Goal: Information Seeking & Learning: Learn about a topic

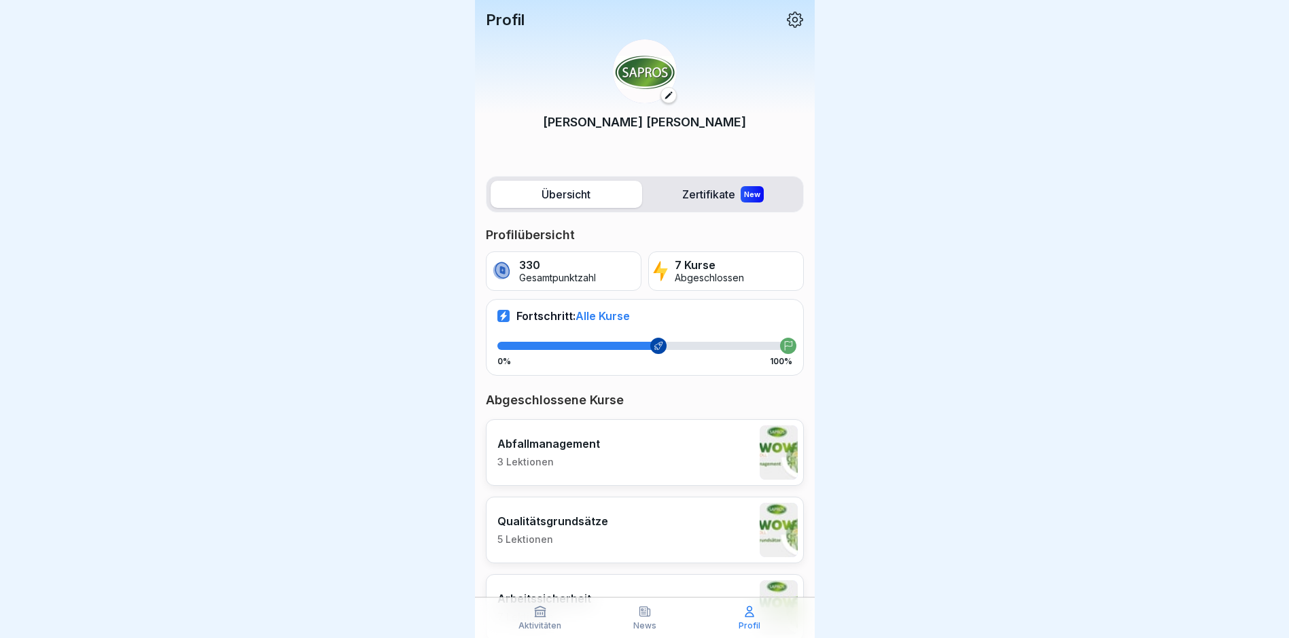
scroll to position [10, 0]
click at [679, 328] on div "Fortschritt: Alle Kurse 0% 100%" at bounding box center [645, 337] width 318 height 76
click at [577, 273] on p "Gesamtpunktzahl" at bounding box center [557, 278] width 77 height 12
click at [584, 312] on span "Alle Kurse" at bounding box center [602, 316] width 54 height 14
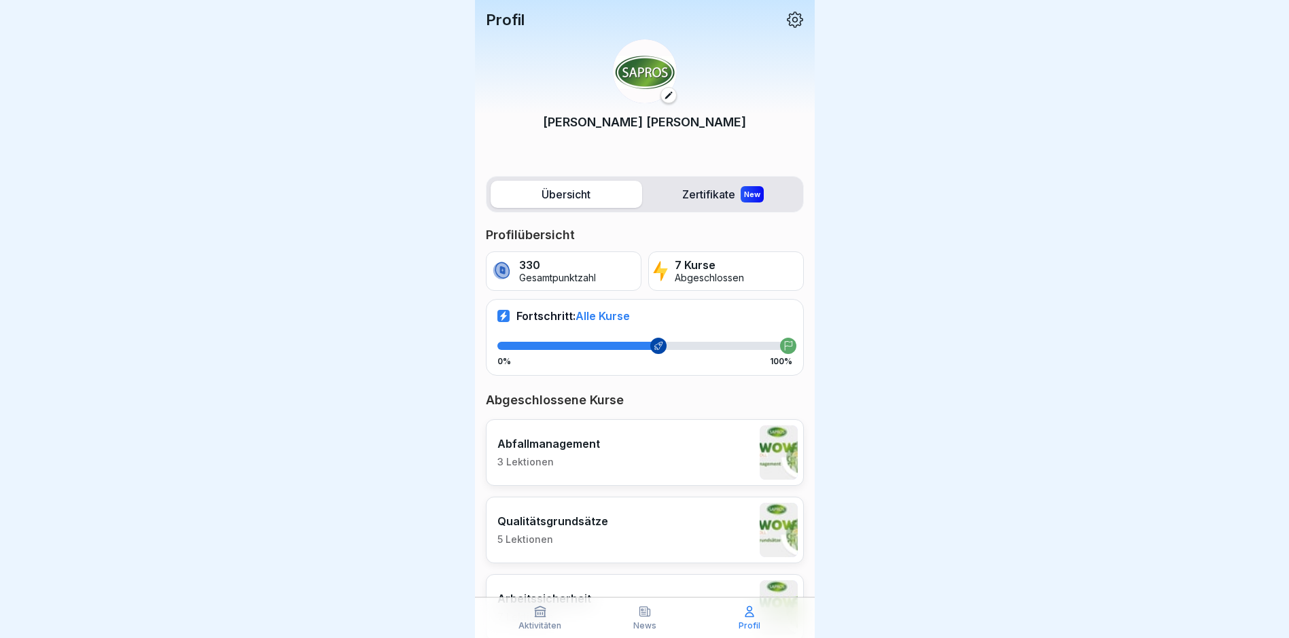
drag, startPoint x: 697, startPoint y: 340, endPoint x: 766, endPoint y: 345, distance: 69.5
click at [707, 343] on div "Fortschritt: Alle Kurse 0% 100%" at bounding box center [645, 337] width 318 height 76
click at [783, 345] on icon at bounding box center [788, 346] width 10 height 10
click at [650, 351] on div at bounding box center [658, 346] width 16 height 16
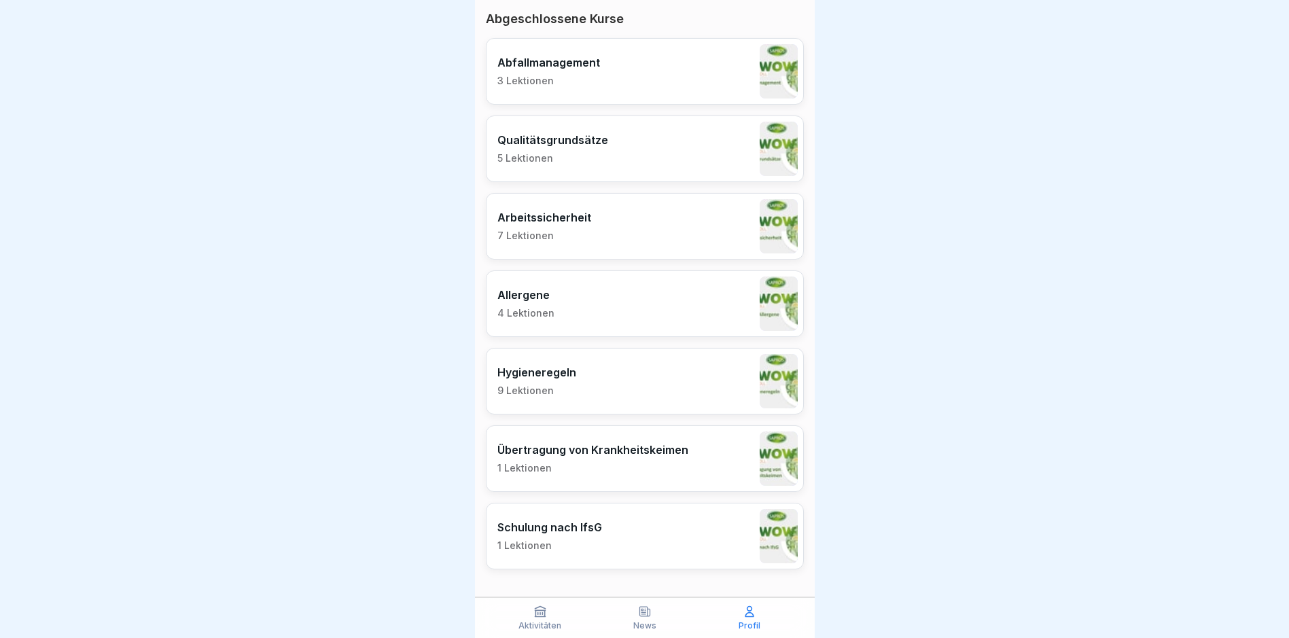
click at [555, 613] on div "Aktivitäten" at bounding box center [540, 618] width 98 height 26
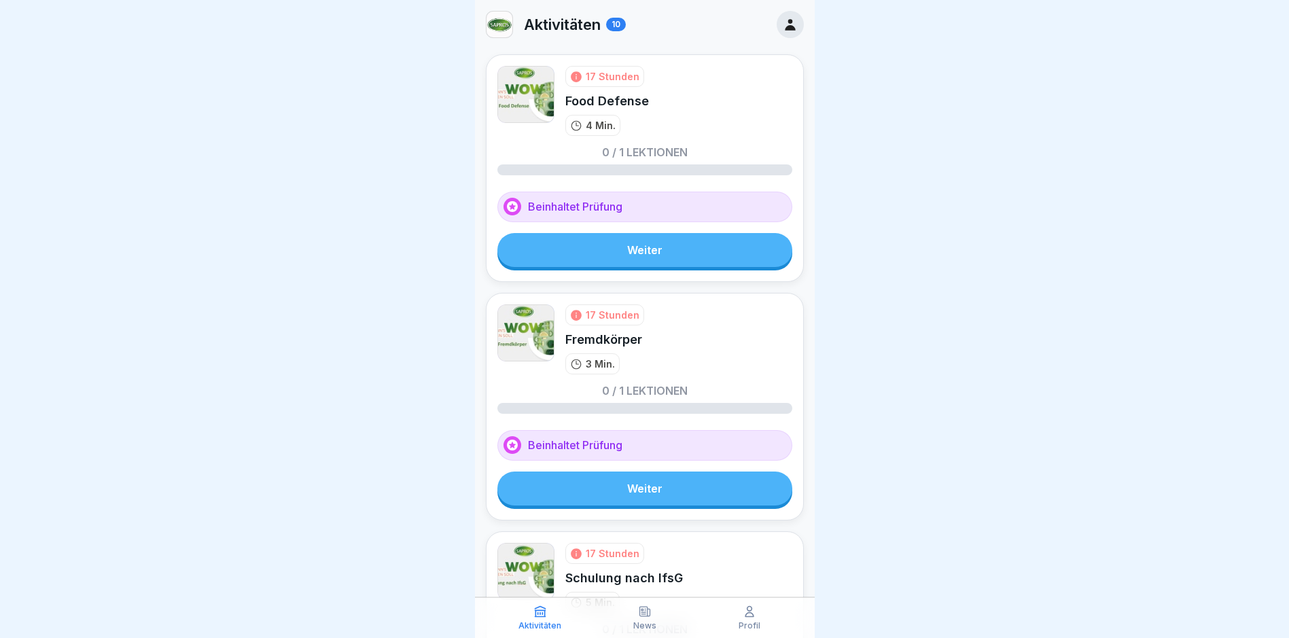
click at [601, 245] on link "Weiter" at bounding box center [644, 250] width 295 height 34
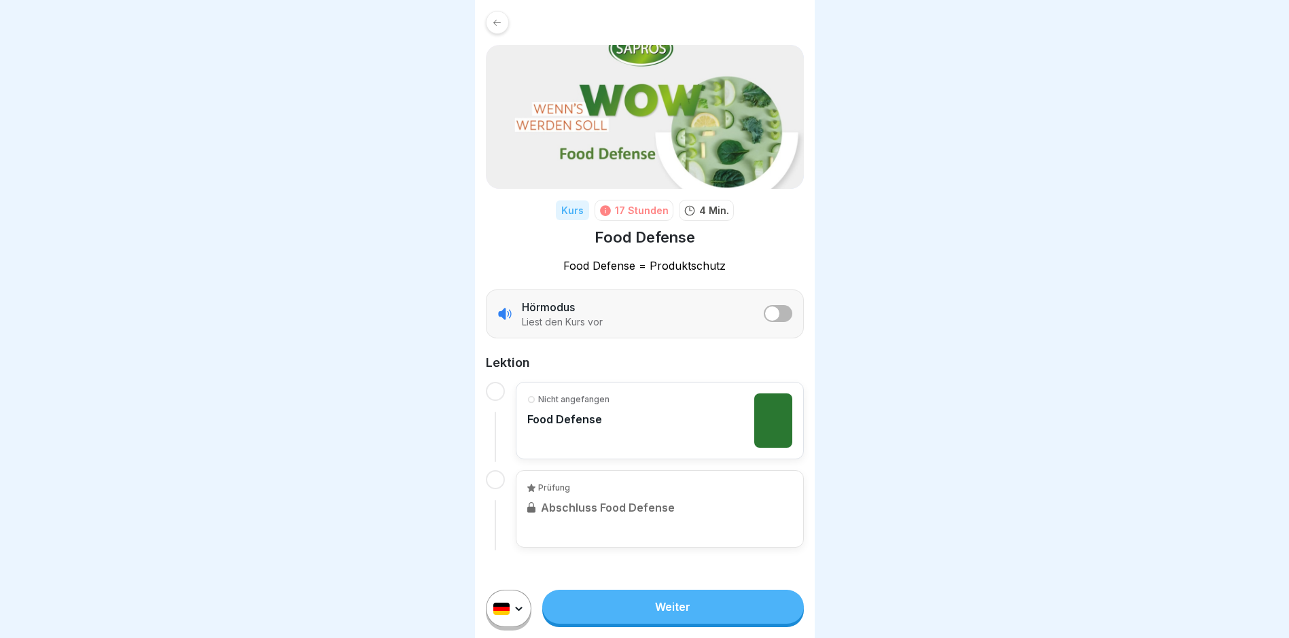
scroll to position [10, 0]
click at [686, 613] on link "Weiter" at bounding box center [672, 607] width 261 height 34
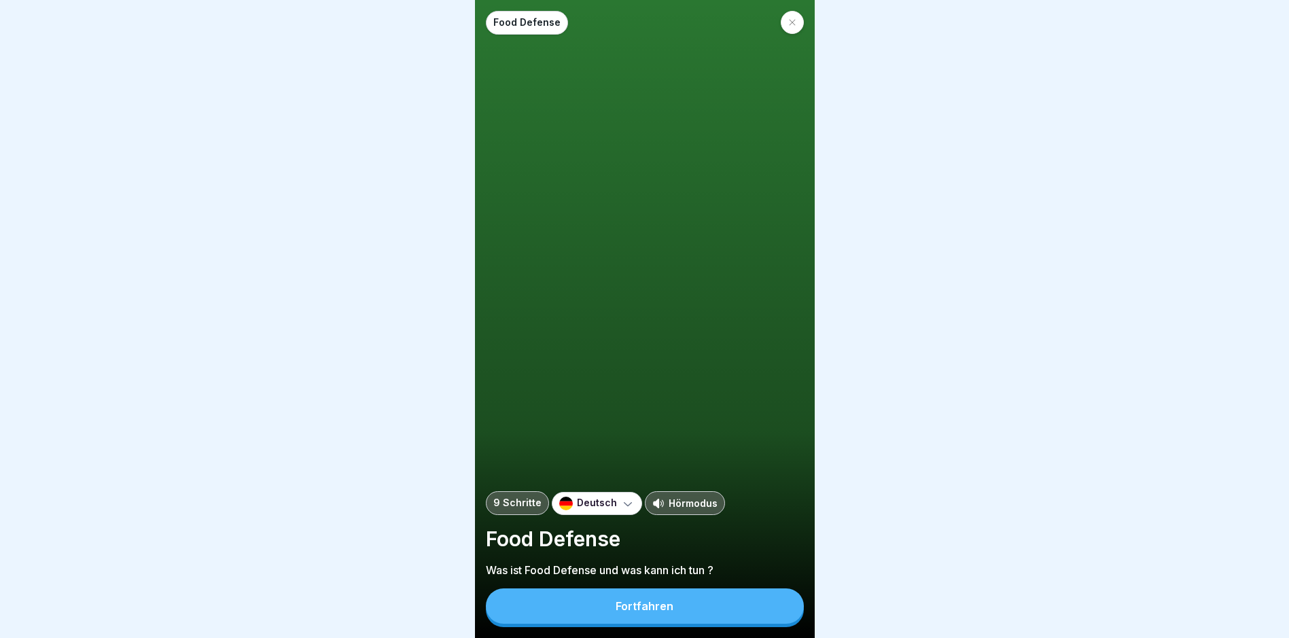
click at [679, 611] on button "Fortfahren" at bounding box center [645, 605] width 318 height 35
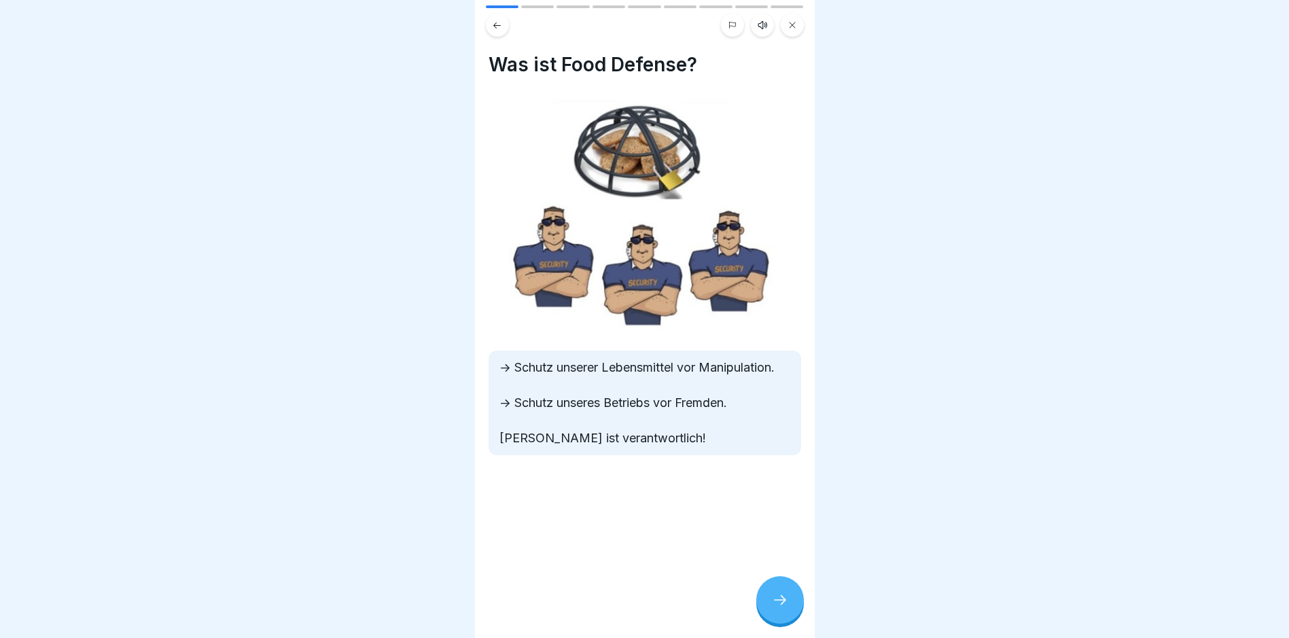
click at [816, 620] on div at bounding box center [644, 319] width 1289 height 638
click at [795, 611] on div at bounding box center [780, 600] width 48 height 48
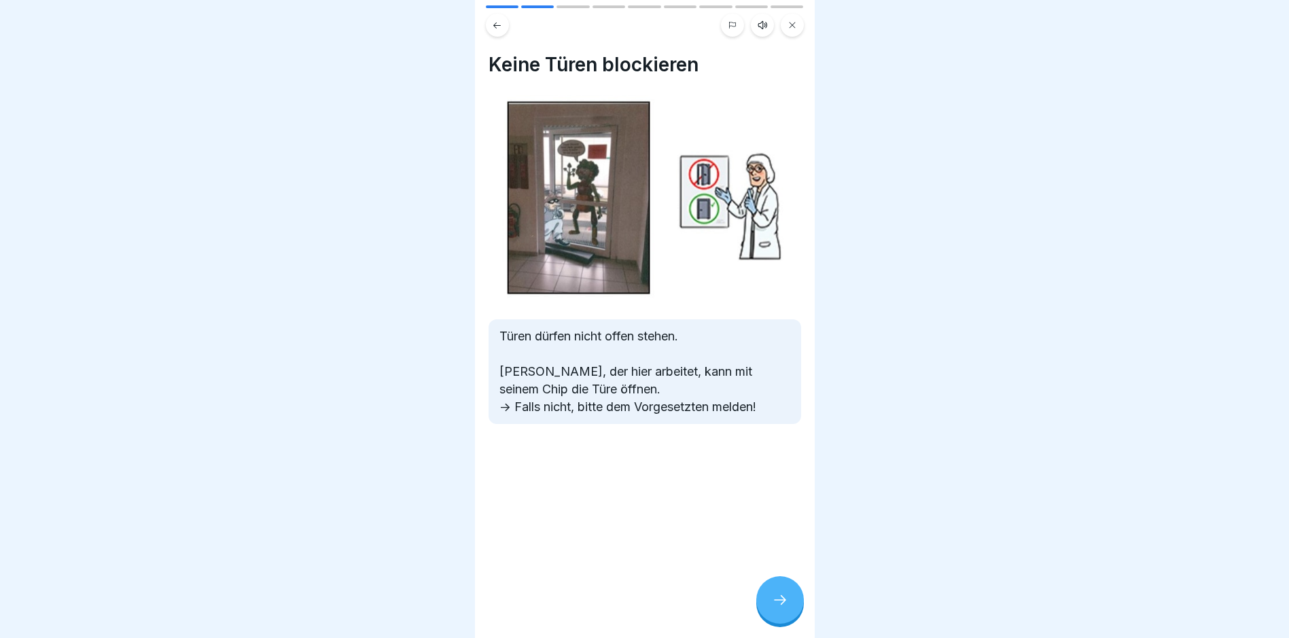
click at [794, 610] on div at bounding box center [780, 600] width 48 height 48
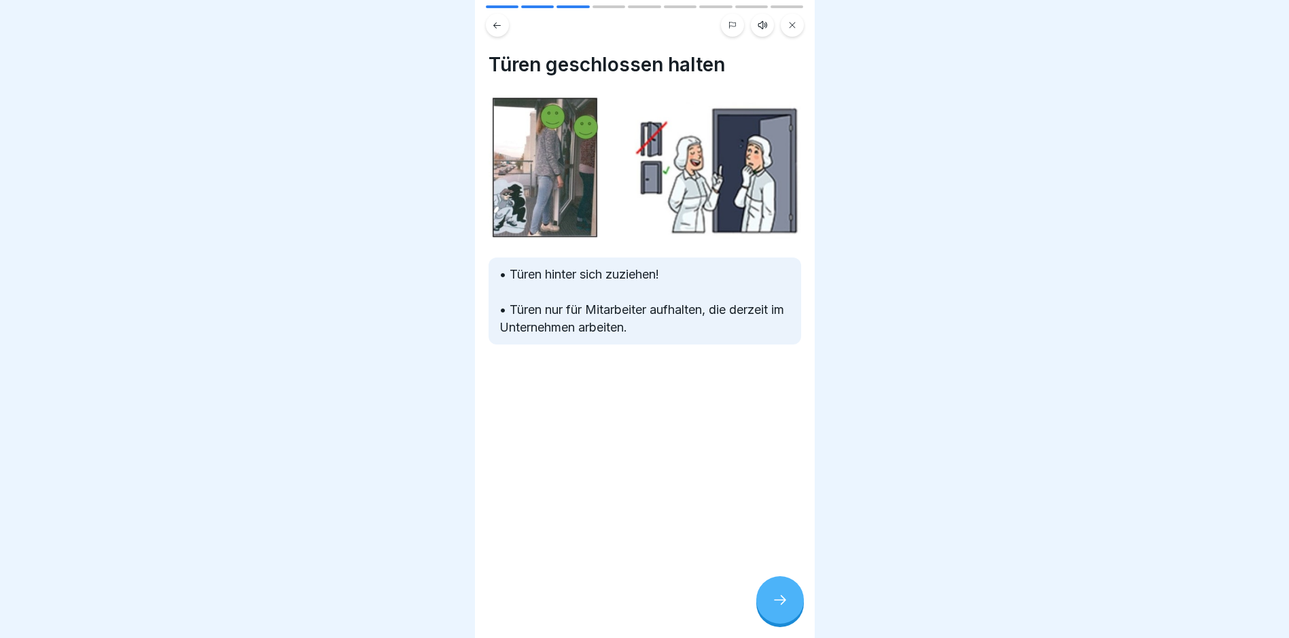
click at [793, 610] on div at bounding box center [780, 600] width 48 height 48
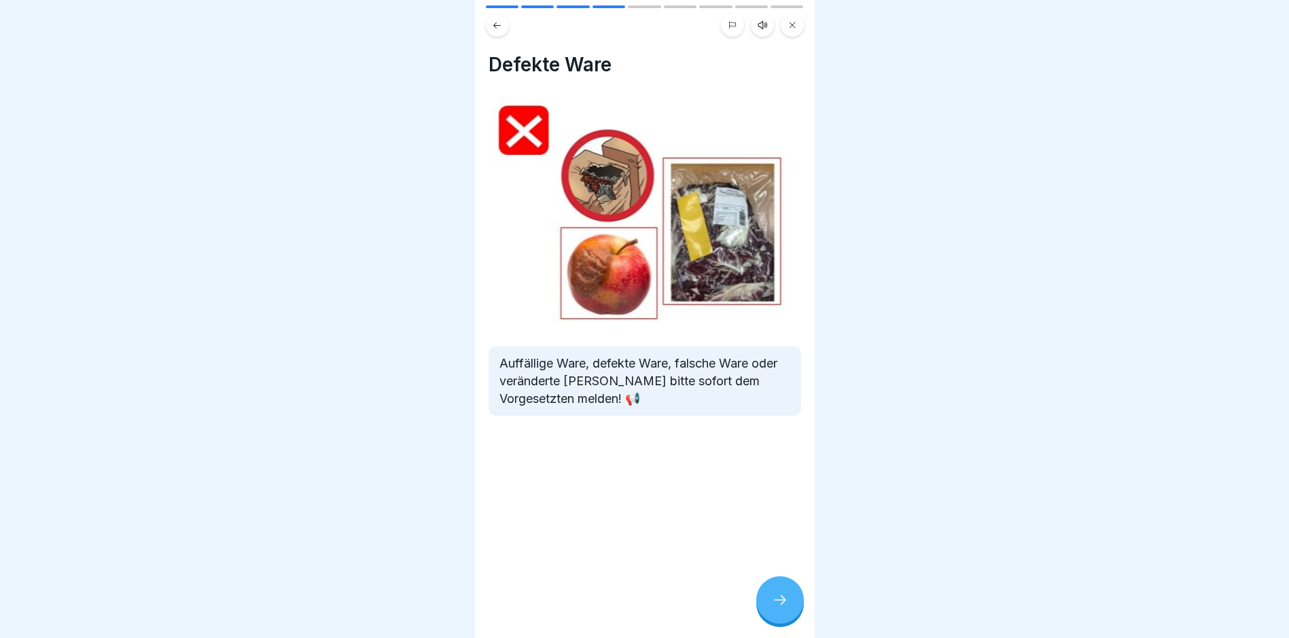
click at [793, 610] on div at bounding box center [780, 600] width 48 height 48
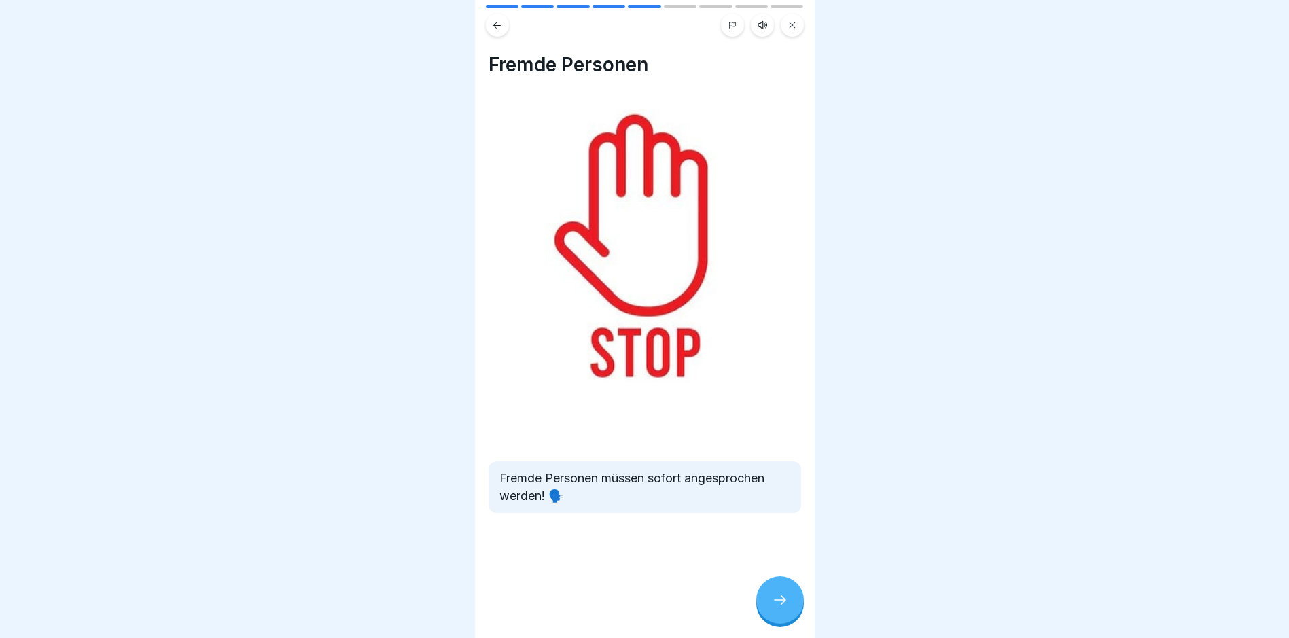
click at [793, 610] on div at bounding box center [780, 600] width 48 height 48
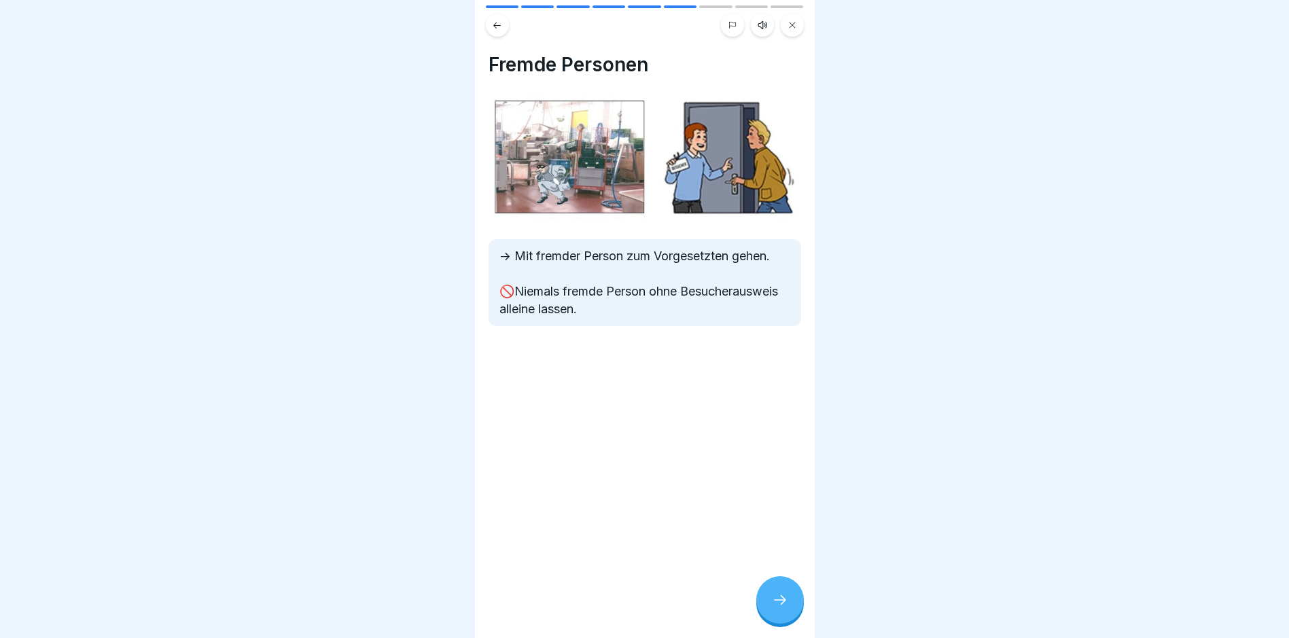
click at [793, 610] on div at bounding box center [780, 600] width 48 height 48
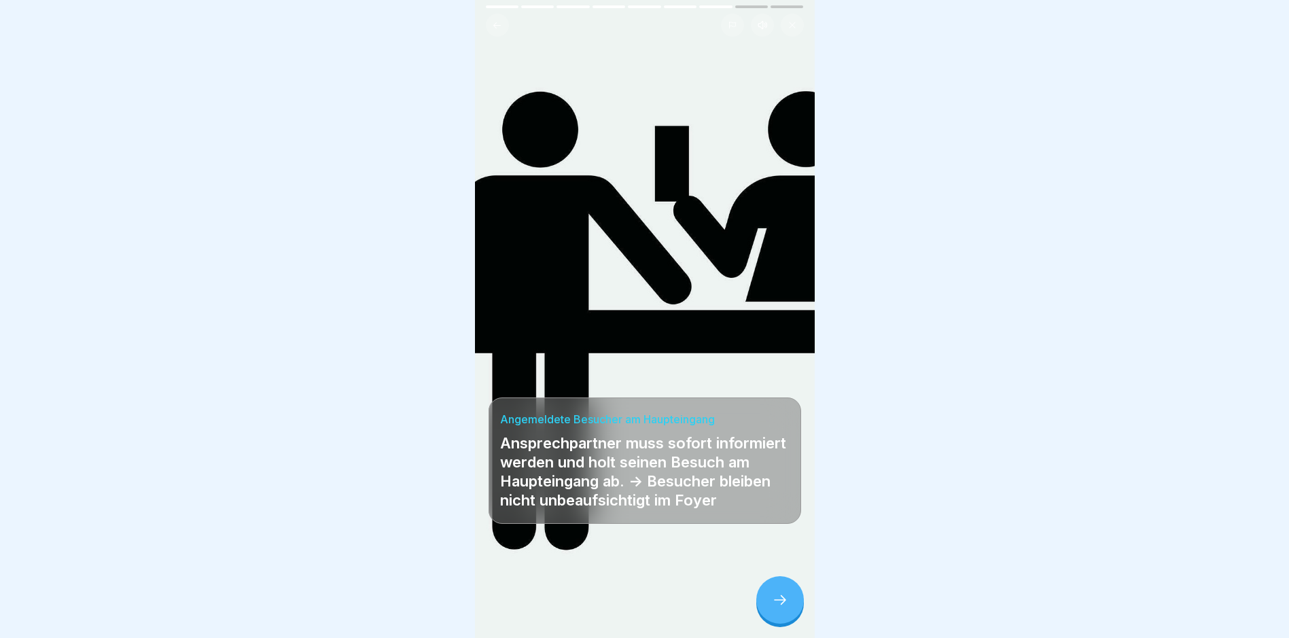
click at [793, 610] on div at bounding box center [780, 600] width 48 height 48
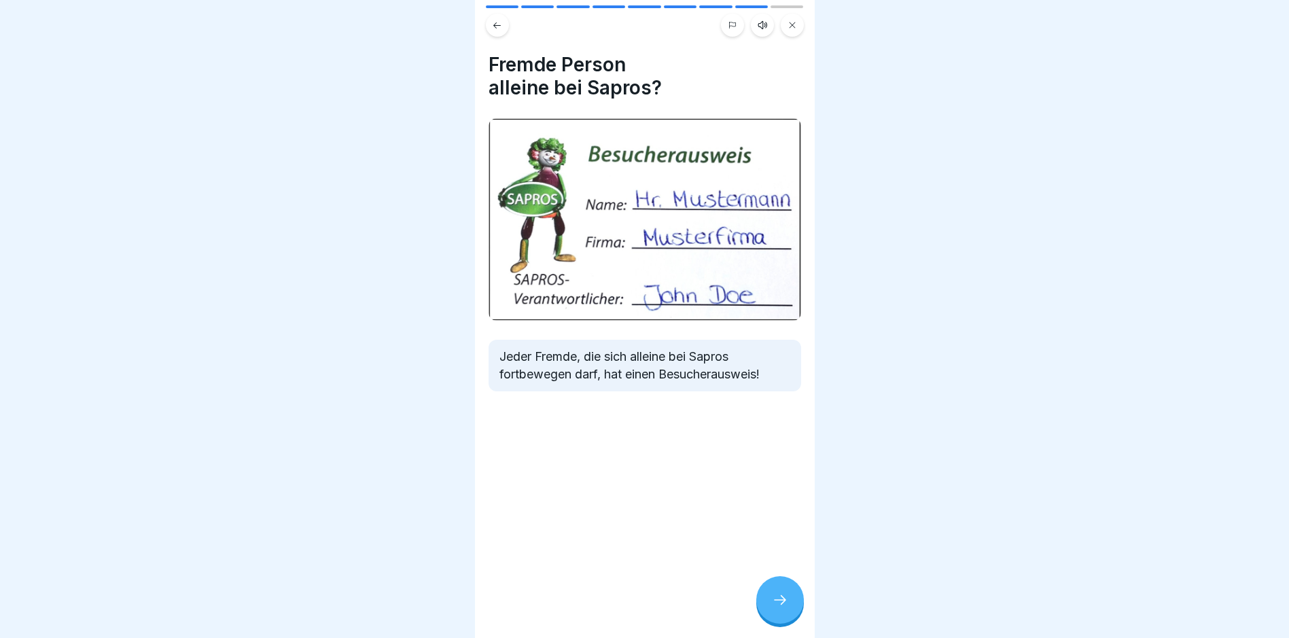
click at [793, 610] on div at bounding box center [780, 600] width 48 height 48
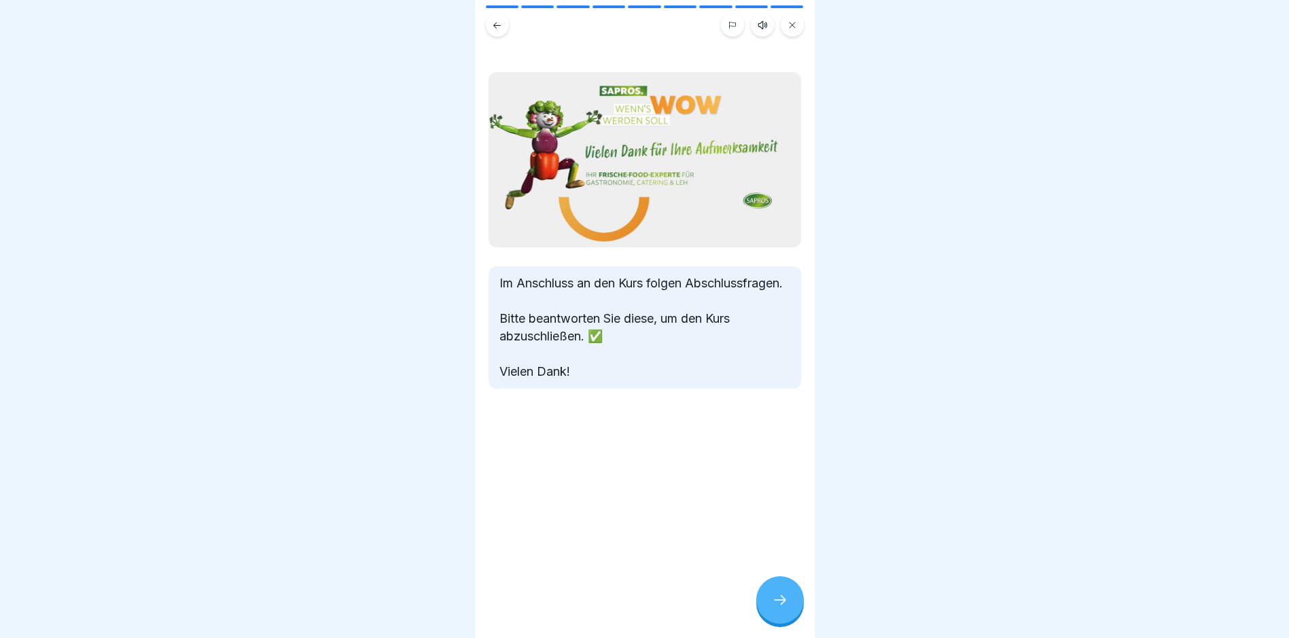
click at [793, 610] on div at bounding box center [780, 600] width 48 height 48
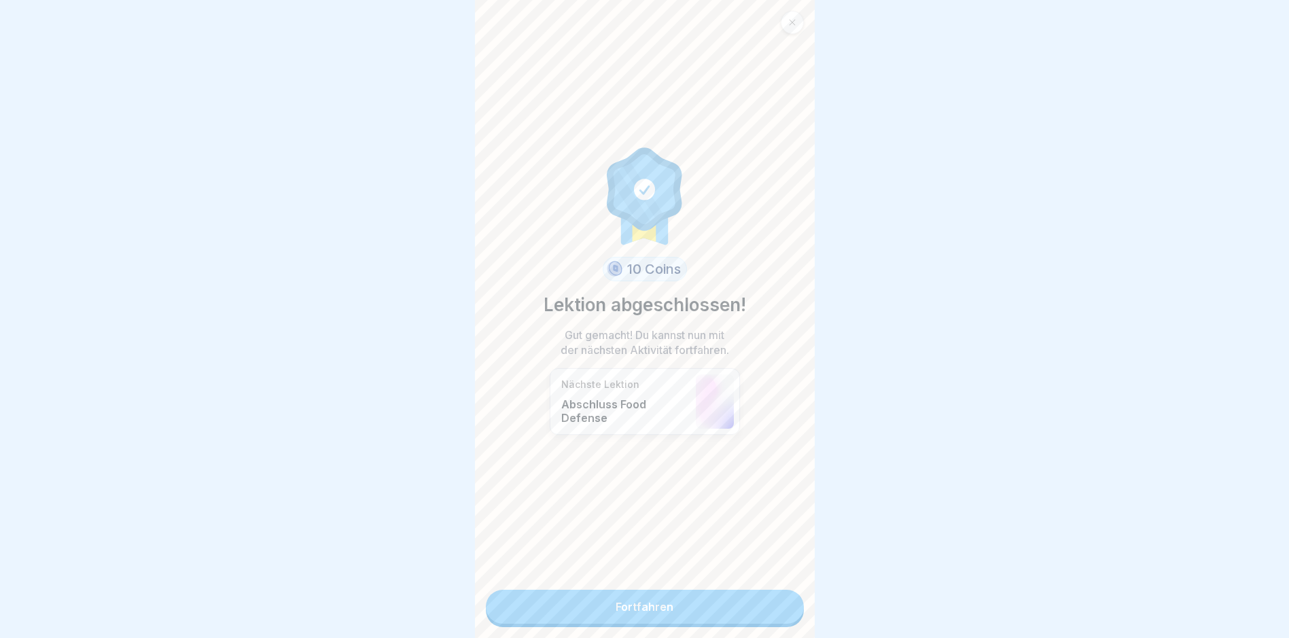
click at [709, 609] on link "Fortfahren" at bounding box center [645, 607] width 318 height 34
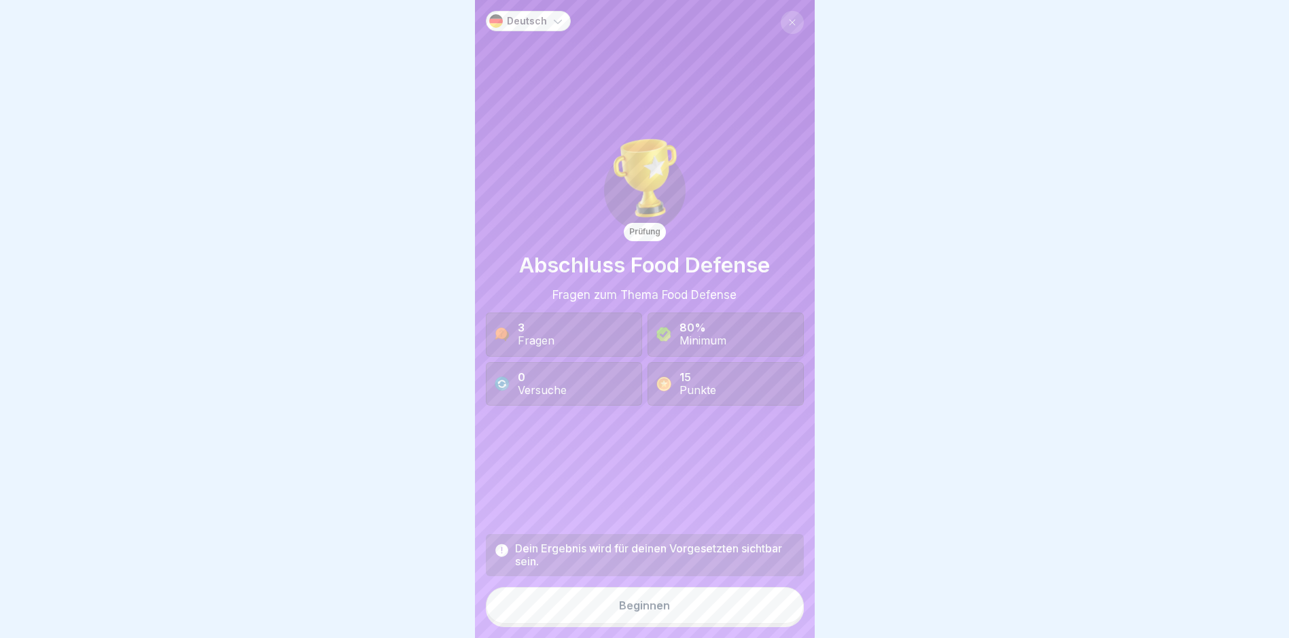
click at [687, 605] on button "Beginnen" at bounding box center [645, 605] width 318 height 37
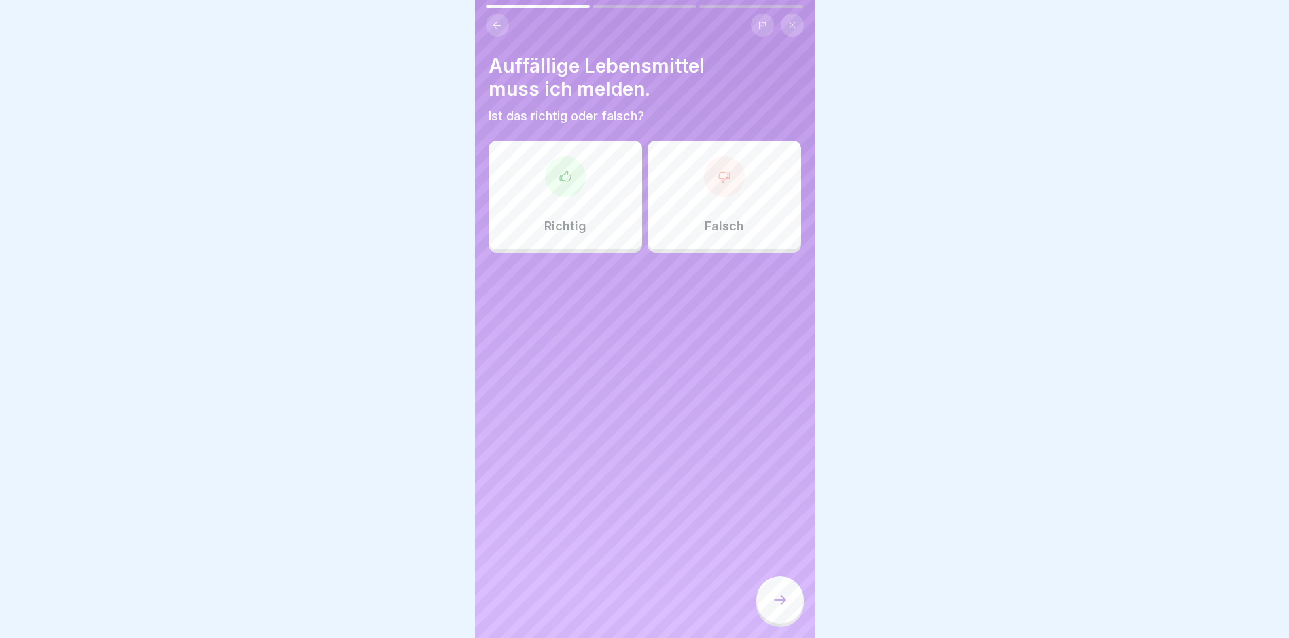
click at [571, 215] on div "Richtig" at bounding box center [566, 195] width 154 height 109
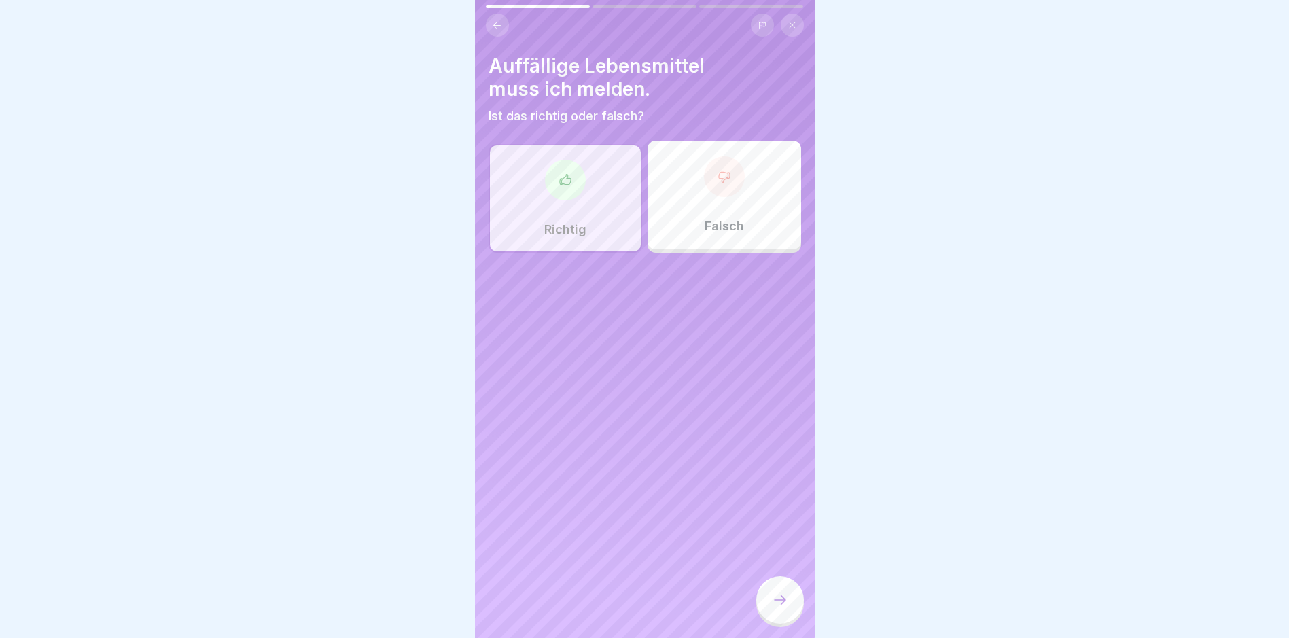
click at [774, 601] on div at bounding box center [780, 600] width 48 height 48
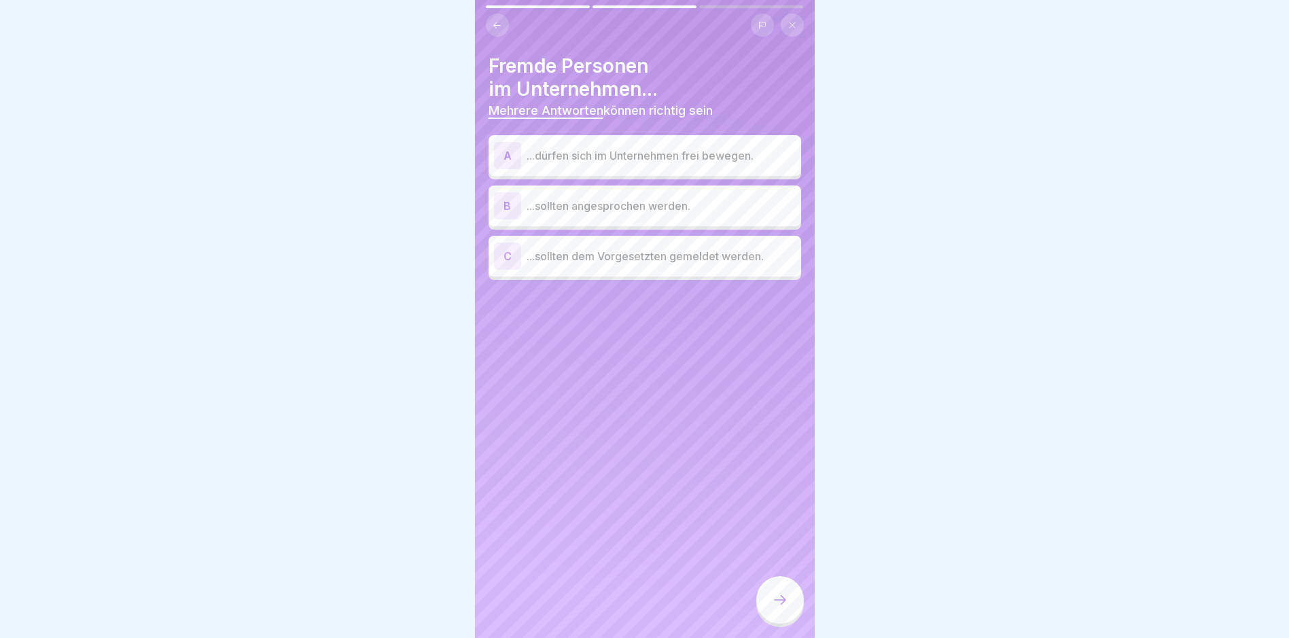
click at [594, 203] on p "...sollten angesprochen werden." at bounding box center [661, 206] width 269 height 16
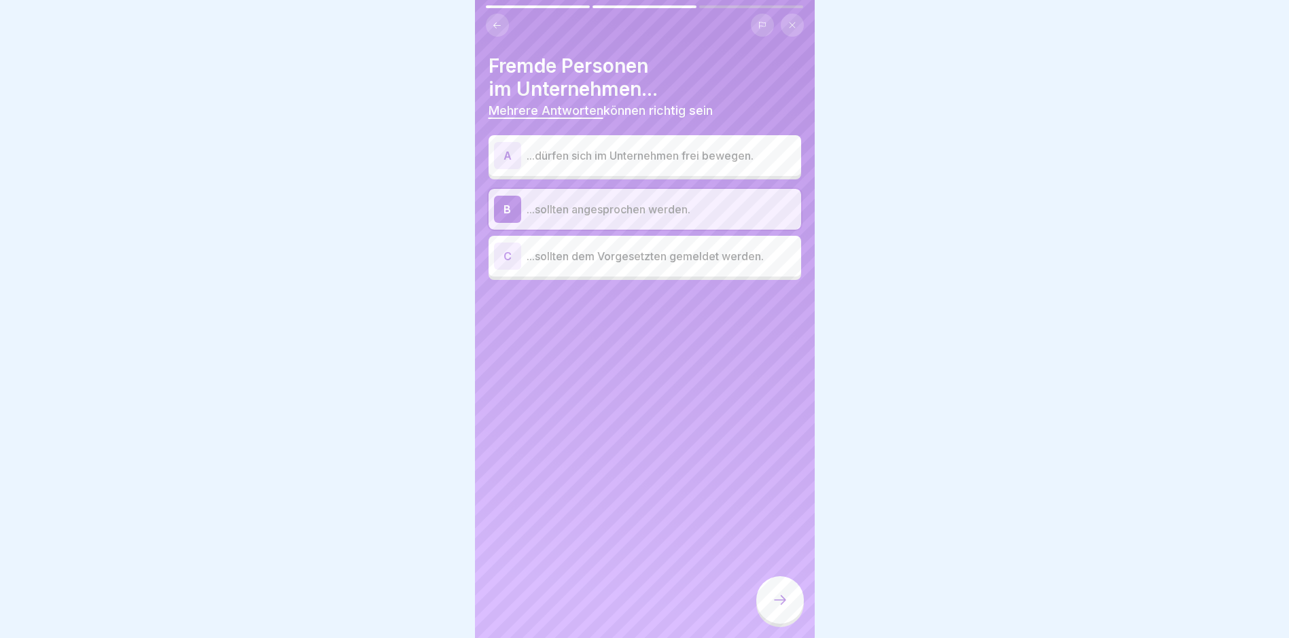
click at [789, 592] on div at bounding box center [780, 600] width 48 height 48
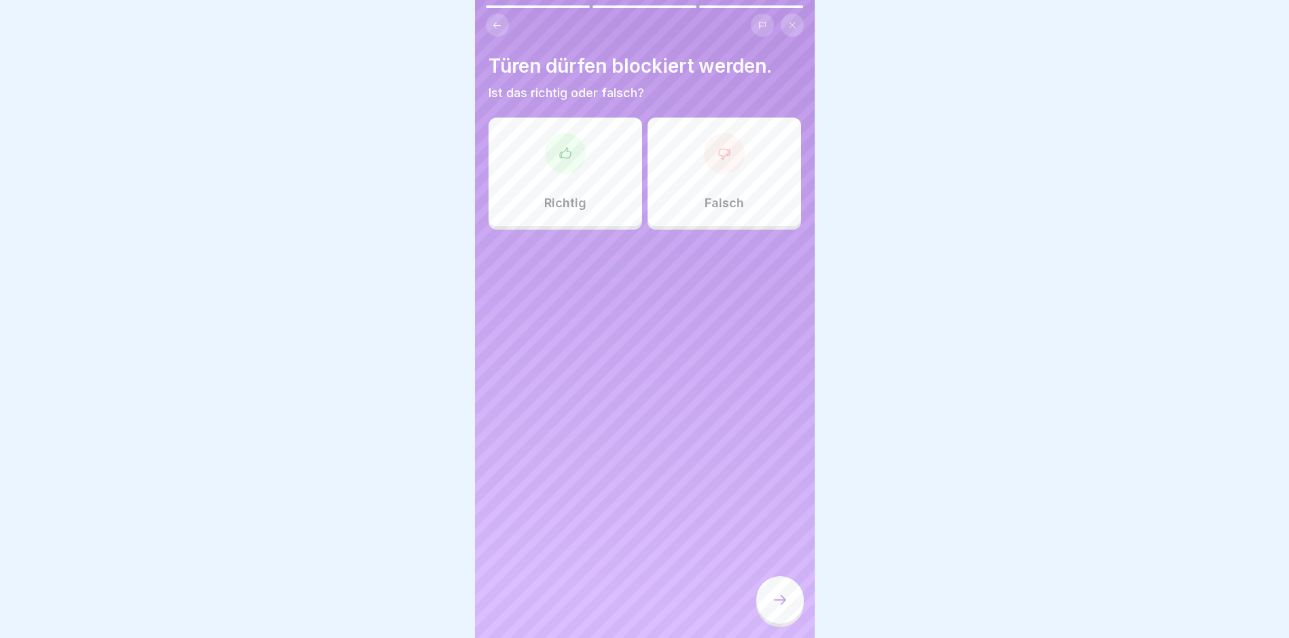
click at [605, 205] on div "Richtig" at bounding box center [566, 172] width 154 height 109
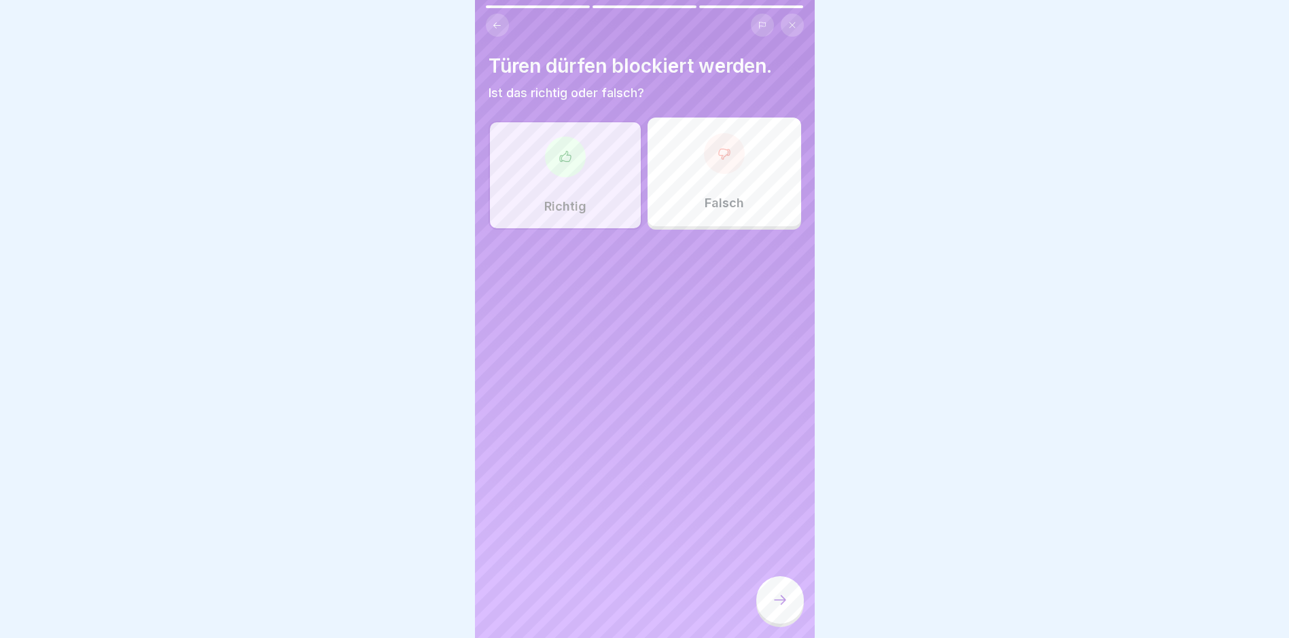
click at [687, 202] on div "Falsch" at bounding box center [724, 172] width 154 height 109
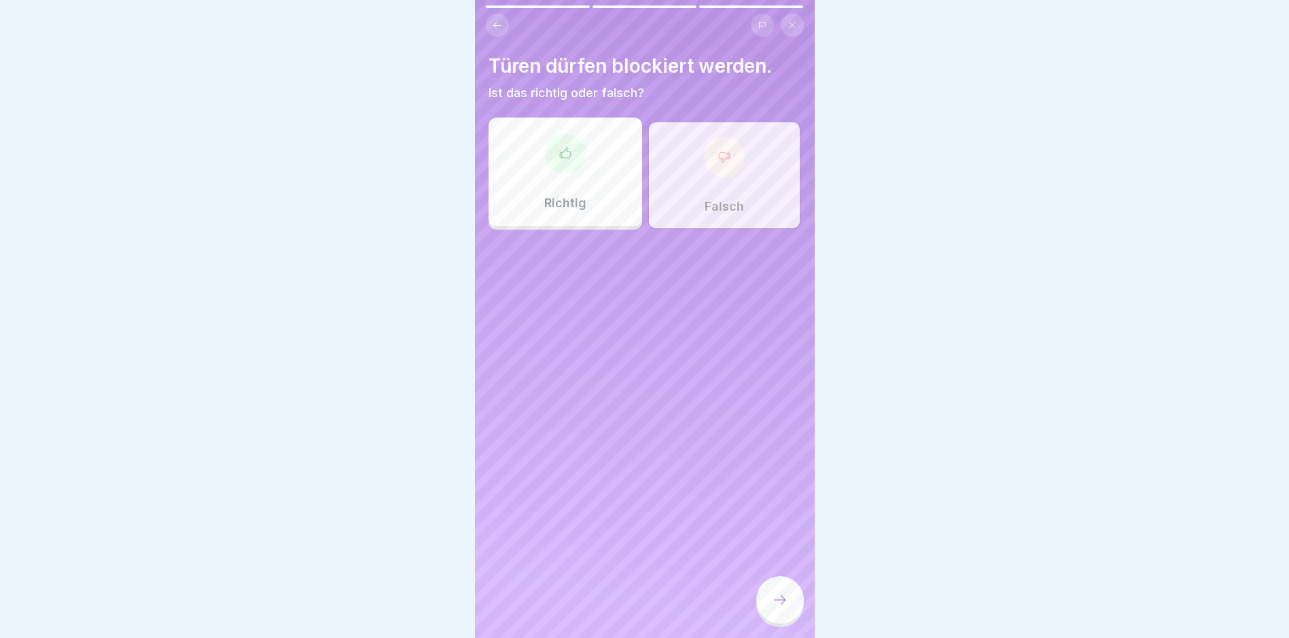
click at [783, 608] on icon at bounding box center [780, 600] width 16 height 16
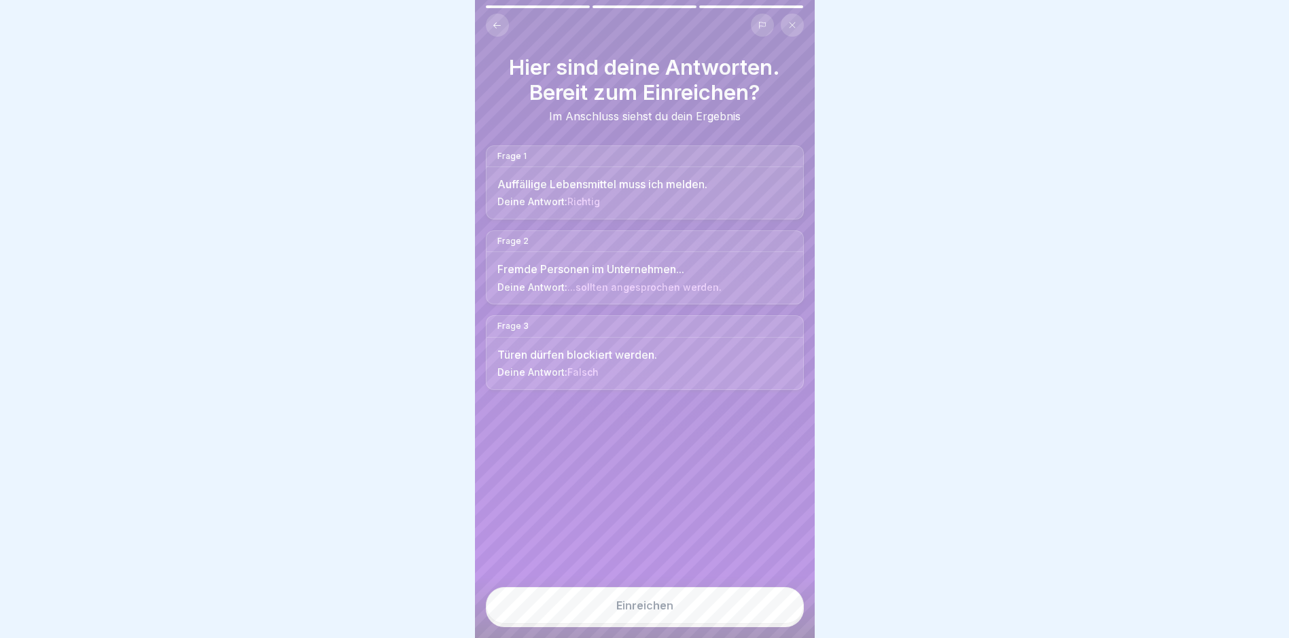
click at [744, 618] on button "Einreichen" at bounding box center [645, 605] width 318 height 37
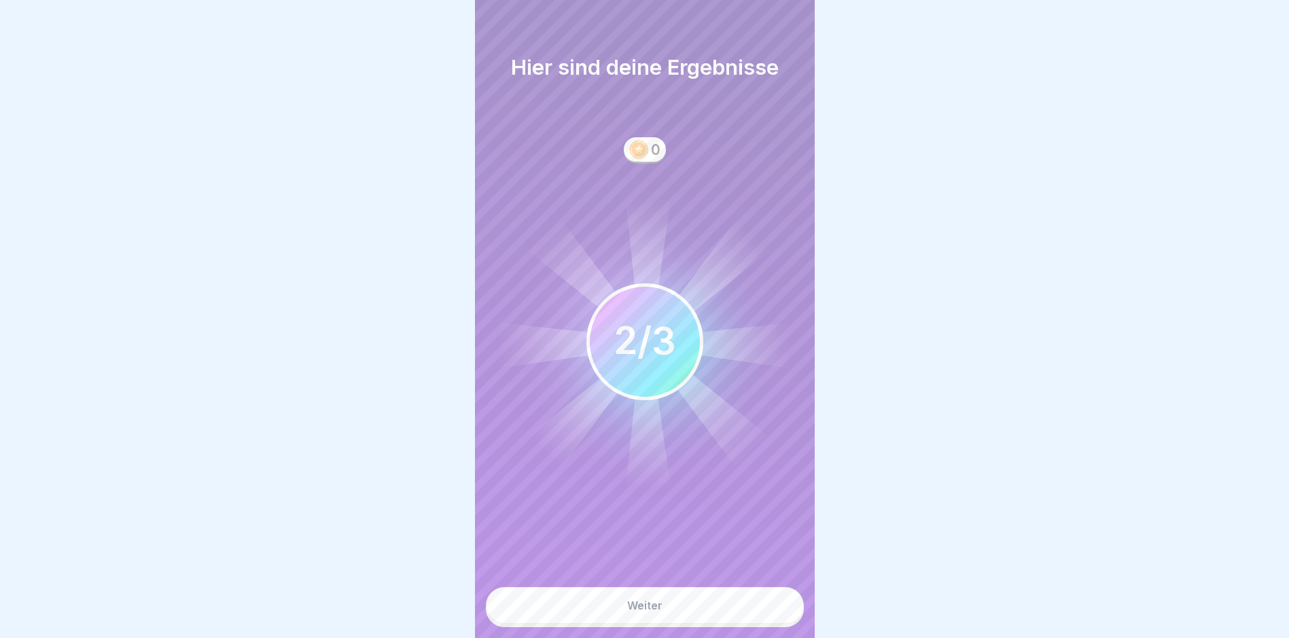
click at [616, 603] on button "Weiter" at bounding box center [645, 605] width 318 height 37
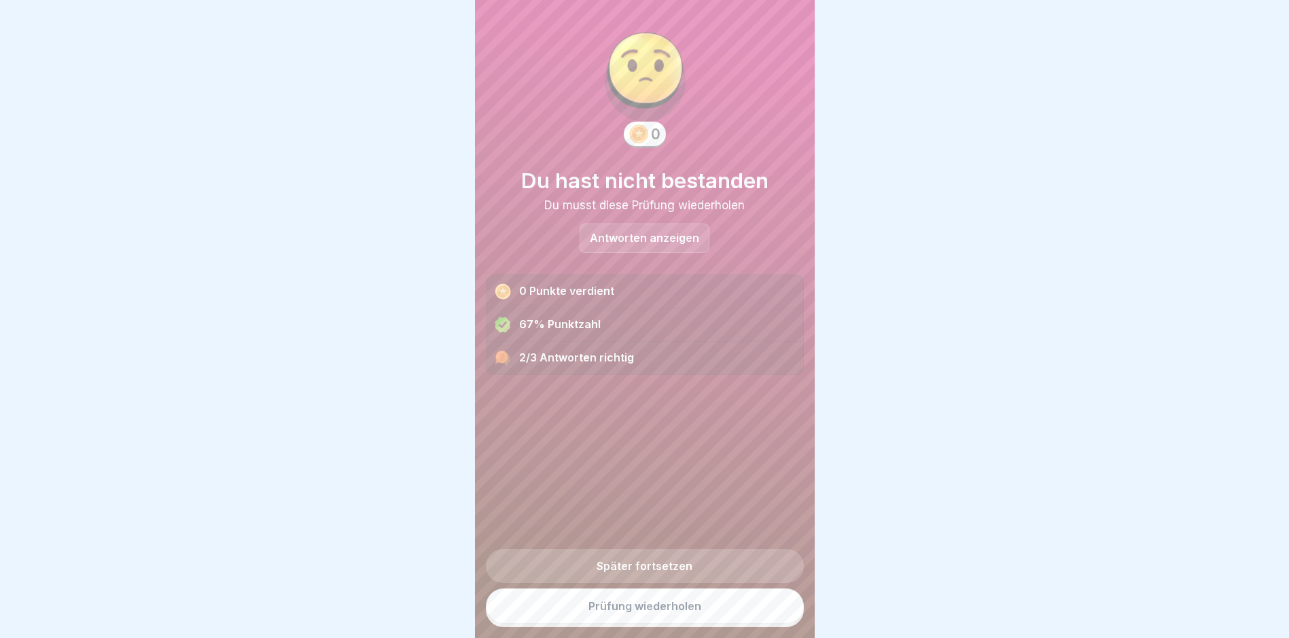
click at [630, 614] on link "Prüfung wiederholen" at bounding box center [645, 605] width 318 height 35
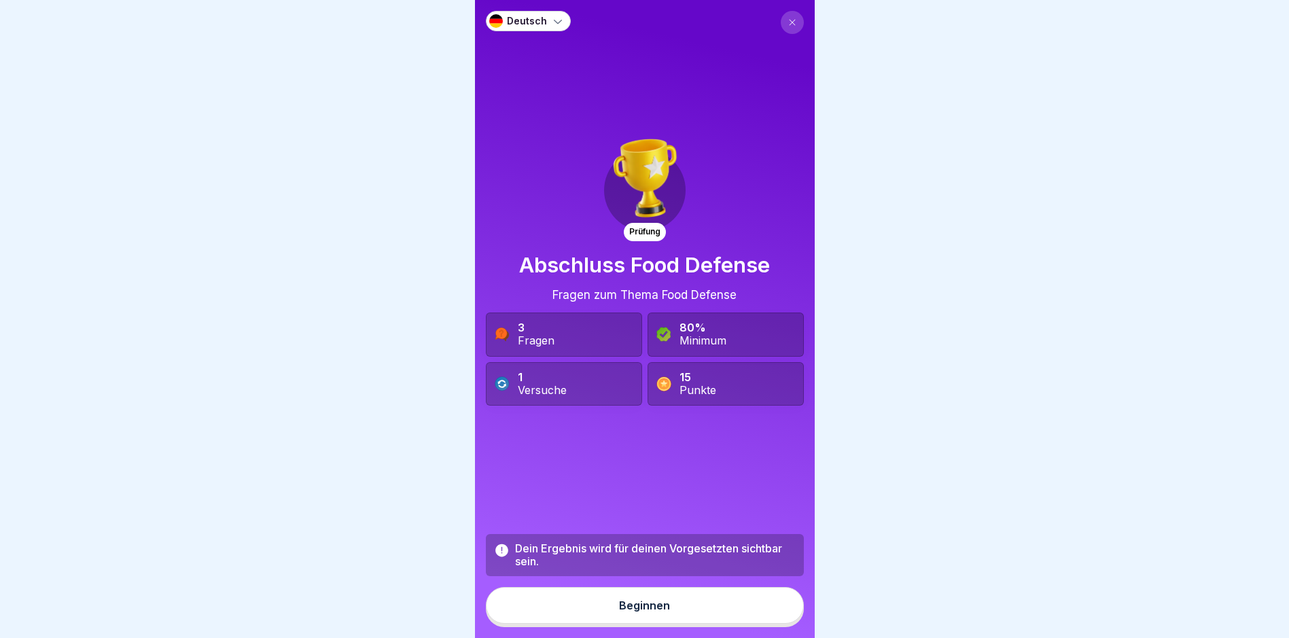
click at [629, 611] on div "Beginnen" at bounding box center [644, 605] width 51 height 12
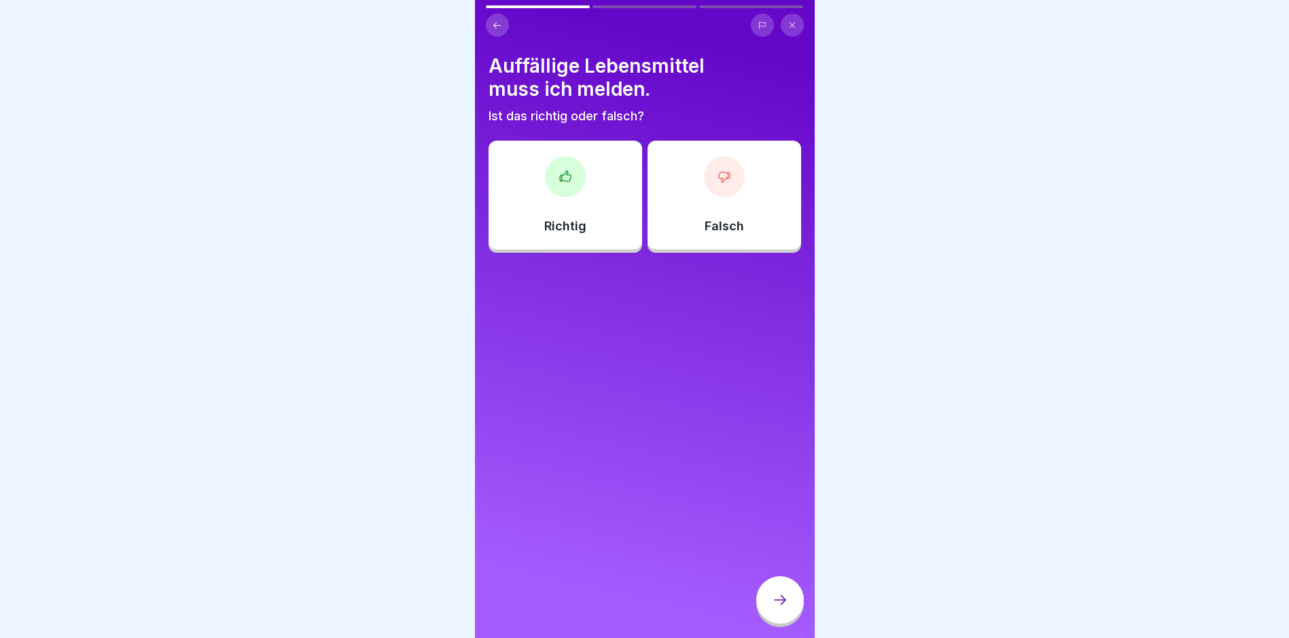
click at [581, 203] on div "Richtig" at bounding box center [566, 195] width 154 height 109
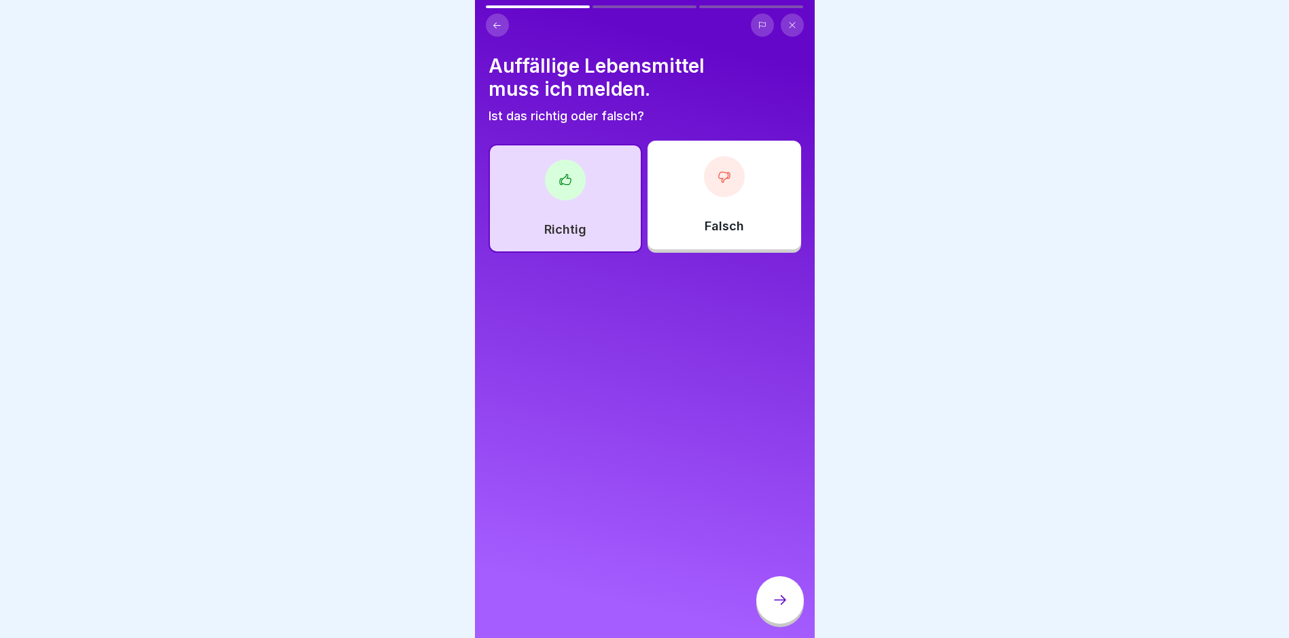
click at [788, 611] on div at bounding box center [780, 600] width 48 height 48
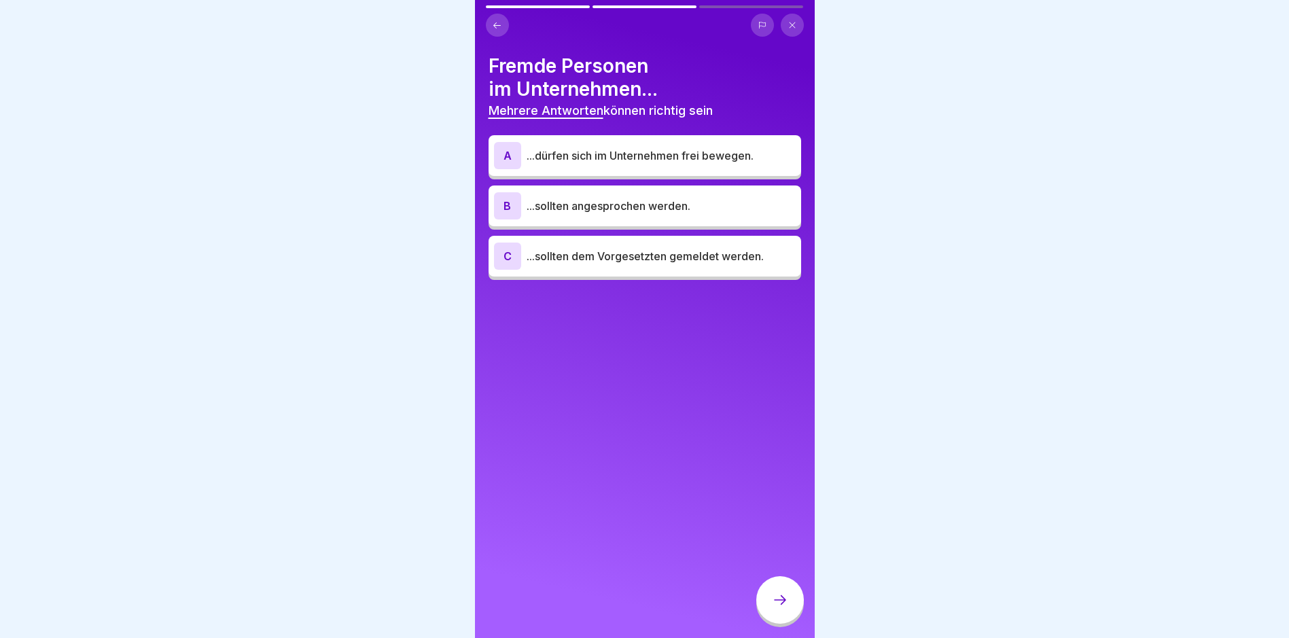
click at [631, 216] on div "B ...sollten angesprochen werden." at bounding box center [645, 205] width 302 height 27
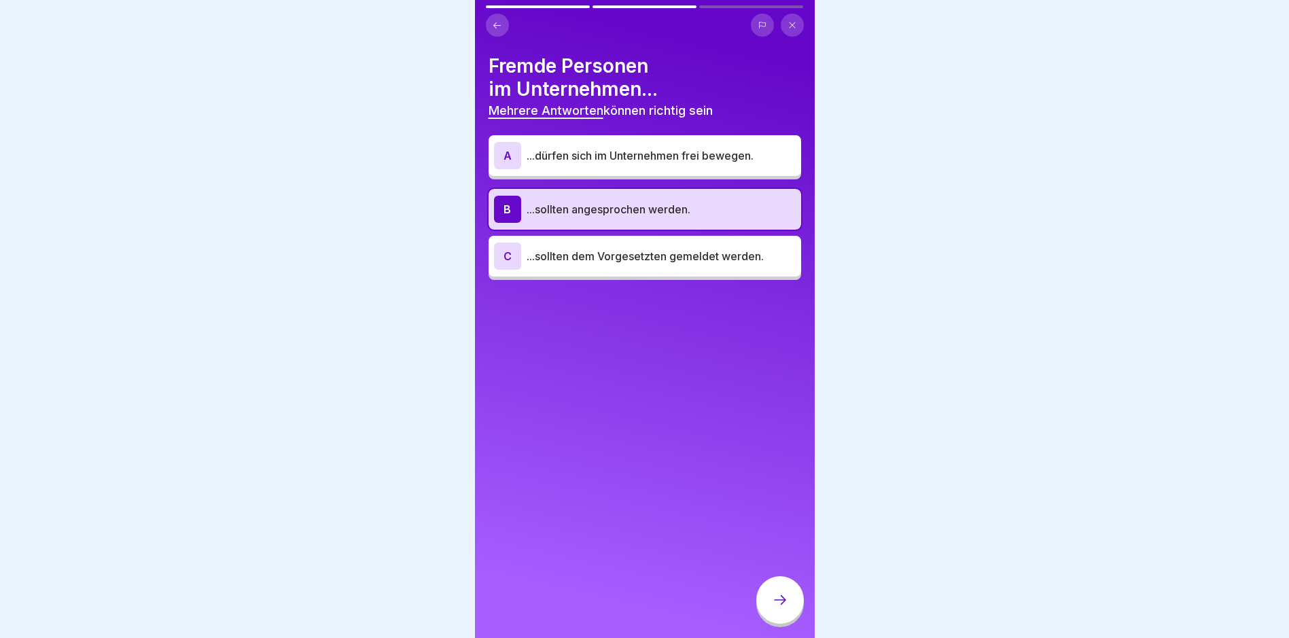
click at [785, 608] on icon at bounding box center [780, 600] width 16 height 16
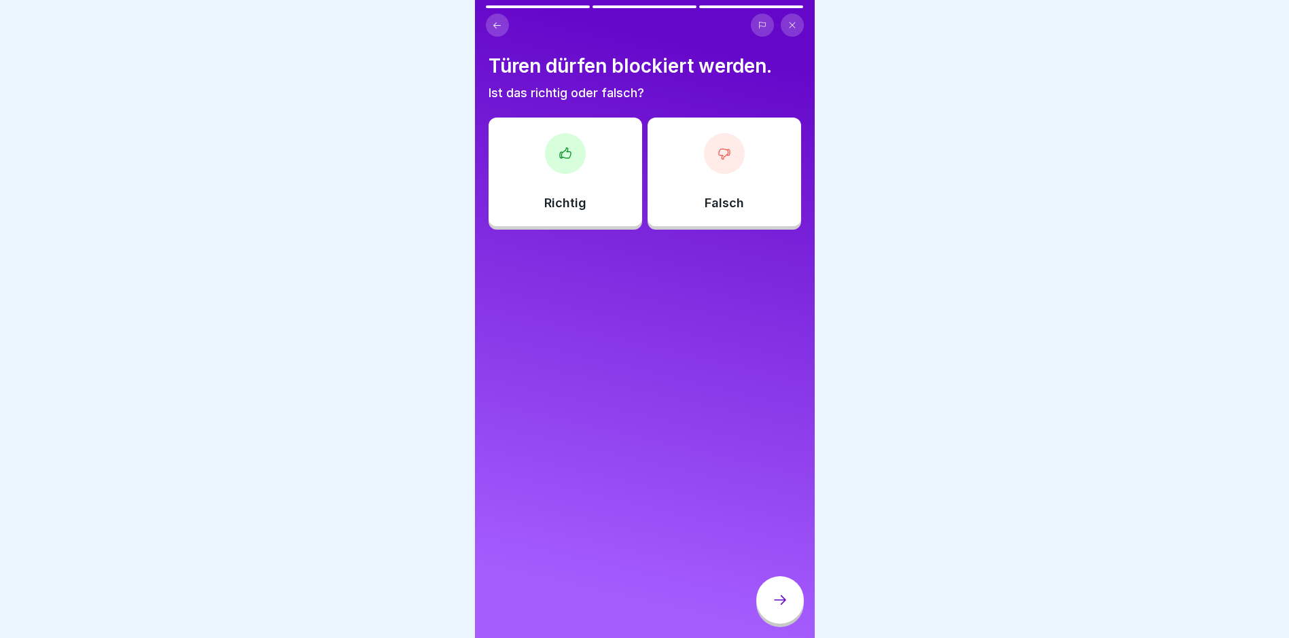
click at [569, 183] on div "Richtig" at bounding box center [566, 172] width 154 height 109
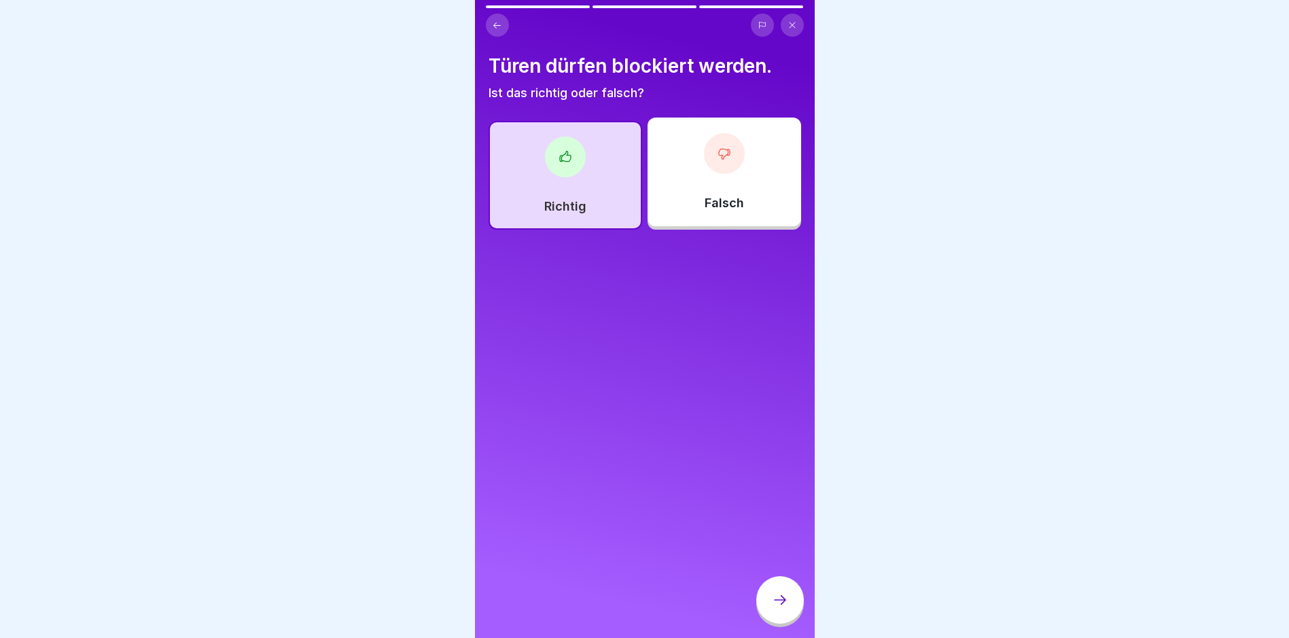
click at [792, 610] on div at bounding box center [780, 600] width 48 height 48
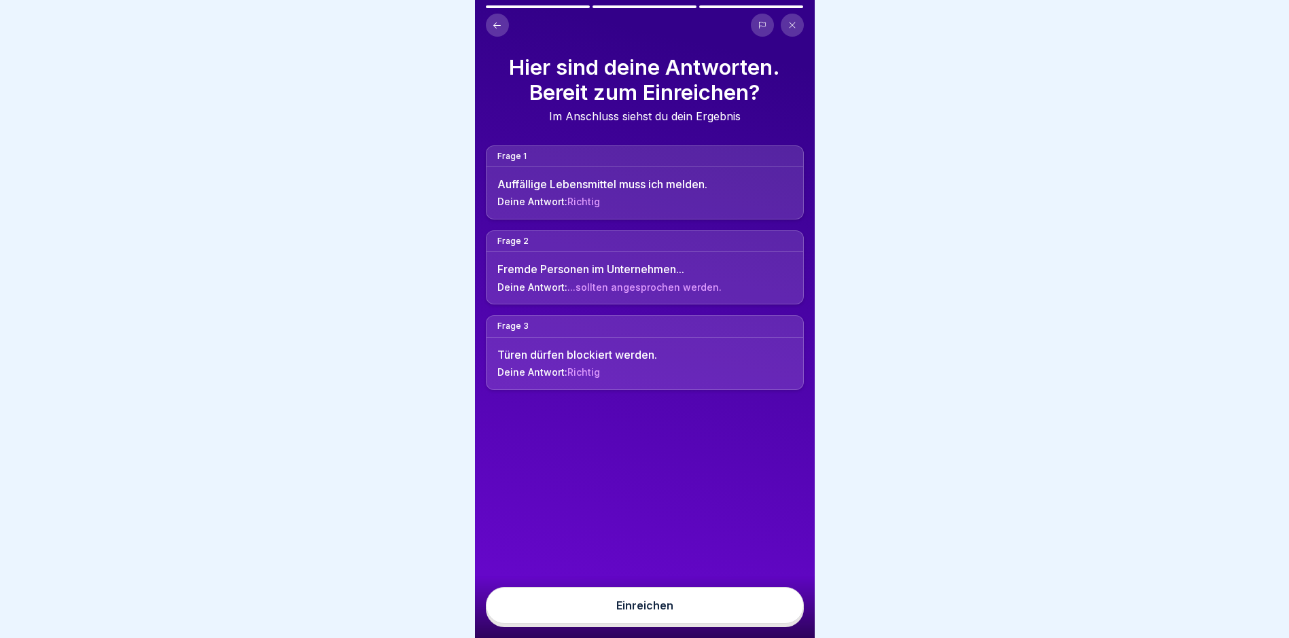
click at [720, 616] on button "Einreichen" at bounding box center [645, 605] width 318 height 37
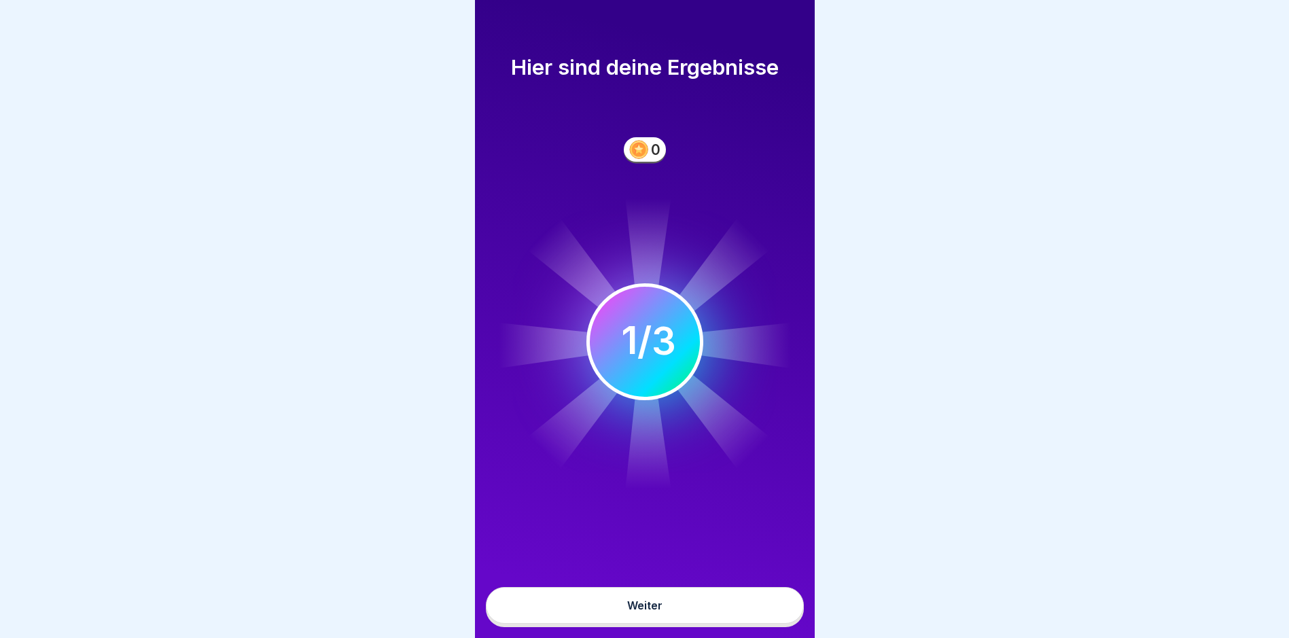
scroll to position [10, 0]
click at [666, 597] on button "Weiter" at bounding box center [645, 605] width 318 height 37
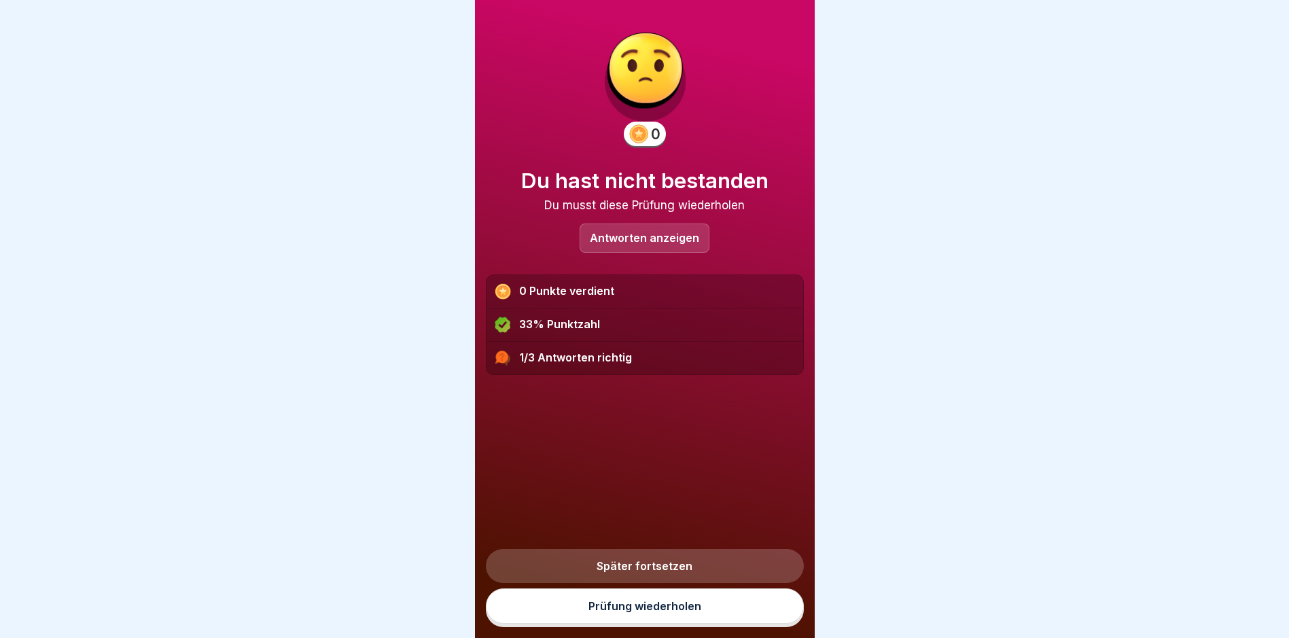
click at [654, 602] on link "Prüfung wiederholen" at bounding box center [645, 605] width 318 height 35
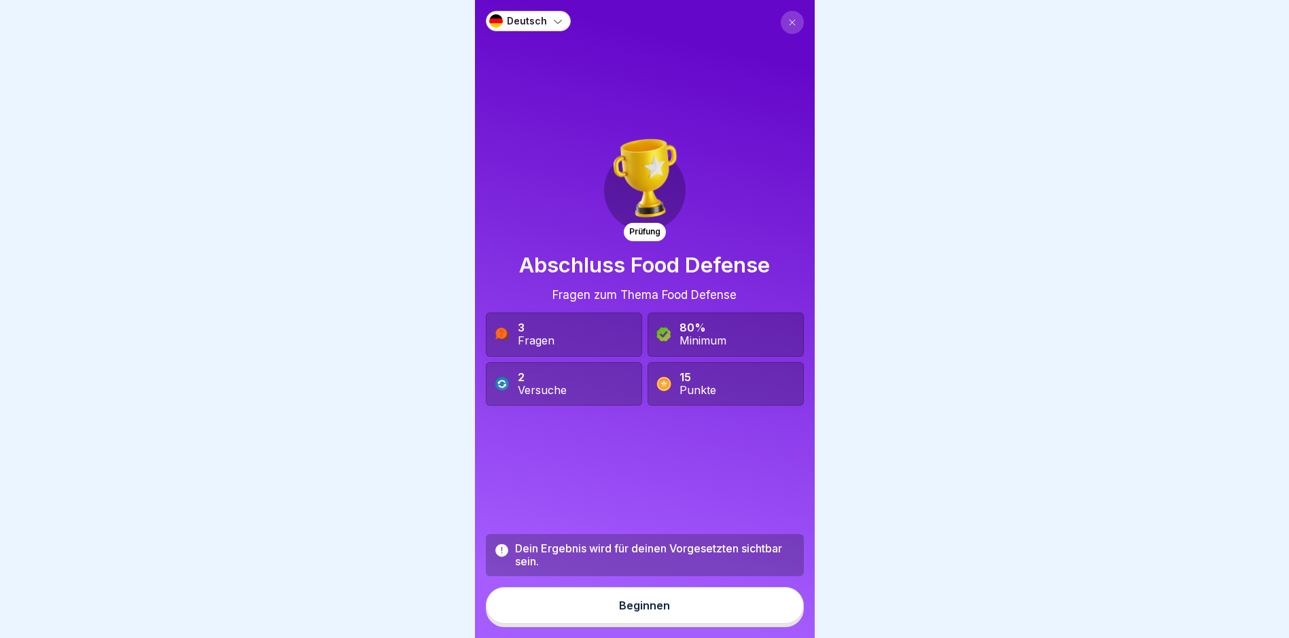
click at [626, 607] on button "Beginnen" at bounding box center [645, 605] width 318 height 37
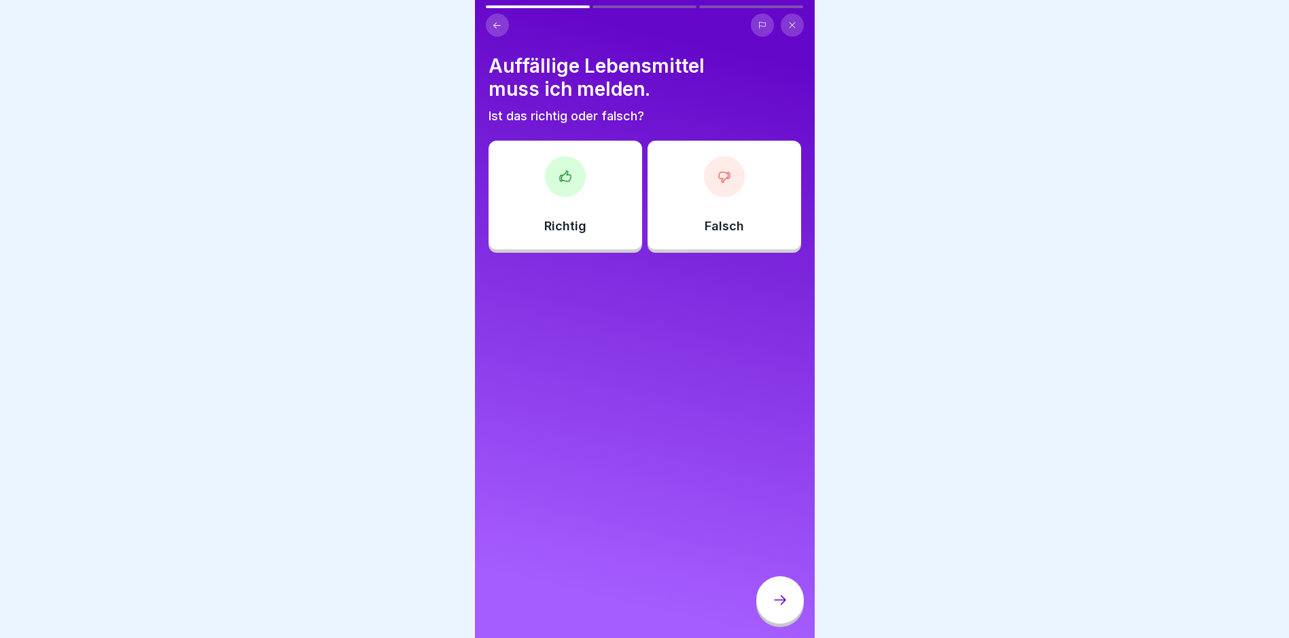
click at [575, 213] on div "Richtig" at bounding box center [566, 195] width 154 height 109
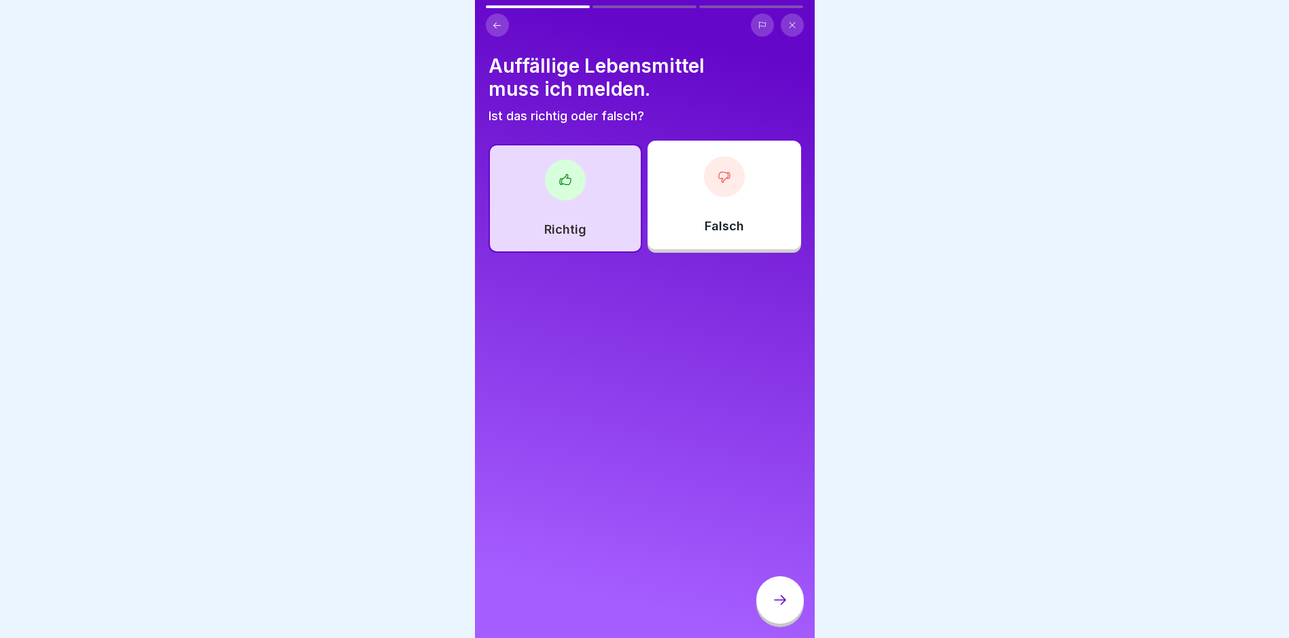
click at [780, 584] on div "Auffällige Lebensmittel muss ich melden. Ist das richtig oder falsch? Richtig F…" at bounding box center [645, 319] width 340 height 638
click at [780, 596] on div at bounding box center [780, 600] width 48 height 48
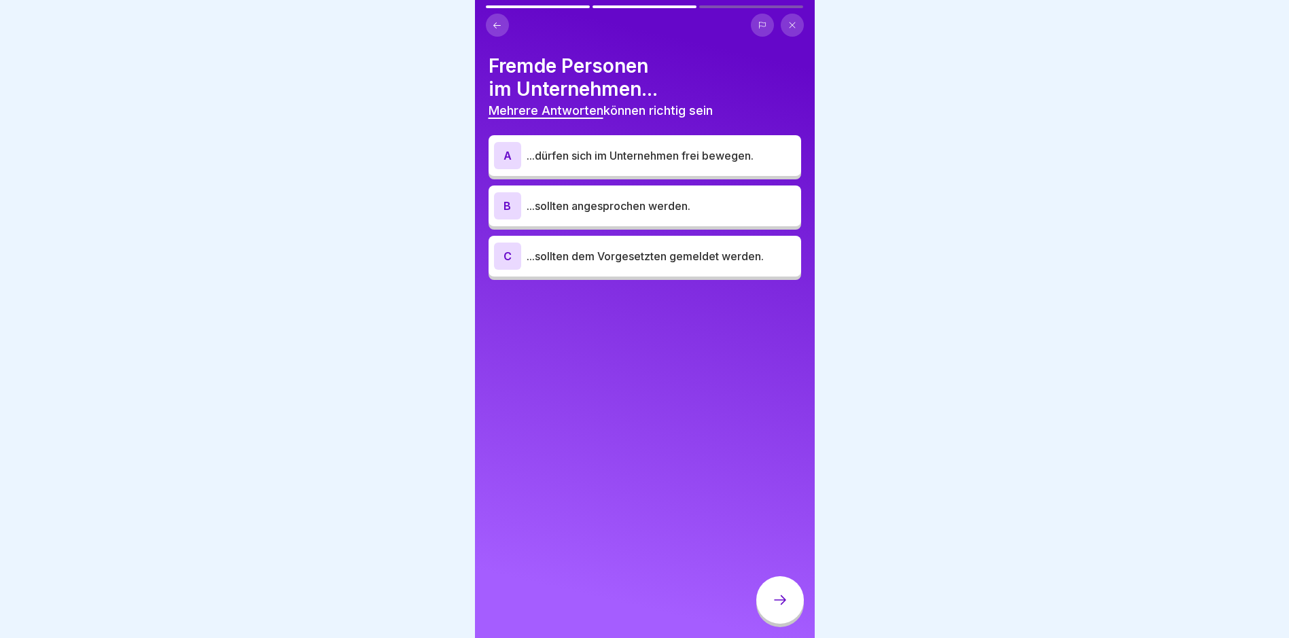
click at [569, 215] on div "B ...sollten angesprochen werden." at bounding box center [645, 205] width 302 height 27
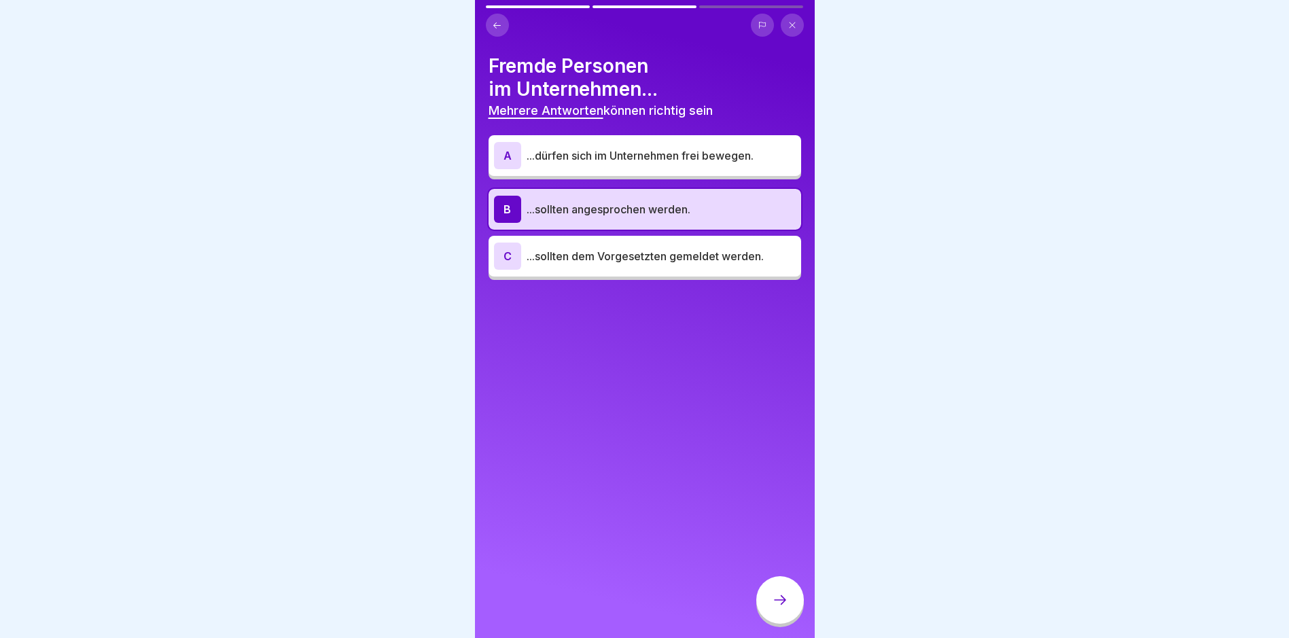
click at [573, 248] on p "...sollten dem Vorgesetzten gemeldet werden." at bounding box center [661, 256] width 269 height 16
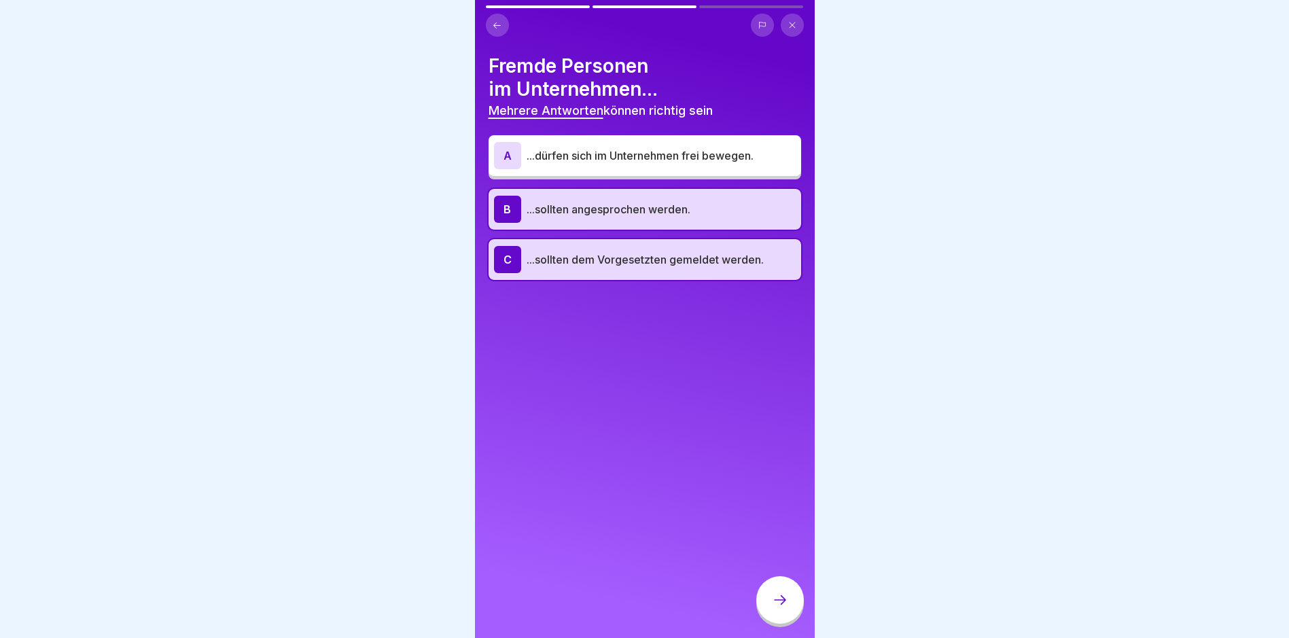
click at [785, 608] on icon at bounding box center [780, 600] width 16 height 16
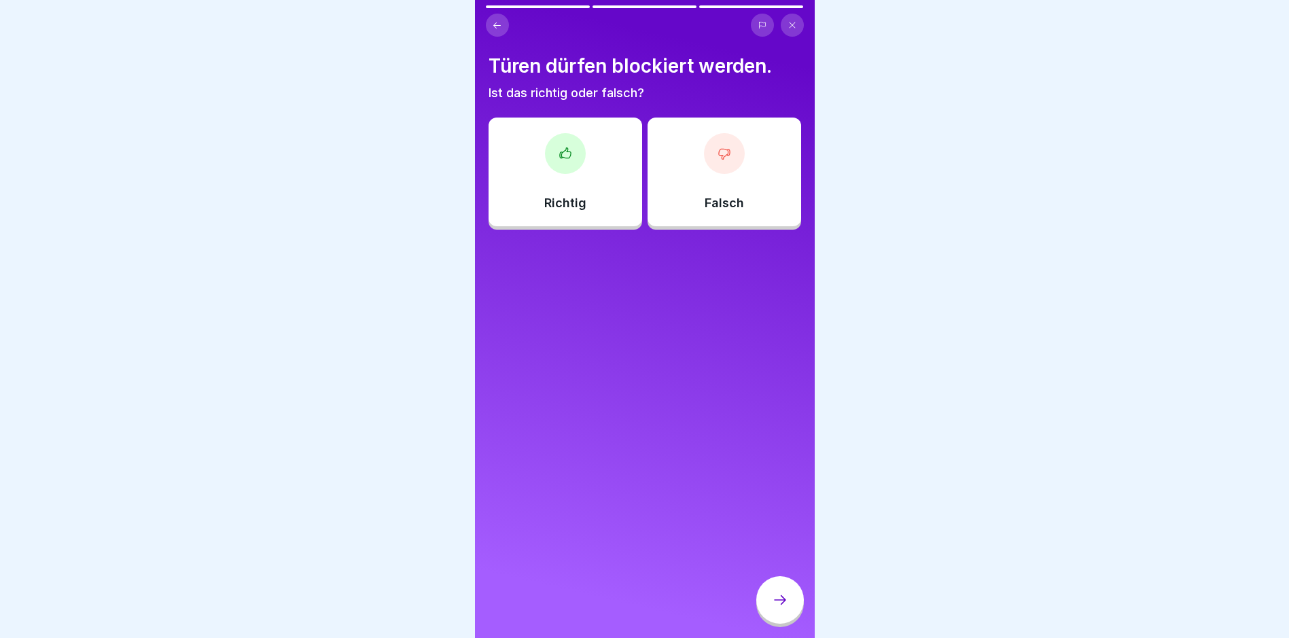
click at [682, 186] on div "Falsch" at bounding box center [724, 172] width 154 height 109
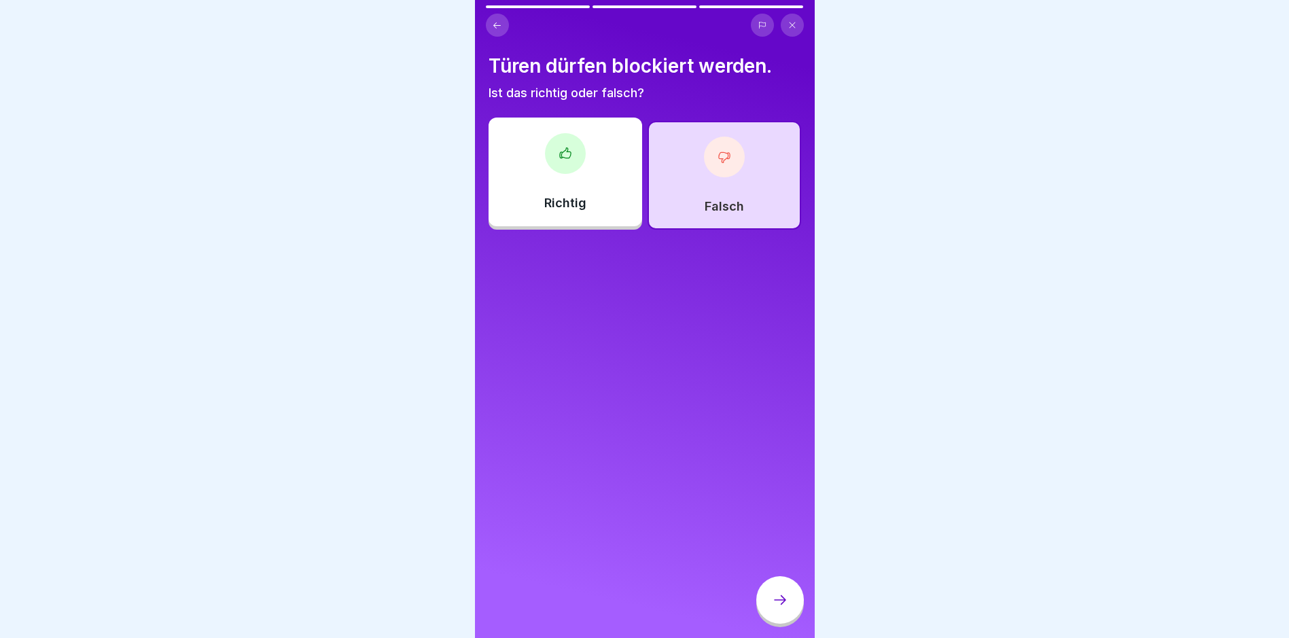
click at [781, 596] on div at bounding box center [780, 600] width 48 height 48
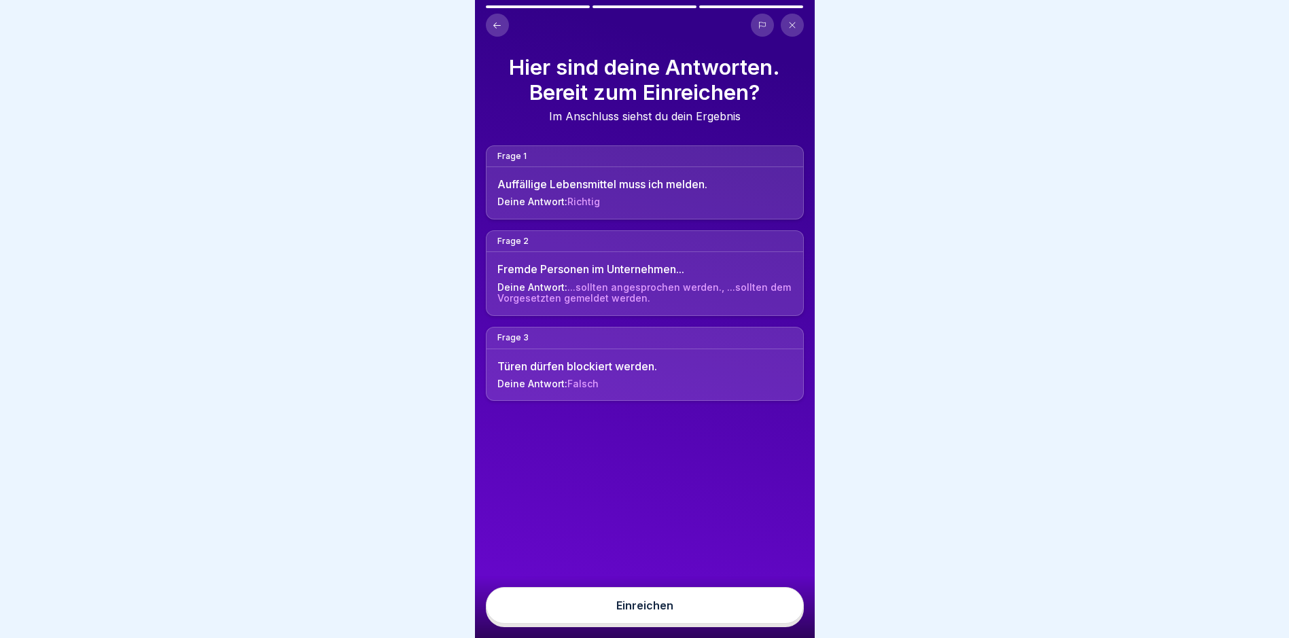
click at [746, 605] on button "Einreichen" at bounding box center [645, 605] width 318 height 37
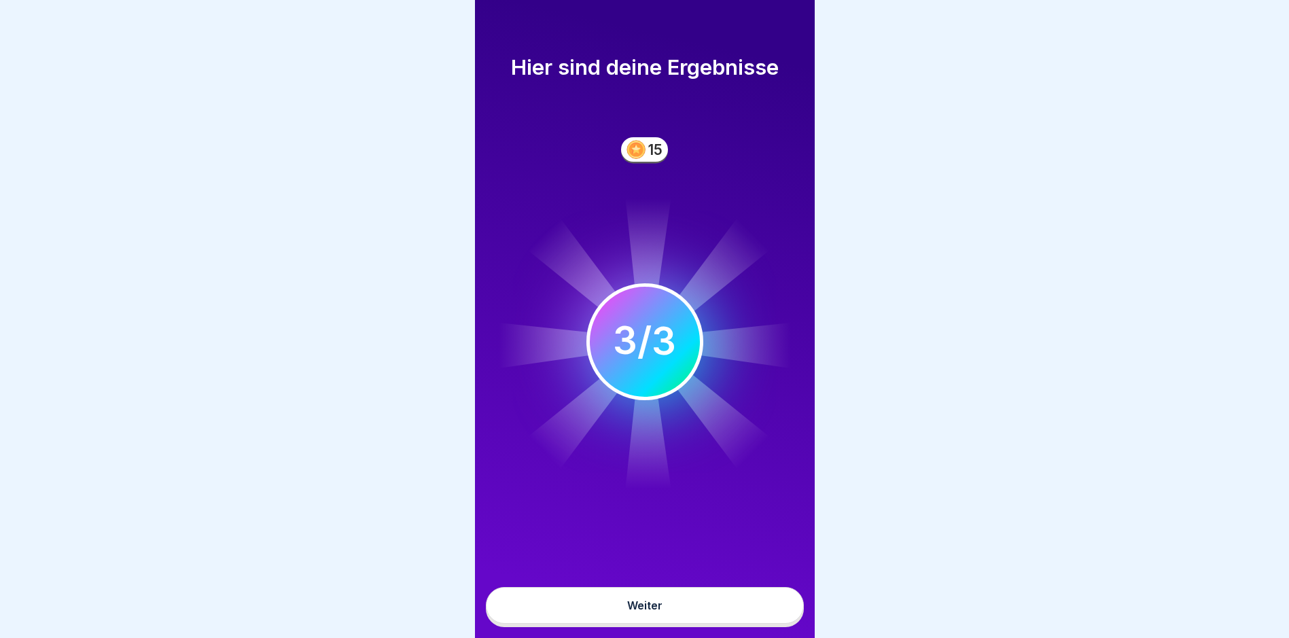
click at [730, 605] on button "Weiter" at bounding box center [645, 605] width 318 height 37
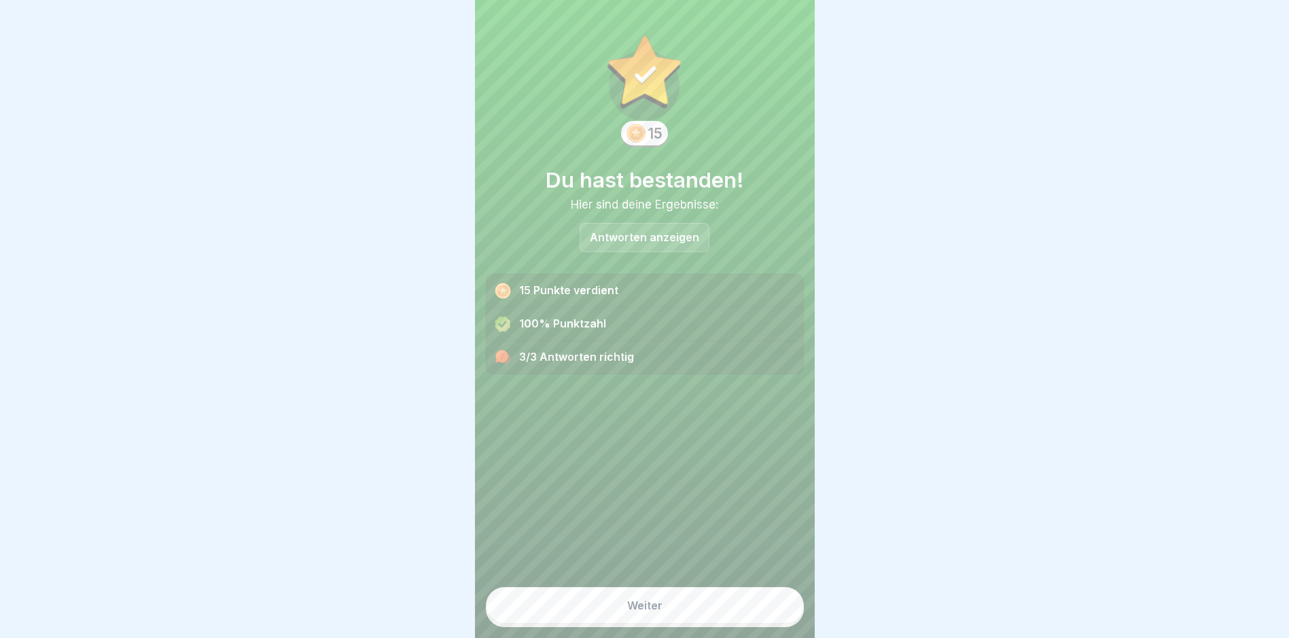
click at [673, 614] on button "Weiter" at bounding box center [645, 605] width 318 height 37
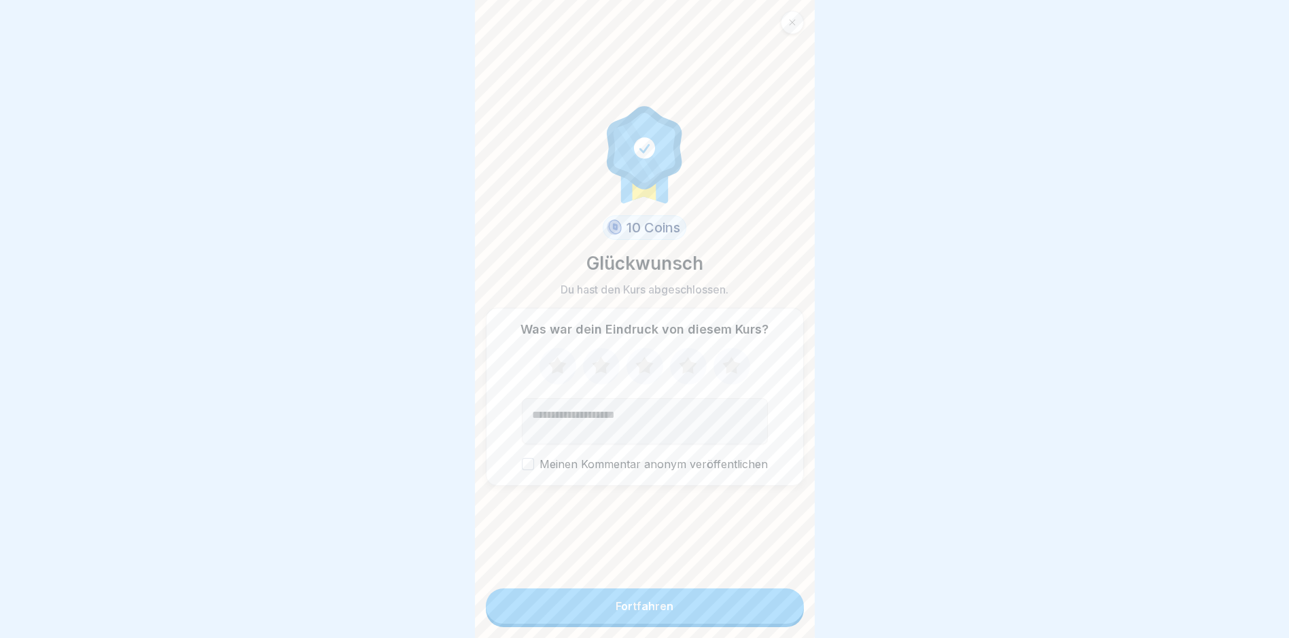
click at [889, 398] on div at bounding box center [644, 319] width 1289 height 638
drag, startPoint x: 1109, startPoint y: 443, endPoint x: 1003, endPoint y: 474, distance: 110.5
click at [1100, 446] on div at bounding box center [644, 319] width 1289 height 638
click at [679, 607] on button "Fortfahren" at bounding box center [645, 605] width 318 height 35
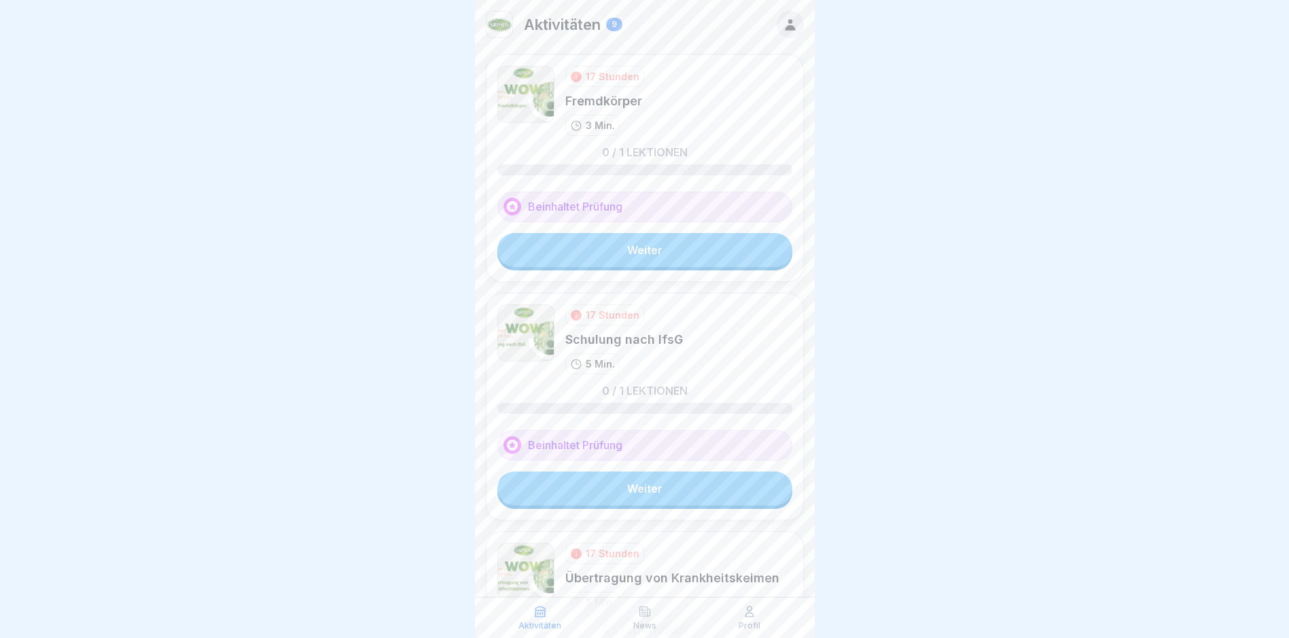
click at [626, 252] on link "Weiter" at bounding box center [644, 250] width 295 height 34
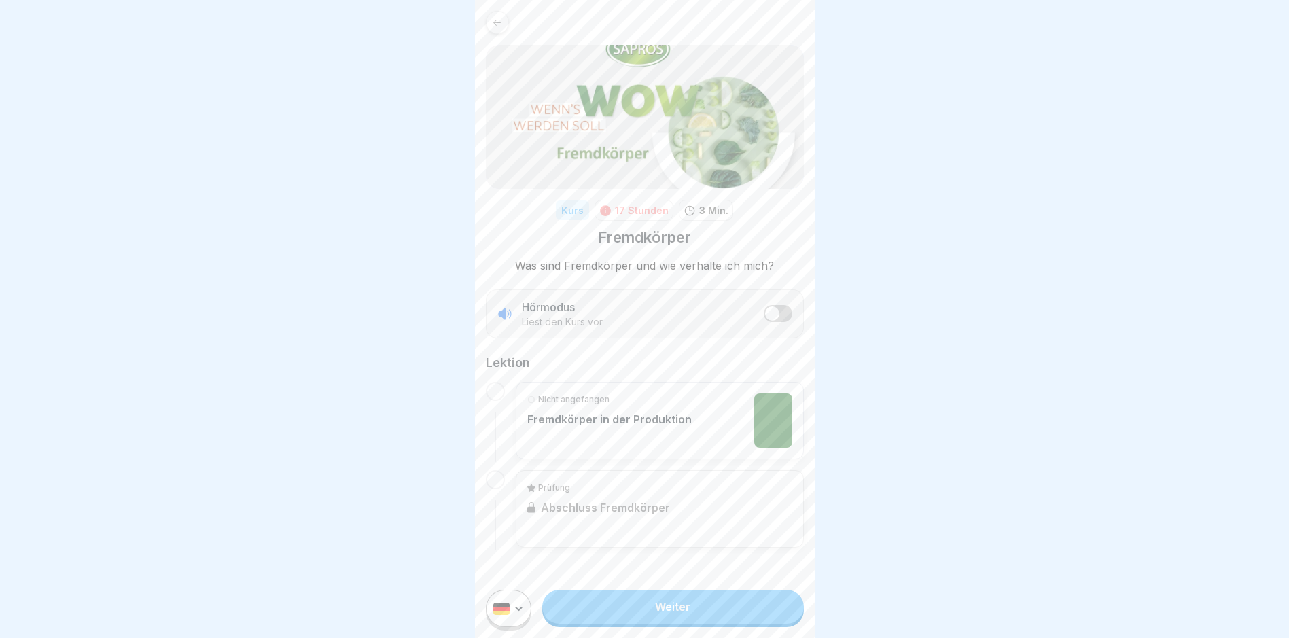
click at [675, 624] on link "Weiter" at bounding box center [672, 607] width 261 height 34
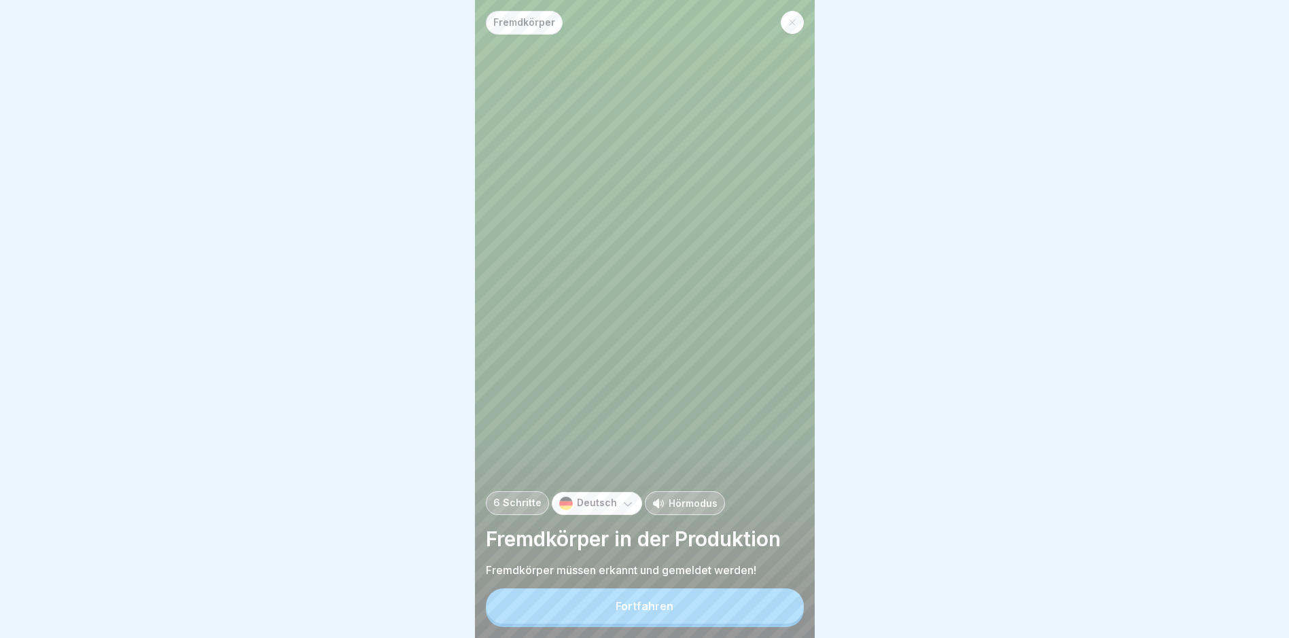
click at [675, 624] on button "Fortfahren" at bounding box center [645, 605] width 318 height 35
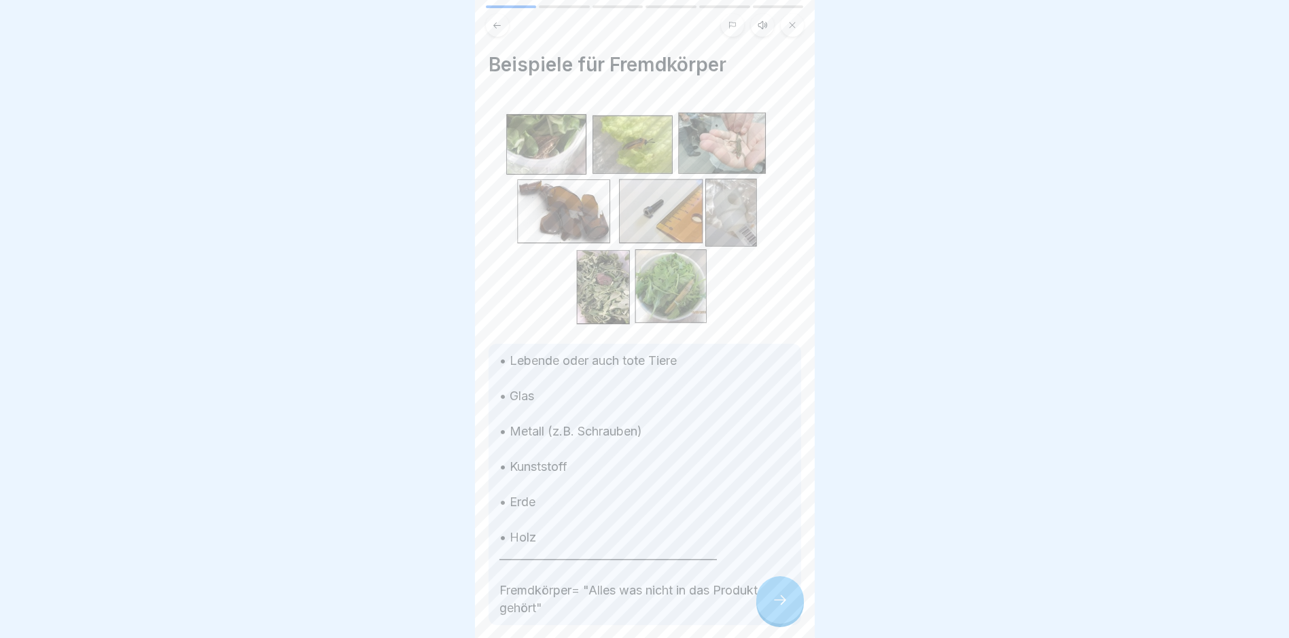
click at [773, 608] on icon at bounding box center [780, 600] width 16 height 16
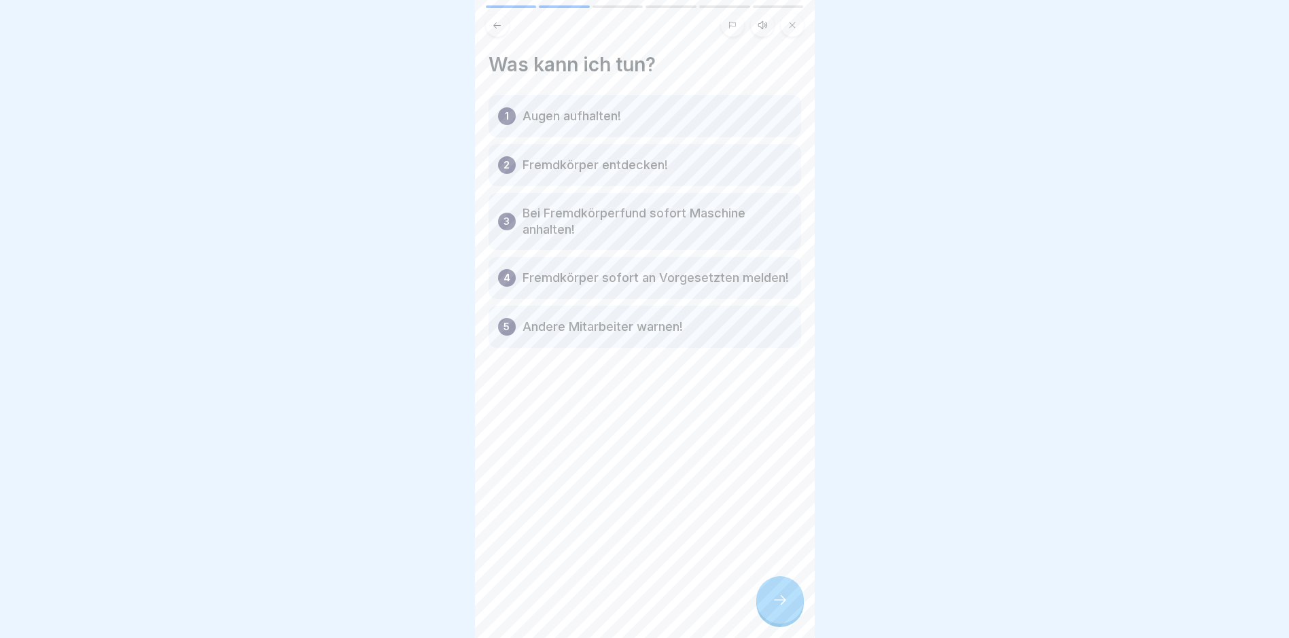
click at [773, 608] on icon at bounding box center [780, 600] width 16 height 16
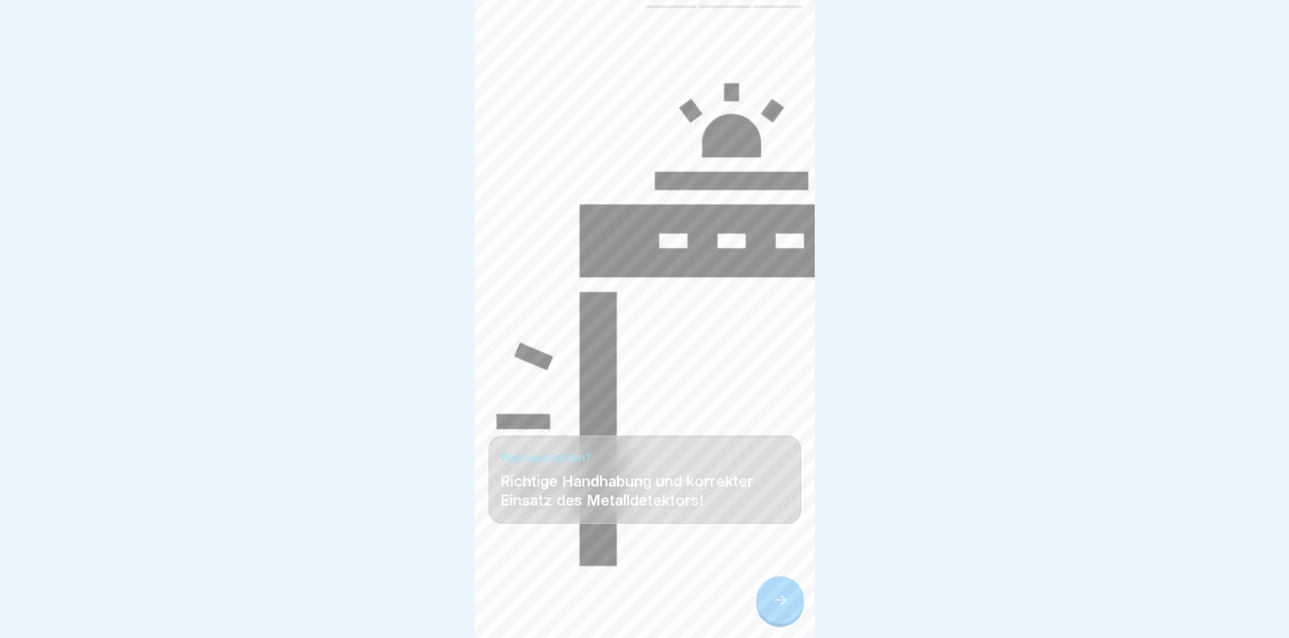
click at [773, 608] on icon at bounding box center [780, 600] width 16 height 16
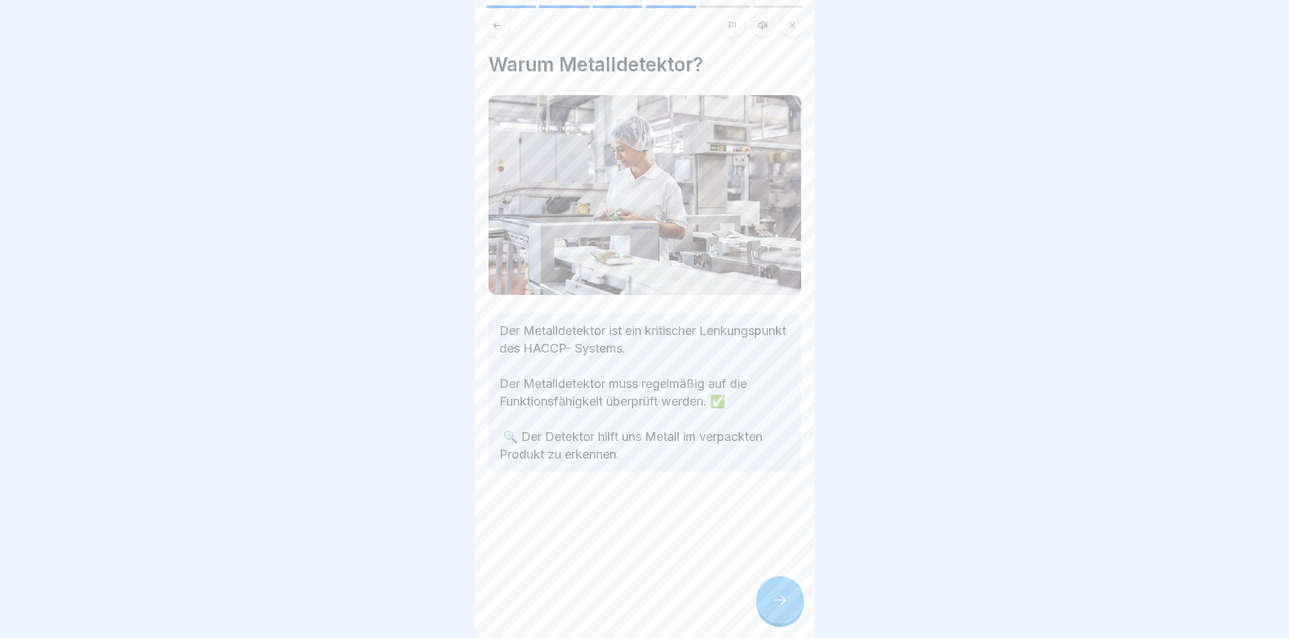
click at [773, 608] on icon at bounding box center [780, 600] width 16 height 16
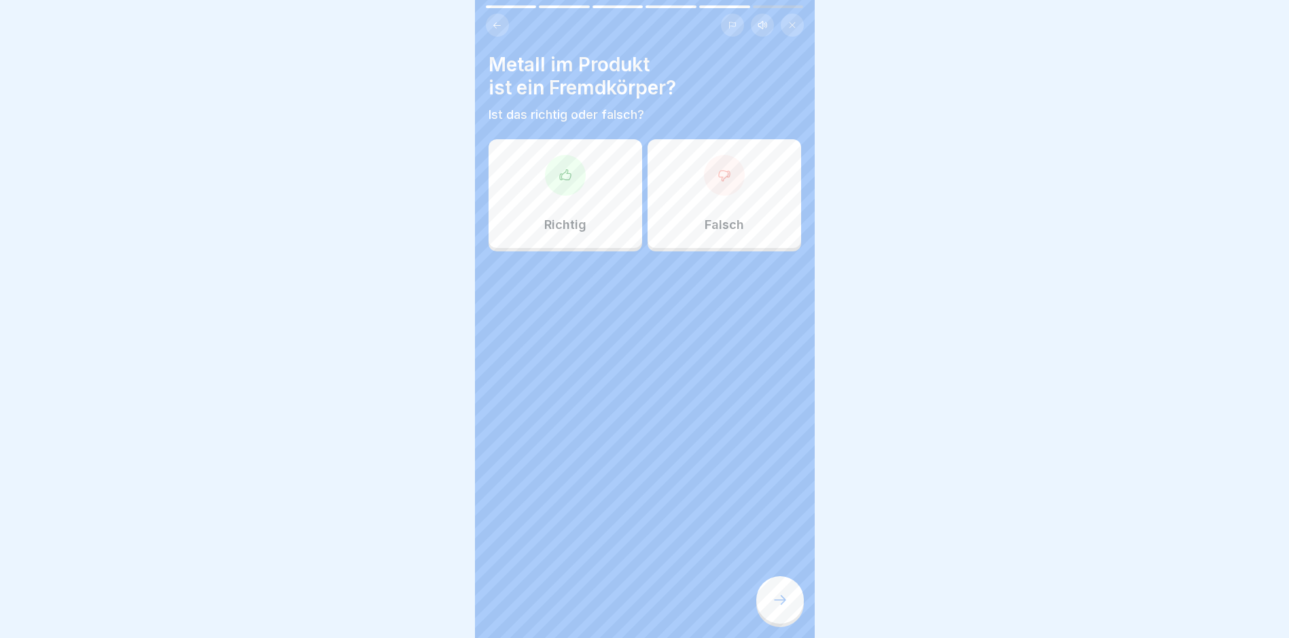
click at [773, 608] on icon at bounding box center [780, 600] width 16 height 16
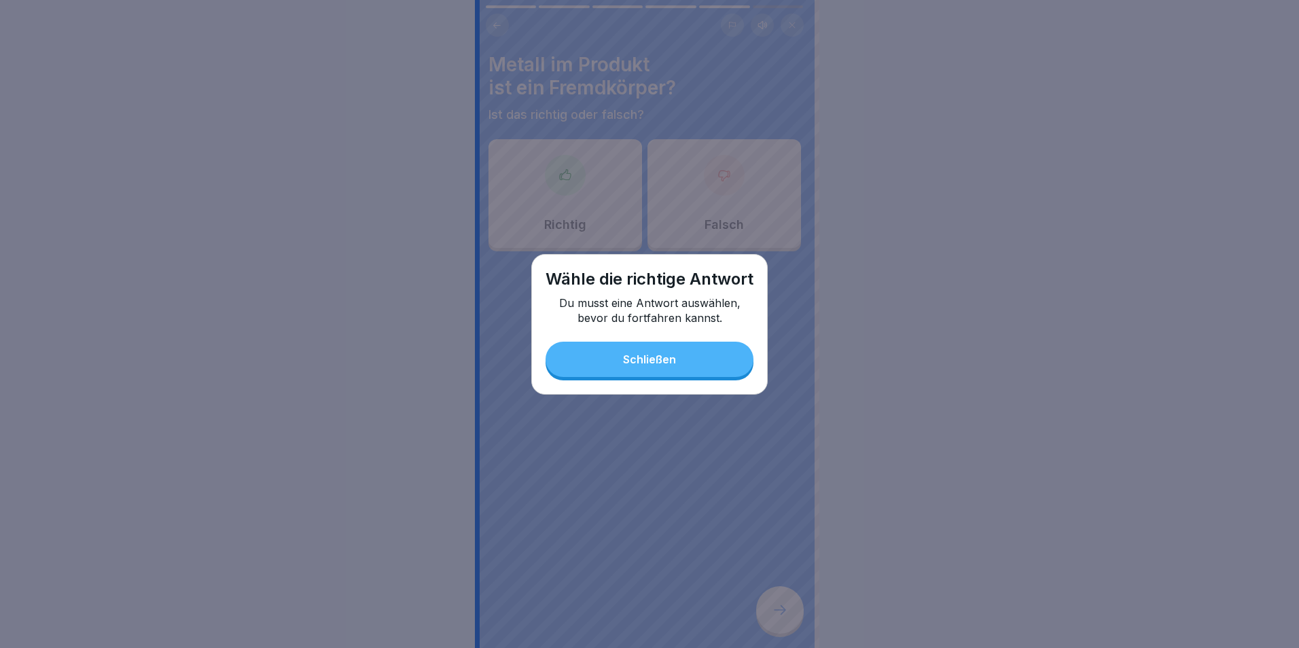
click at [701, 374] on button "Schließen" at bounding box center [650, 359] width 208 height 35
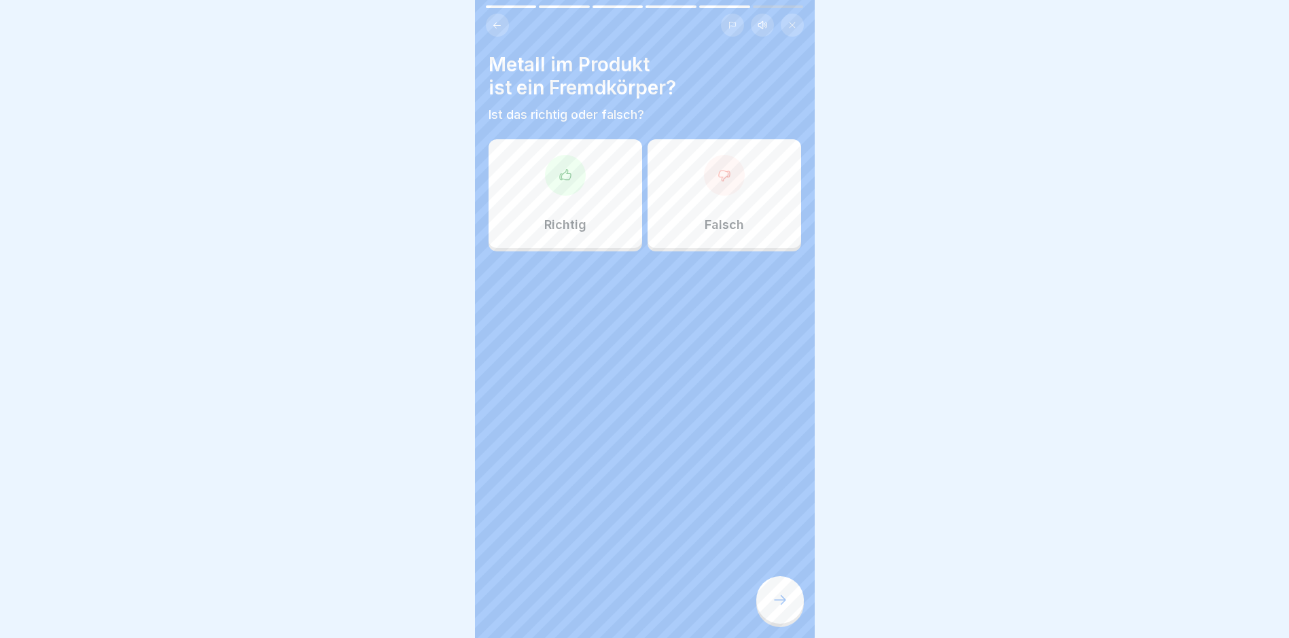
click at [570, 190] on div at bounding box center [565, 175] width 41 height 41
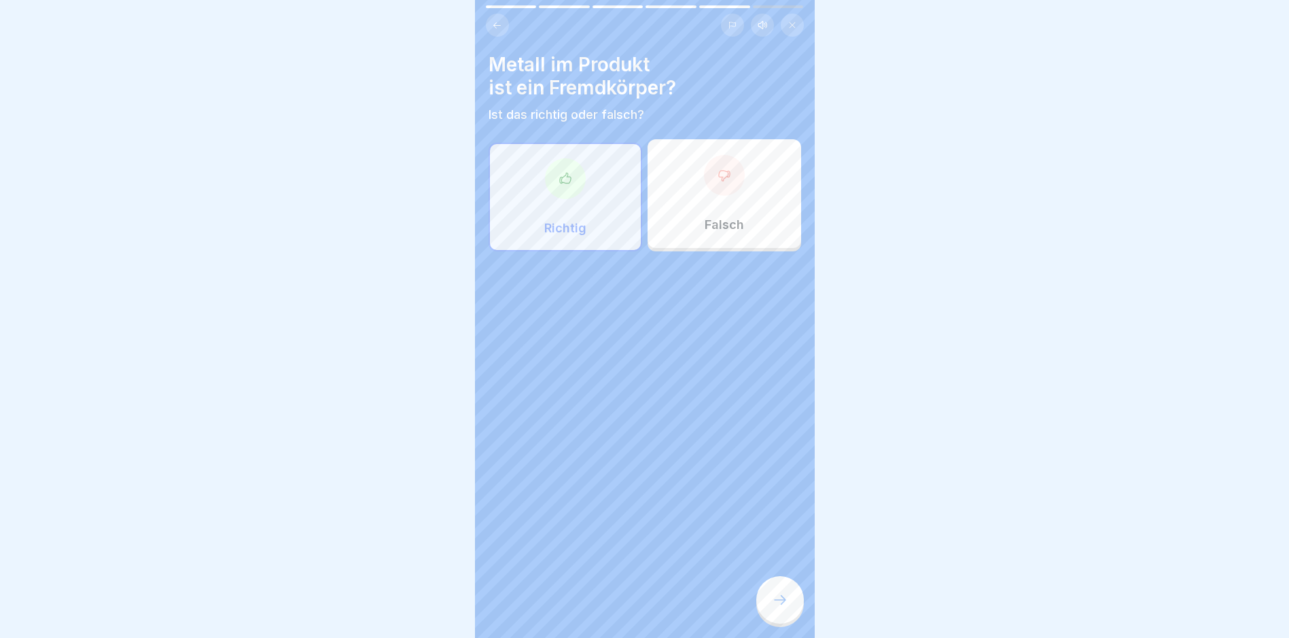
click at [775, 608] on icon at bounding box center [780, 600] width 16 height 16
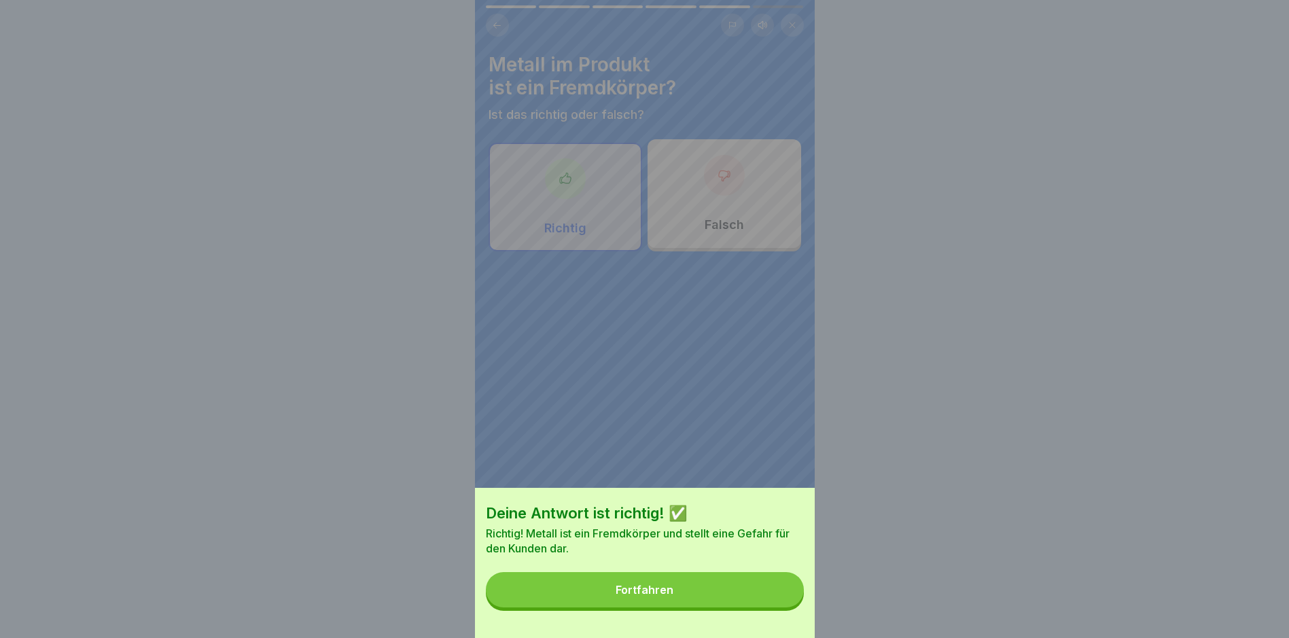
click at [691, 595] on button "Fortfahren" at bounding box center [645, 589] width 318 height 35
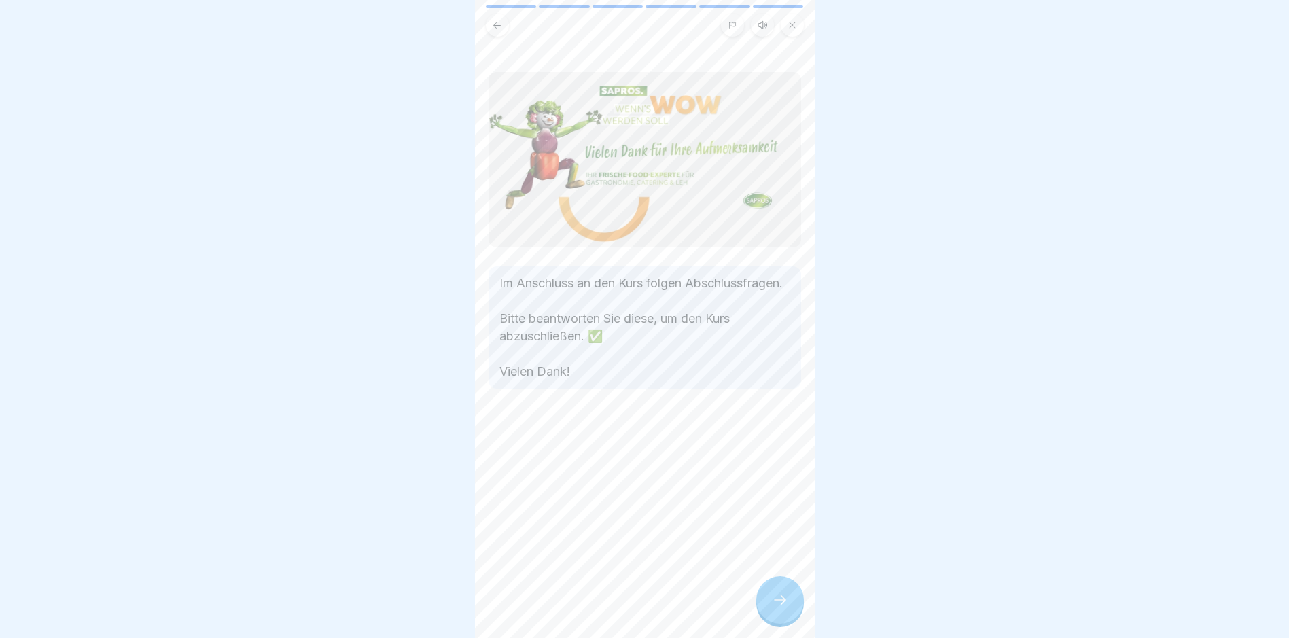
click at [776, 599] on div at bounding box center [780, 600] width 48 height 48
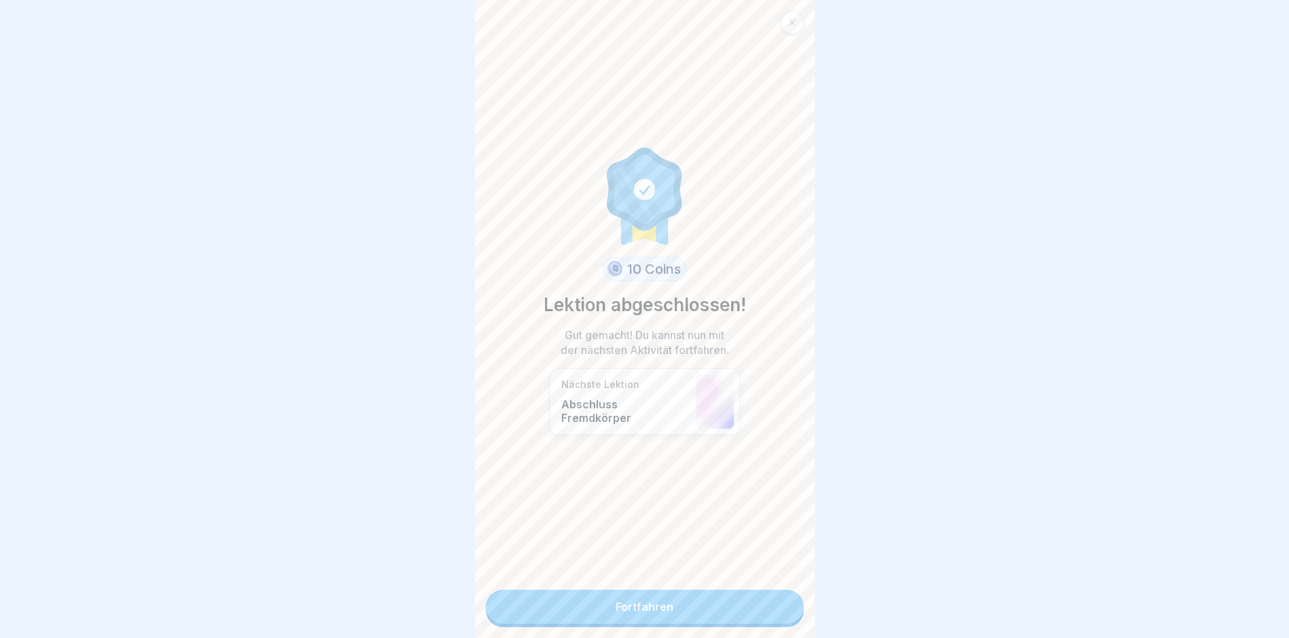
click at [709, 608] on link "Fortfahren" at bounding box center [645, 607] width 318 height 34
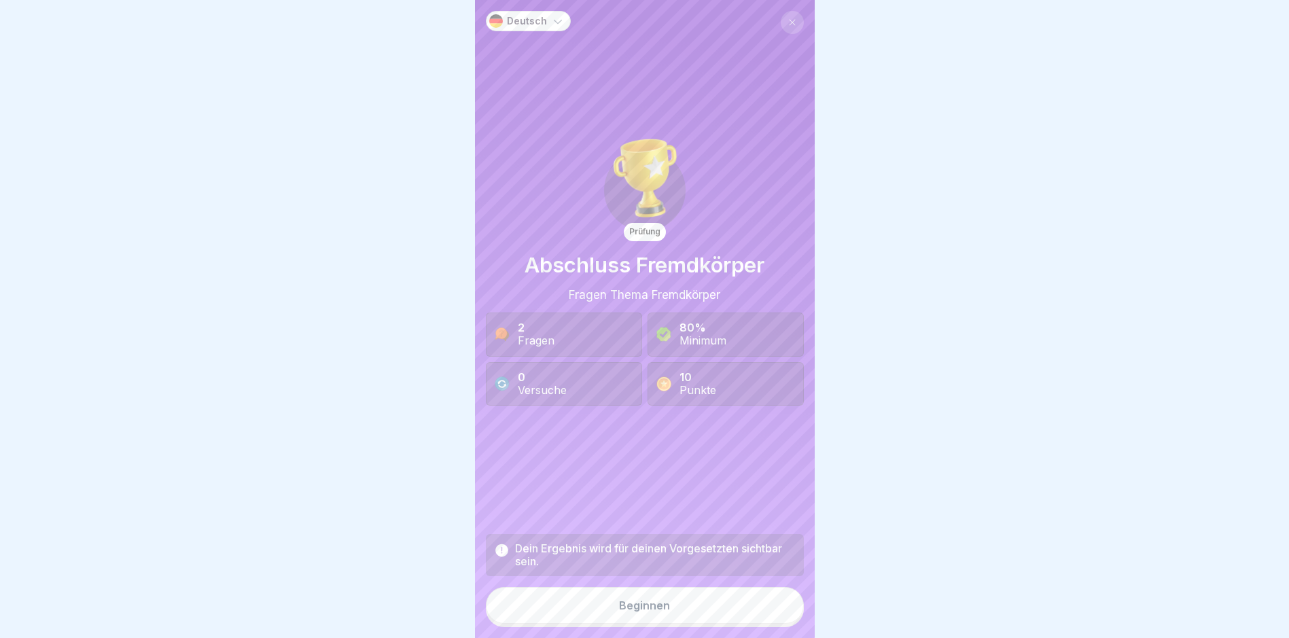
click at [658, 624] on button "Beginnen" at bounding box center [645, 605] width 318 height 37
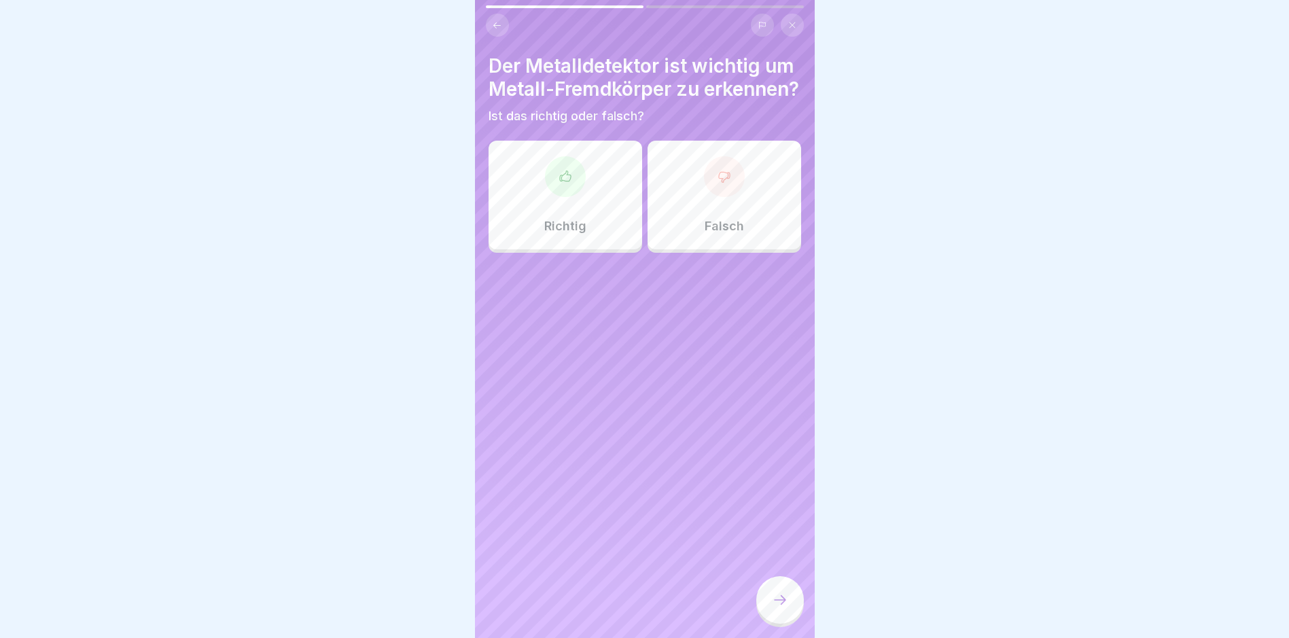
click at [575, 230] on div "Richtig" at bounding box center [566, 195] width 154 height 109
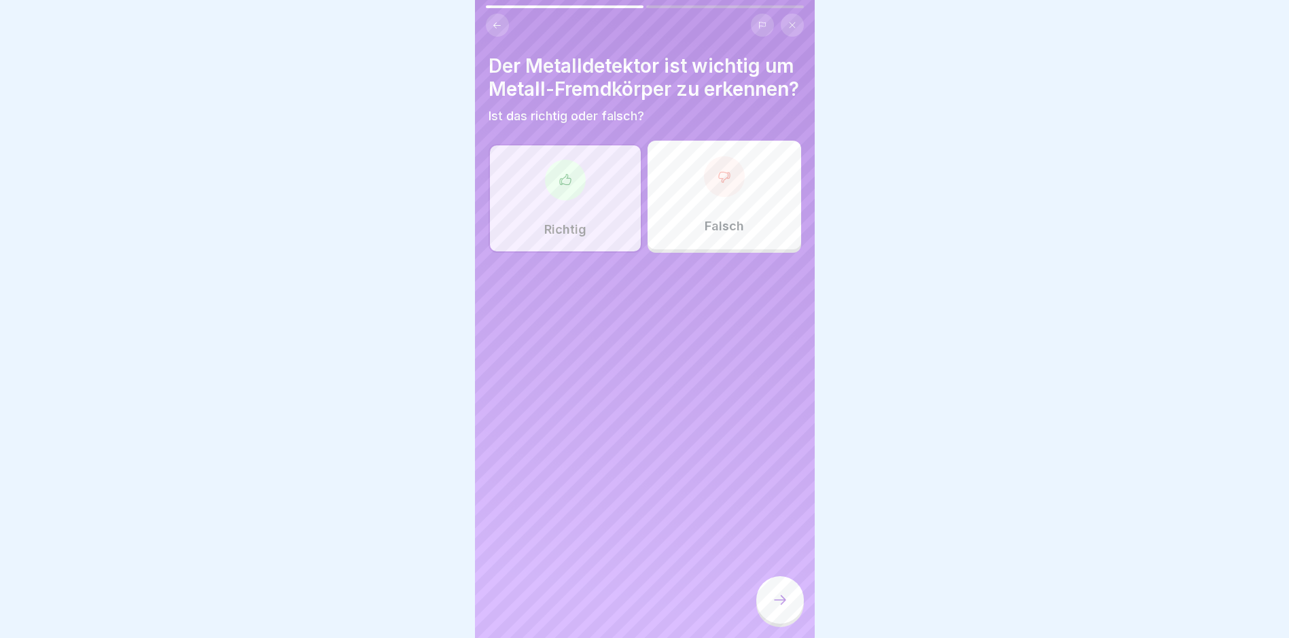
click at [773, 596] on div at bounding box center [780, 600] width 48 height 48
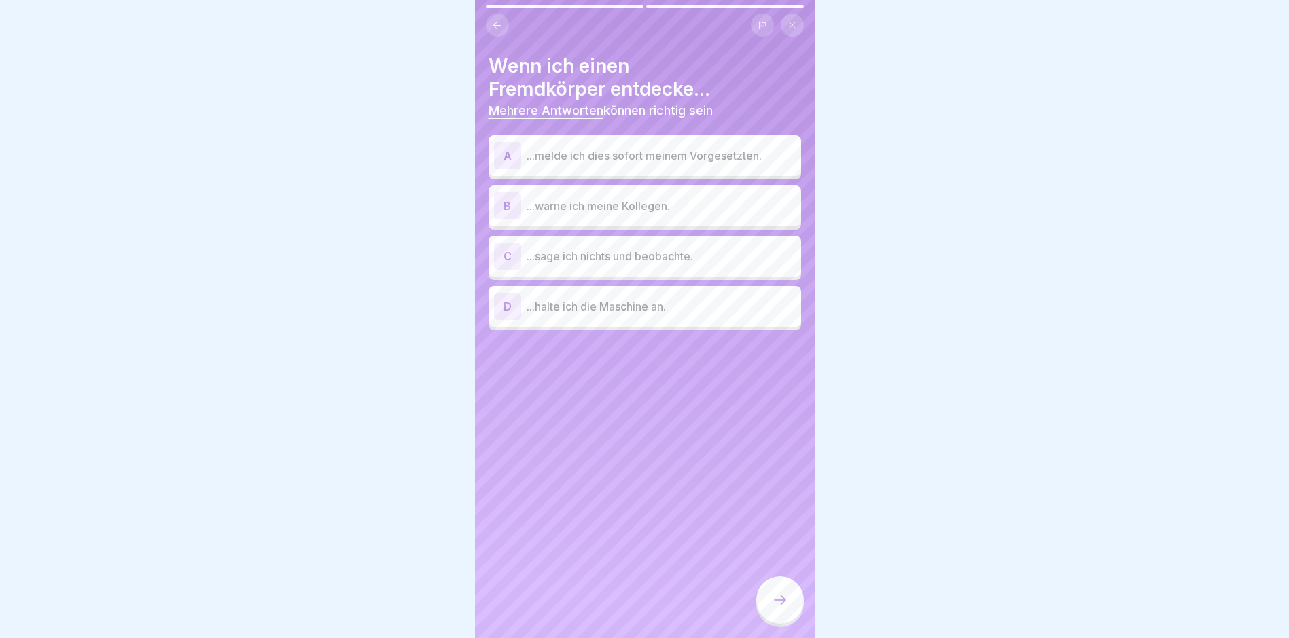
click at [610, 154] on p "...melde ich dies sofort meinem Vorgesetzten." at bounding box center [661, 155] width 269 height 16
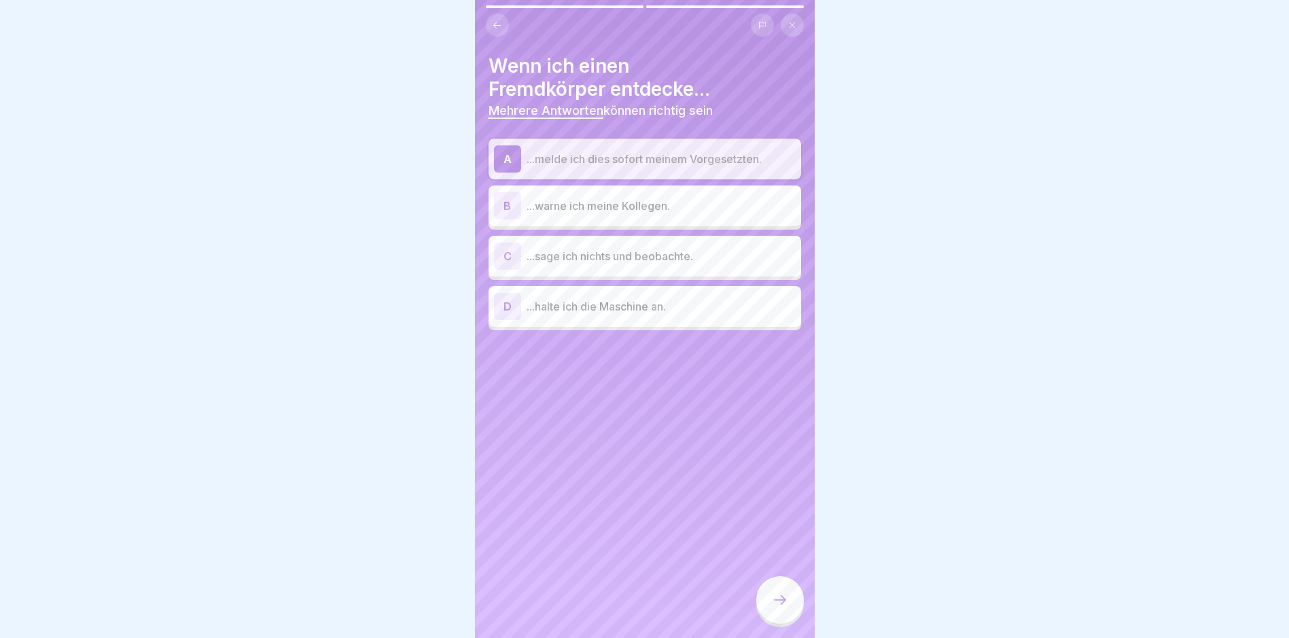
click at [626, 210] on p "...warne ich meine Kollegen." at bounding box center [661, 206] width 269 height 16
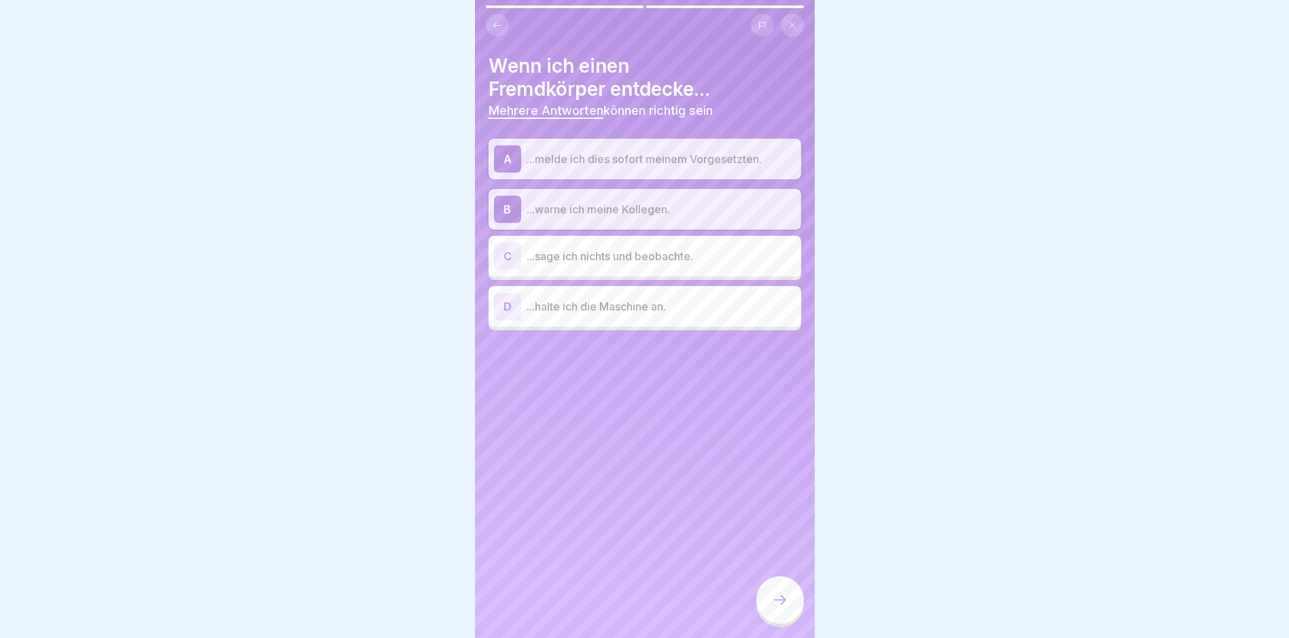
click at [655, 315] on div "D ...halte ich die Maschine an." at bounding box center [645, 306] width 302 height 27
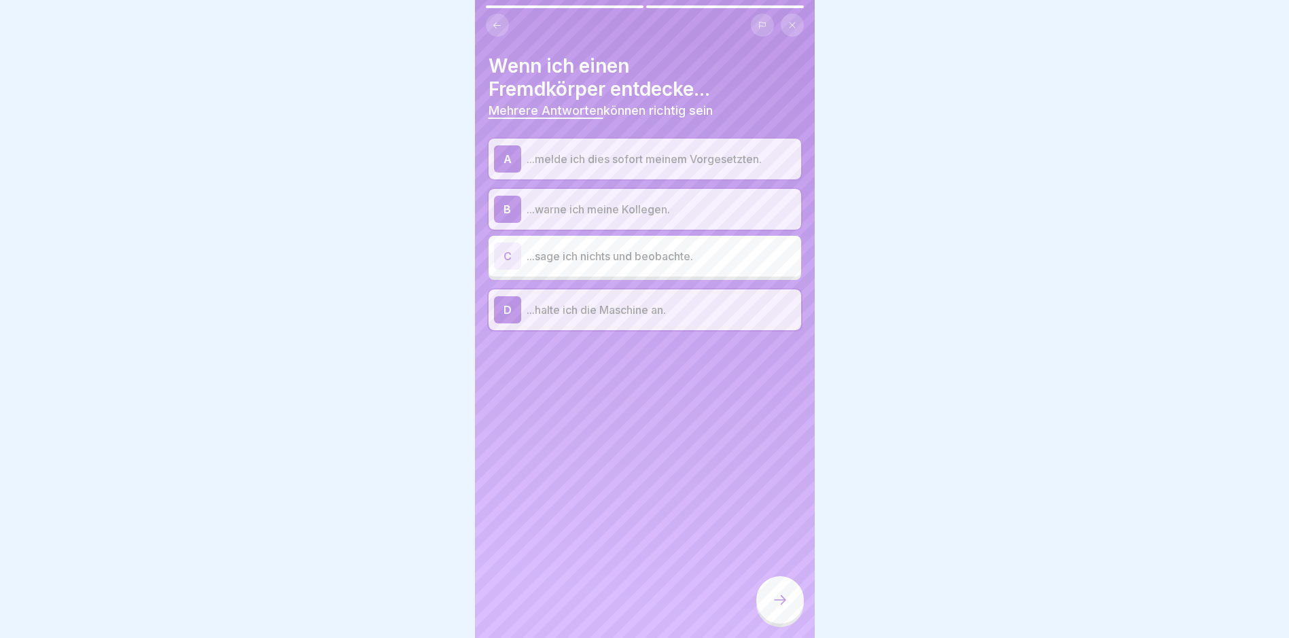
click at [781, 607] on icon at bounding box center [780, 600] width 16 height 16
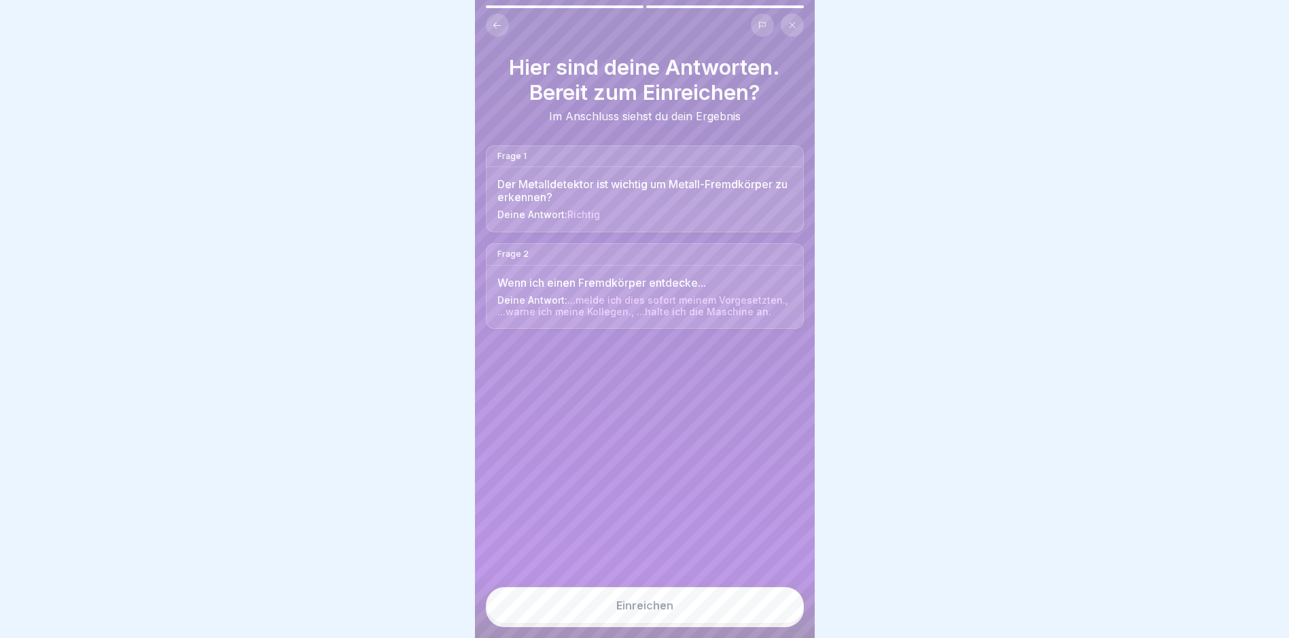
click at [712, 604] on button "Einreichen" at bounding box center [645, 605] width 318 height 37
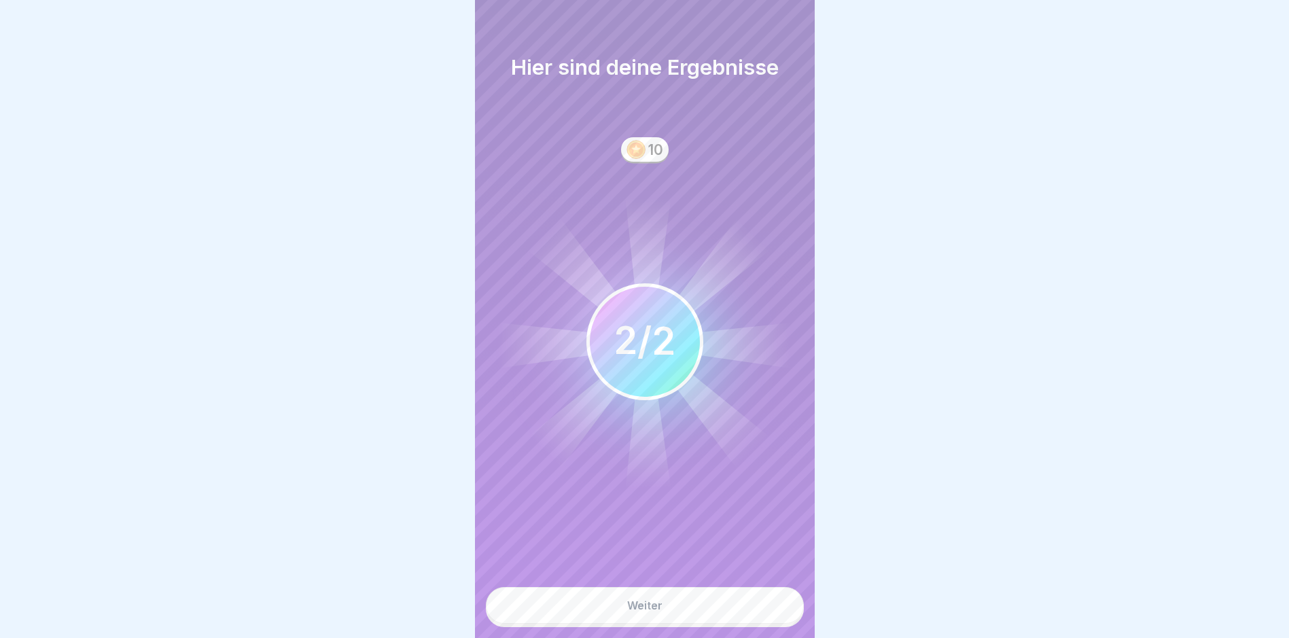
click at [709, 605] on button "Weiter" at bounding box center [645, 605] width 318 height 37
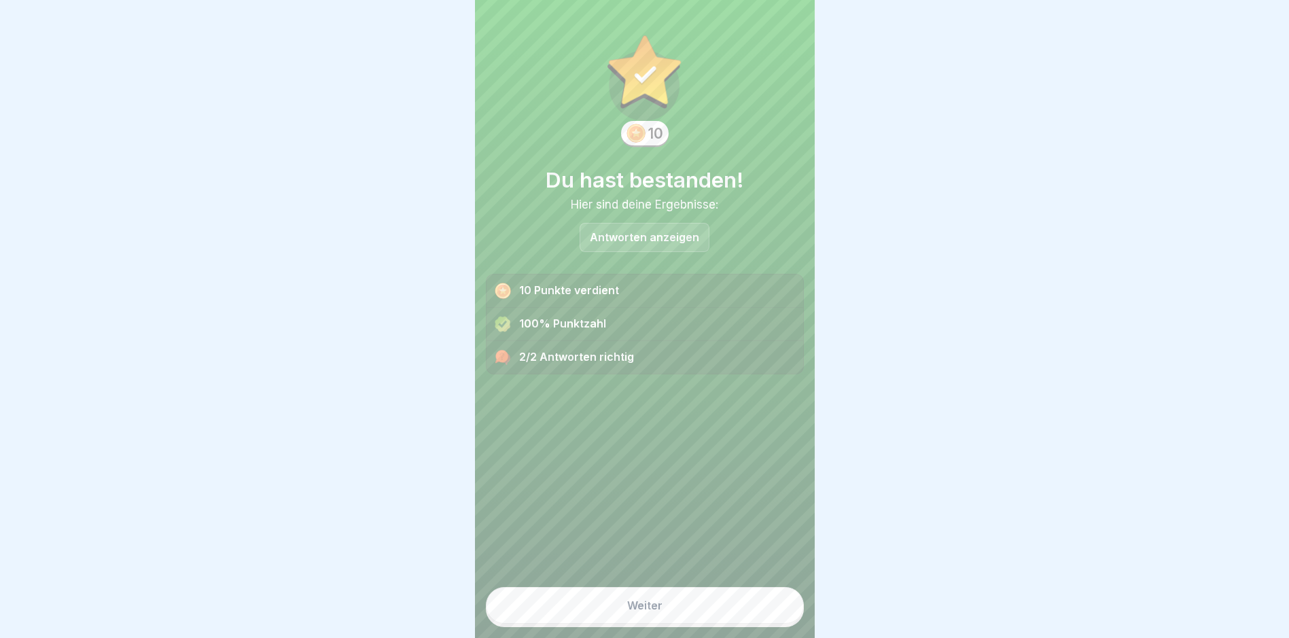
click at [707, 606] on button "Weiter" at bounding box center [645, 605] width 318 height 37
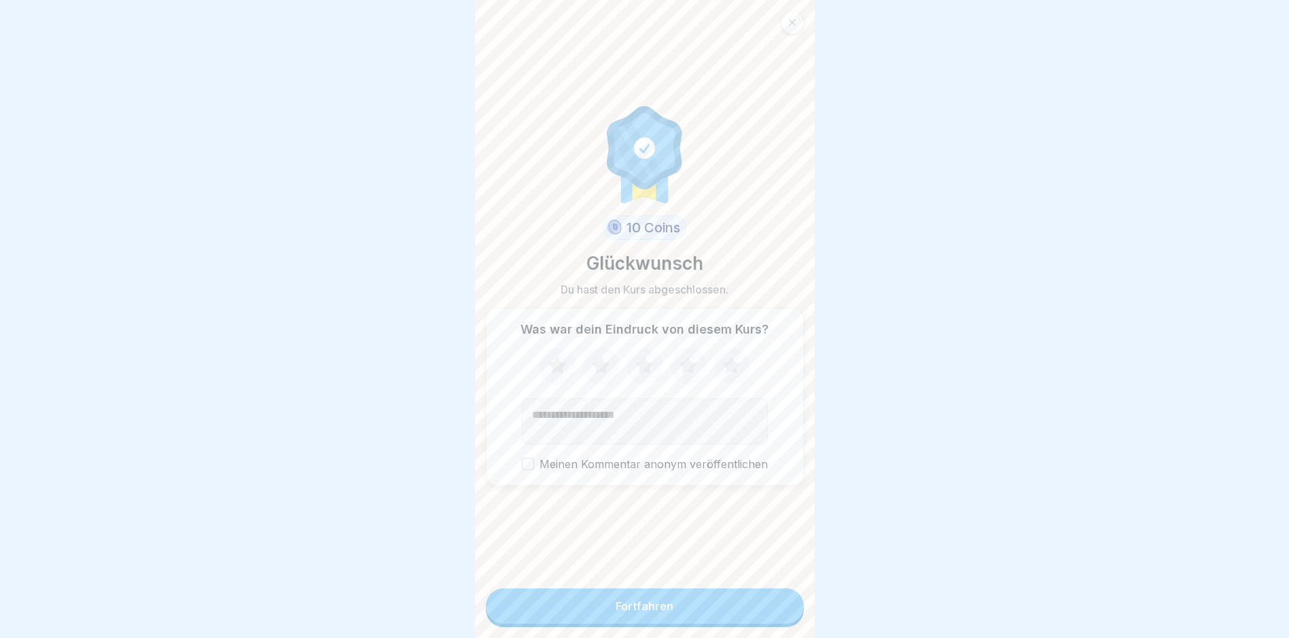
click at [689, 611] on button "Fortfahren" at bounding box center [645, 605] width 318 height 35
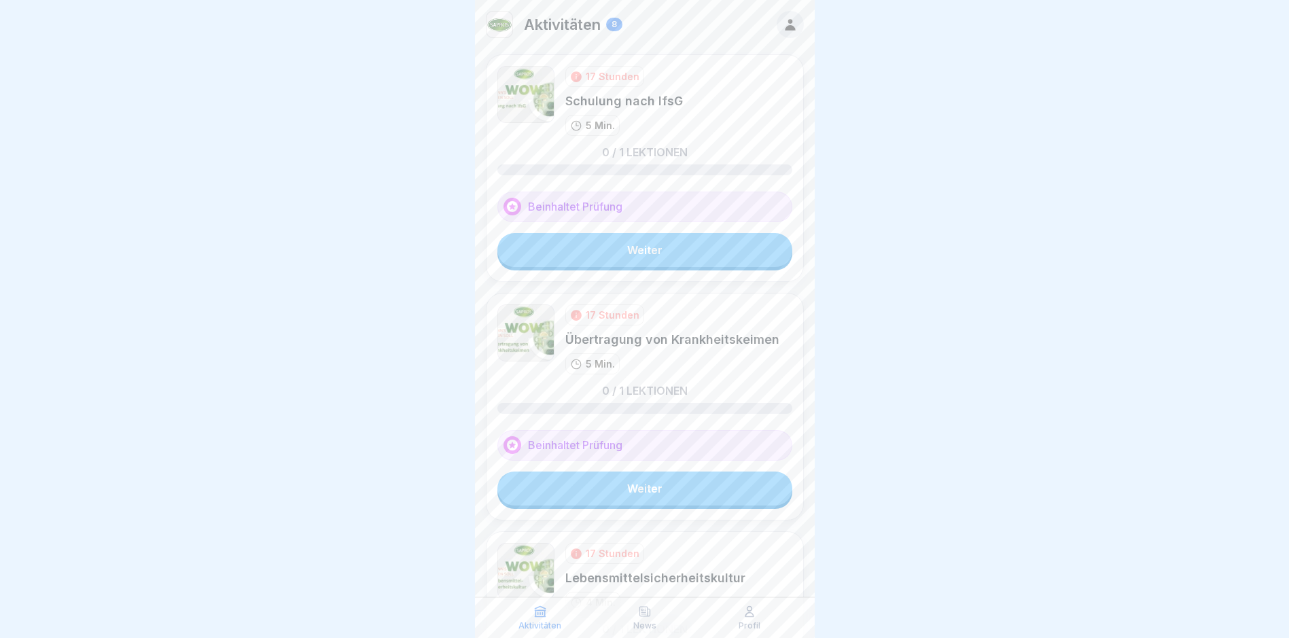
click at [606, 242] on link "Weiter" at bounding box center [644, 250] width 295 height 34
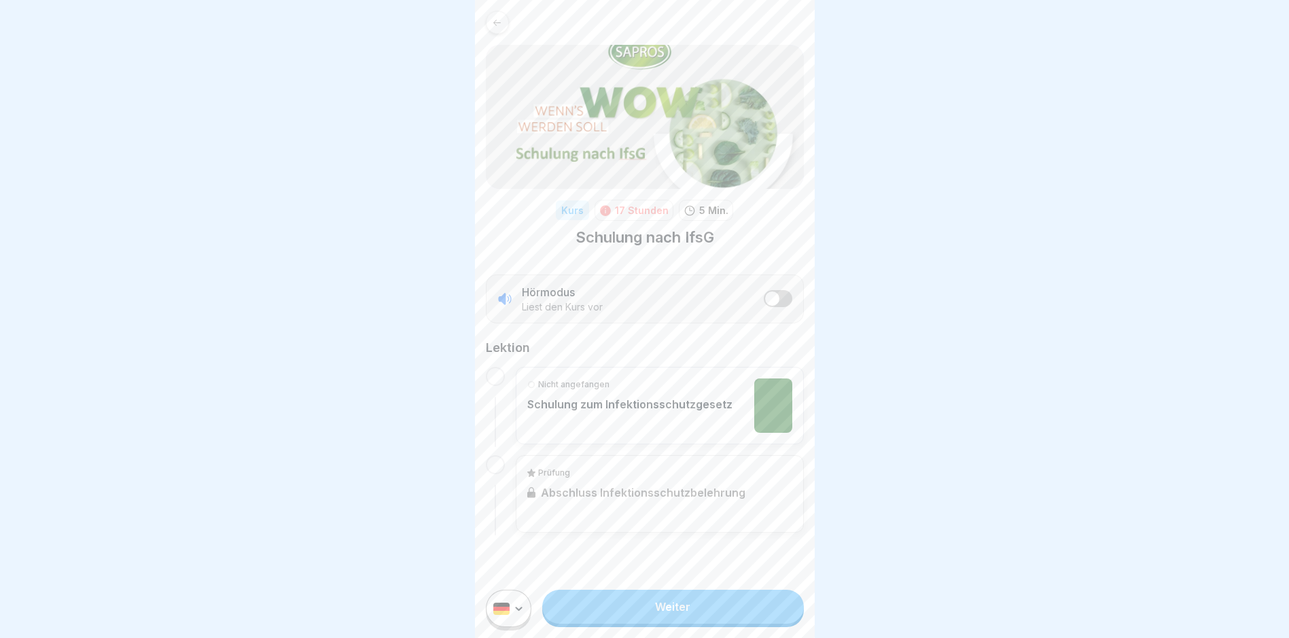
click at [681, 624] on link "Weiter" at bounding box center [672, 607] width 261 height 34
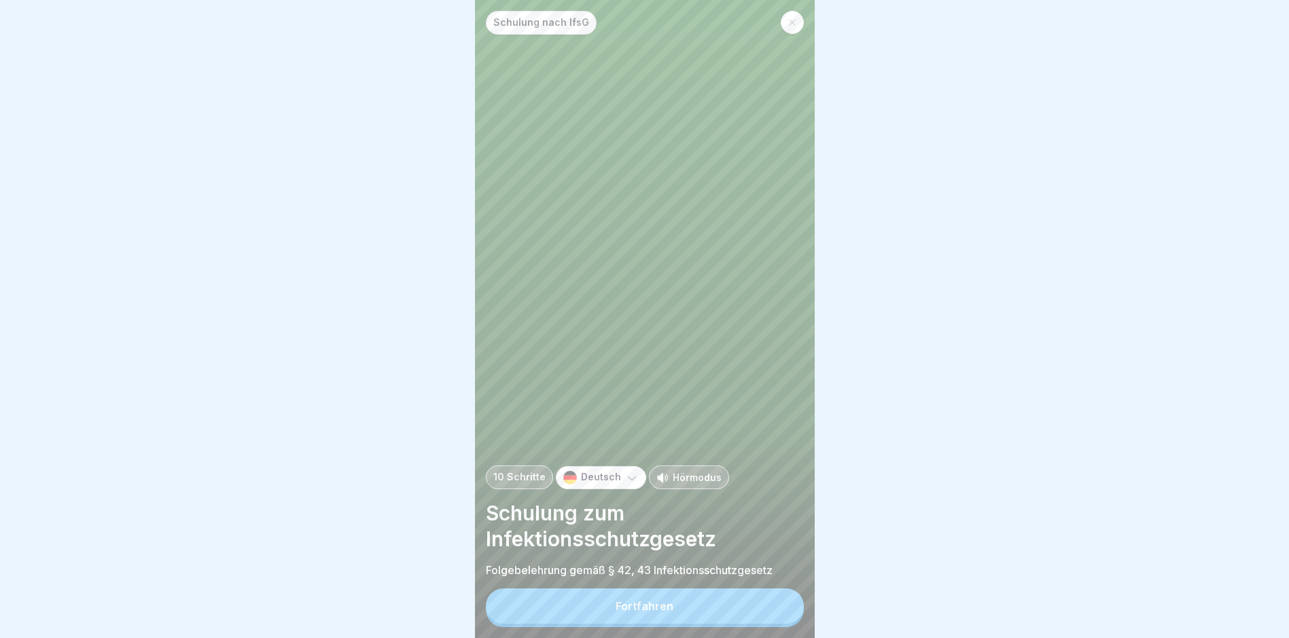
click at [650, 612] on div "Fortfahren" at bounding box center [645, 606] width 58 height 12
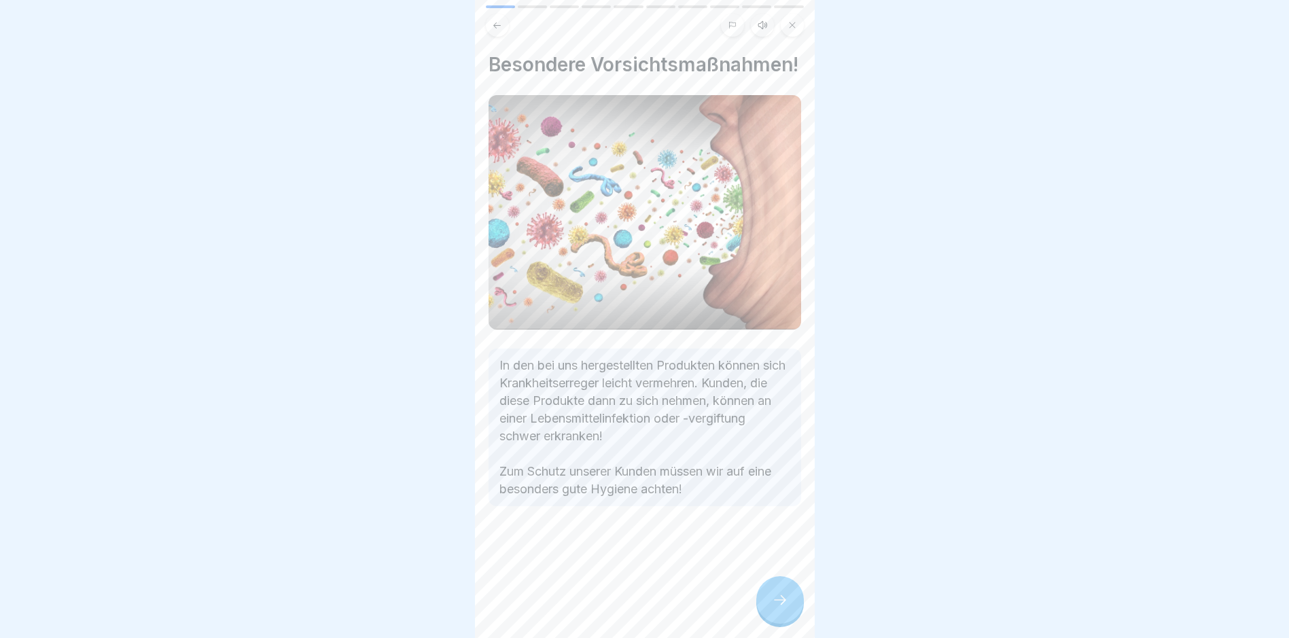
click at [789, 613] on div at bounding box center [780, 600] width 48 height 48
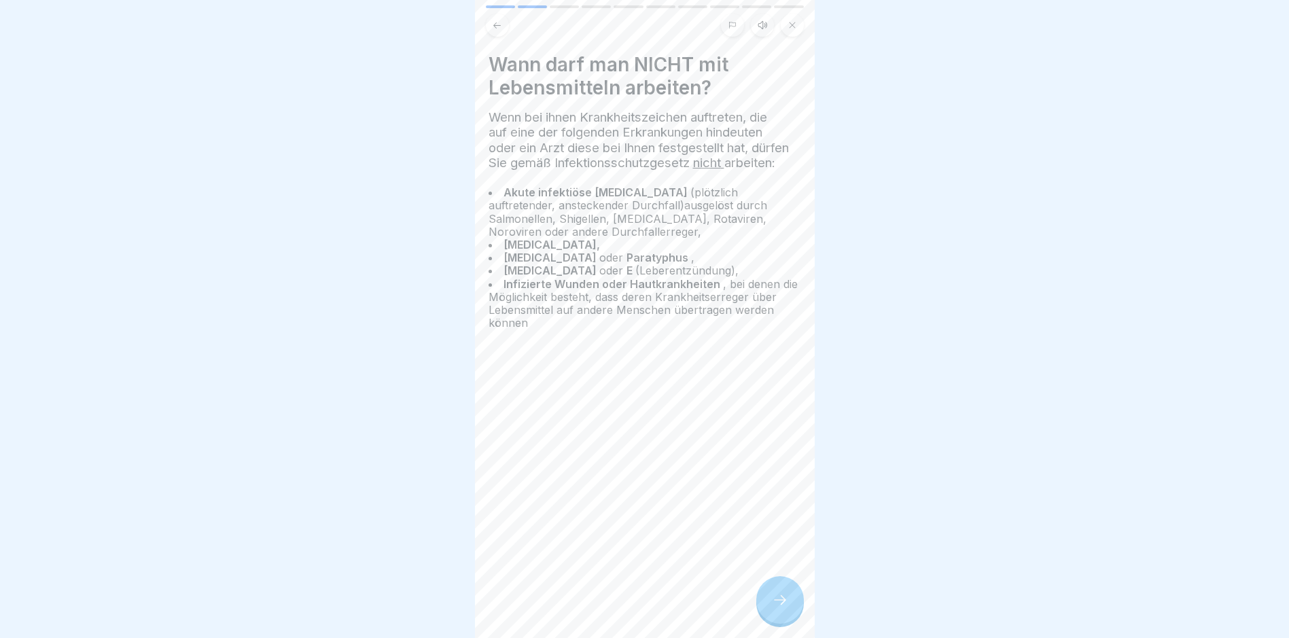
click at [787, 608] on icon at bounding box center [780, 600] width 16 height 16
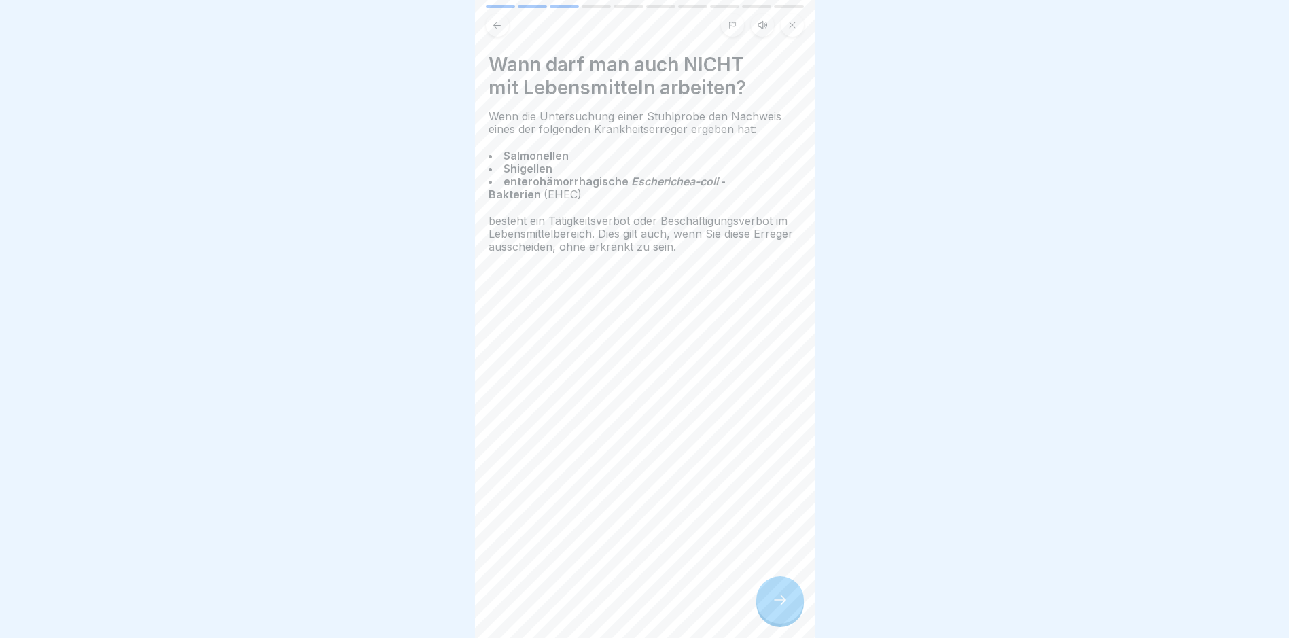
click at [783, 605] on icon at bounding box center [780, 600] width 12 height 10
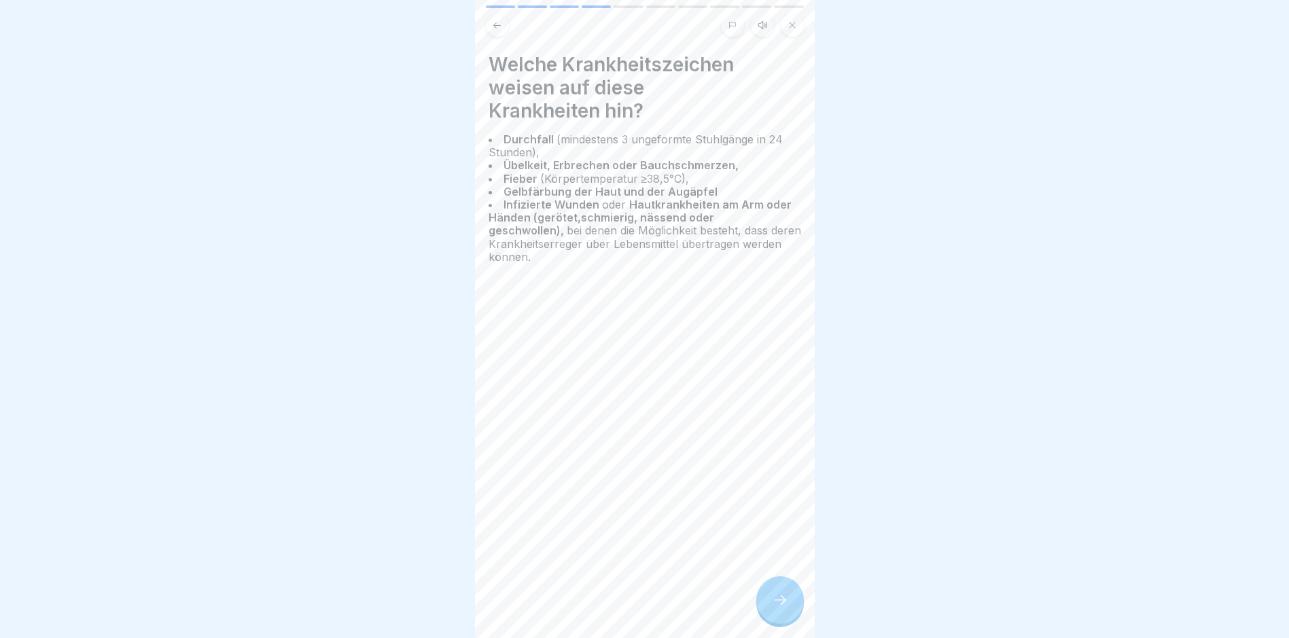
click at [783, 605] on icon at bounding box center [780, 600] width 12 height 10
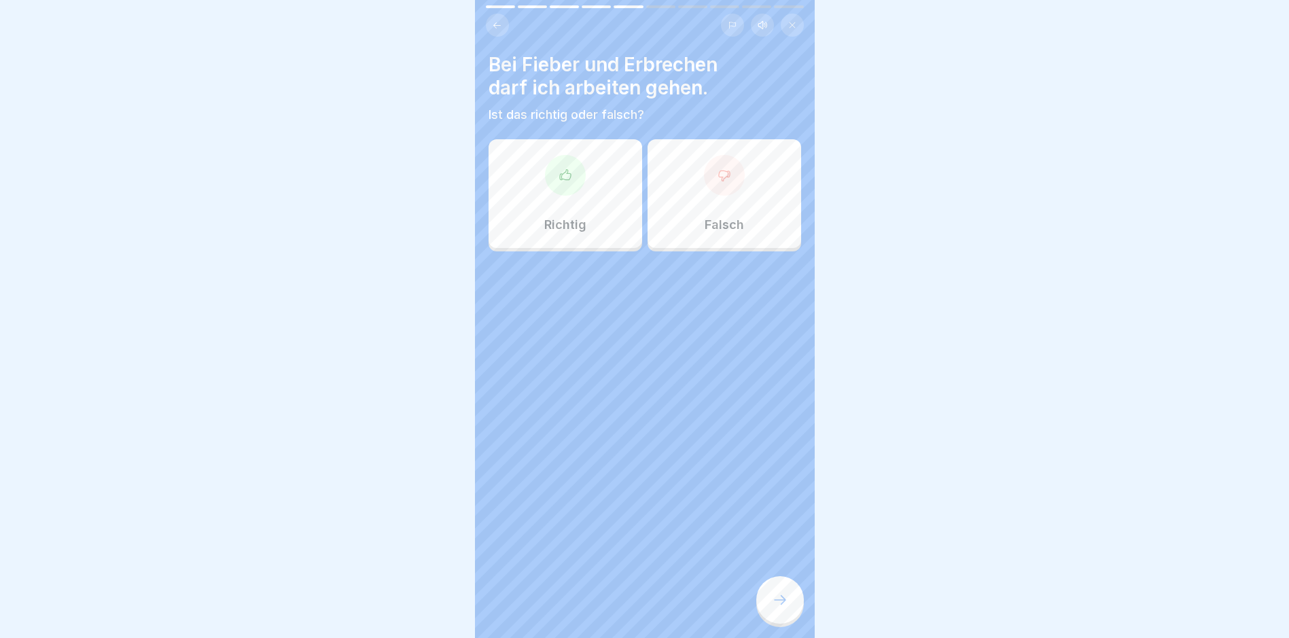
click at [783, 608] on icon at bounding box center [780, 600] width 16 height 16
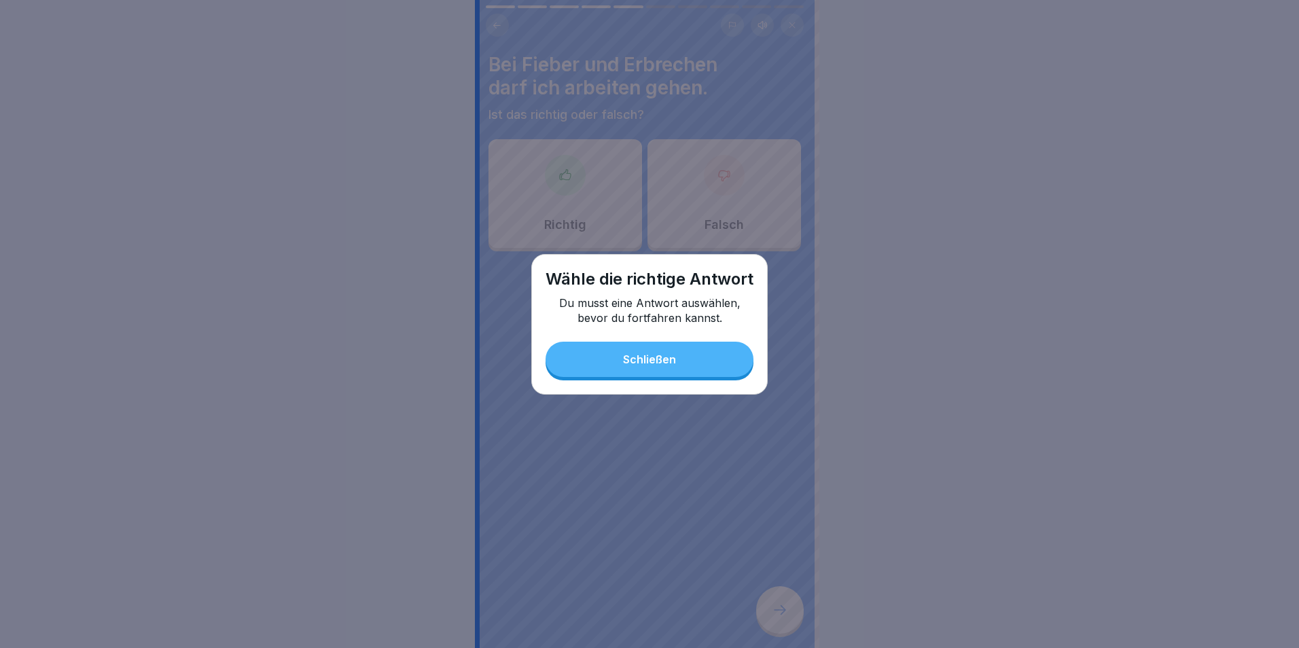
click at [661, 366] on div "Schließen" at bounding box center [649, 359] width 53 height 12
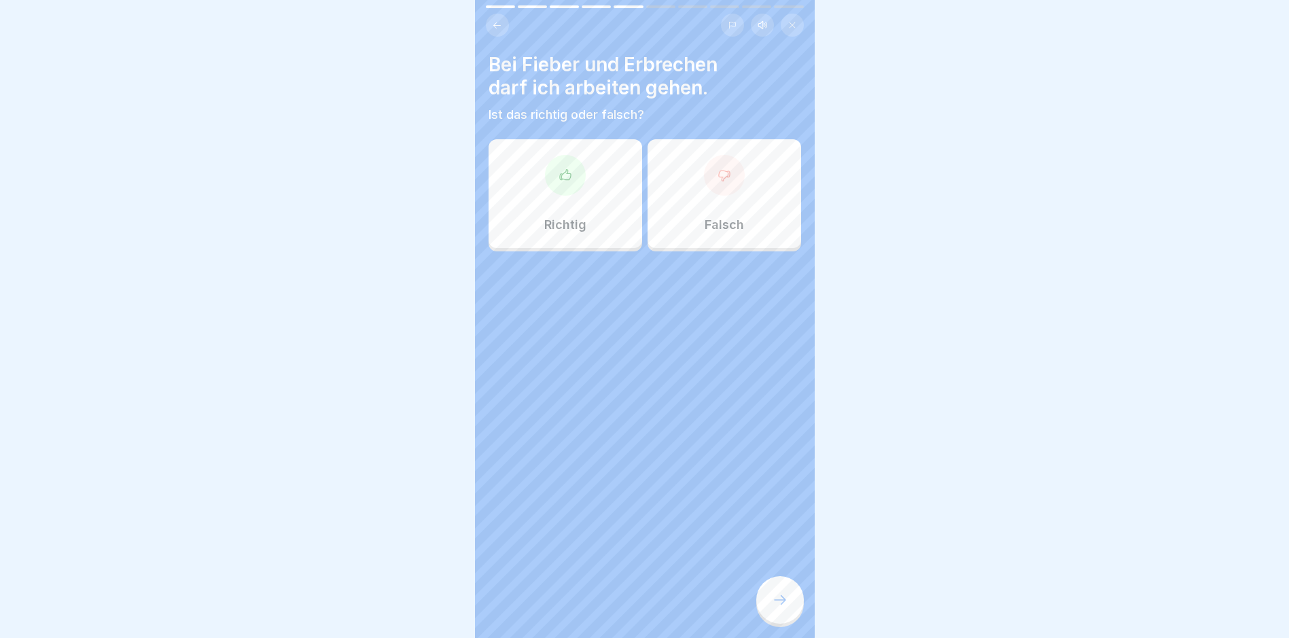
click at [738, 177] on div "Falsch" at bounding box center [724, 193] width 154 height 109
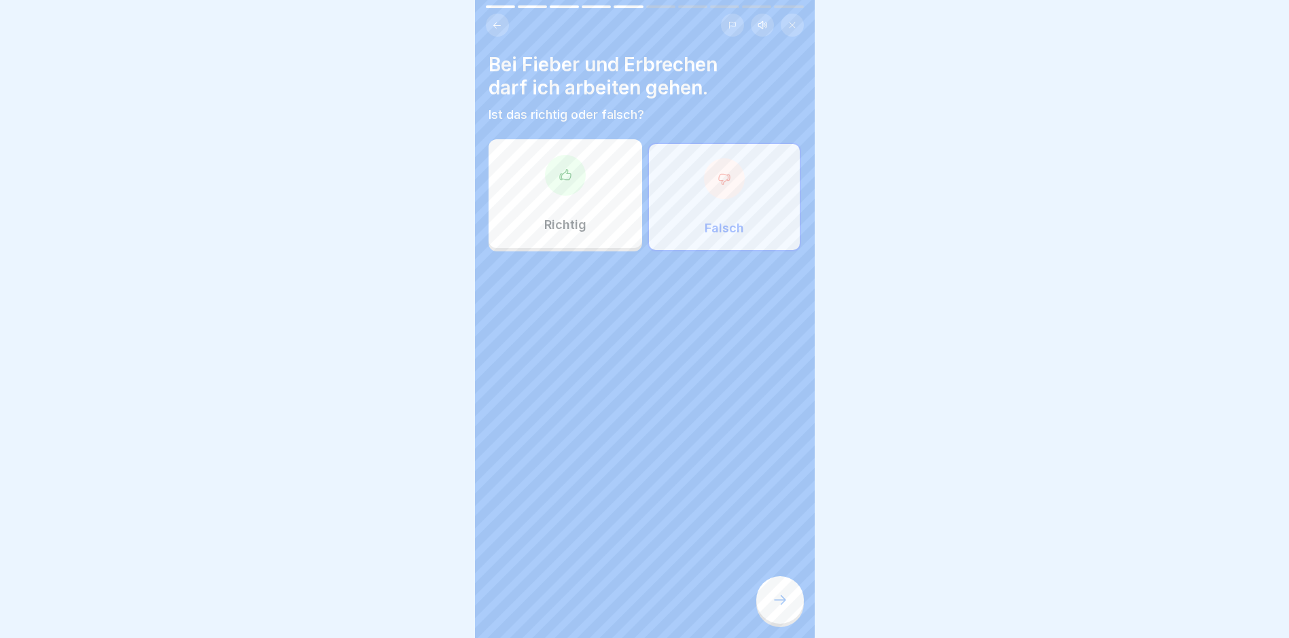
click at [778, 597] on div at bounding box center [780, 600] width 48 height 48
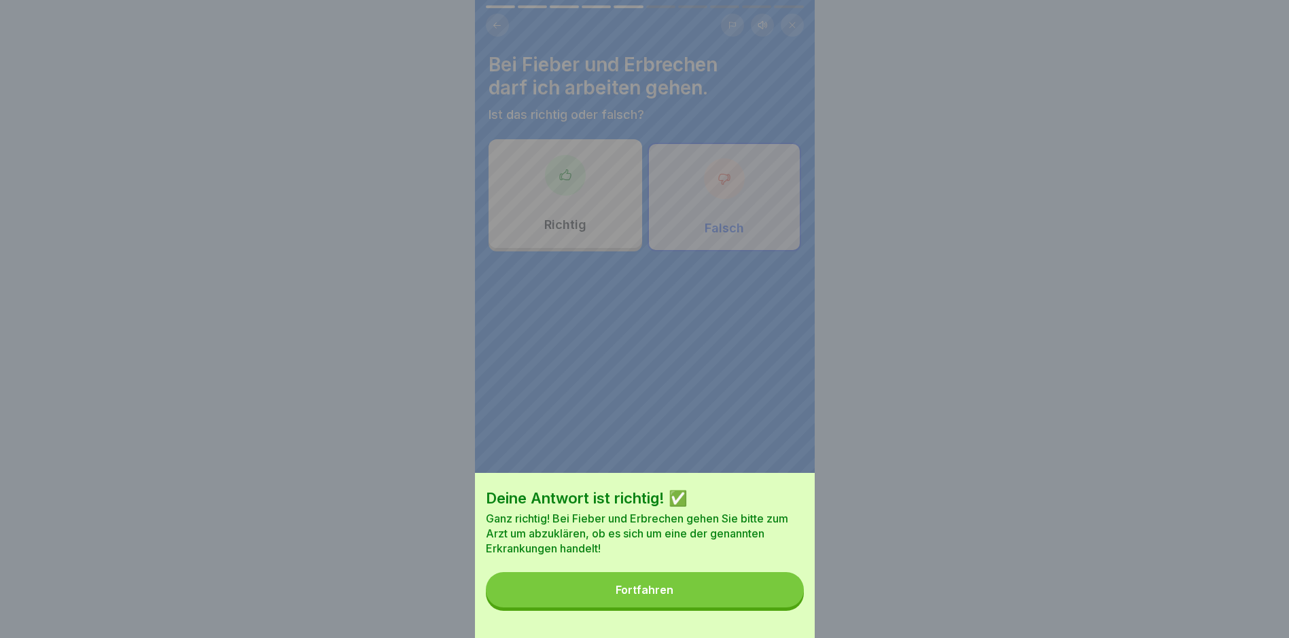
click at [745, 589] on button "Fortfahren" at bounding box center [645, 589] width 318 height 35
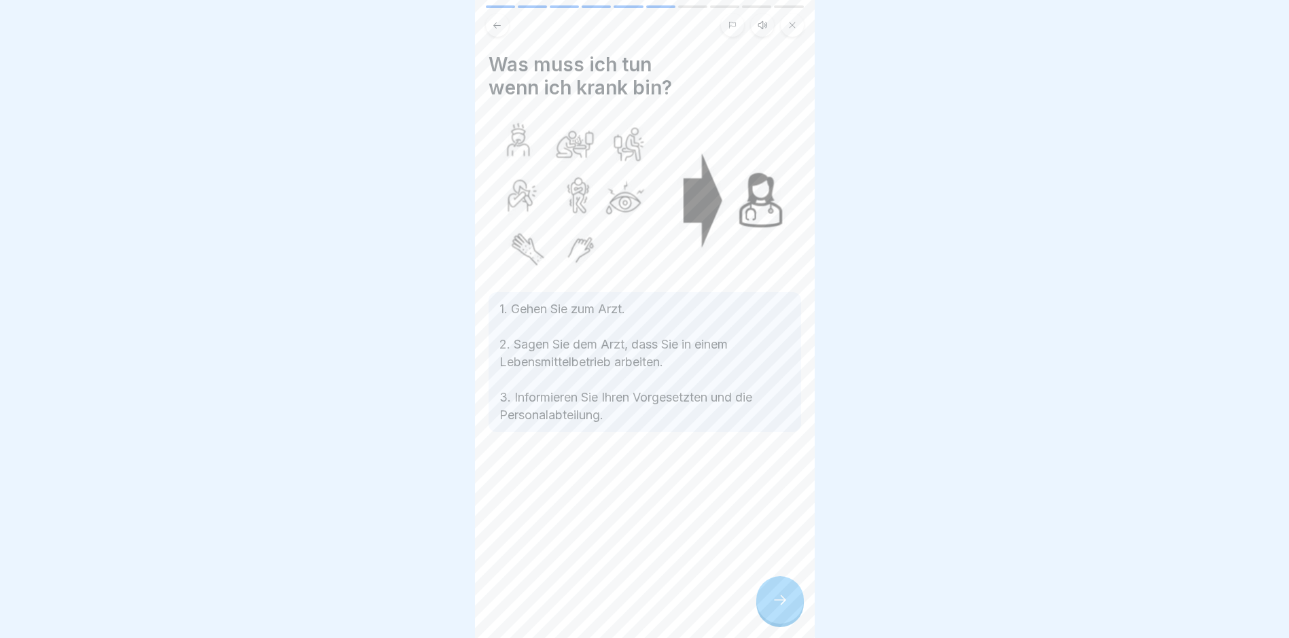
click at [776, 620] on div at bounding box center [780, 600] width 48 height 48
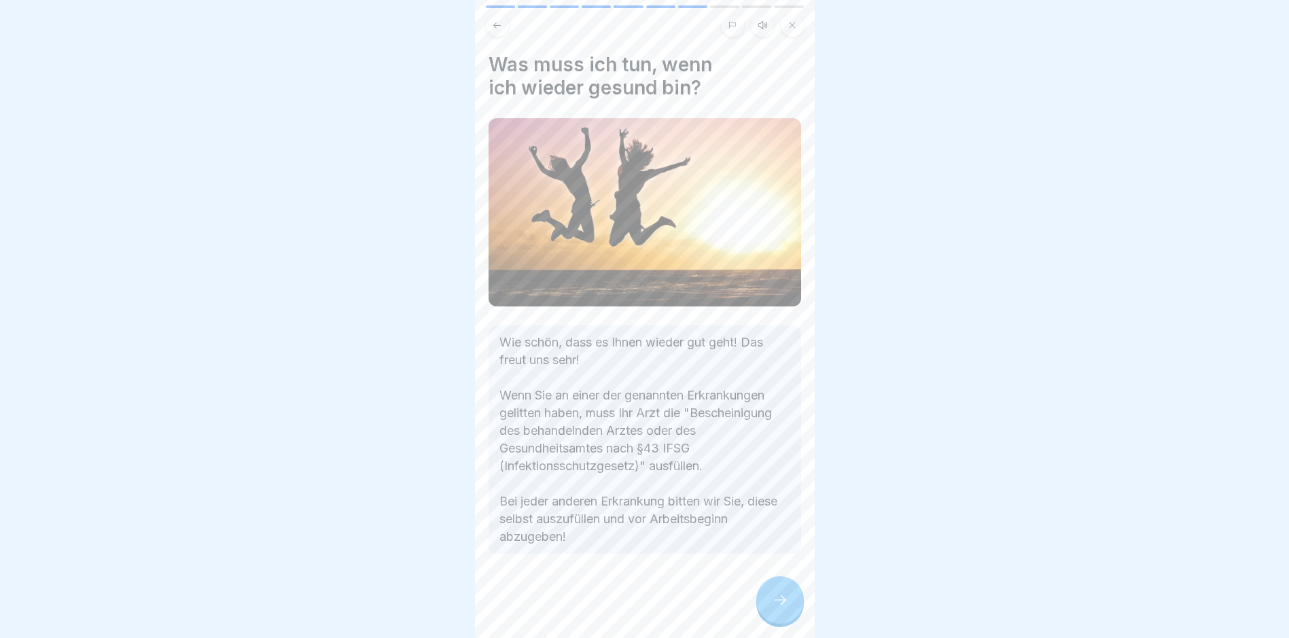
click at [489, 22] on button at bounding box center [497, 25] width 23 height 23
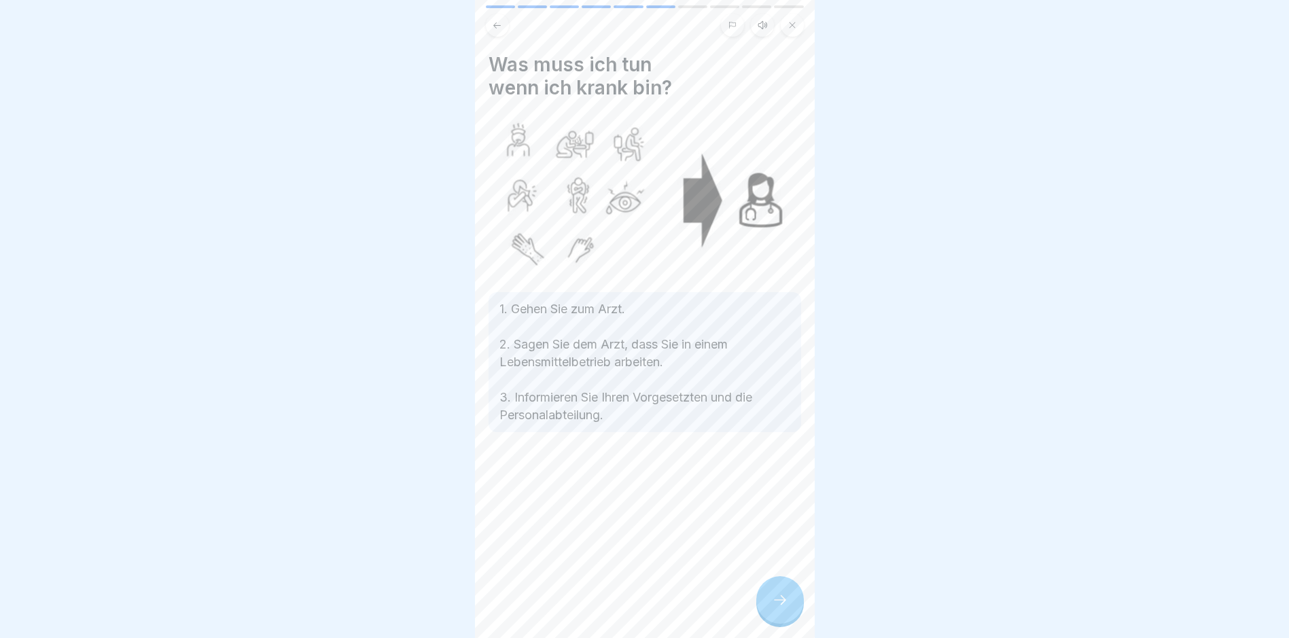
click at [782, 608] on icon at bounding box center [780, 600] width 16 height 16
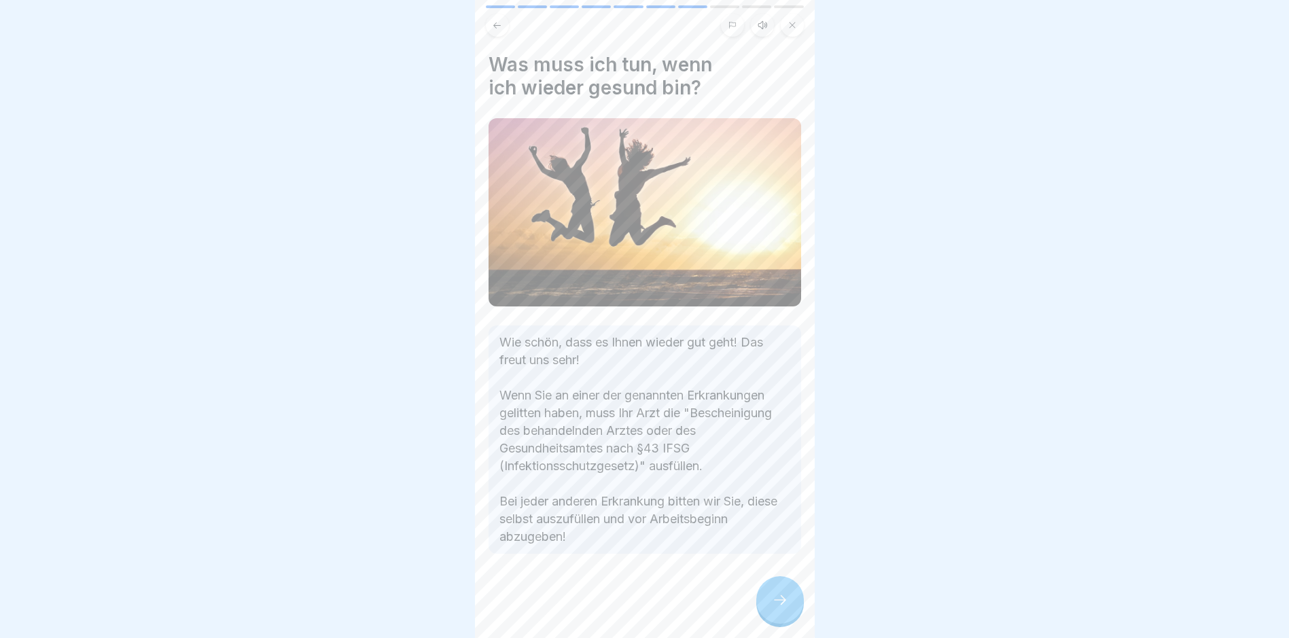
click at [782, 608] on icon at bounding box center [780, 600] width 16 height 16
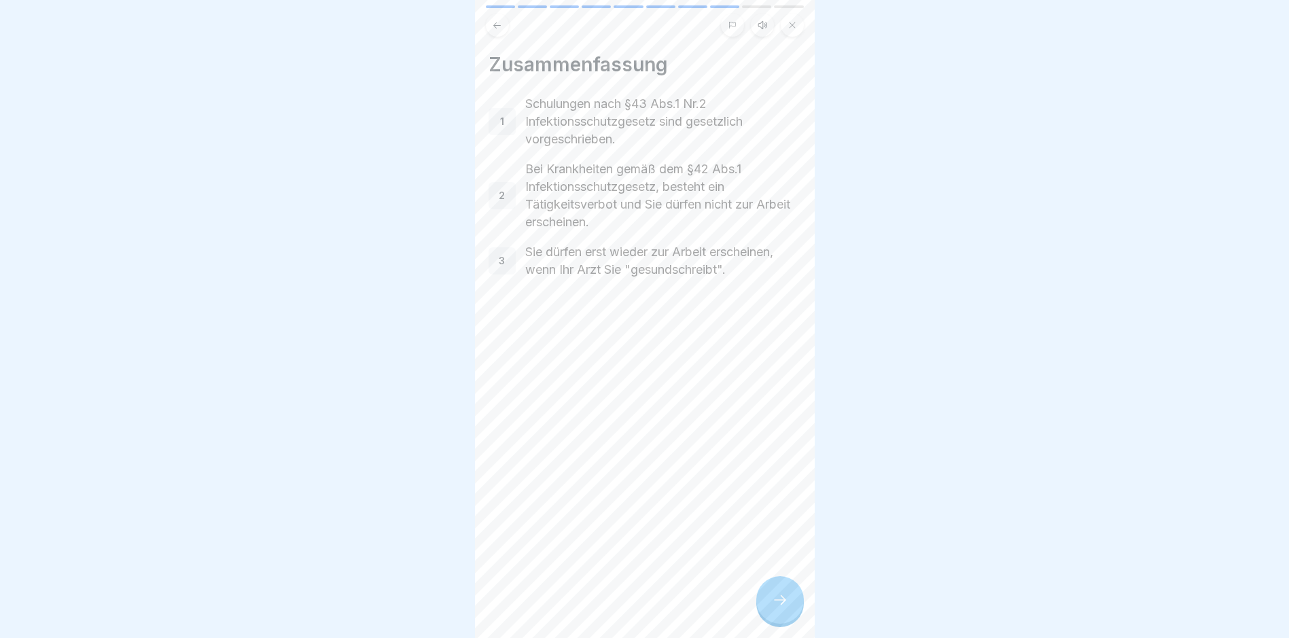
click at [499, 18] on button at bounding box center [497, 25] width 23 height 23
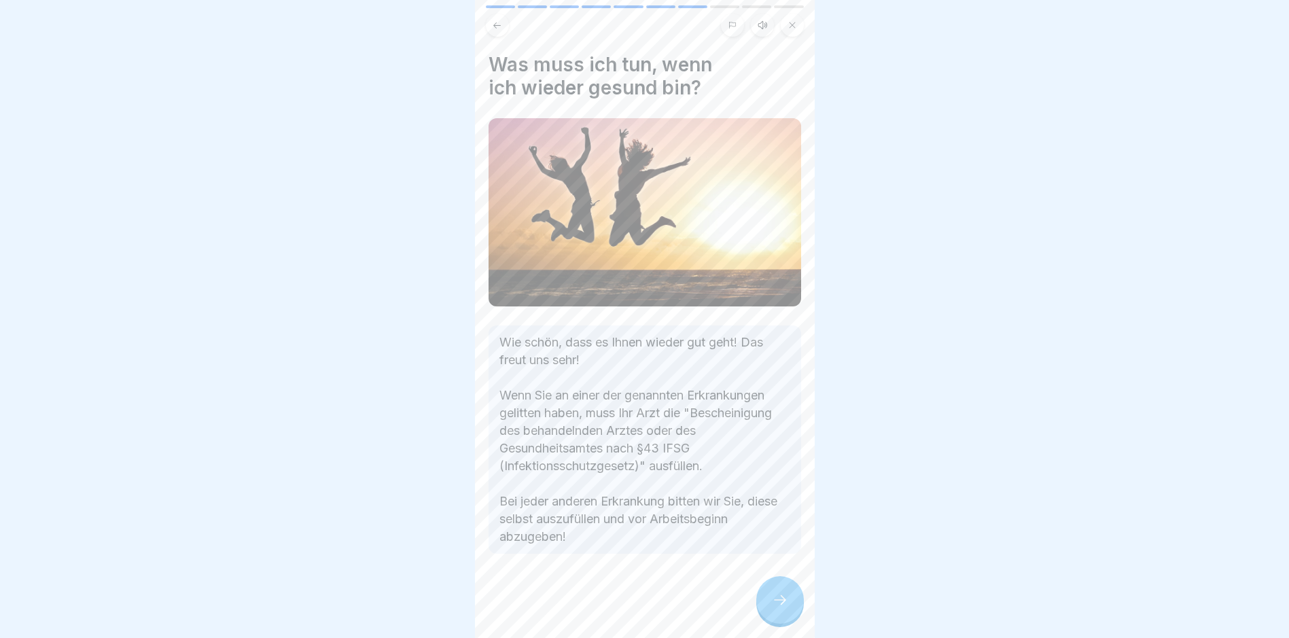
click at [499, 18] on button at bounding box center [497, 25] width 23 height 23
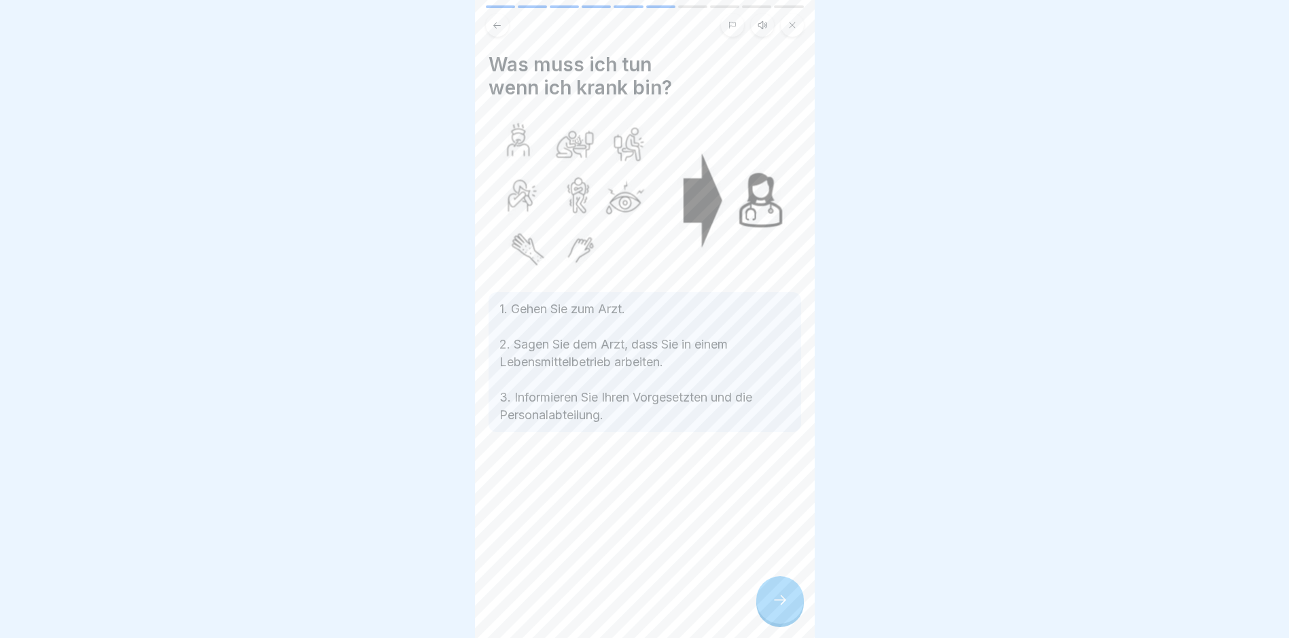
click at [768, 605] on div at bounding box center [780, 600] width 48 height 48
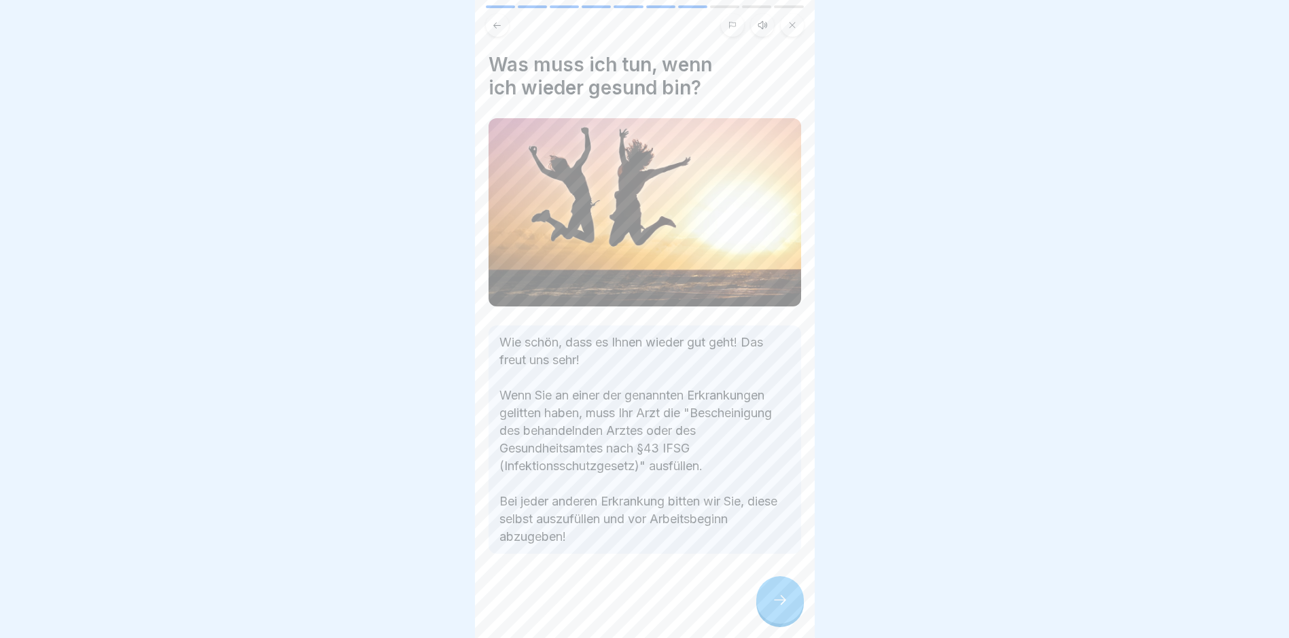
click at [771, 603] on div at bounding box center [780, 600] width 48 height 48
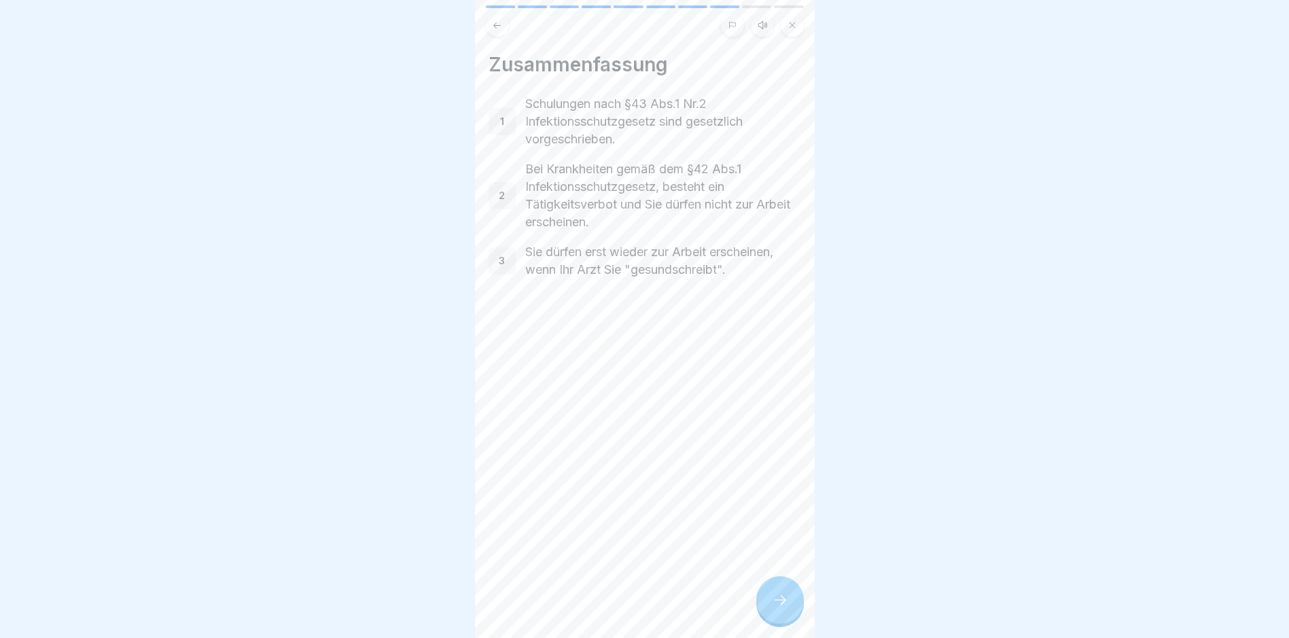
click at [788, 598] on div at bounding box center [780, 600] width 48 height 48
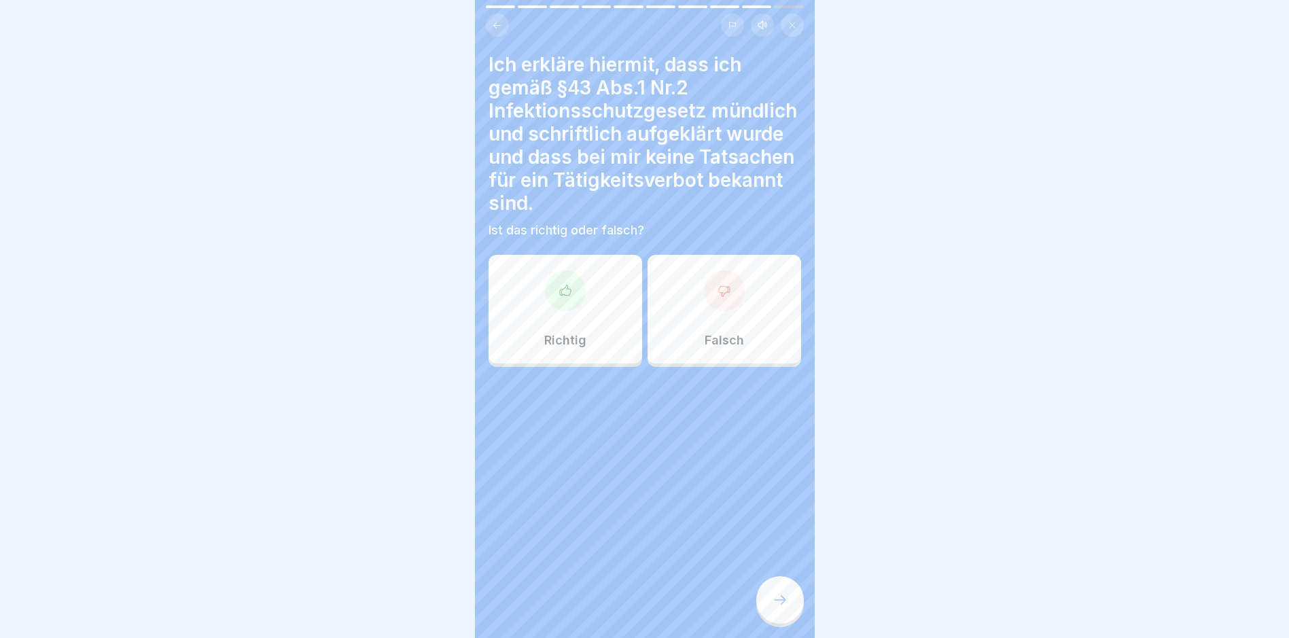
click at [588, 302] on div "Richtig" at bounding box center [566, 309] width 154 height 109
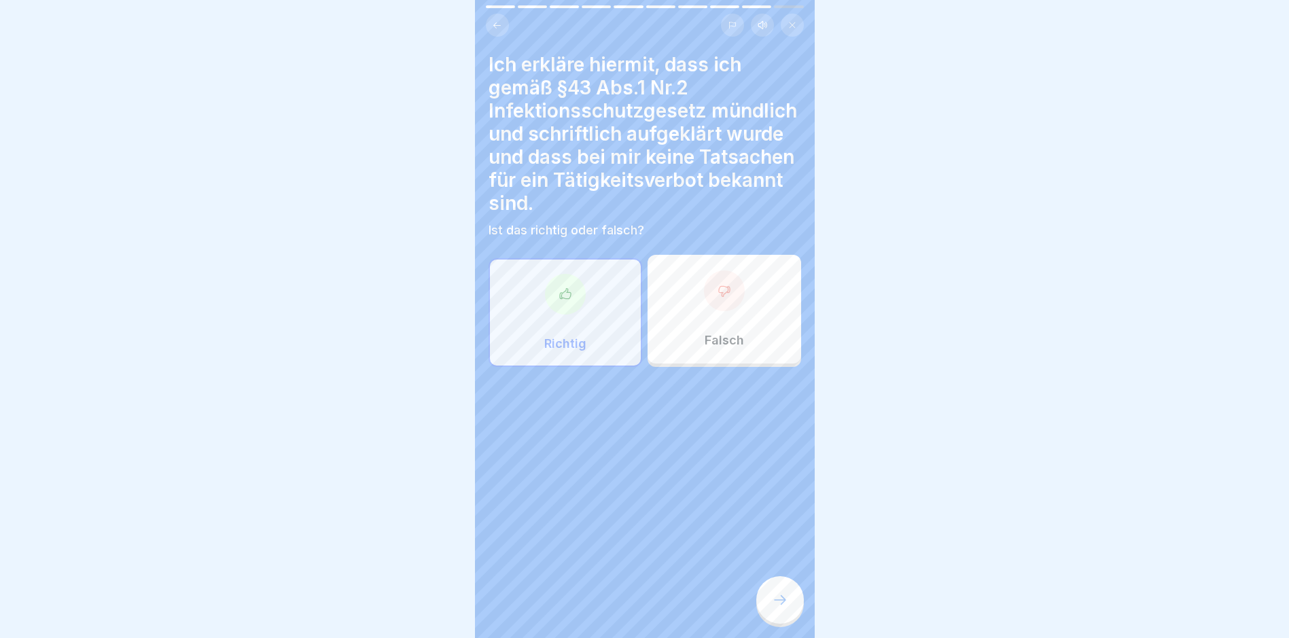
click at [787, 621] on div at bounding box center [780, 600] width 48 height 48
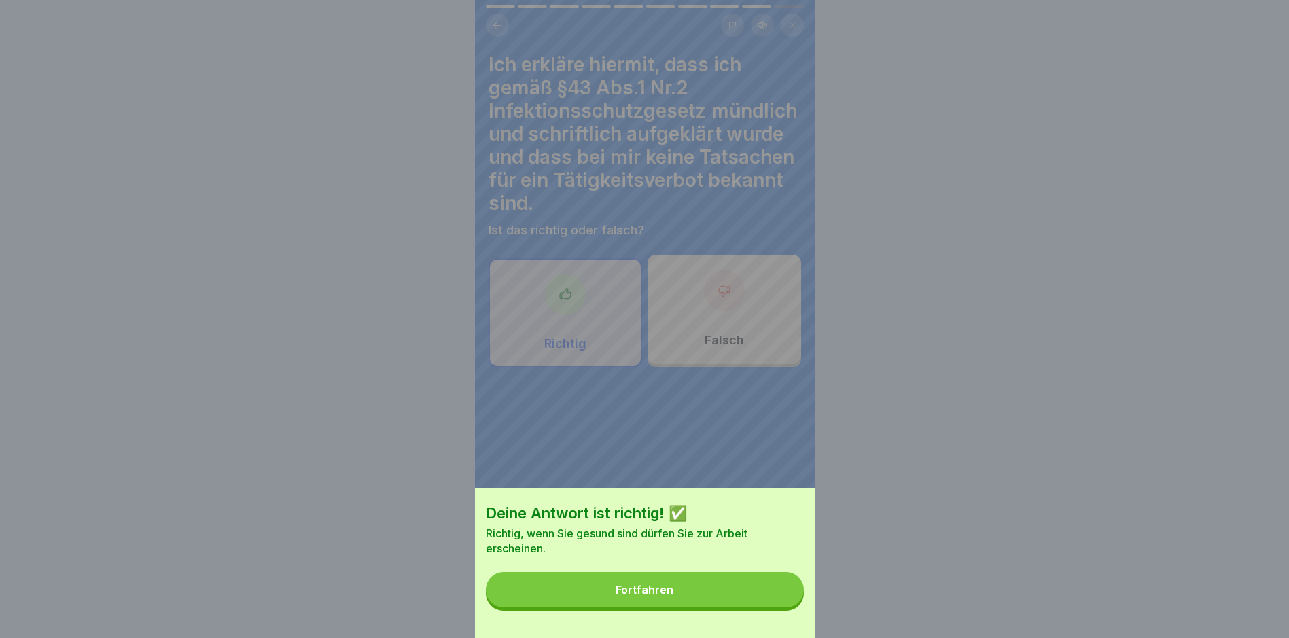
click at [715, 590] on button "Fortfahren" at bounding box center [645, 589] width 318 height 35
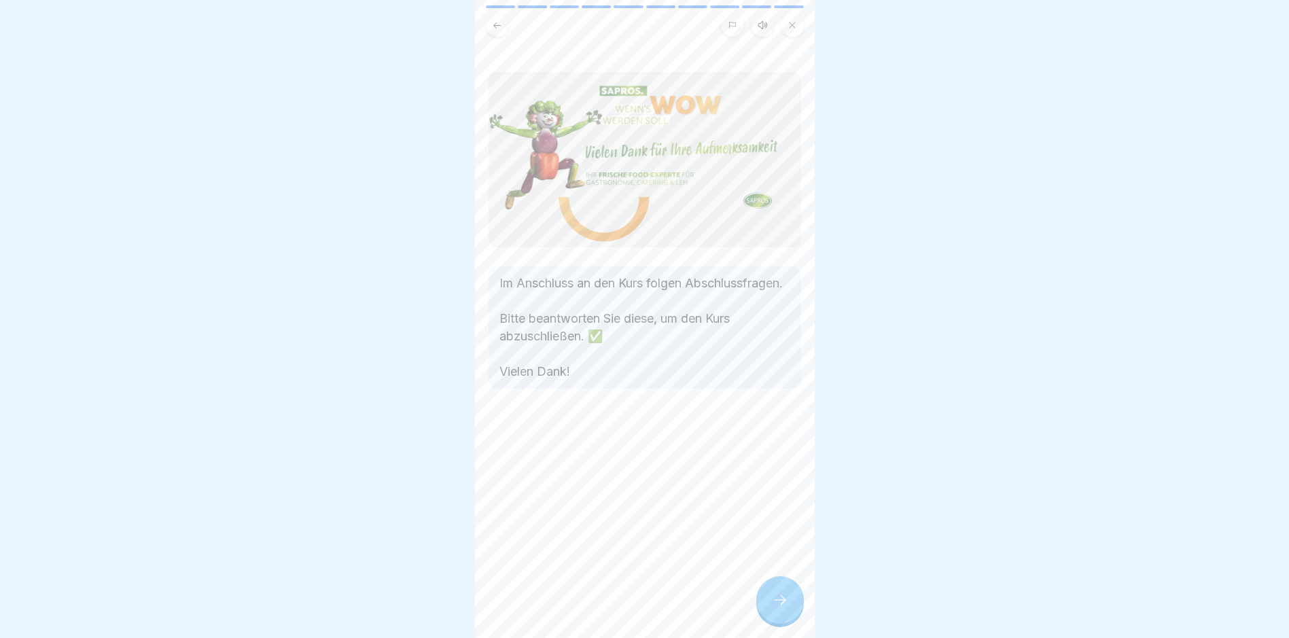
click at [773, 597] on div at bounding box center [780, 600] width 48 height 48
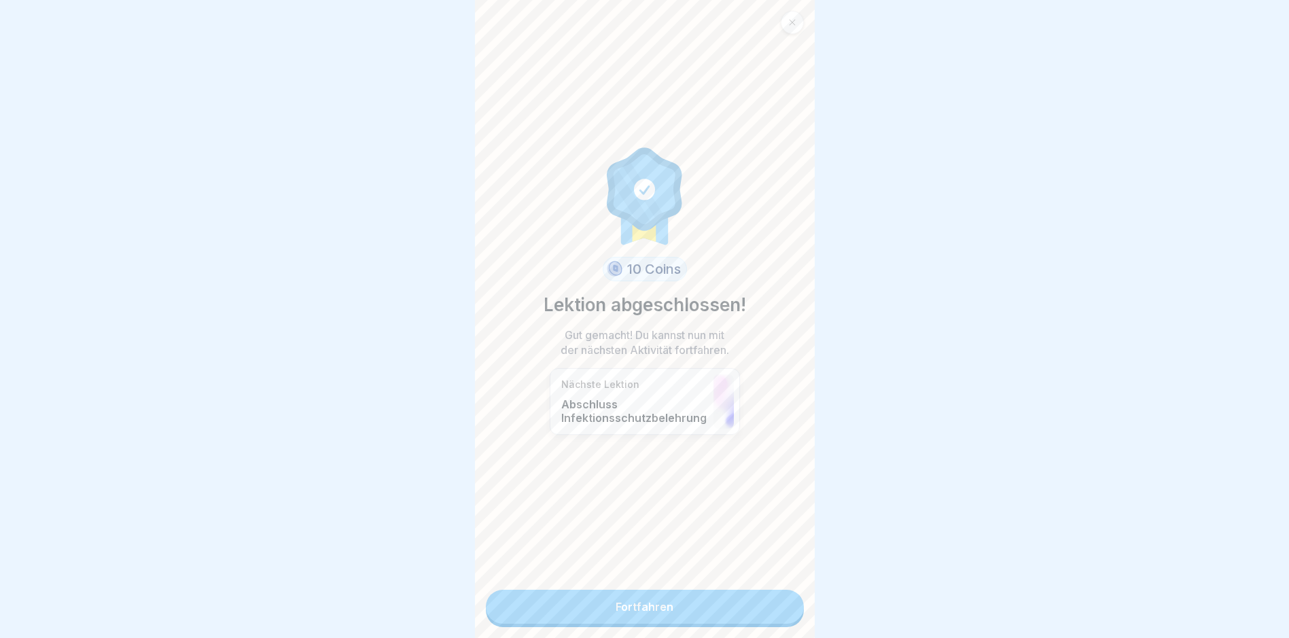
click at [711, 618] on link "Fortfahren" at bounding box center [645, 607] width 318 height 34
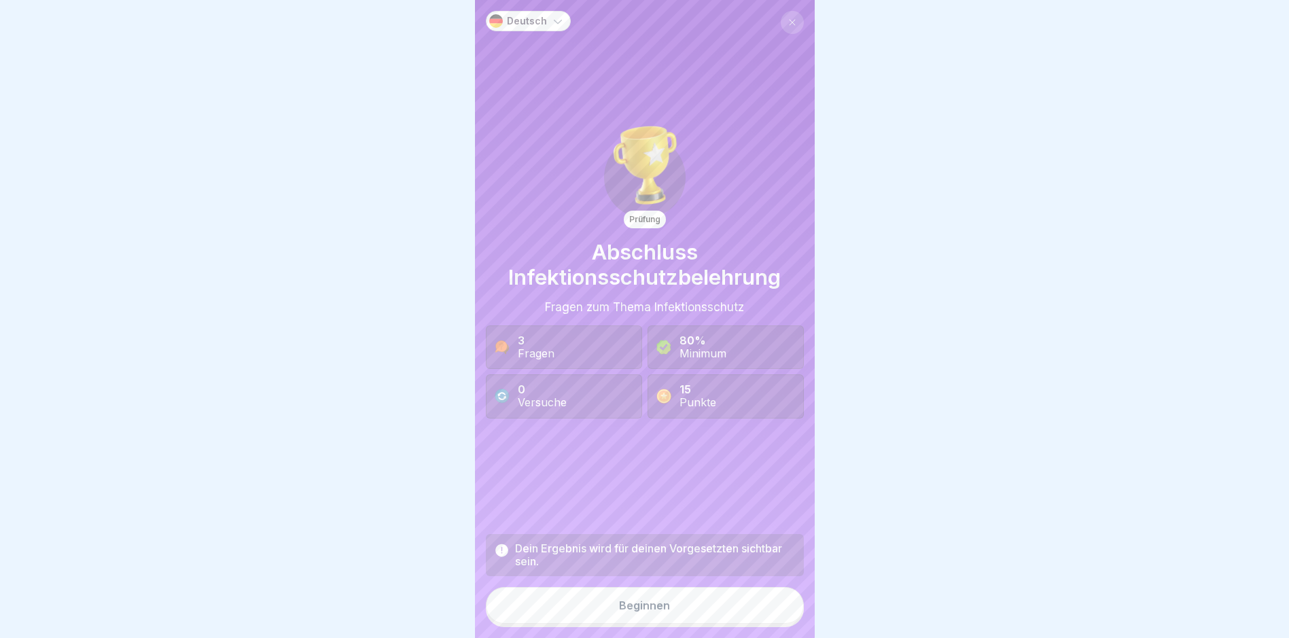
click at [711, 618] on button "Beginnen" at bounding box center [645, 605] width 318 height 37
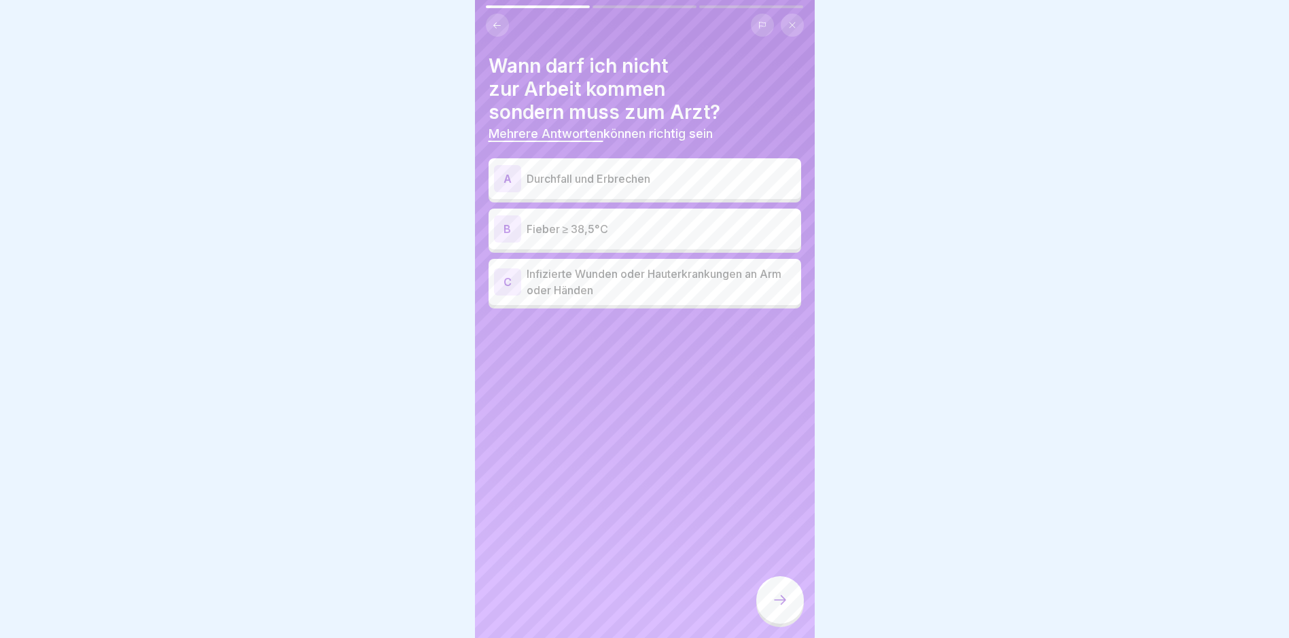
click at [644, 174] on p "Durchfall und Erbrechen" at bounding box center [661, 179] width 269 height 16
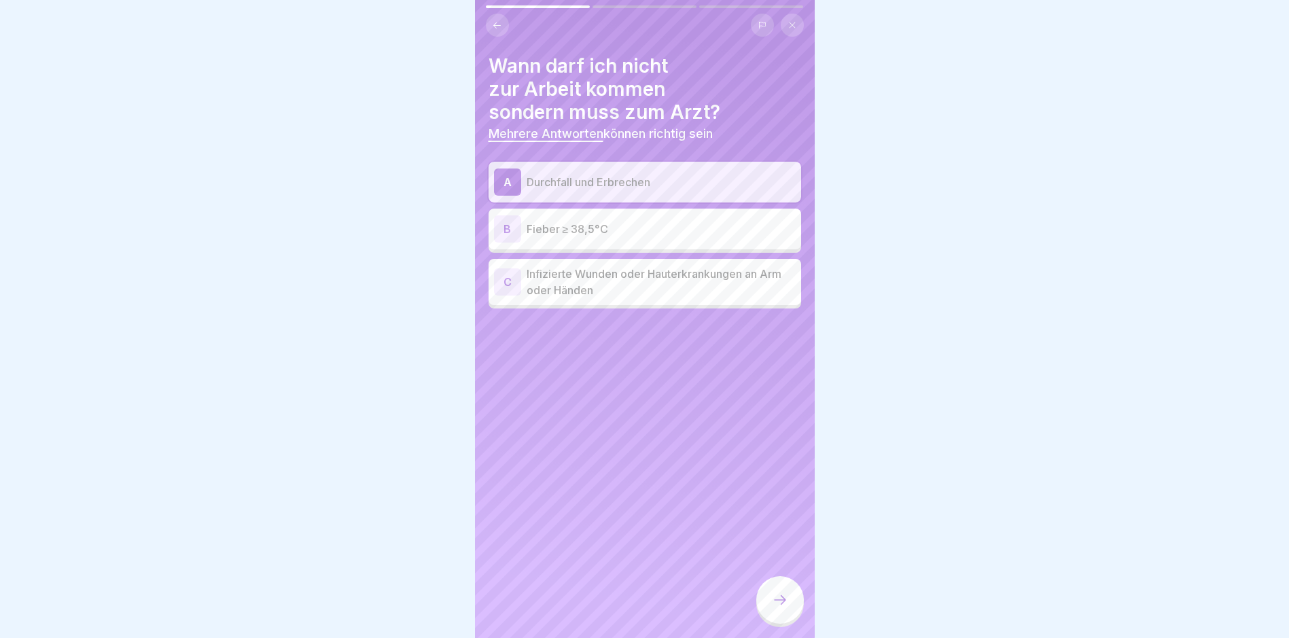
click at [617, 219] on div "B Fieber ≥ 38,5°C" at bounding box center [645, 228] width 302 height 27
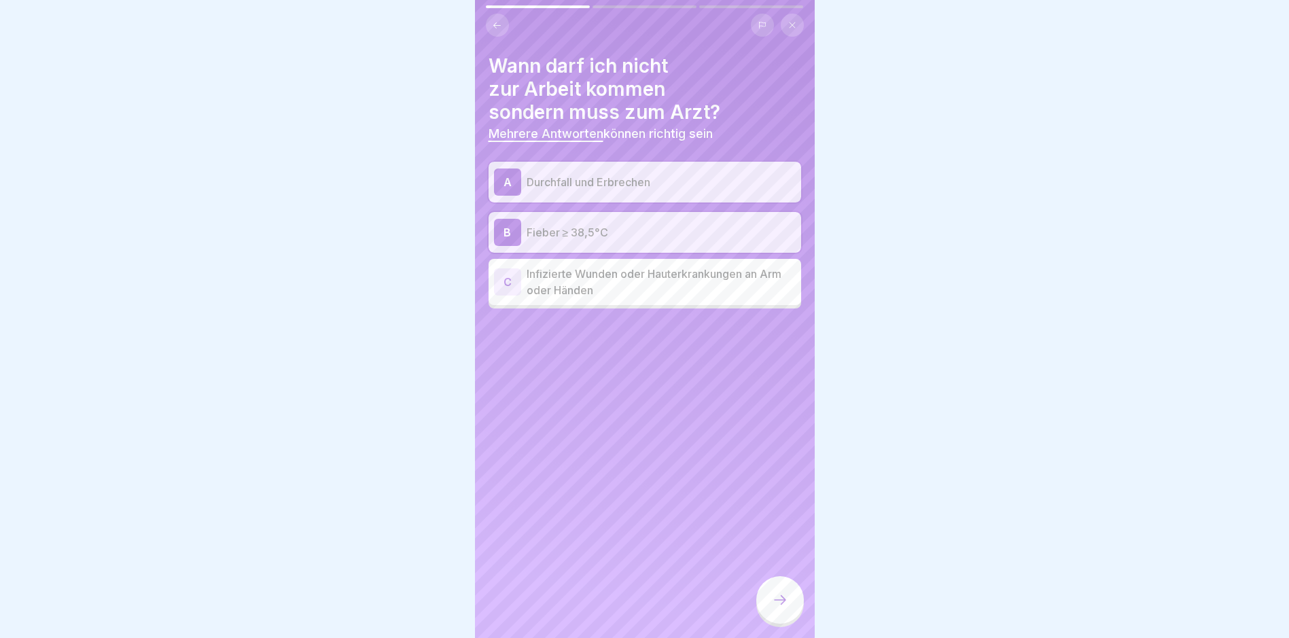
click at [664, 290] on p "Infizierte Wunden oder Hauterkrankungen an Arm oder Händen" at bounding box center [661, 282] width 269 height 33
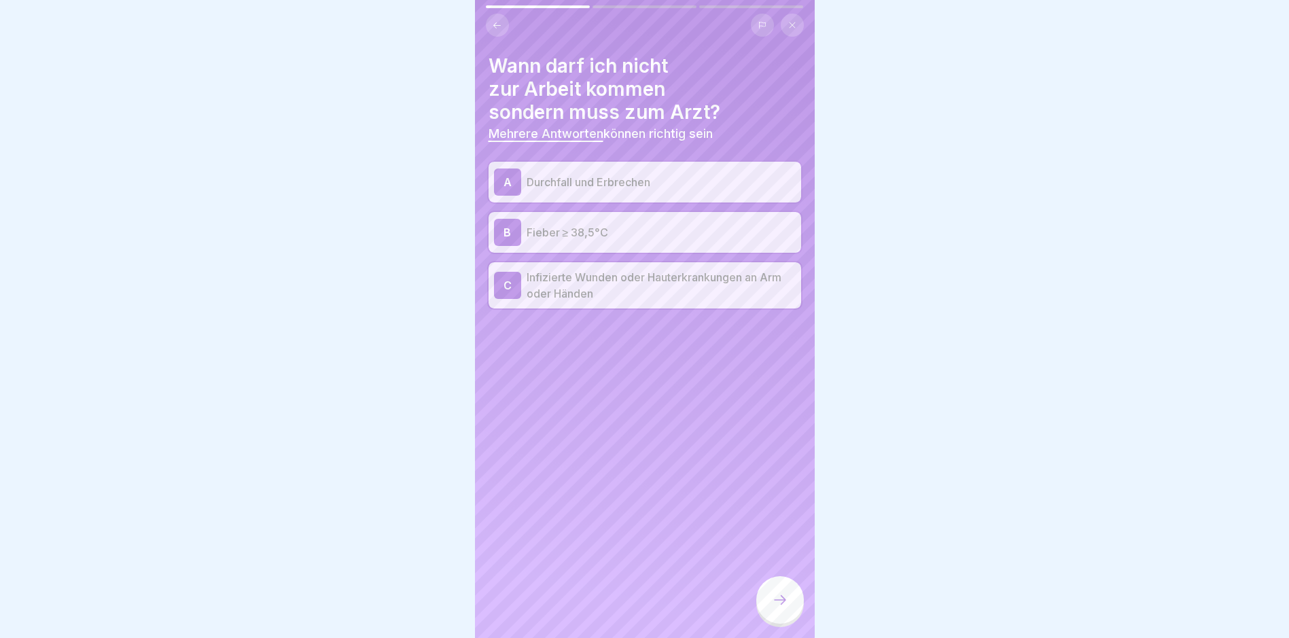
click at [792, 616] on div at bounding box center [780, 600] width 48 height 48
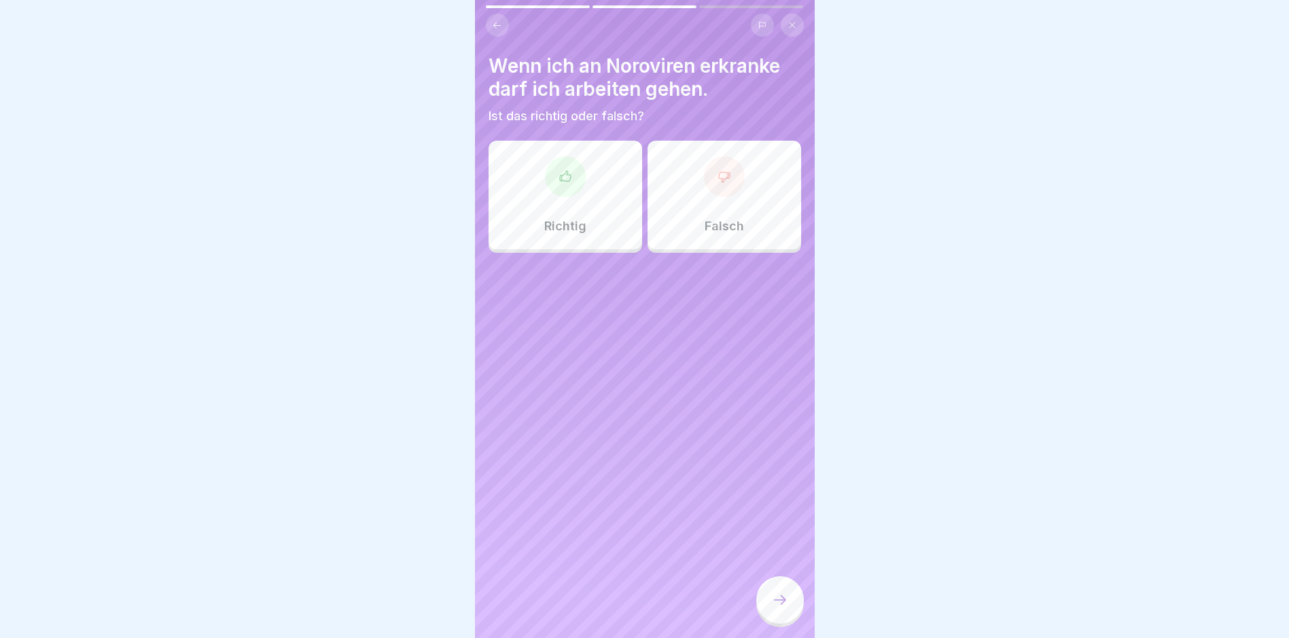
click at [671, 217] on div "Falsch" at bounding box center [724, 195] width 154 height 109
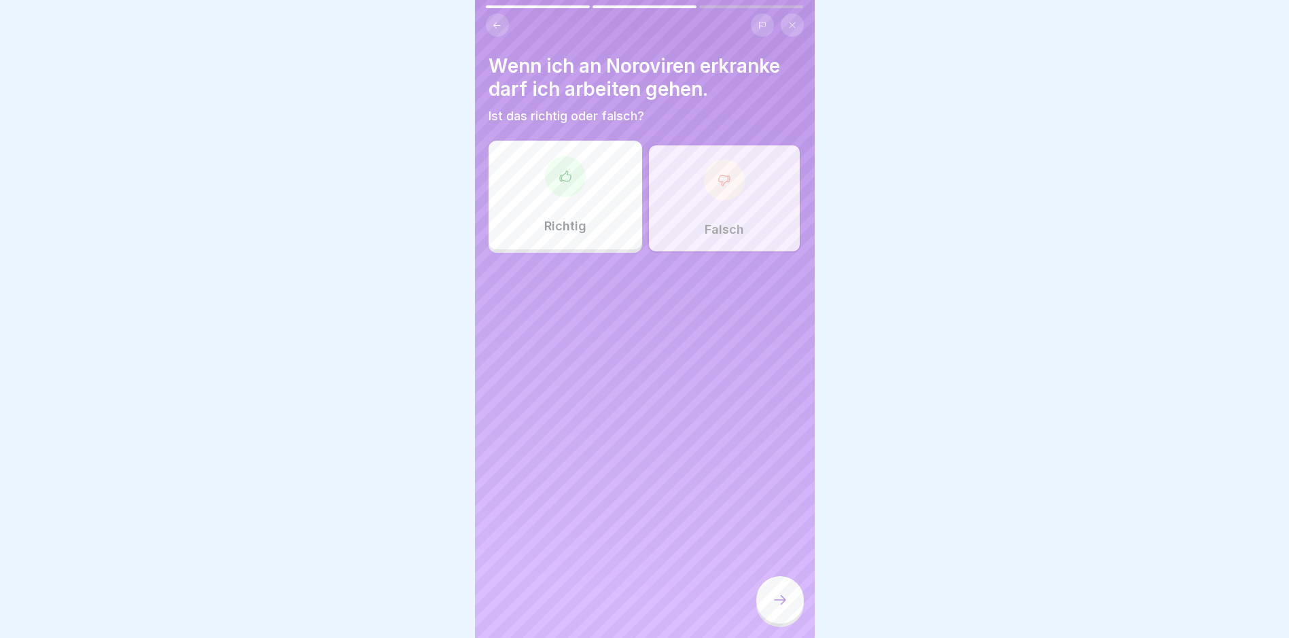
click at [777, 608] on icon at bounding box center [780, 600] width 16 height 16
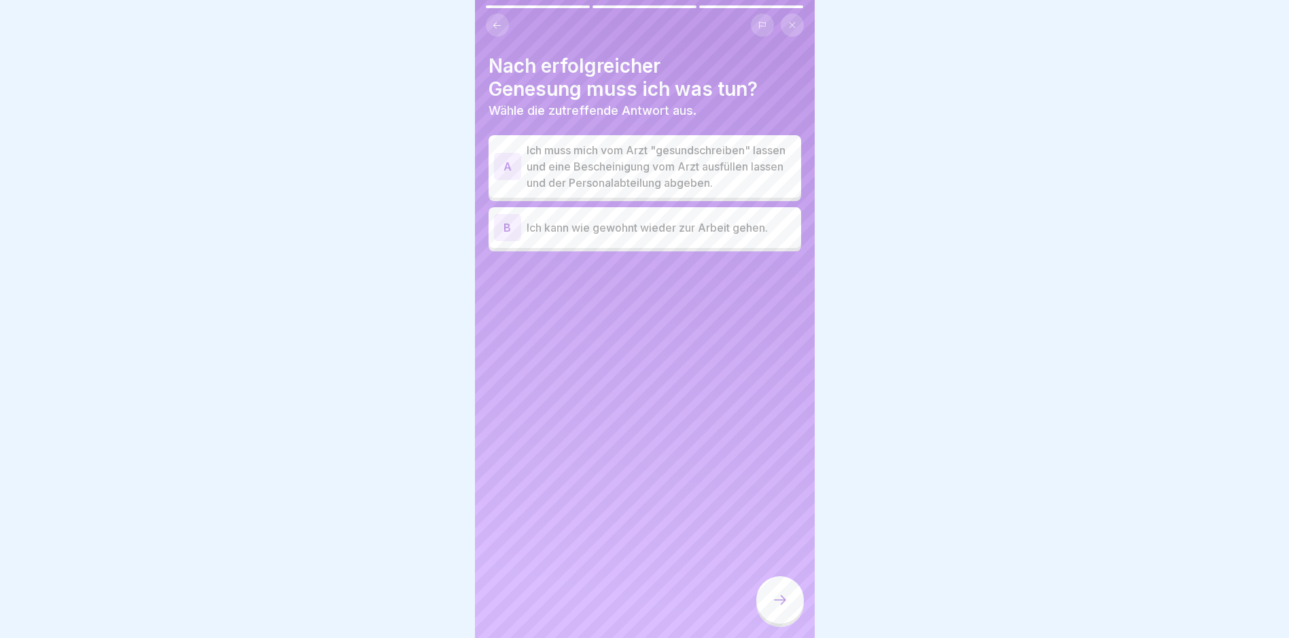
click at [639, 236] on p "Ich kann wie gewohnt wieder zur Arbeit gehen." at bounding box center [661, 227] width 269 height 16
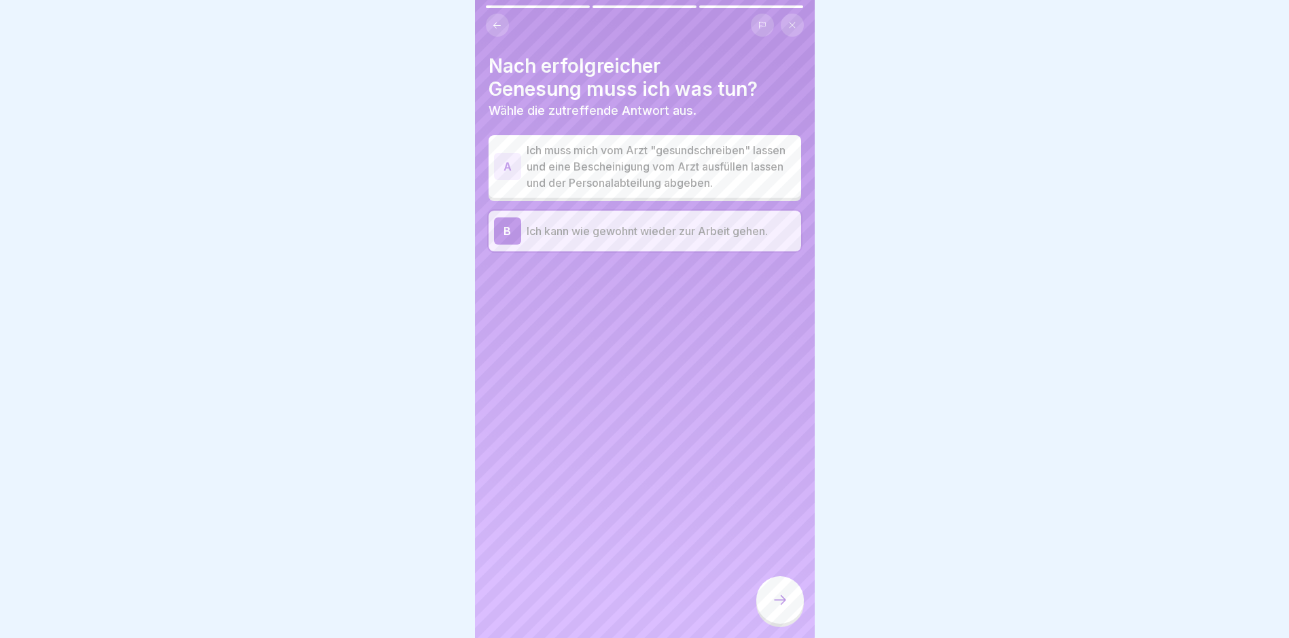
click at [791, 609] on div at bounding box center [780, 600] width 48 height 48
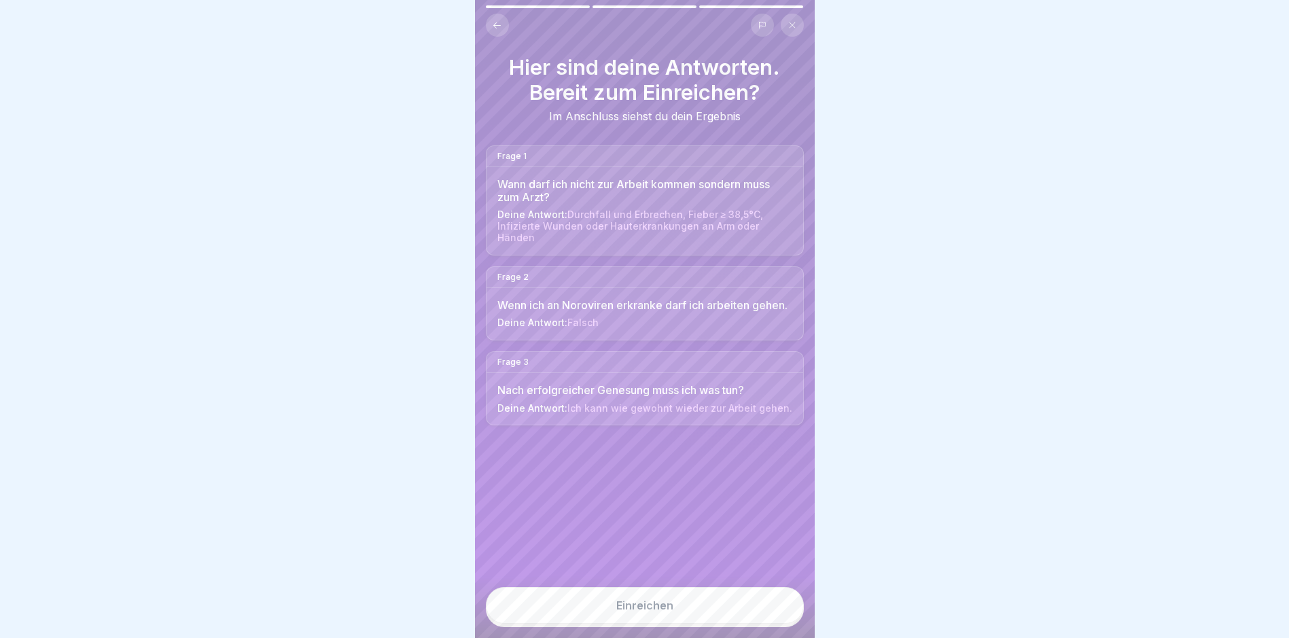
click at [789, 609] on button "Einreichen" at bounding box center [645, 605] width 318 height 37
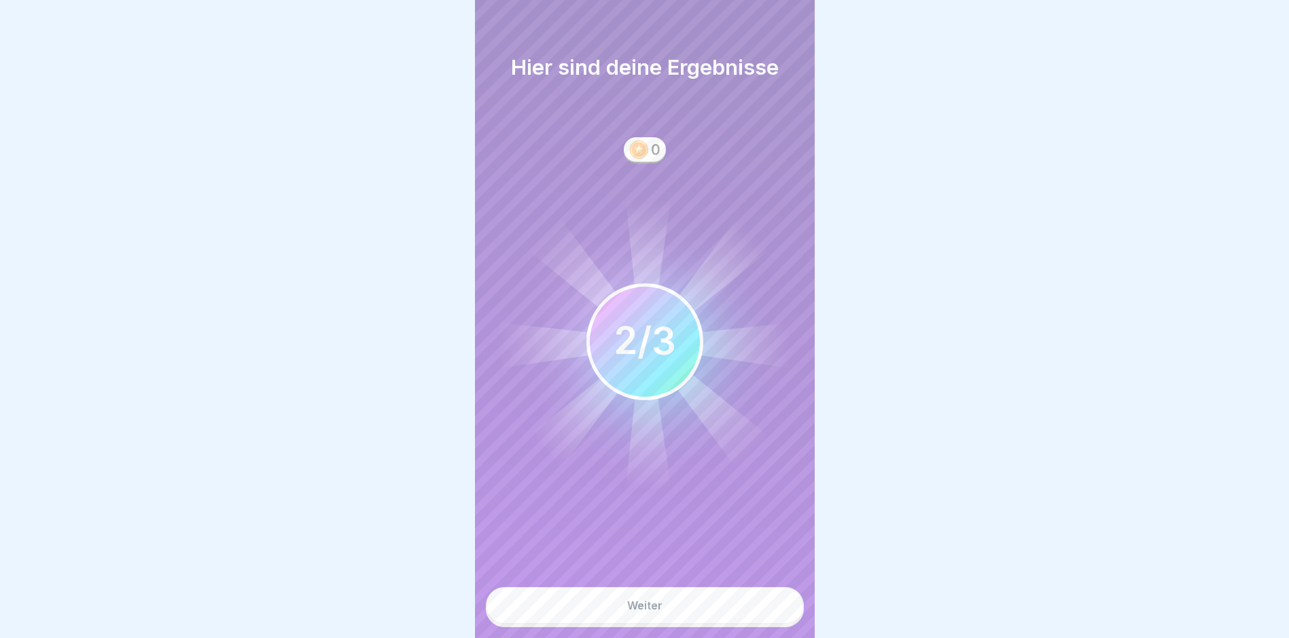
click at [720, 605] on button "Weiter" at bounding box center [645, 605] width 318 height 37
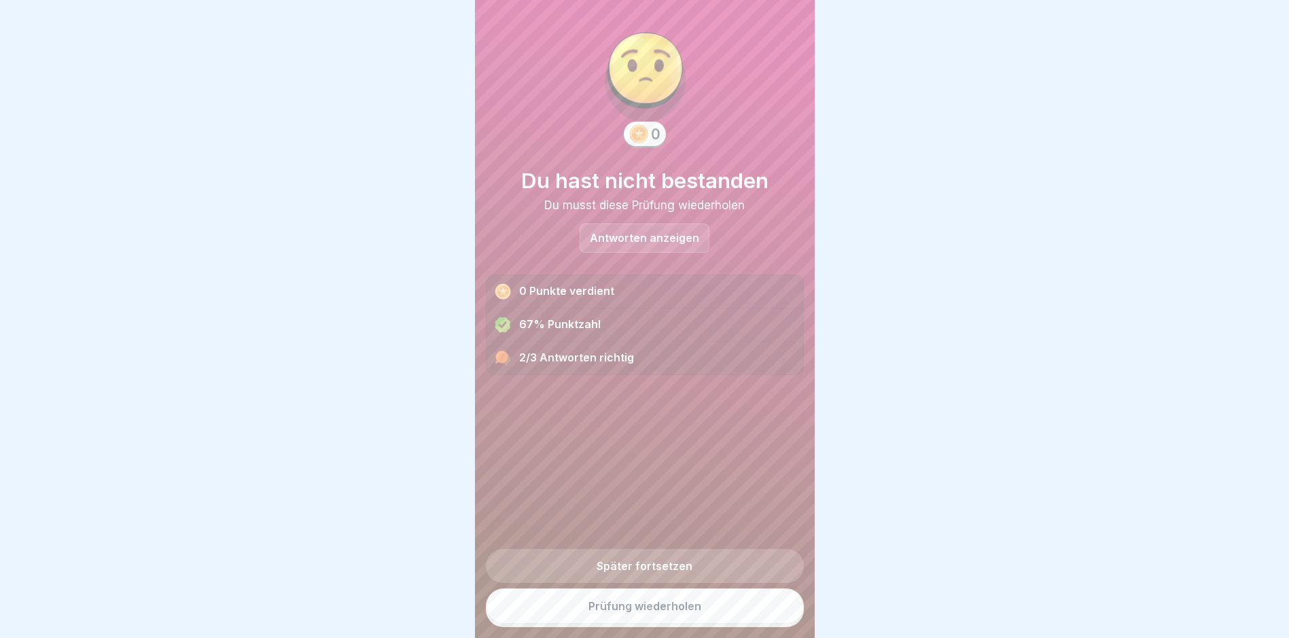
click at [678, 622] on link "Prüfung wiederholen" at bounding box center [645, 605] width 318 height 35
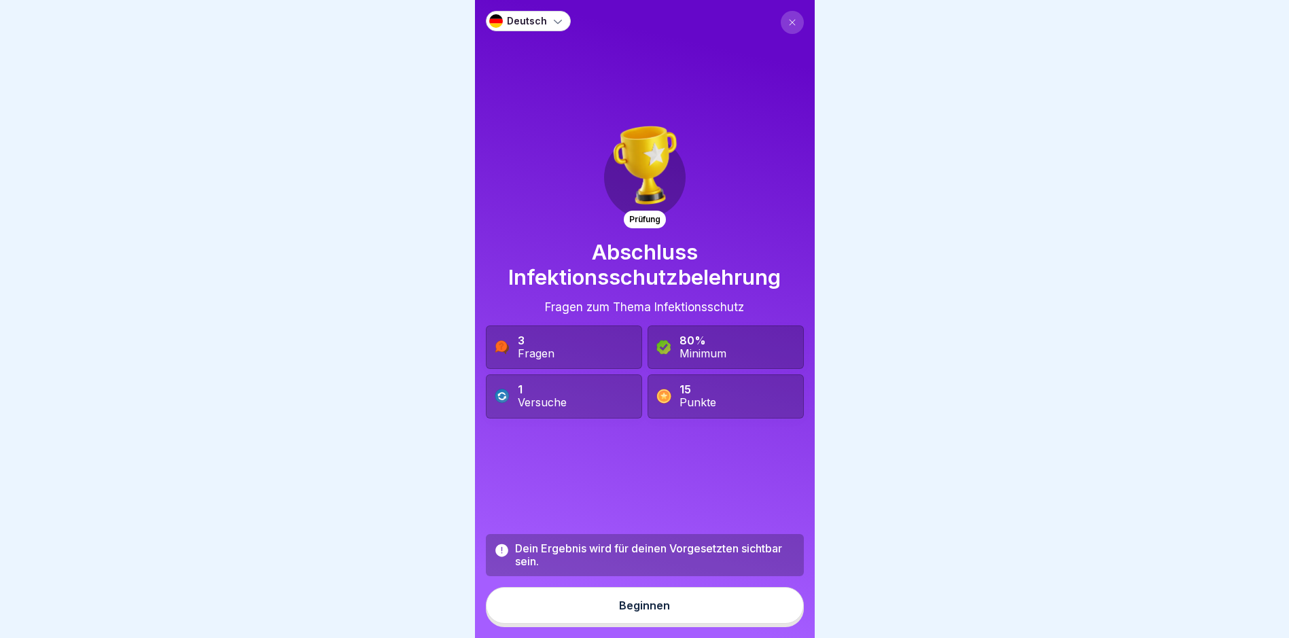
click at [671, 606] on button "Beginnen" at bounding box center [645, 605] width 318 height 37
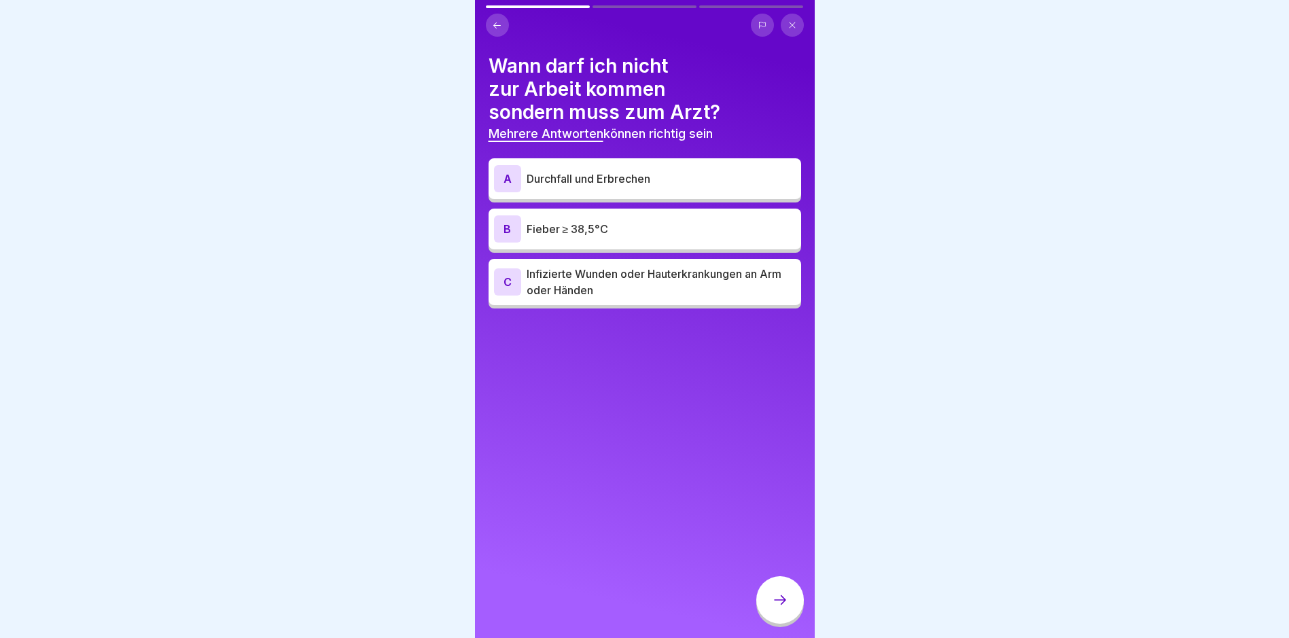
click at [577, 174] on p "Durchfall und Erbrechen" at bounding box center [661, 179] width 269 height 16
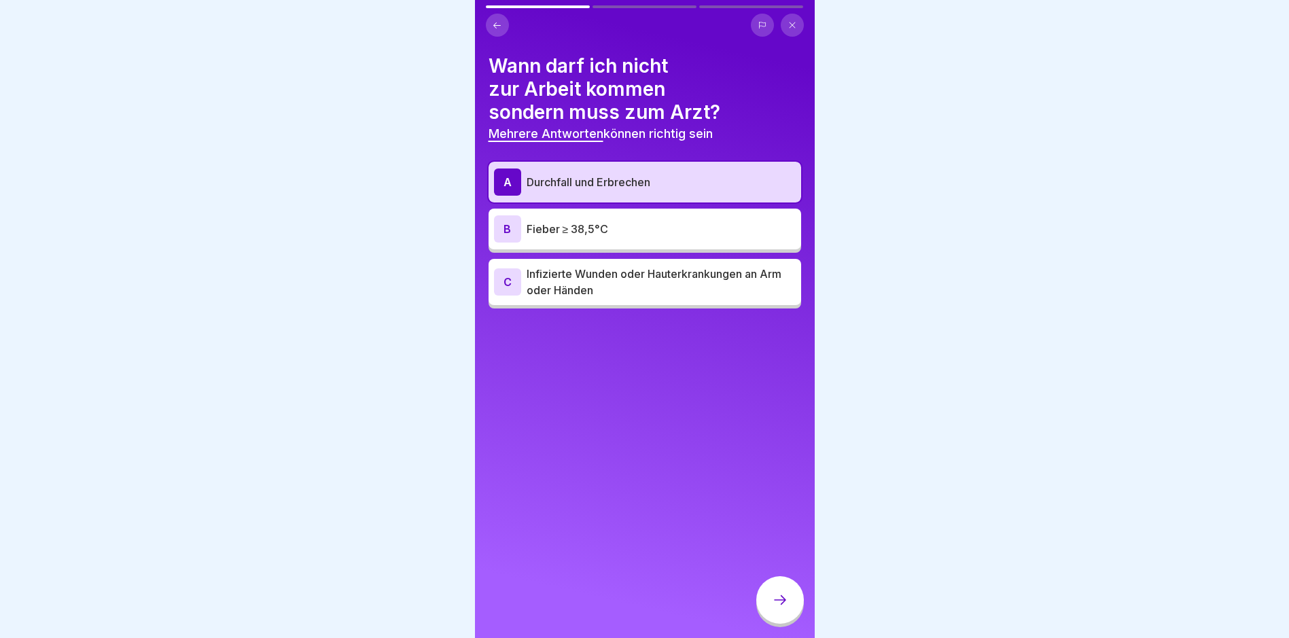
click at [579, 219] on div "B Fieber ≥ 38,5°C" at bounding box center [645, 228] width 302 height 27
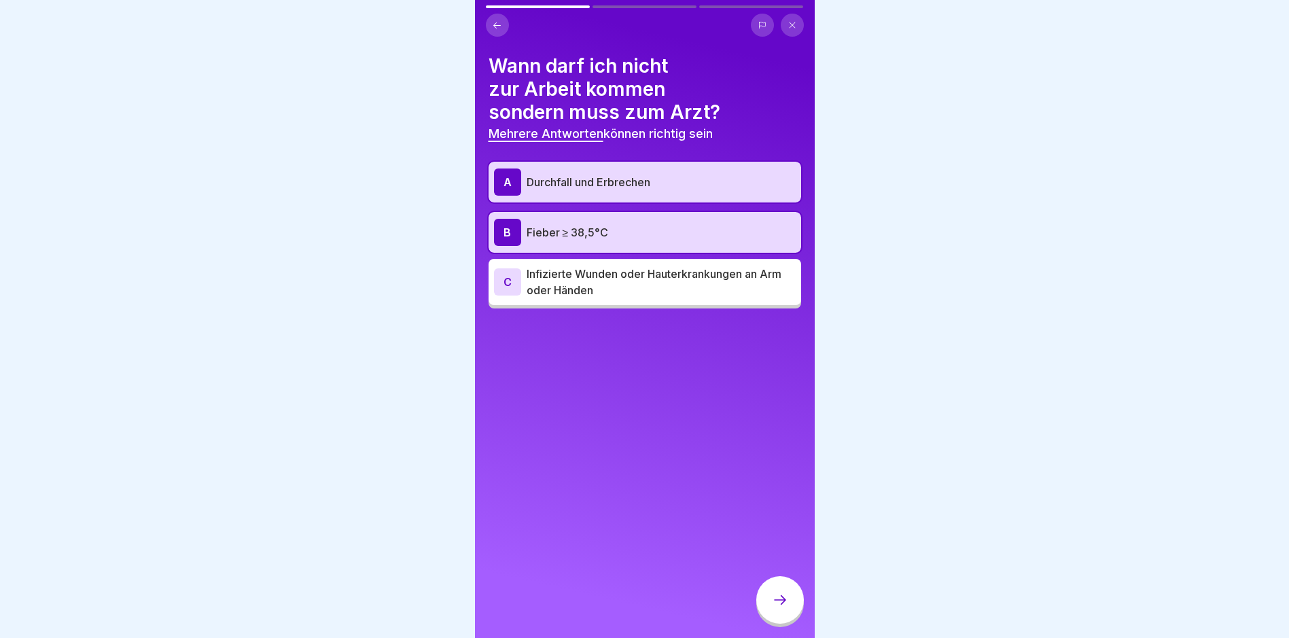
click at [578, 253] on div "A Durchfall und Erbrechen B Fieber ≥ 38,5°C C Infizierte Wunden oder Hauterkran…" at bounding box center [645, 235] width 313 height 147
click at [578, 307] on div "A Durchfall und Erbrechen B Fieber ≥ 38,5°C C Infizierte Wunden oder Hauterkran…" at bounding box center [645, 235] width 313 height 147
click at [601, 285] on p "Infizierte Wunden oder Hauterkrankungen an Arm oder Händen" at bounding box center [661, 282] width 269 height 33
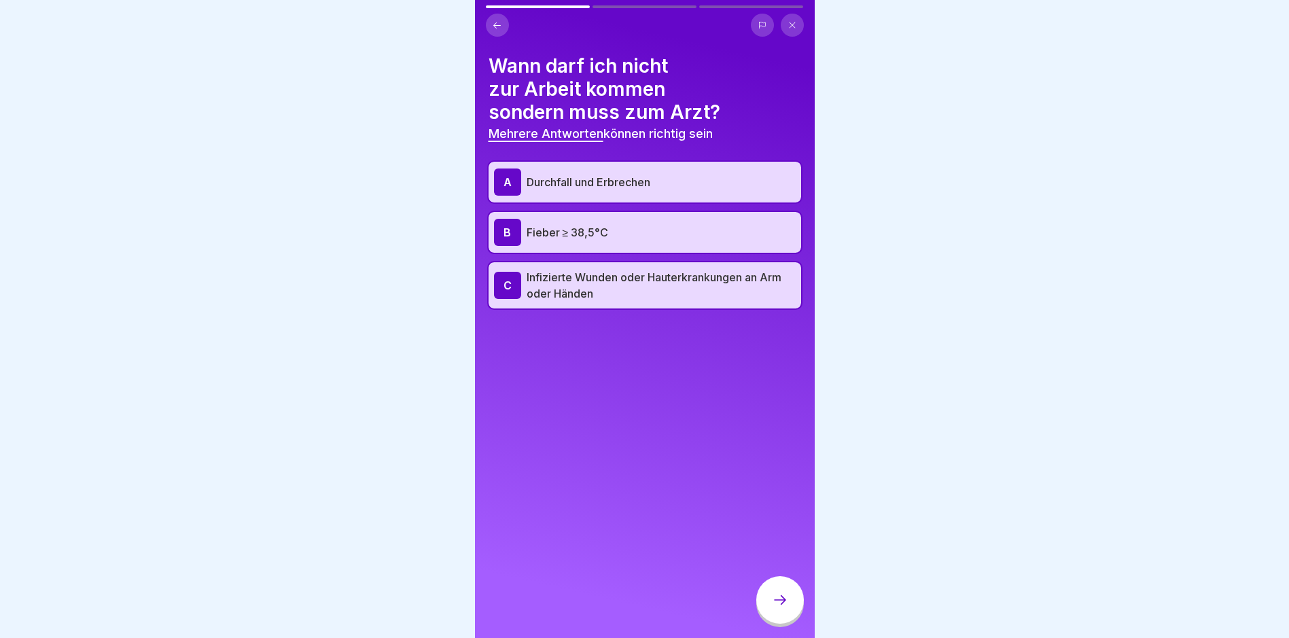
click at [777, 622] on div at bounding box center [780, 600] width 48 height 48
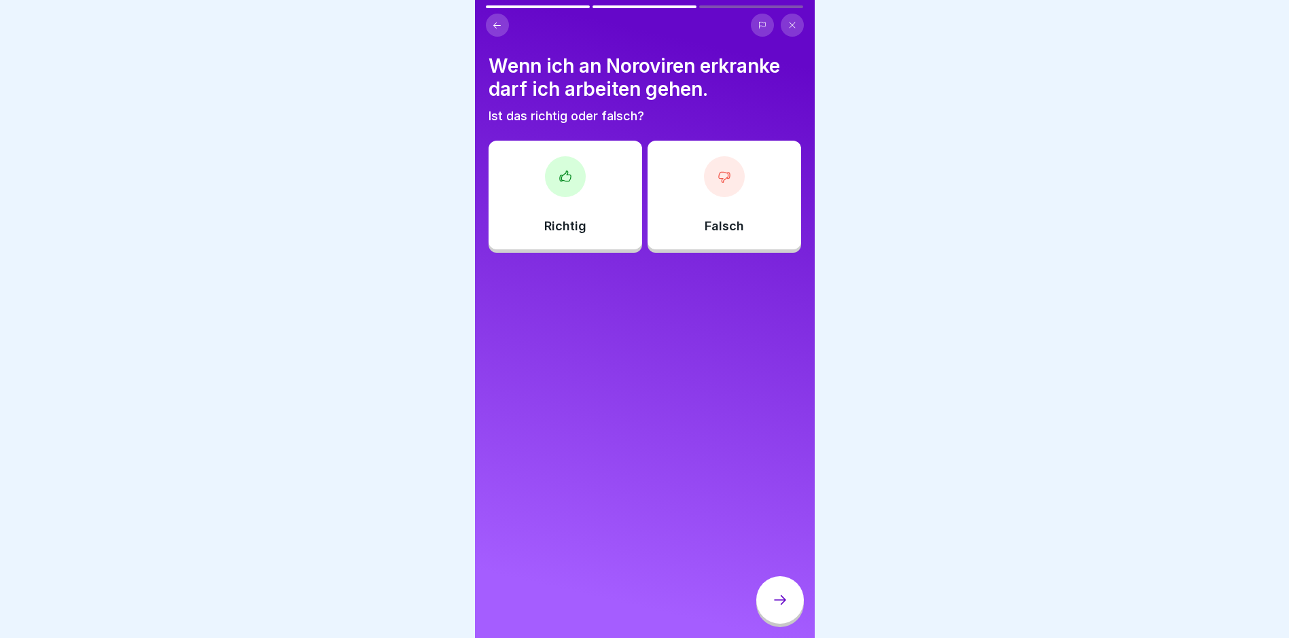
click at [715, 209] on div "Falsch" at bounding box center [724, 195] width 154 height 109
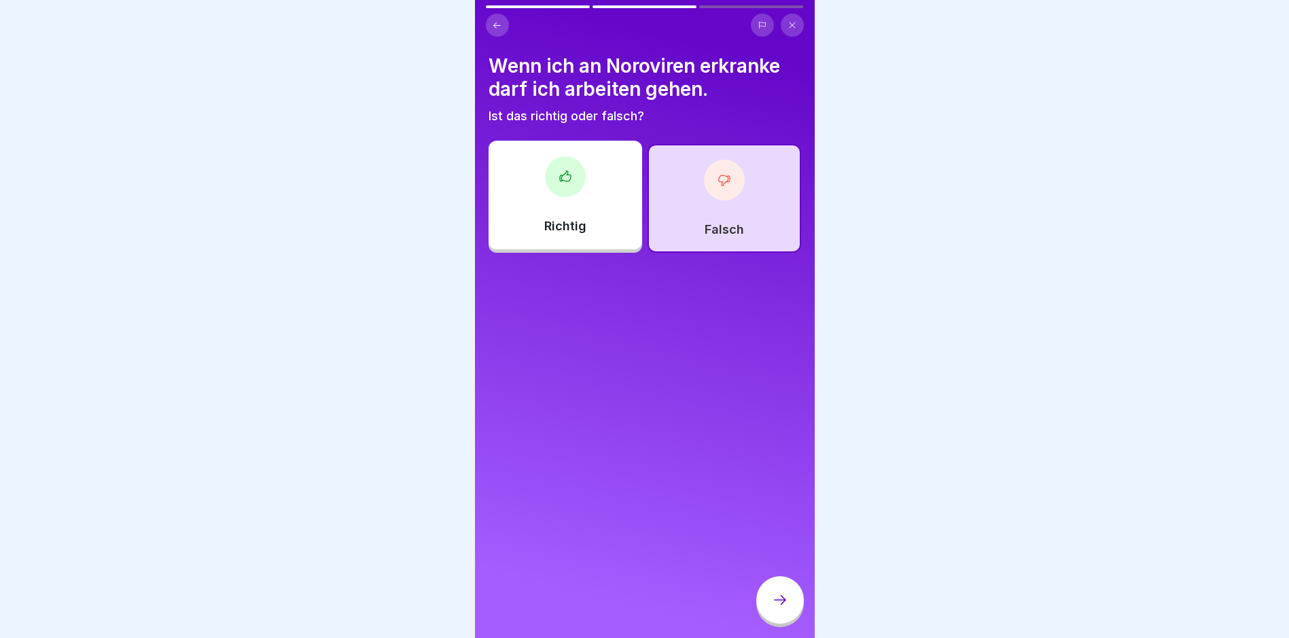
click at [784, 607] on icon at bounding box center [780, 600] width 16 height 16
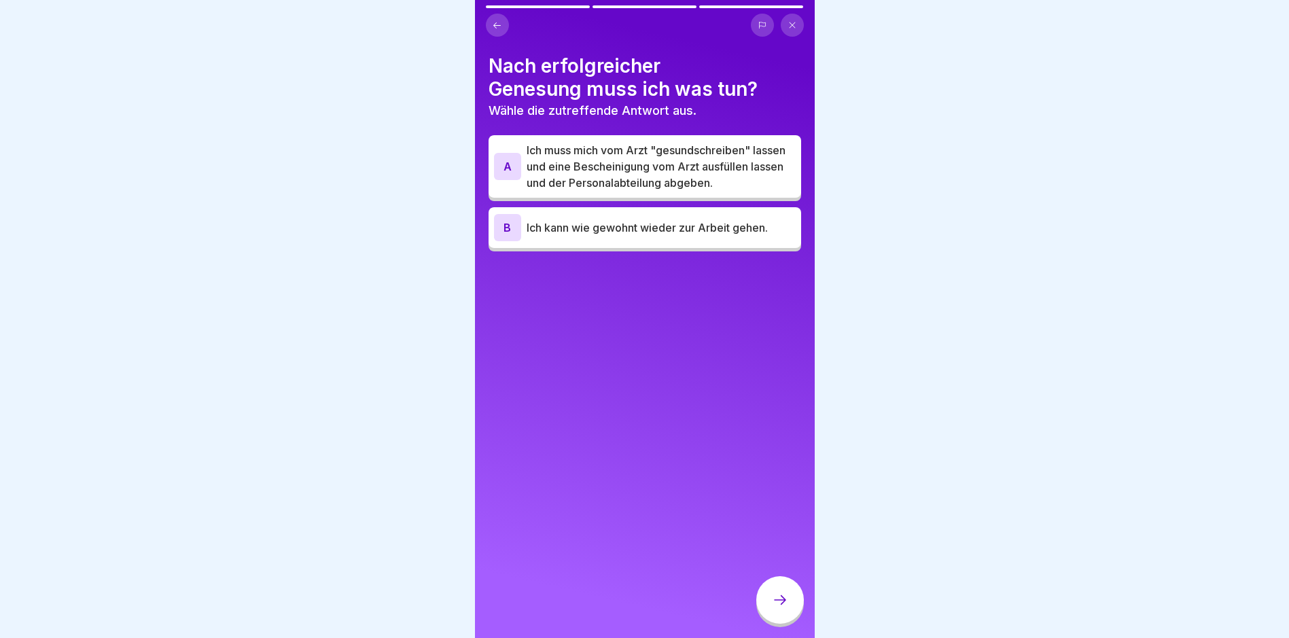
click at [626, 191] on p "Ich muss mich vom Arzt "gesundschreiben" lassen und eine Bescheinigung vom Arzt…" at bounding box center [661, 166] width 269 height 49
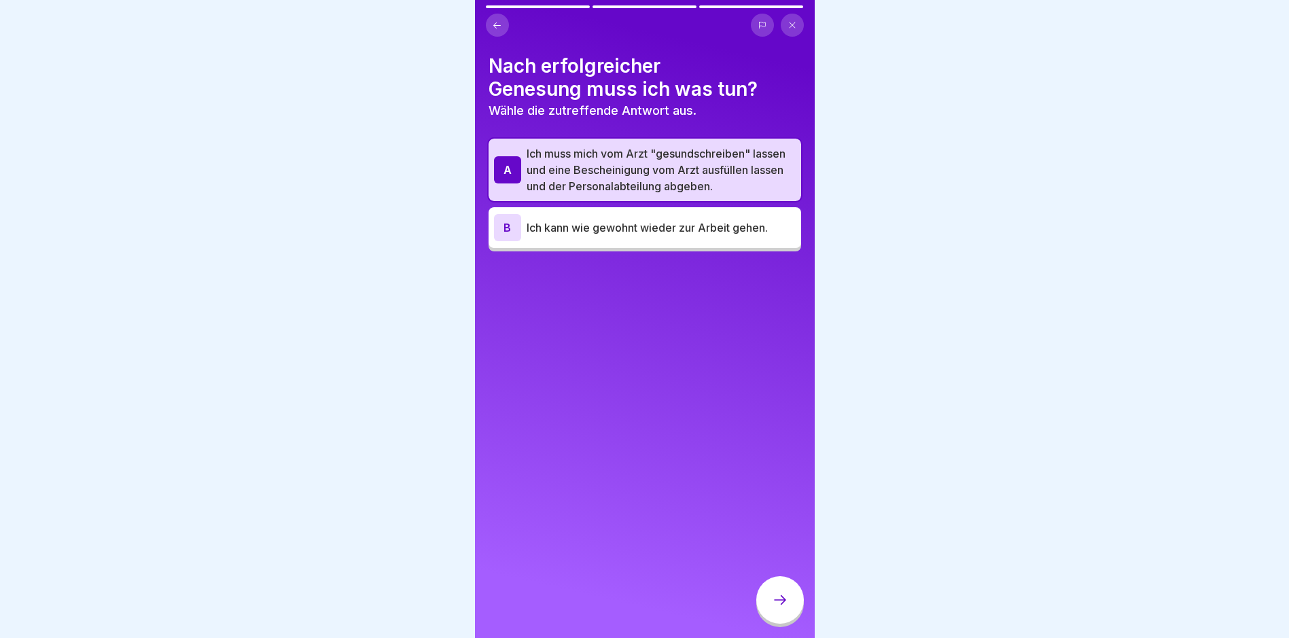
click at [790, 592] on div at bounding box center [780, 600] width 48 height 48
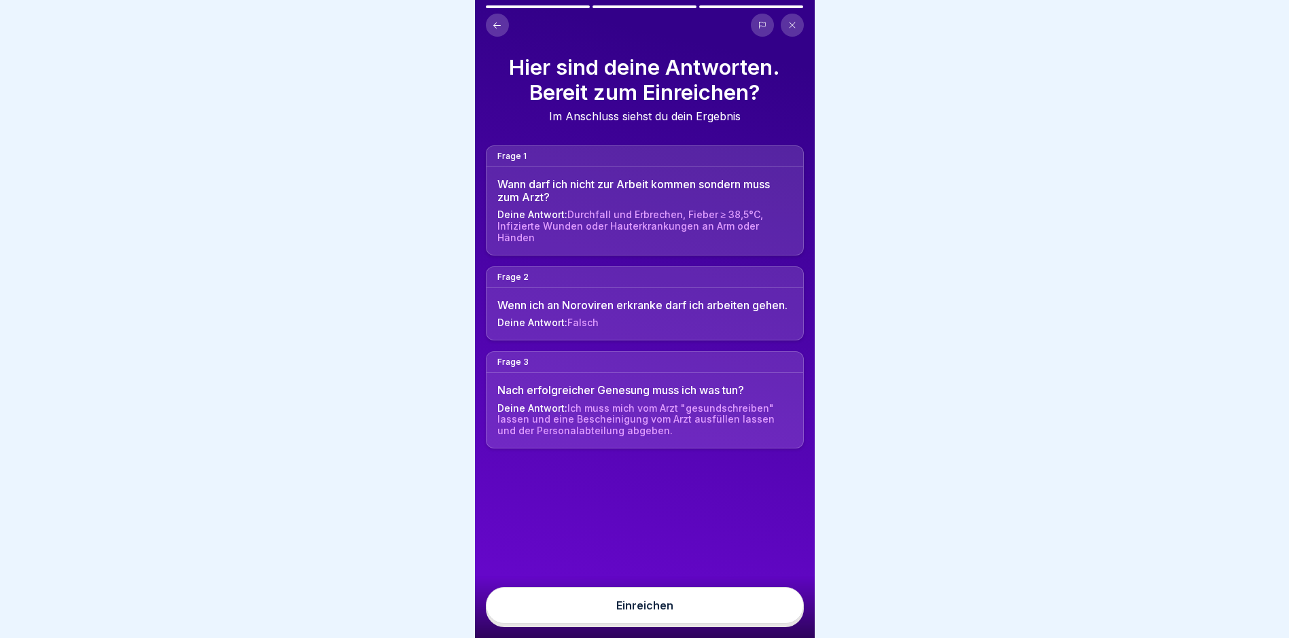
click at [756, 607] on button "Einreichen" at bounding box center [645, 605] width 318 height 37
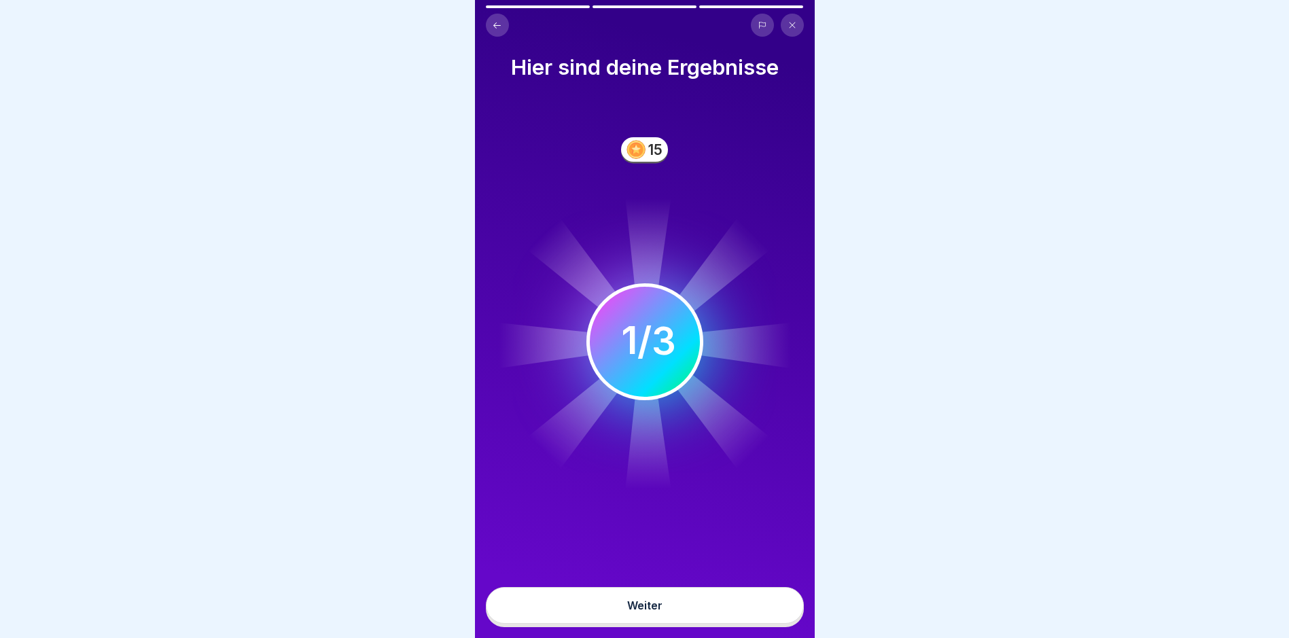
click at [756, 607] on button "Weiter" at bounding box center [645, 605] width 318 height 37
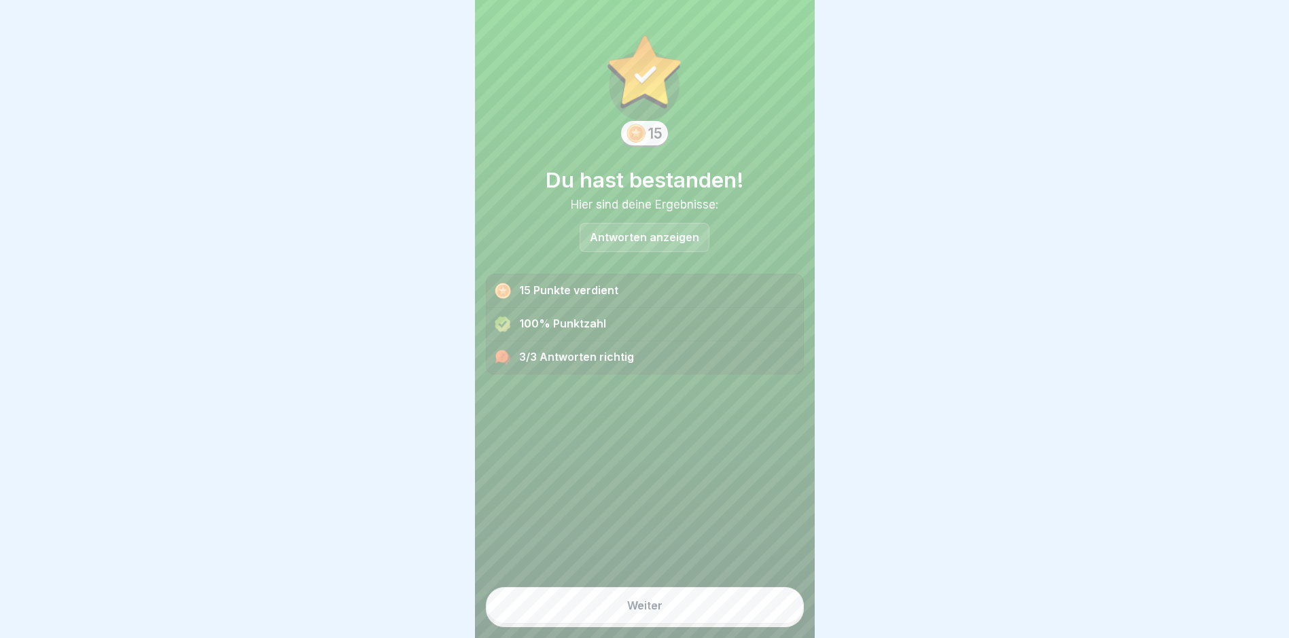
click at [732, 608] on button "Weiter" at bounding box center [645, 605] width 318 height 37
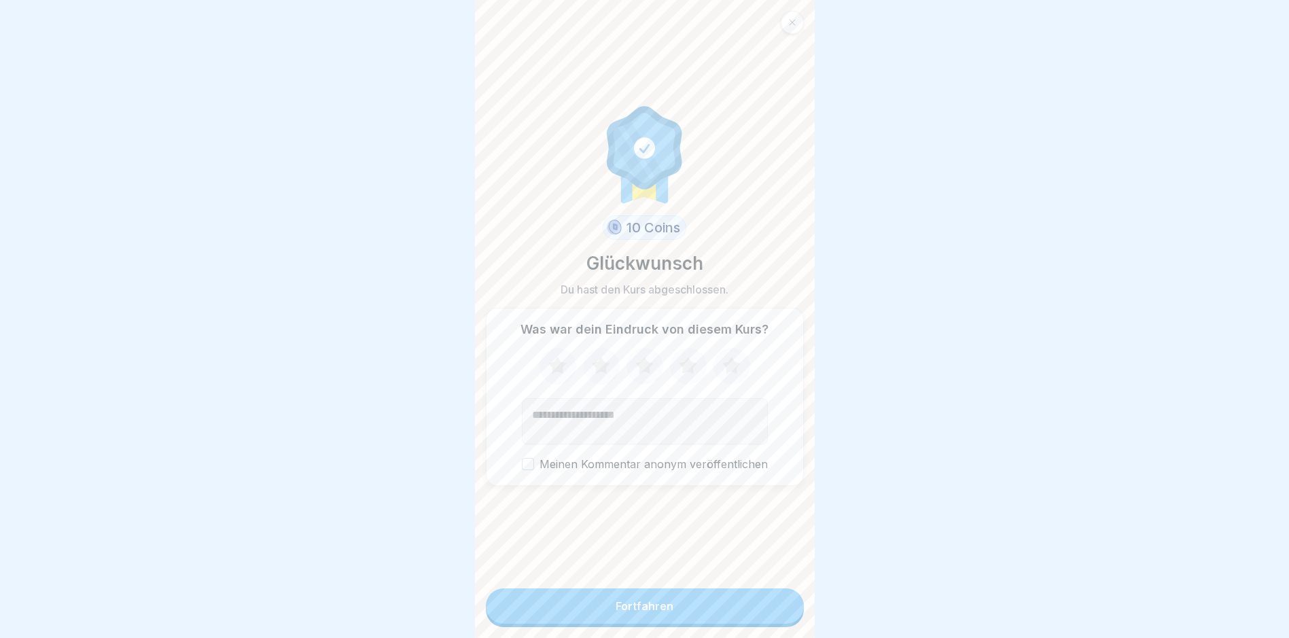
click at [713, 611] on button "Fortfahren" at bounding box center [645, 605] width 318 height 35
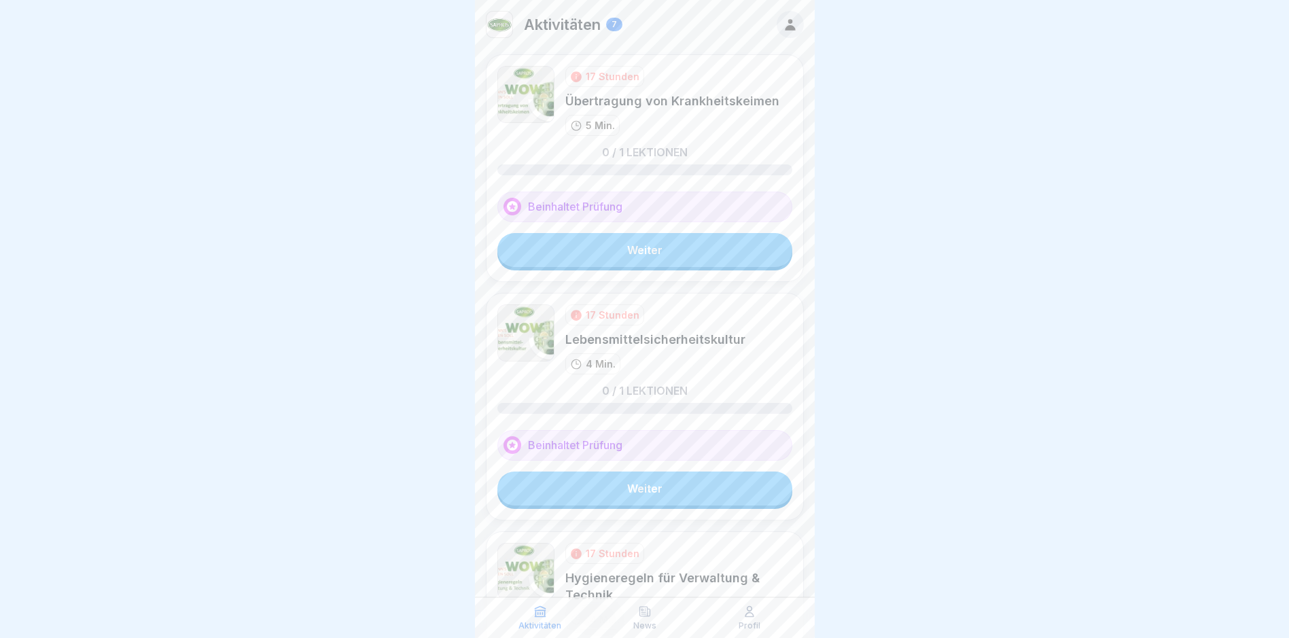
click at [583, 255] on link "Weiter" at bounding box center [644, 250] width 295 height 34
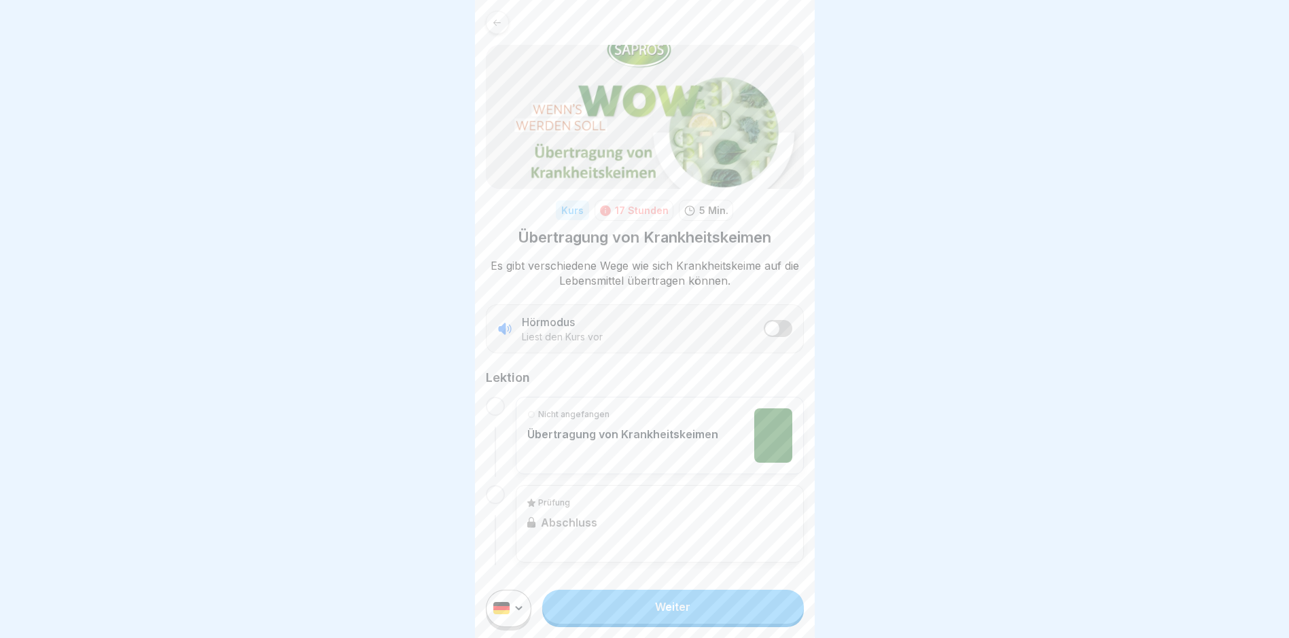
scroll to position [10, 0]
click at [683, 597] on link "Weiter" at bounding box center [672, 607] width 261 height 34
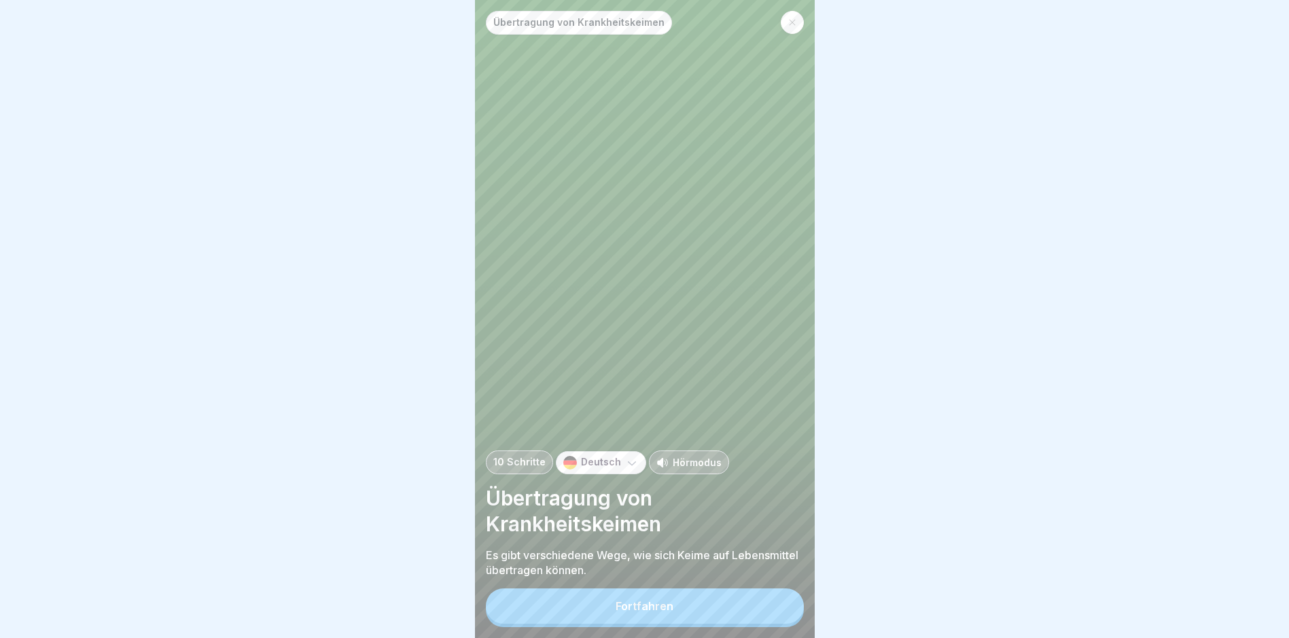
click at [674, 606] on button "Fortfahren" at bounding box center [645, 605] width 318 height 35
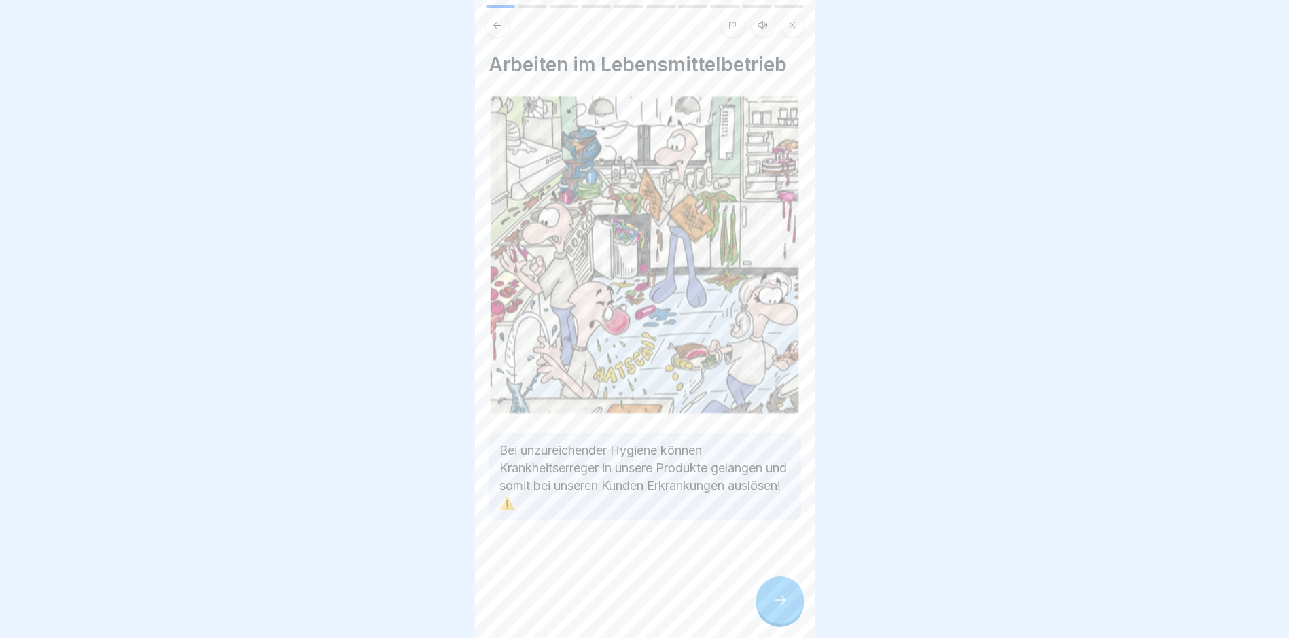
click at [787, 600] on div at bounding box center [780, 600] width 48 height 48
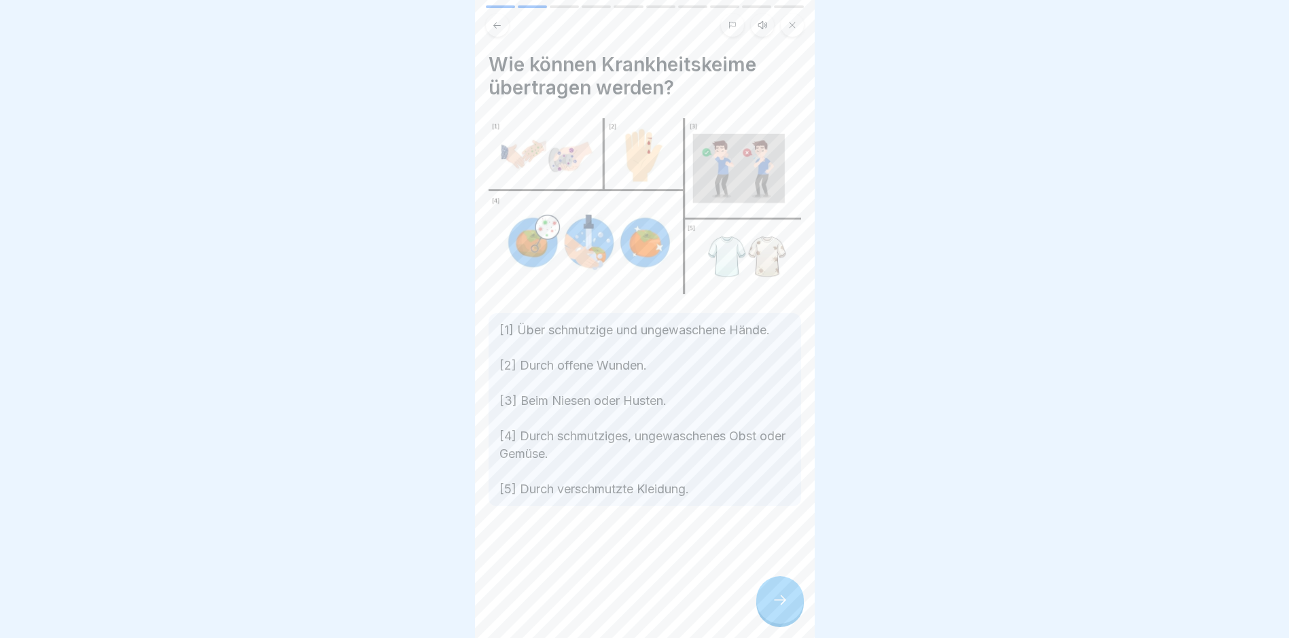
click at [787, 600] on div at bounding box center [780, 600] width 48 height 48
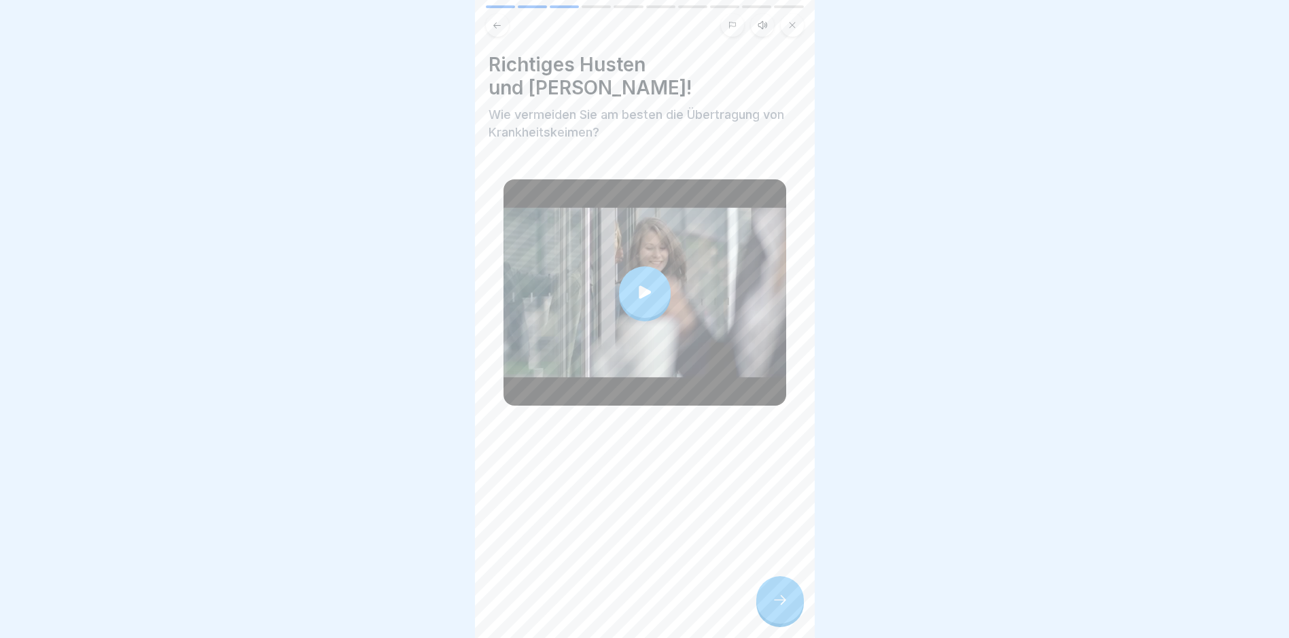
click at [787, 600] on div at bounding box center [780, 600] width 48 height 48
click at [787, 608] on icon at bounding box center [780, 600] width 16 height 16
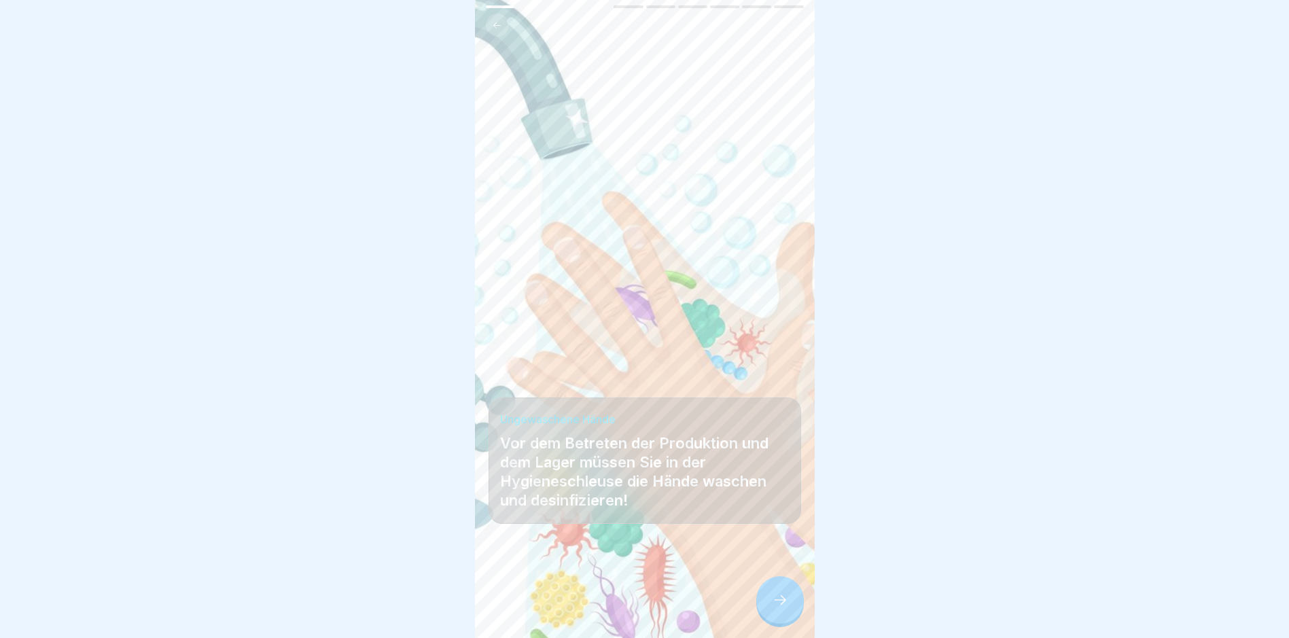
click at [787, 608] on icon at bounding box center [780, 600] width 16 height 16
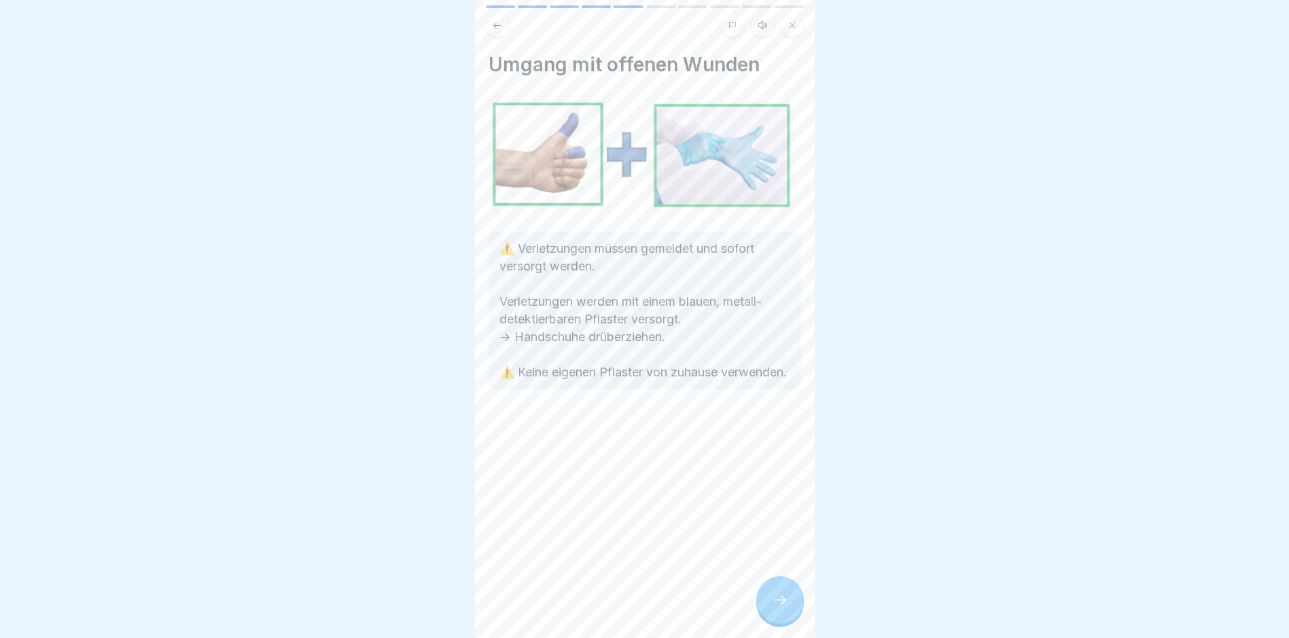
click at [787, 608] on icon at bounding box center [780, 600] width 16 height 16
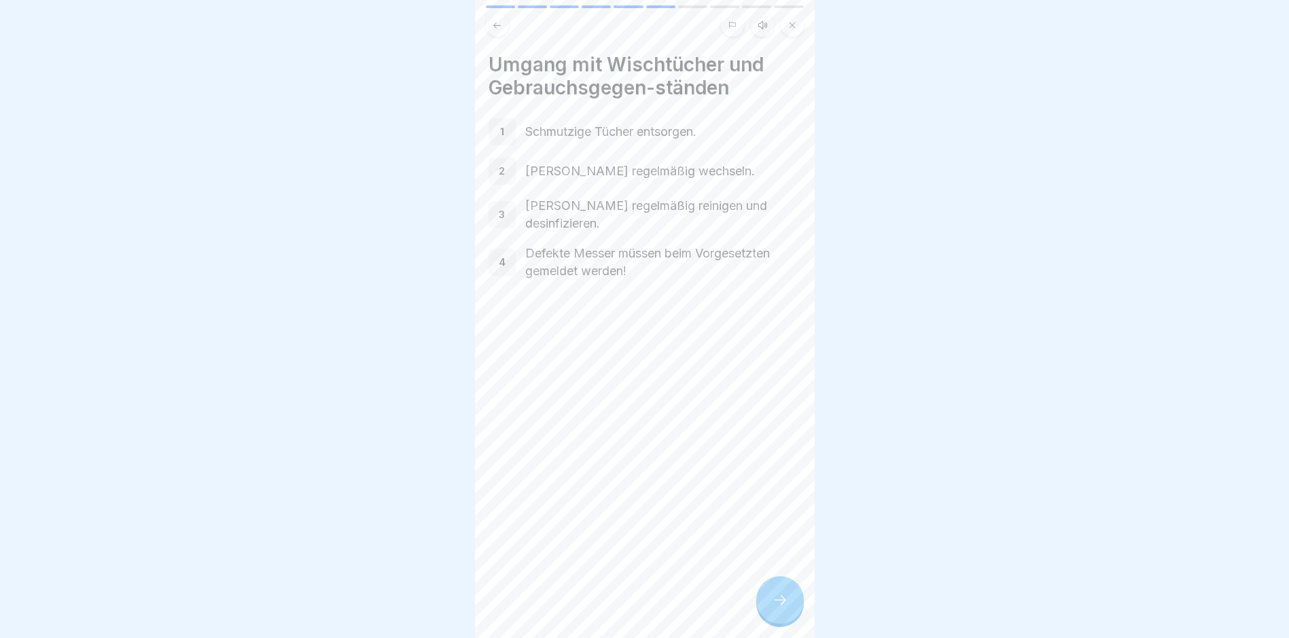
click at [787, 608] on icon at bounding box center [780, 600] width 16 height 16
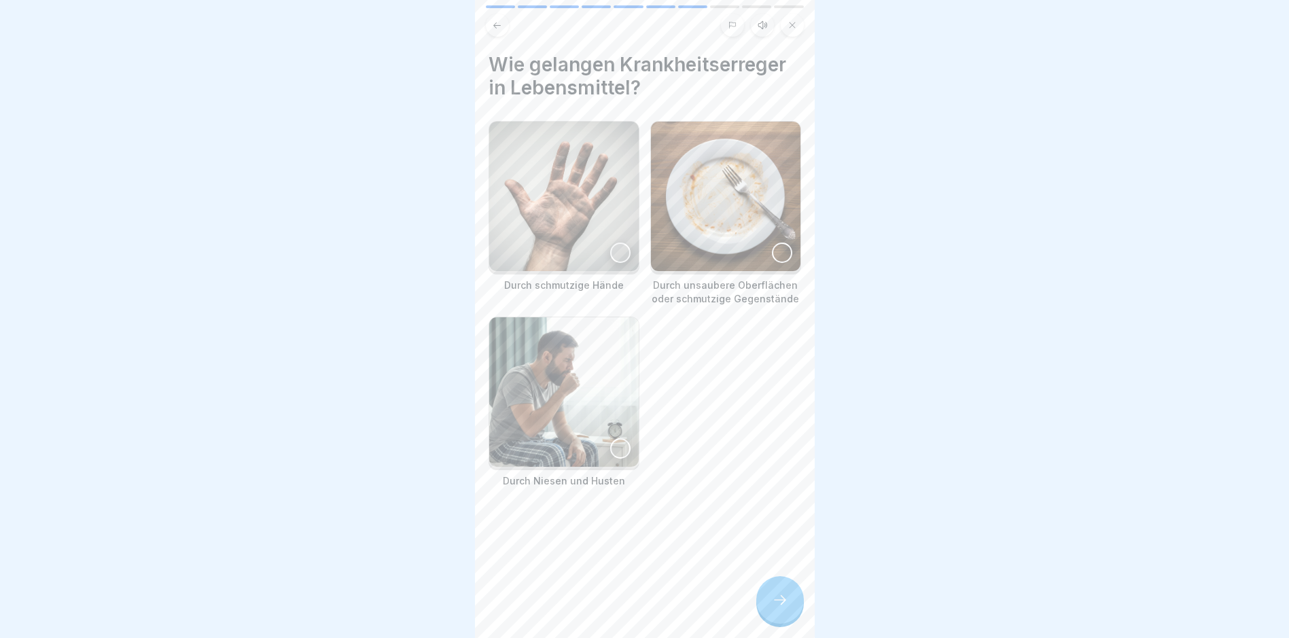
click at [787, 608] on icon at bounding box center [780, 600] width 16 height 16
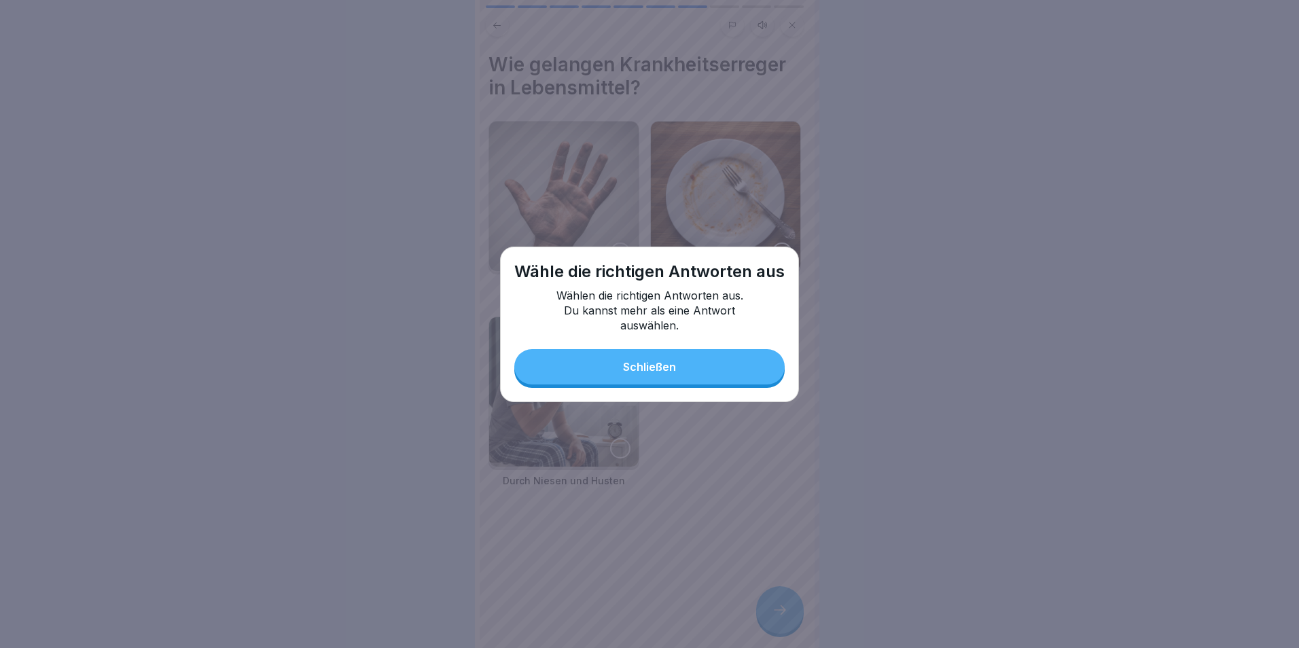
click at [709, 358] on button "Schließen" at bounding box center [649, 366] width 270 height 35
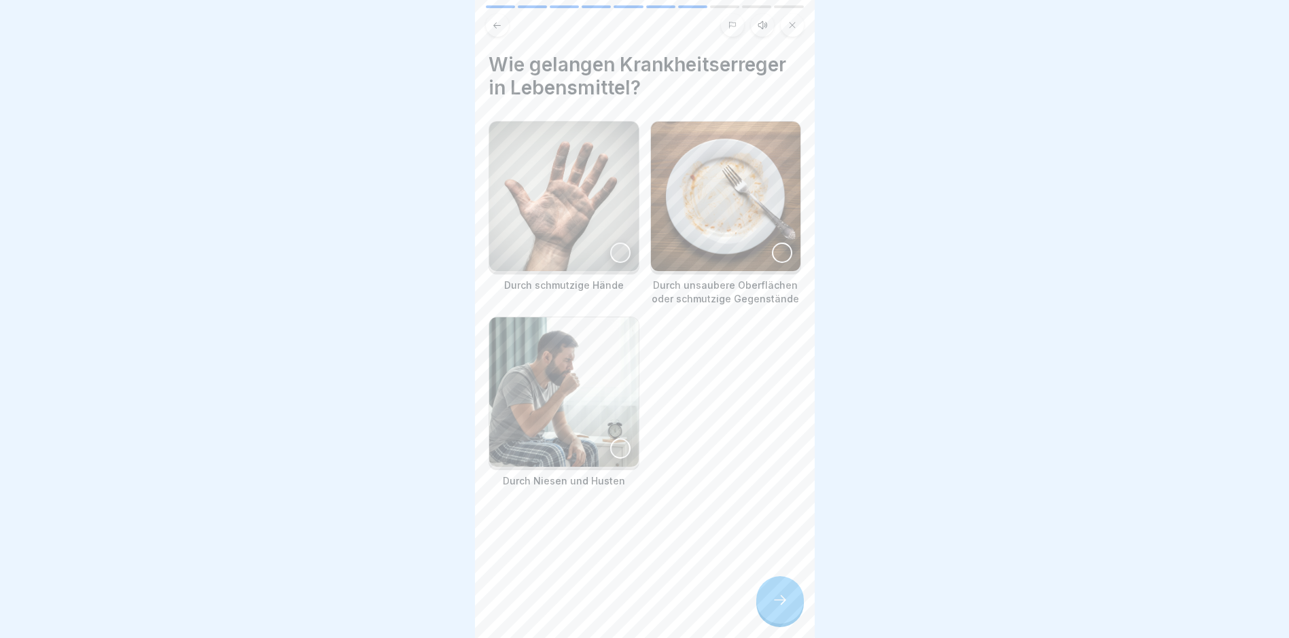
click at [533, 203] on img at bounding box center [563, 196] width 149 height 149
click at [681, 188] on img at bounding box center [725, 196] width 149 height 149
click at [575, 372] on img at bounding box center [563, 391] width 149 height 149
click at [789, 613] on div at bounding box center [780, 600] width 48 height 48
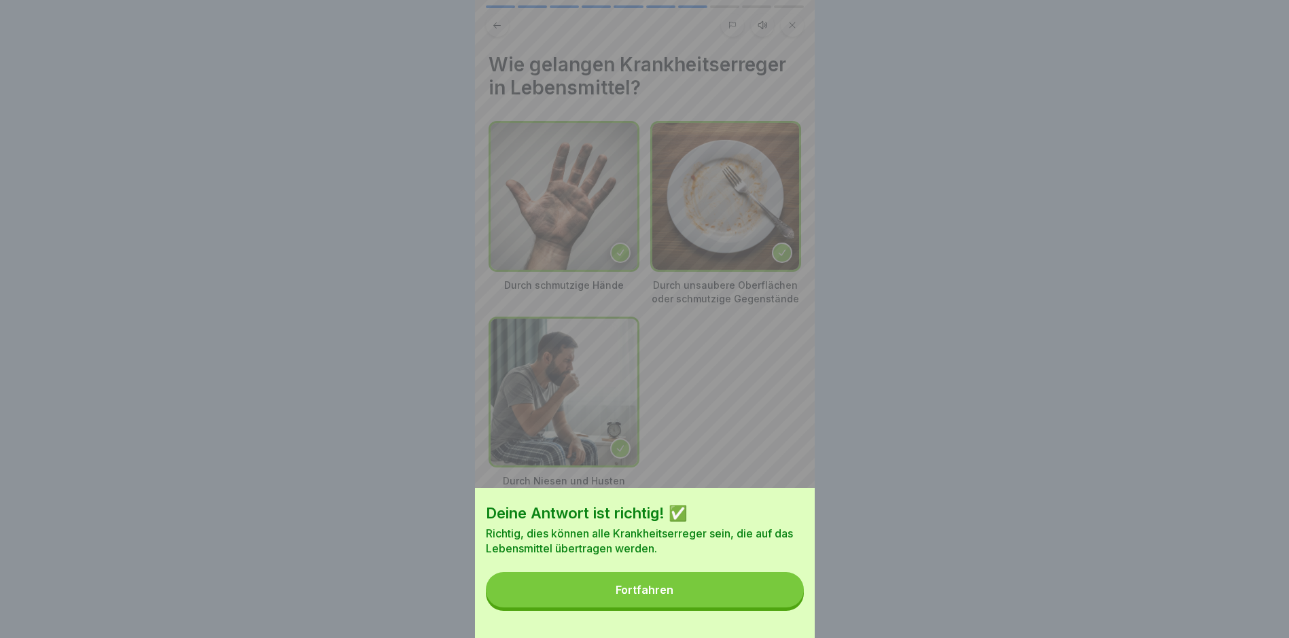
click at [760, 607] on button "Fortfahren" at bounding box center [645, 589] width 318 height 35
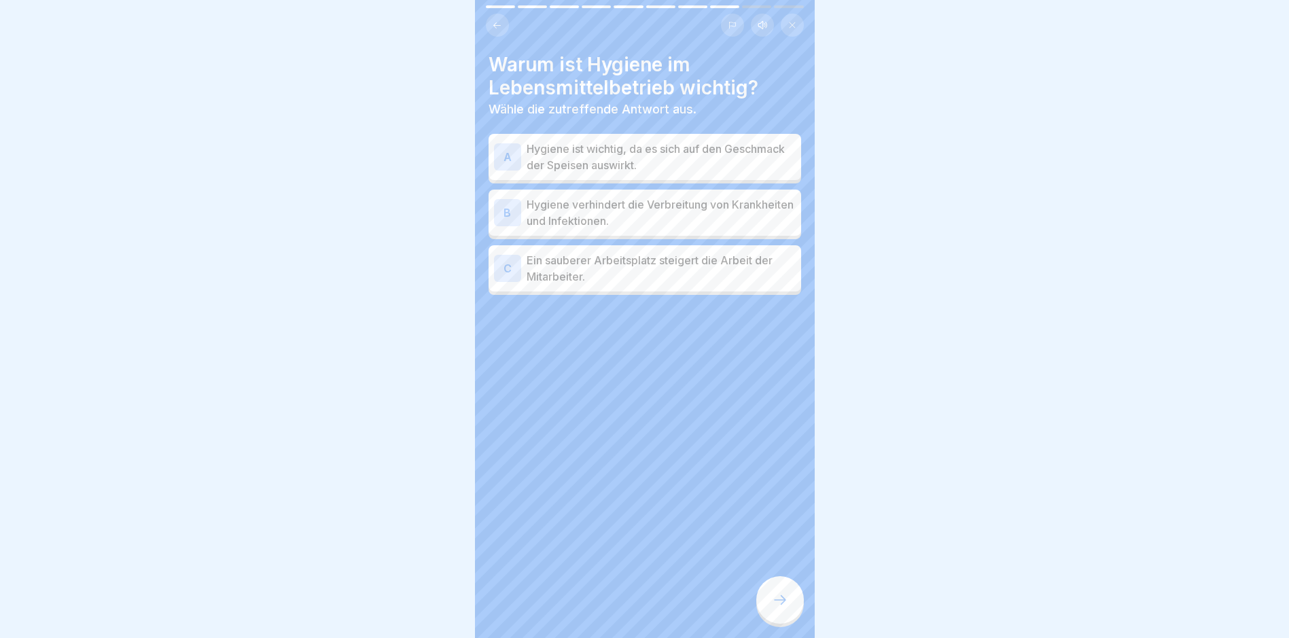
click at [655, 160] on p "Hygiene ist wichtig, da es sich auf den Geschmack der Speisen auswirkt." at bounding box center [661, 157] width 269 height 33
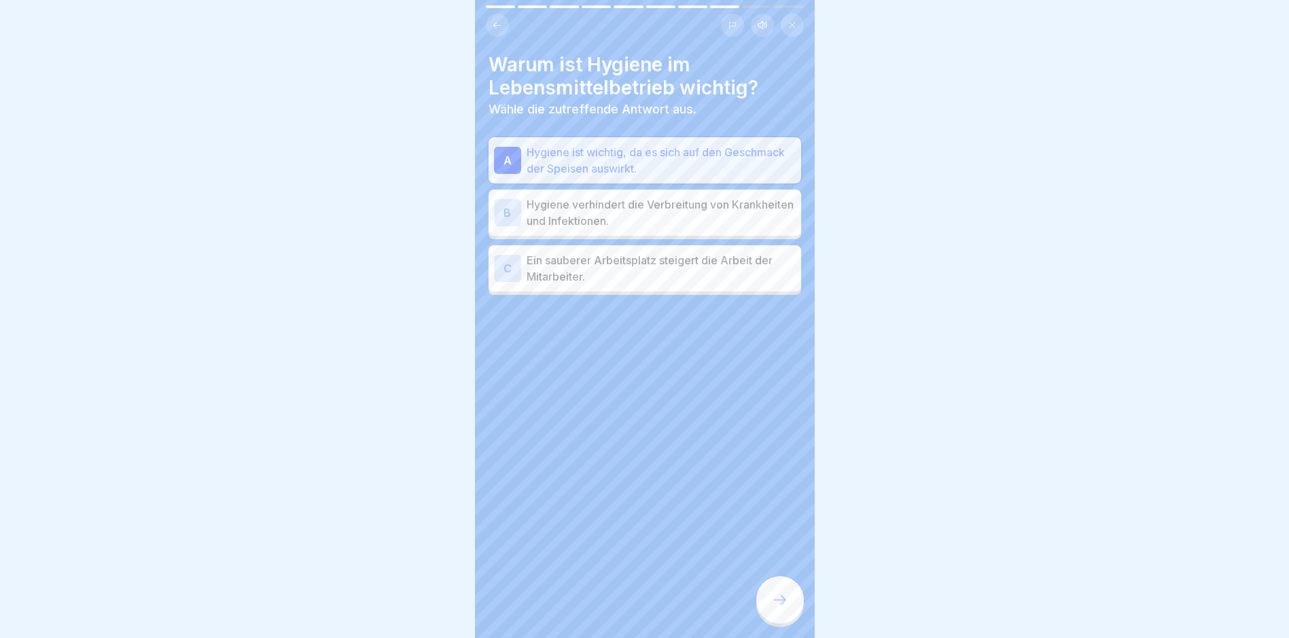
click at [660, 217] on p "Hygiene verhindert die Verbreitung von Krankheiten und Infektionen." at bounding box center [661, 212] width 269 height 33
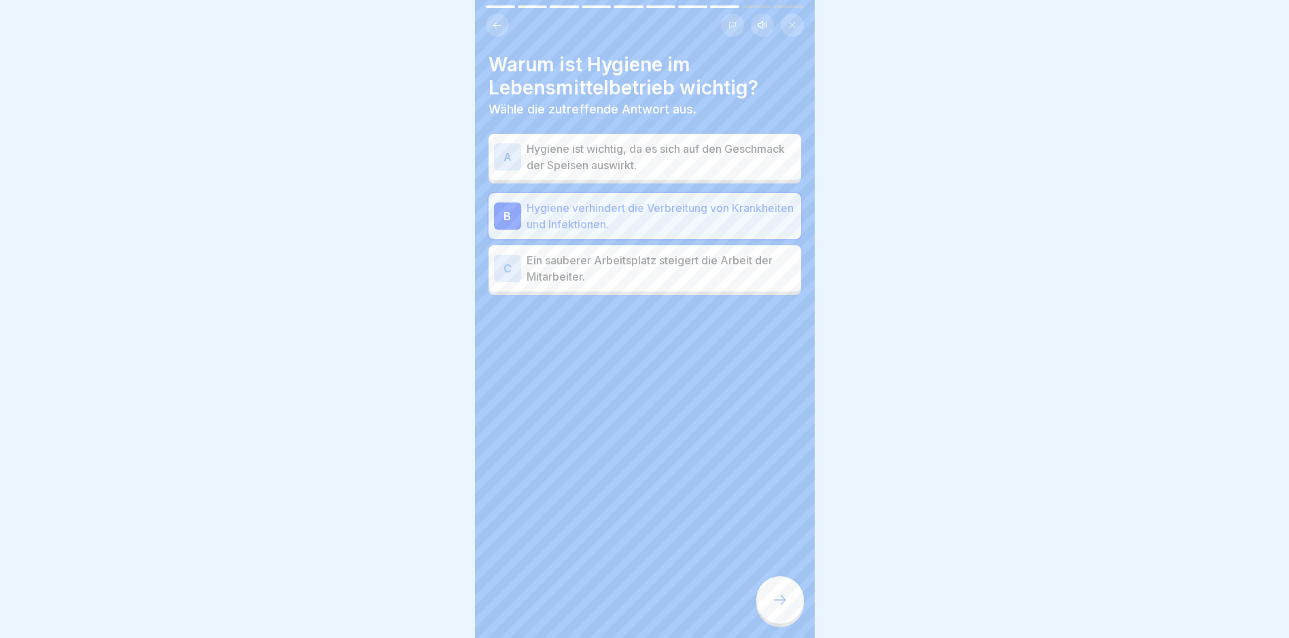
click at [764, 597] on div at bounding box center [780, 600] width 48 height 48
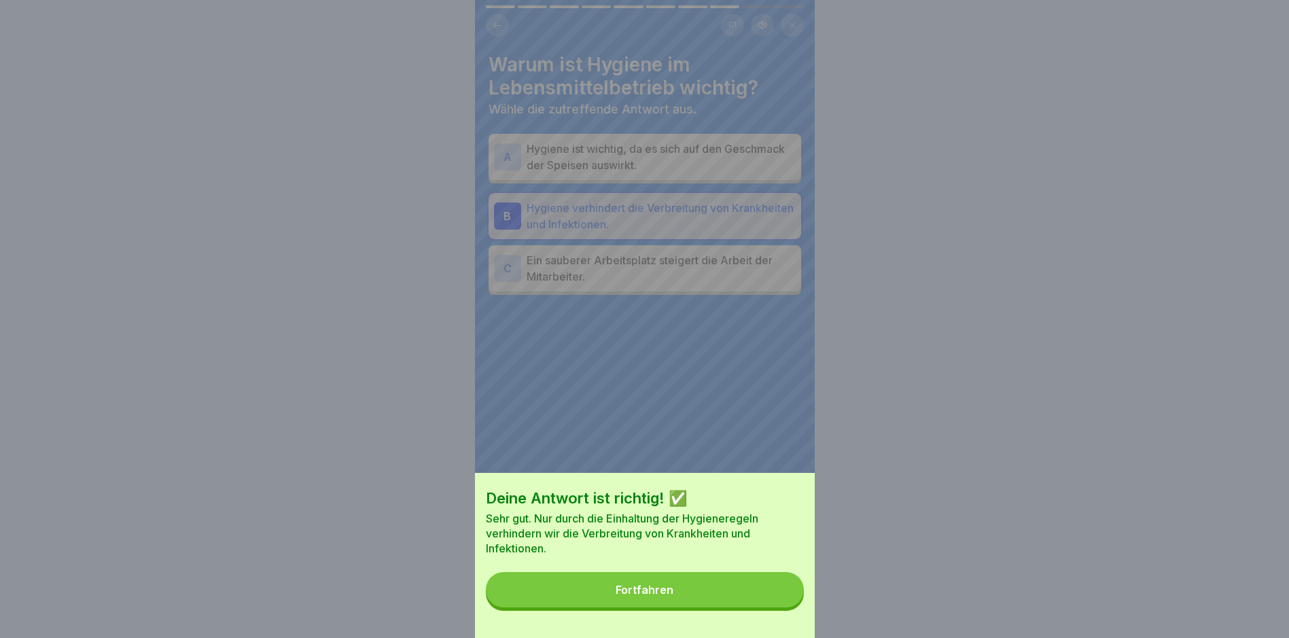
click at [743, 590] on button "Fortfahren" at bounding box center [645, 589] width 318 height 35
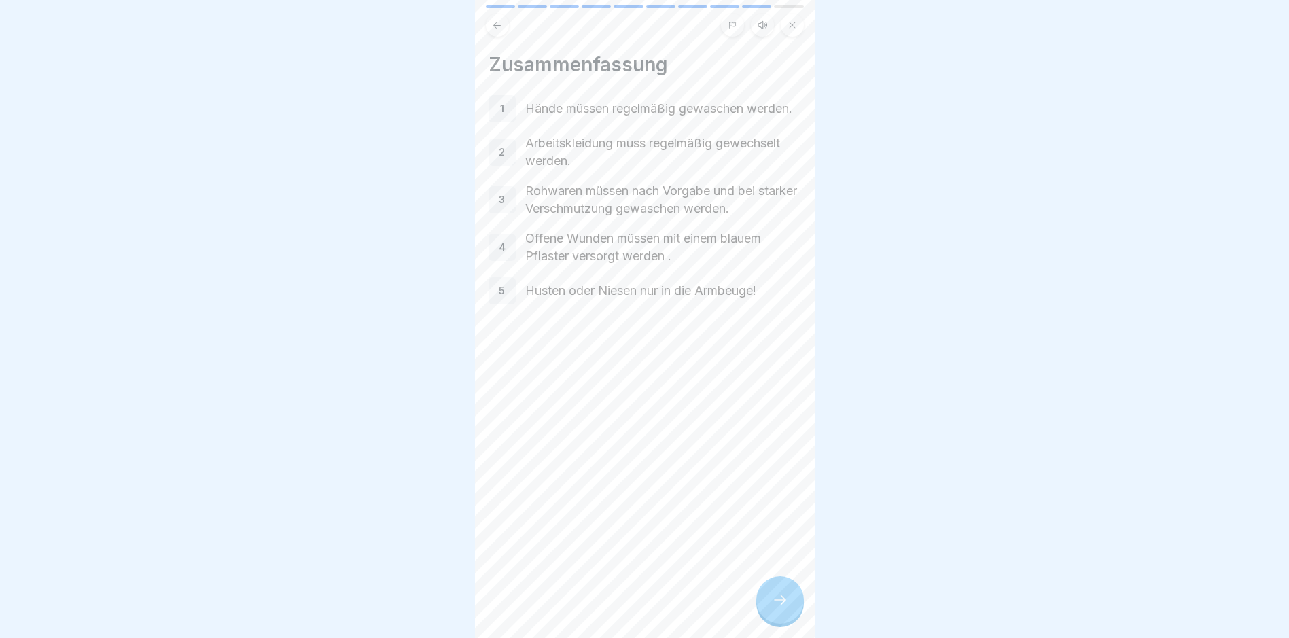
click at [797, 607] on div at bounding box center [780, 600] width 48 height 48
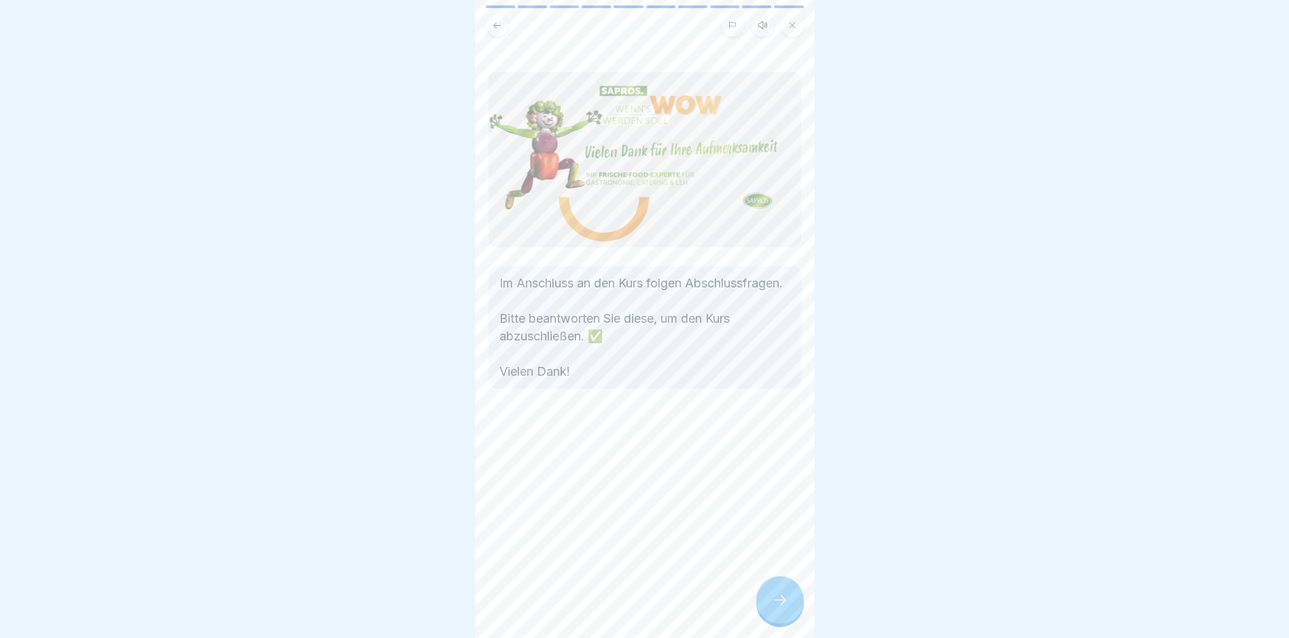
click at [797, 607] on div at bounding box center [780, 600] width 48 height 48
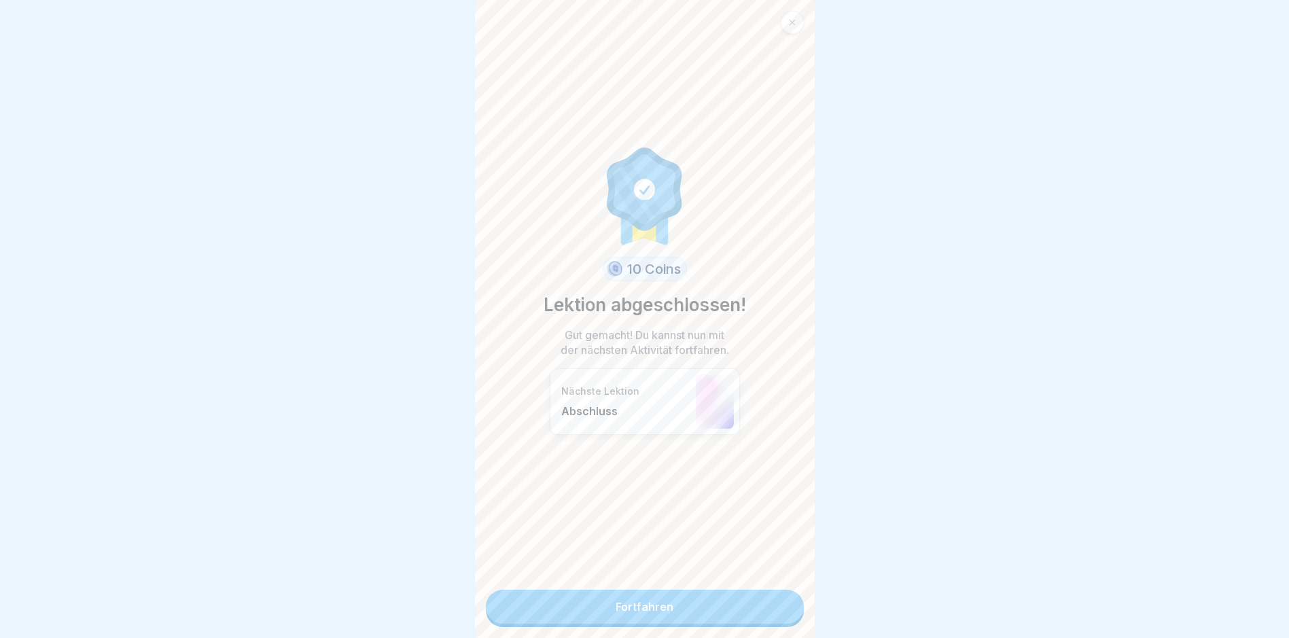
click at [736, 614] on link "Fortfahren" at bounding box center [645, 607] width 318 height 34
click at [696, 601] on link "Fortfahren" at bounding box center [645, 607] width 318 height 34
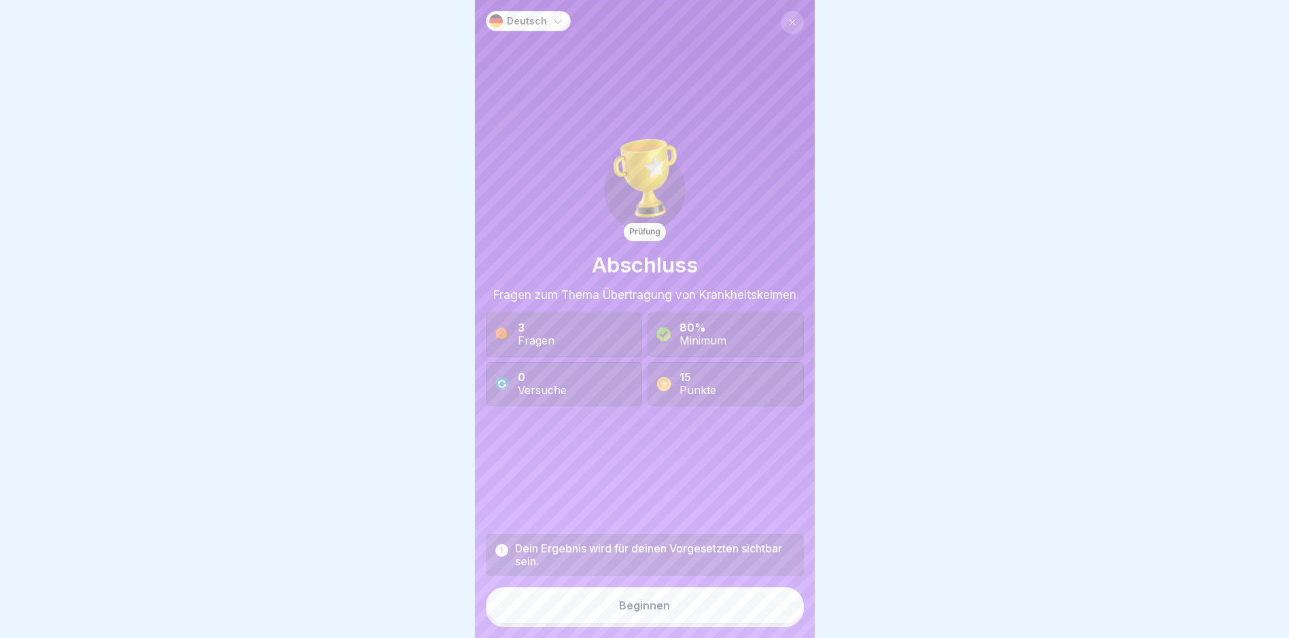
click at [655, 608] on button "Beginnen" at bounding box center [645, 605] width 318 height 37
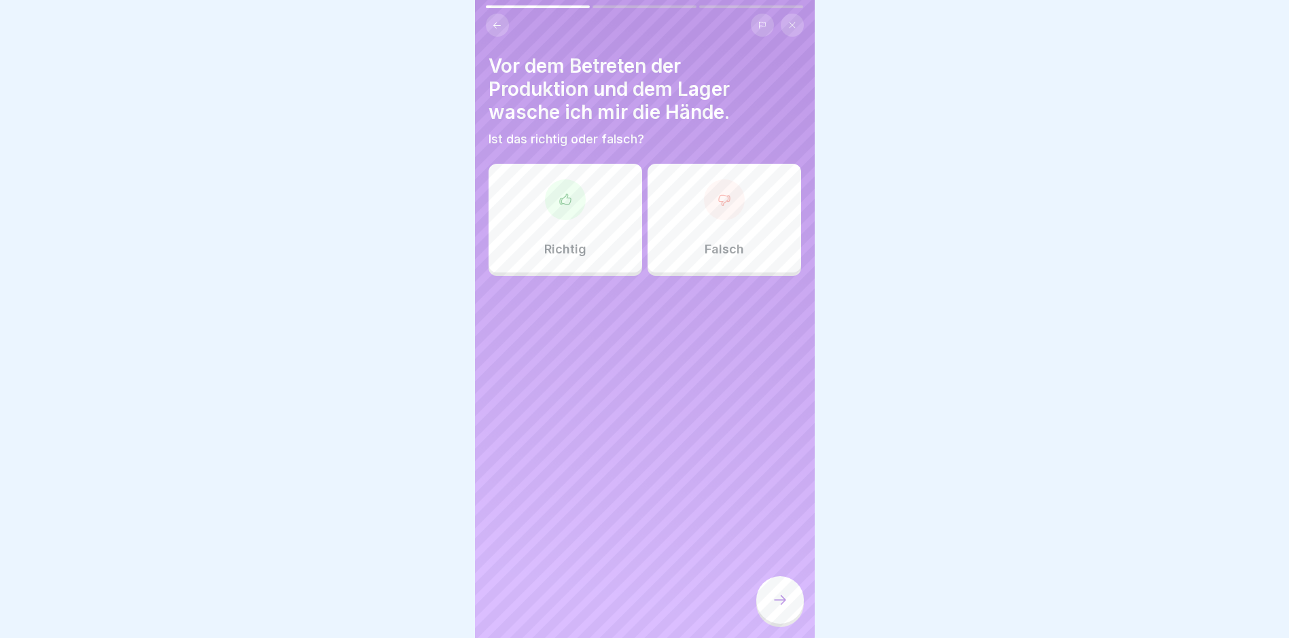
click at [561, 200] on icon at bounding box center [565, 200] width 14 height 14
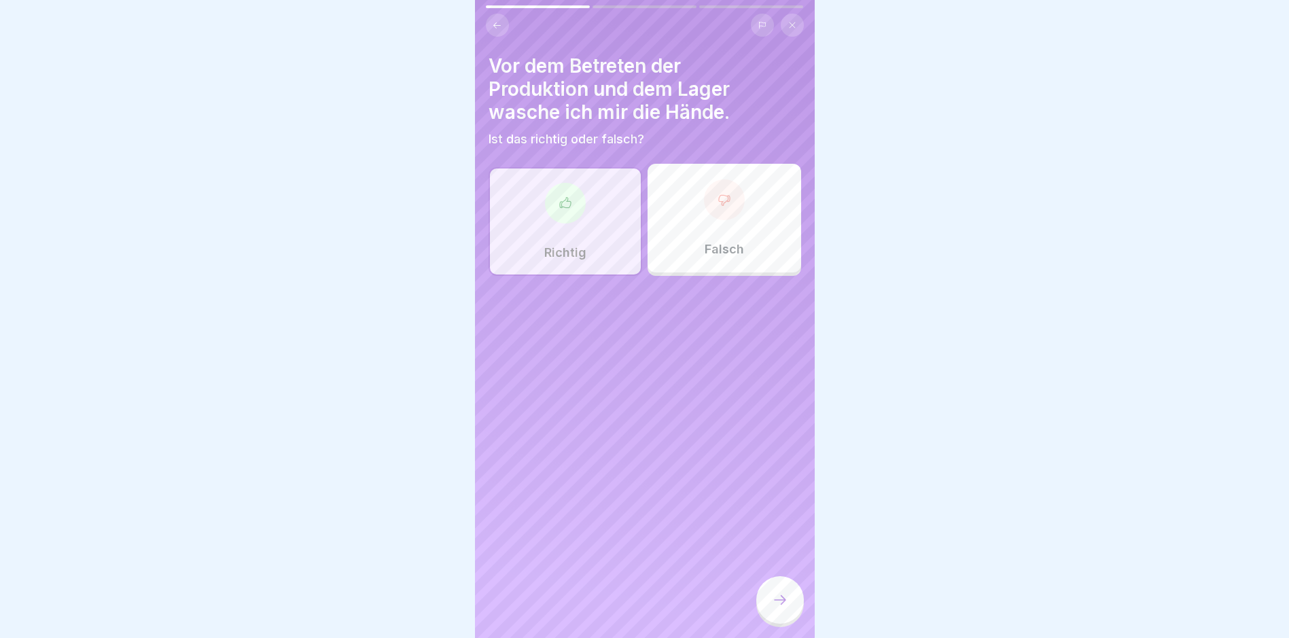
click at [770, 584] on div "Vor dem Betreten der Produktion und dem Lager wasche ich mir die Hände. Ist das…" at bounding box center [645, 319] width 340 height 638
click at [773, 597] on div at bounding box center [780, 600] width 48 height 48
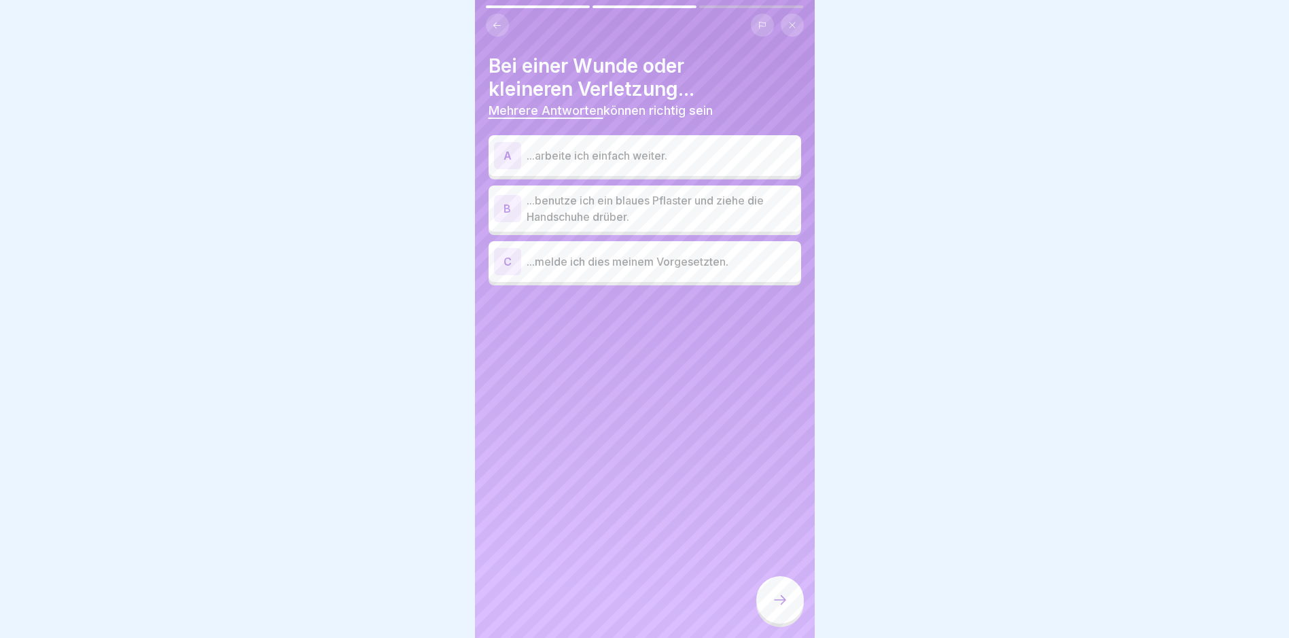
click at [611, 216] on p "...benutze ich ein blaues Pflaster und ziehe die Handschuhe drüber." at bounding box center [661, 208] width 269 height 33
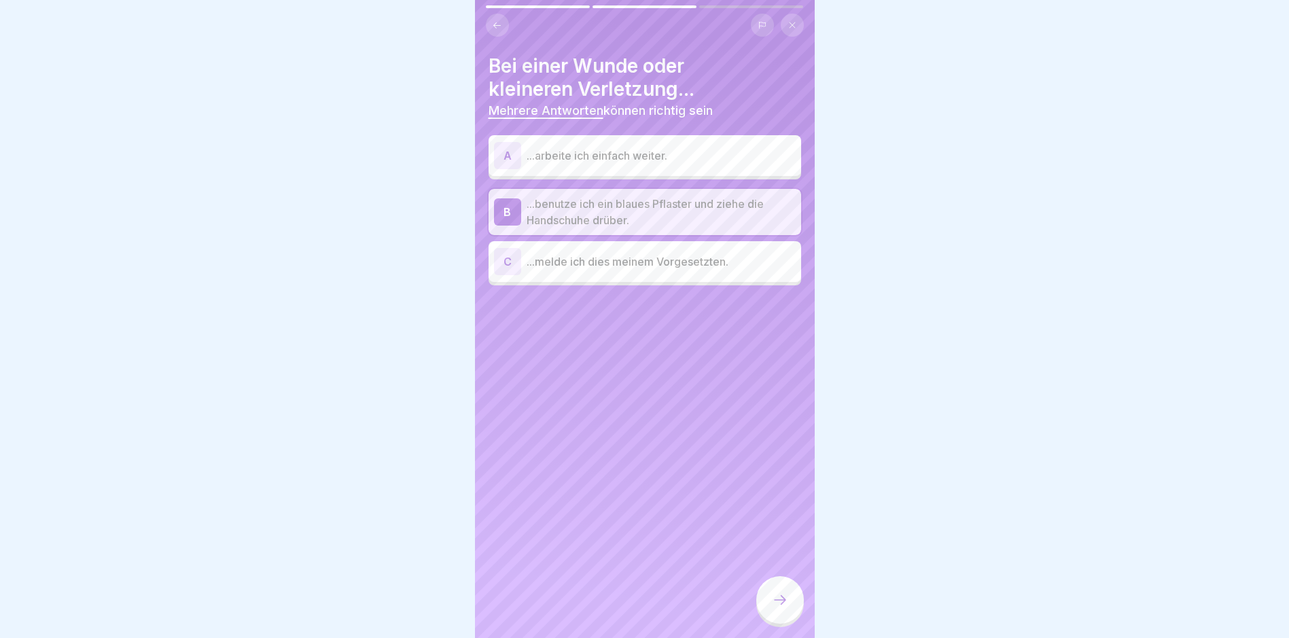
click at [673, 251] on div "C ...melde ich dies meinem Vorgesetzten." at bounding box center [645, 261] width 302 height 27
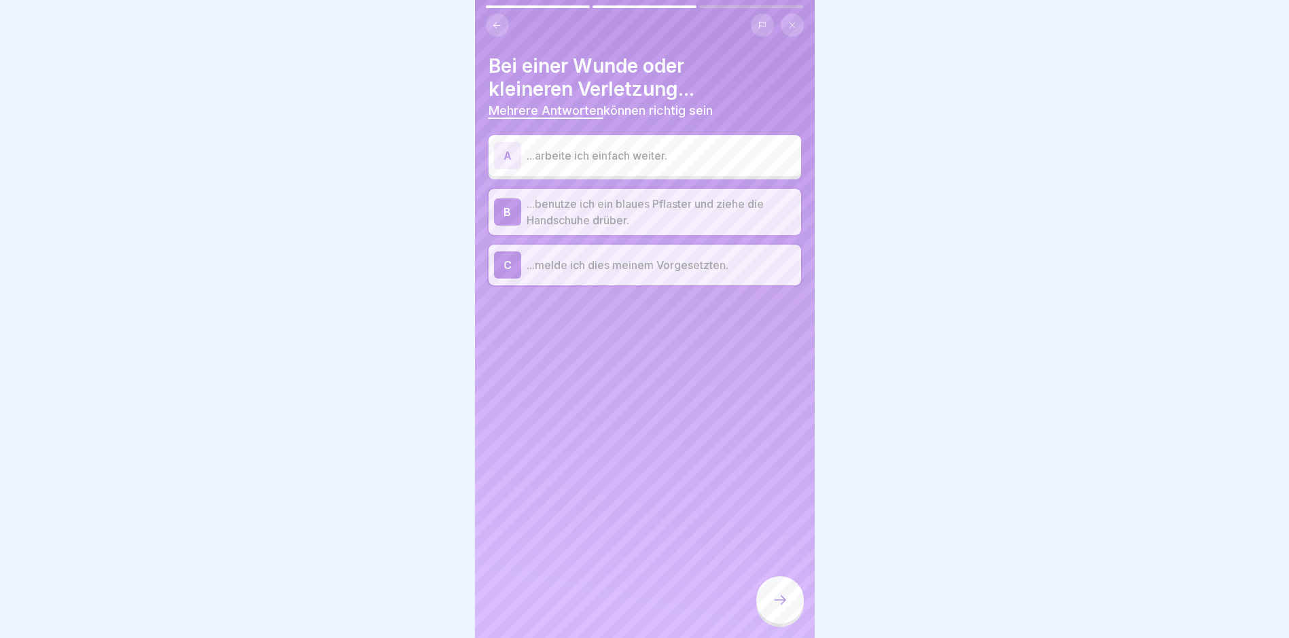
click at [784, 607] on icon at bounding box center [780, 600] width 16 height 16
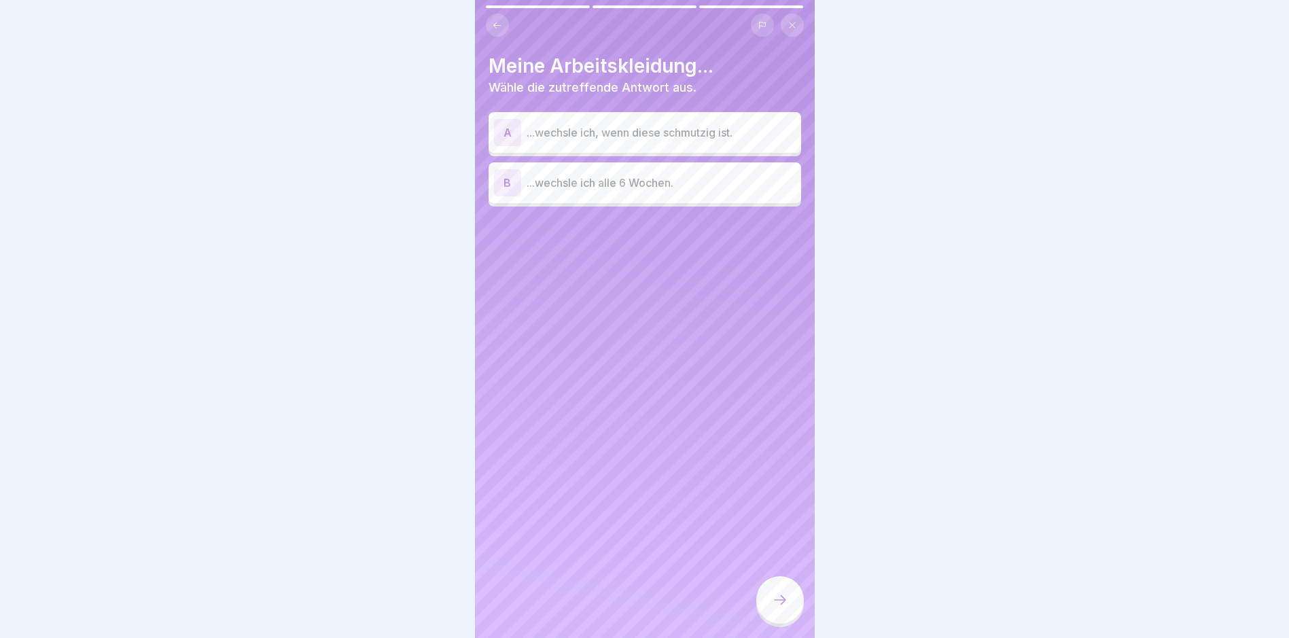
click at [624, 136] on p "...wechsle ich, wenn diese schmutzig ist." at bounding box center [661, 132] width 269 height 16
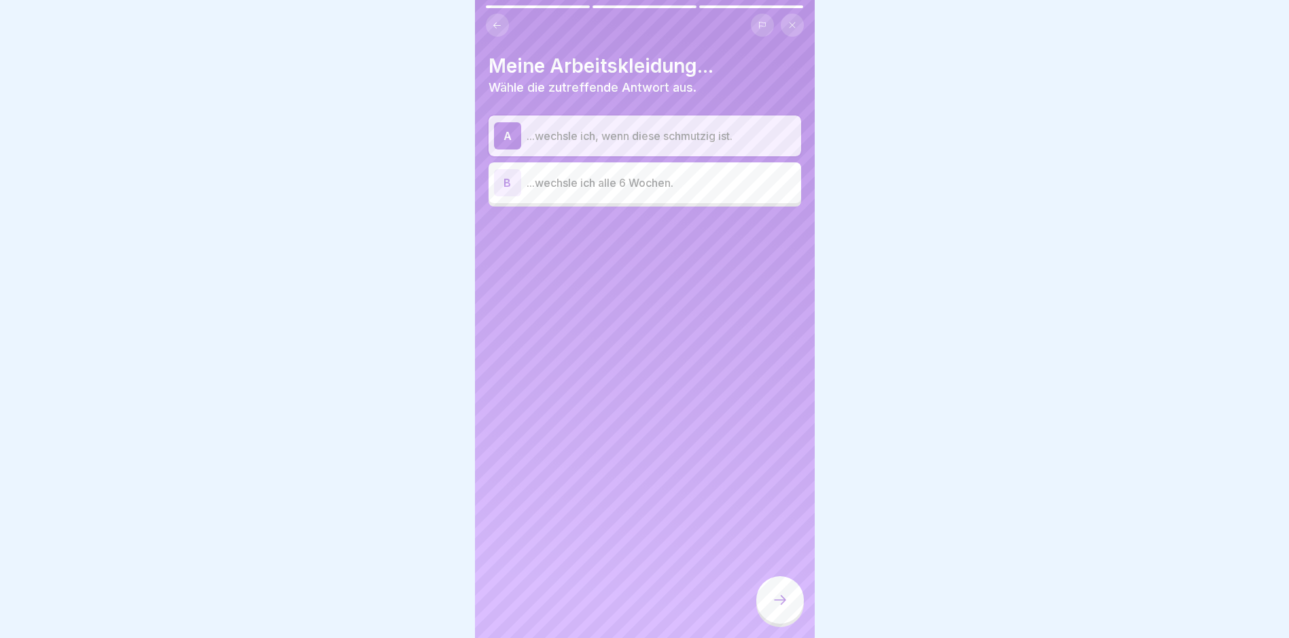
click at [774, 586] on div at bounding box center [780, 601] width 48 height 51
click at [782, 607] on icon at bounding box center [780, 600] width 16 height 16
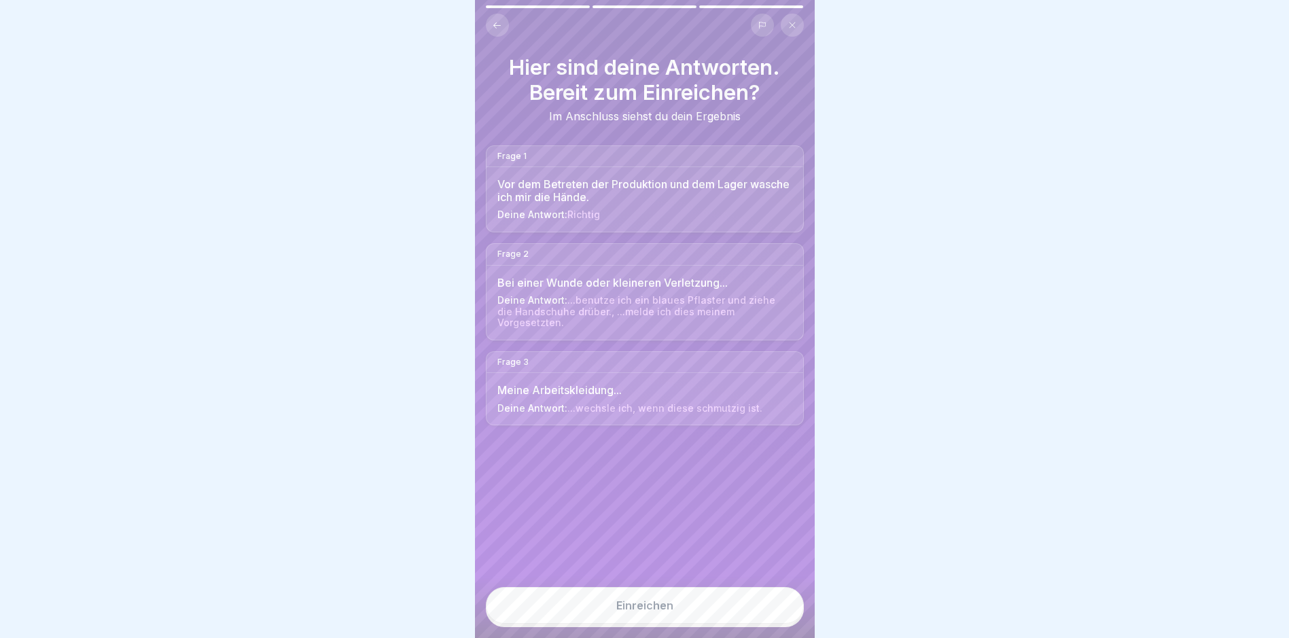
click at [737, 601] on button "Einreichen" at bounding box center [645, 605] width 318 height 37
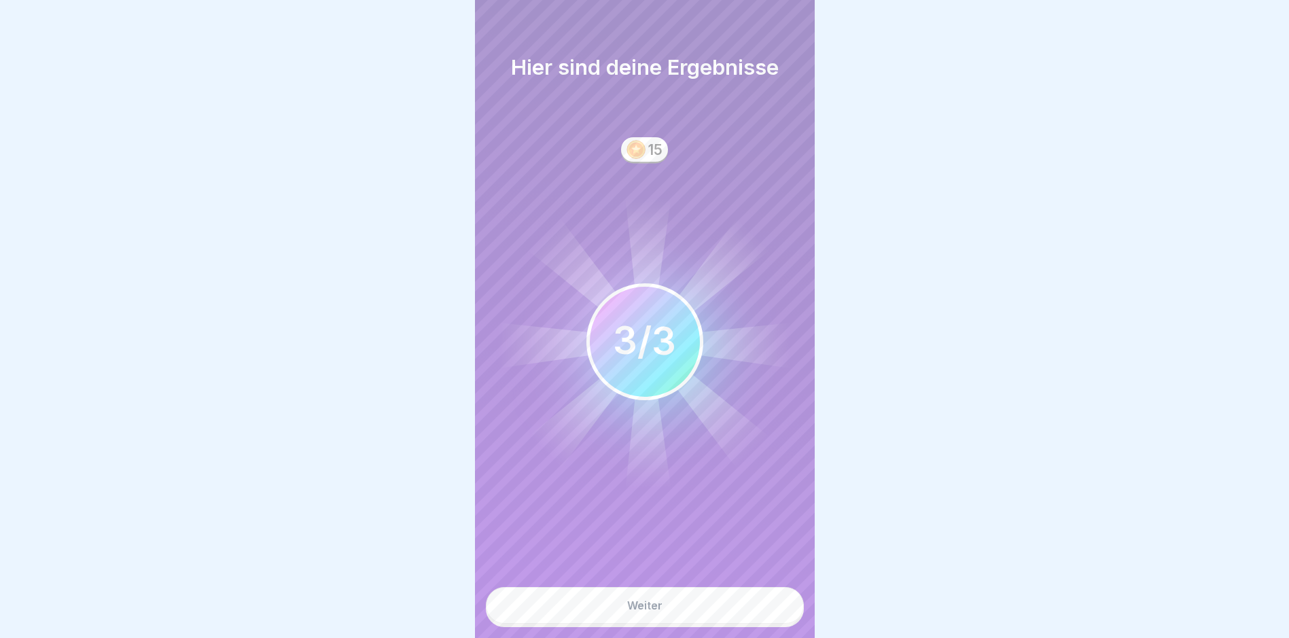
click at [734, 605] on button "Weiter" at bounding box center [645, 605] width 318 height 37
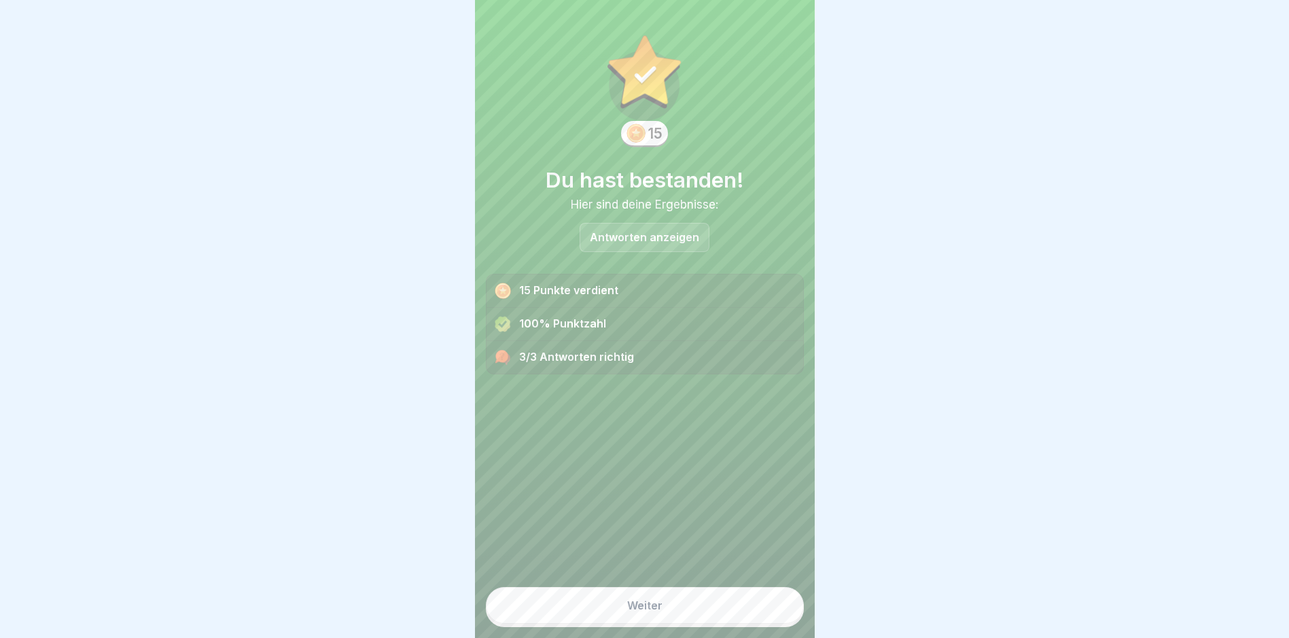
click at [734, 605] on button "Weiter" at bounding box center [645, 605] width 318 height 37
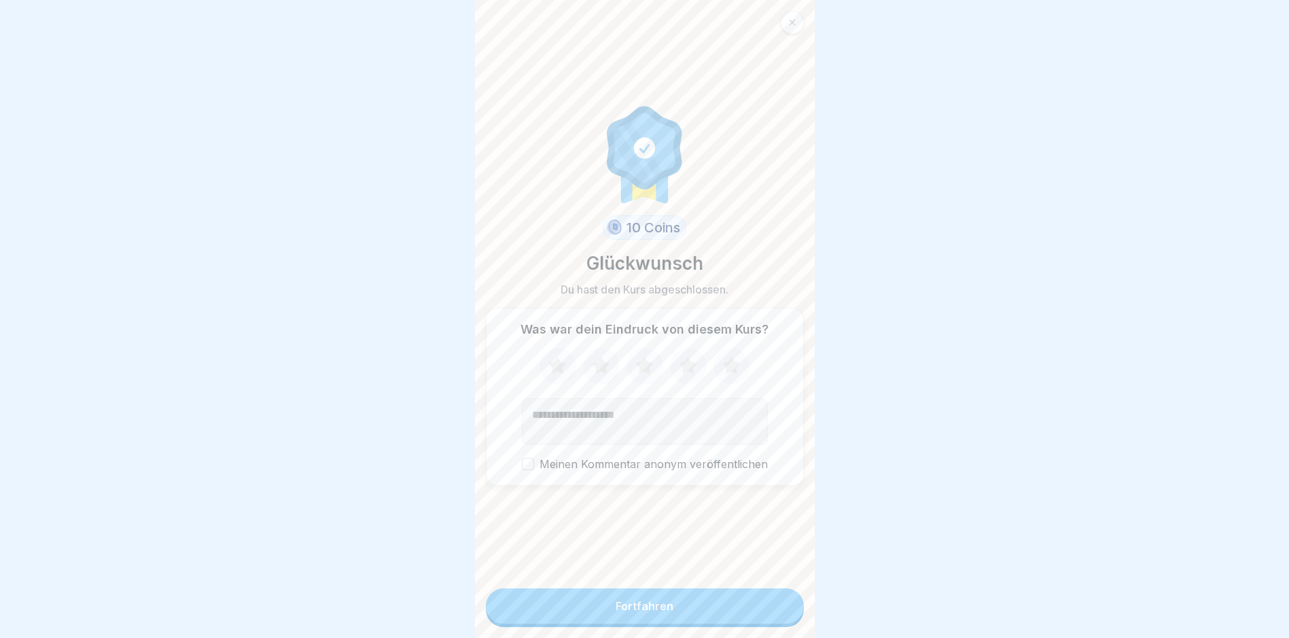
click at [728, 611] on button "Fortfahren" at bounding box center [645, 605] width 318 height 35
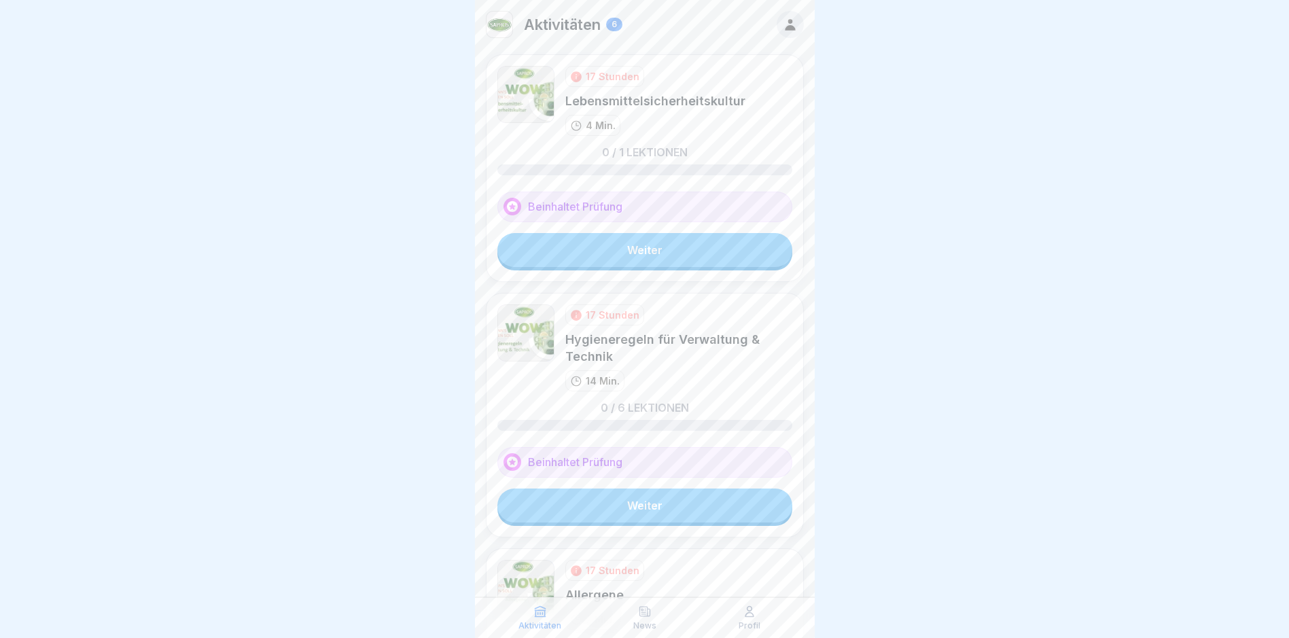
click at [658, 255] on link "Weiter" at bounding box center [644, 250] width 295 height 34
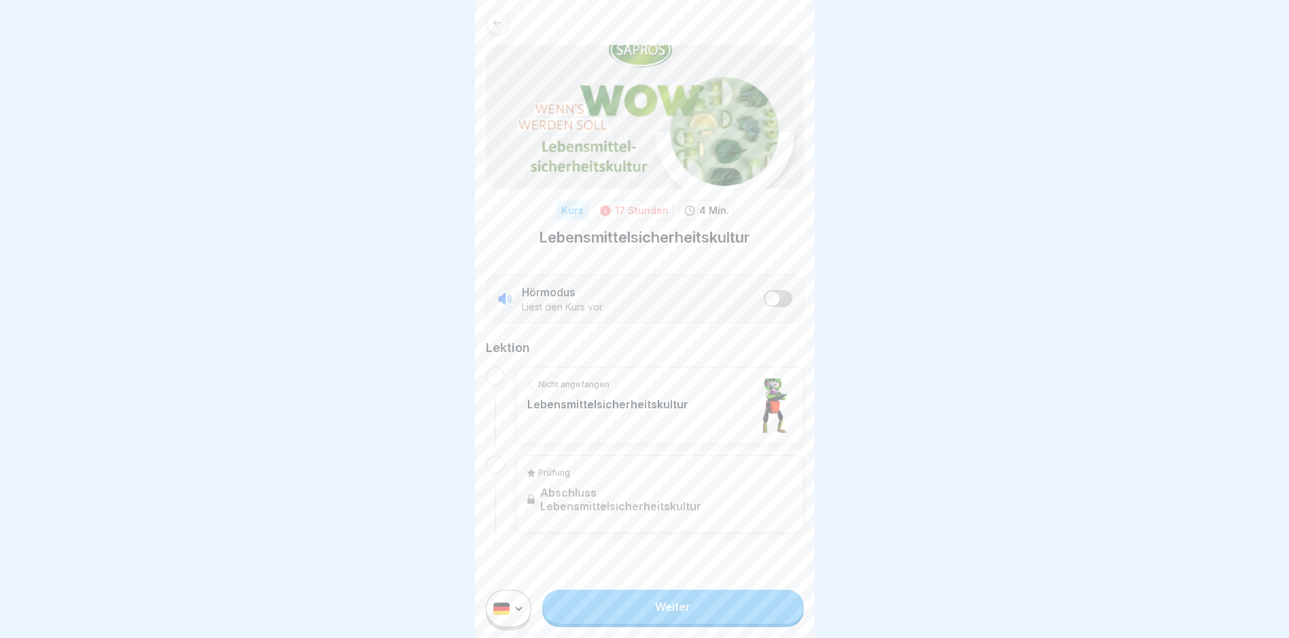
click at [651, 605] on link "Weiter" at bounding box center [672, 607] width 261 height 34
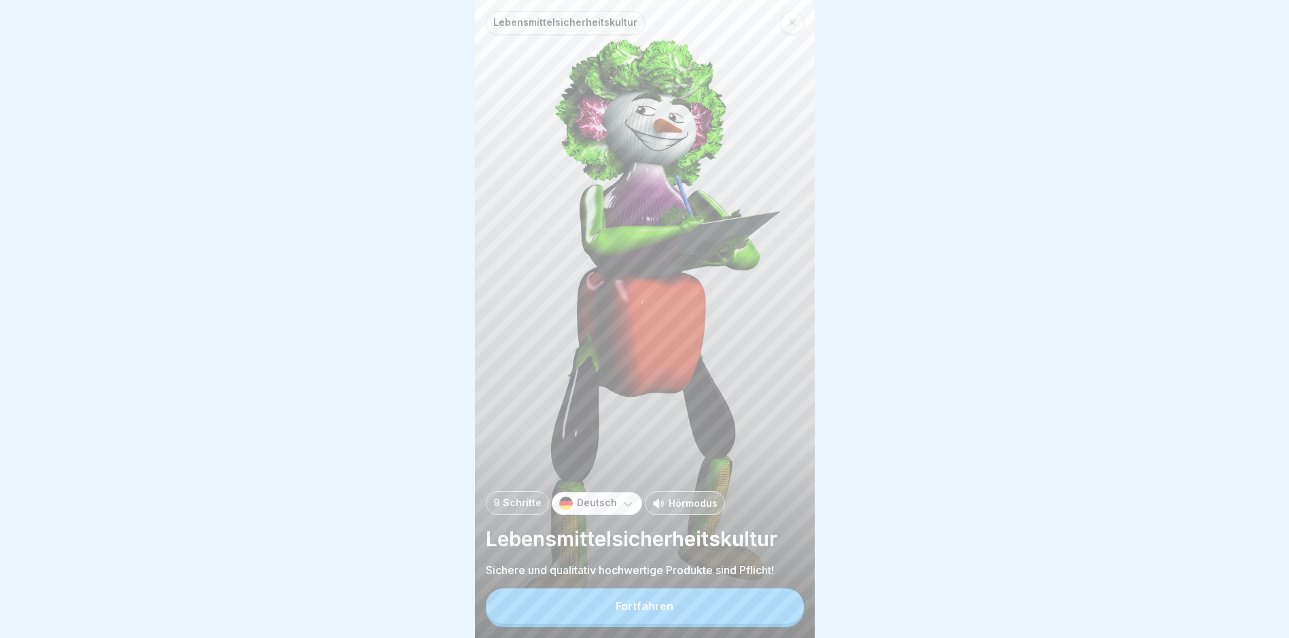
click at [644, 612] on div "Fortfahren" at bounding box center [645, 606] width 58 height 12
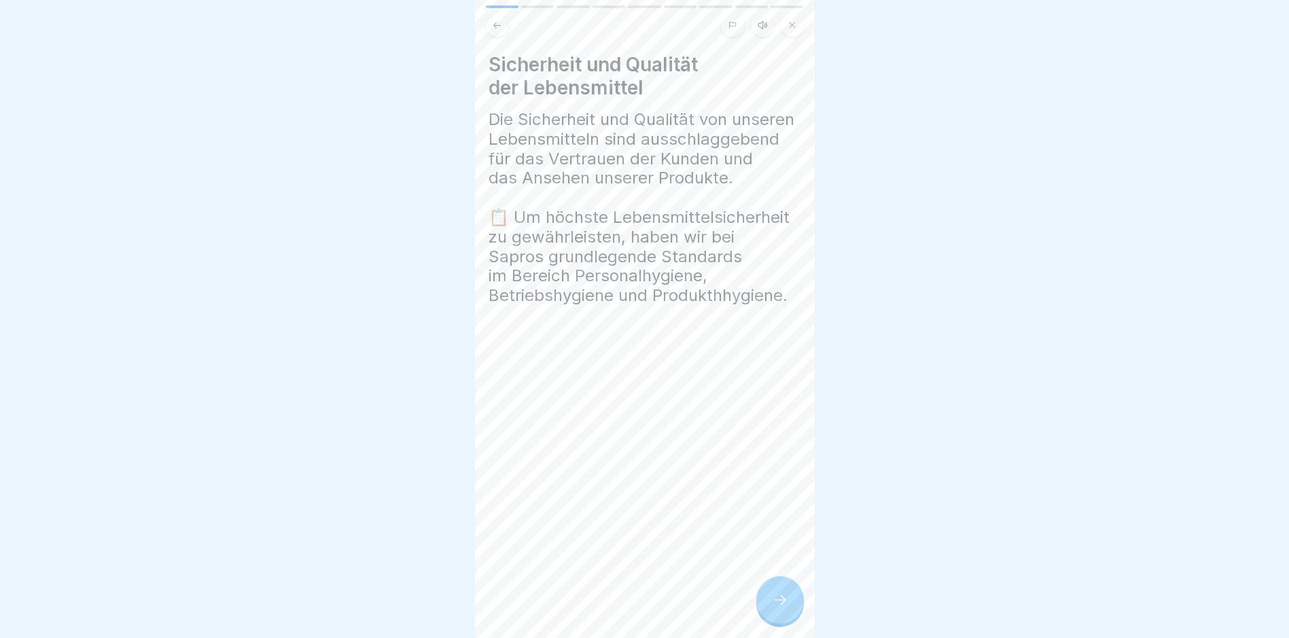
click at [787, 608] on icon at bounding box center [780, 600] width 16 height 16
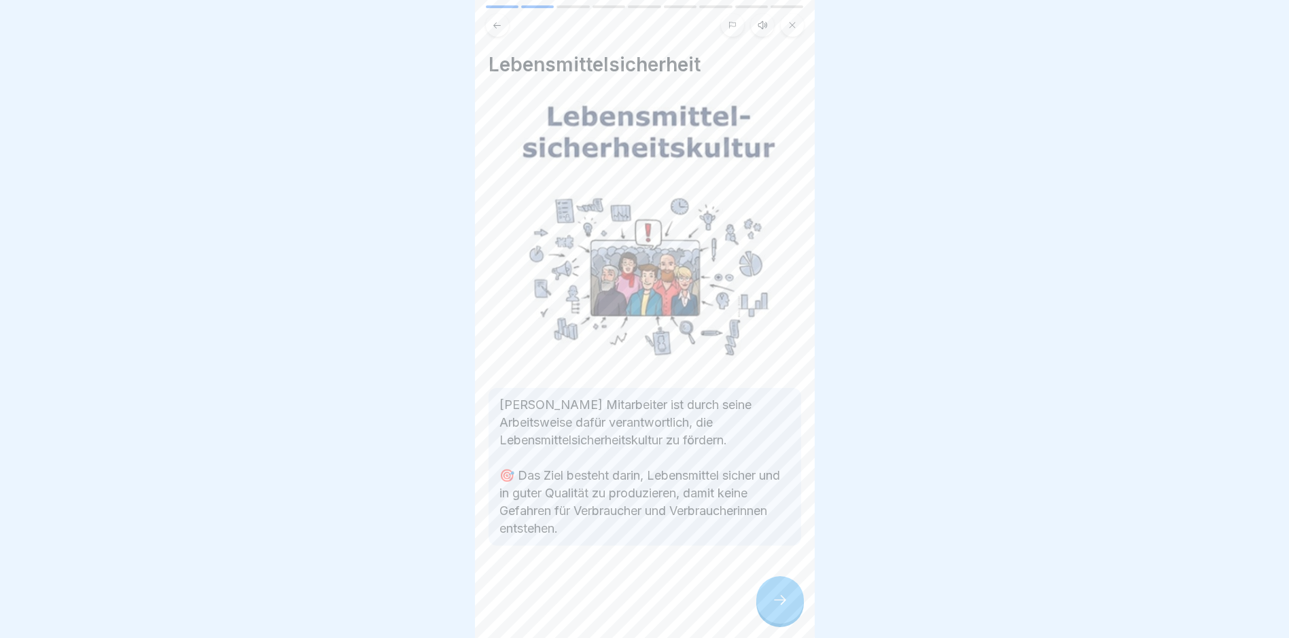
click at [787, 608] on icon at bounding box center [780, 600] width 16 height 16
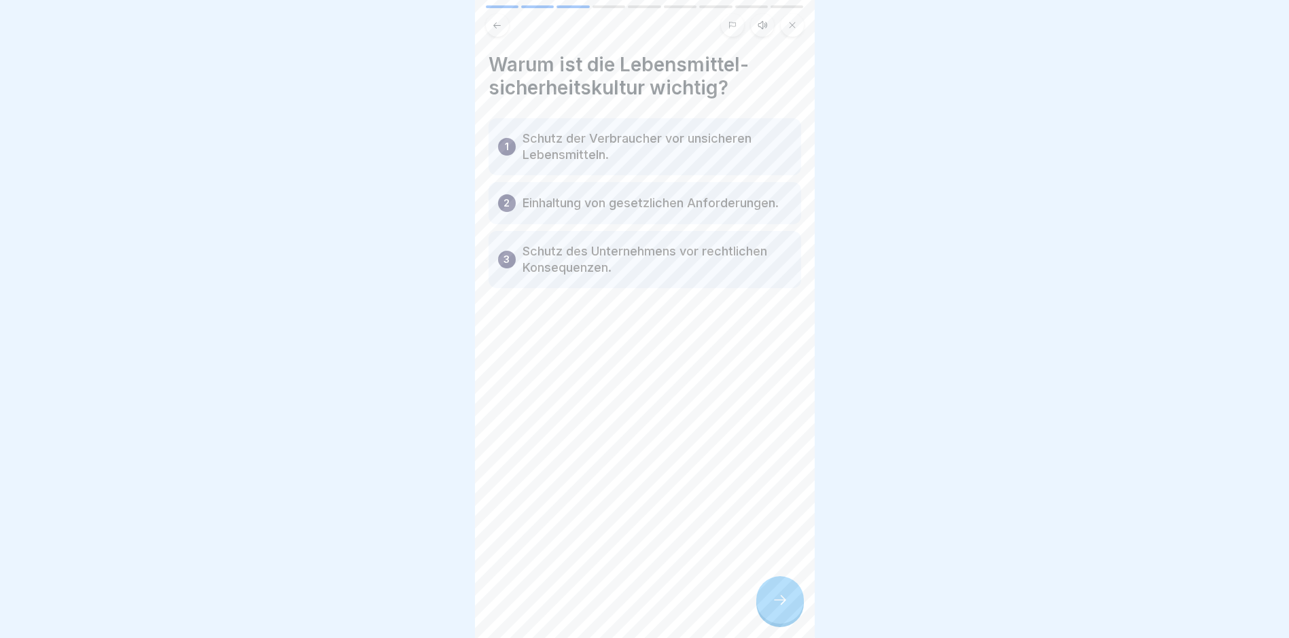
click at [787, 608] on icon at bounding box center [780, 600] width 16 height 16
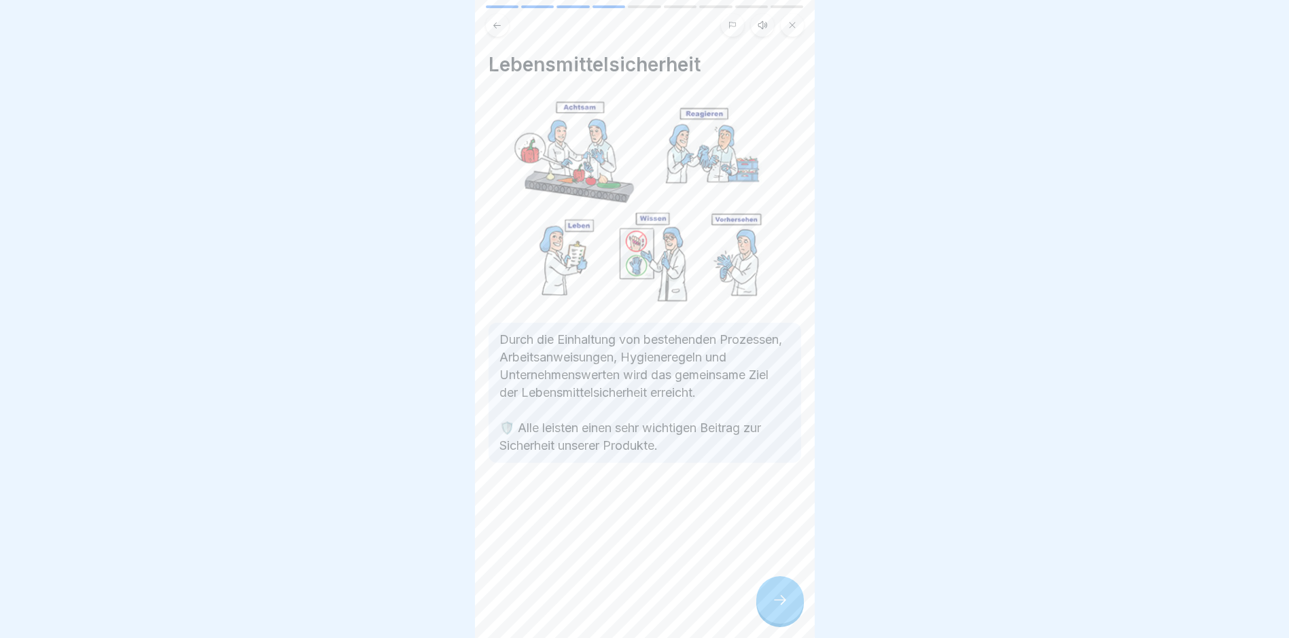
click at [786, 608] on icon at bounding box center [780, 600] width 16 height 16
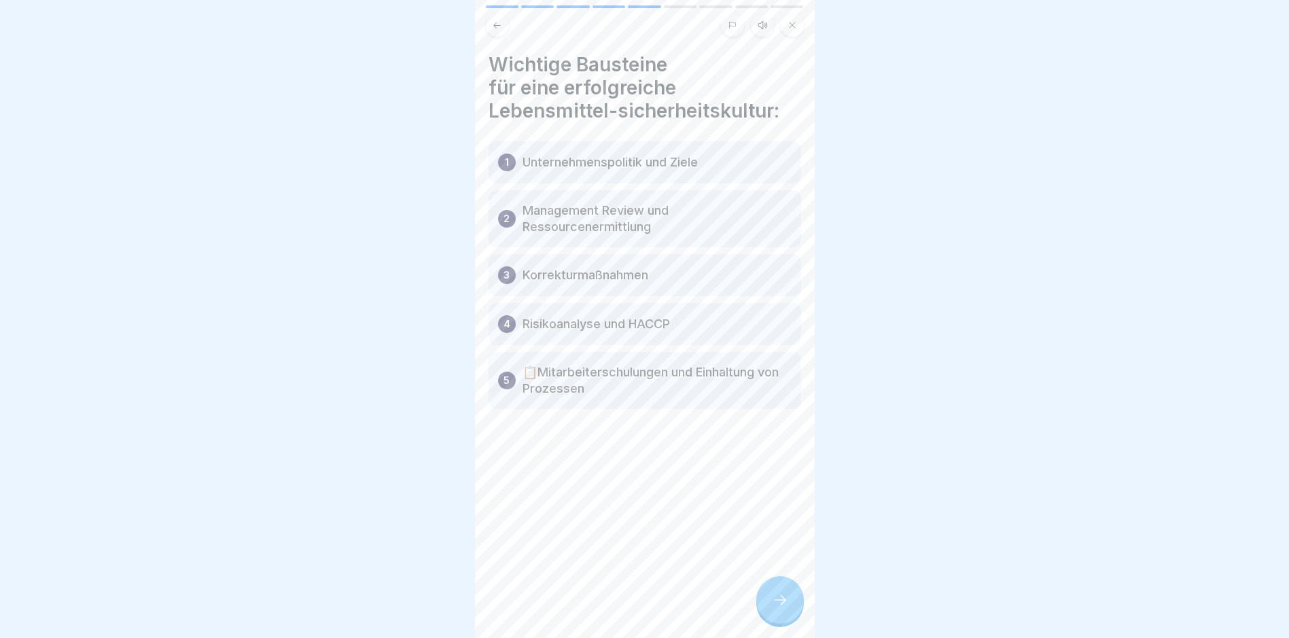
click at [786, 608] on icon at bounding box center [780, 600] width 16 height 16
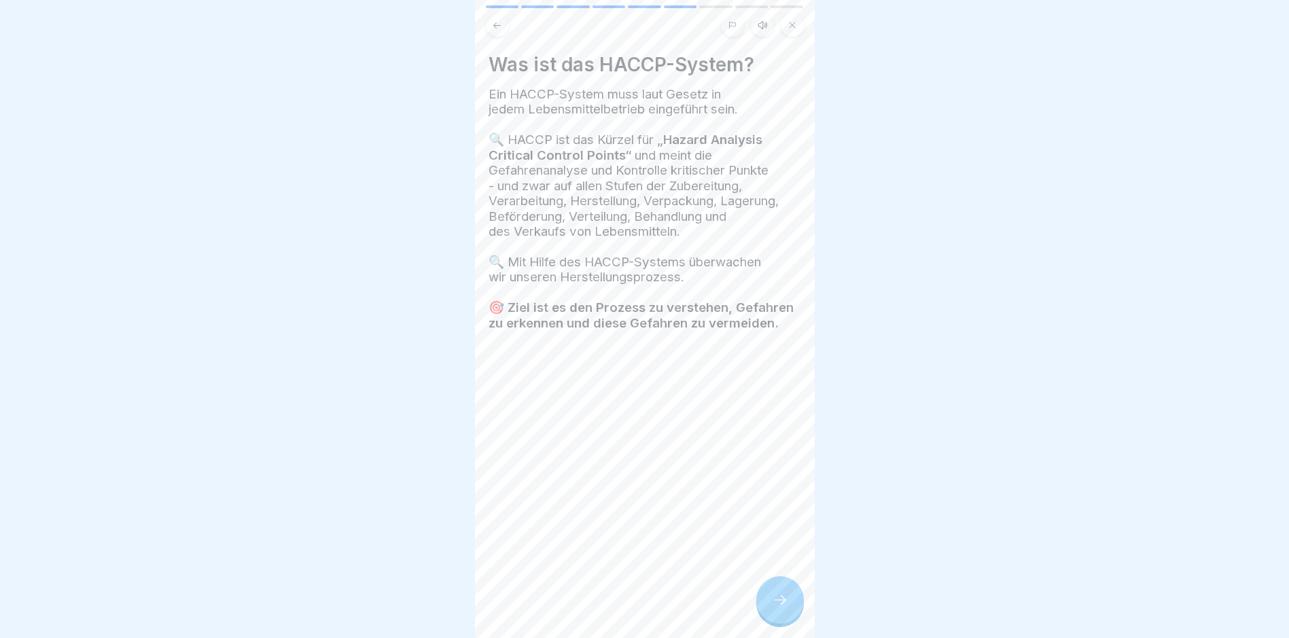
click at [783, 608] on icon at bounding box center [780, 600] width 16 height 16
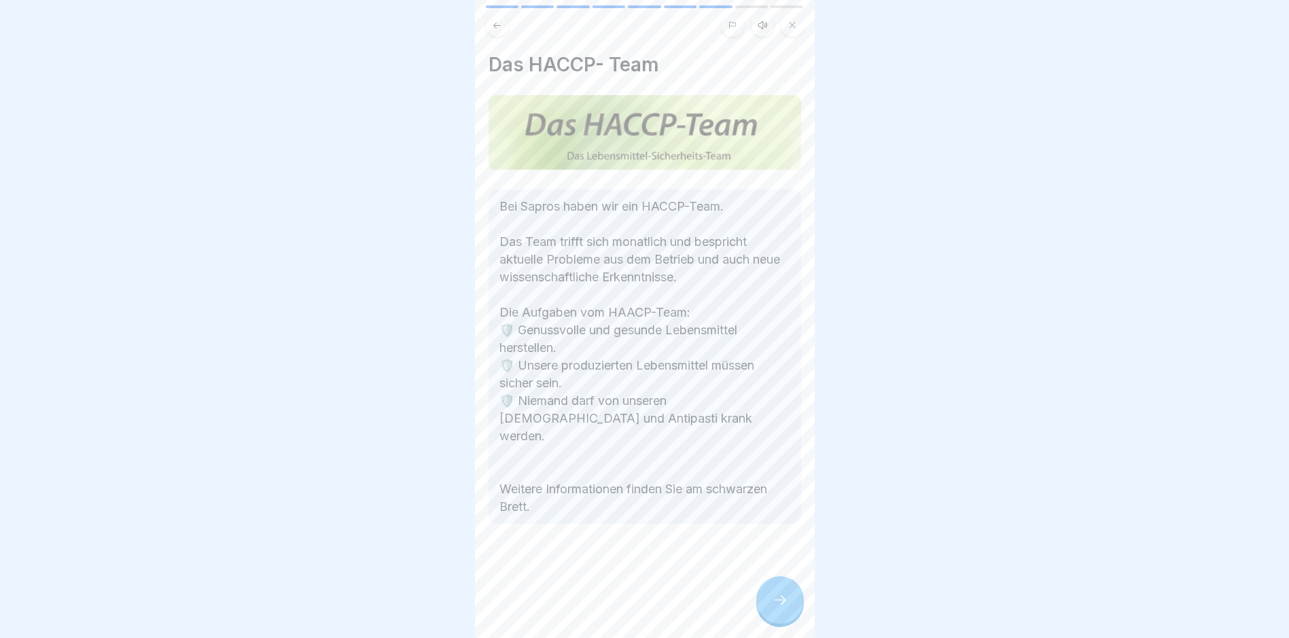
click at [783, 608] on icon at bounding box center [780, 600] width 16 height 16
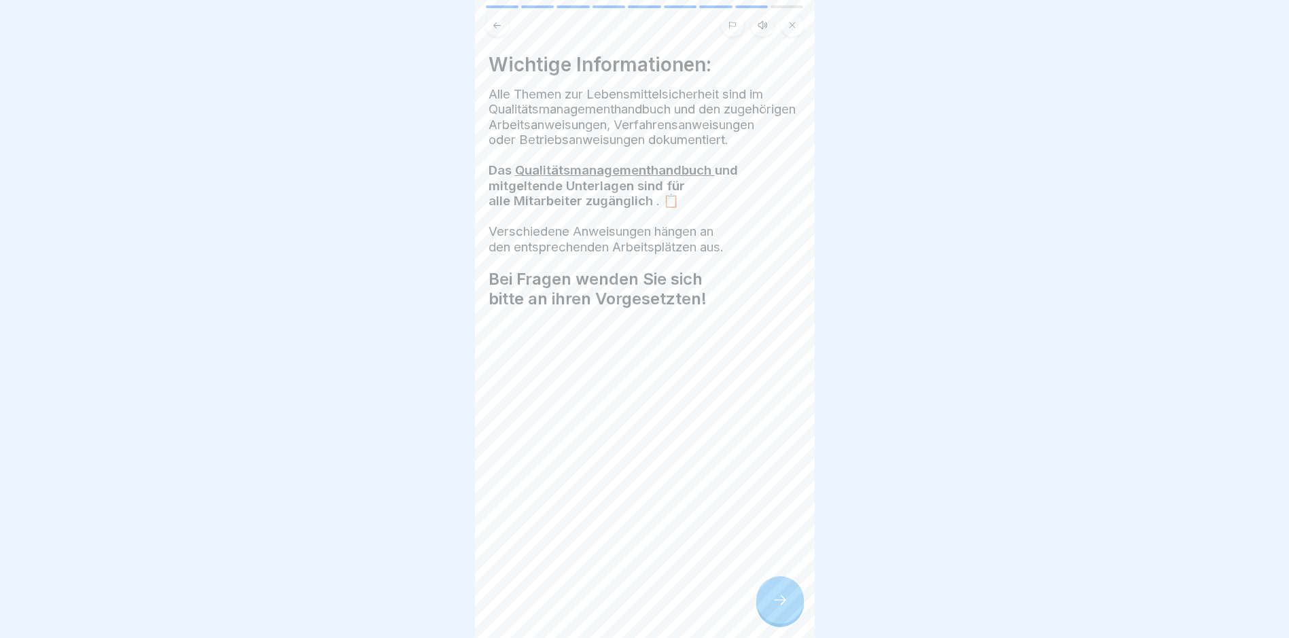
click at [781, 608] on icon at bounding box center [780, 600] width 16 height 16
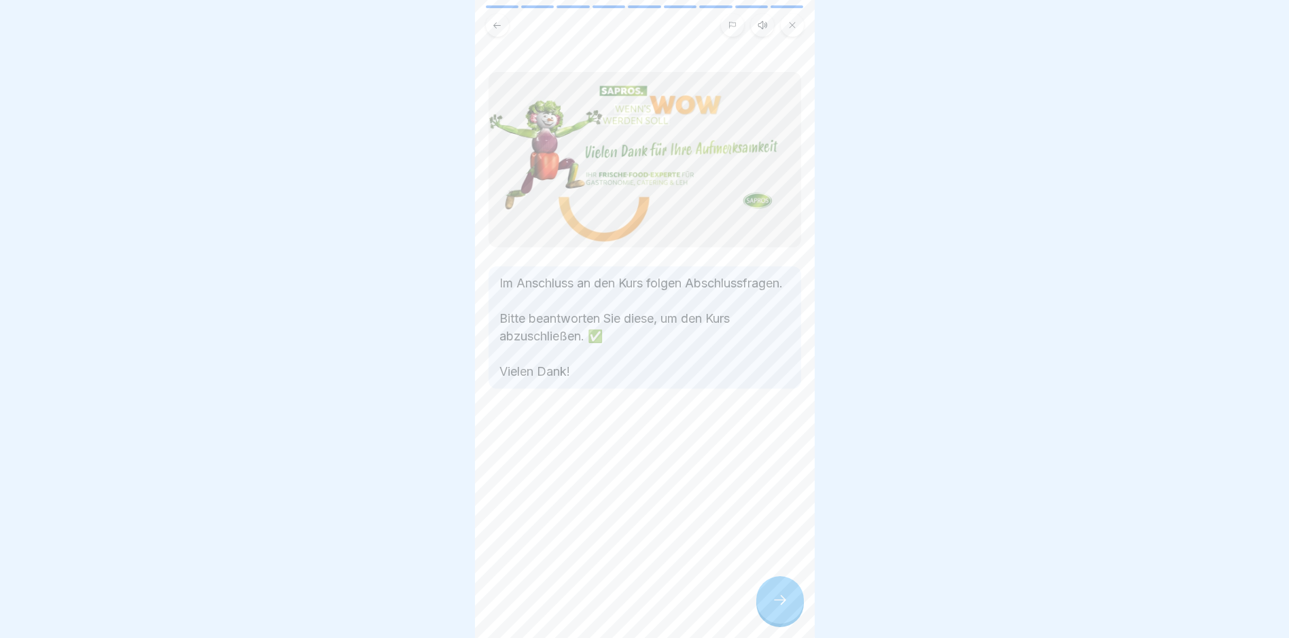
click at [780, 608] on icon at bounding box center [780, 600] width 16 height 16
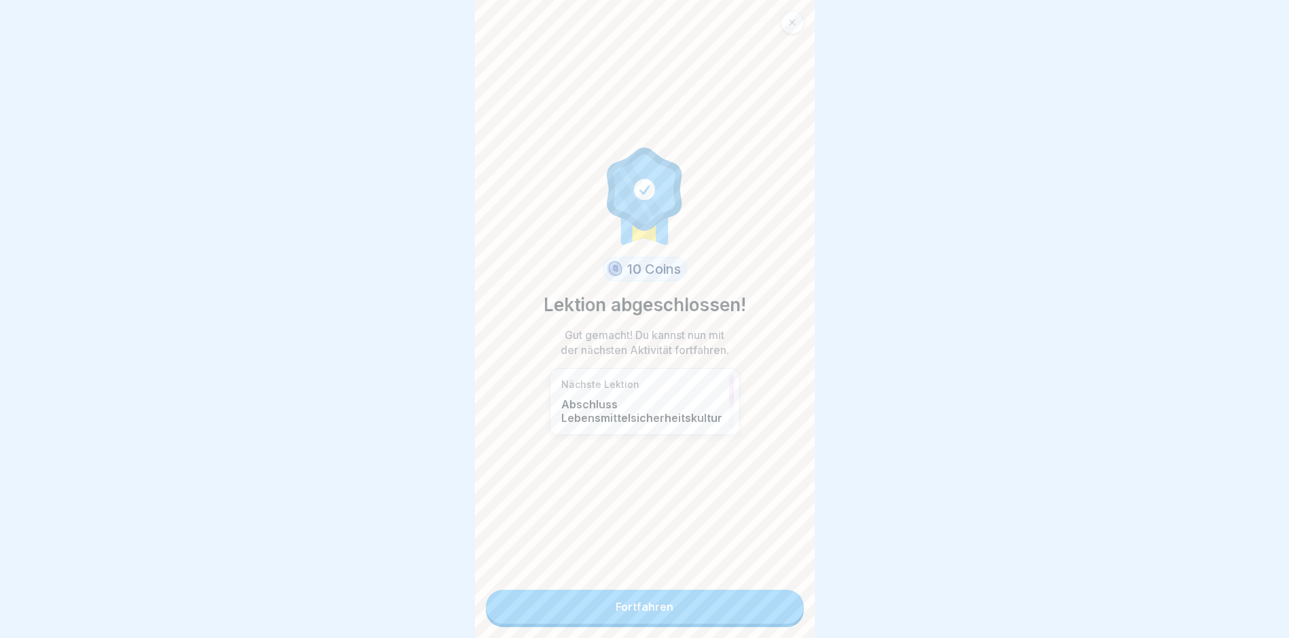
click at [747, 614] on link "Fortfahren" at bounding box center [645, 607] width 318 height 34
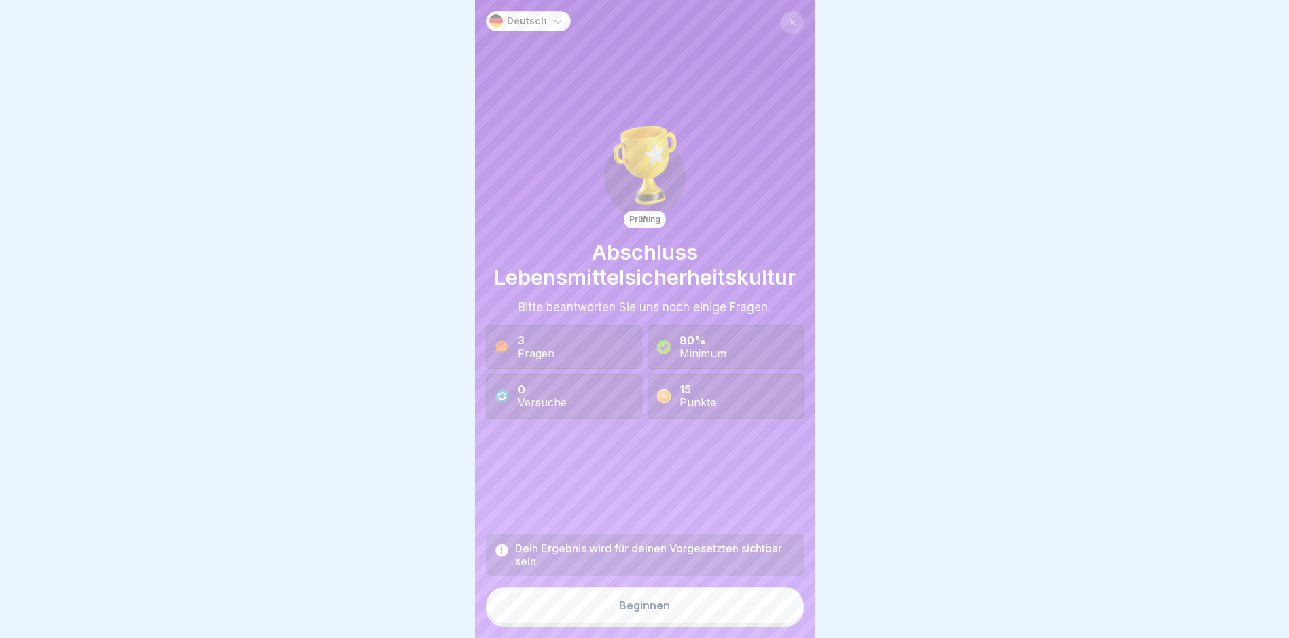
click at [746, 614] on button "Beginnen" at bounding box center [645, 605] width 318 height 37
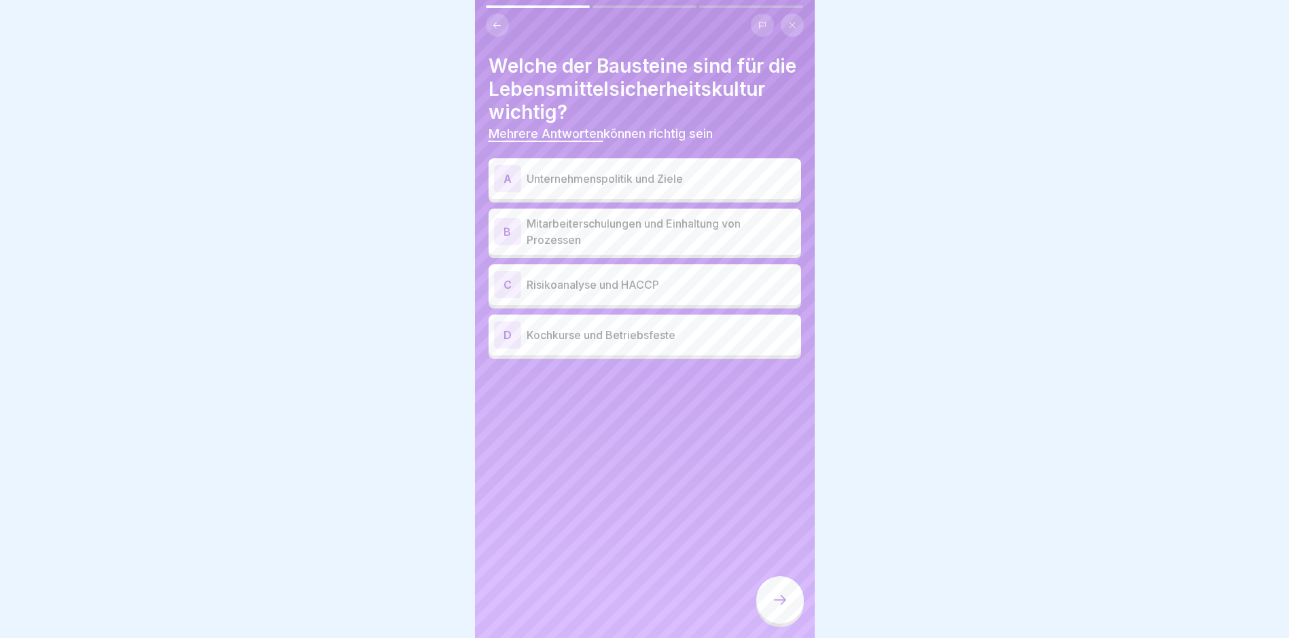
click at [936, 284] on div at bounding box center [644, 319] width 1289 height 638
click at [668, 248] on p "Mitarbeiterschulungen und Einhaltung von Prozessen" at bounding box center [661, 231] width 269 height 33
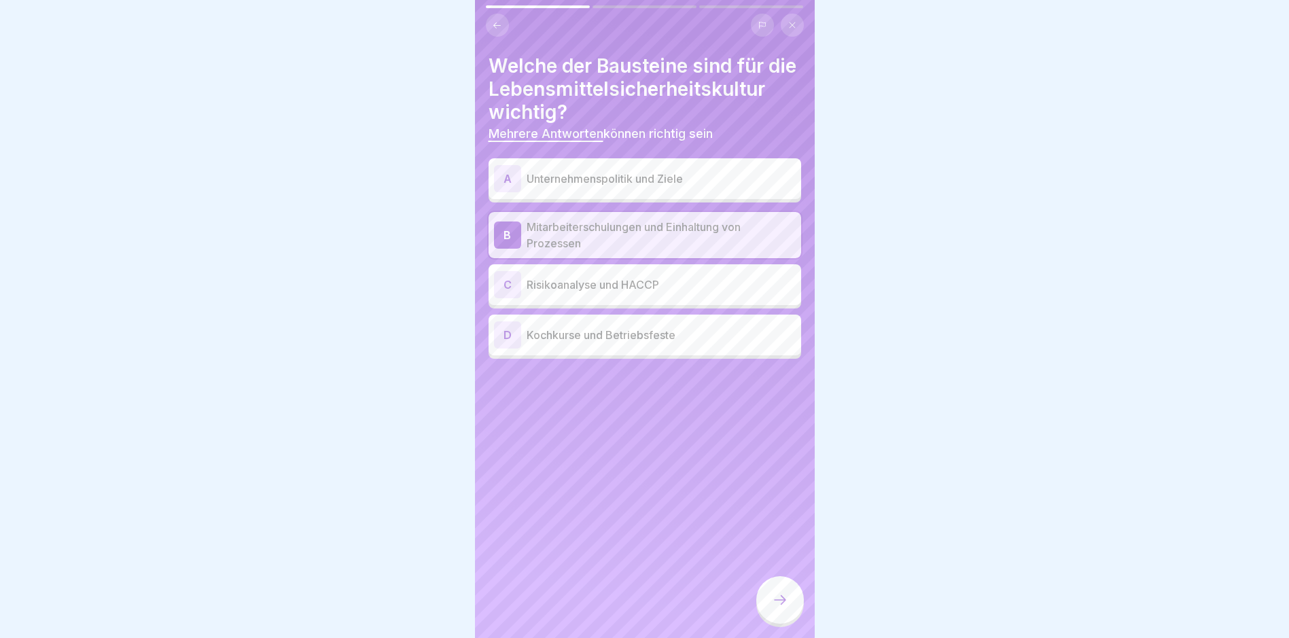
click at [633, 293] on p "Risikoanalyse und HACCP" at bounding box center [661, 285] width 269 height 16
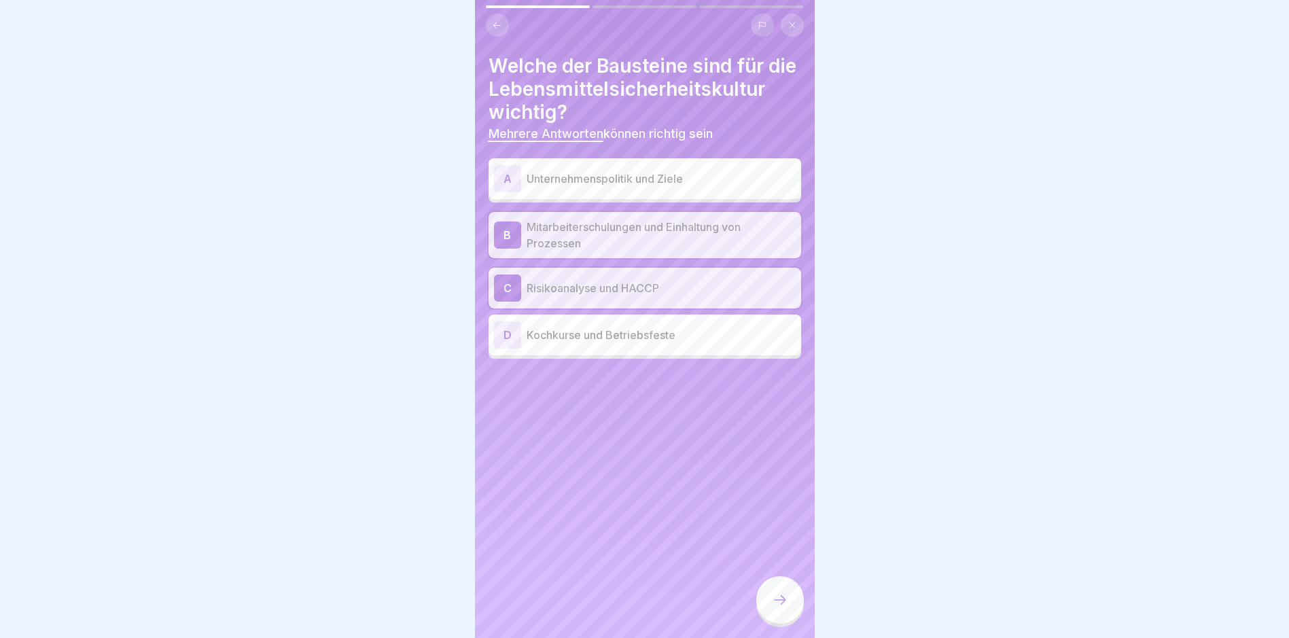
click at [785, 608] on icon at bounding box center [780, 600] width 16 height 16
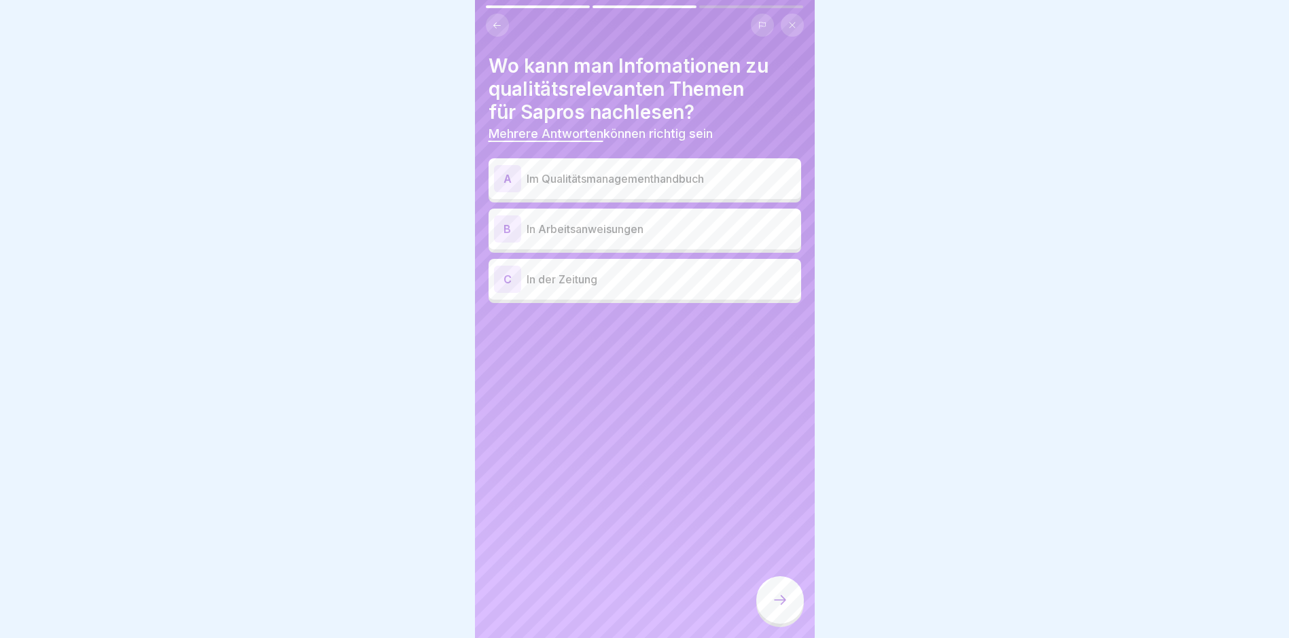
click at [626, 177] on p "Im Qualitätsmanagementhandbuch" at bounding box center [661, 179] width 269 height 16
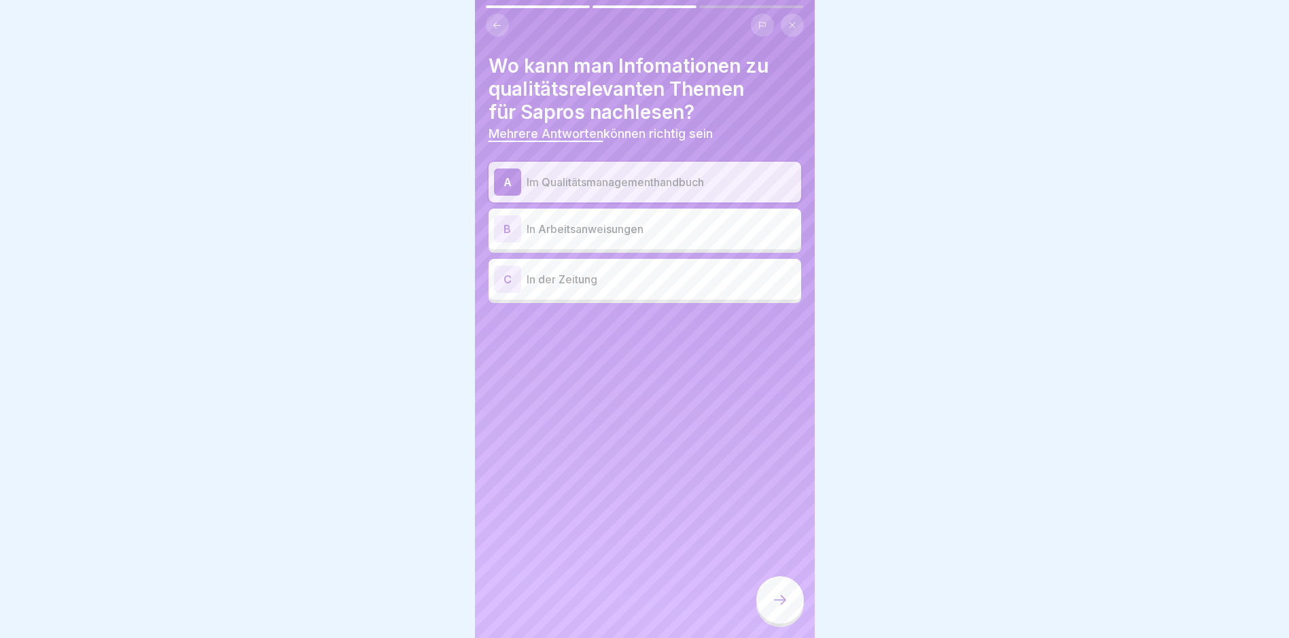
click at [785, 606] on icon at bounding box center [780, 600] width 16 height 16
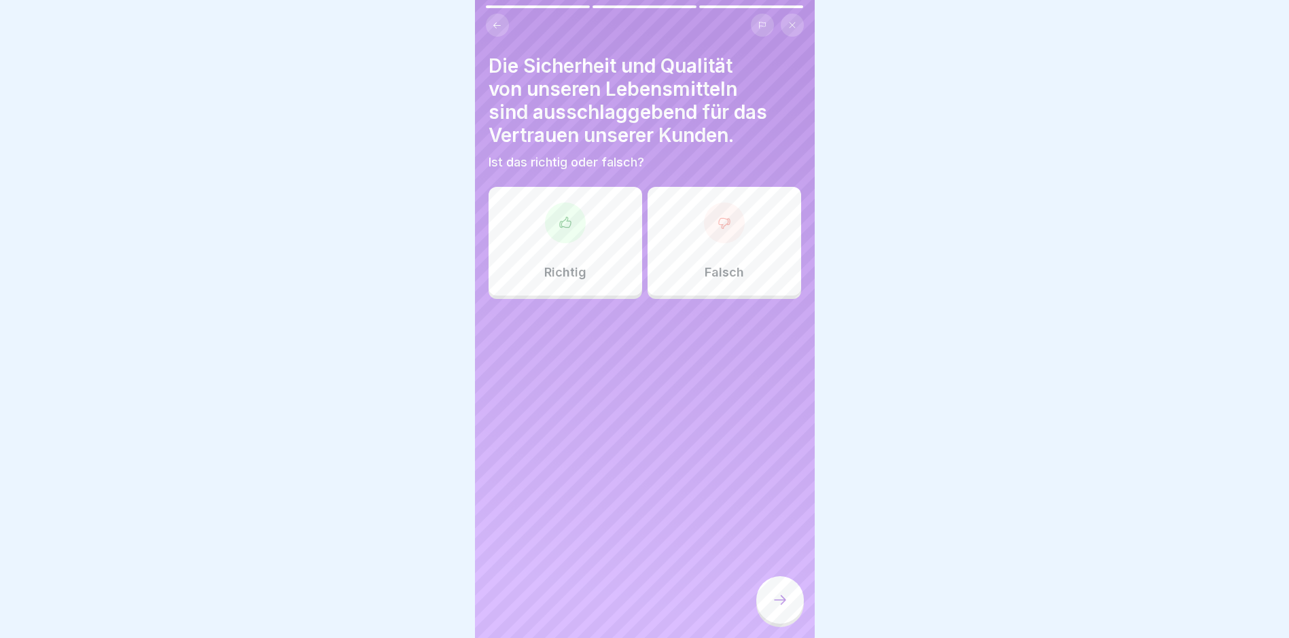
click at [580, 262] on div "Richtig" at bounding box center [566, 241] width 154 height 109
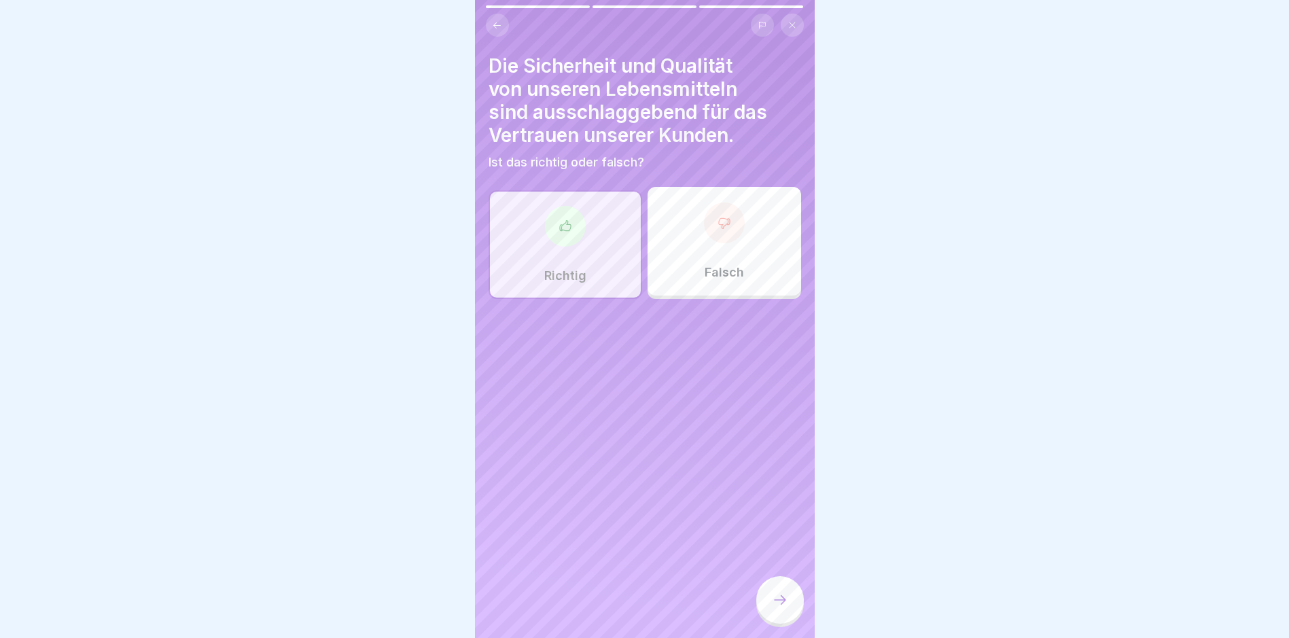
click at [775, 597] on div at bounding box center [780, 600] width 48 height 48
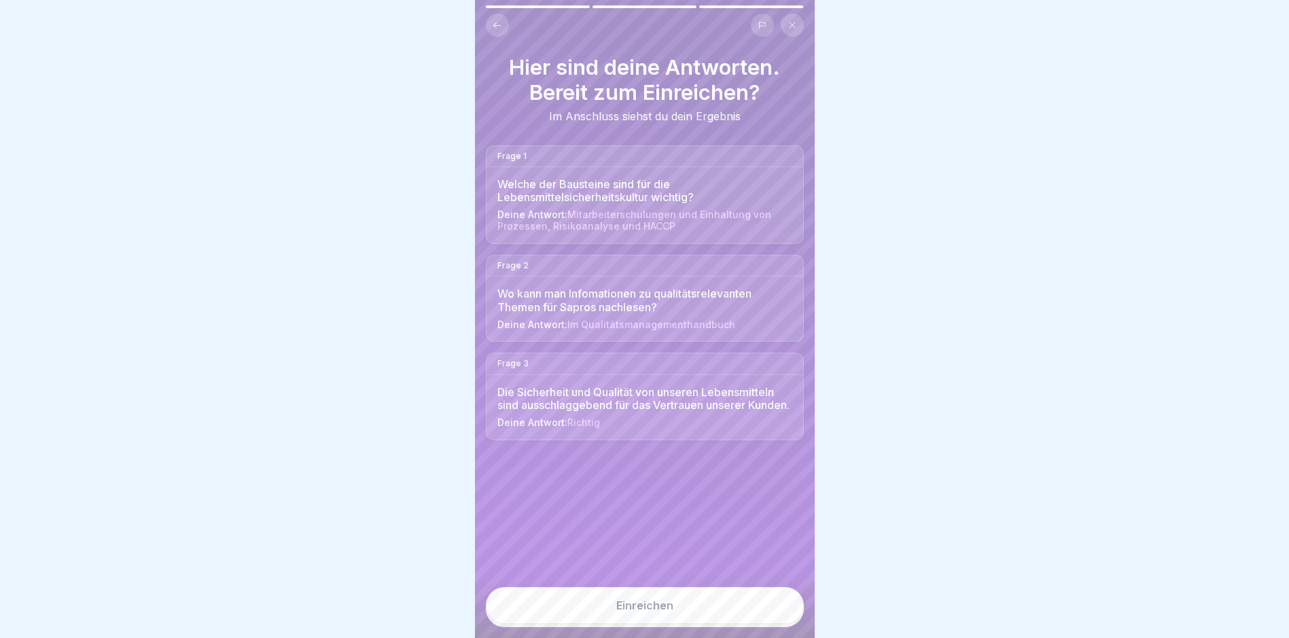
click at [749, 601] on button "Einreichen" at bounding box center [645, 605] width 318 height 37
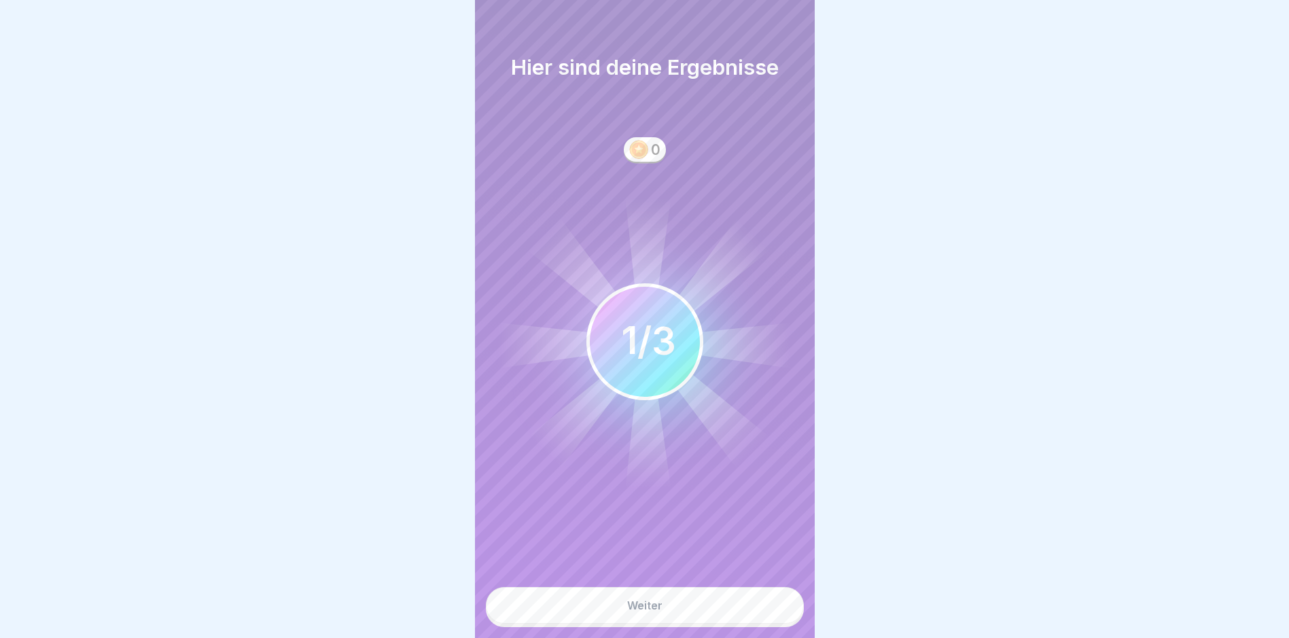
click at [738, 611] on button "Weiter" at bounding box center [645, 605] width 318 height 37
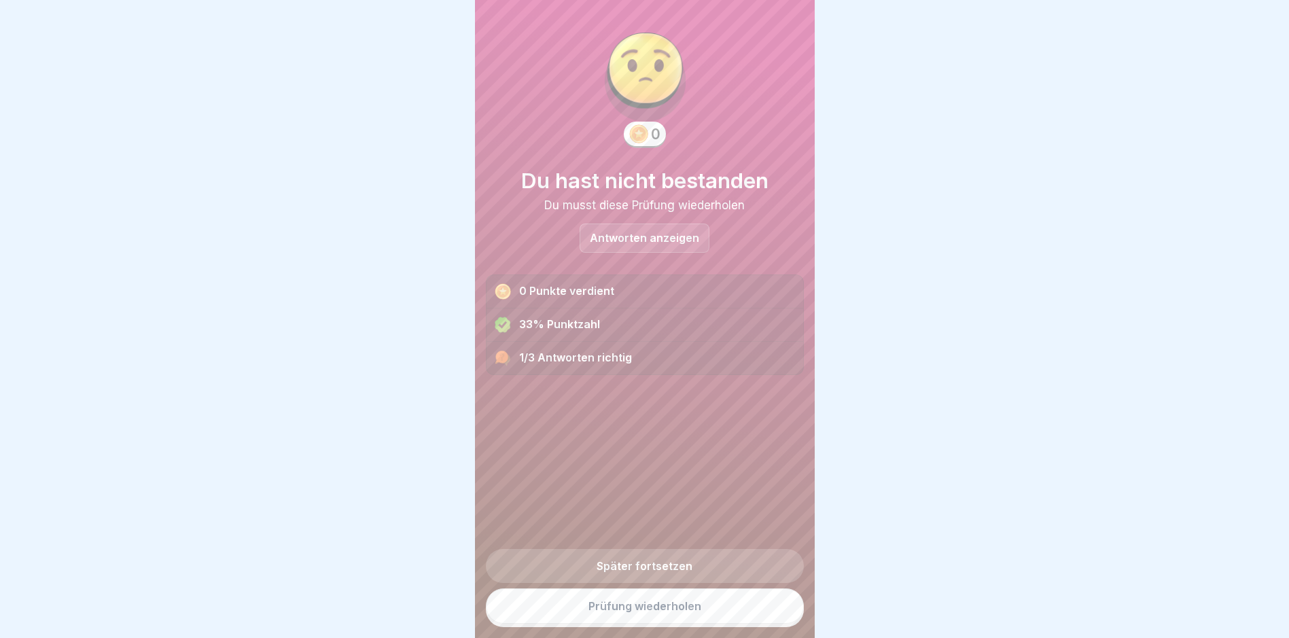
click at [643, 612] on link "Prüfung wiederholen" at bounding box center [645, 605] width 318 height 35
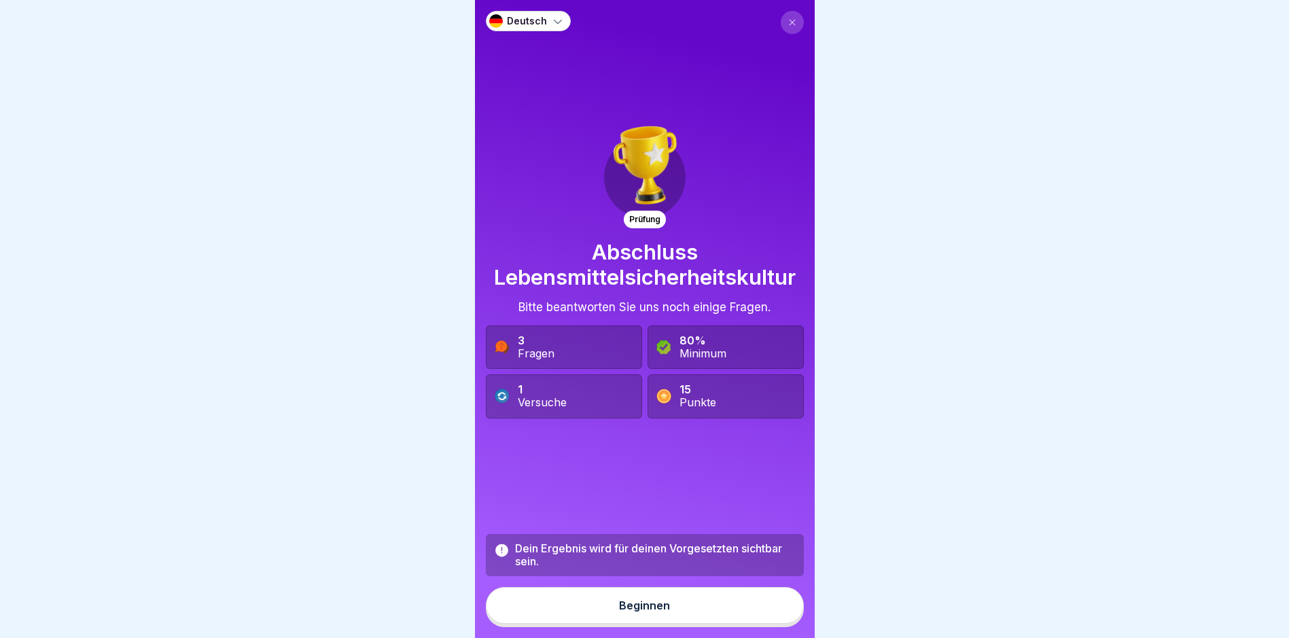
click at [639, 611] on div "Beginnen" at bounding box center [644, 605] width 51 height 12
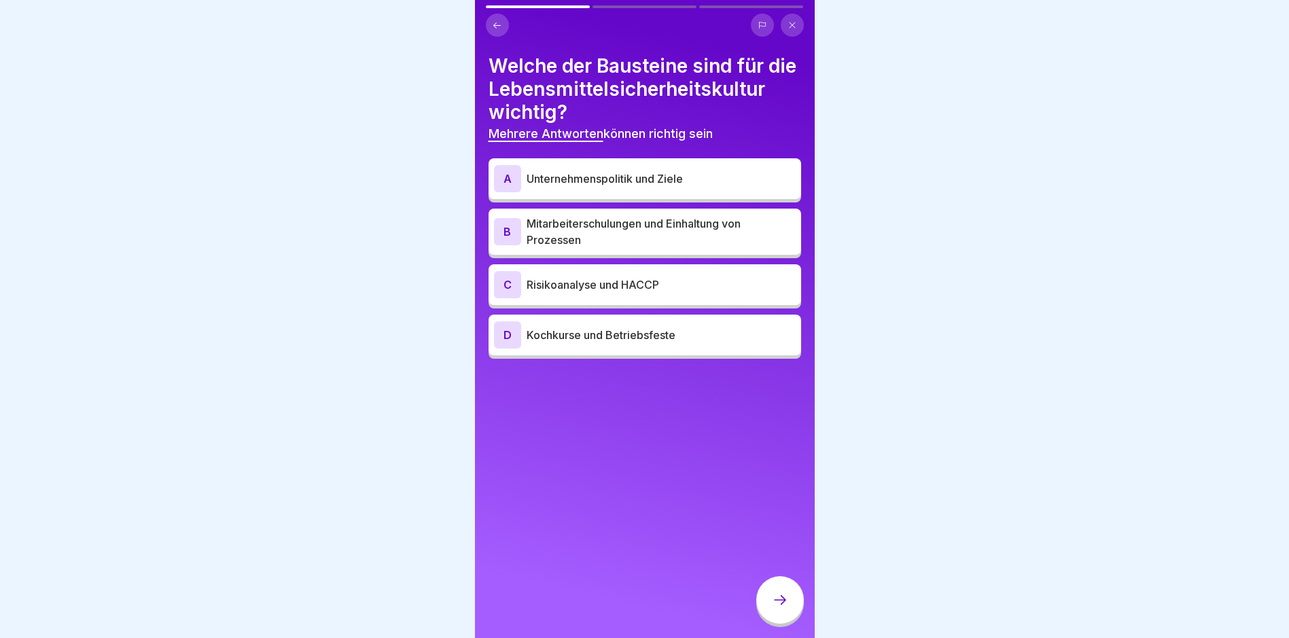
click at [601, 248] on p "Mitarbeiterschulungen und Einhaltung von Prozessen" at bounding box center [661, 231] width 269 height 33
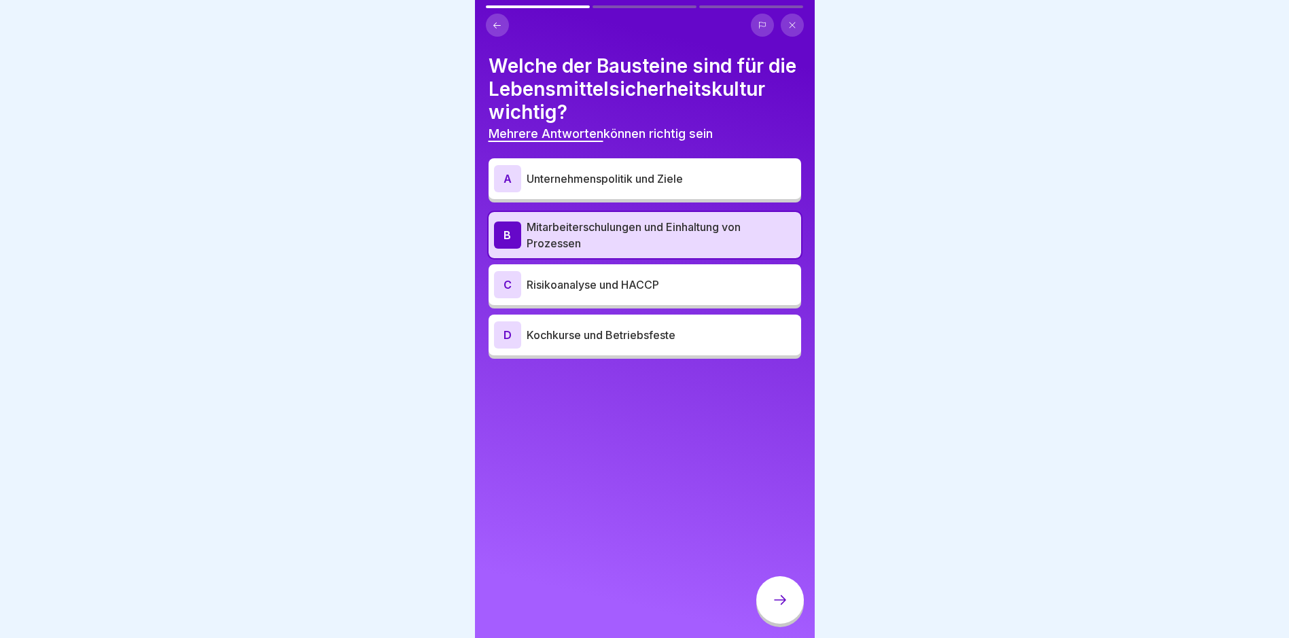
click at [607, 293] on p "Risikoanalyse und HACCP" at bounding box center [661, 285] width 269 height 16
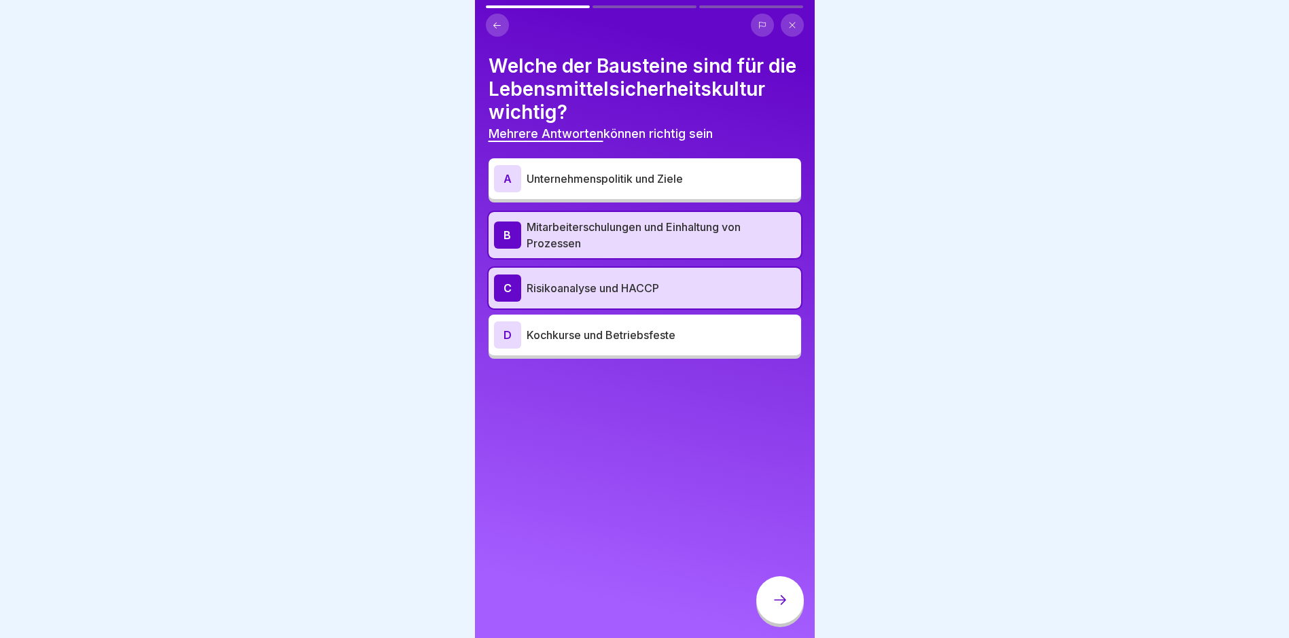
click at [790, 605] on div at bounding box center [780, 600] width 48 height 48
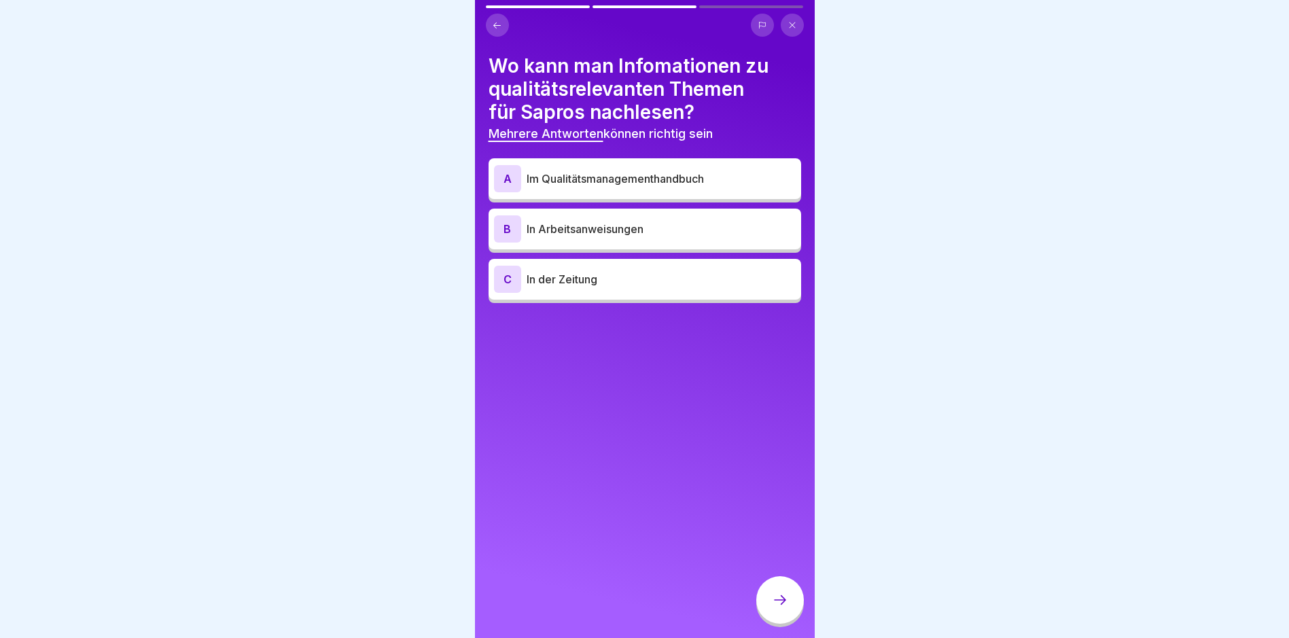
click at [631, 171] on p "Im Qualitätsmanagementhandbuch" at bounding box center [661, 179] width 269 height 16
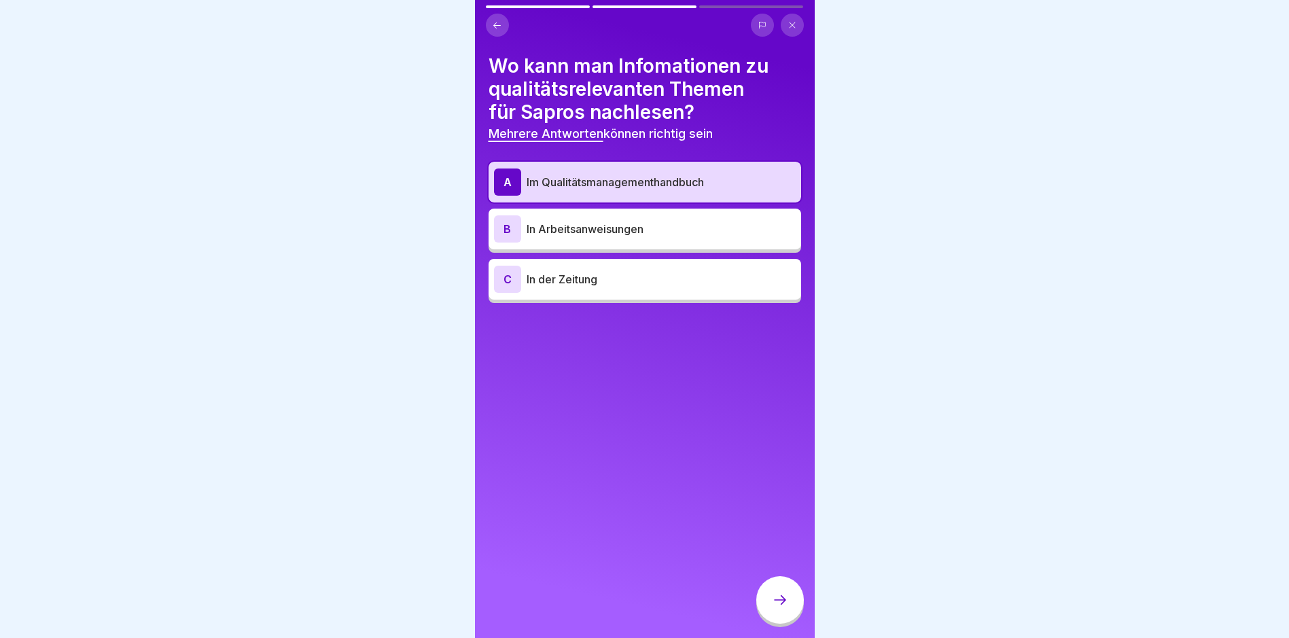
click at [628, 232] on p "In Arbeitsanweisungen" at bounding box center [661, 229] width 269 height 16
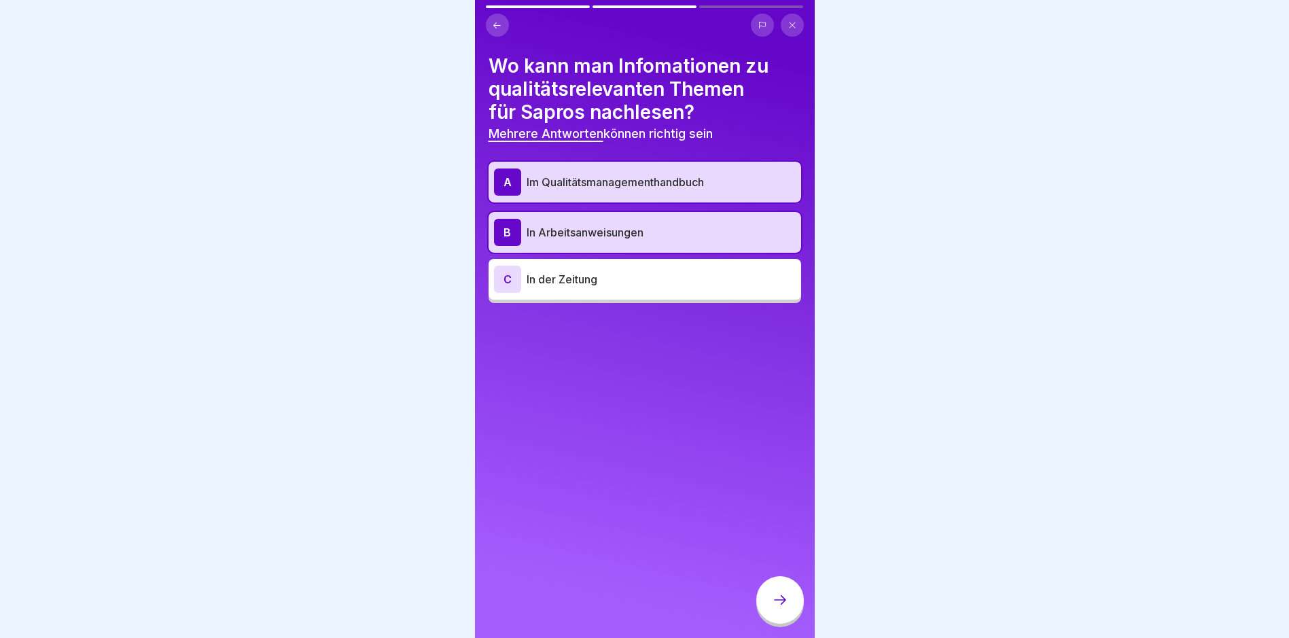
click at [776, 608] on icon at bounding box center [780, 600] width 16 height 16
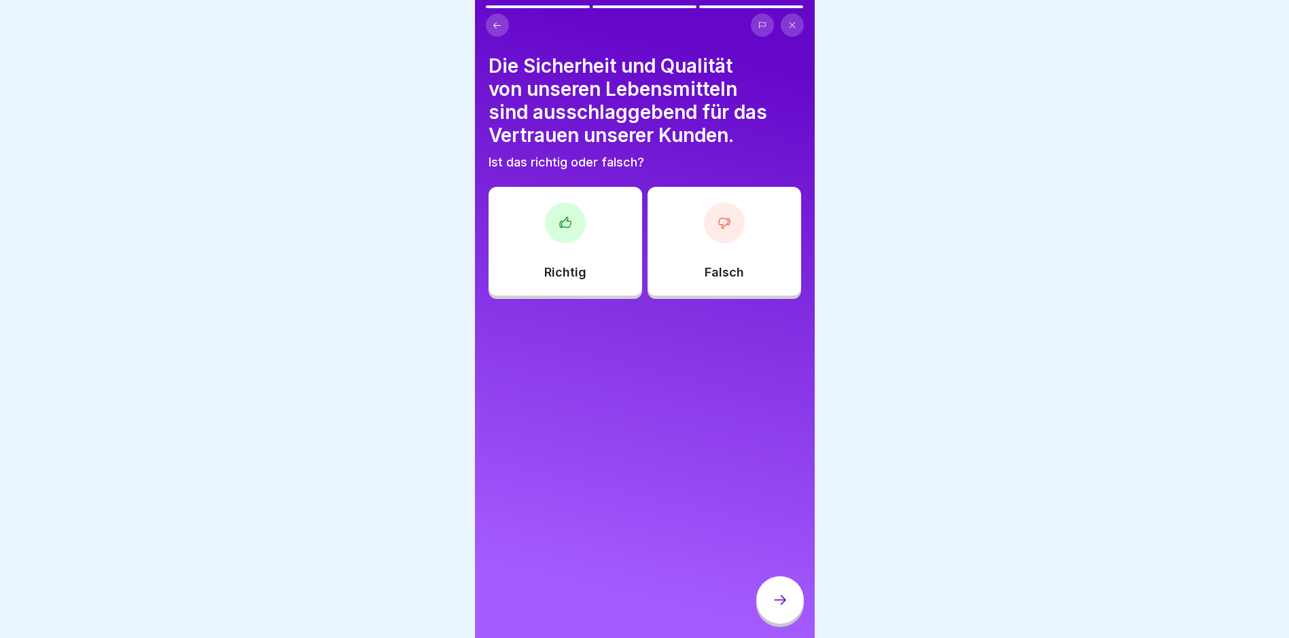
click at [584, 230] on div "Richtig" at bounding box center [566, 241] width 154 height 109
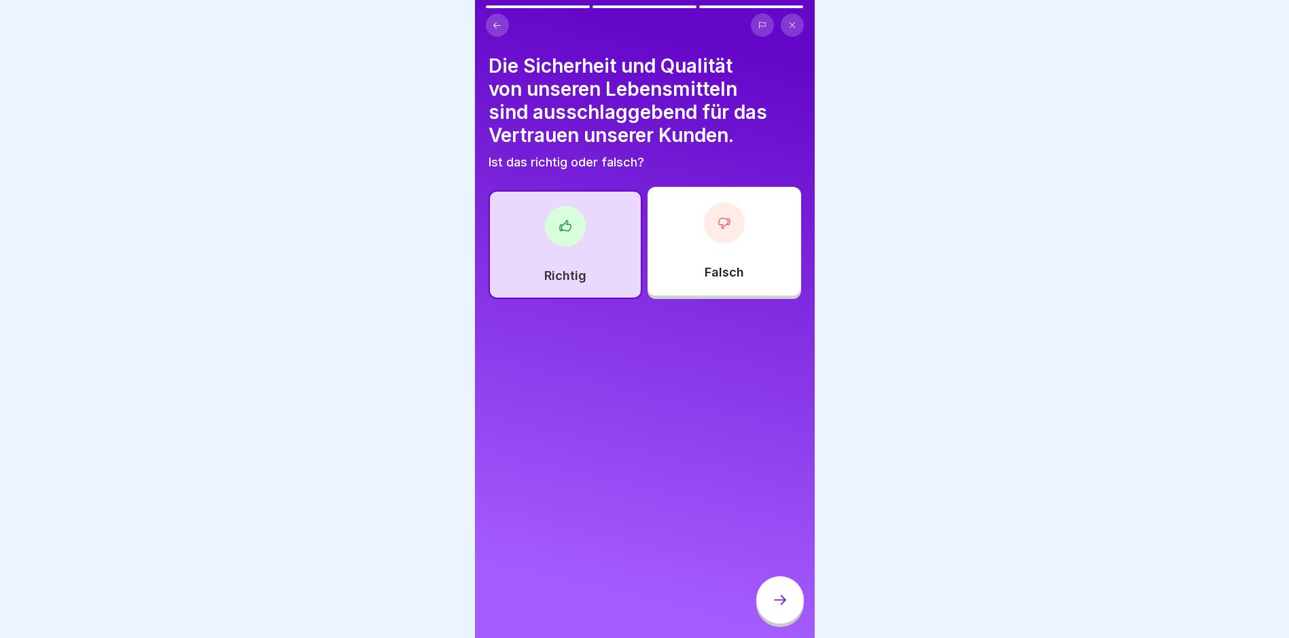
click at [794, 627] on div at bounding box center [780, 601] width 48 height 51
click at [787, 619] on div at bounding box center [780, 600] width 48 height 48
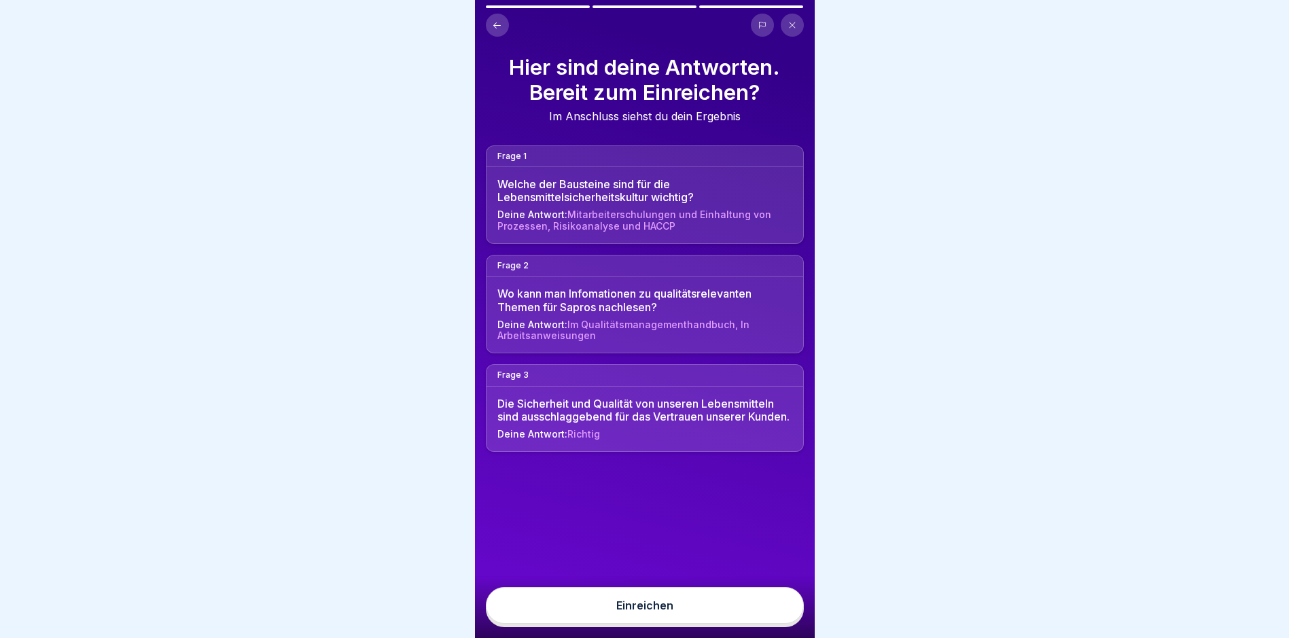
click at [787, 618] on button "Einreichen" at bounding box center [645, 605] width 318 height 37
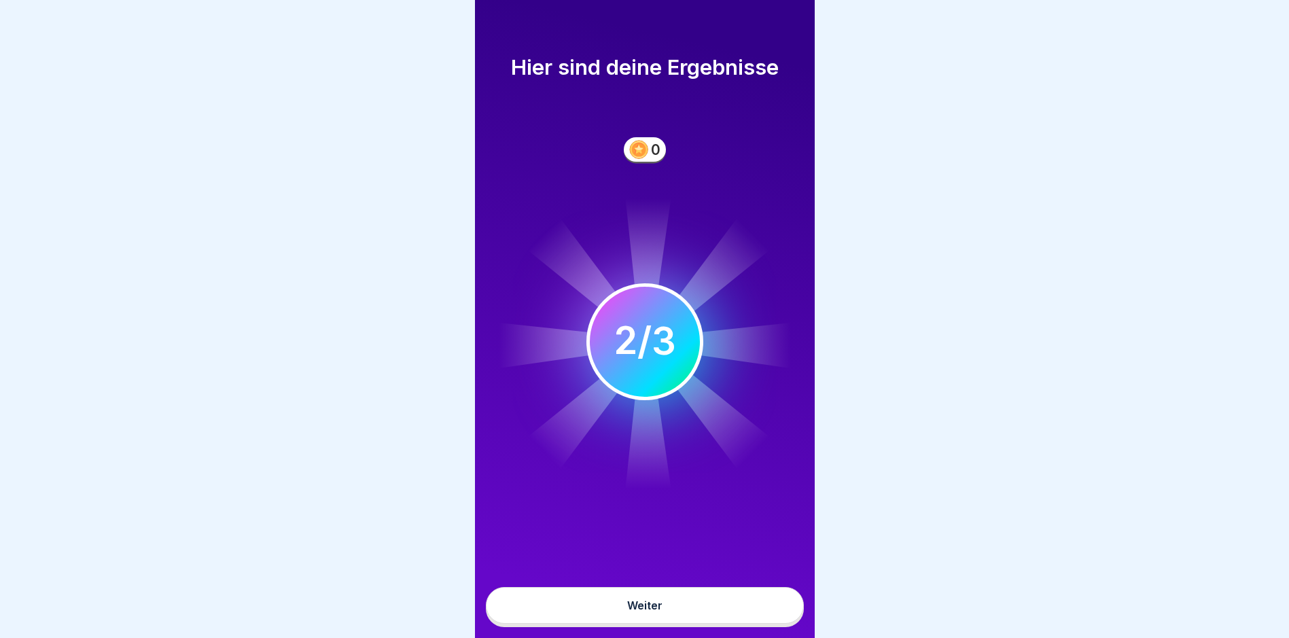
click at [709, 619] on button "Weiter" at bounding box center [645, 605] width 318 height 37
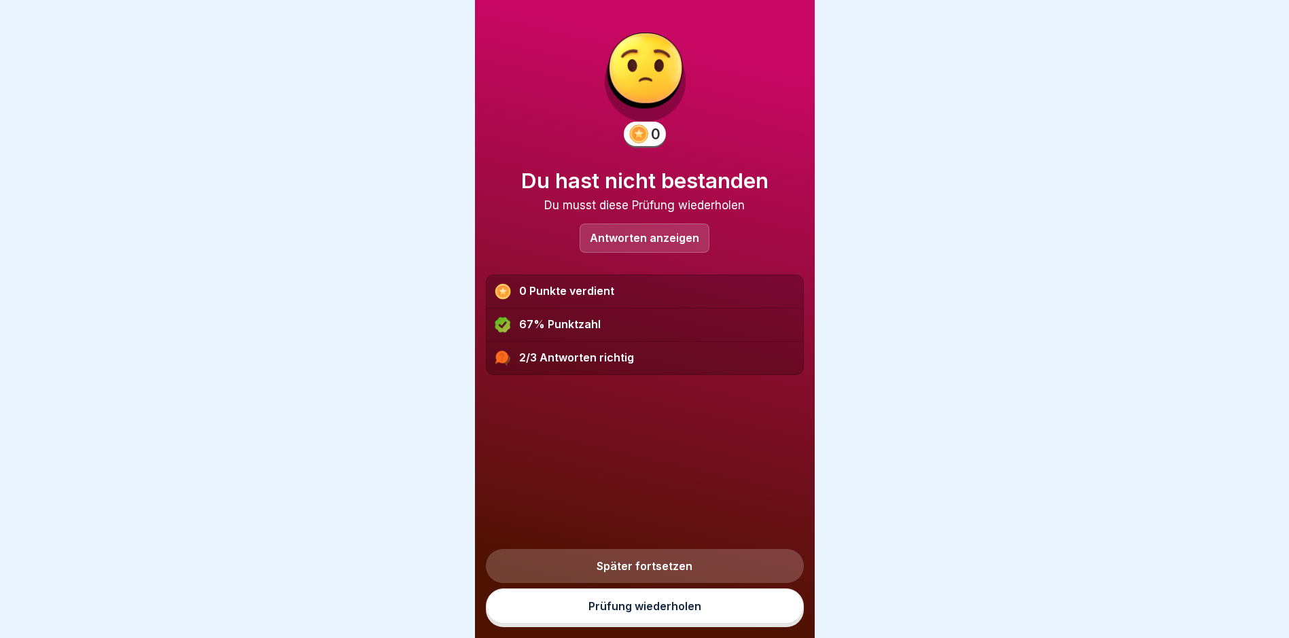
click at [700, 624] on link "Prüfung wiederholen" at bounding box center [645, 605] width 318 height 35
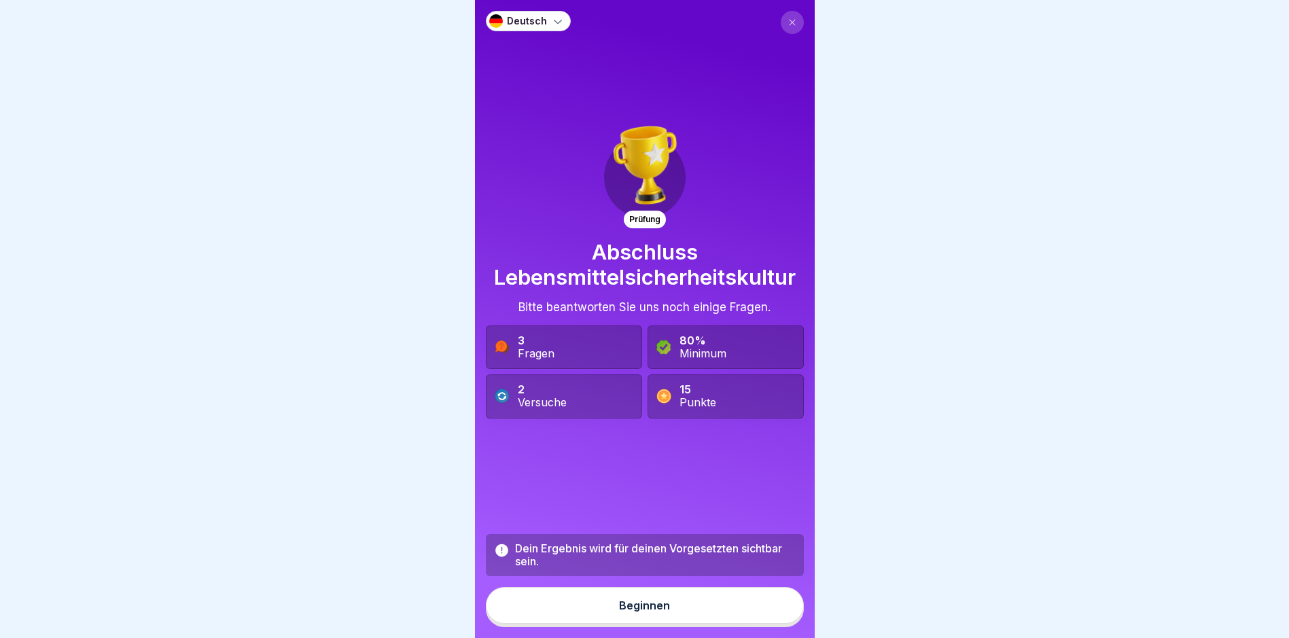
click at [683, 608] on button "Beginnen" at bounding box center [645, 605] width 318 height 37
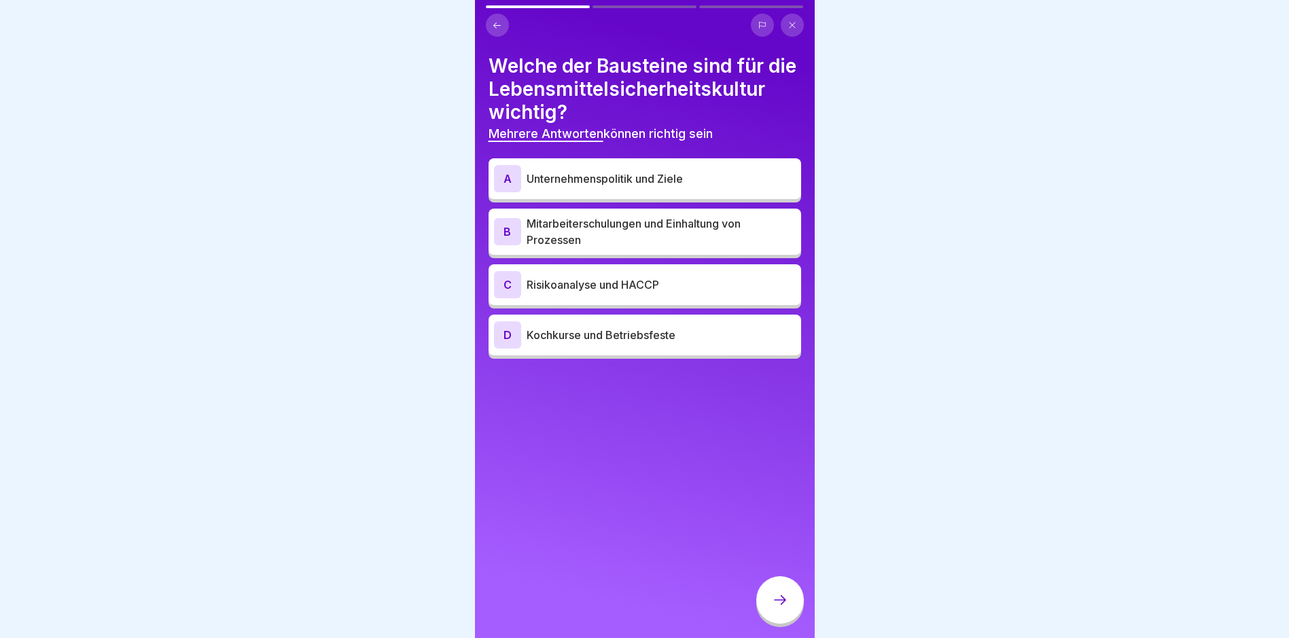
click at [607, 192] on div "A Unternehmenspolitik und Ziele" at bounding box center [645, 178] width 302 height 27
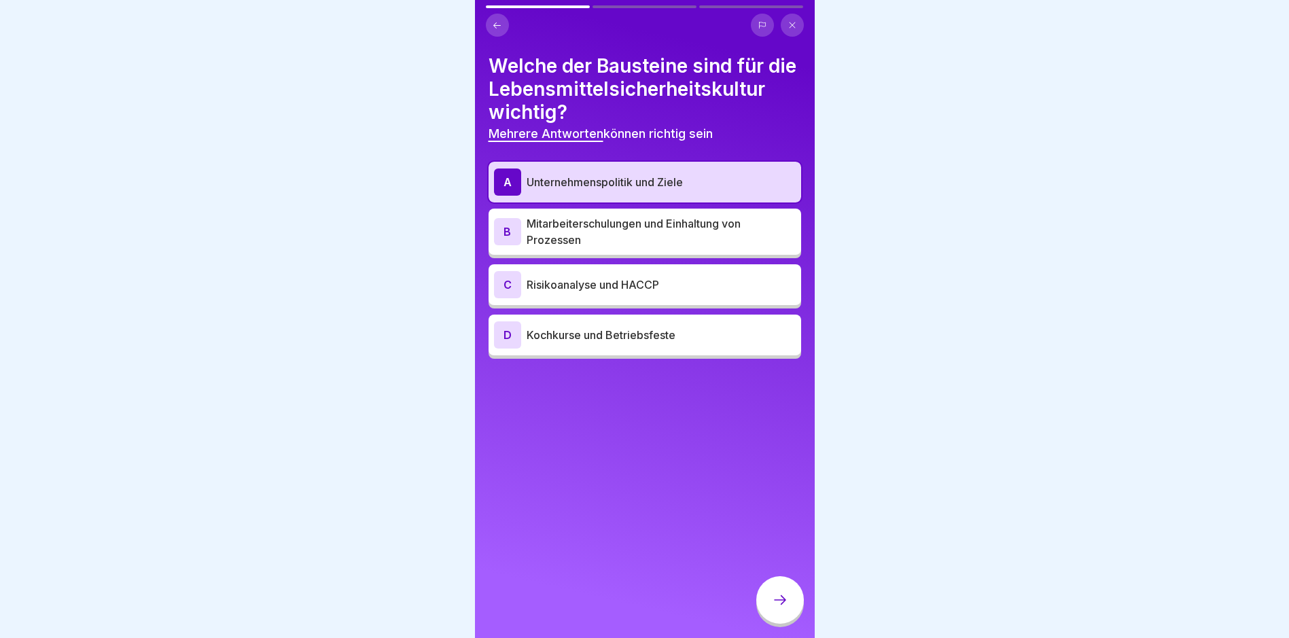
click at [611, 248] on p "Mitarbeiterschulungen und Einhaltung von Prozessen" at bounding box center [661, 231] width 269 height 33
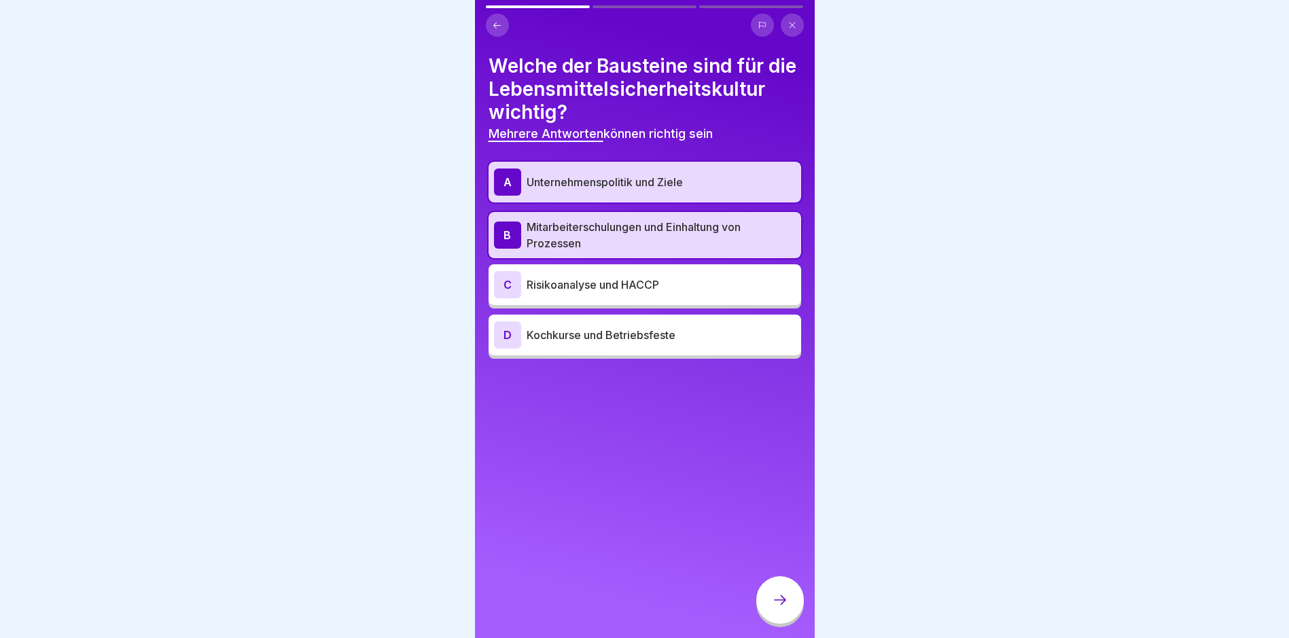
click at [614, 298] on div "C Risikoanalyse und HACCP" at bounding box center [645, 284] width 302 height 27
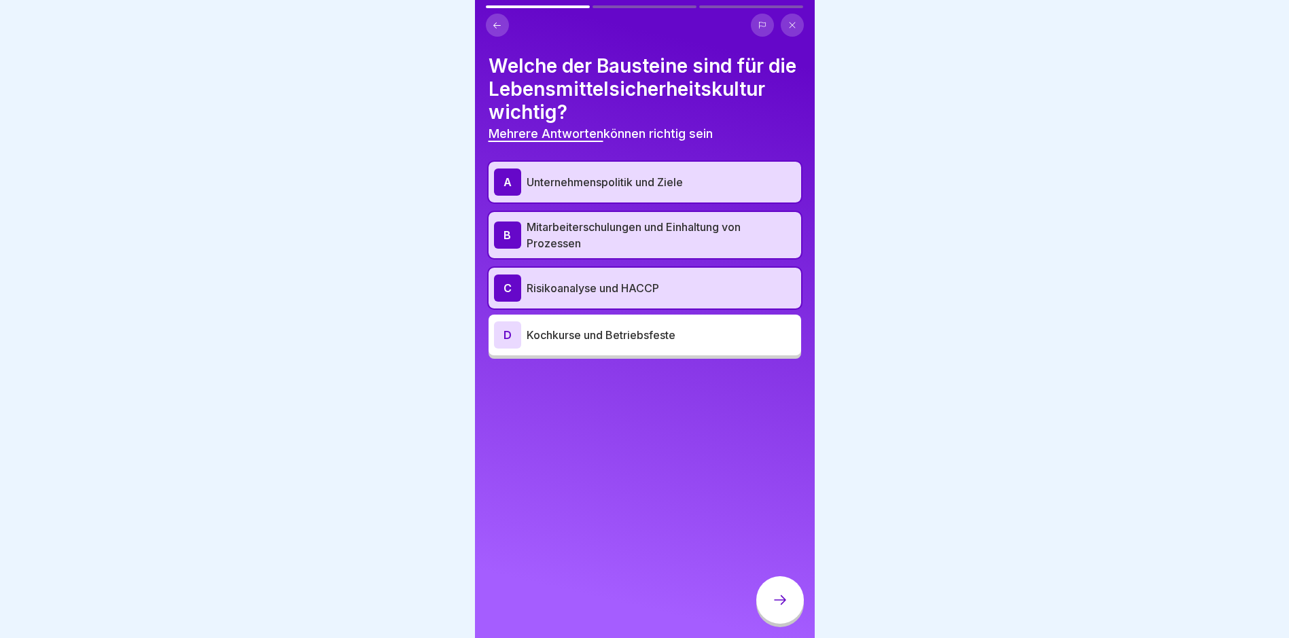
click at [789, 624] on div at bounding box center [780, 600] width 48 height 48
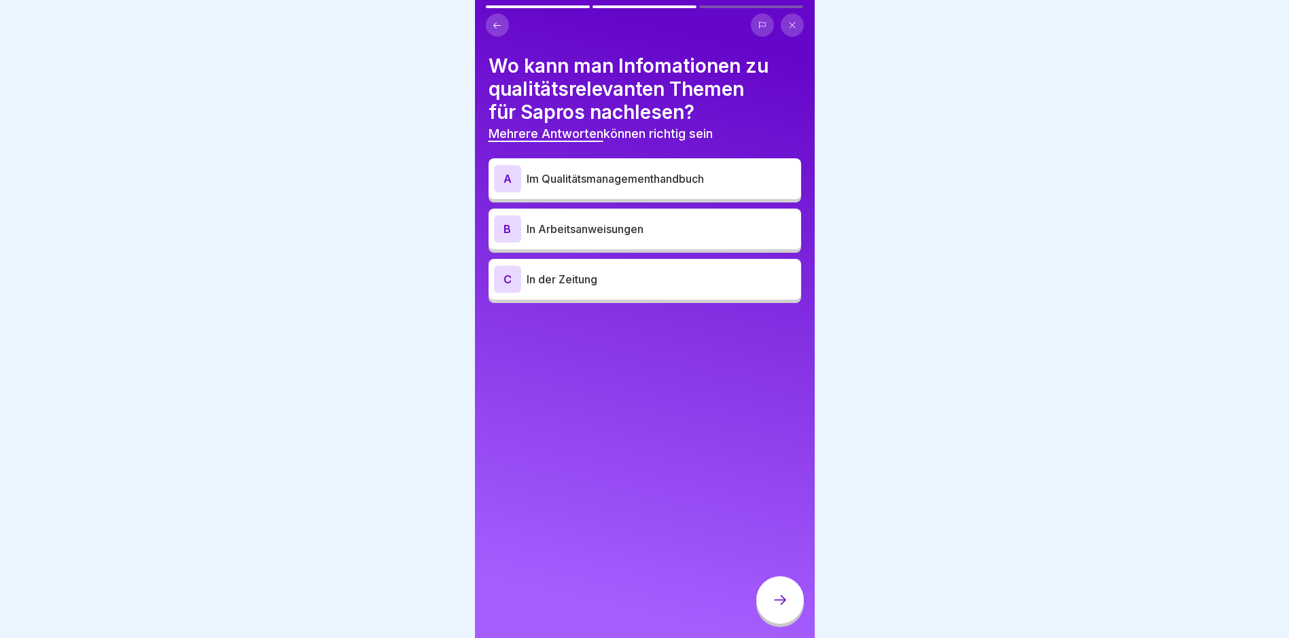
click at [592, 179] on p "Im Qualitätsmanagementhandbuch" at bounding box center [661, 179] width 269 height 16
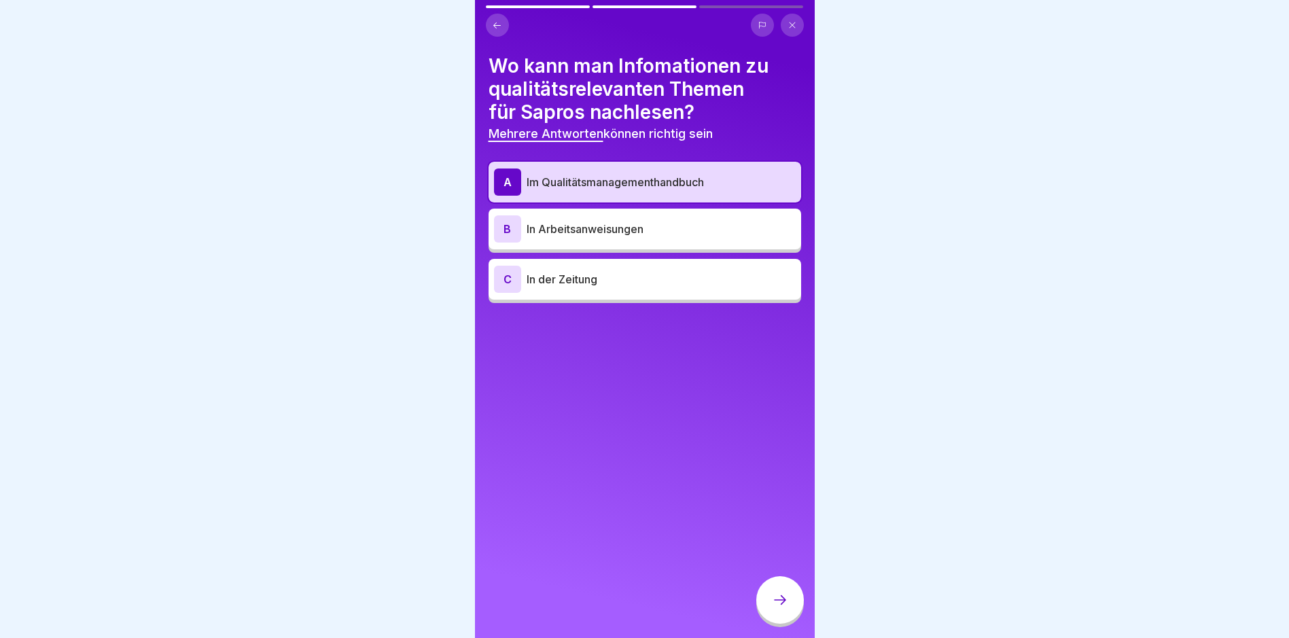
click at [605, 221] on p "In Arbeitsanweisungen" at bounding box center [661, 229] width 269 height 16
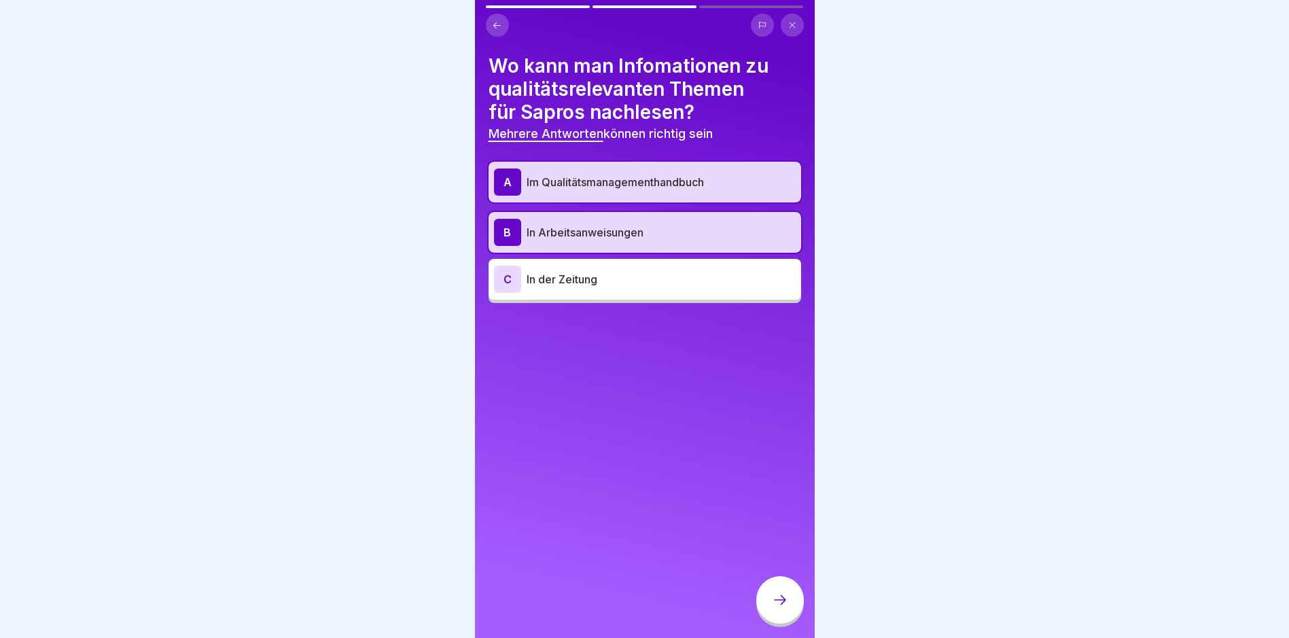
click at [779, 608] on icon at bounding box center [780, 600] width 16 height 16
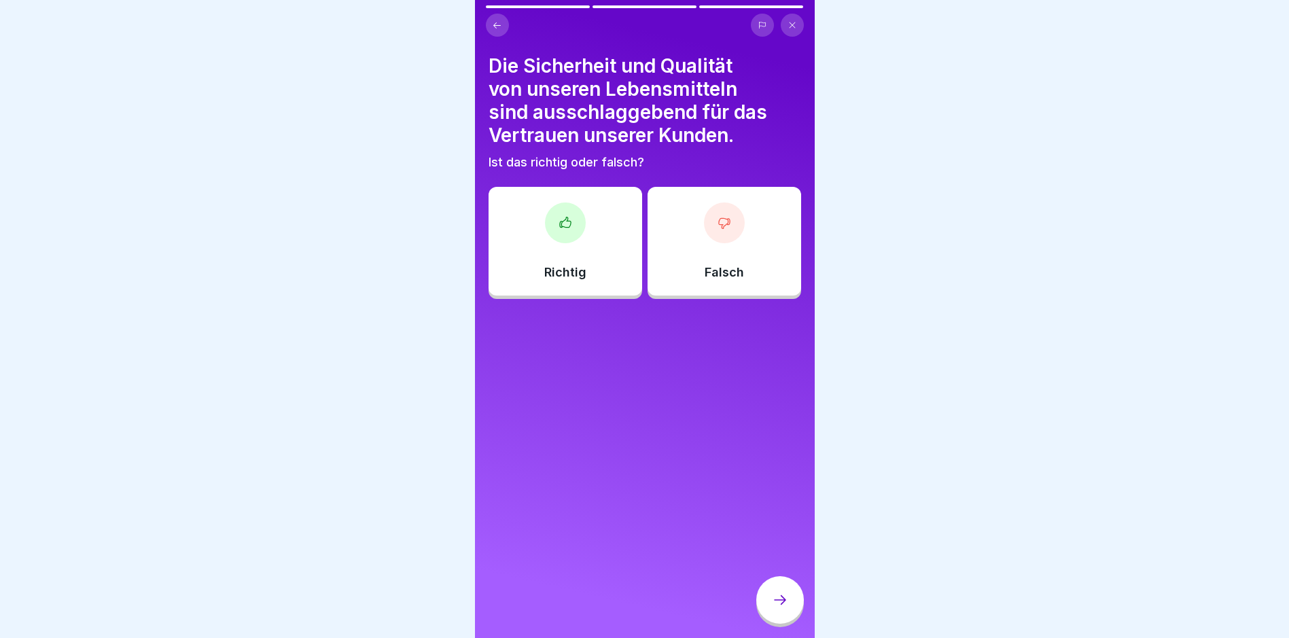
click at [560, 255] on div "Richtig" at bounding box center [566, 241] width 154 height 109
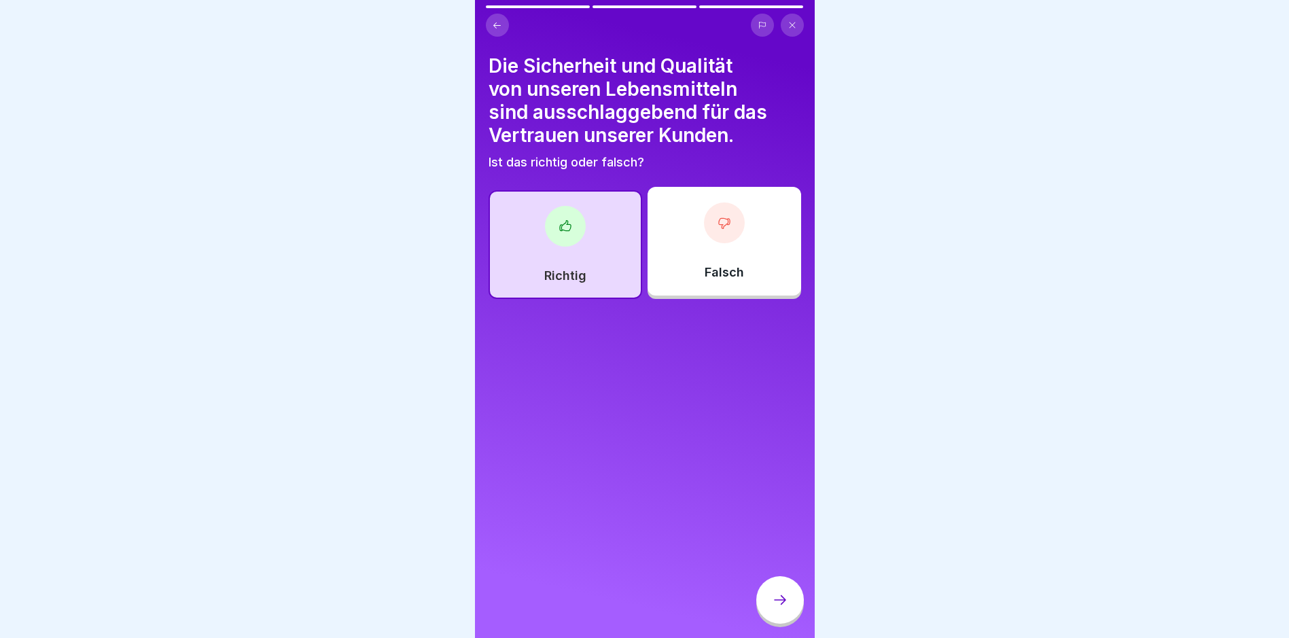
click at [795, 624] on div at bounding box center [780, 600] width 48 height 48
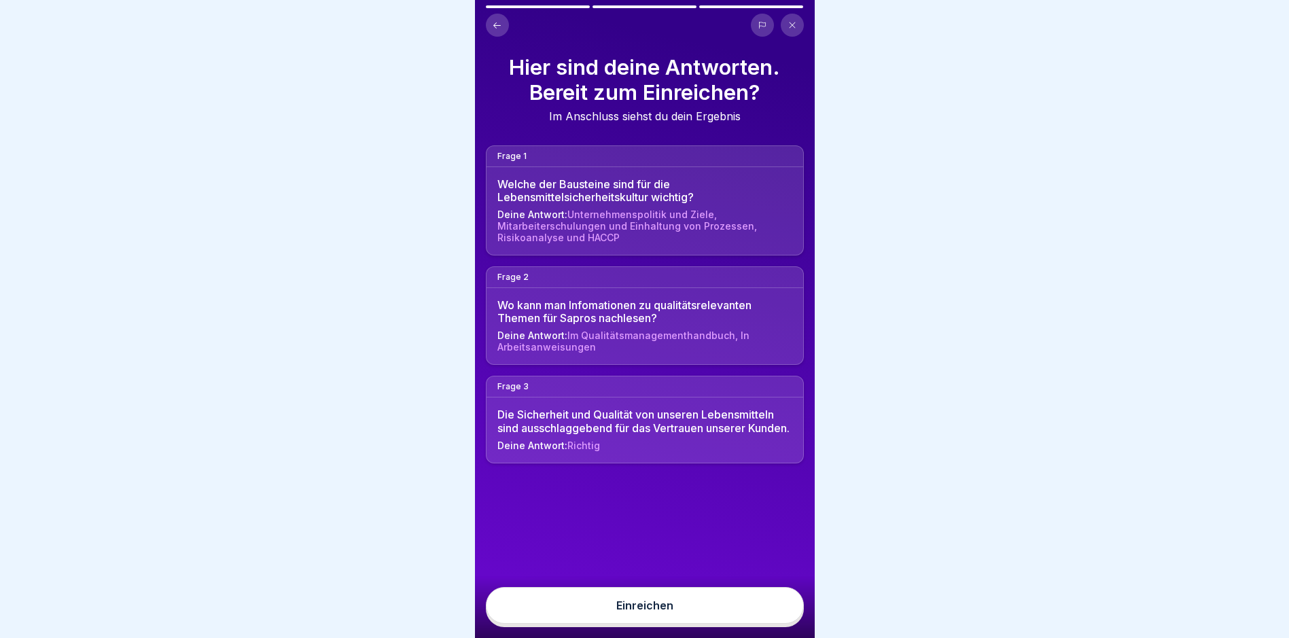
click at [786, 617] on button "Einreichen" at bounding box center [645, 605] width 318 height 37
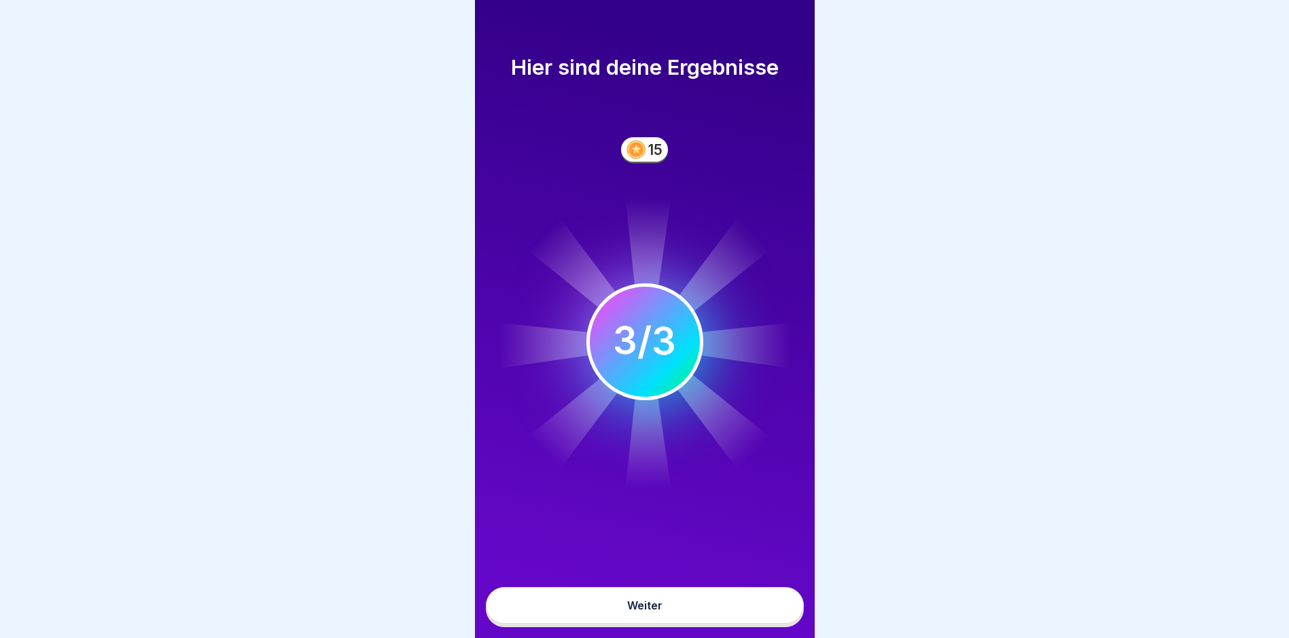
click at [756, 614] on button "Weiter" at bounding box center [645, 605] width 318 height 37
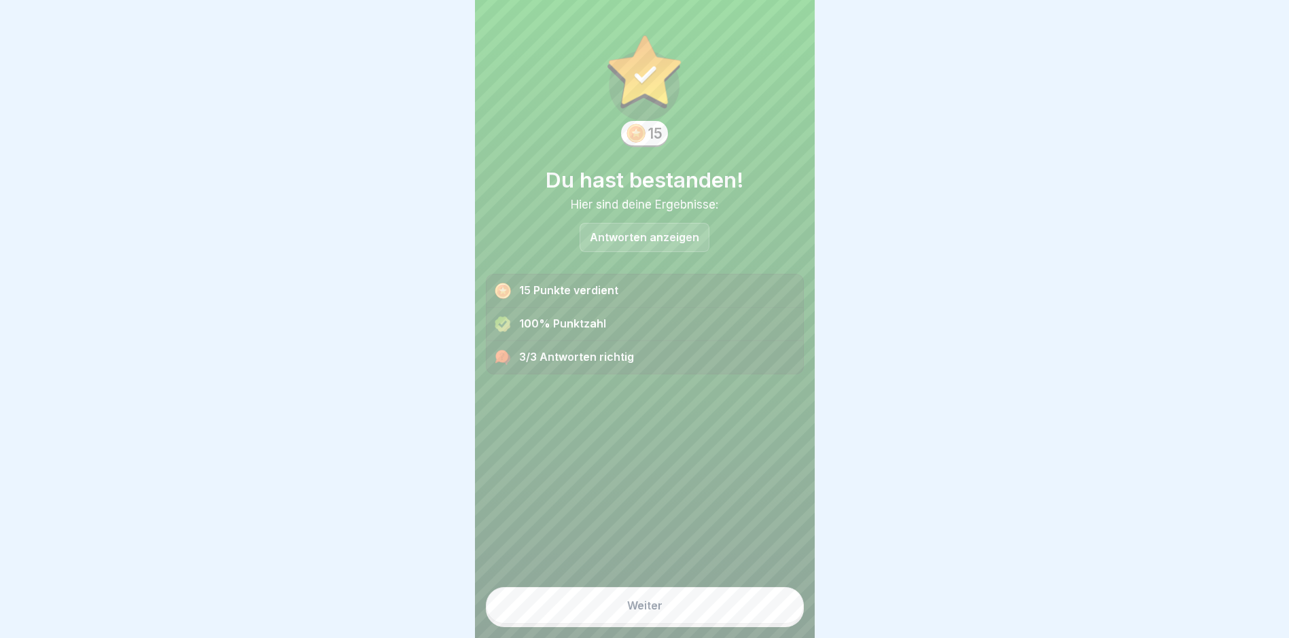
click at [723, 614] on button "Weiter" at bounding box center [645, 605] width 318 height 37
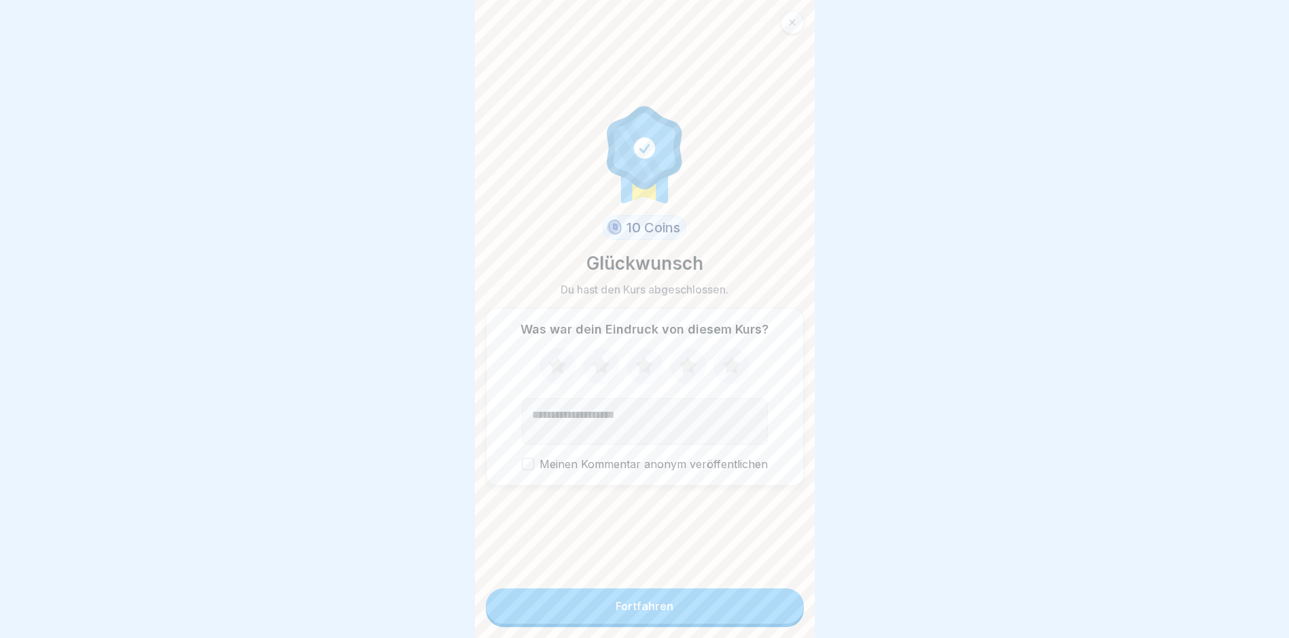
click at [723, 614] on button "Fortfahren" at bounding box center [645, 605] width 318 height 35
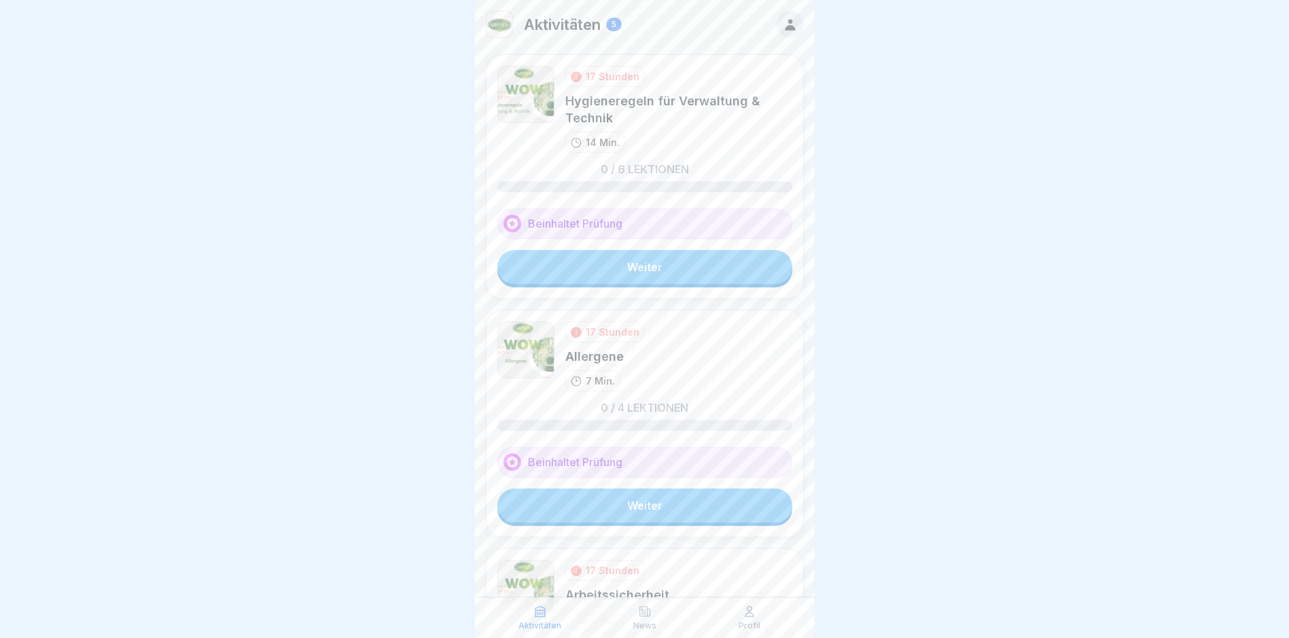
click at [616, 282] on link "Weiter" at bounding box center [644, 267] width 295 height 34
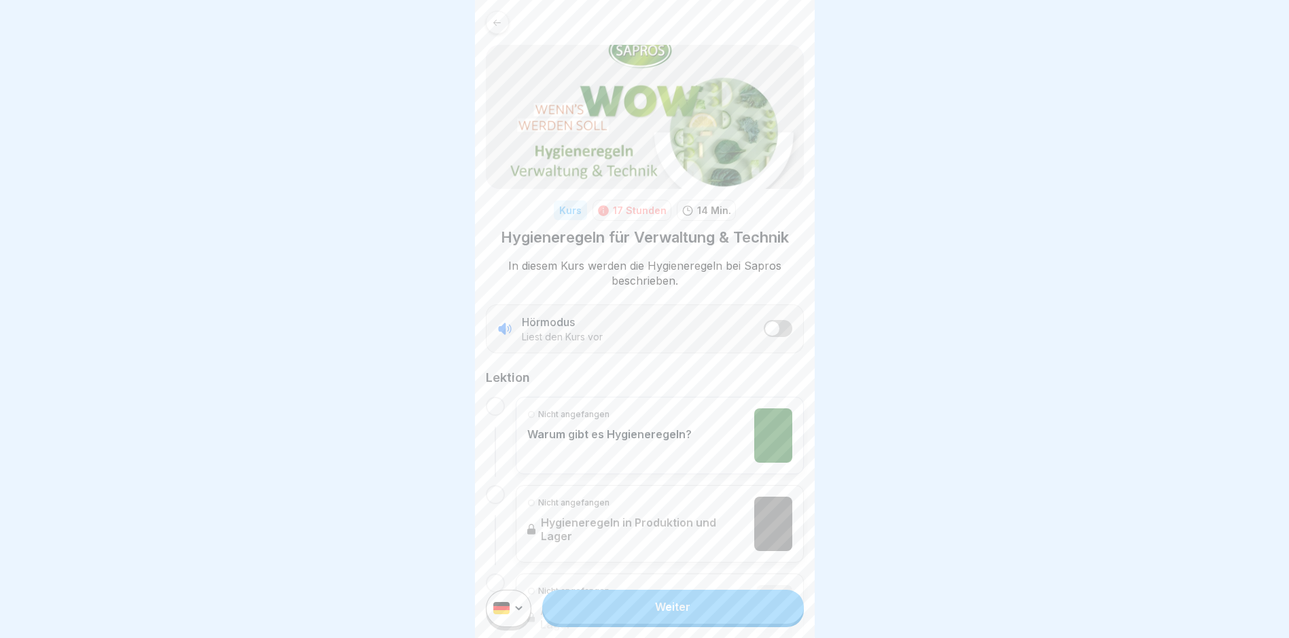
click at [664, 622] on link "Weiter" at bounding box center [672, 607] width 261 height 34
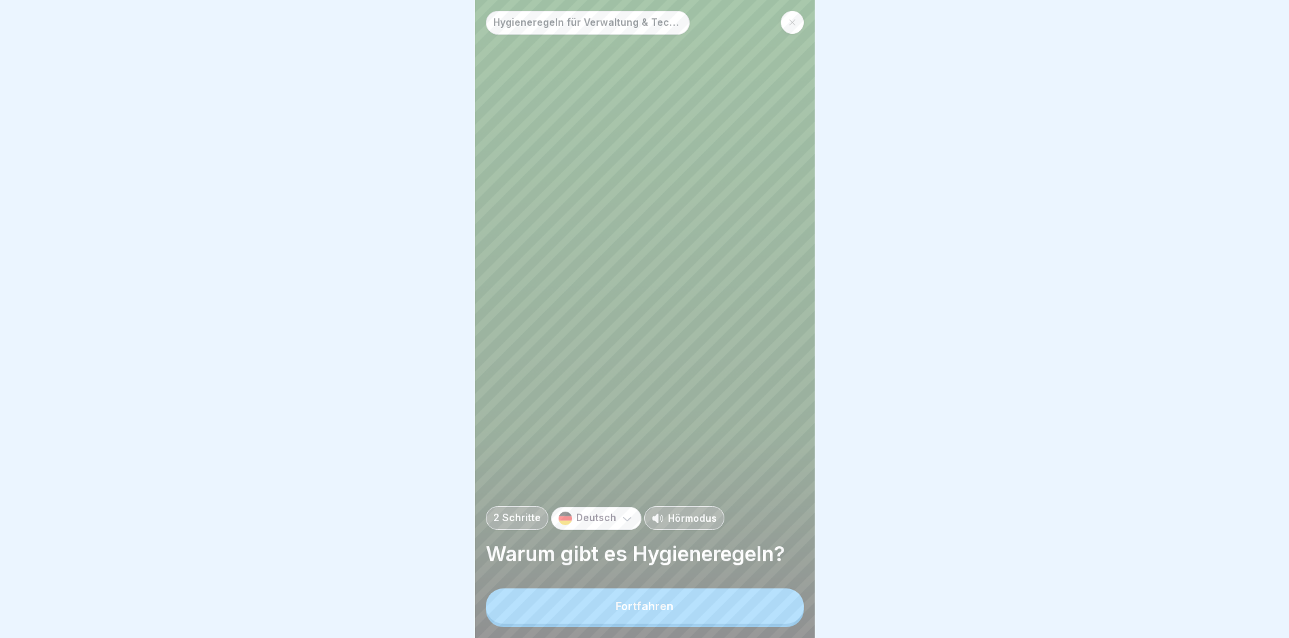
click at [664, 612] on div "Fortfahren" at bounding box center [645, 606] width 58 height 12
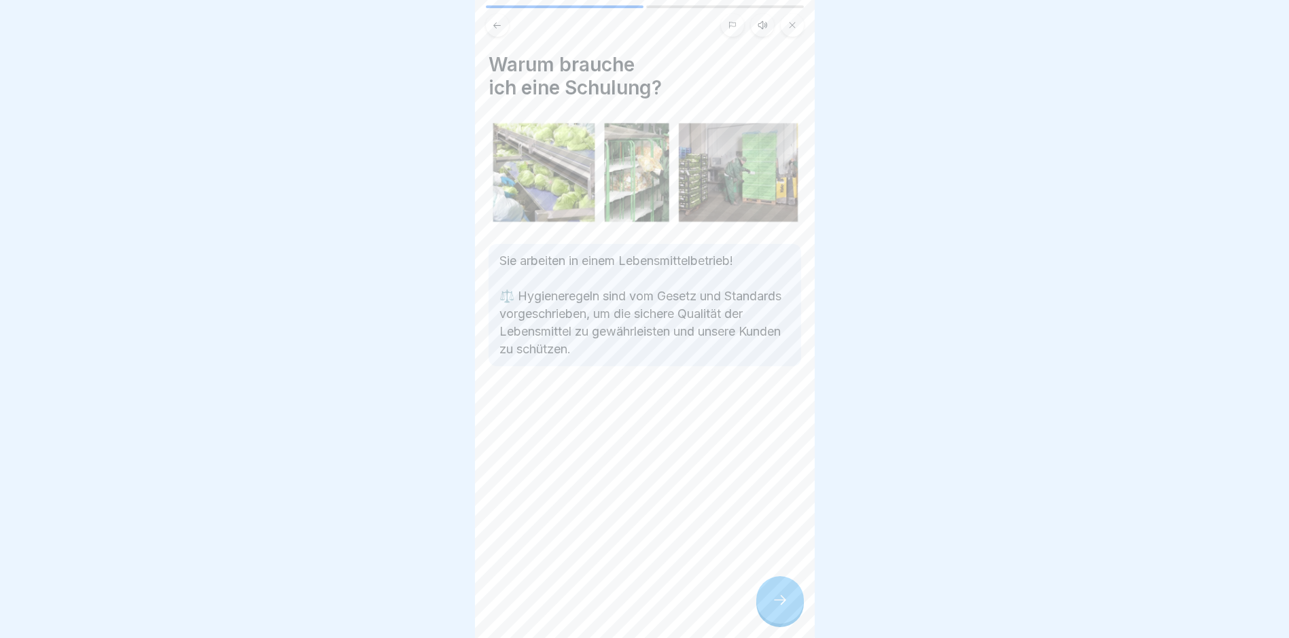
click at [762, 620] on div at bounding box center [780, 600] width 48 height 48
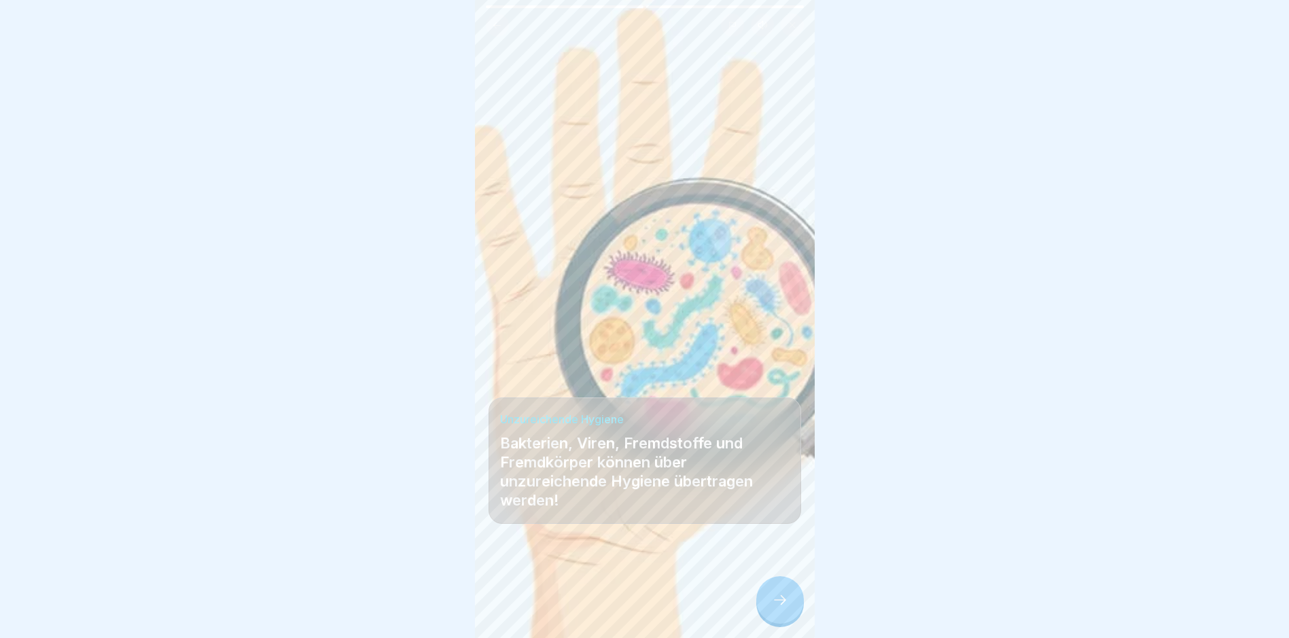
click at [764, 620] on div at bounding box center [780, 600] width 48 height 48
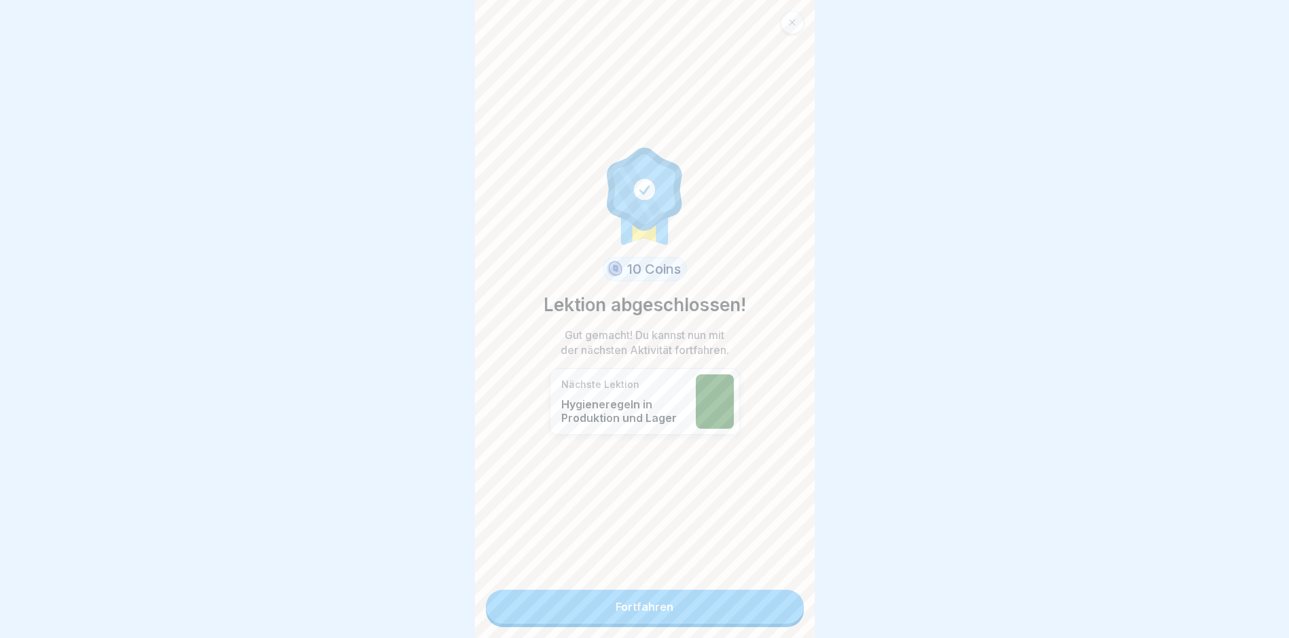
click at [715, 620] on link "Fortfahren" at bounding box center [645, 607] width 318 height 34
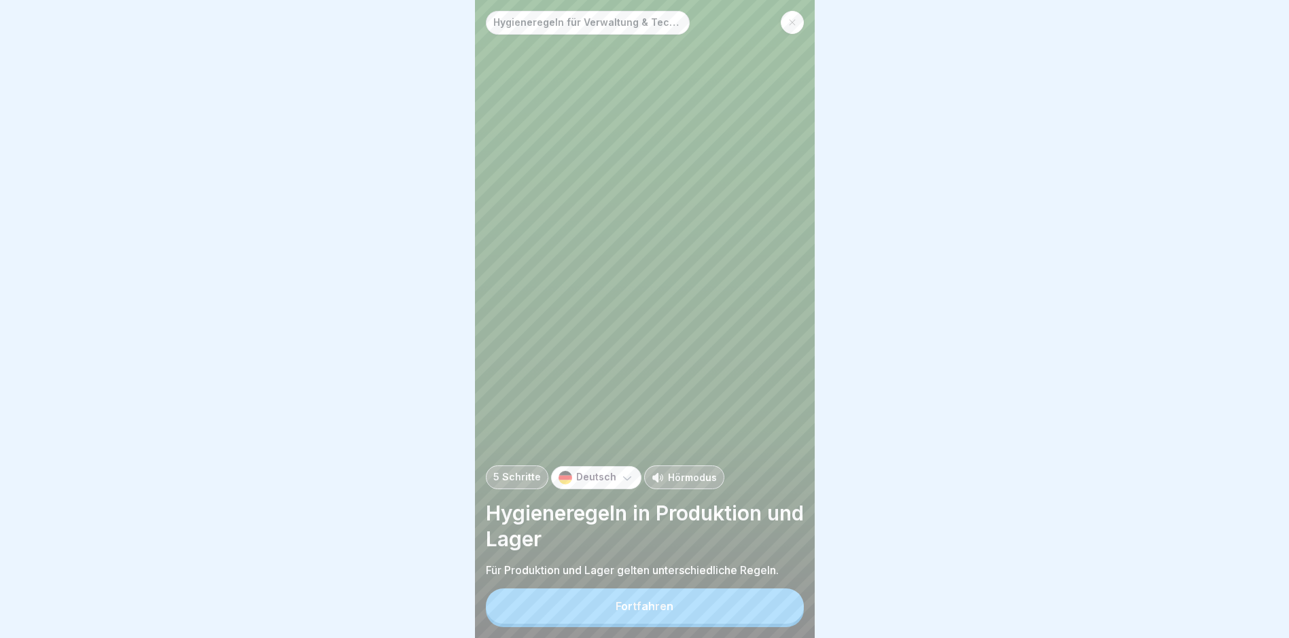
click at [715, 620] on button "Fortfahren" at bounding box center [645, 605] width 318 height 35
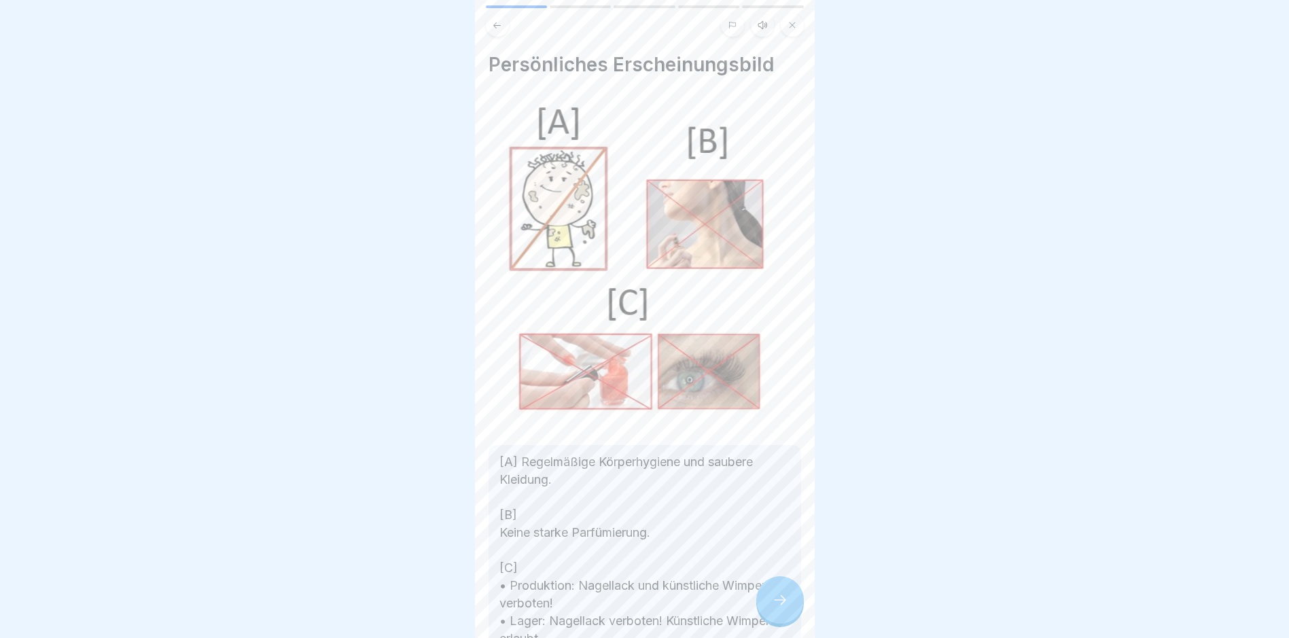
click at [768, 610] on div at bounding box center [780, 600] width 48 height 48
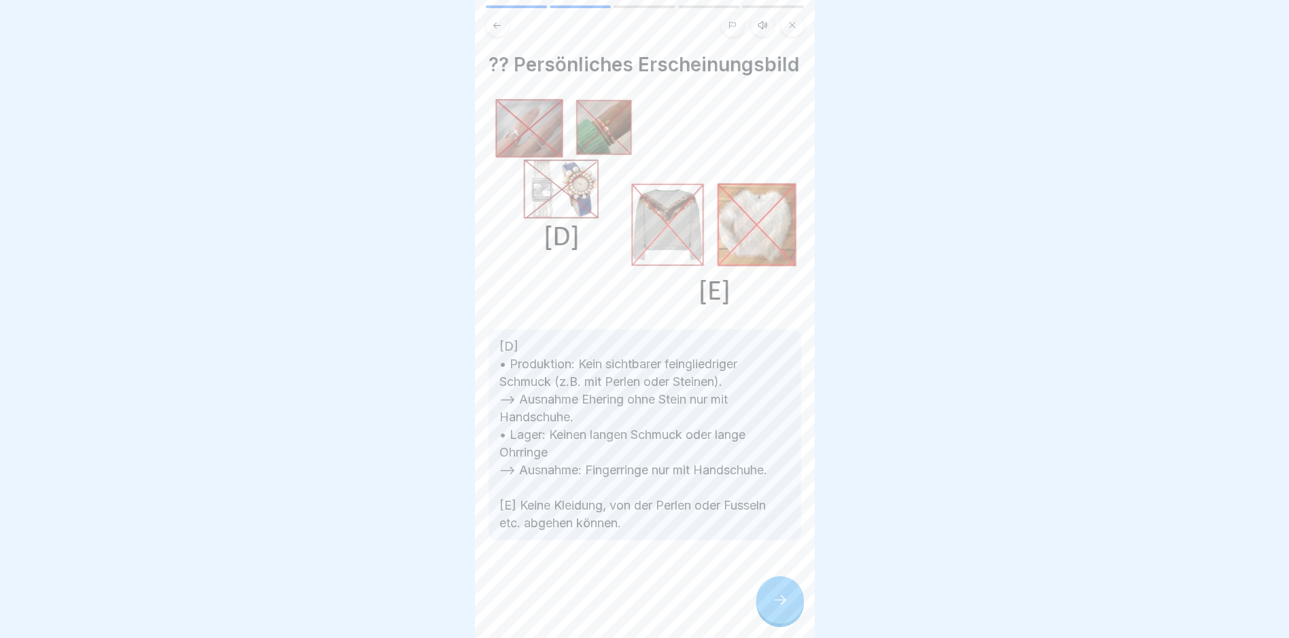
click at [768, 610] on div at bounding box center [780, 600] width 48 height 48
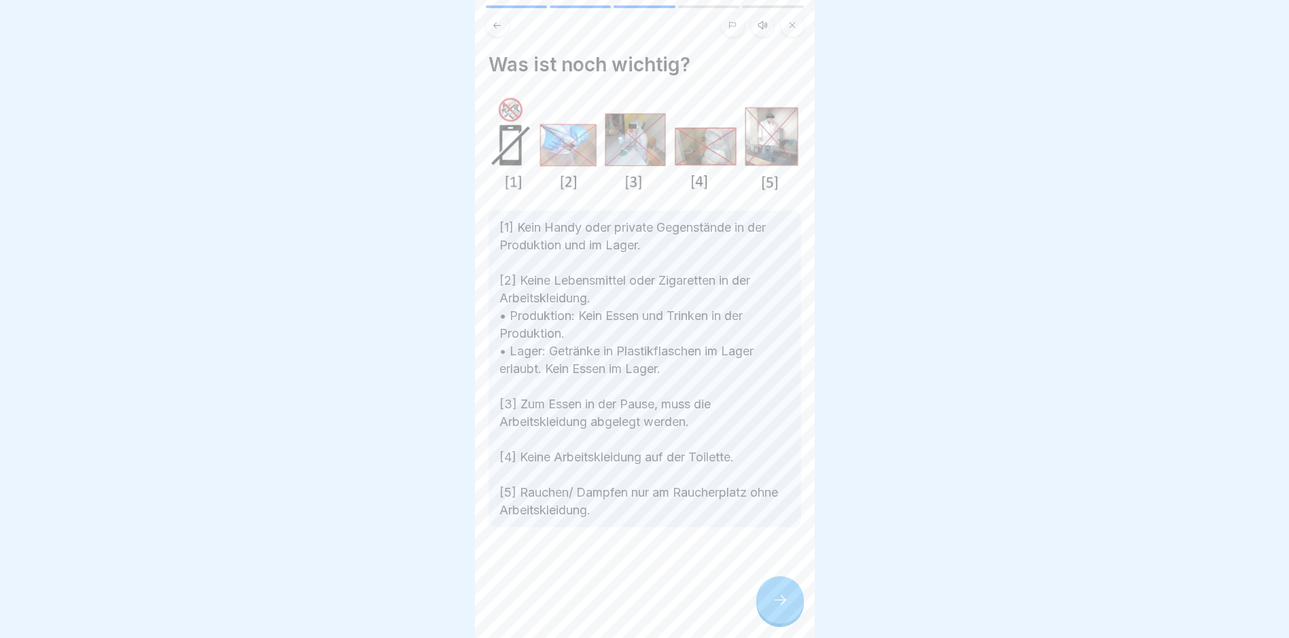
click at [768, 610] on div at bounding box center [780, 600] width 48 height 48
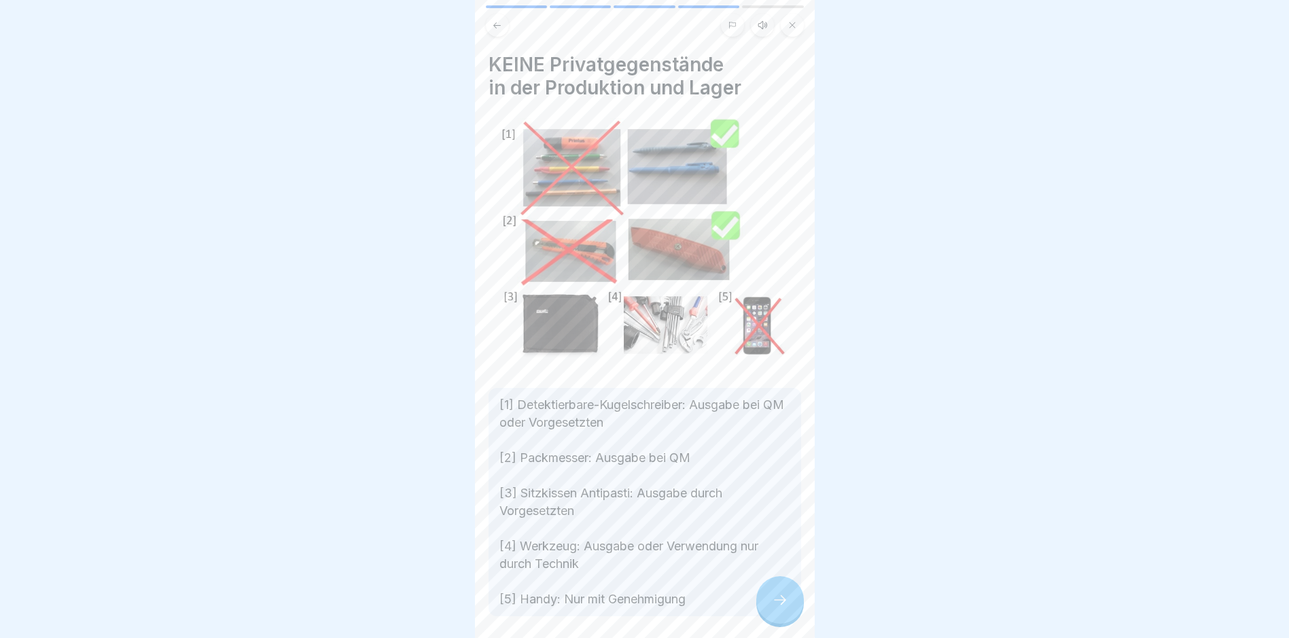
click at [768, 610] on div at bounding box center [780, 600] width 48 height 48
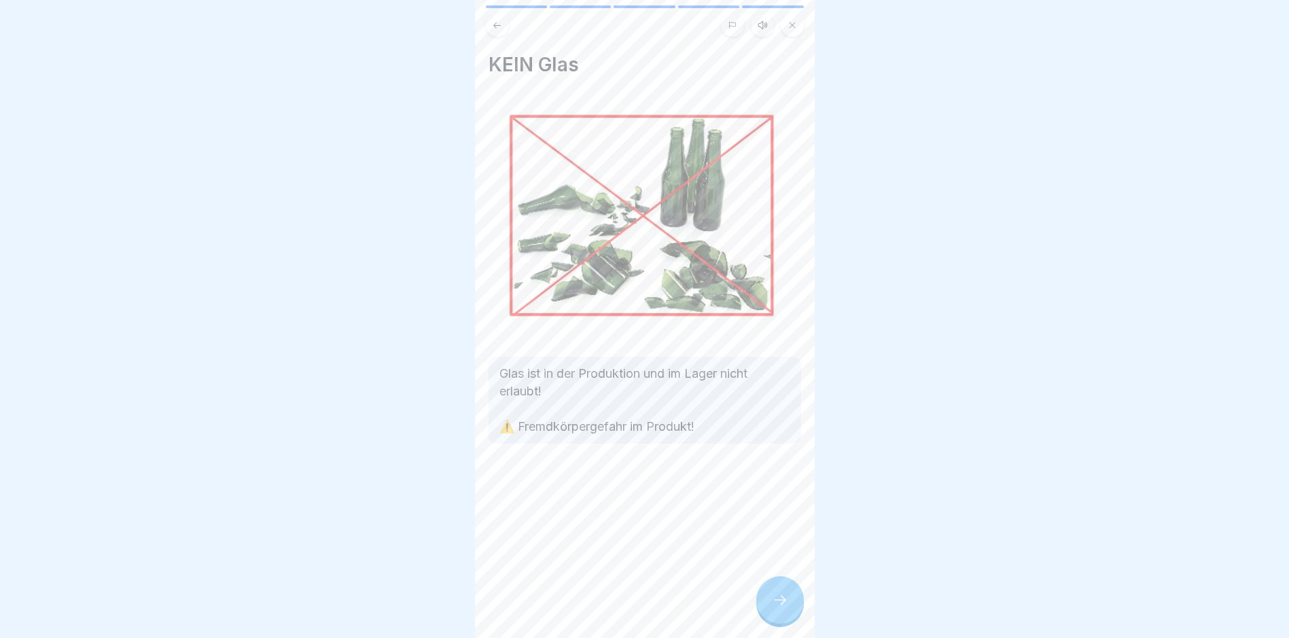
click at [768, 610] on div at bounding box center [780, 600] width 48 height 48
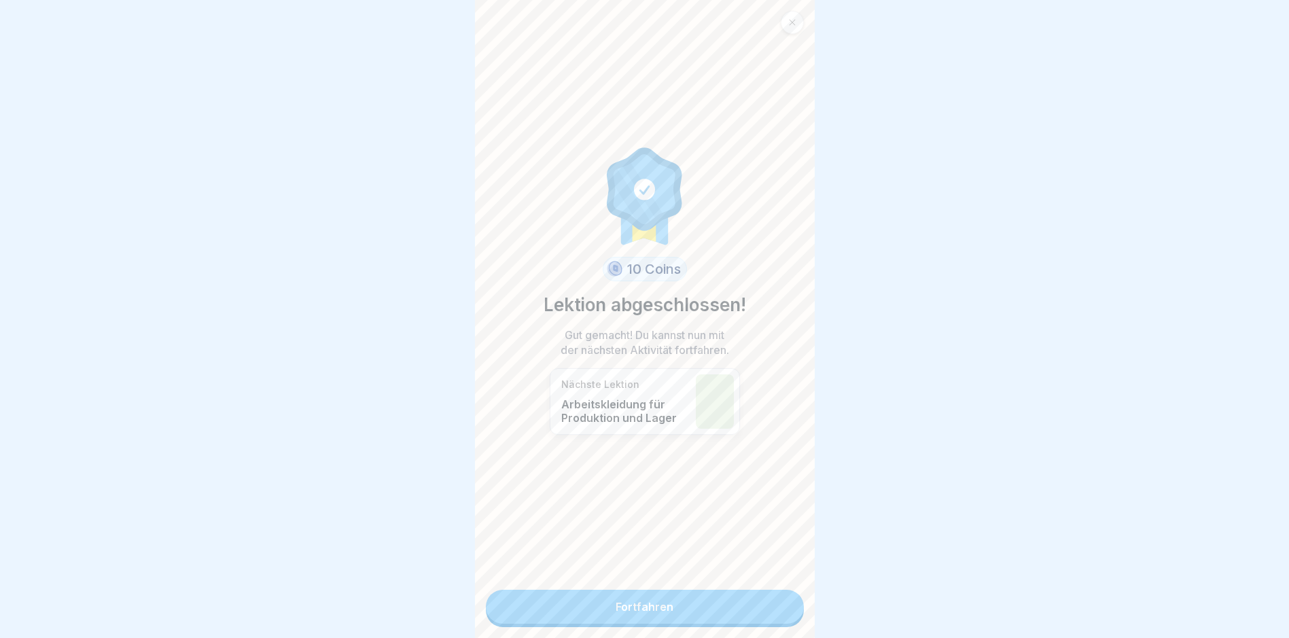
click at [734, 610] on link "Fortfahren" at bounding box center [645, 607] width 318 height 34
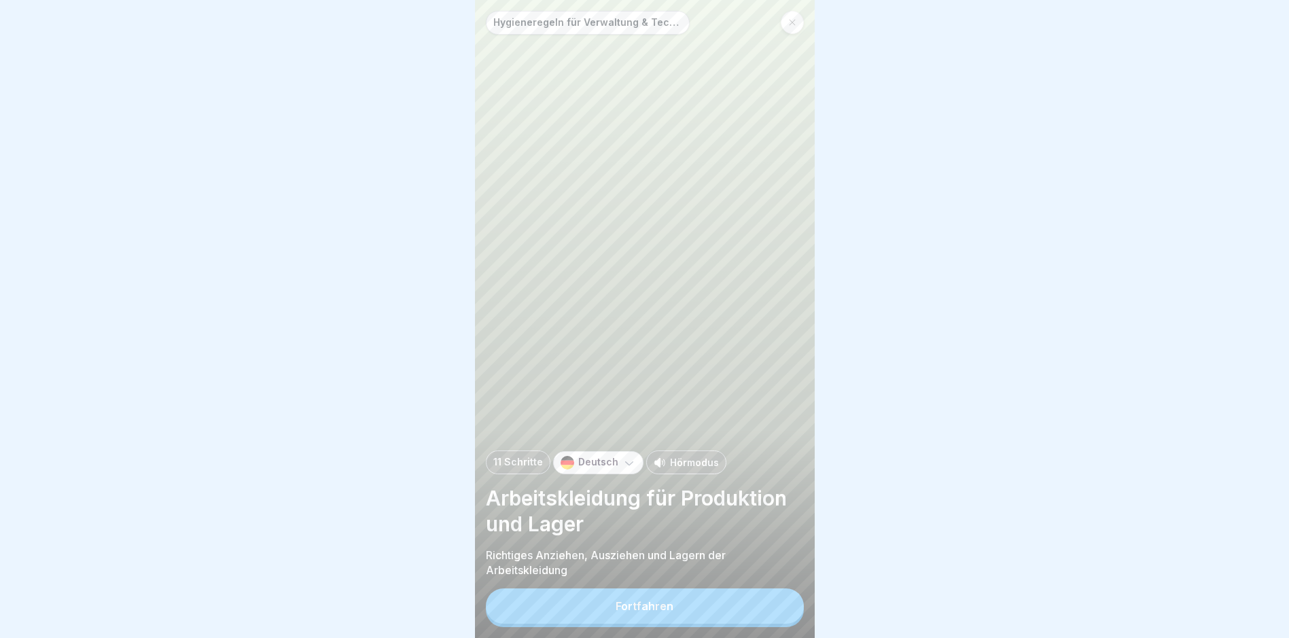
click at [734, 610] on button "Fortfahren" at bounding box center [645, 605] width 318 height 35
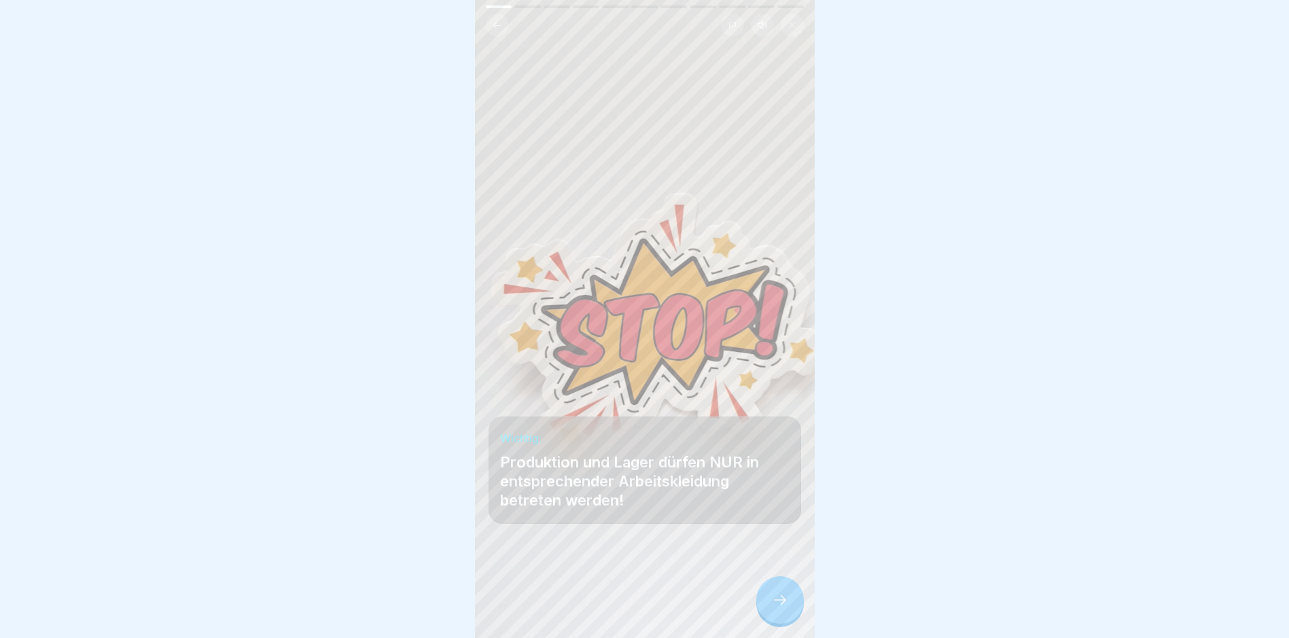
click at [778, 608] on icon at bounding box center [780, 600] width 16 height 16
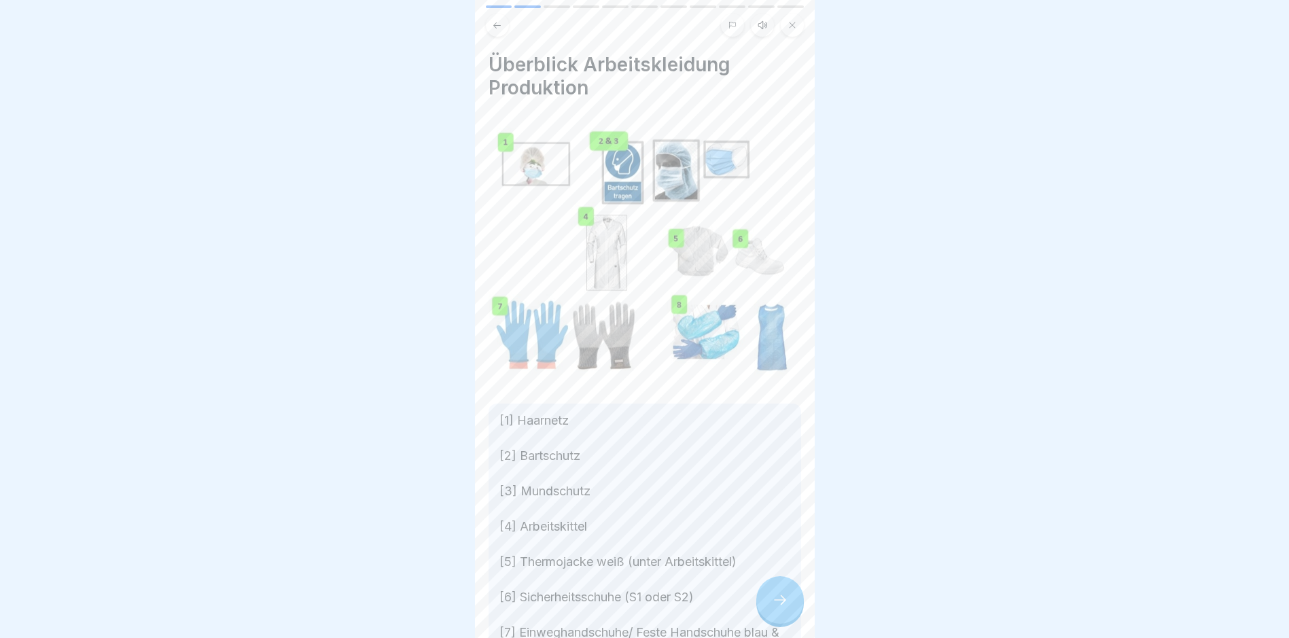
click at [778, 608] on icon at bounding box center [780, 600] width 16 height 16
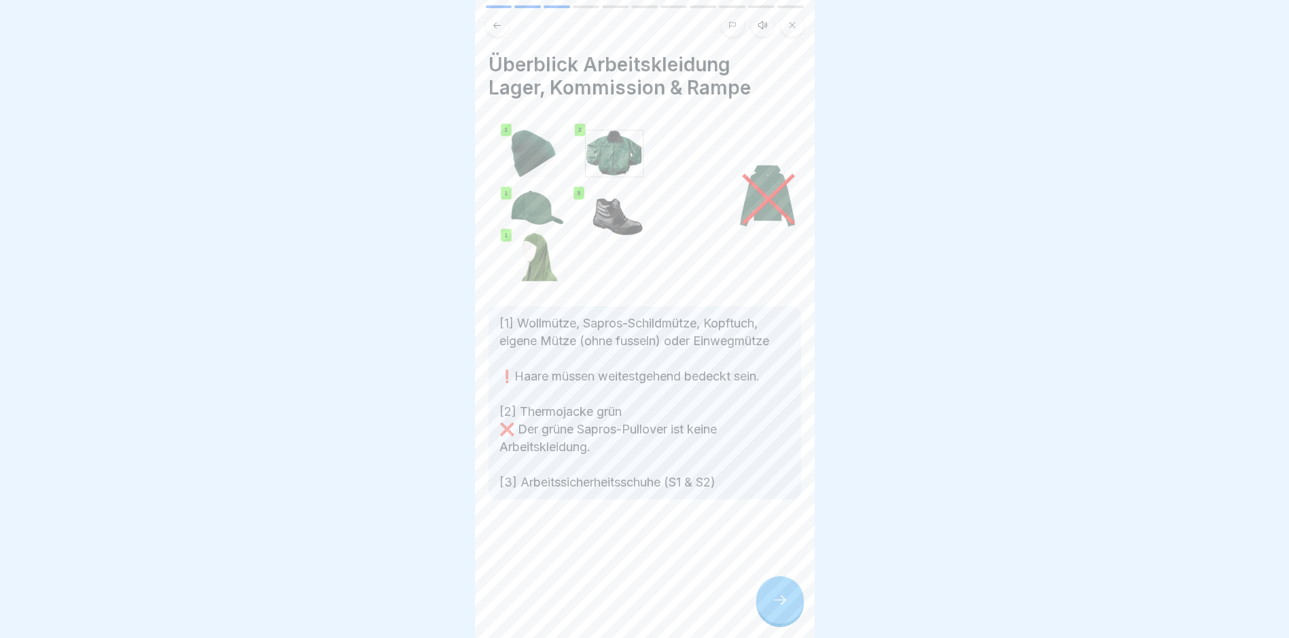
click at [778, 608] on icon at bounding box center [780, 600] width 16 height 16
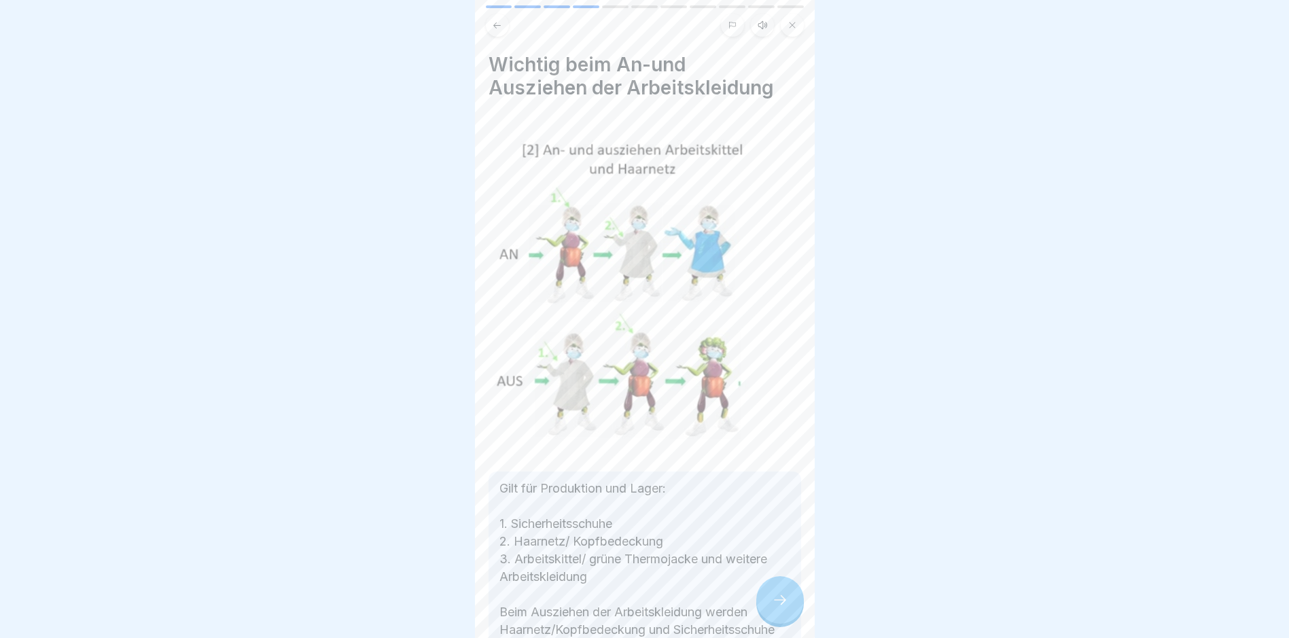
click at [778, 608] on icon at bounding box center [780, 600] width 16 height 16
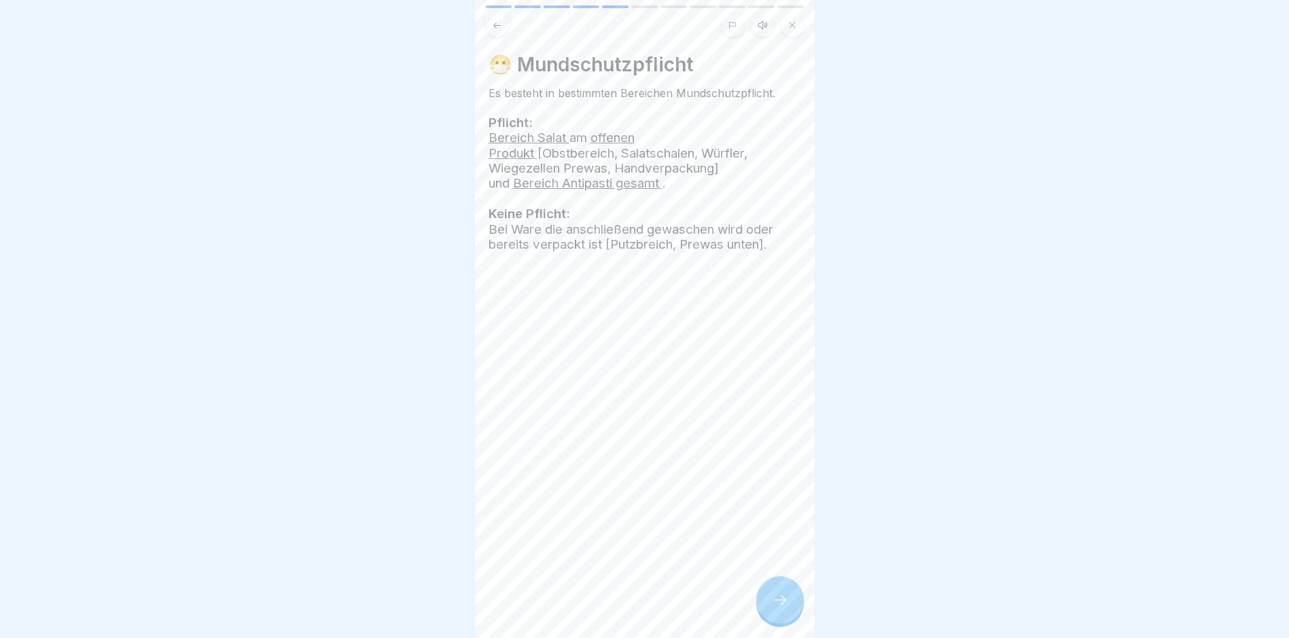
click at [778, 608] on icon at bounding box center [780, 600] width 16 height 16
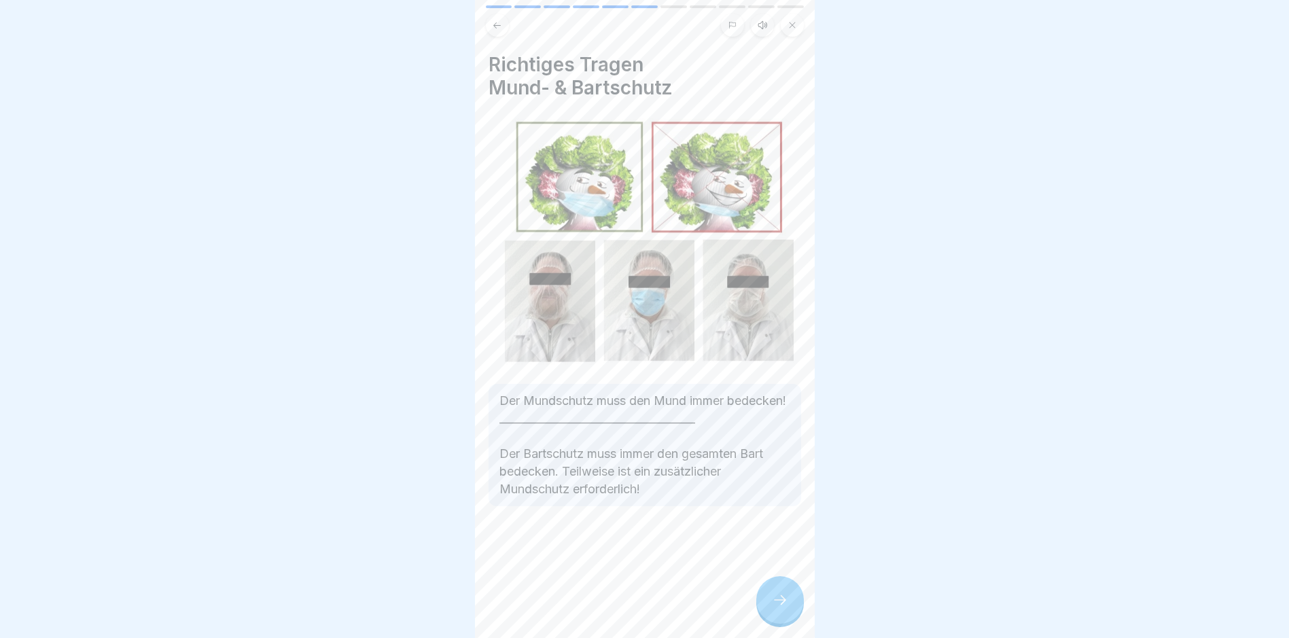
click at [778, 608] on icon at bounding box center [780, 600] width 16 height 16
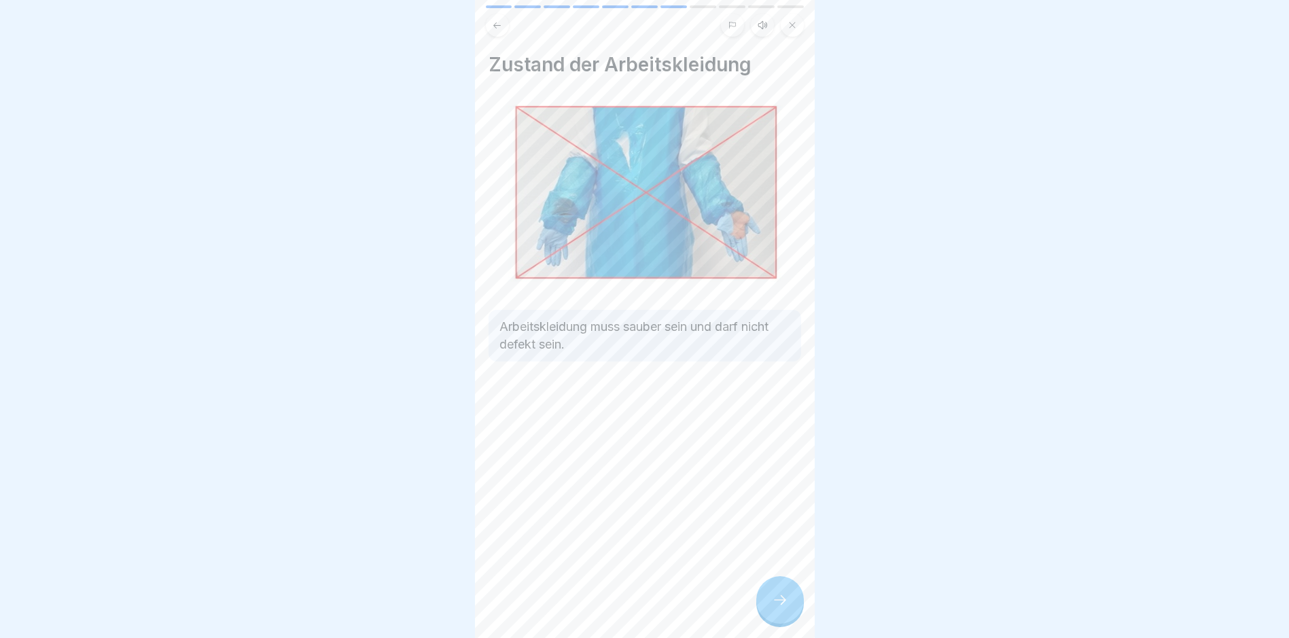
click at [778, 608] on icon at bounding box center [780, 600] width 16 height 16
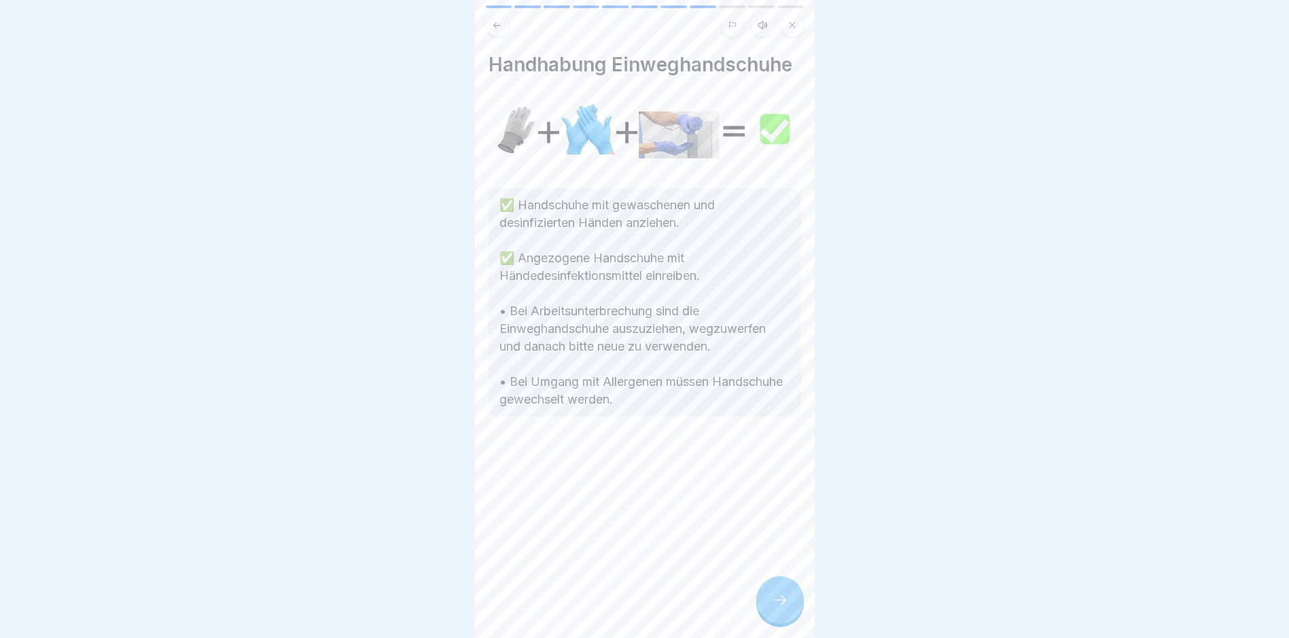
click at [777, 608] on icon at bounding box center [780, 600] width 16 height 16
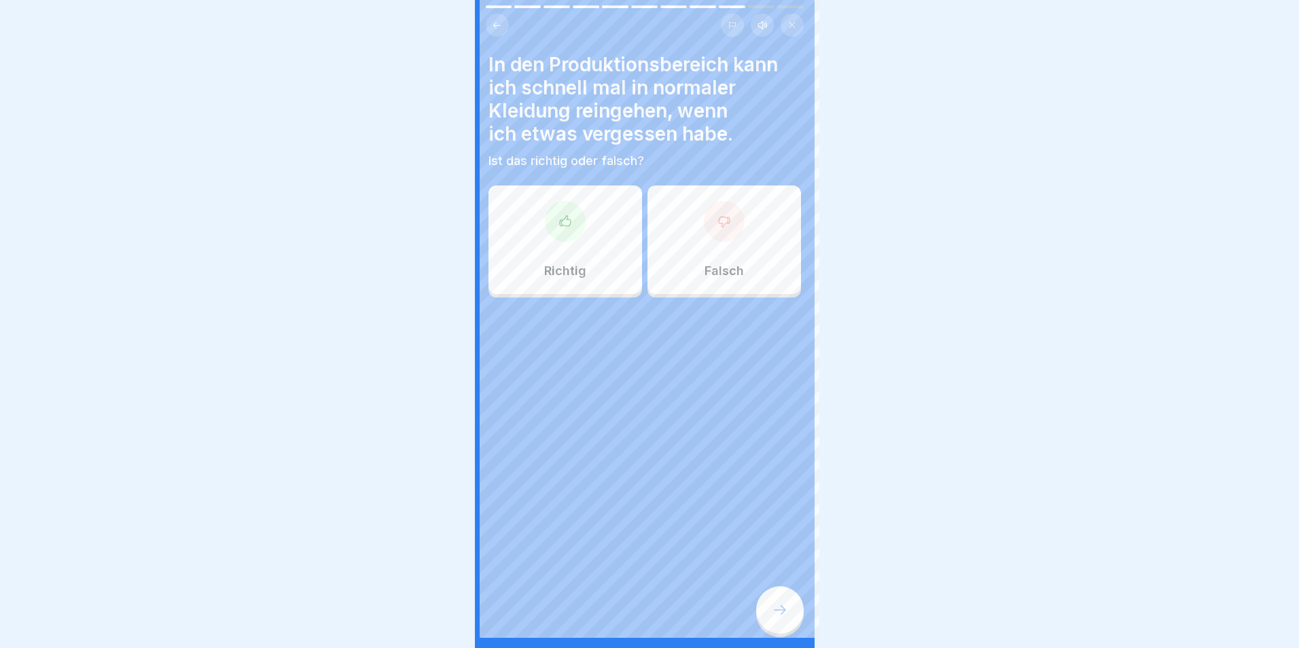
click at [777, 616] on div at bounding box center [649, 324] width 1299 height 648
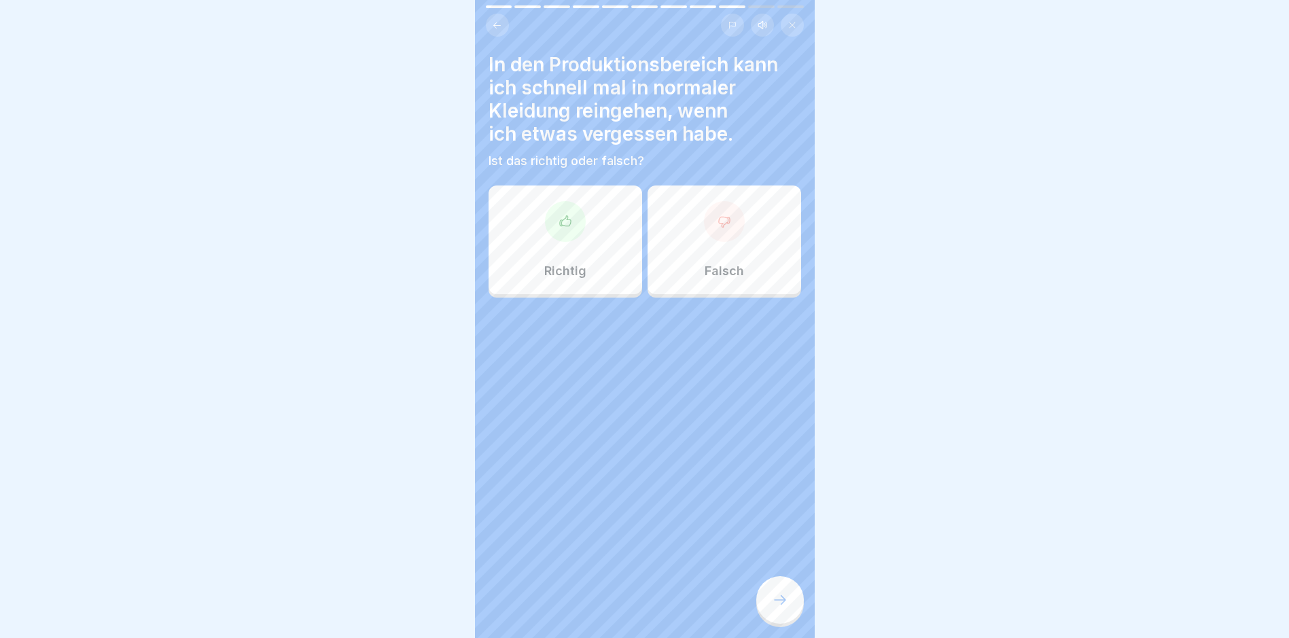
click at [728, 246] on div "Falsch" at bounding box center [724, 239] width 154 height 109
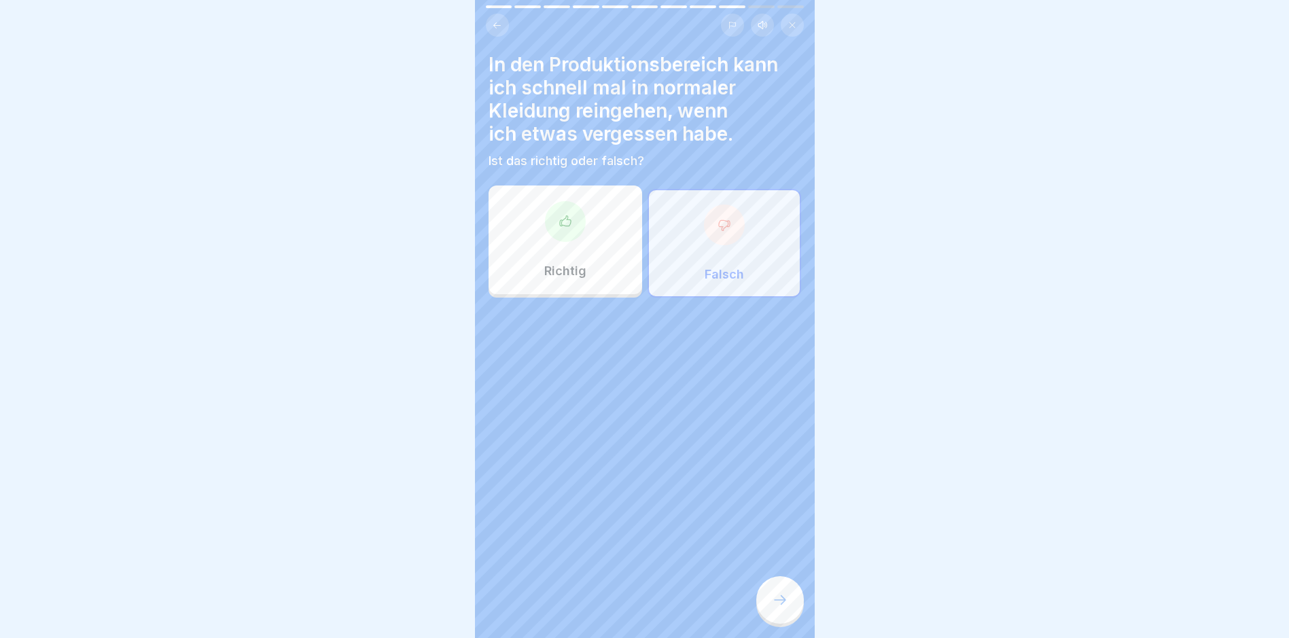
click at [791, 620] on div at bounding box center [780, 600] width 48 height 48
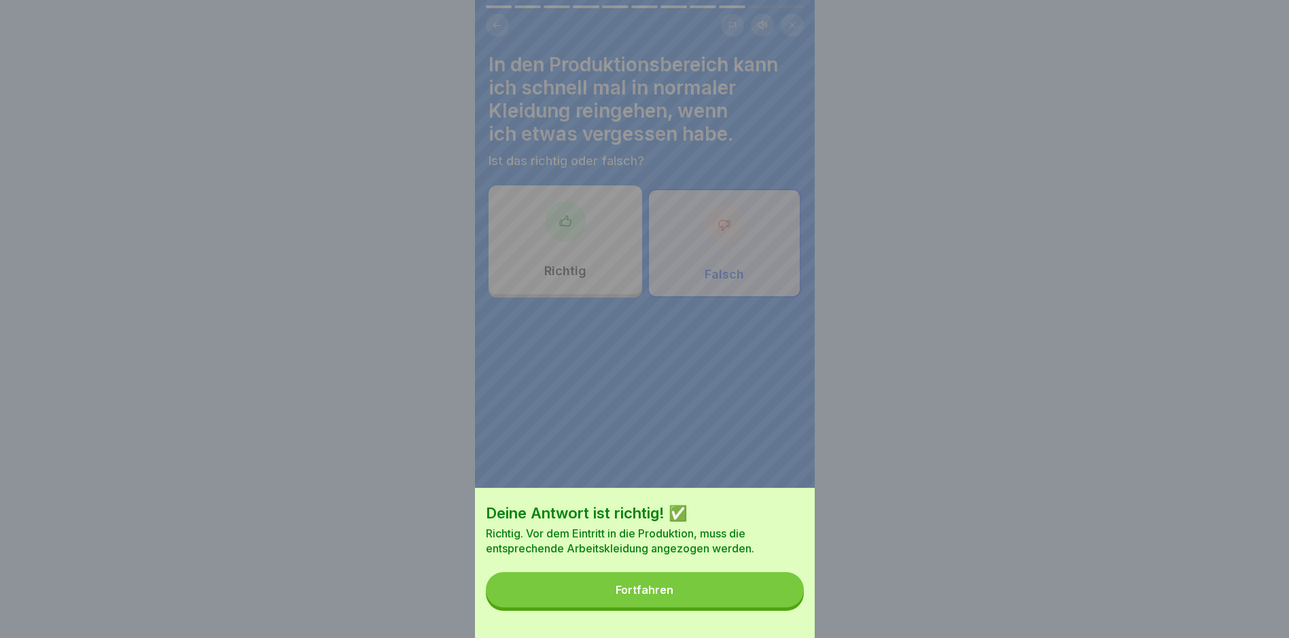
click at [782, 619] on div "Deine Antwort ist richtig! ✅ Richtig. Vor dem Eintritt in die Produktion, muss …" at bounding box center [645, 563] width 340 height 150
click at [774, 607] on button "Fortfahren" at bounding box center [645, 589] width 318 height 35
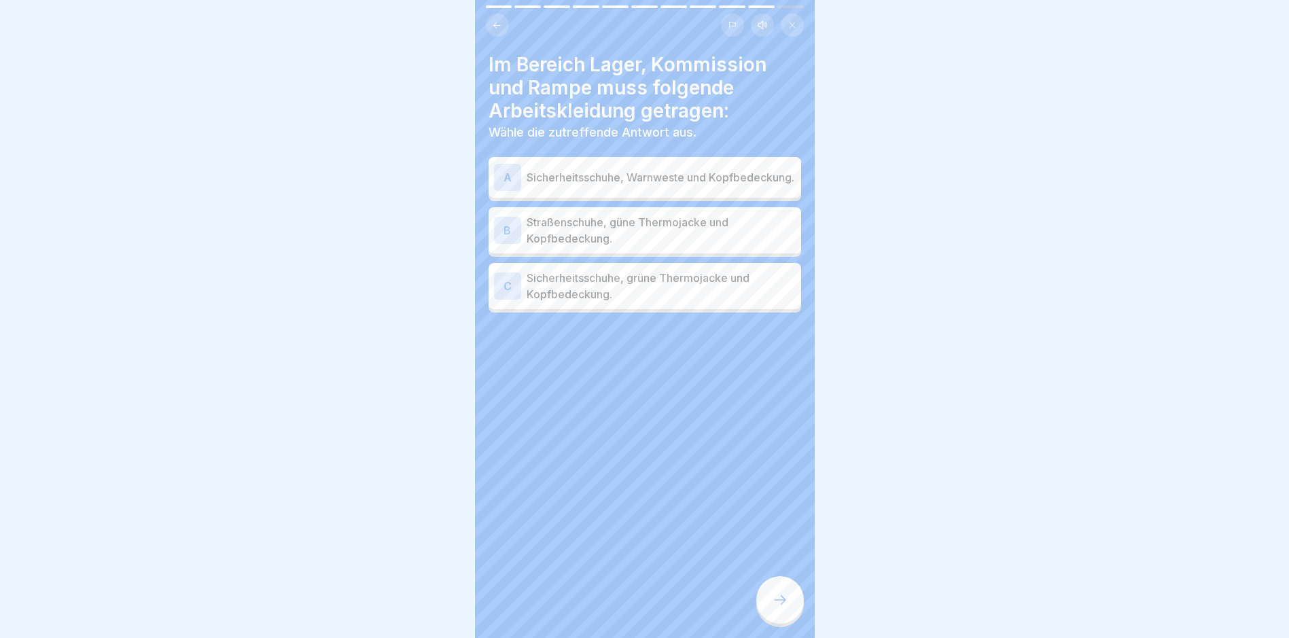
click at [597, 300] on p "Sicherheitsschuhe, grüne Thermojacke und Kopfbedeckung." at bounding box center [661, 286] width 269 height 33
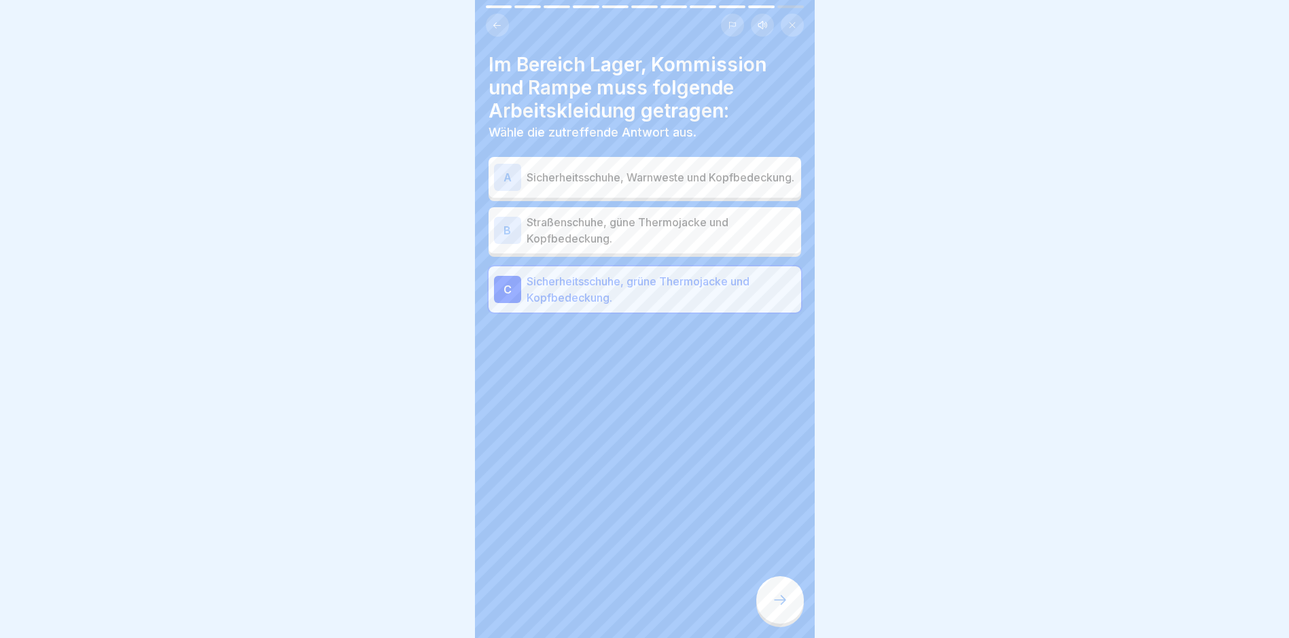
click at [783, 605] on icon at bounding box center [780, 600] width 16 height 16
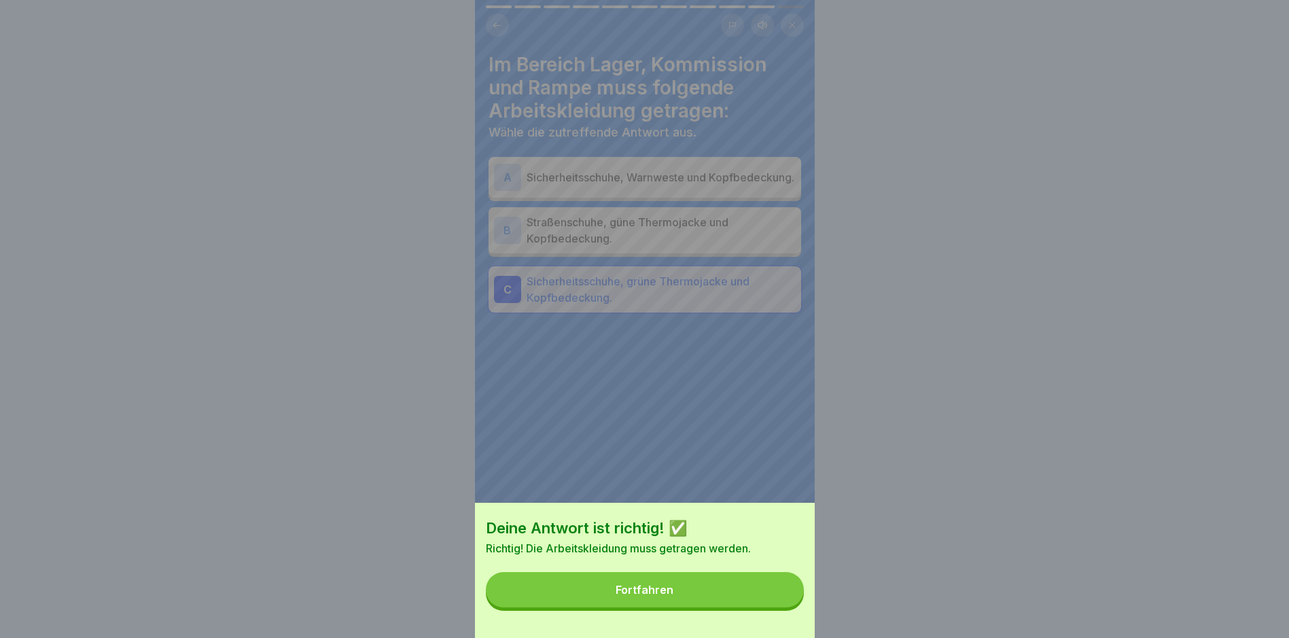
click at [673, 596] on div "Fortfahren" at bounding box center [645, 590] width 58 height 12
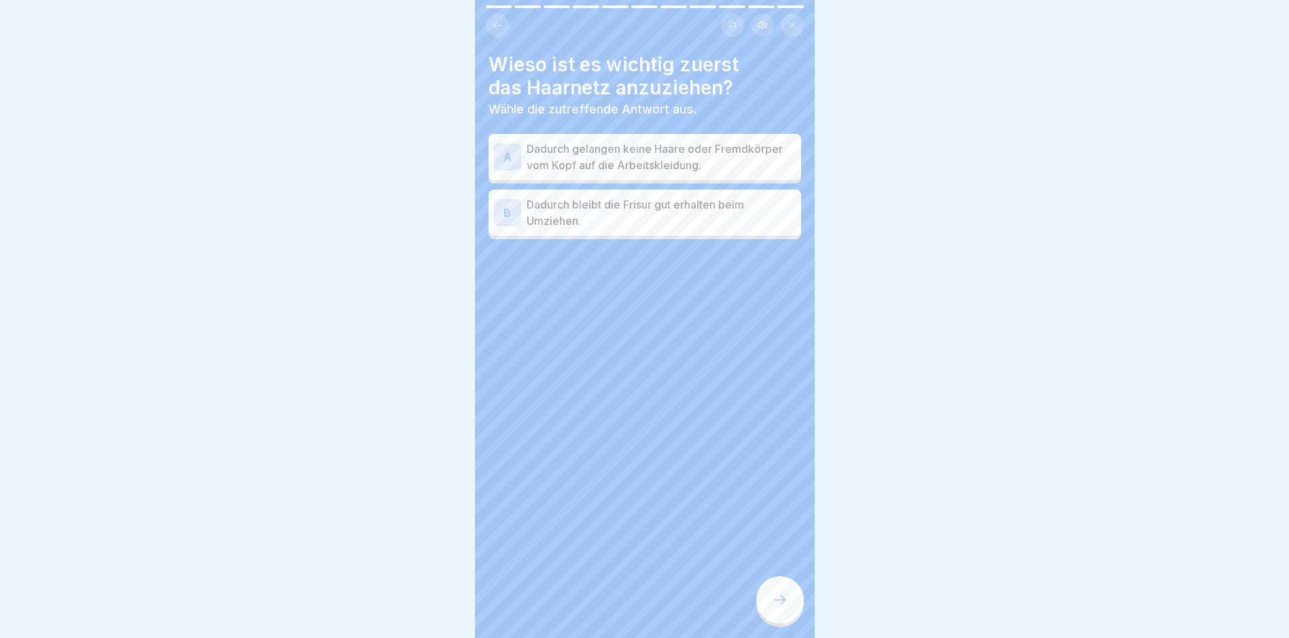
click at [688, 156] on p "Dadurch gelangen keine Haare oder Fremdkörper vom Kopf auf die Arbeitskleidung." at bounding box center [661, 157] width 269 height 33
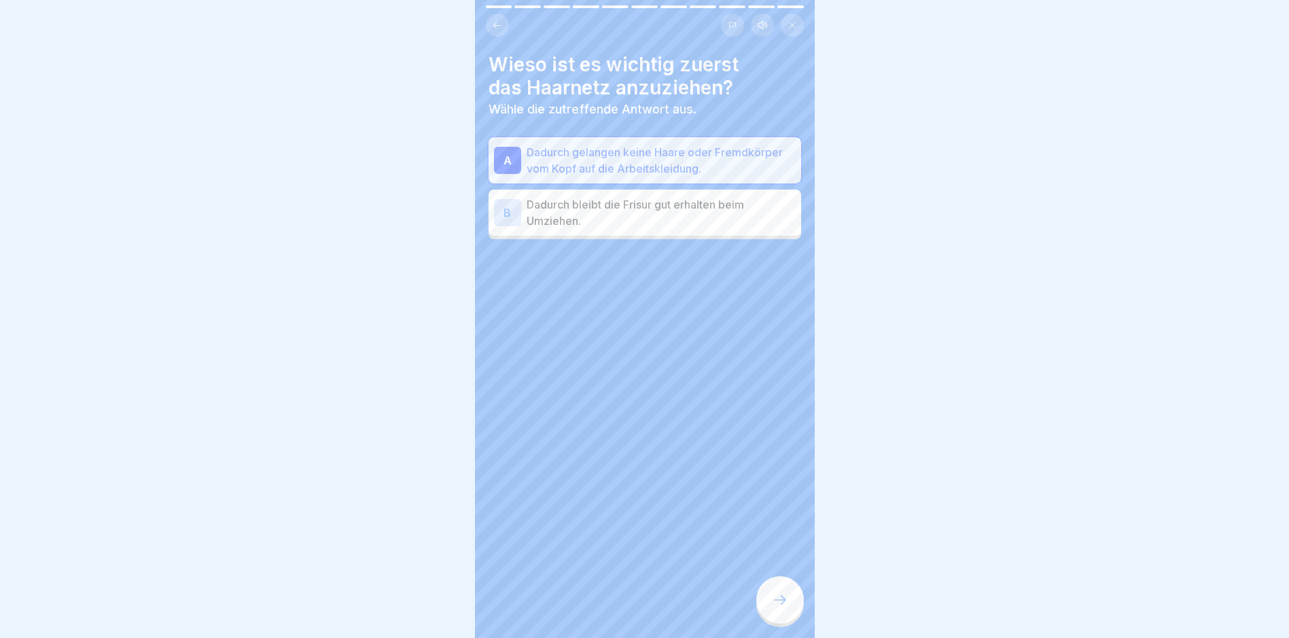
click at [785, 620] on div at bounding box center [780, 600] width 48 height 48
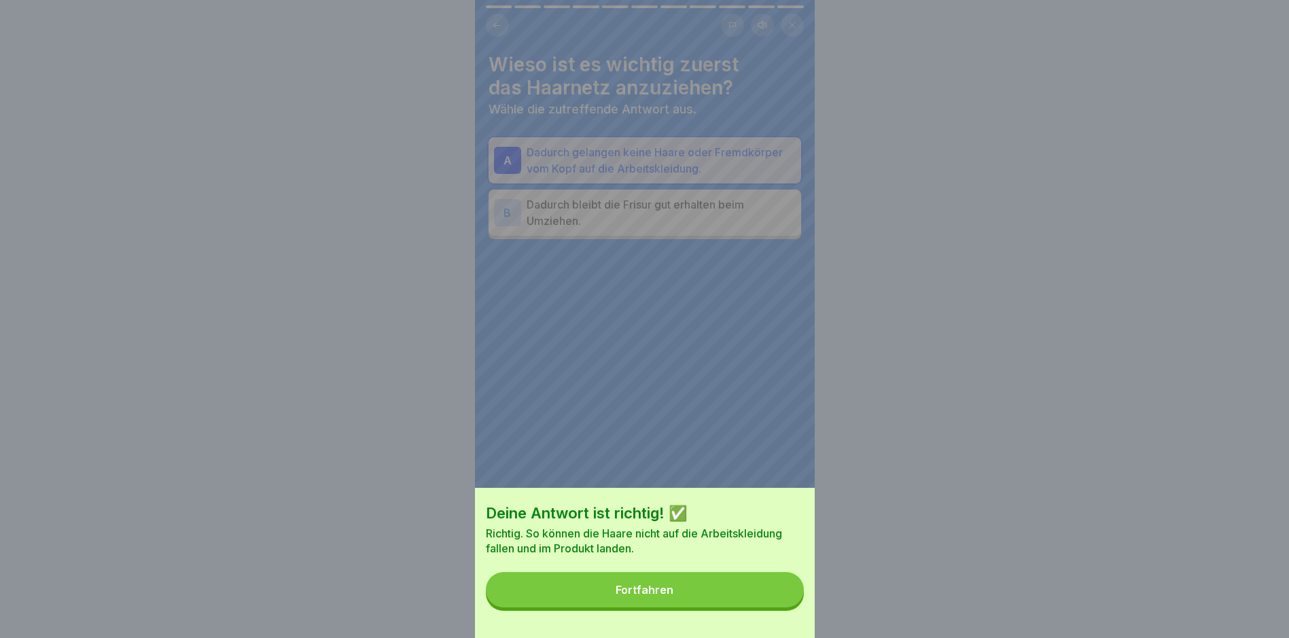
click at [768, 605] on button "Fortfahren" at bounding box center [645, 589] width 318 height 35
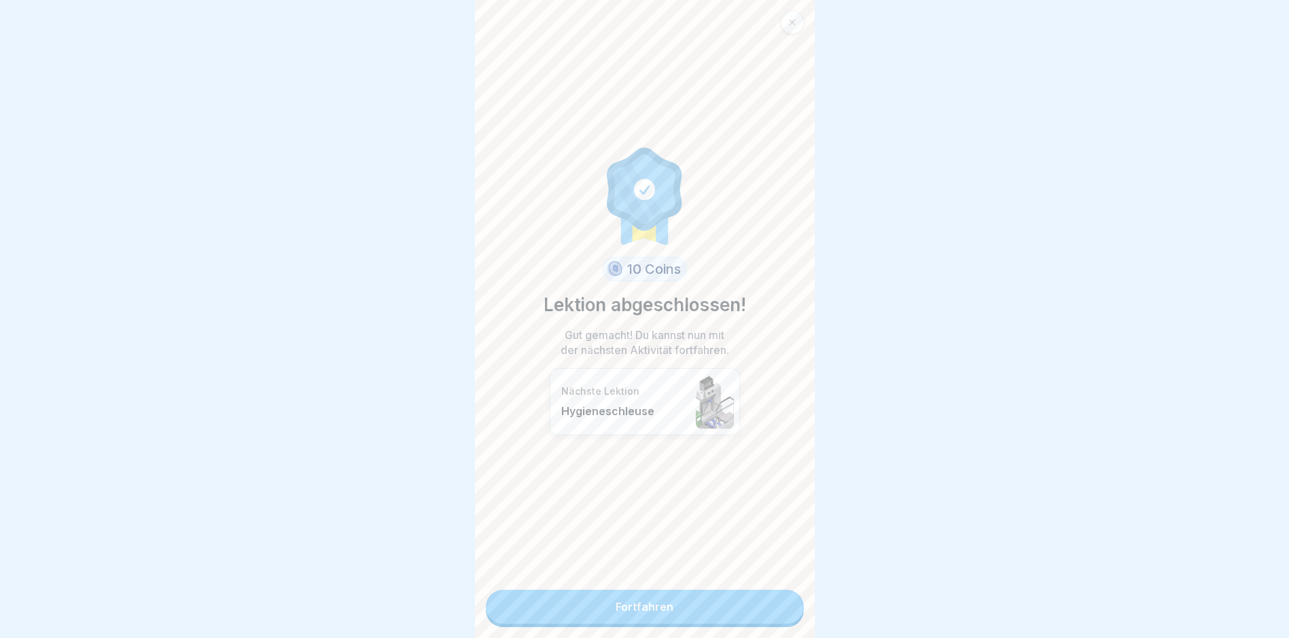
click at [756, 622] on link "Fortfahren" at bounding box center [645, 607] width 318 height 34
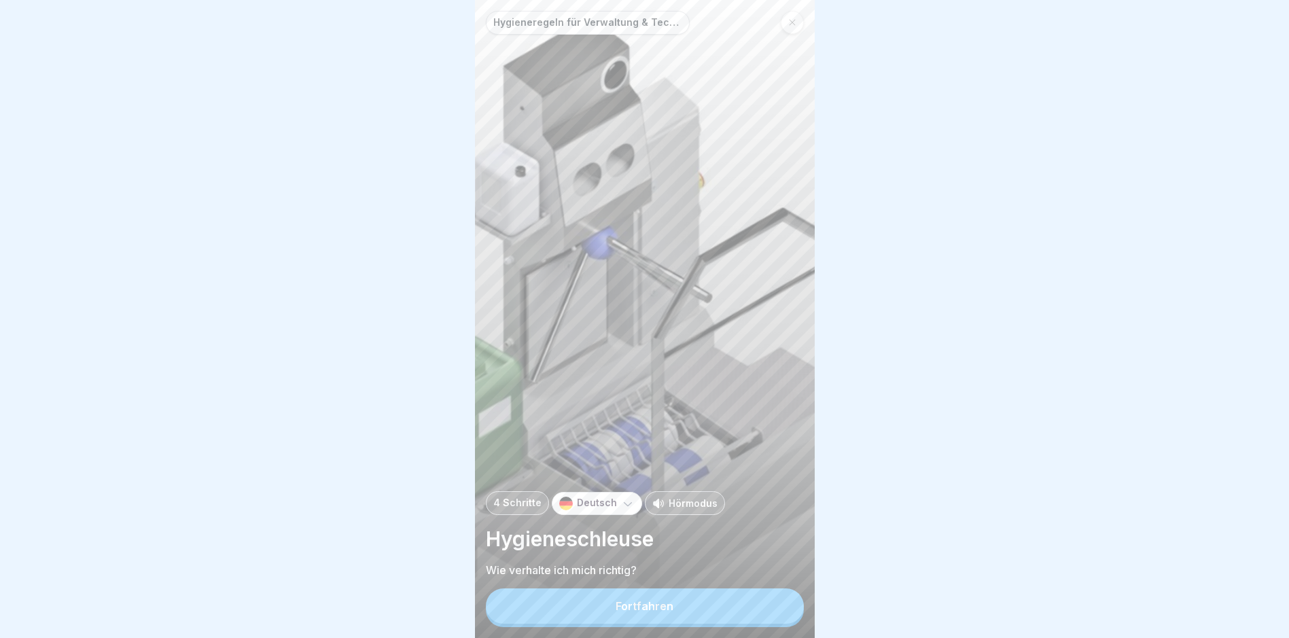
click at [743, 607] on button "Fortfahren" at bounding box center [645, 605] width 318 height 35
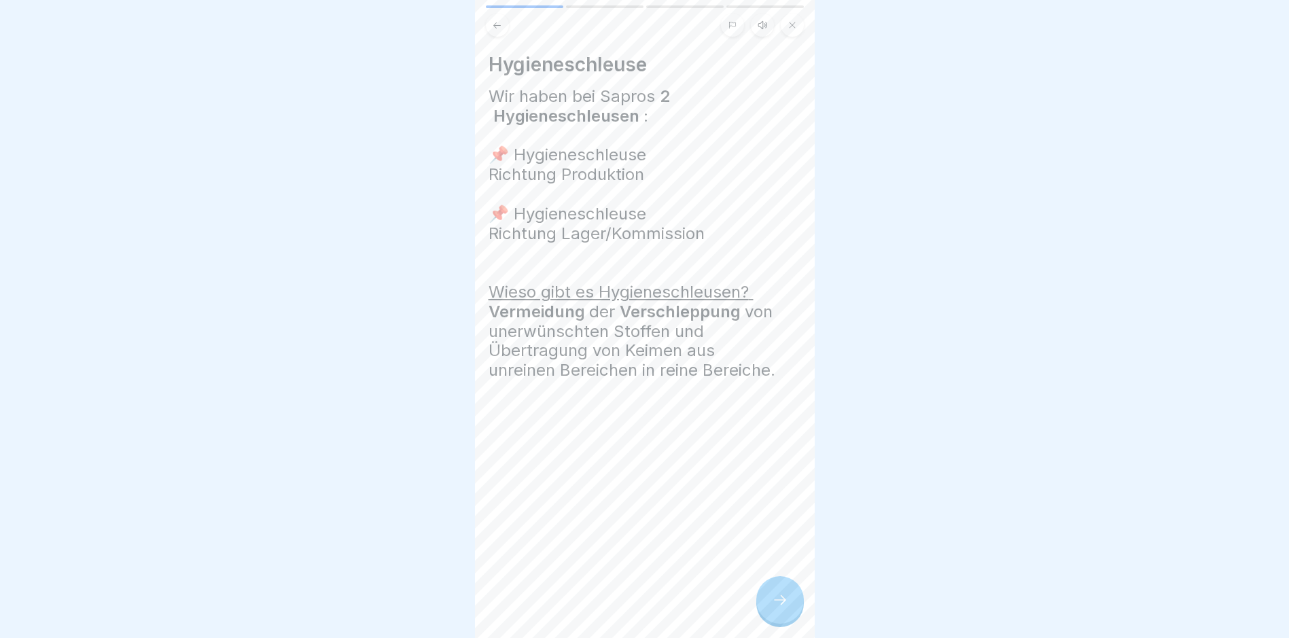
click at [794, 614] on div at bounding box center [780, 600] width 48 height 48
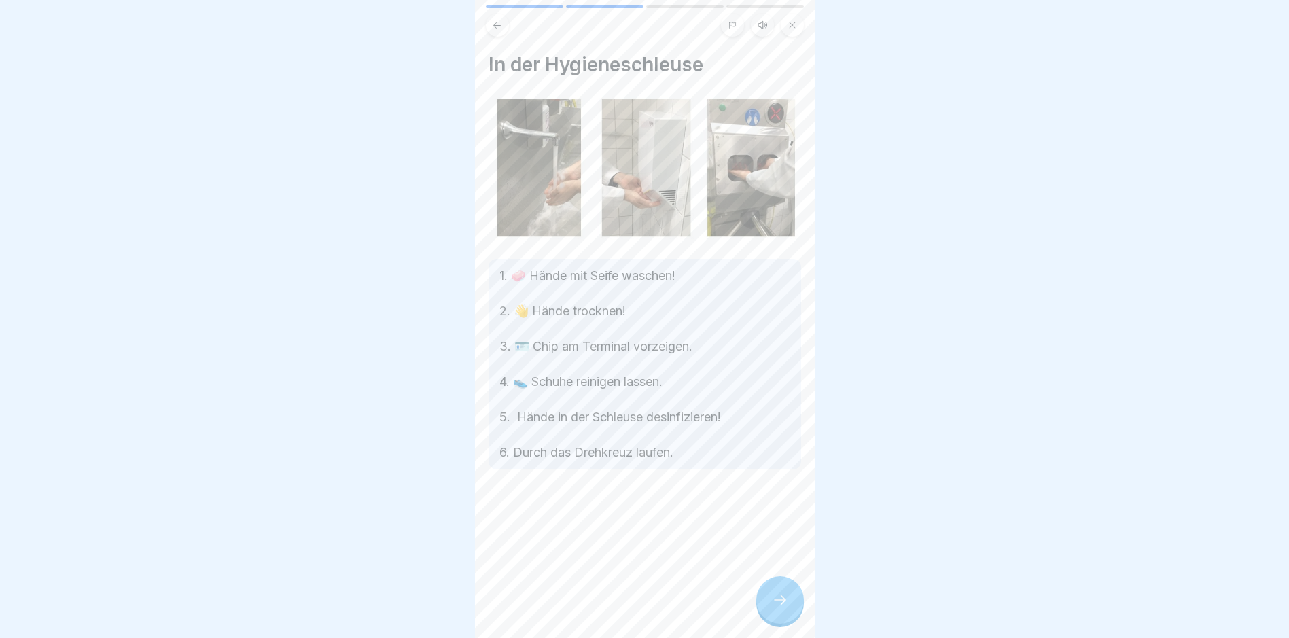
click at [788, 611] on div at bounding box center [780, 600] width 48 height 48
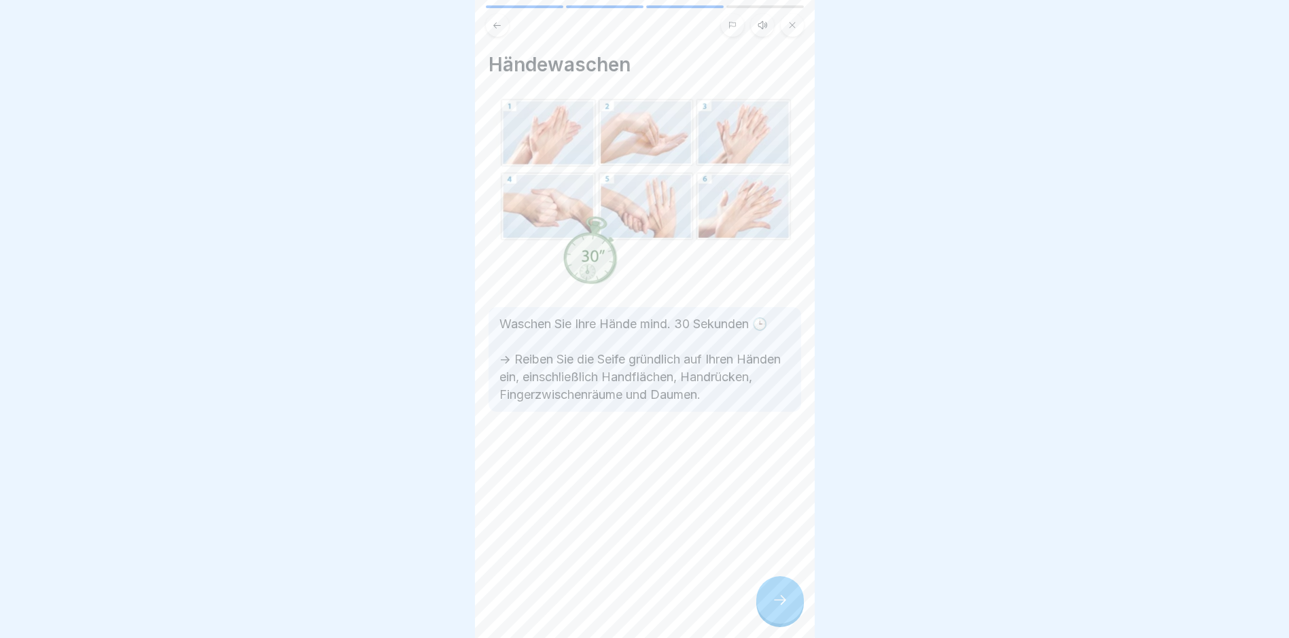
click at [788, 611] on div at bounding box center [780, 600] width 48 height 48
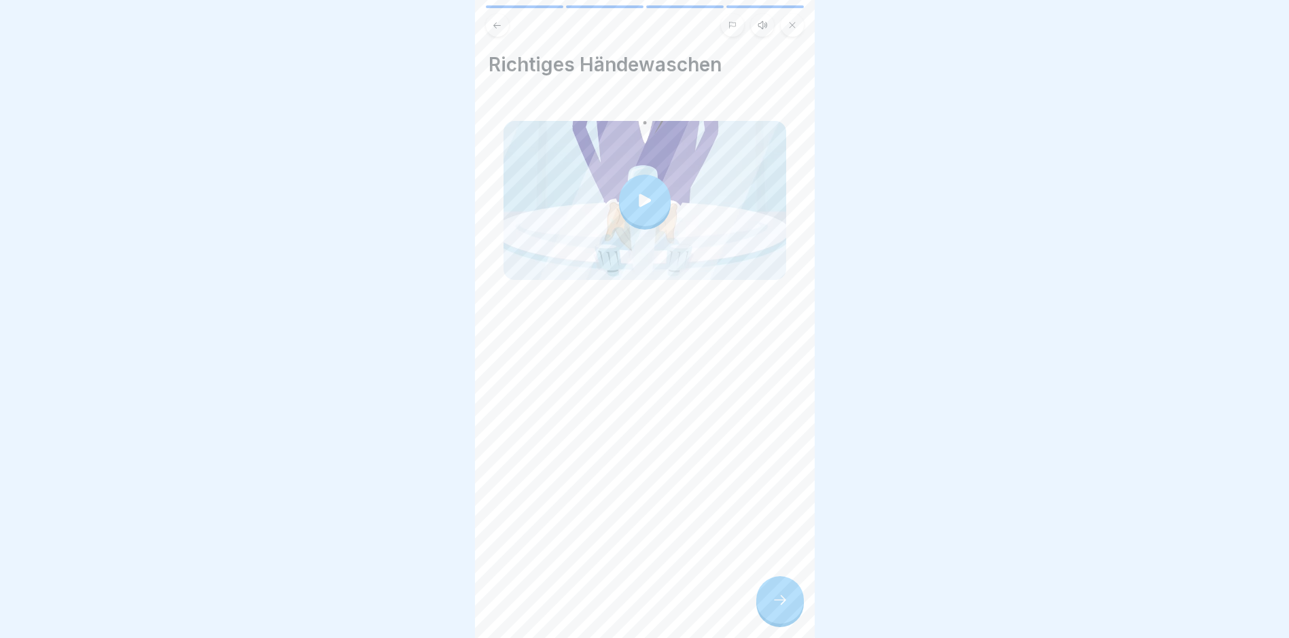
click at [788, 611] on div at bounding box center [780, 600] width 48 height 48
drag, startPoint x: 1133, startPoint y: 91, endPoint x: 1115, endPoint y: 113, distance: 28.0
click at [1133, 92] on div at bounding box center [644, 319] width 1289 height 638
click at [772, 622] on div at bounding box center [780, 600] width 48 height 48
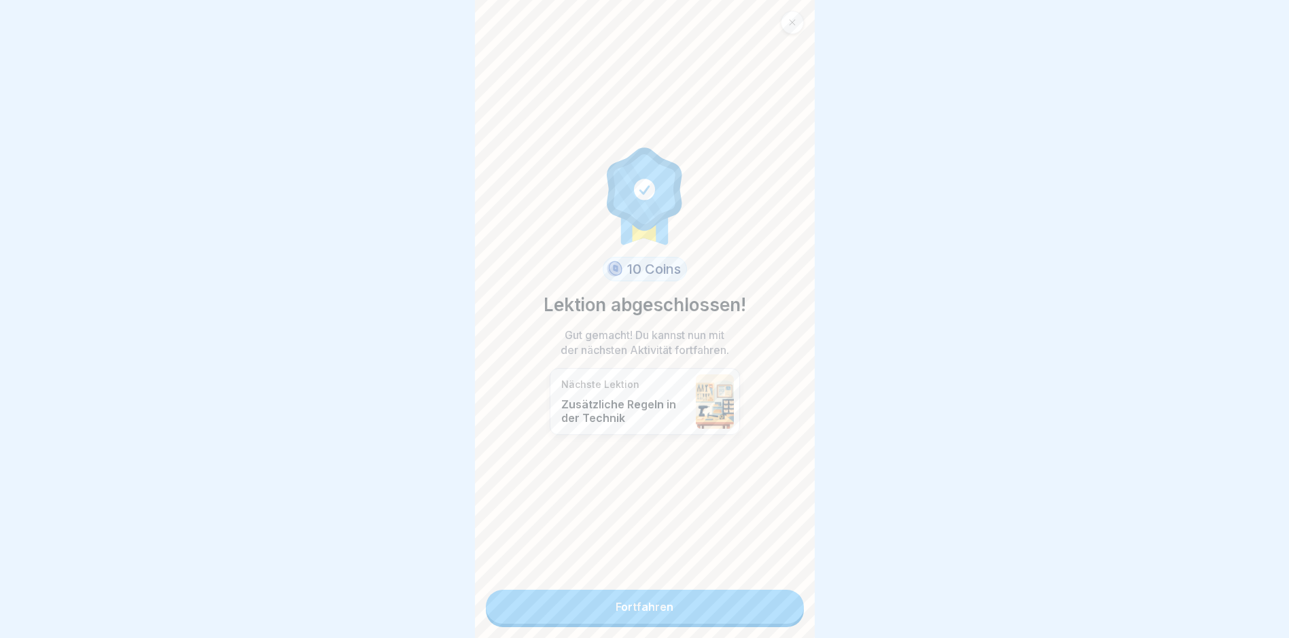
click at [743, 617] on link "Fortfahren" at bounding box center [645, 607] width 318 height 34
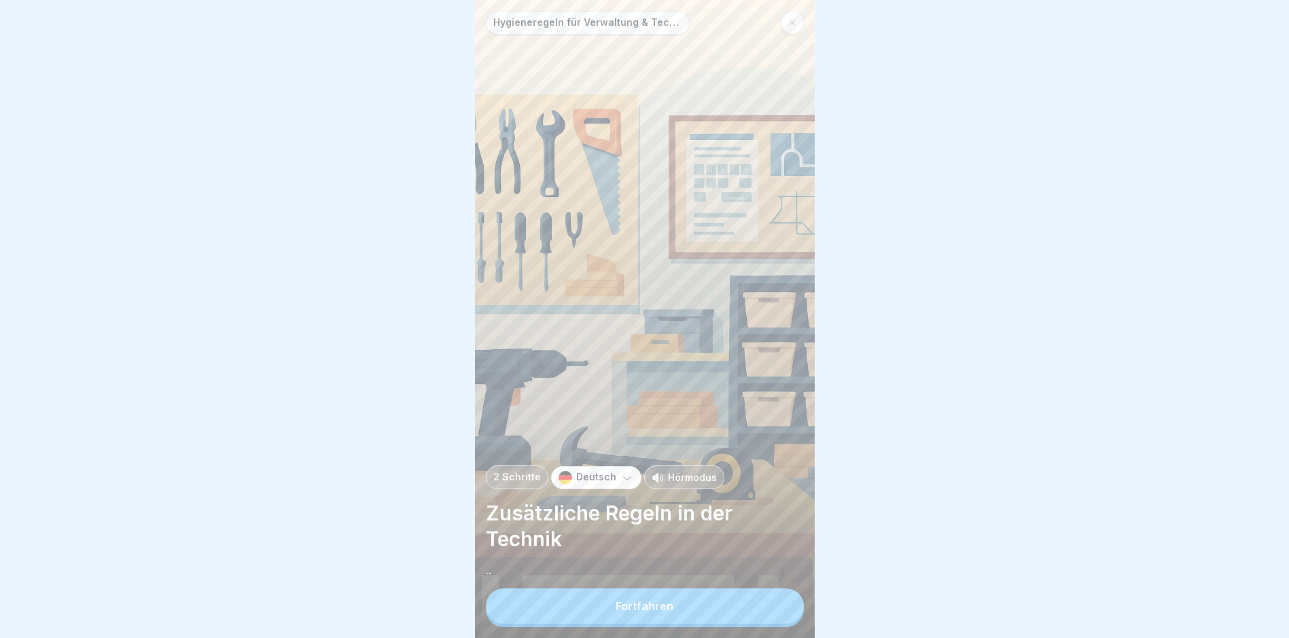
click at [741, 616] on button "Fortfahren" at bounding box center [645, 605] width 318 height 35
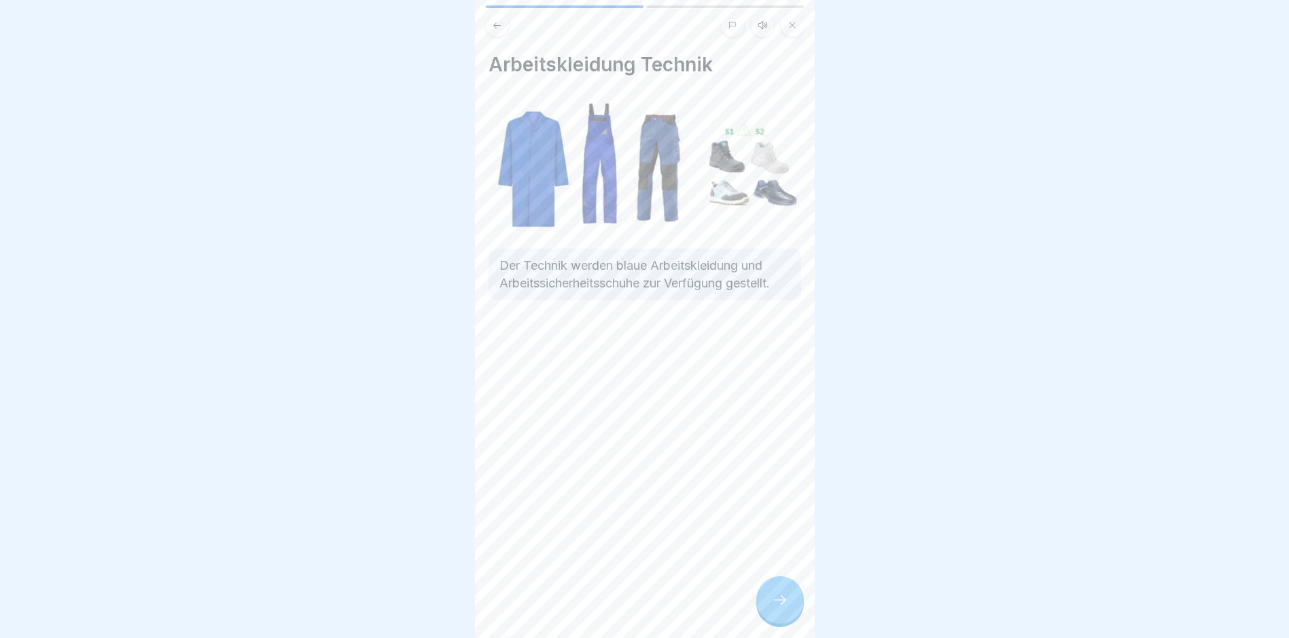
click at [791, 608] on div at bounding box center [780, 600] width 48 height 48
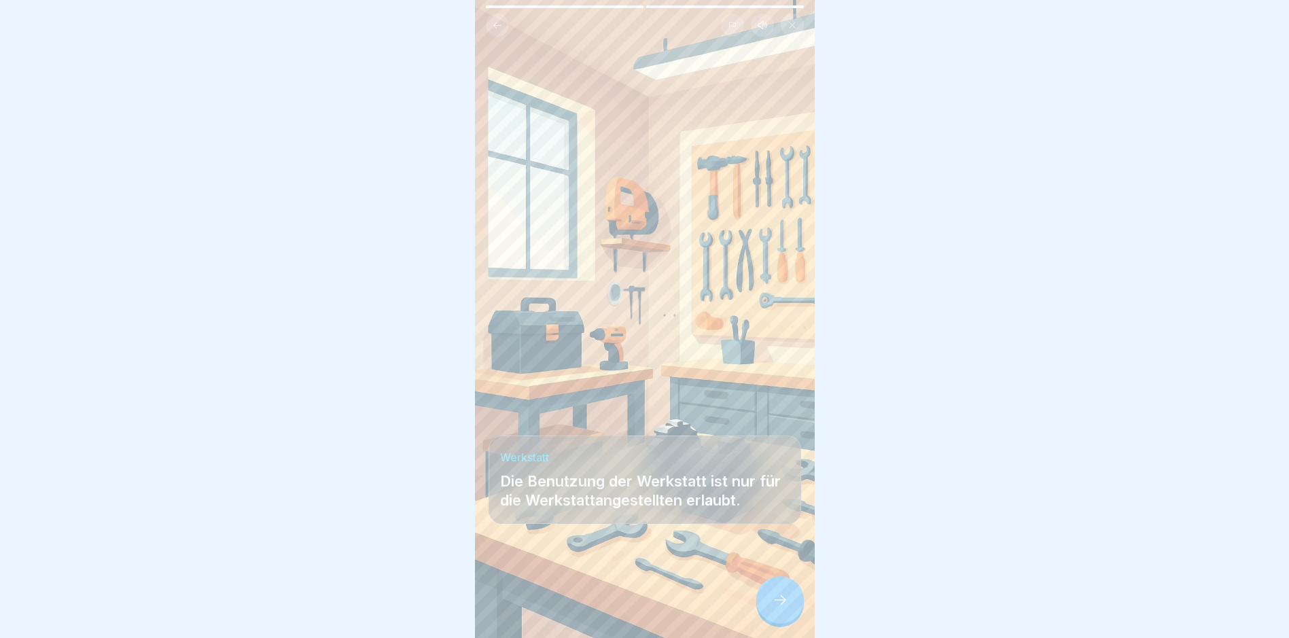
click at [790, 608] on div at bounding box center [780, 600] width 48 height 48
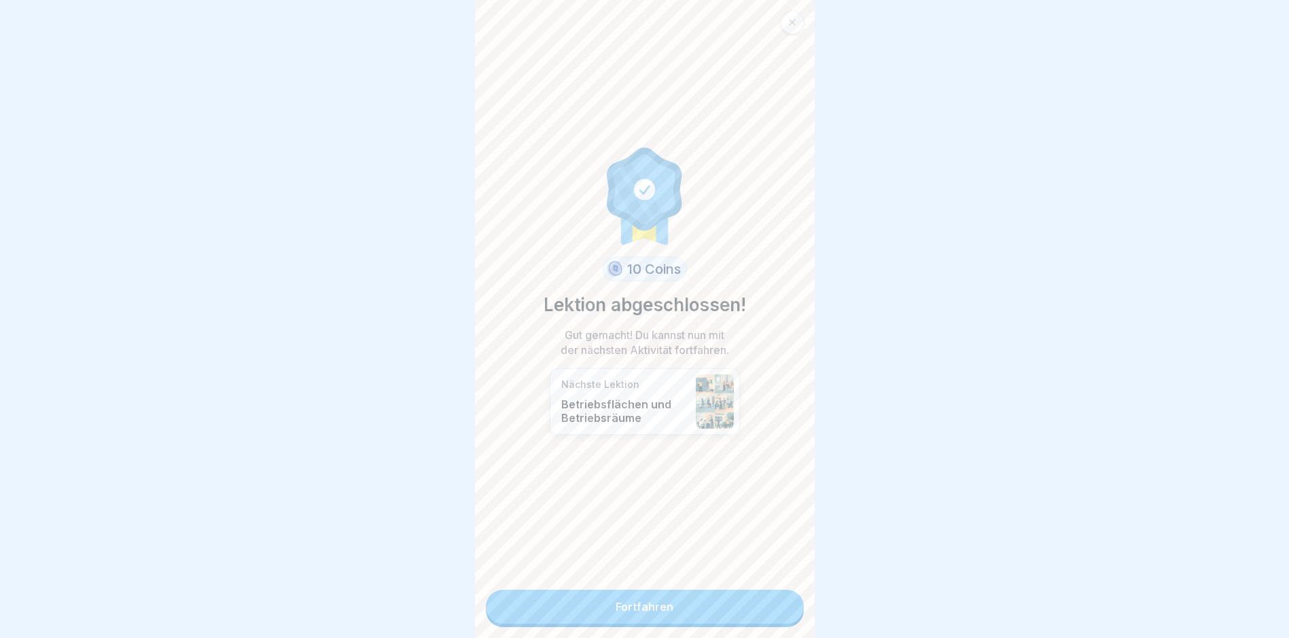
click at [754, 610] on link "Fortfahren" at bounding box center [645, 607] width 318 height 34
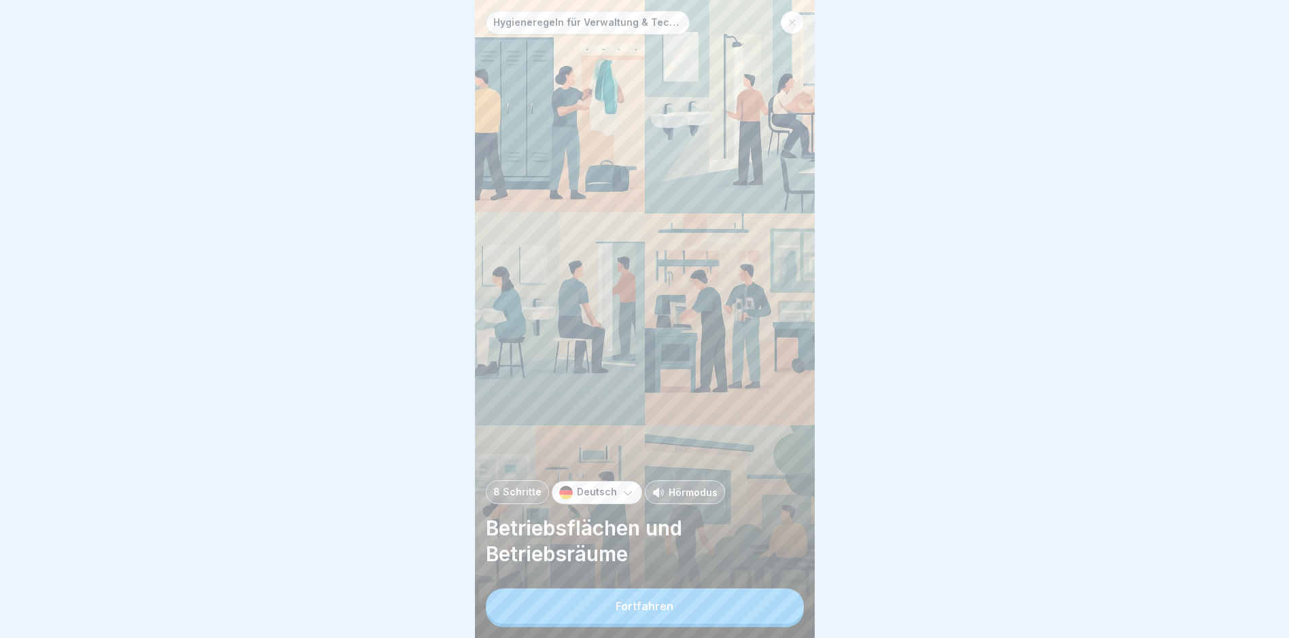
click at [745, 610] on button "Fortfahren" at bounding box center [645, 605] width 318 height 35
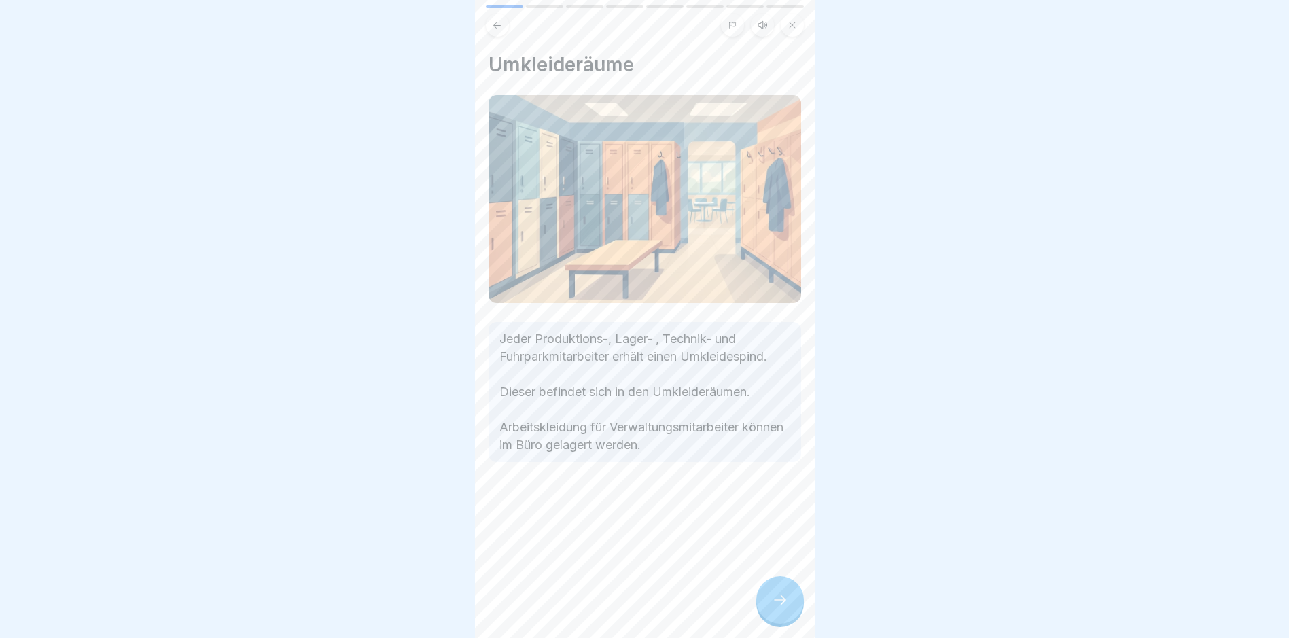
click at [792, 610] on div at bounding box center [780, 600] width 48 height 48
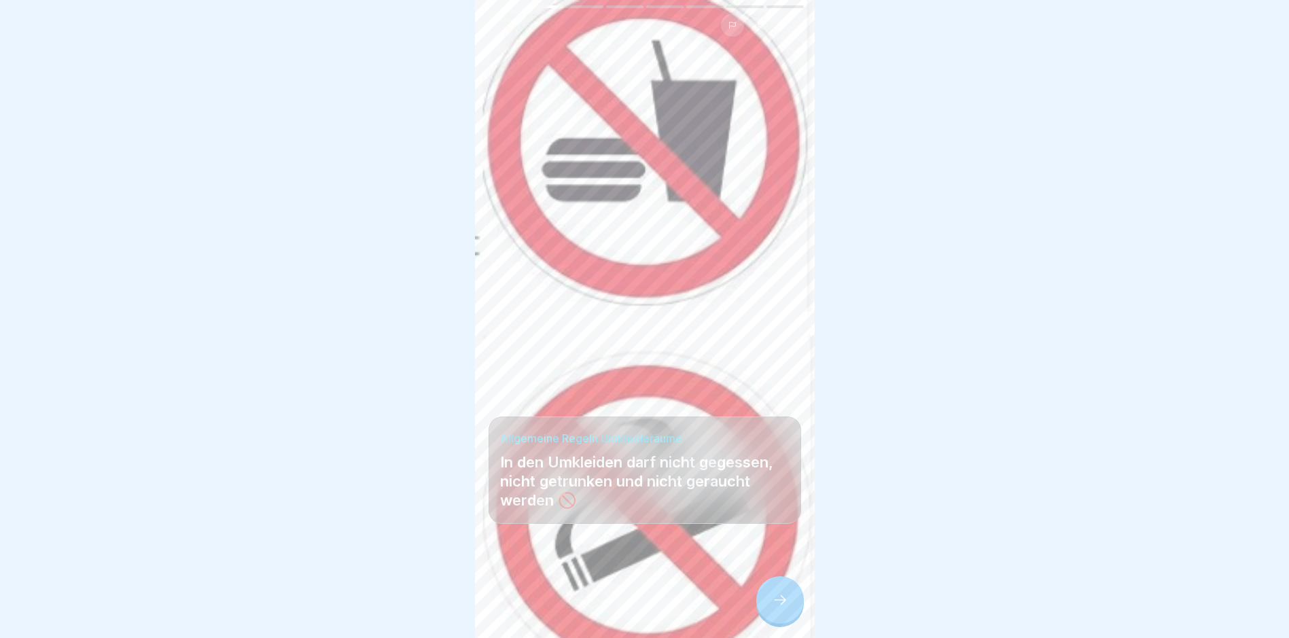
click at [787, 608] on icon at bounding box center [780, 600] width 16 height 16
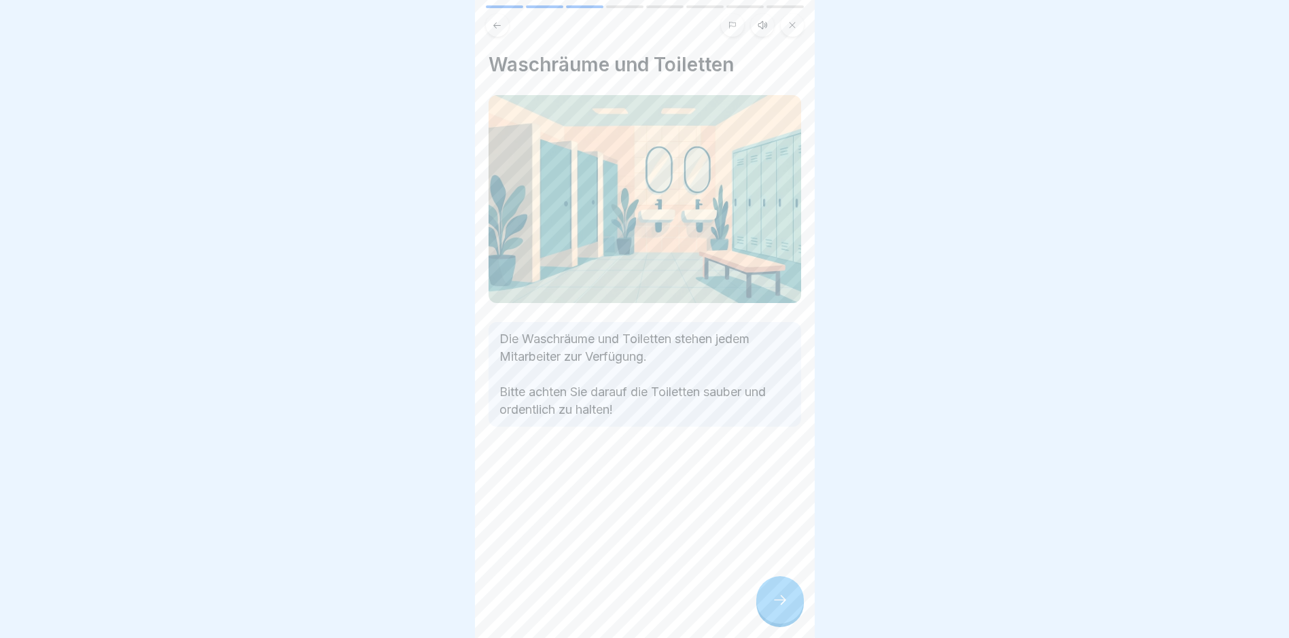
click at [787, 608] on icon at bounding box center [780, 600] width 16 height 16
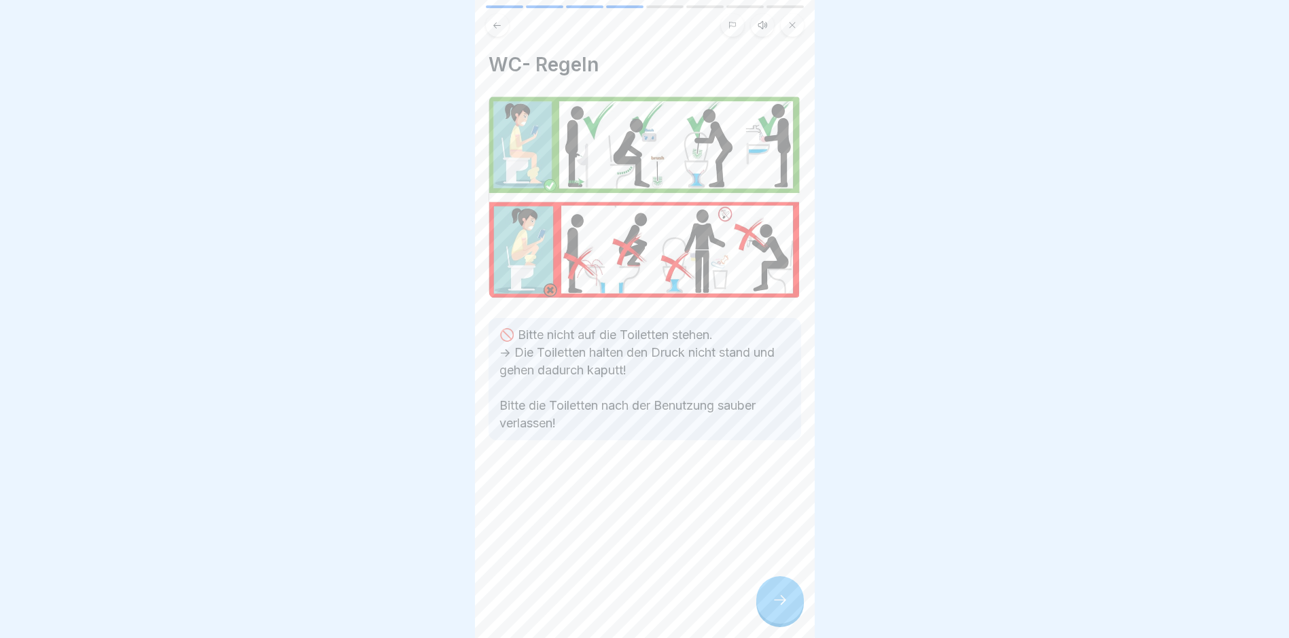
click at [775, 608] on icon at bounding box center [780, 600] width 16 height 16
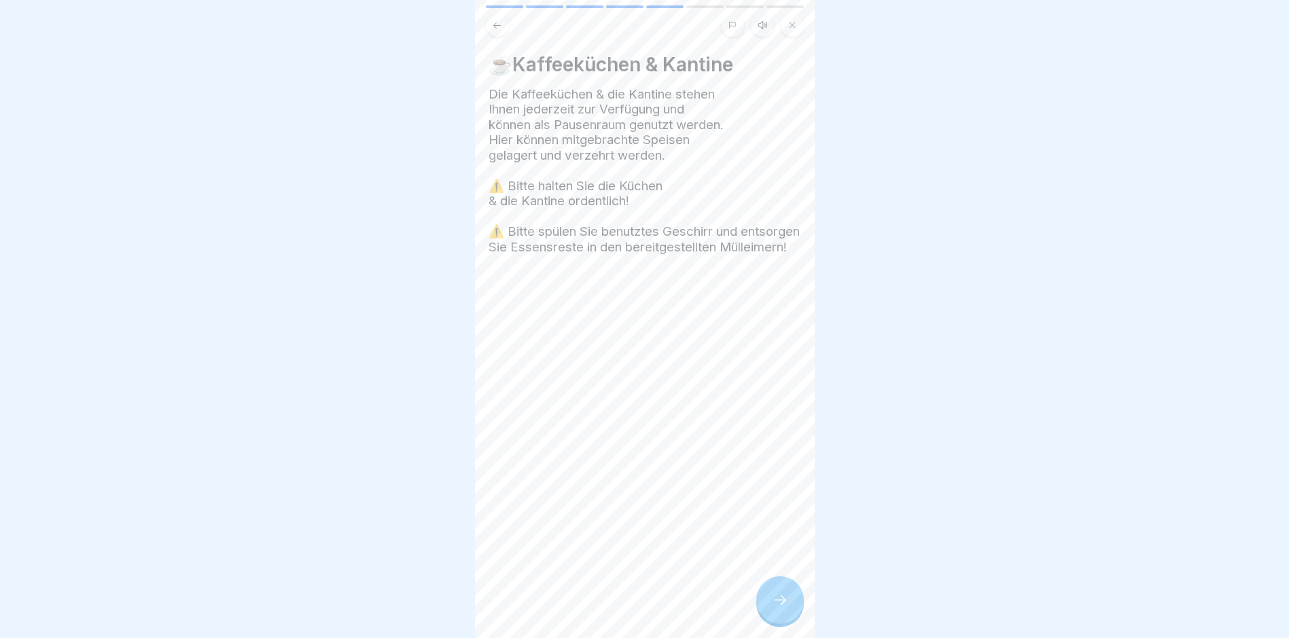
click at [784, 597] on div at bounding box center [780, 600] width 48 height 48
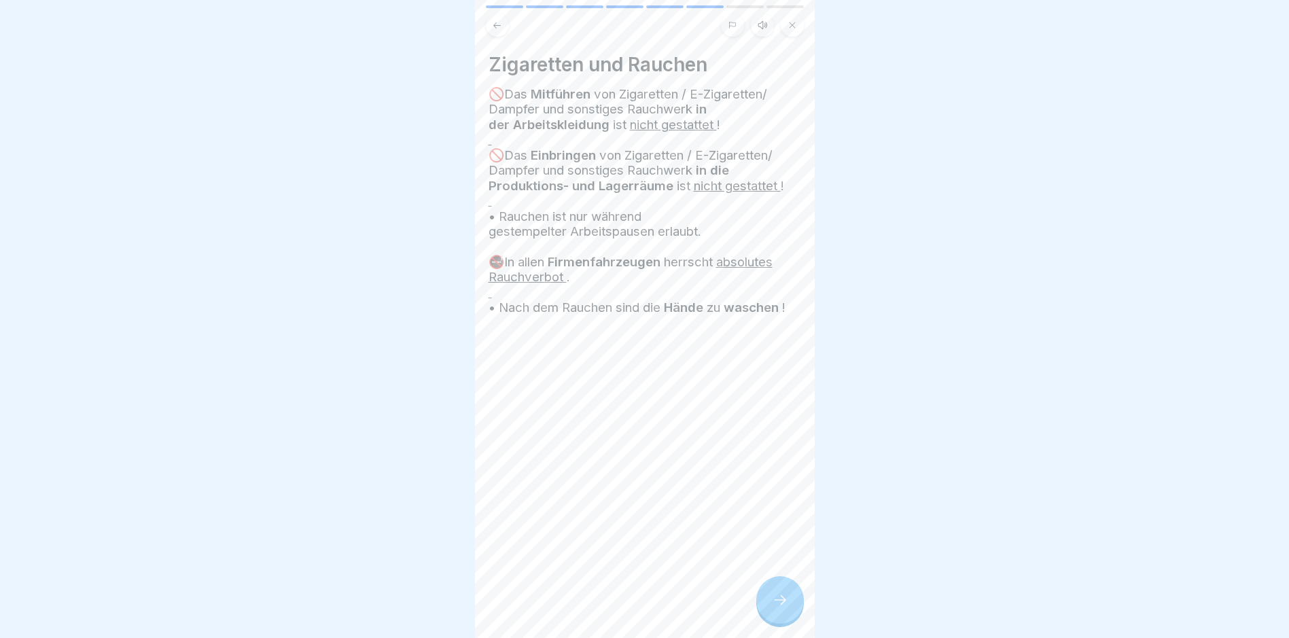
click at [780, 608] on icon at bounding box center [780, 600] width 16 height 16
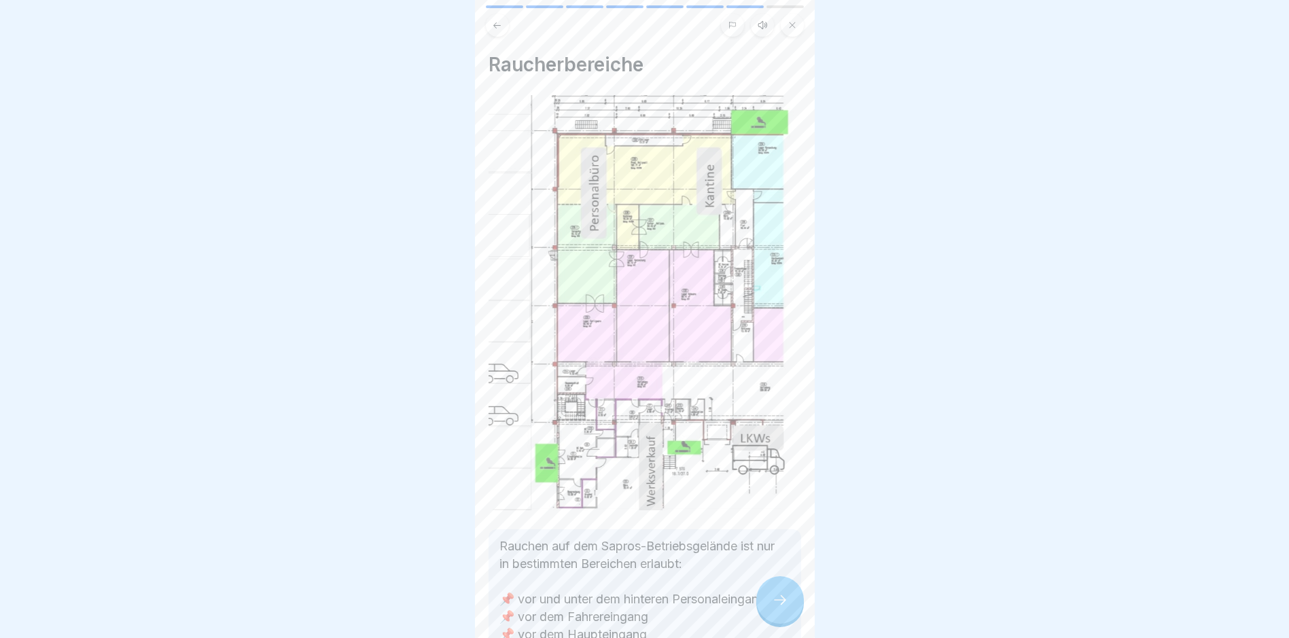
click at [778, 608] on icon at bounding box center [780, 600] width 16 height 16
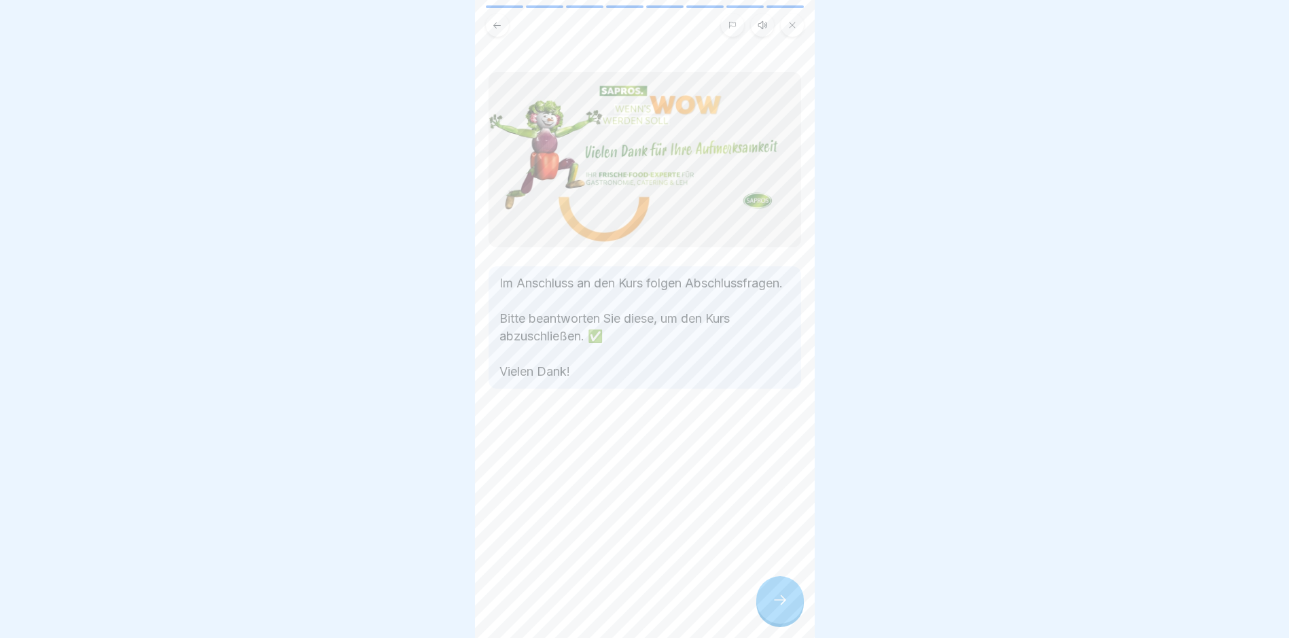
click at [775, 608] on icon at bounding box center [780, 600] width 16 height 16
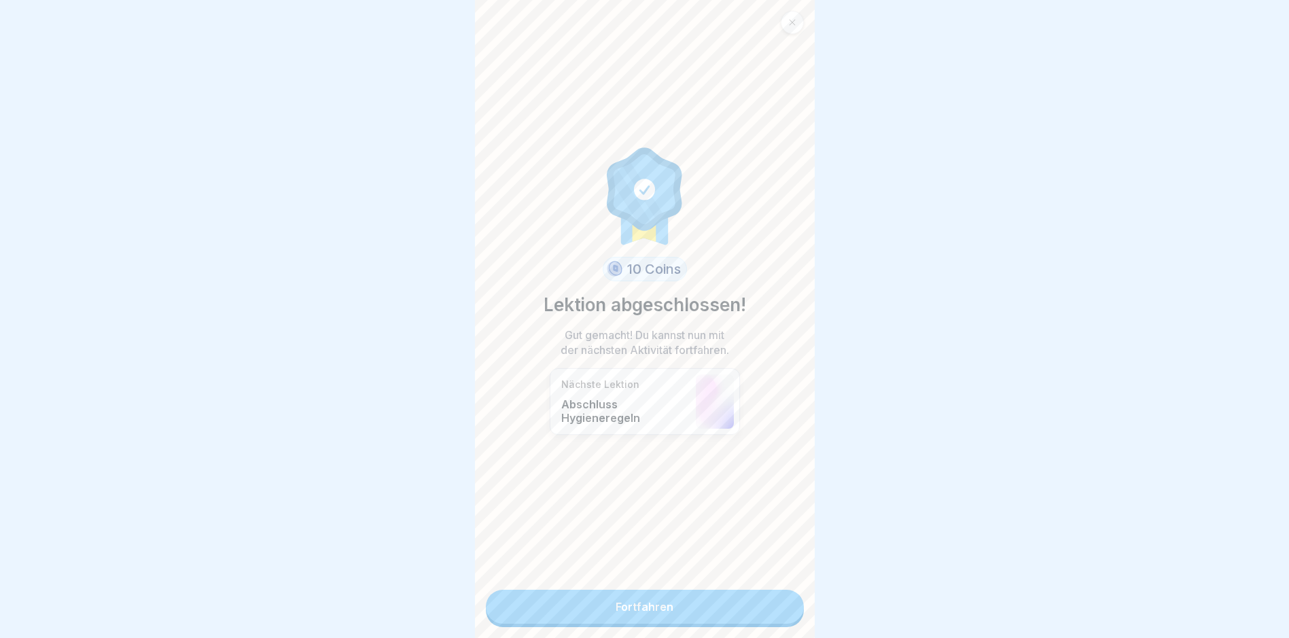
click at [745, 614] on link "Fortfahren" at bounding box center [645, 607] width 318 height 34
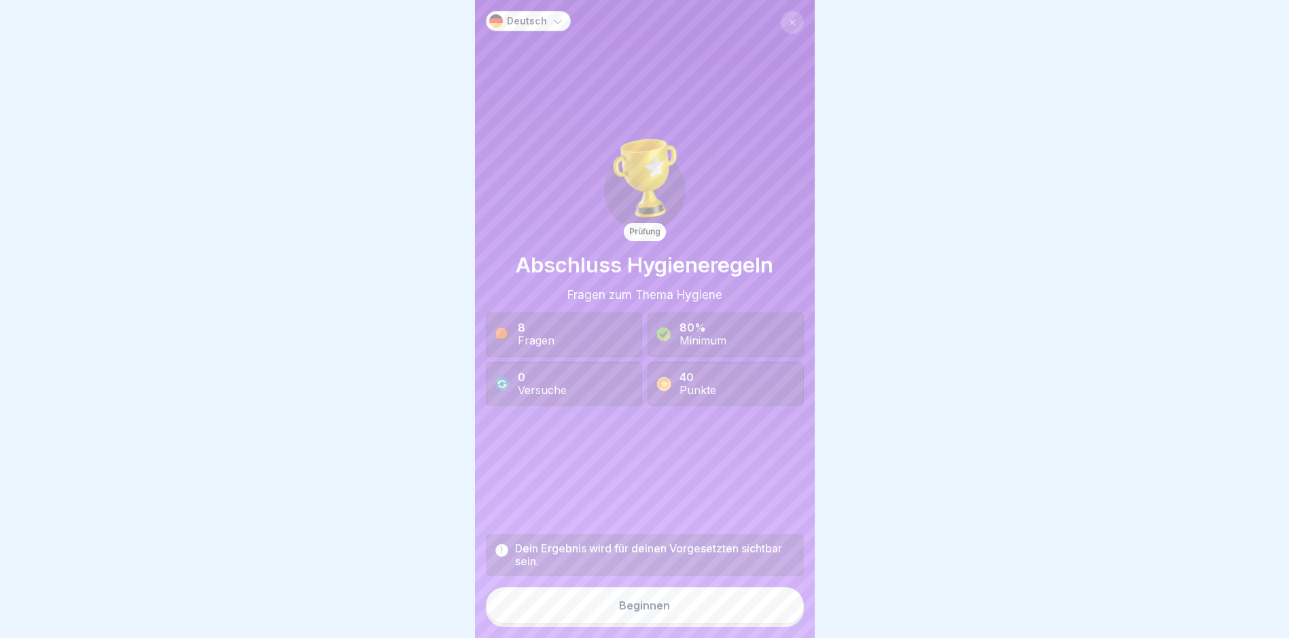
click at [739, 614] on button "Beginnen" at bounding box center [645, 605] width 318 height 37
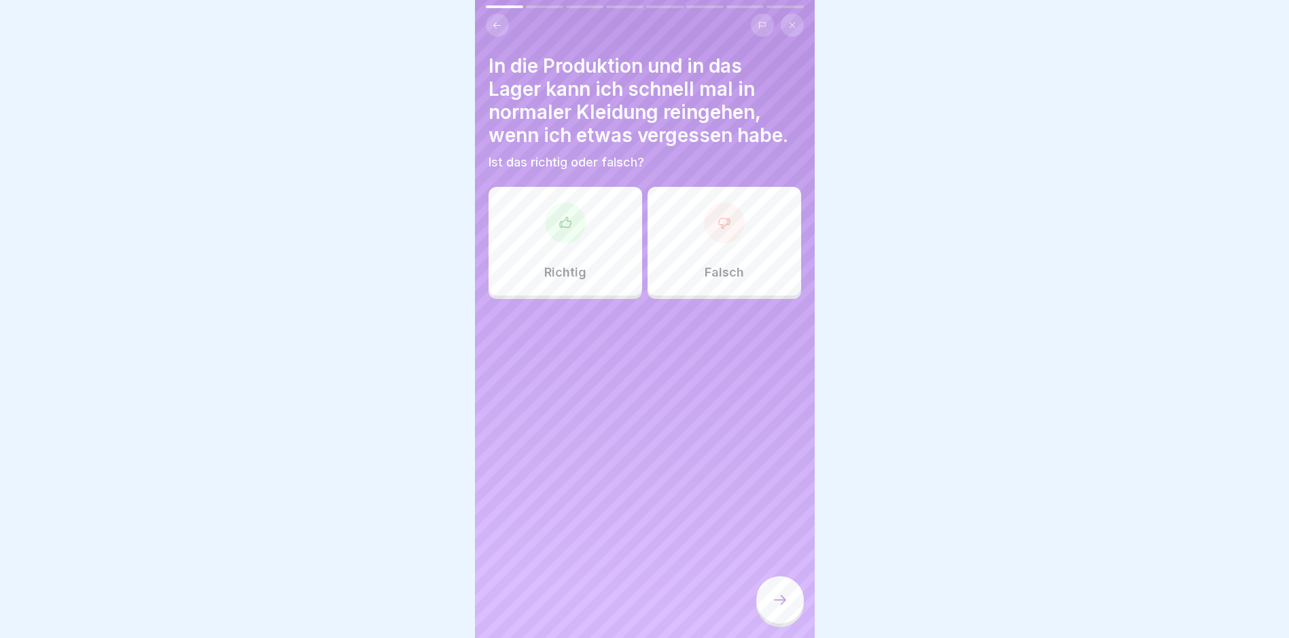
click at [707, 236] on div at bounding box center [724, 222] width 41 height 41
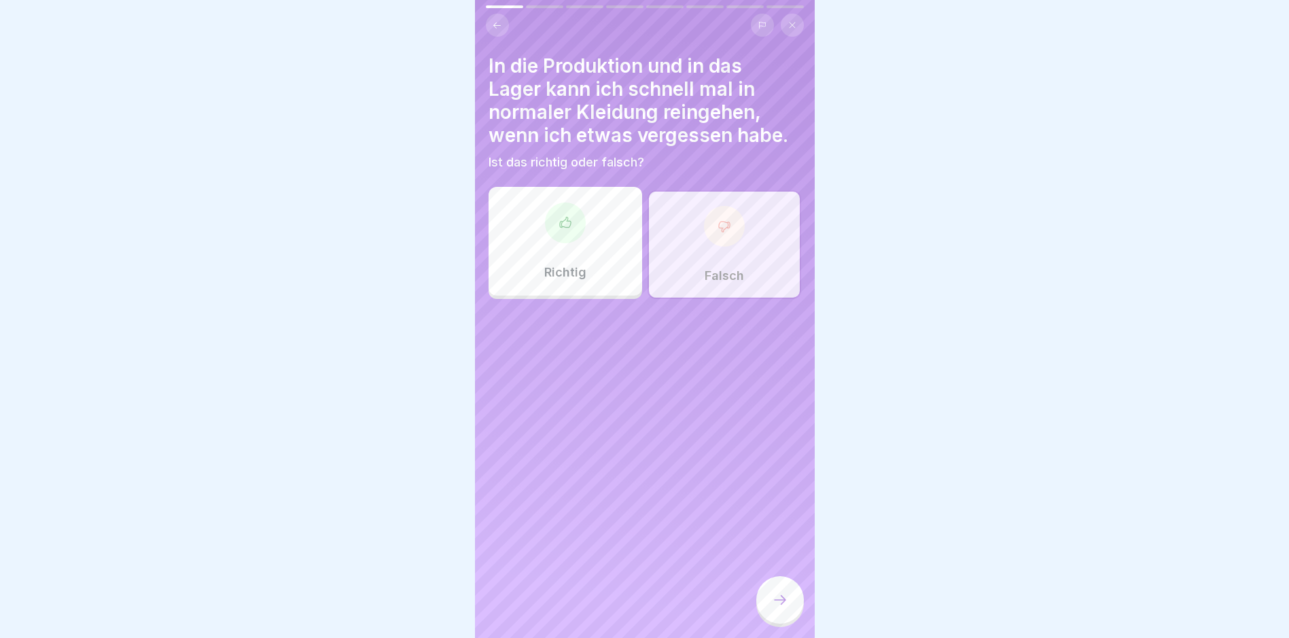
click at [778, 624] on div at bounding box center [780, 600] width 48 height 48
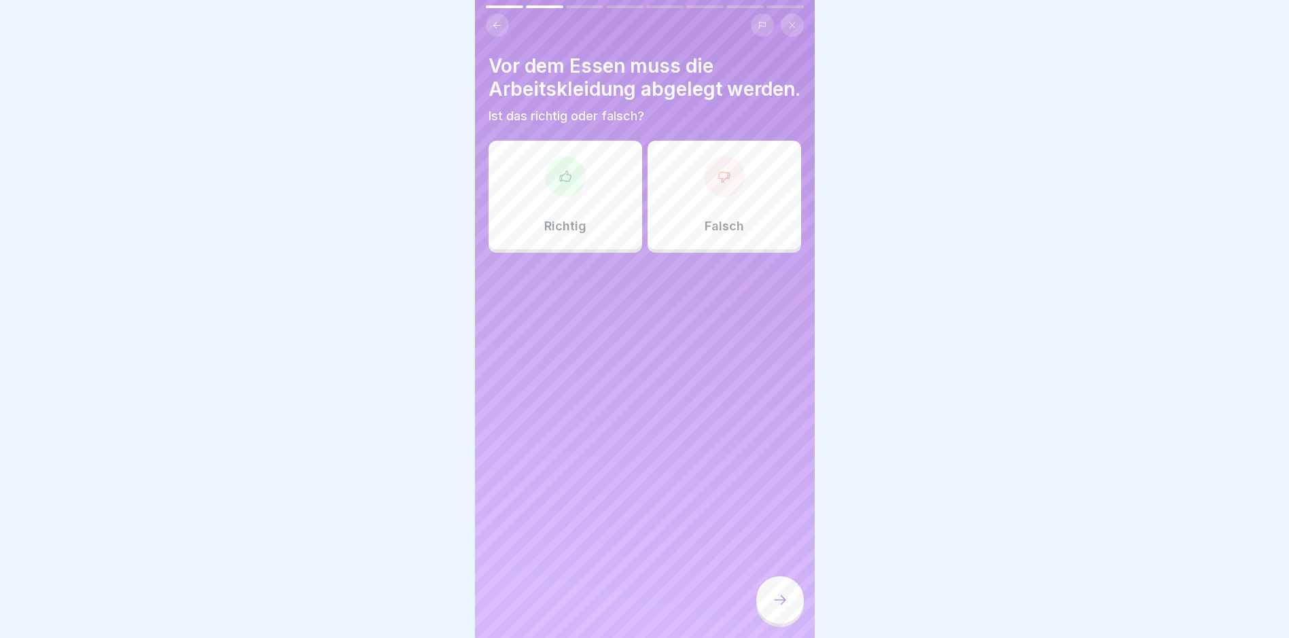
click at [584, 217] on div "Richtig" at bounding box center [566, 195] width 154 height 109
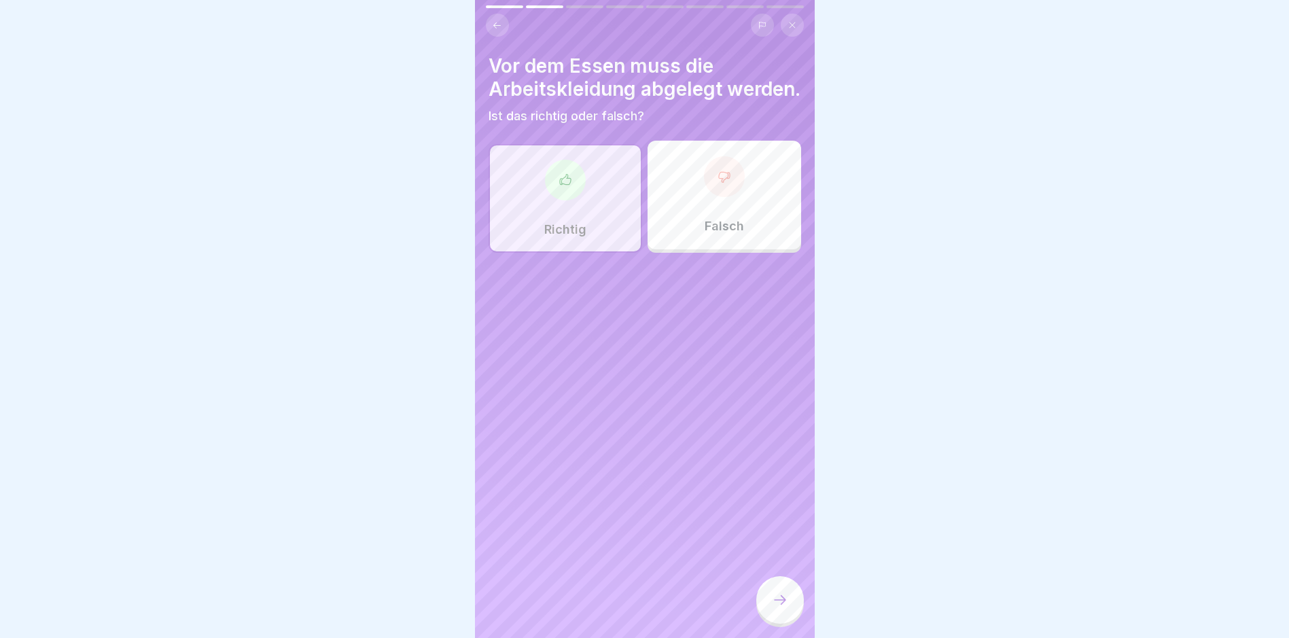
click at [793, 624] on div at bounding box center [780, 600] width 48 height 48
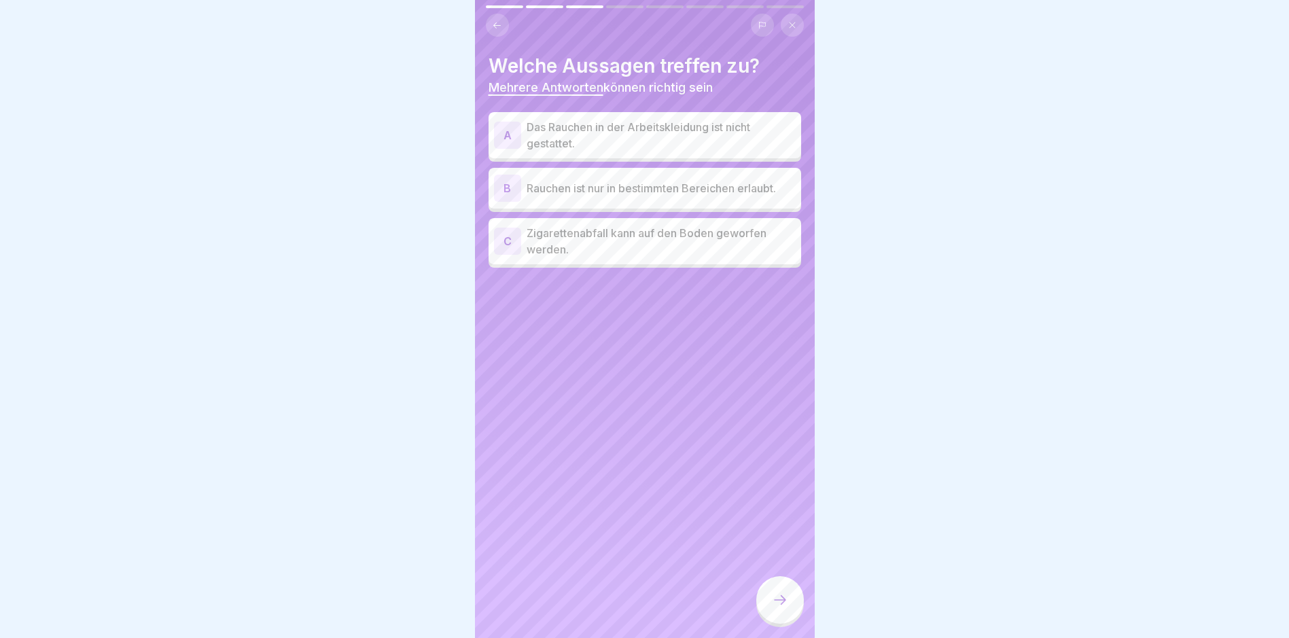
click at [615, 136] on p "Das Rauchen in der Arbeitskleidung ist nicht gestattet." at bounding box center [661, 135] width 269 height 33
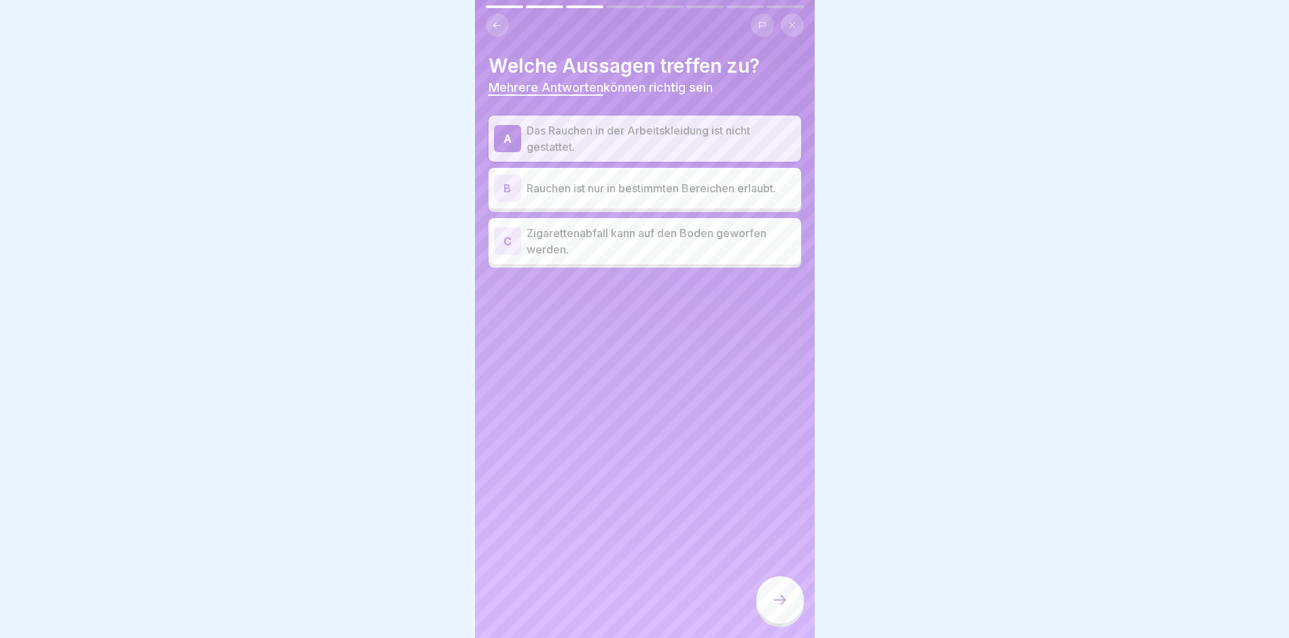
click at [625, 191] on p "Rauchen ist nur in bestimmten Bereichen erlaubt." at bounding box center [661, 188] width 269 height 16
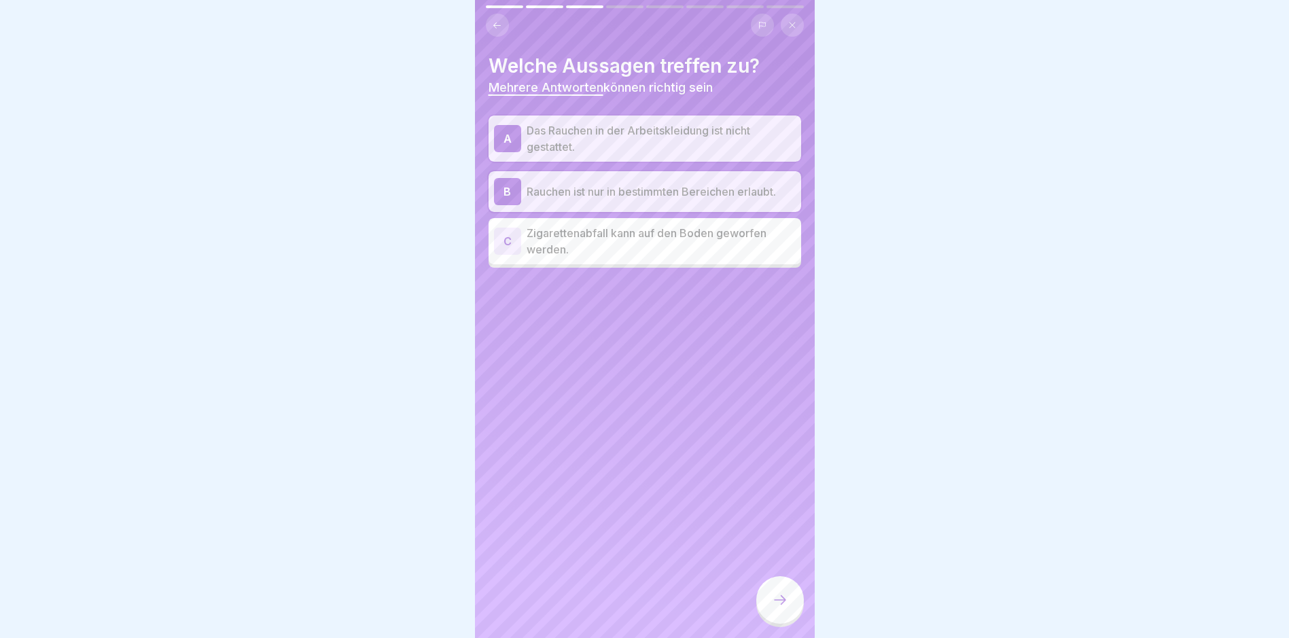
click at [766, 616] on div at bounding box center [780, 600] width 48 height 48
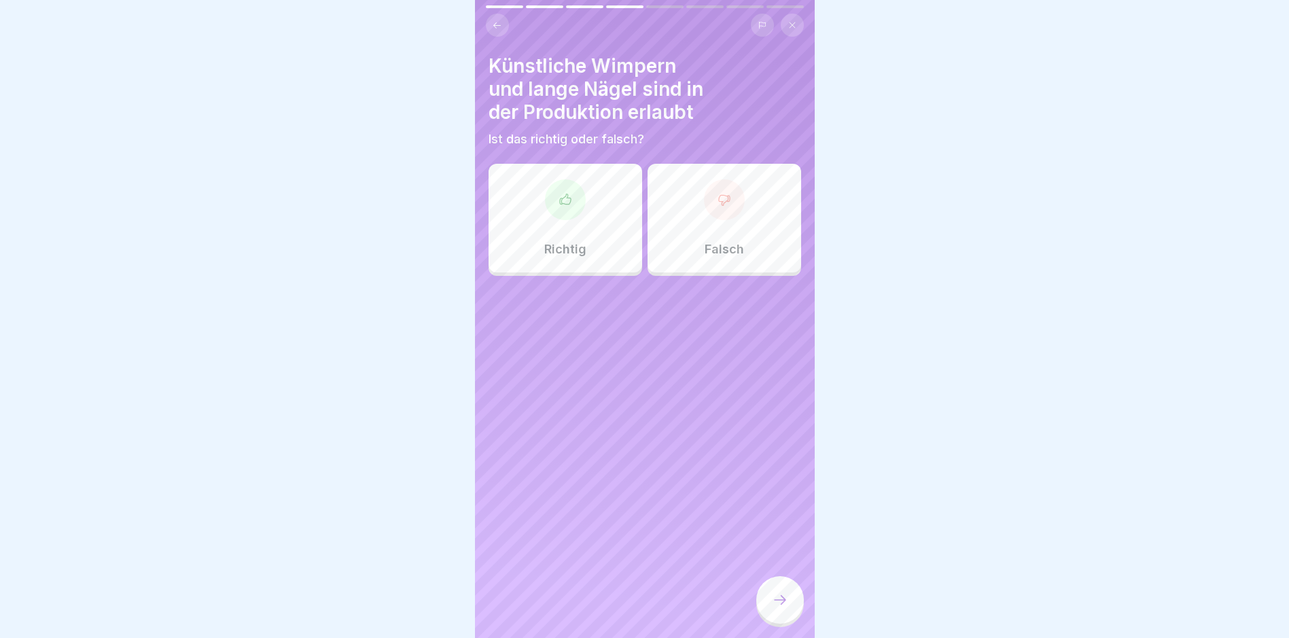
click at [713, 232] on div "Falsch" at bounding box center [724, 218] width 154 height 109
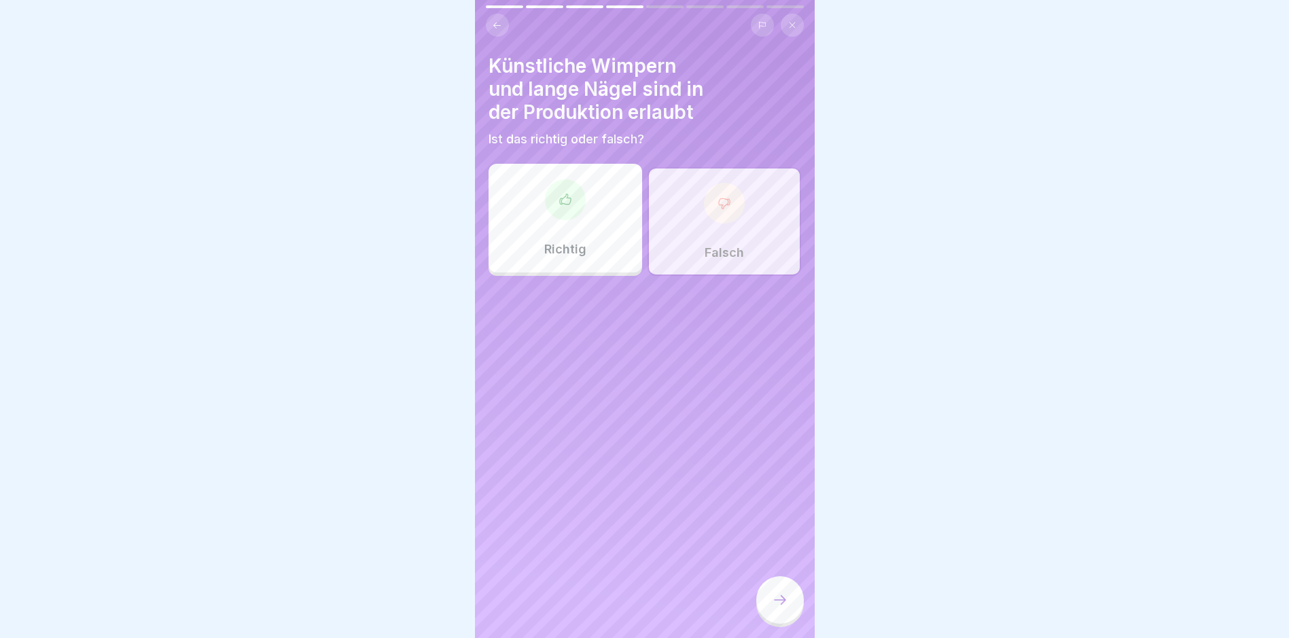
click at [785, 608] on icon at bounding box center [780, 600] width 16 height 16
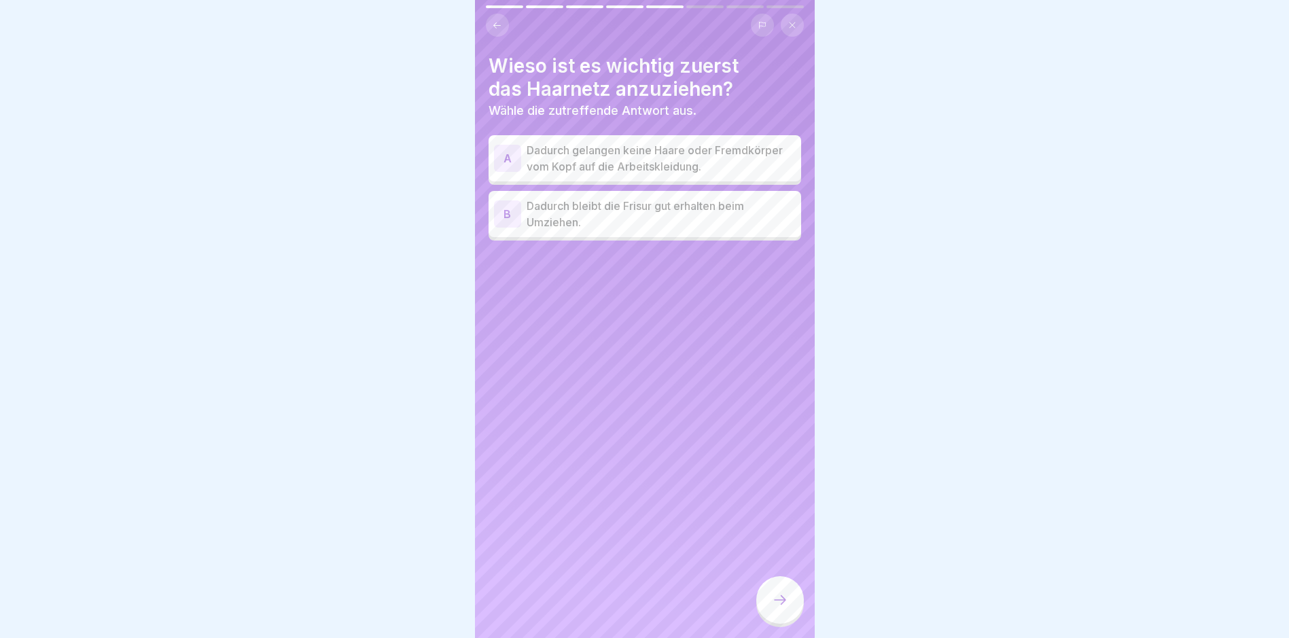
click at [650, 156] on p "Dadurch gelangen keine Haare oder Fremdkörper vom Kopf auf die Arbeitskleidung." at bounding box center [661, 158] width 269 height 33
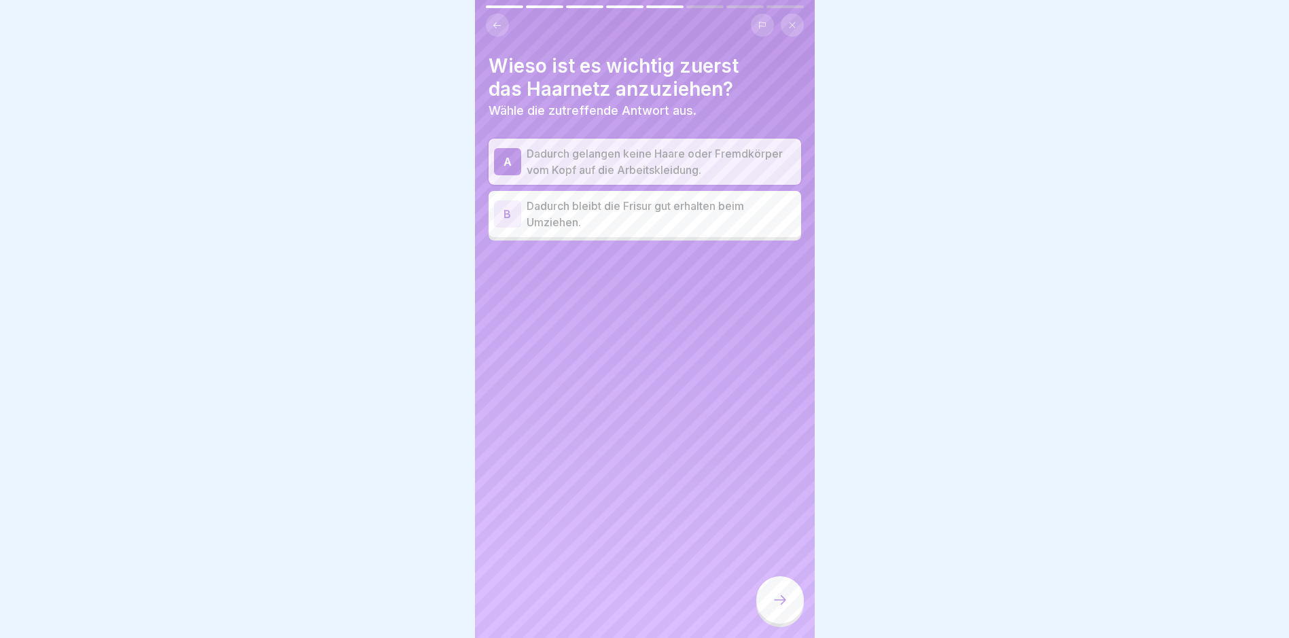
click at [780, 608] on icon at bounding box center [780, 600] width 16 height 16
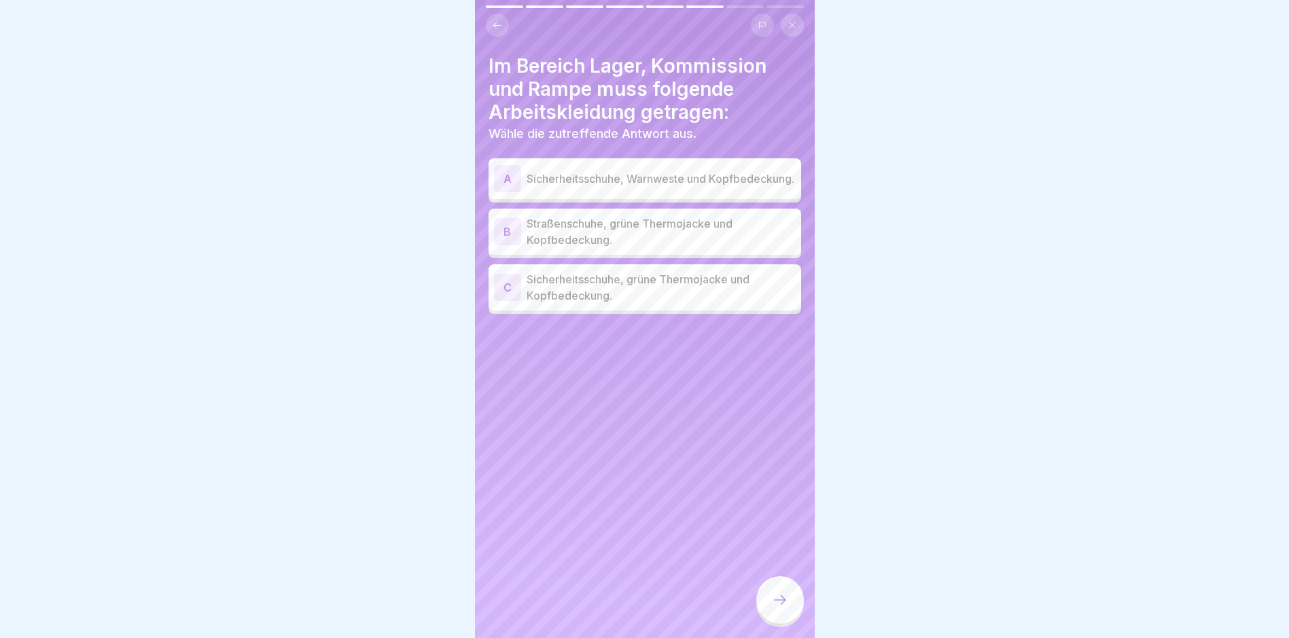
click at [620, 298] on p "Sicherheitsschuhe, grüne Thermojacke und Kopfbedeckung." at bounding box center [661, 287] width 269 height 33
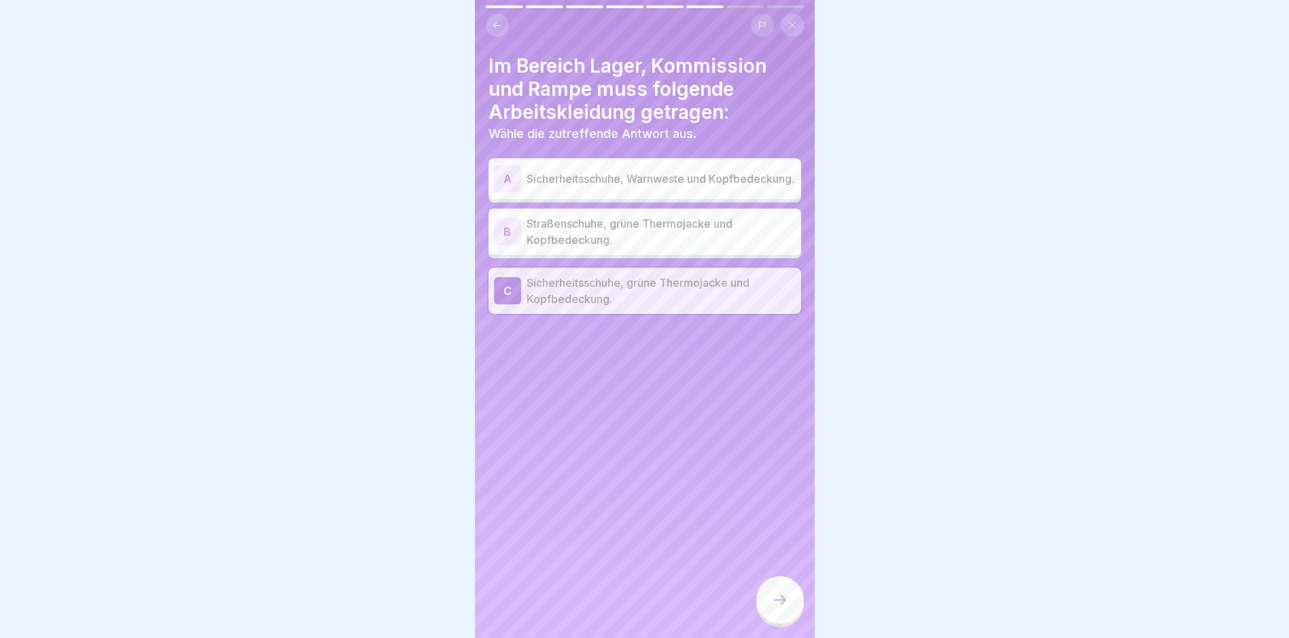
click at [775, 604] on icon at bounding box center [780, 600] width 16 height 16
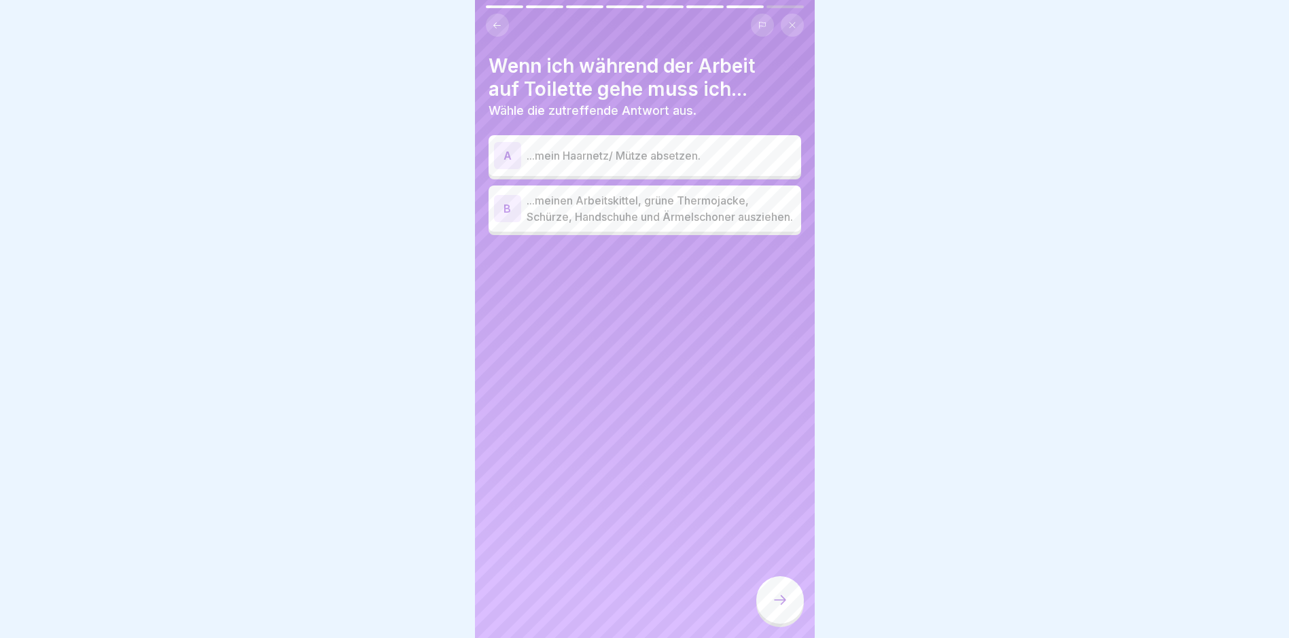
click at [659, 215] on p "...meinen Arbeitskittel, grüne Thermojacke, Schürze, Handschuhe und Ärmelschone…" at bounding box center [661, 208] width 269 height 33
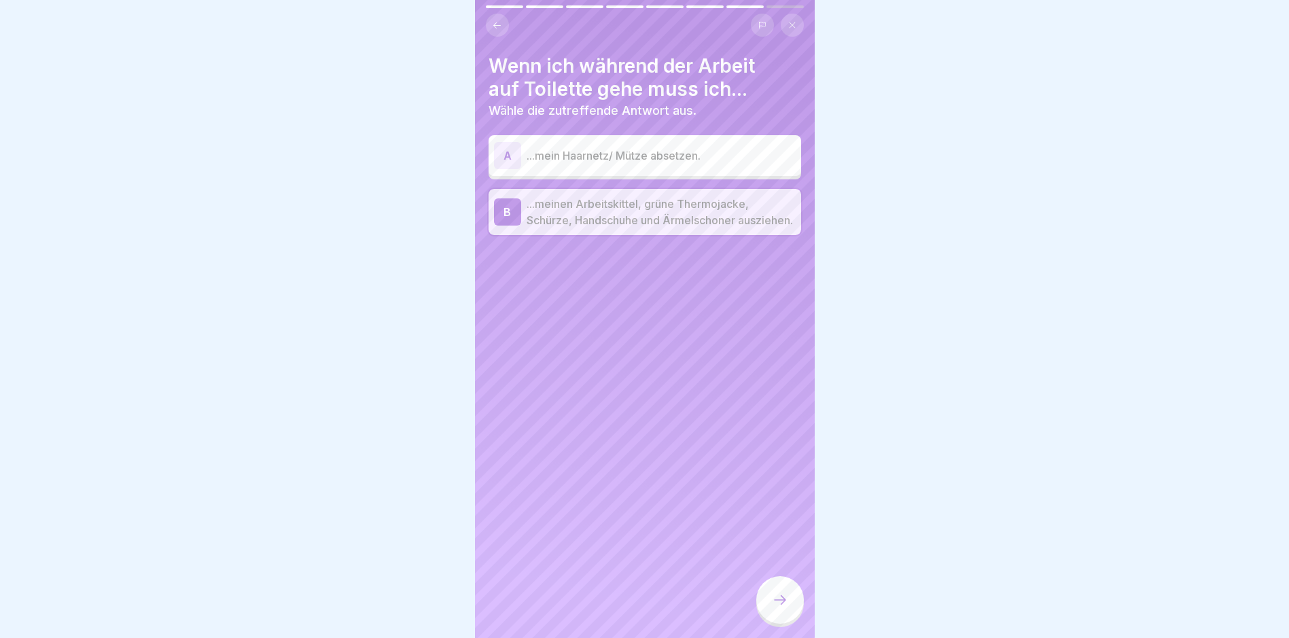
click at [775, 603] on icon at bounding box center [780, 600] width 16 height 16
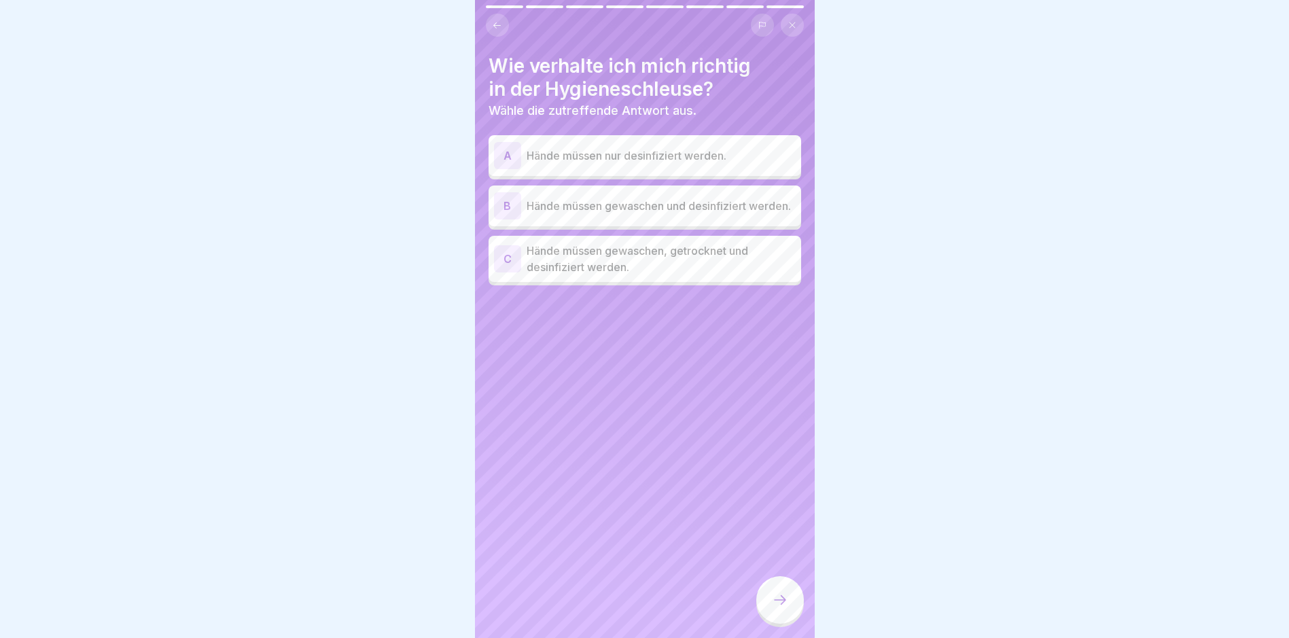
click at [696, 268] on p "Hände müssen gewaschen, getrocknet und desinfiziert werden." at bounding box center [661, 259] width 269 height 33
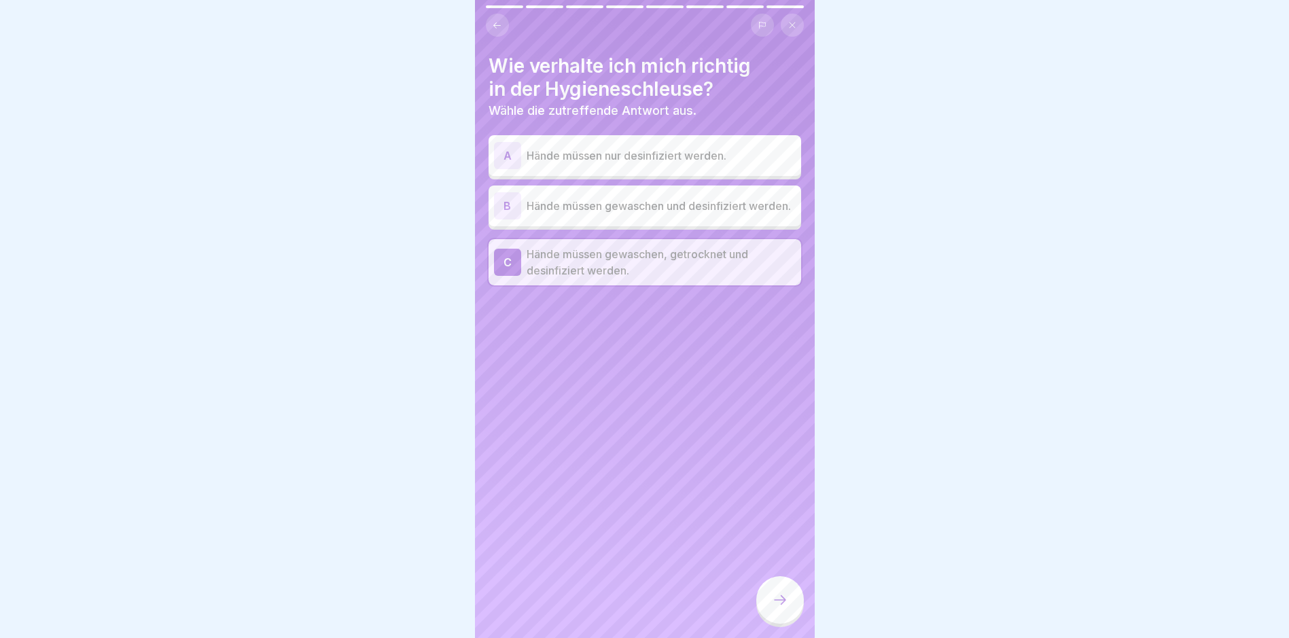
click at [785, 608] on icon at bounding box center [780, 600] width 16 height 16
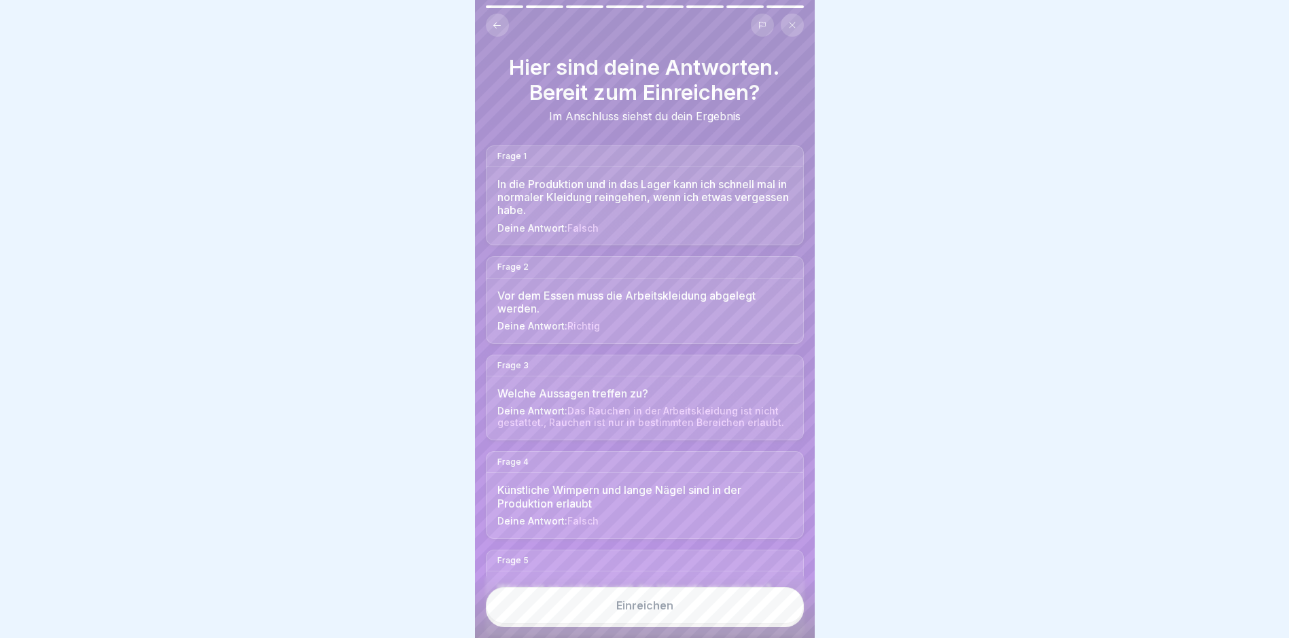
click at [740, 614] on button "Einreichen" at bounding box center [645, 605] width 318 height 37
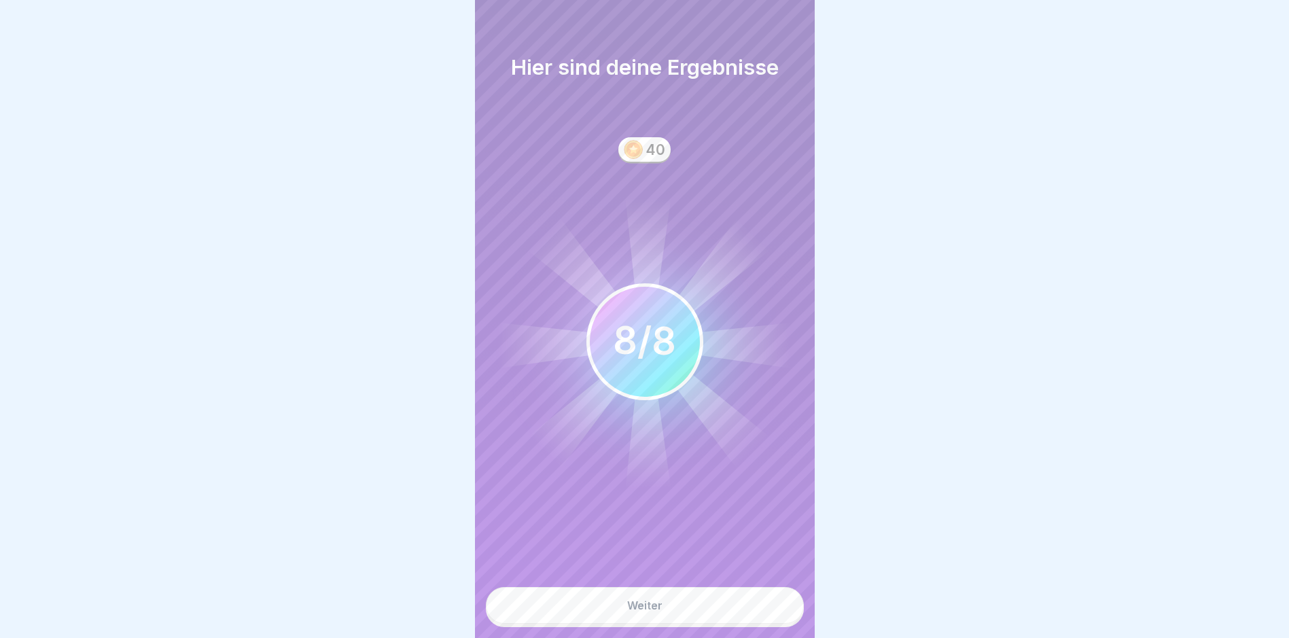
click at [711, 609] on button "Weiter" at bounding box center [645, 605] width 318 height 37
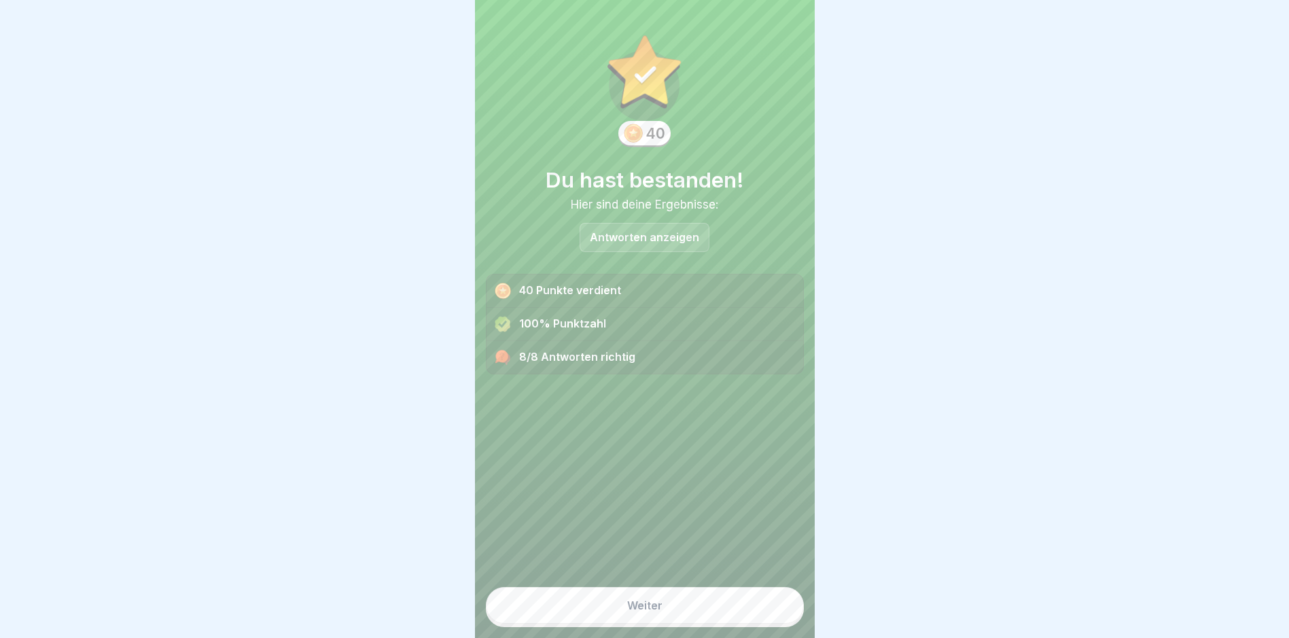
click at [710, 615] on button "Weiter" at bounding box center [645, 605] width 318 height 37
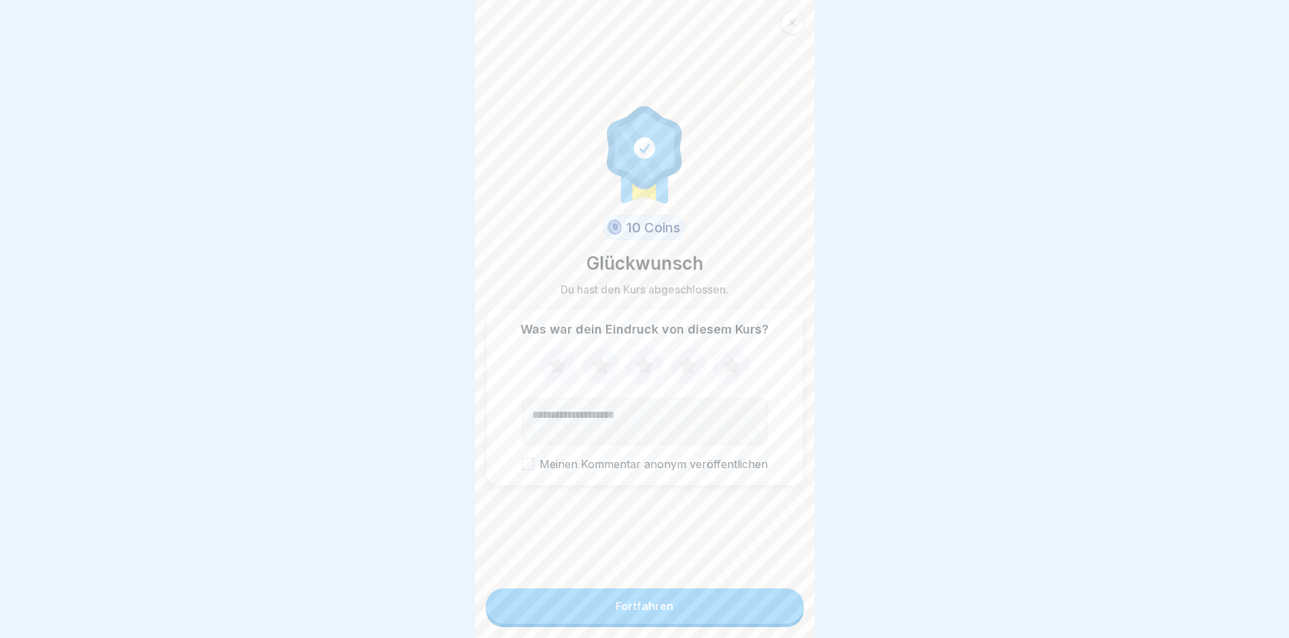
click at [707, 620] on button "Fortfahren" at bounding box center [645, 605] width 318 height 35
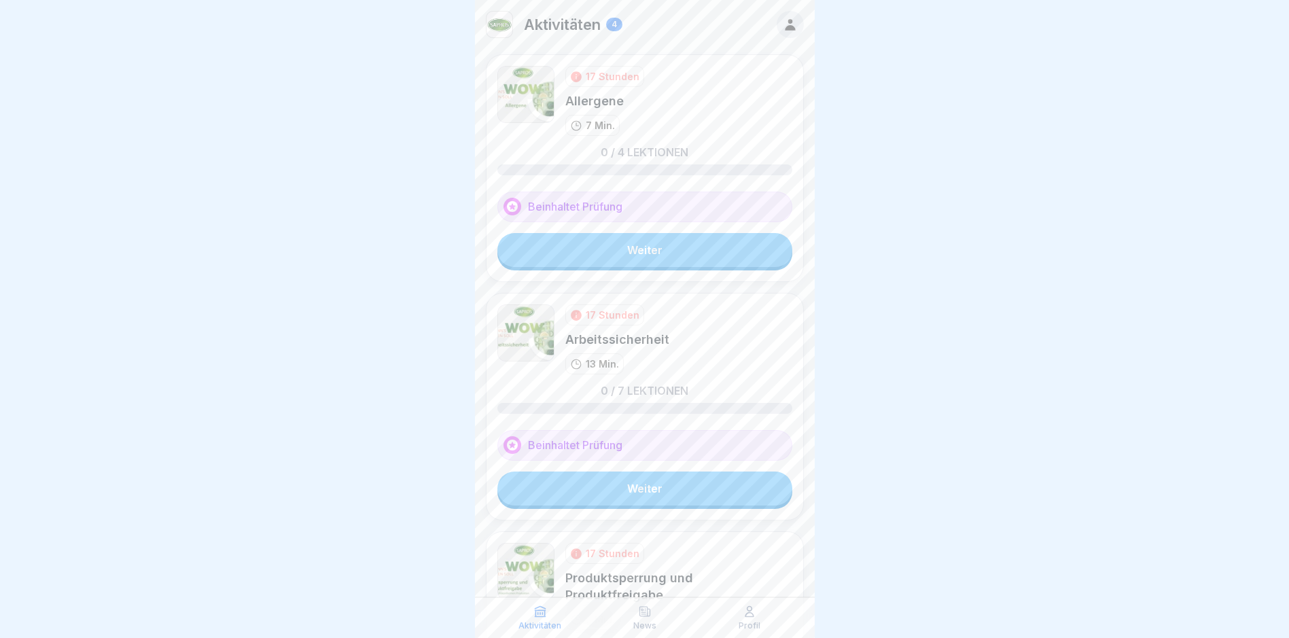
click at [656, 251] on link "Weiter" at bounding box center [644, 250] width 295 height 34
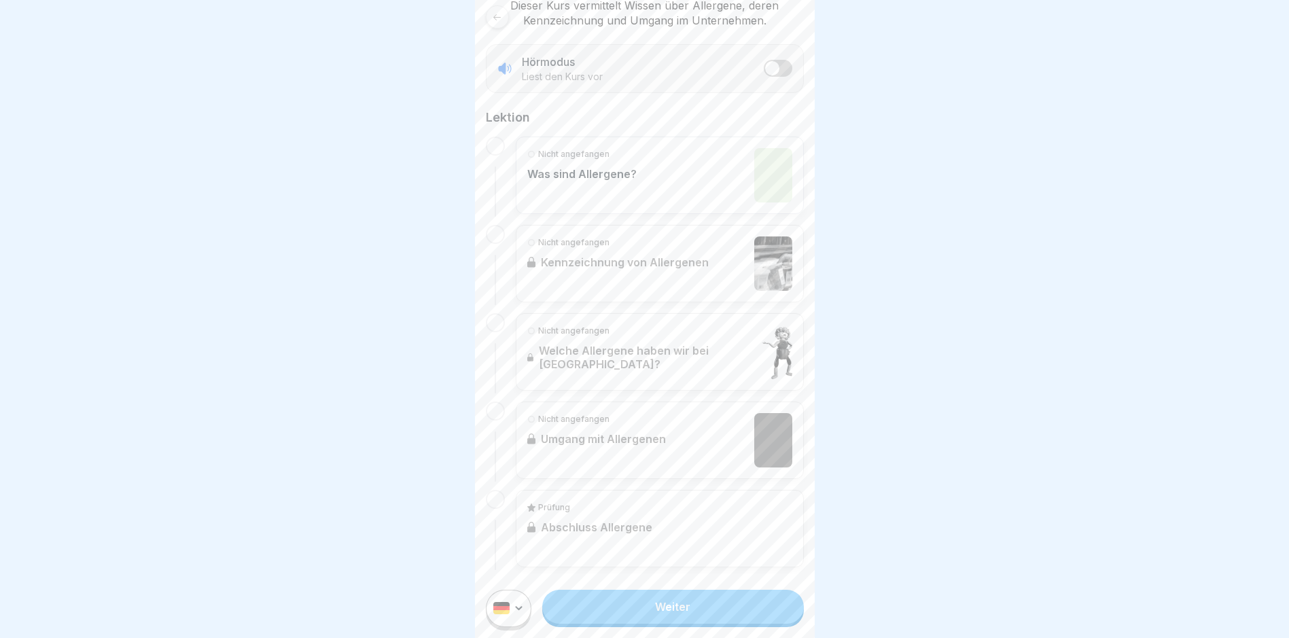
scroll to position [10, 0]
click at [653, 622] on link "Weiter" at bounding box center [672, 607] width 261 height 34
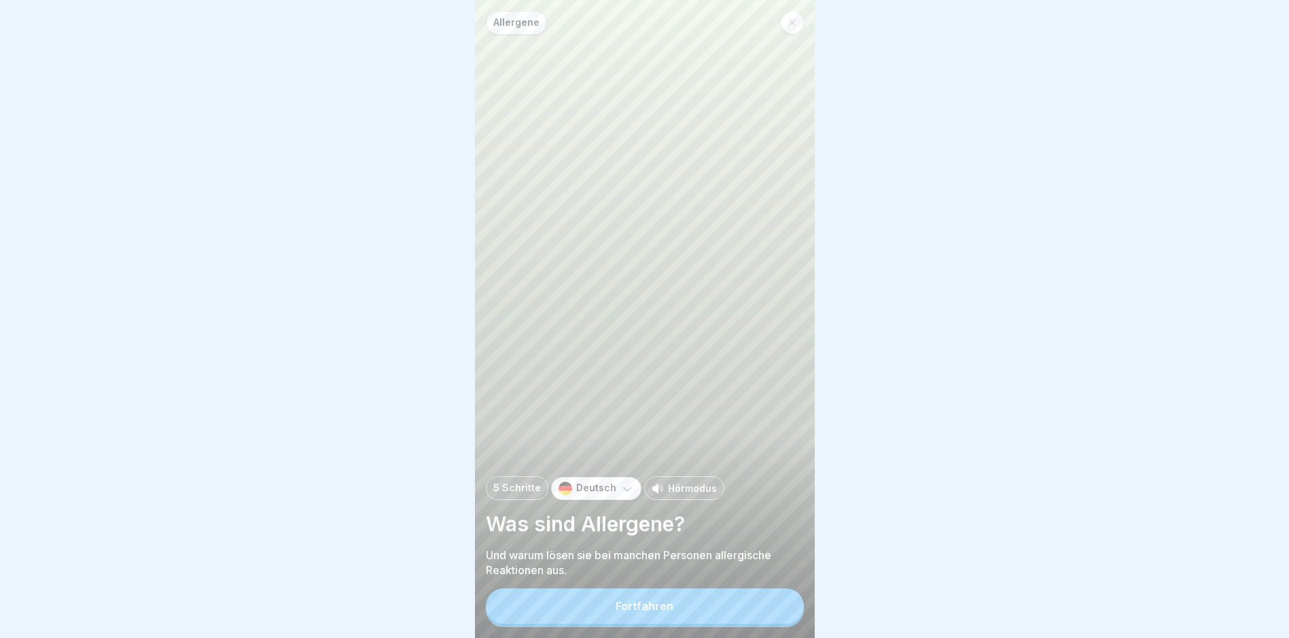
click at [654, 612] on div "Fortfahren" at bounding box center [645, 606] width 58 height 12
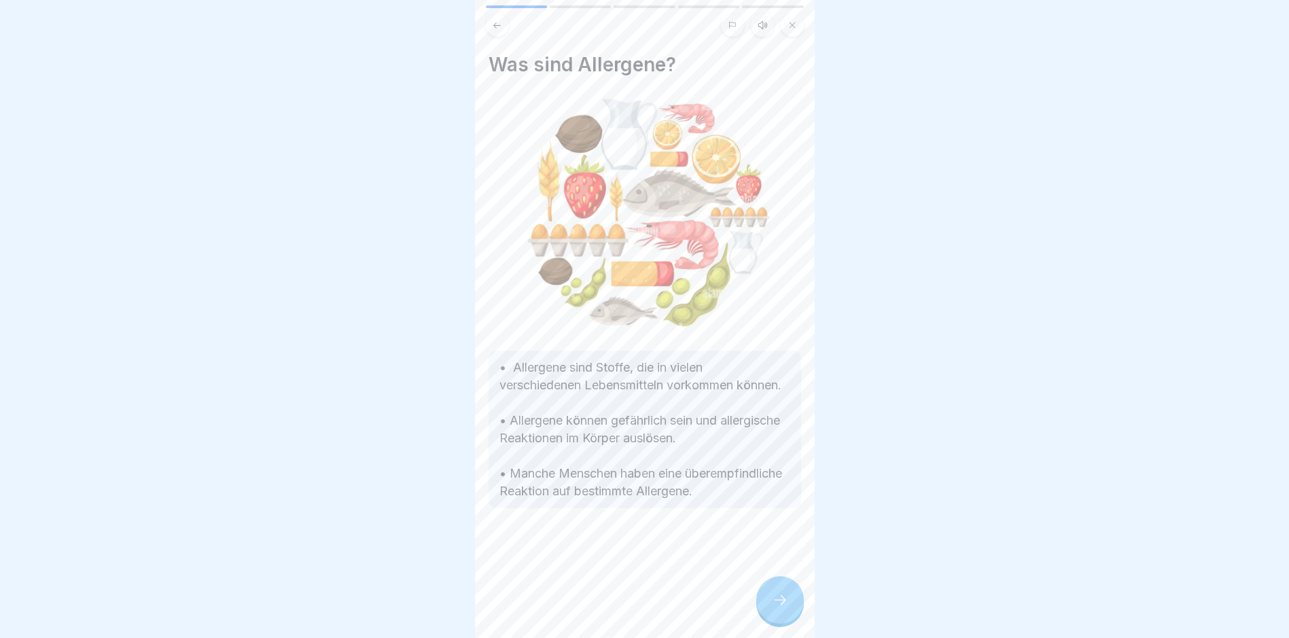
click at [761, 612] on div at bounding box center [780, 600] width 48 height 48
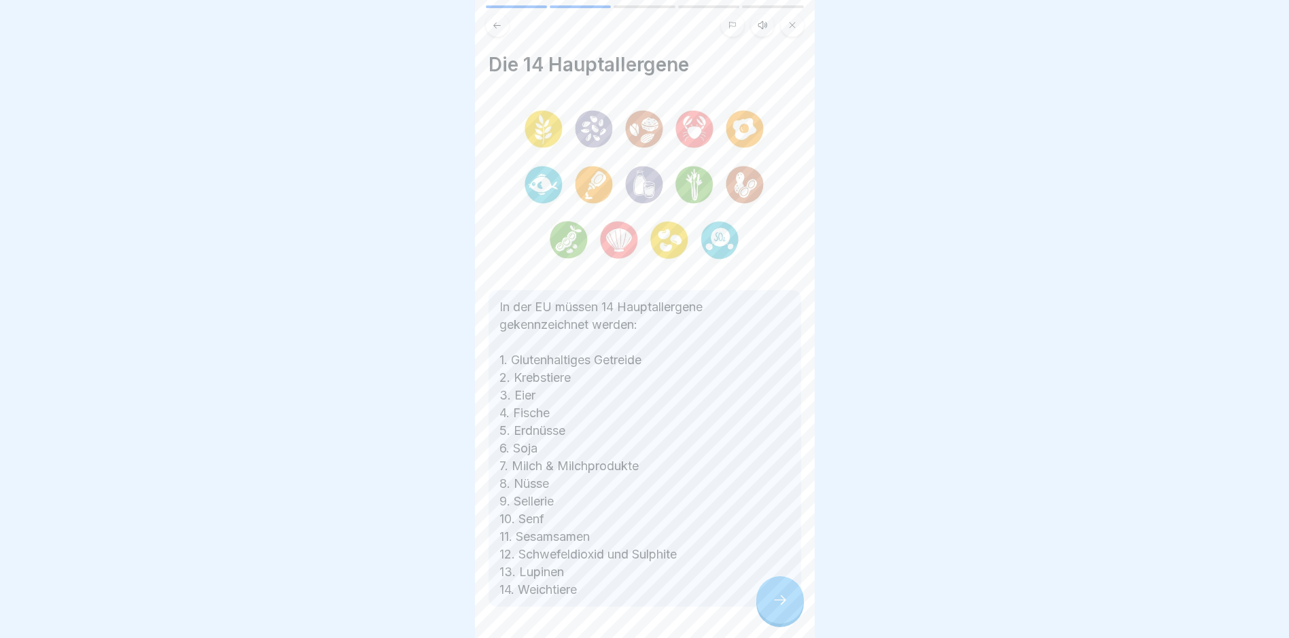
click at [766, 608] on div at bounding box center [780, 600] width 48 height 48
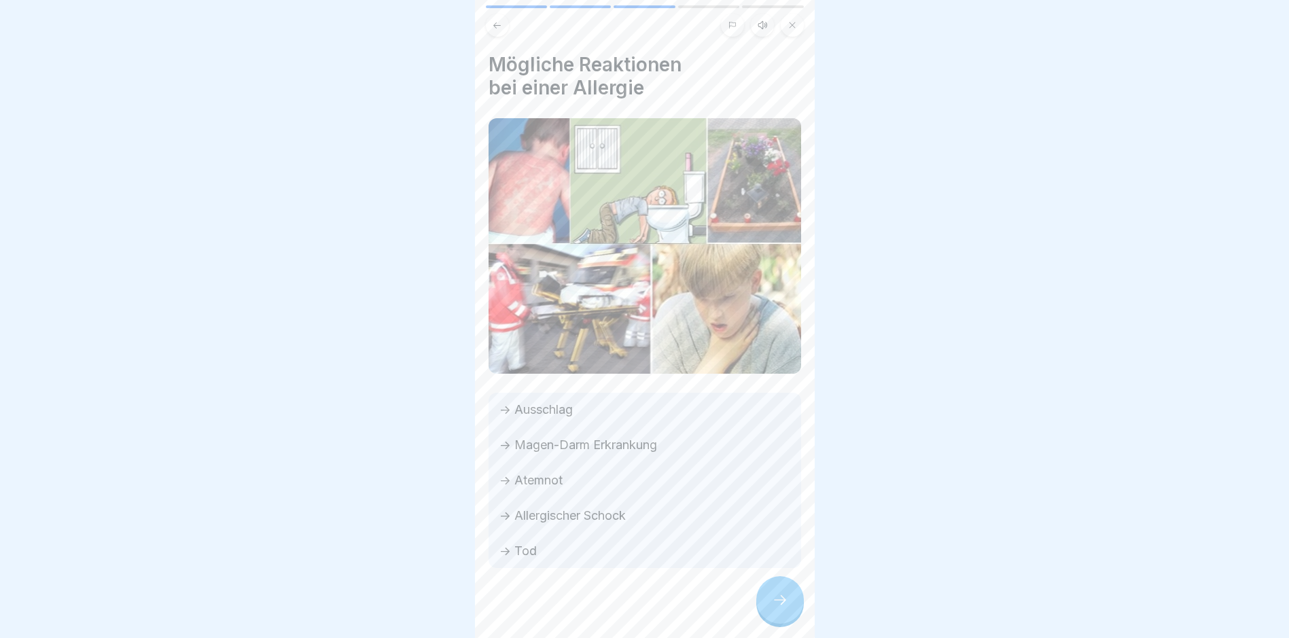
click at [767, 608] on div at bounding box center [780, 600] width 48 height 48
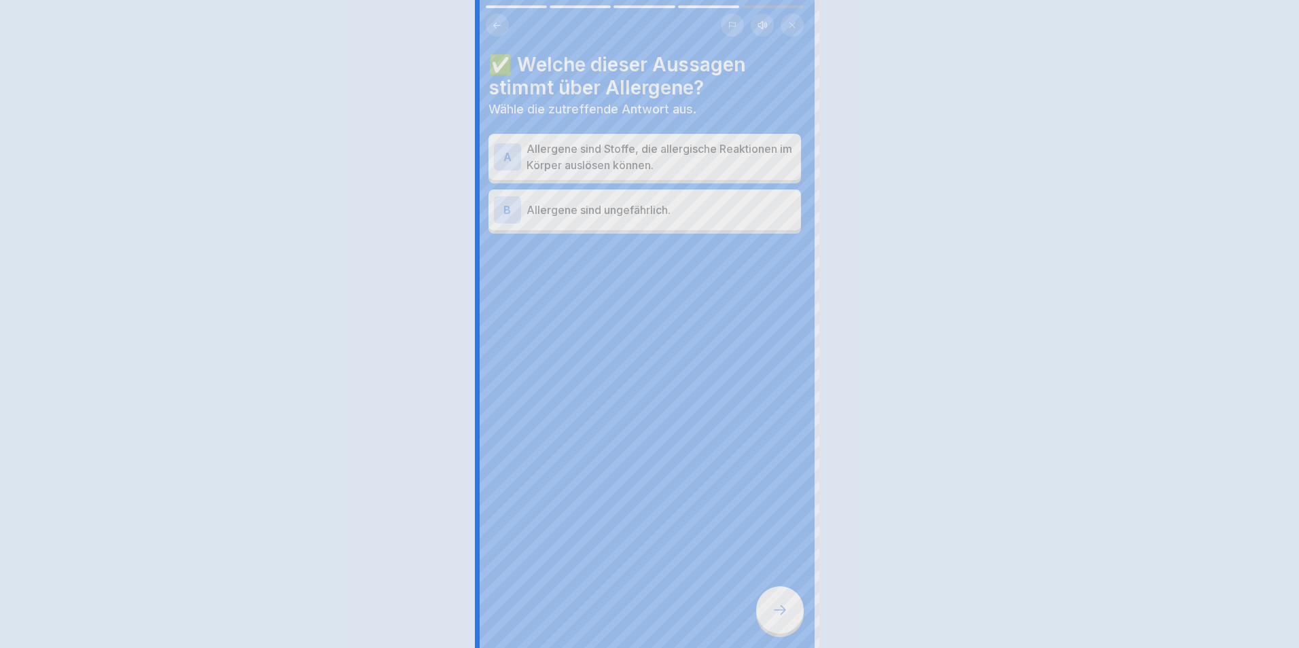
click at [768, 608] on div at bounding box center [649, 324] width 1299 height 648
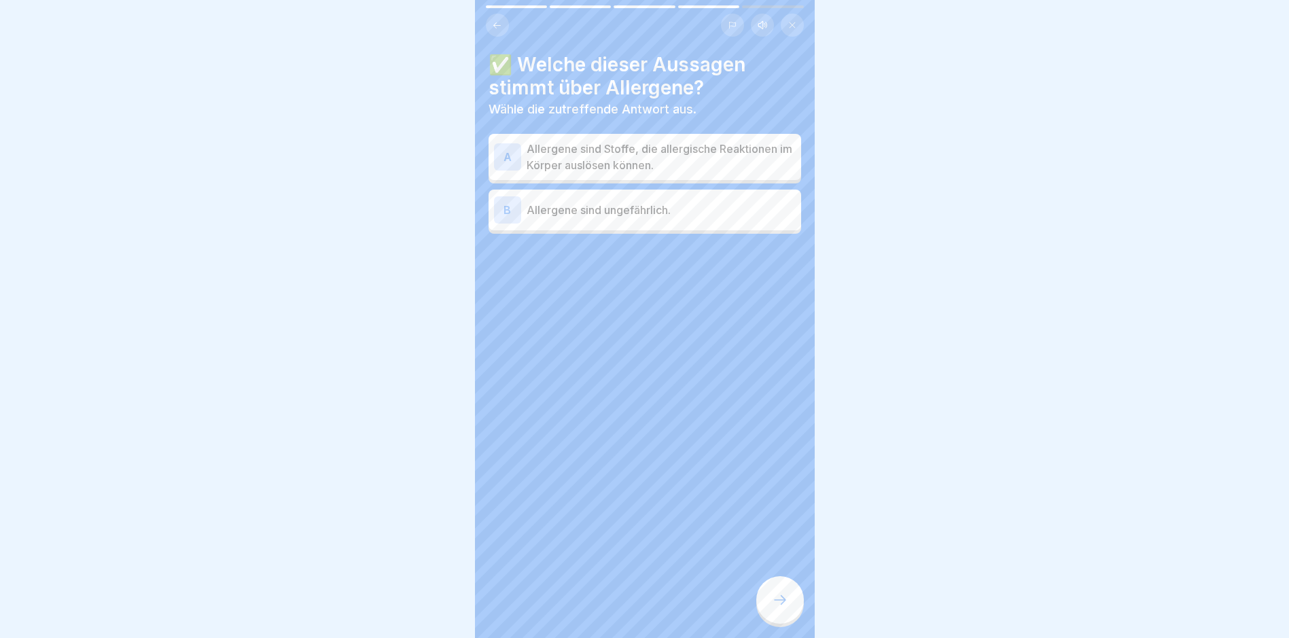
click at [611, 155] on p "Allergene sind Stoffe, die allergische Reaktionen im Körper auslösen können." at bounding box center [661, 157] width 269 height 33
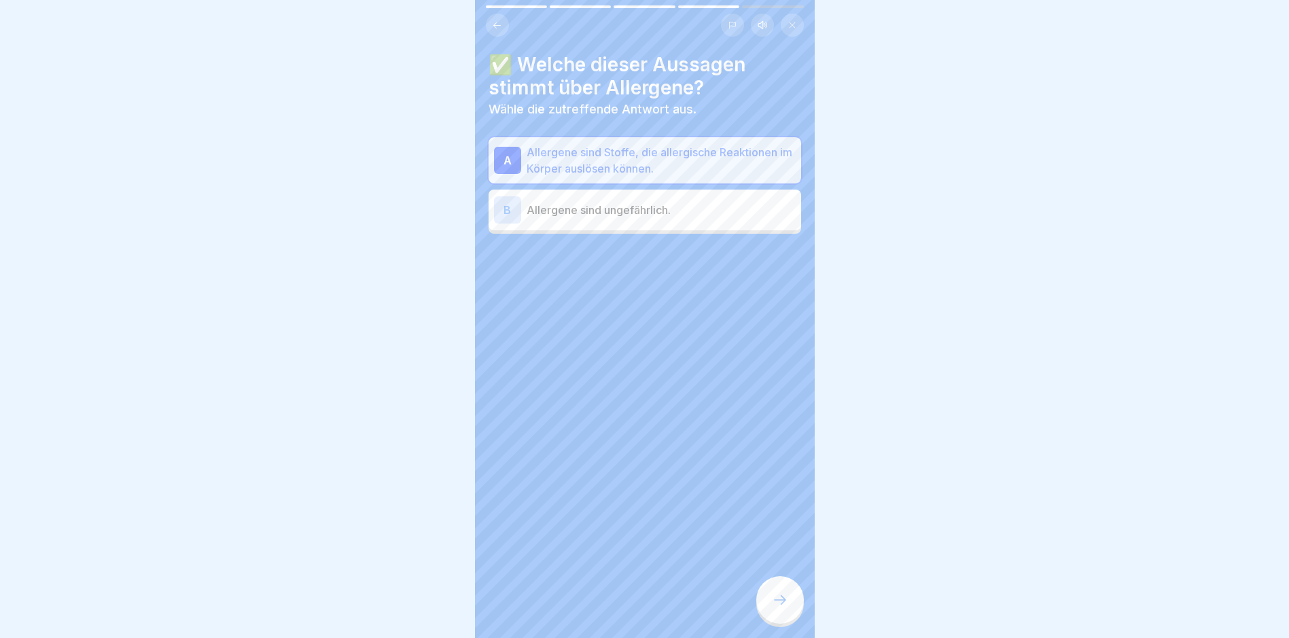
click at [788, 604] on div at bounding box center [780, 600] width 48 height 48
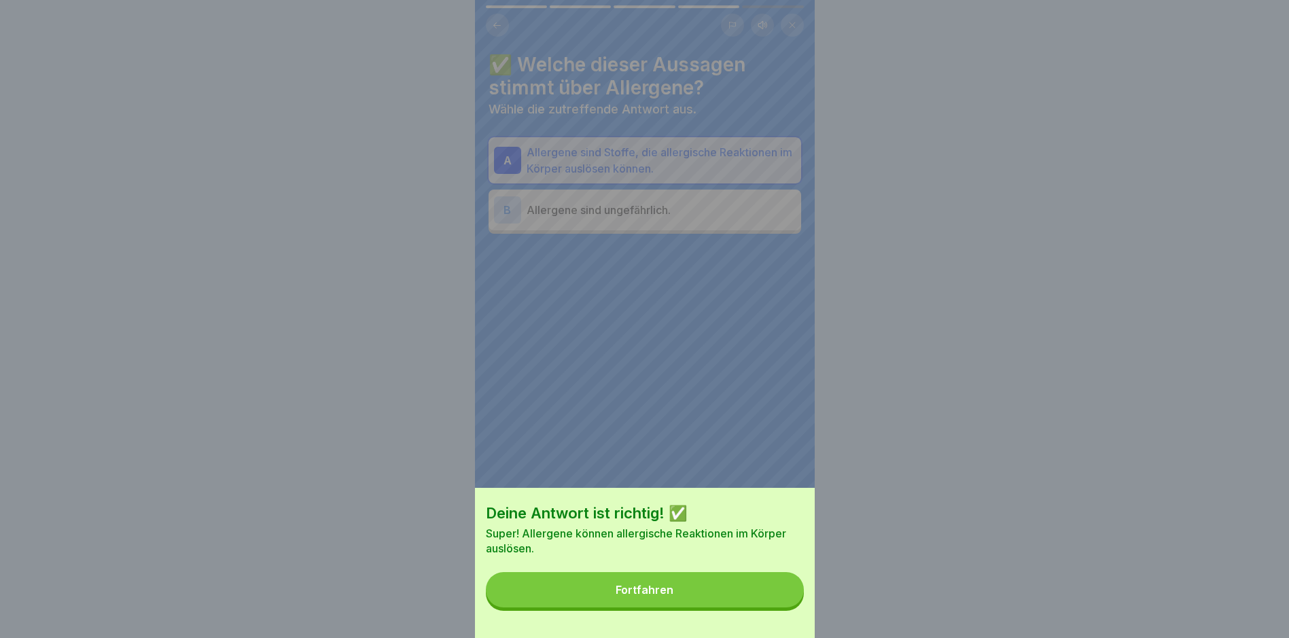
click at [667, 596] on div "Fortfahren" at bounding box center [645, 590] width 58 height 12
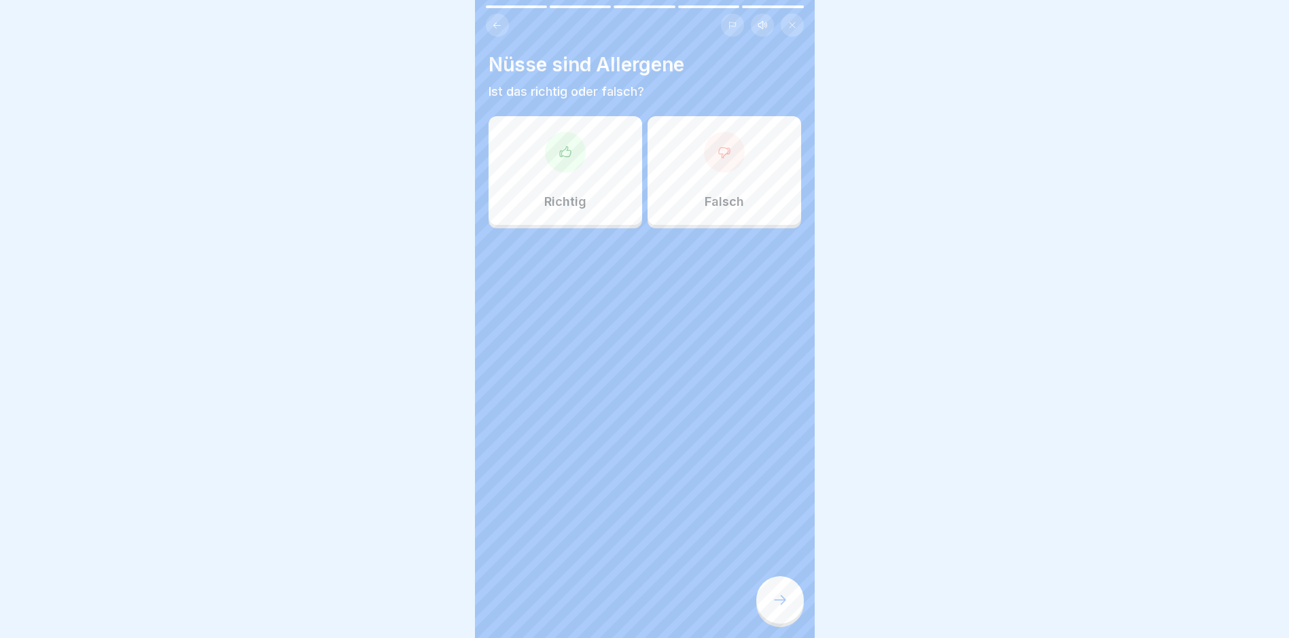
drag, startPoint x: 760, startPoint y: 605, endPoint x: 647, endPoint y: 406, distance: 228.8
click at [648, 414] on div "Allergene 5 Schritte Deutsch Hörmodus Was sind Allergene? Und warum lösen sie b…" at bounding box center [645, 319] width 340 height 638
click at [605, 182] on div "Richtig" at bounding box center [566, 170] width 154 height 109
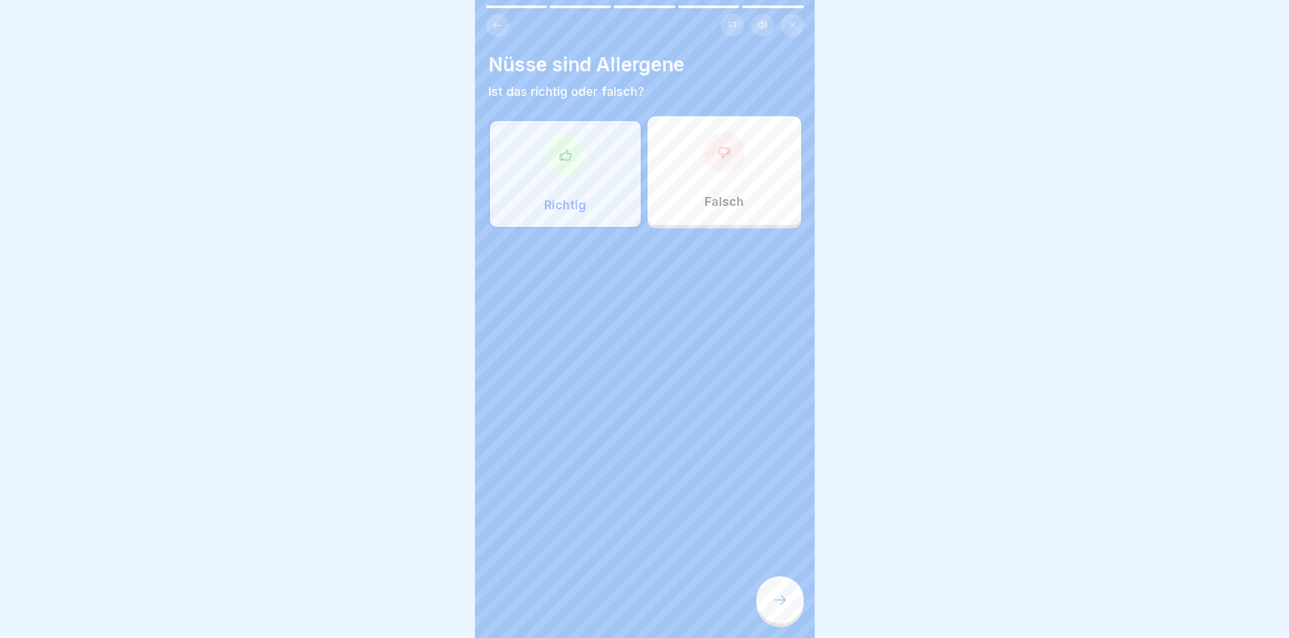
click at [779, 608] on icon at bounding box center [780, 600] width 16 height 16
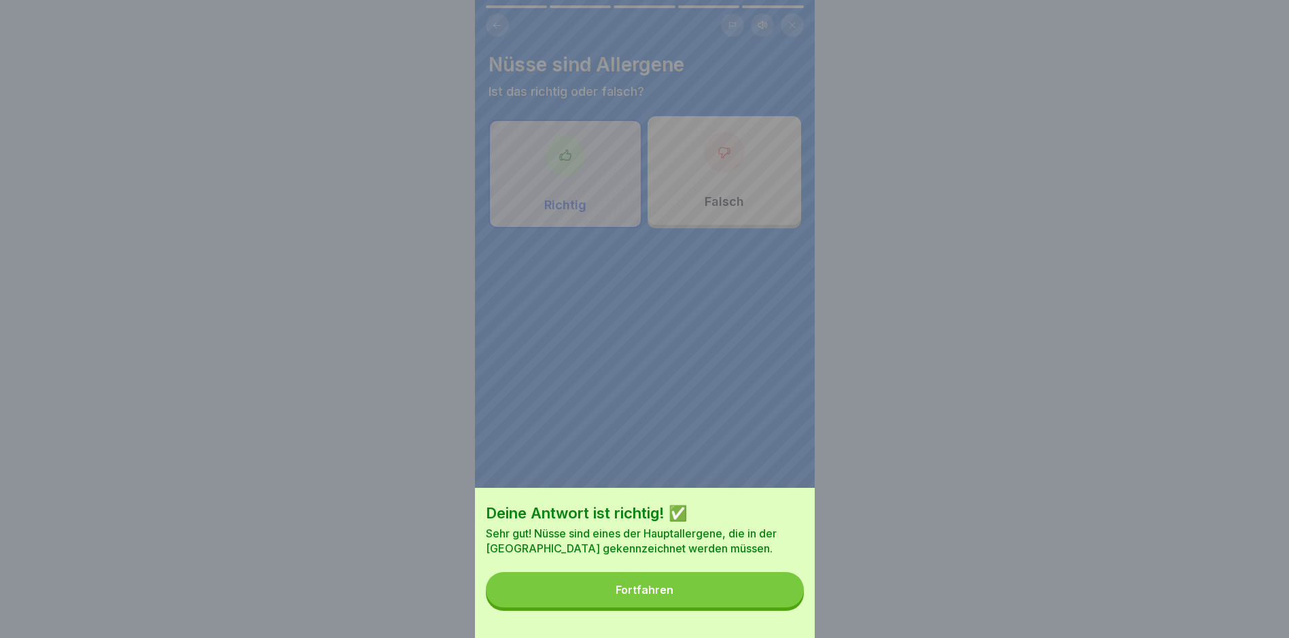
click at [620, 589] on button "Fortfahren" at bounding box center [645, 589] width 318 height 35
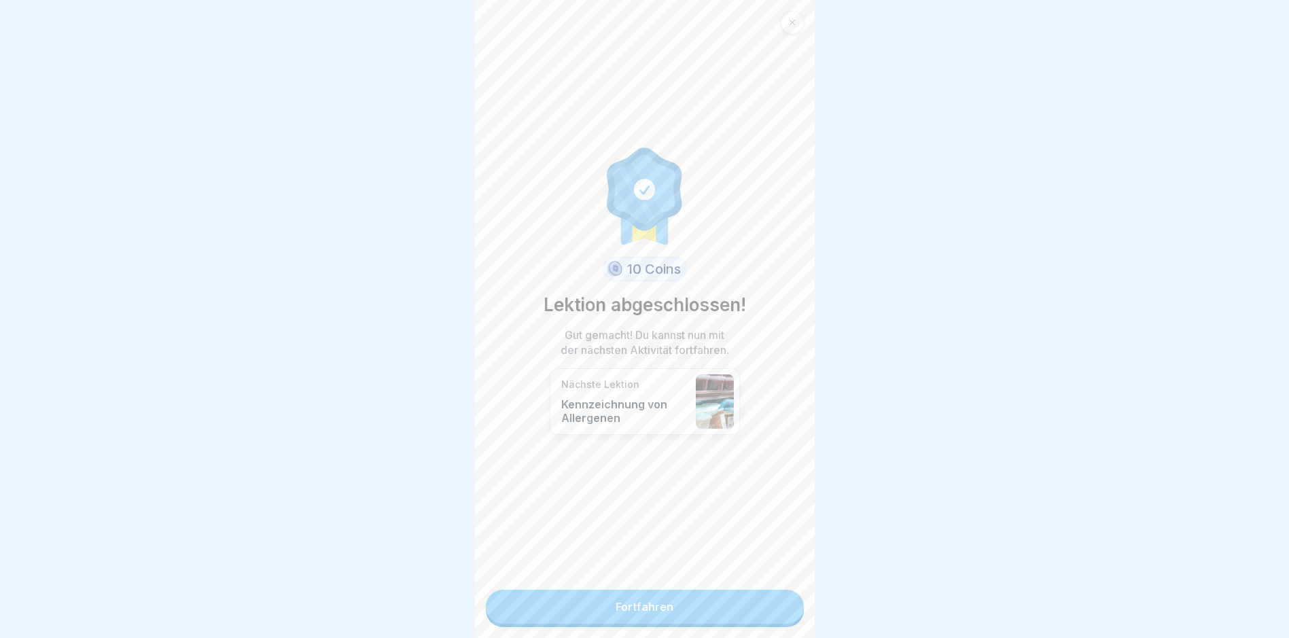
click at [608, 593] on link "Fortfahren" at bounding box center [645, 607] width 318 height 34
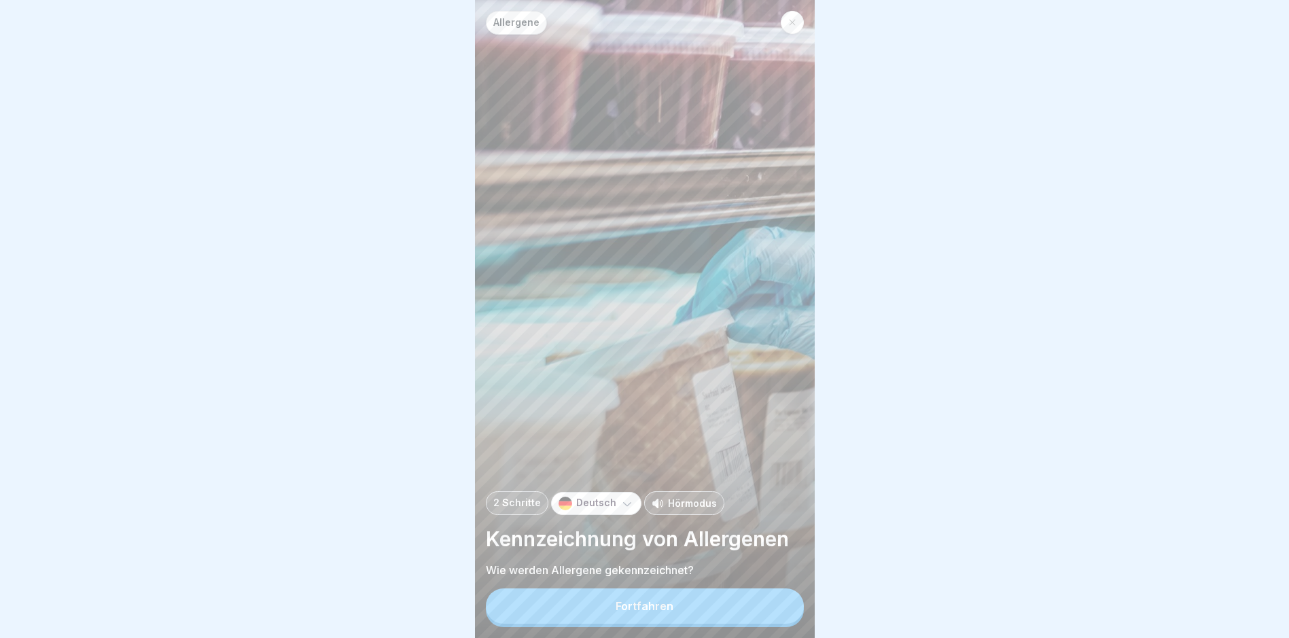
click at [635, 608] on button "Fortfahren" at bounding box center [645, 605] width 318 height 35
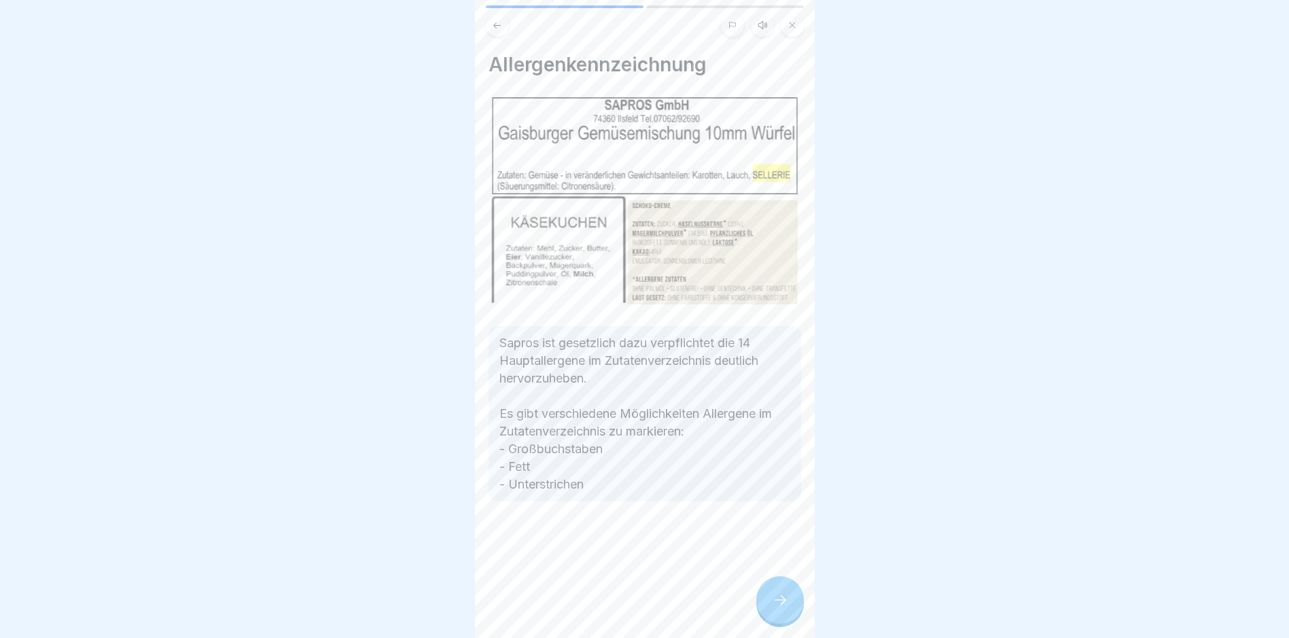
click at [763, 616] on div at bounding box center [780, 600] width 48 height 48
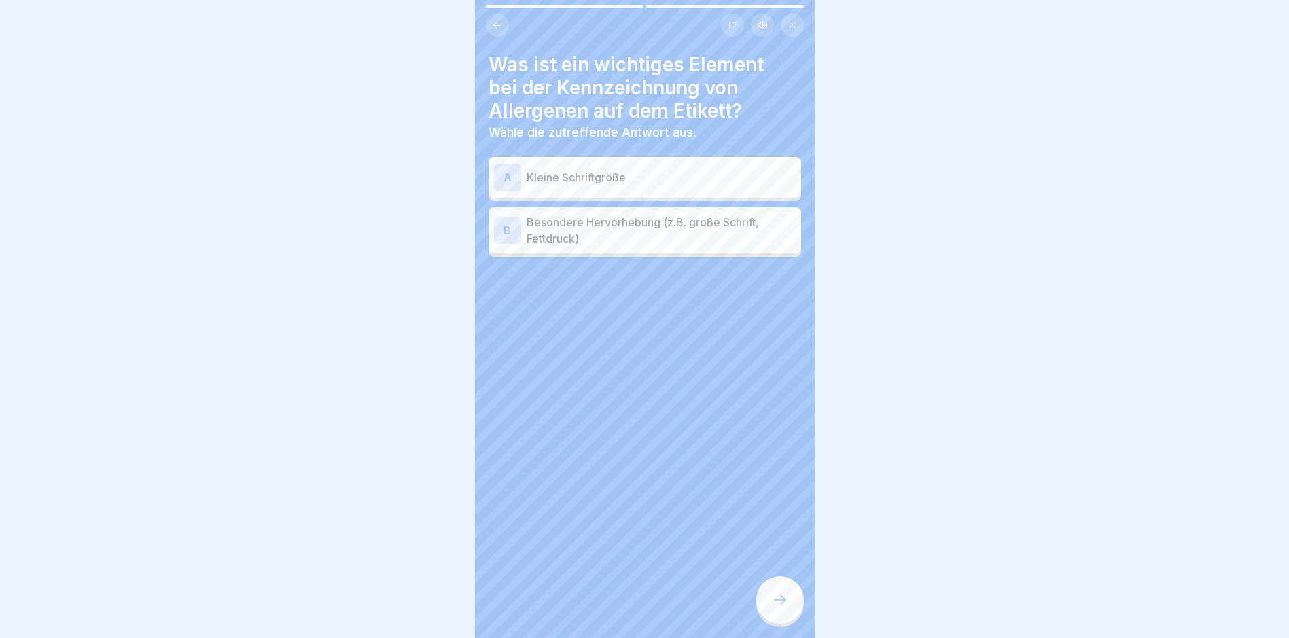
click at [776, 608] on icon at bounding box center [780, 600] width 16 height 16
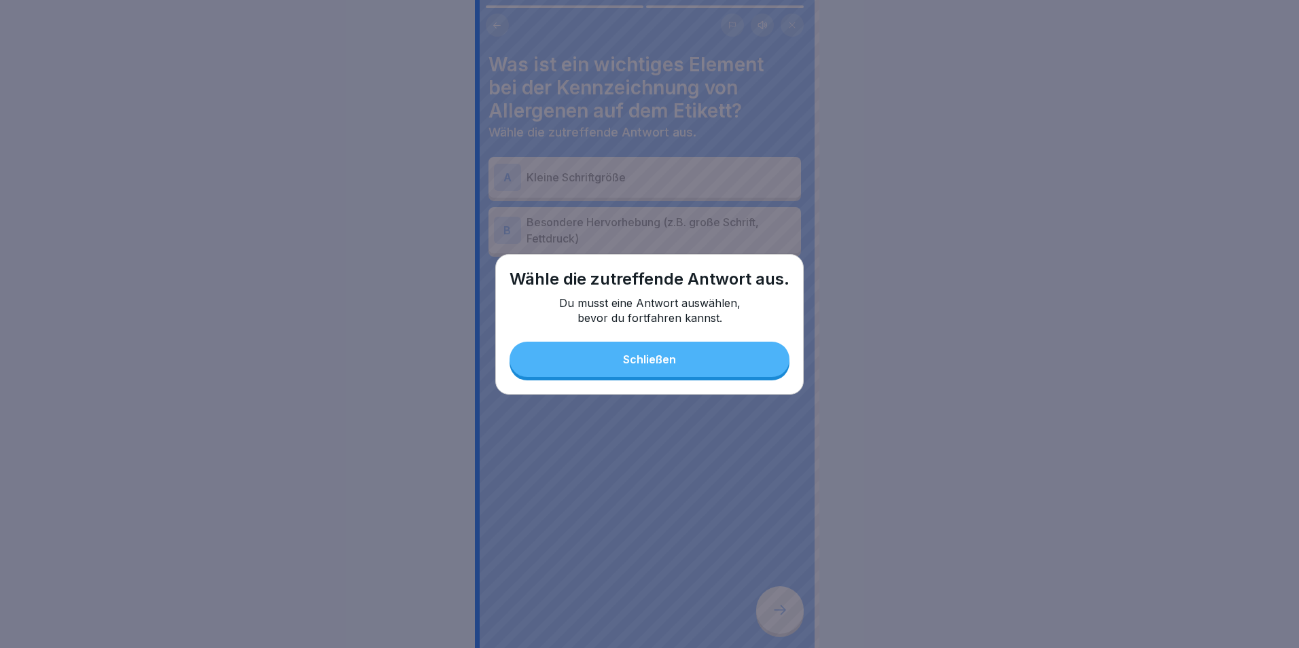
click at [669, 364] on div "Schließen" at bounding box center [649, 359] width 53 height 12
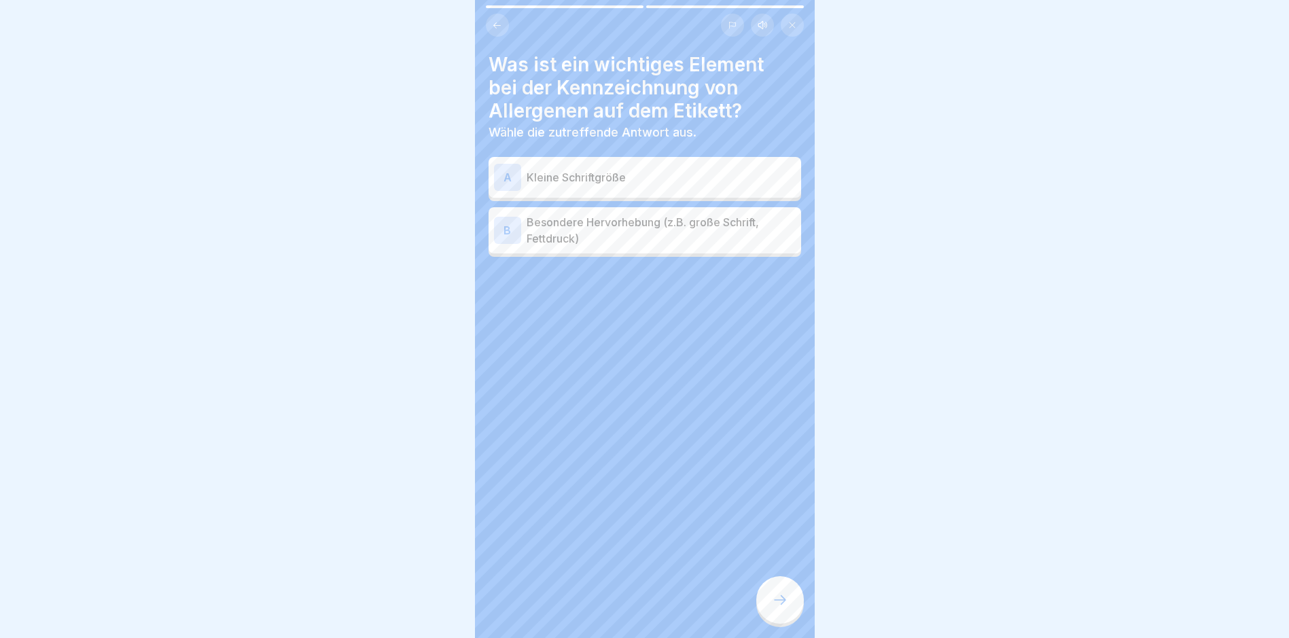
click at [647, 229] on p "Besondere Hervorhebung (z.B. große Schrift, Fettdruck)" at bounding box center [661, 230] width 269 height 33
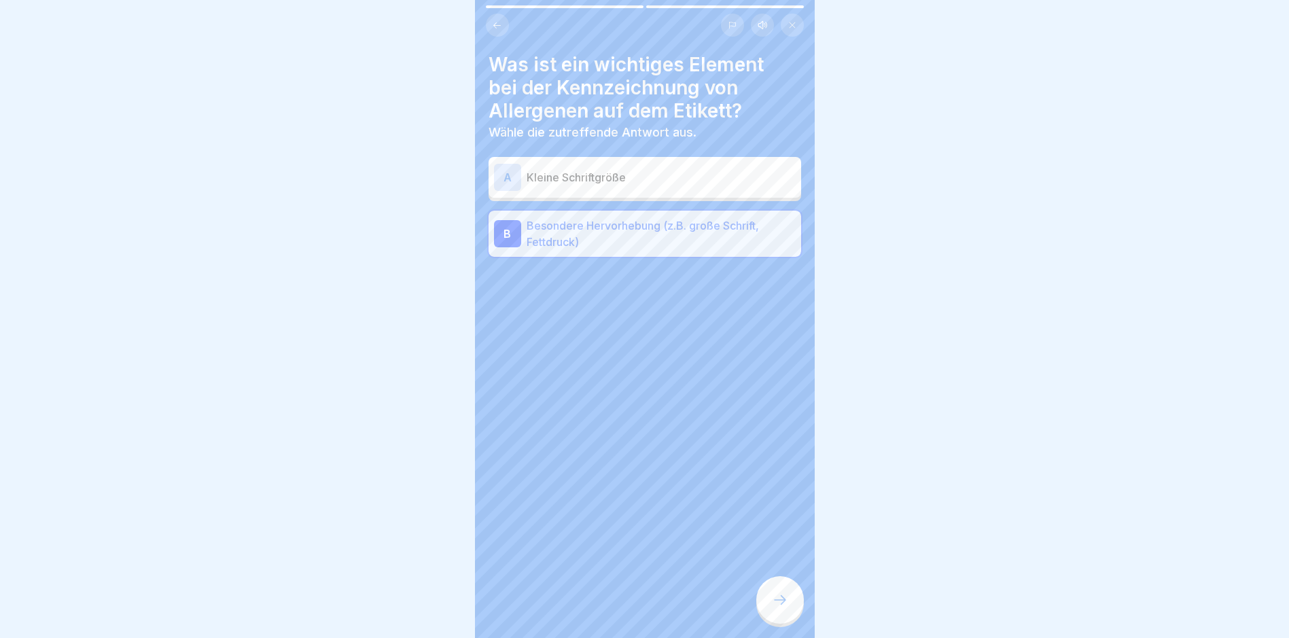
click at [786, 608] on icon at bounding box center [780, 600] width 16 height 16
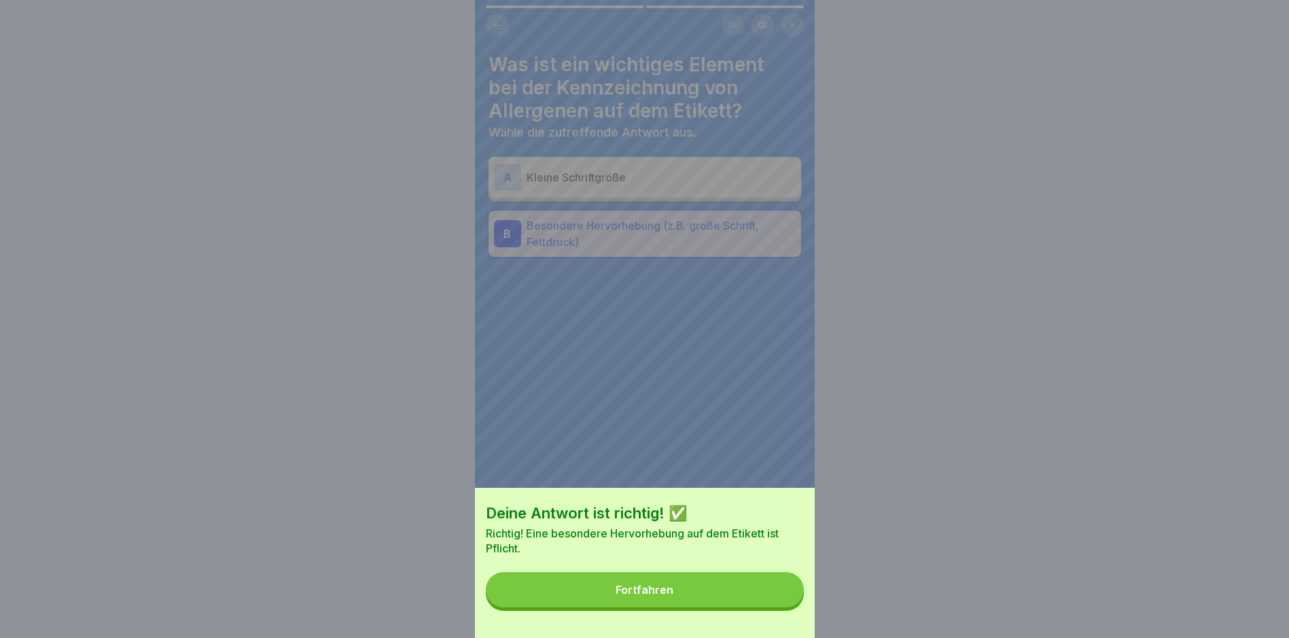
click at [705, 603] on button "Fortfahren" at bounding box center [645, 589] width 318 height 35
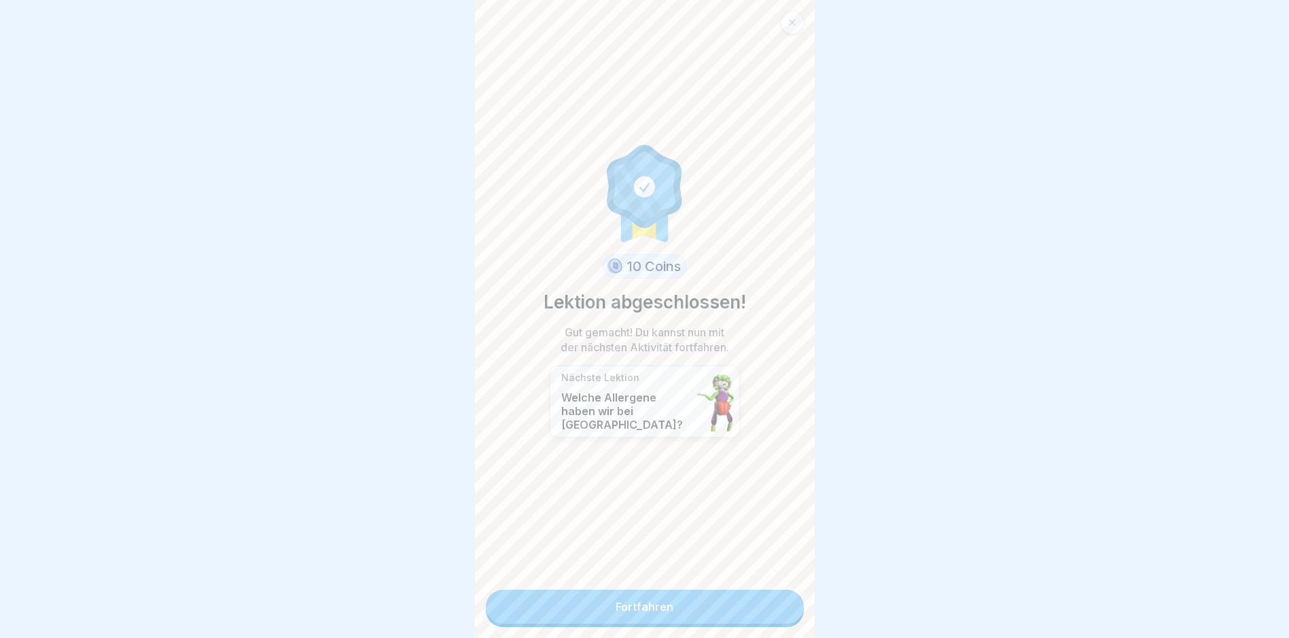
click at [705, 614] on link "Fortfahren" at bounding box center [645, 607] width 318 height 34
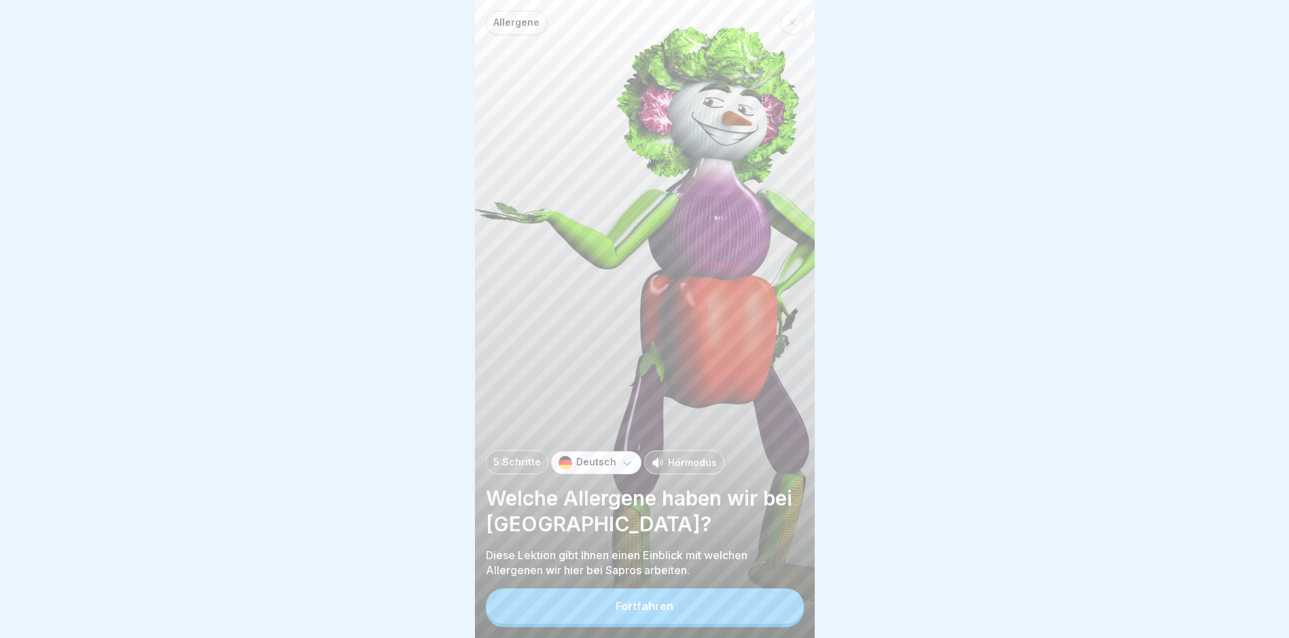
click at [705, 614] on button "Fortfahren" at bounding box center [645, 605] width 318 height 35
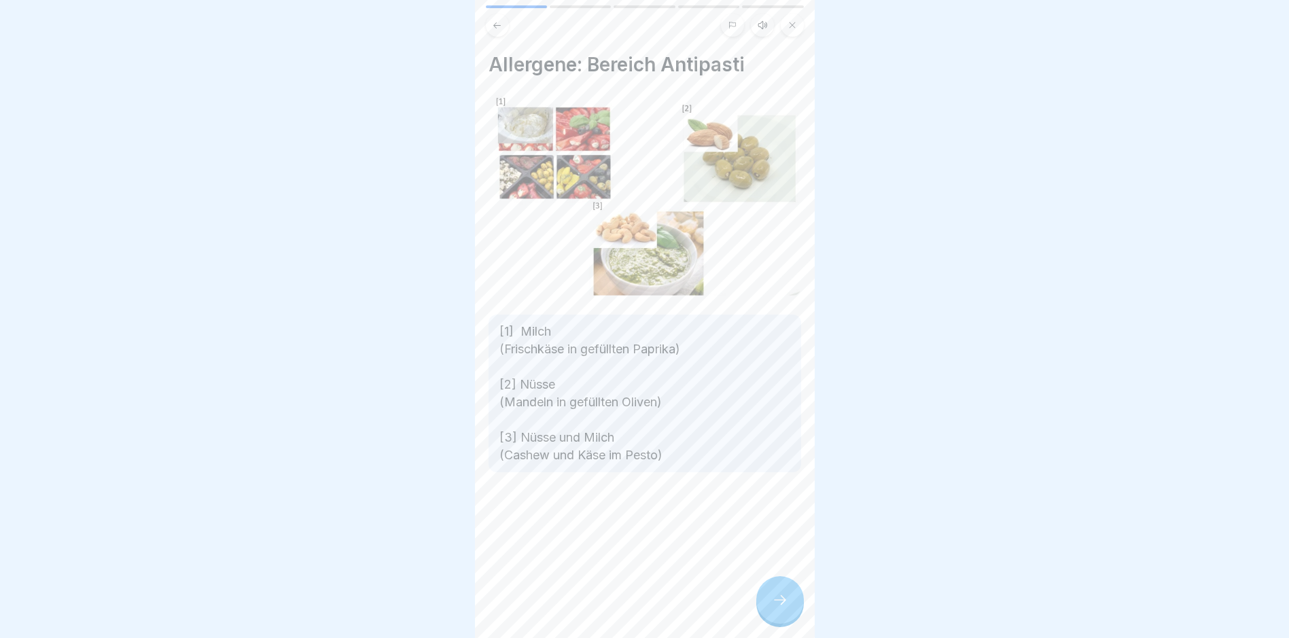
click at [777, 608] on icon at bounding box center [780, 600] width 16 height 16
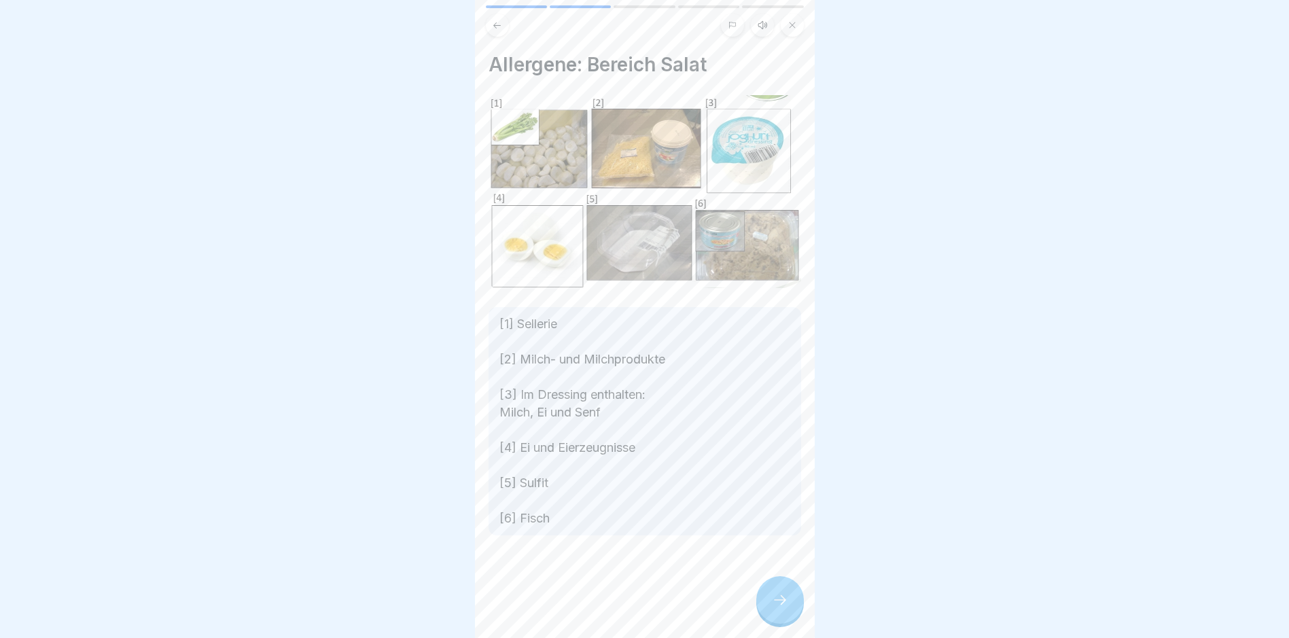
click at [779, 608] on icon at bounding box center [780, 600] width 16 height 16
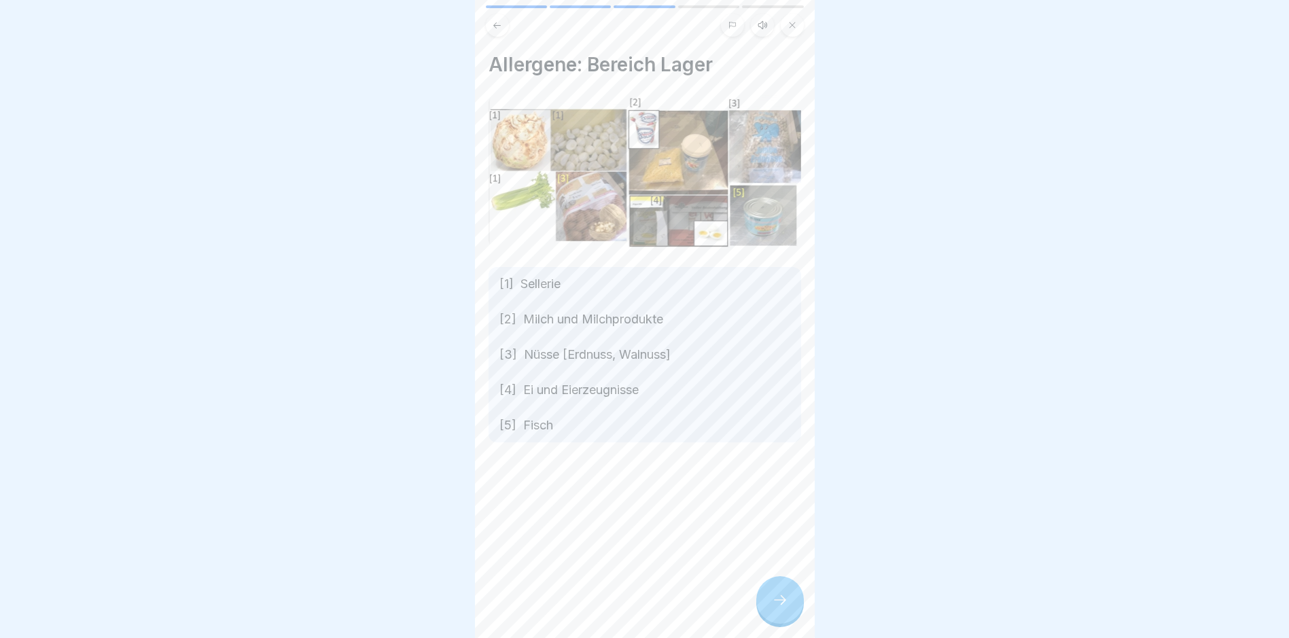
click at [781, 608] on icon at bounding box center [780, 600] width 16 height 16
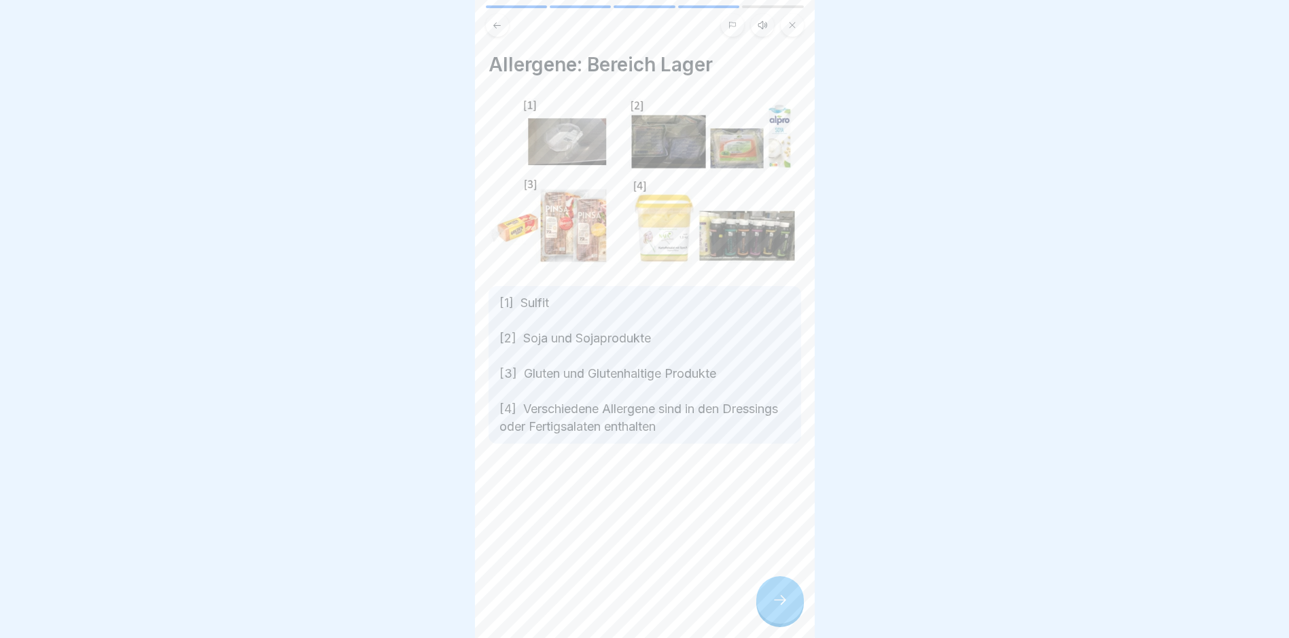
click at [781, 608] on icon at bounding box center [780, 600] width 16 height 16
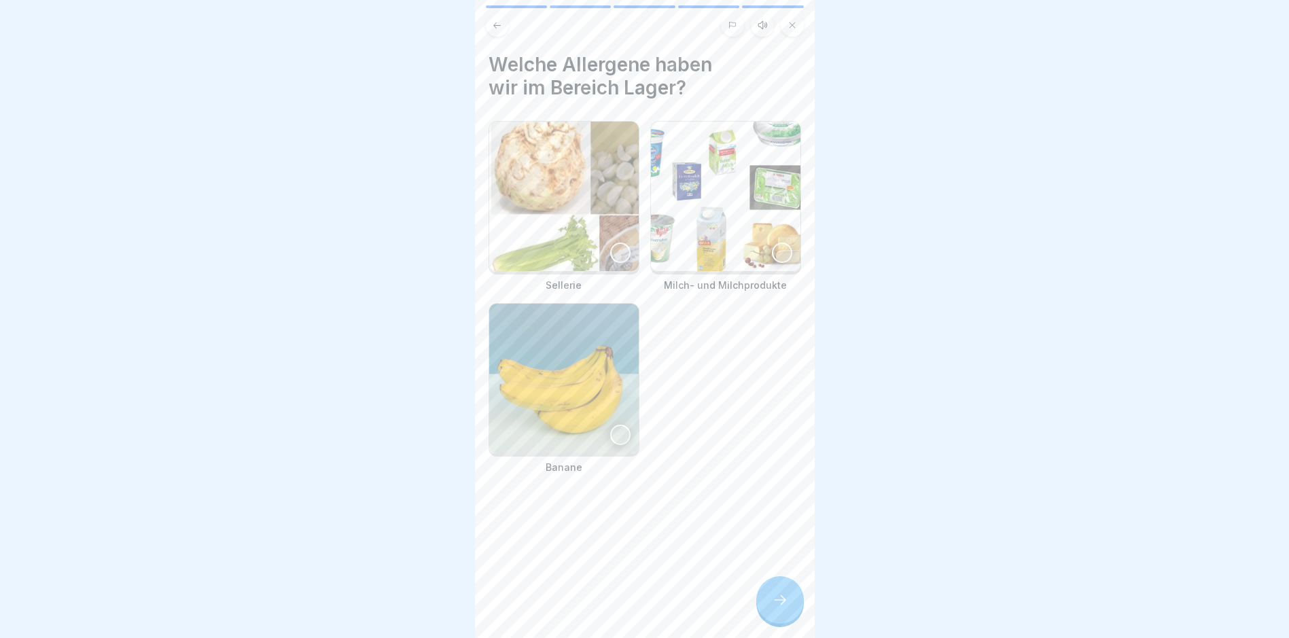
click at [781, 608] on icon at bounding box center [780, 600] width 16 height 16
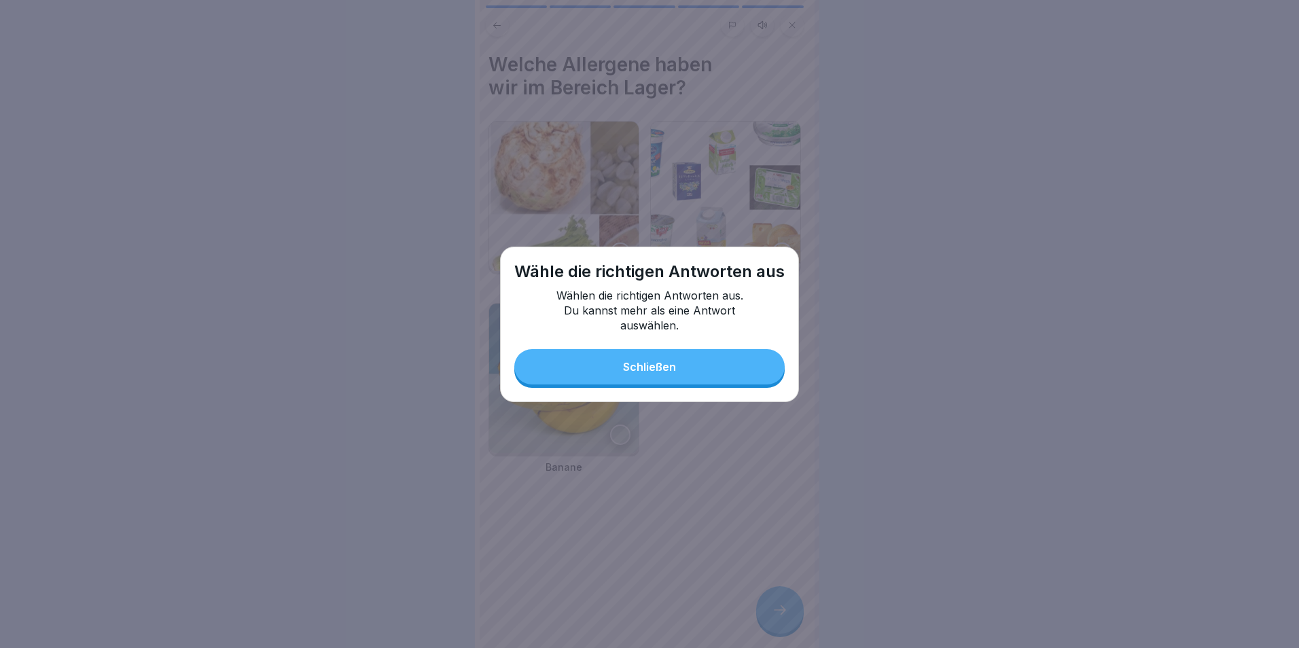
click at [698, 352] on button "Schließen" at bounding box center [649, 366] width 270 height 35
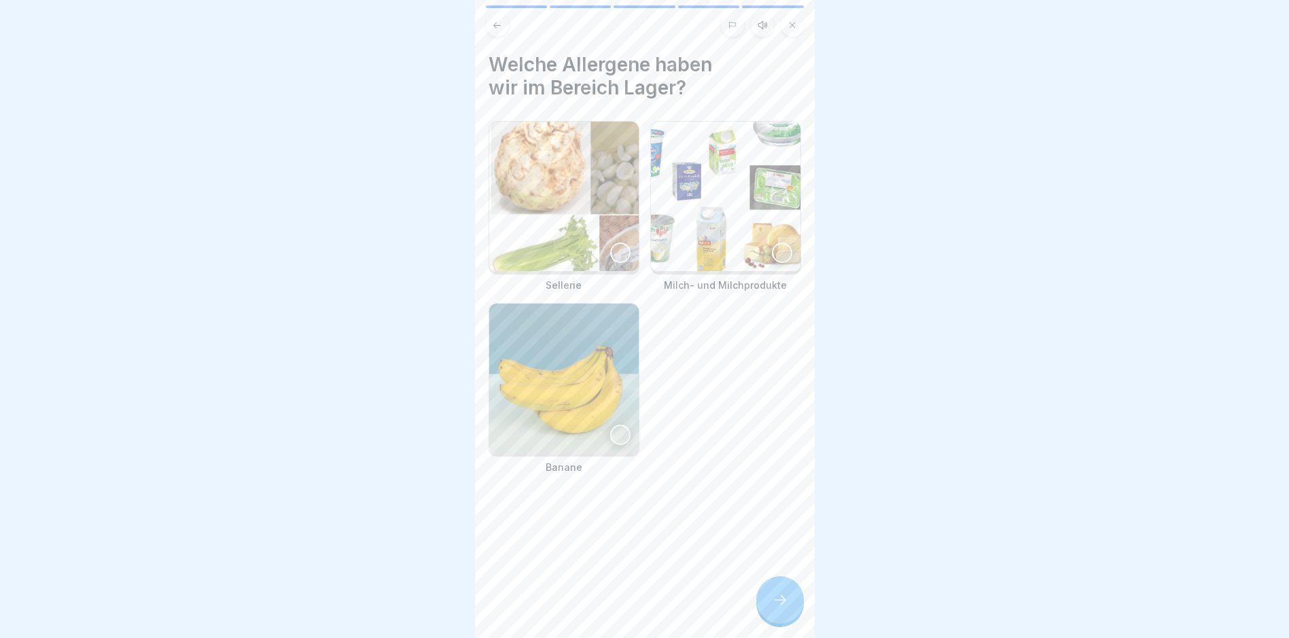
click at [619, 243] on div at bounding box center [620, 253] width 20 height 20
click at [762, 260] on img at bounding box center [725, 196] width 149 height 149
click at [610, 428] on div at bounding box center [620, 435] width 20 height 20
click at [794, 619] on div at bounding box center [780, 600] width 48 height 48
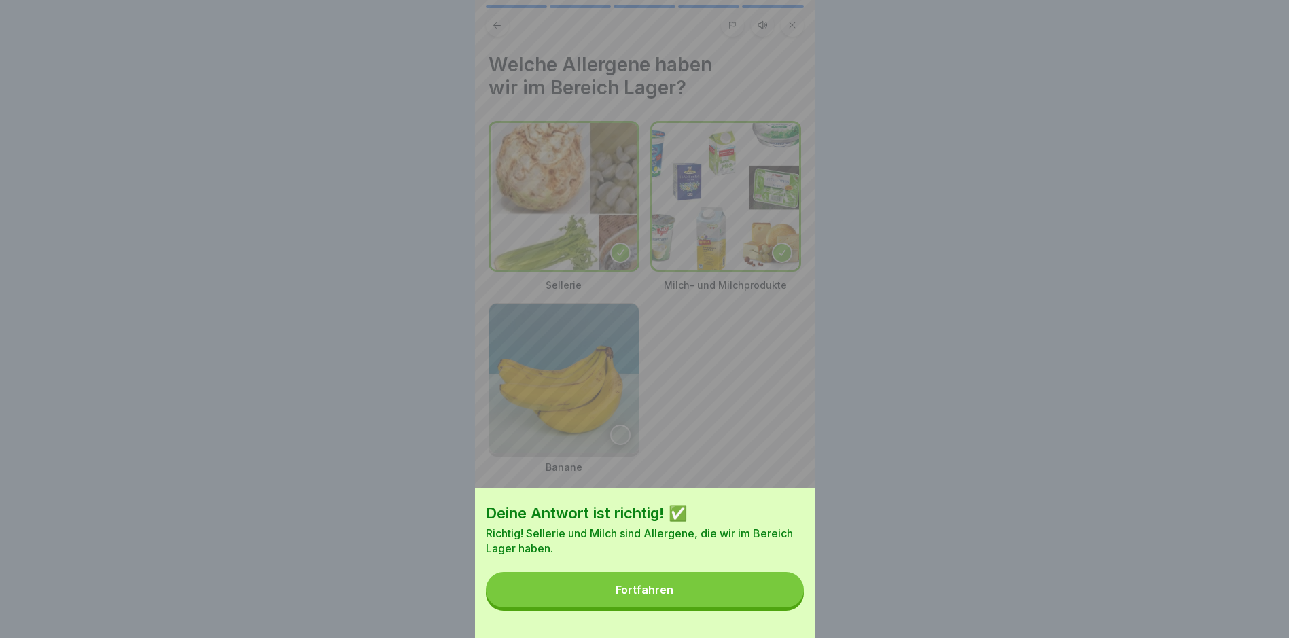
click at [771, 607] on button "Fortfahren" at bounding box center [645, 589] width 318 height 35
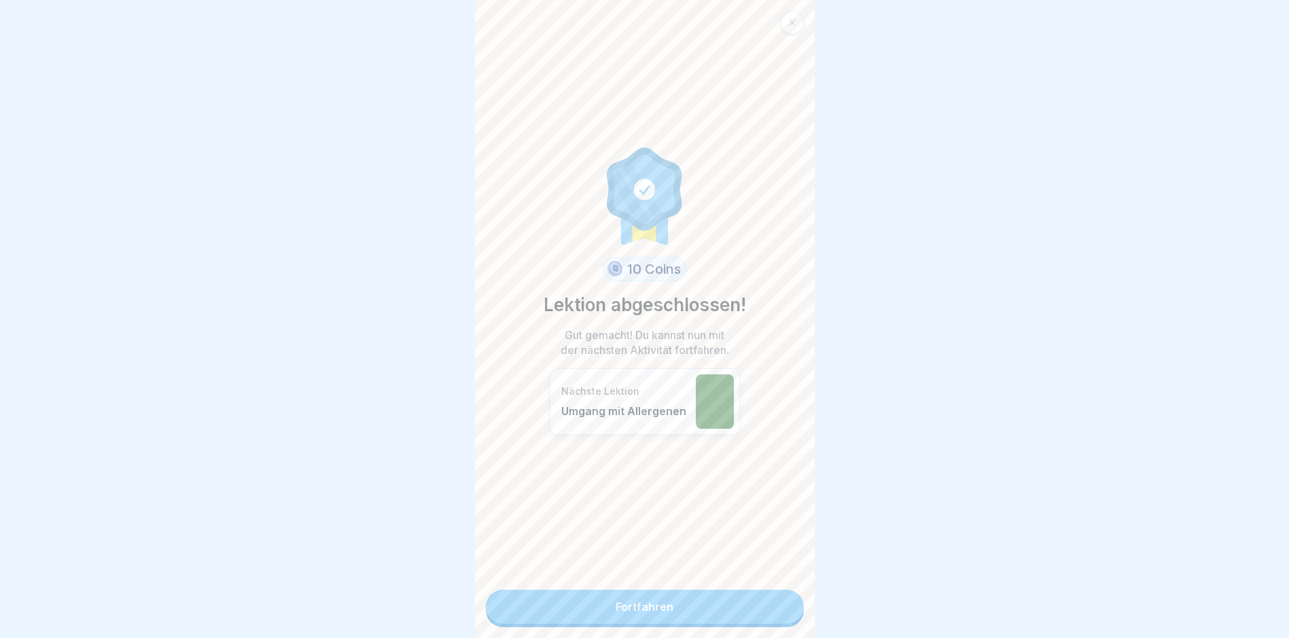
click at [766, 612] on link "Fortfahren" at bounding box center [645, 607] width 318 height 34
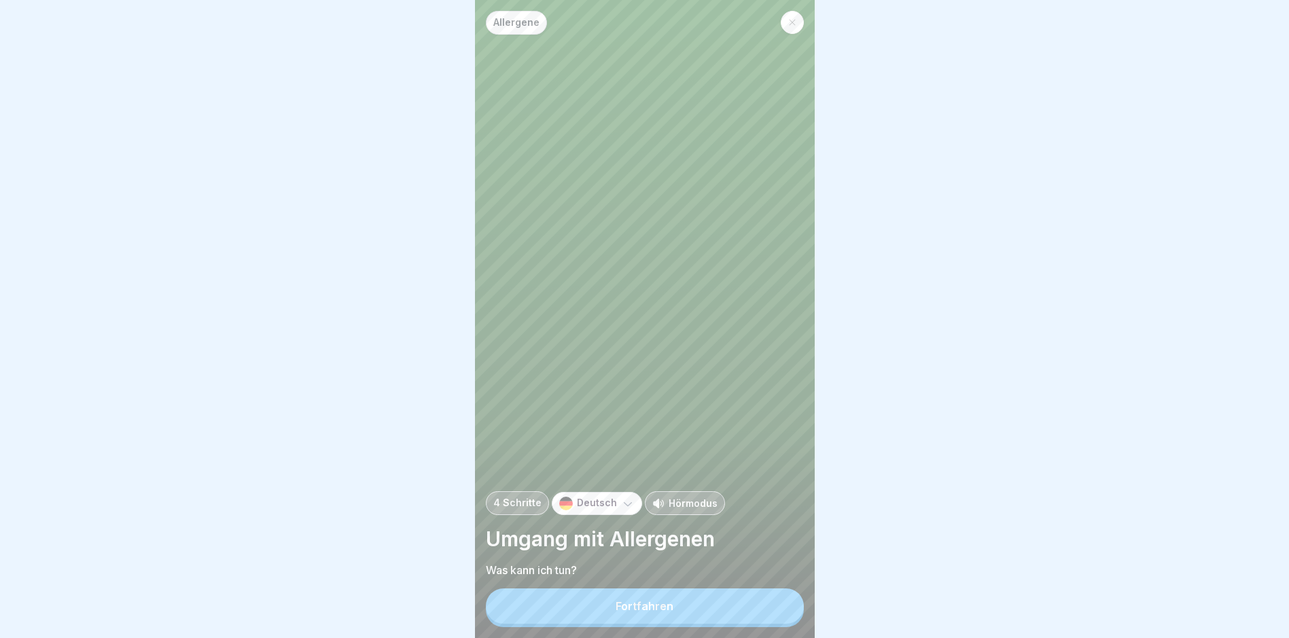
click at [766, 612] on button "Fortfahren" at bounding box center [645, 605] width 318 height 35
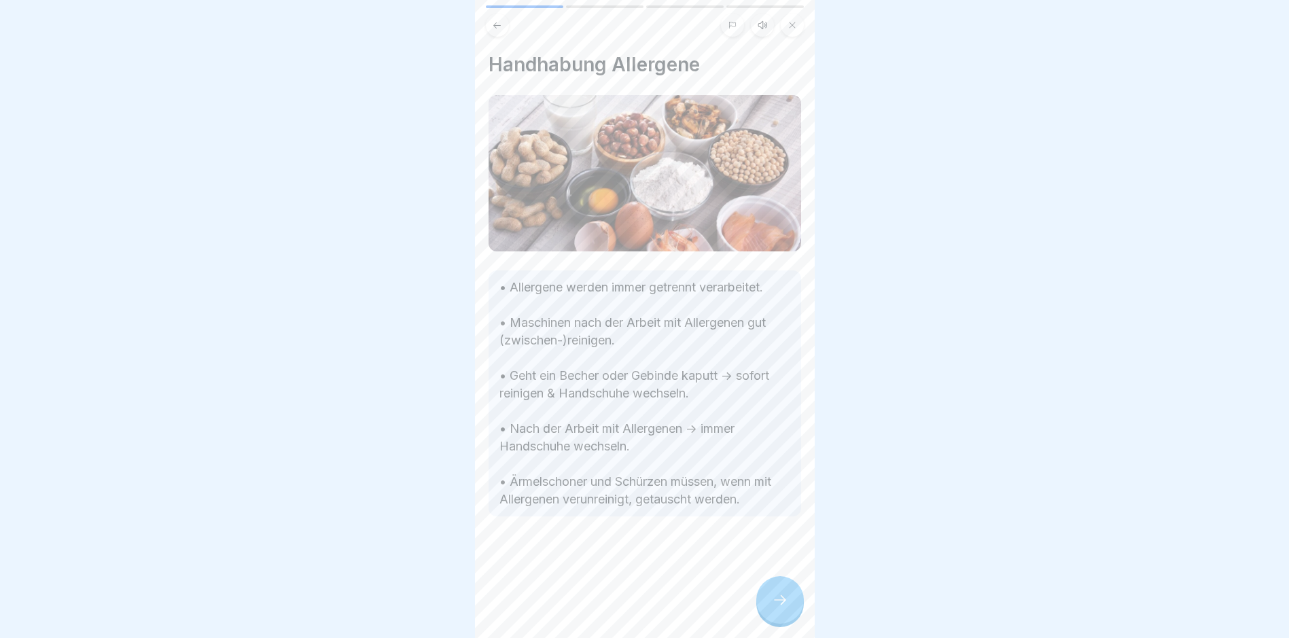
click at [766, 612] on div at bounding box center [780, 600] width 48 height 48
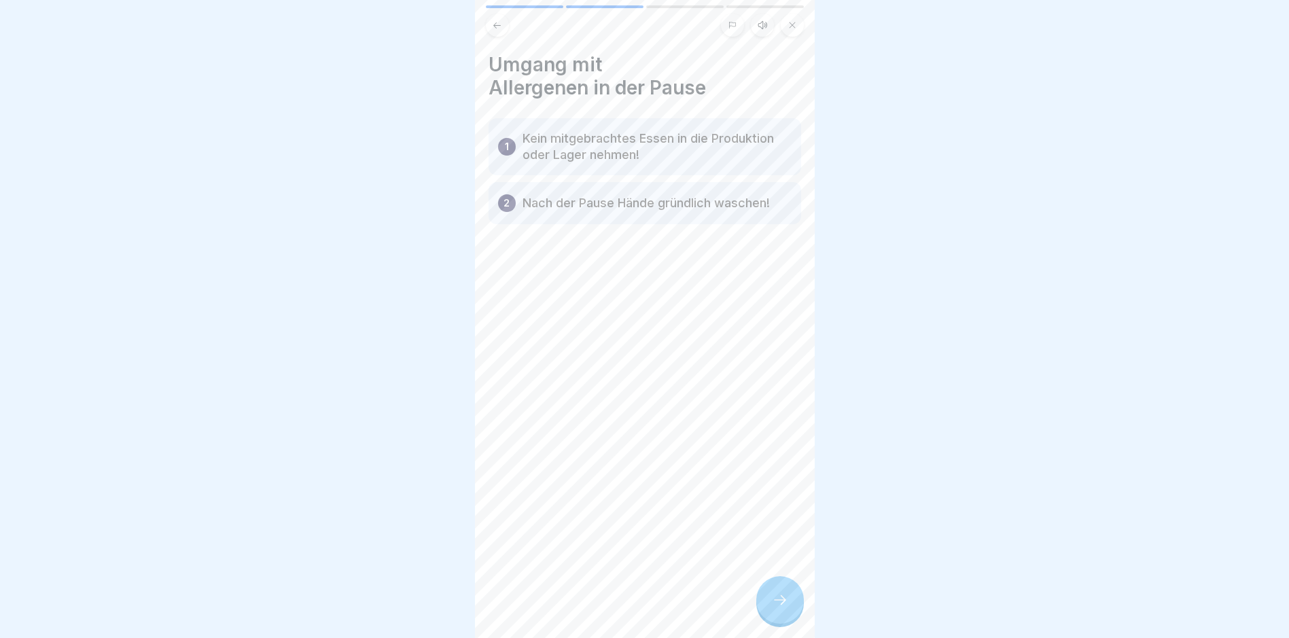
click at [766, 612] on div at bounding box center [780, 600] width 48 height 48
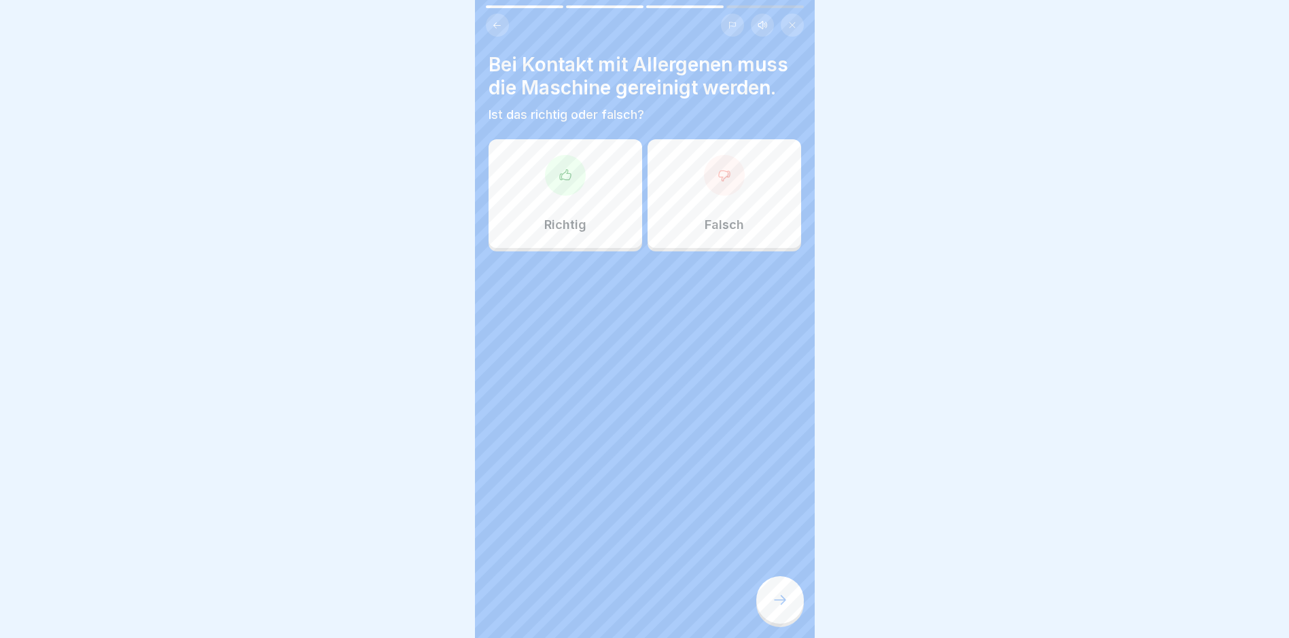
click at [766, 612] on div at bounding box center [780, 600] width 48 height 48
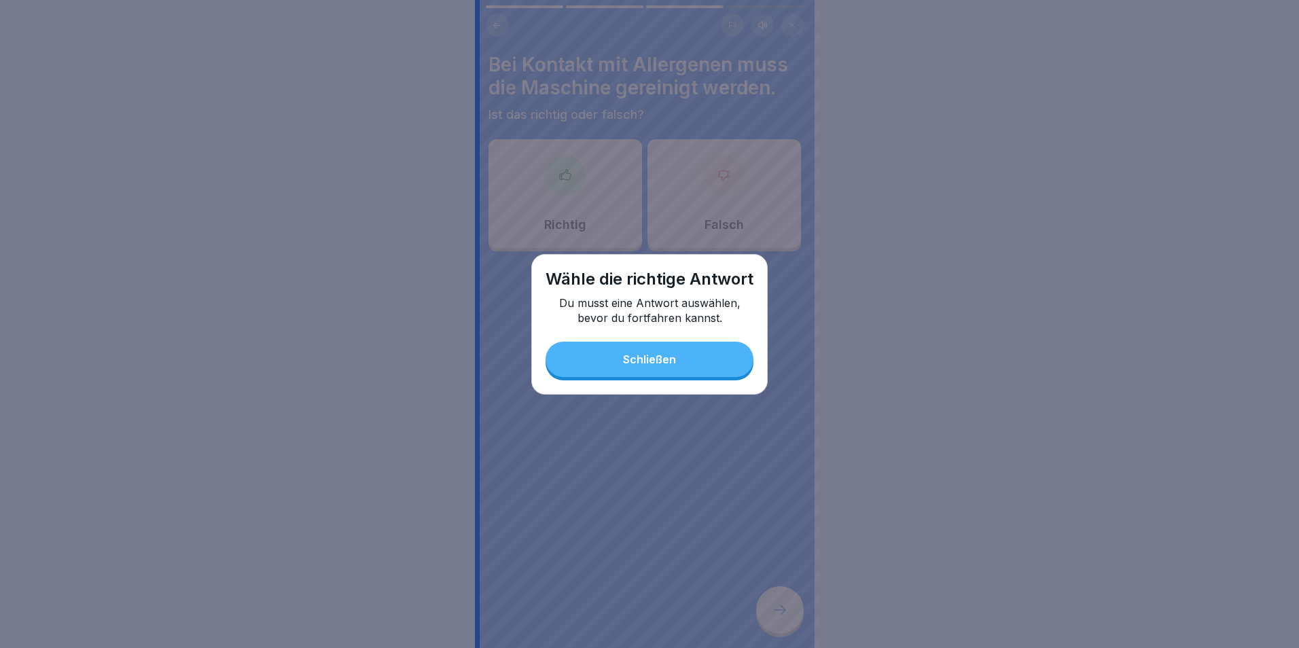
click at [618, 365] on button "Schließen" at bounding box center [650, 359] width 208 height 35
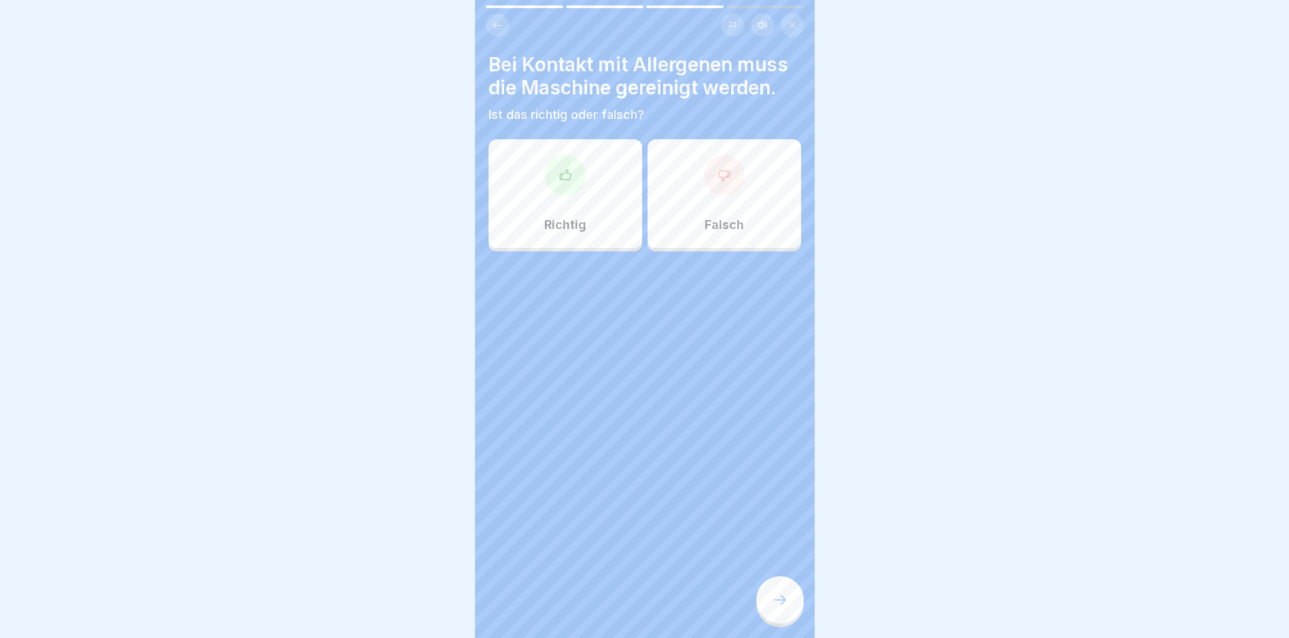
click at [585, 192] on div "Richtig" at bounding box center [566, 193] width 154 height 109
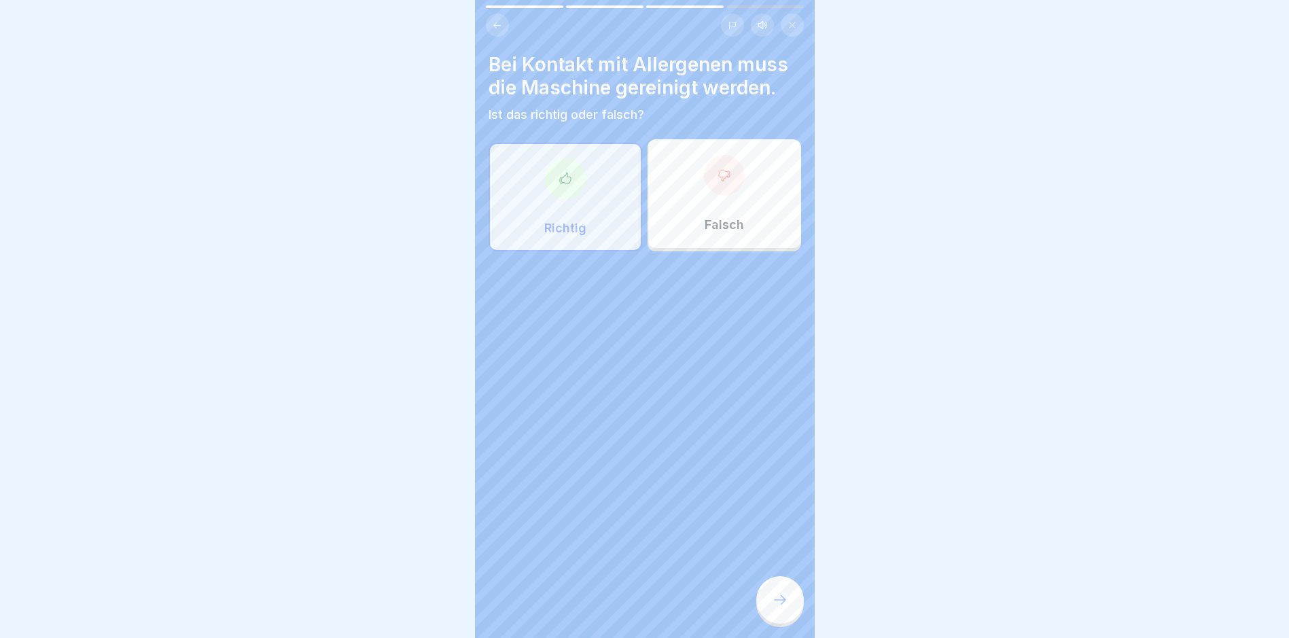
click at [787, 602] on div at bounding box center [780, 600] width 48 height 48
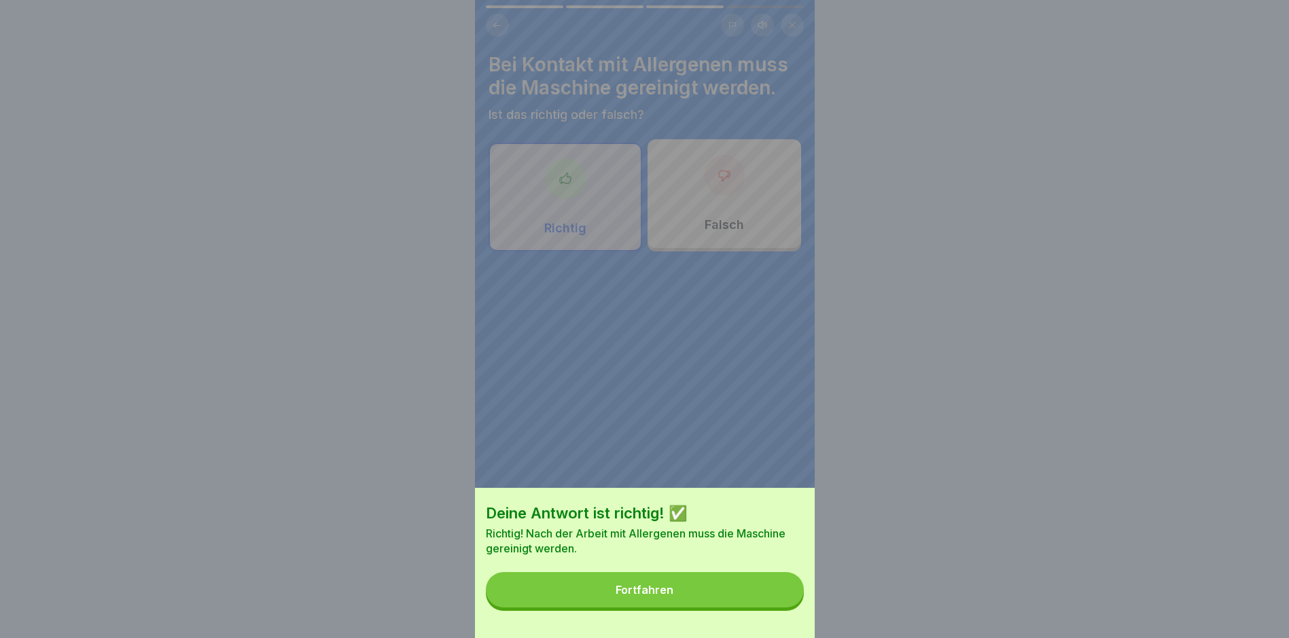
click at [666, 596] on div "Fortfahren" at bounding box center [645, 590] width 58 height 12
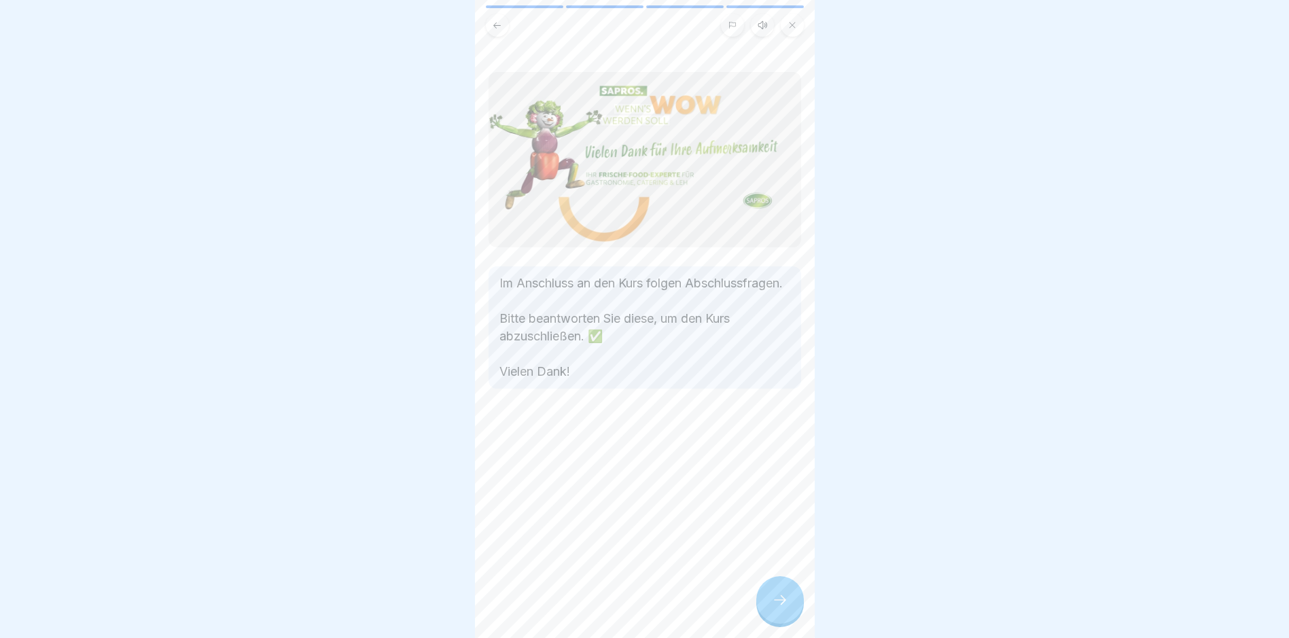
click at [787, 608] on icon at bounding box center [780, 600] width 16 height 16
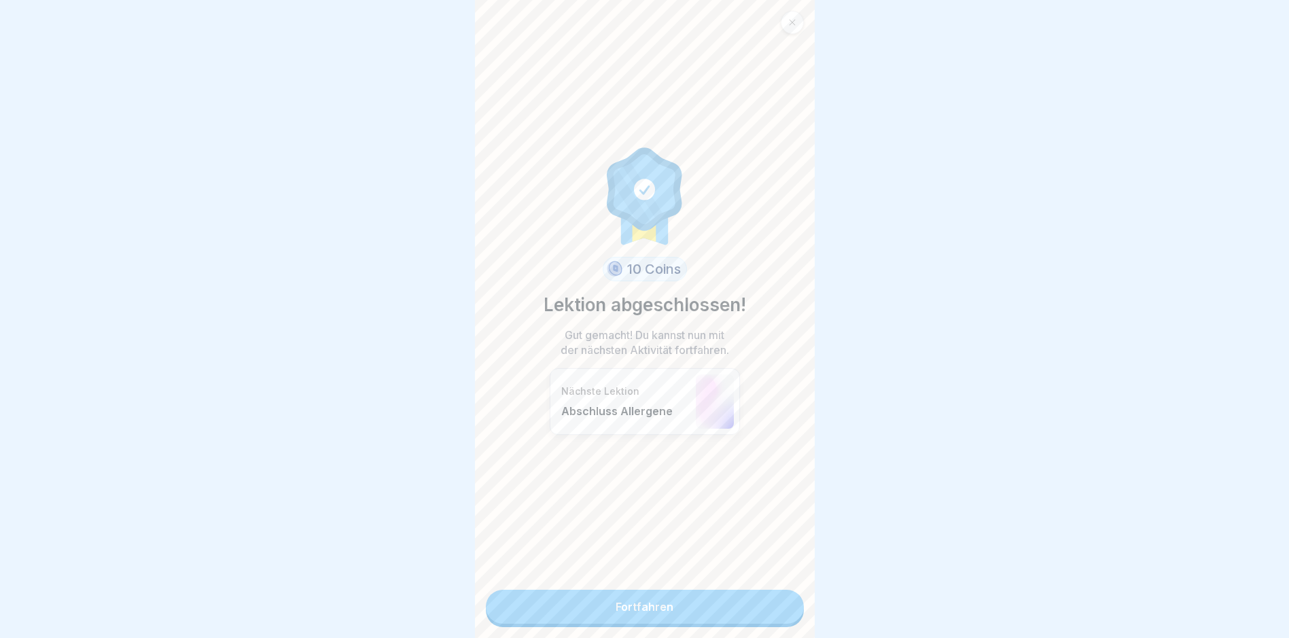
click at [692, 613] on link "Fortfahren" at bounding box center [645, 607] width 318 height 34
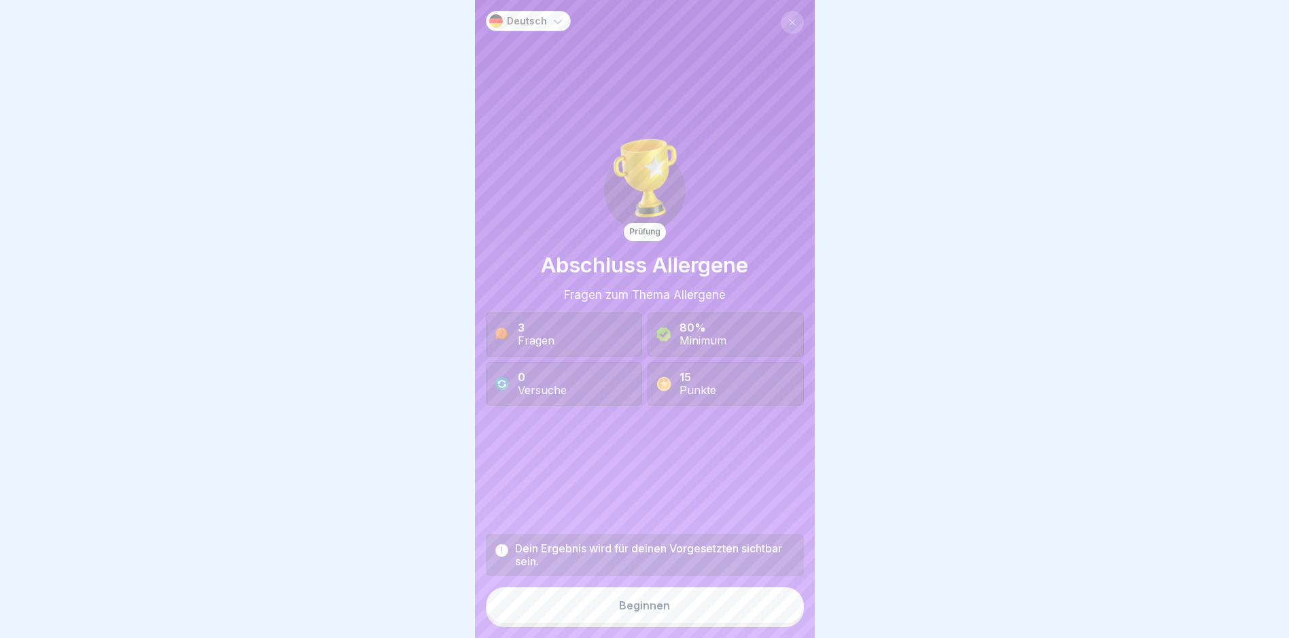
click at [694, 611] on button "Beginnen" at bounding box center [645, 605] width 318 height 37
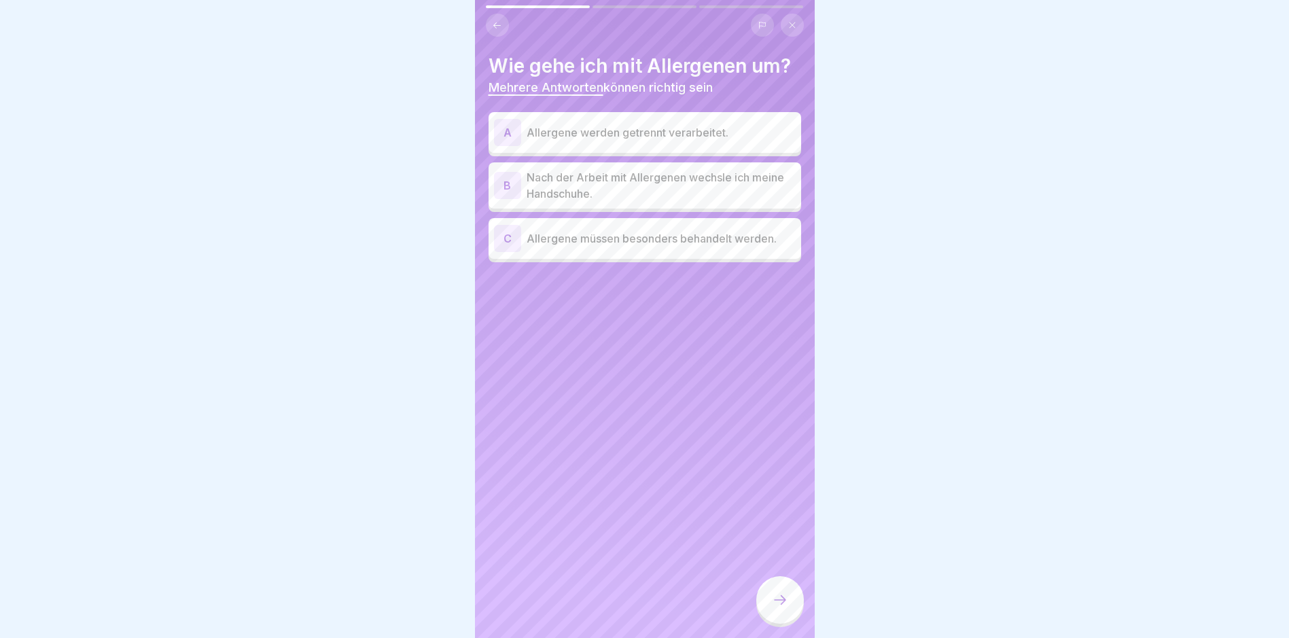
click at [627, 183] on p "Nach der Arbeit mit Allergenen wechsle ich meine Handschuhe." at bounding box center [661, 185] width 269 height 33
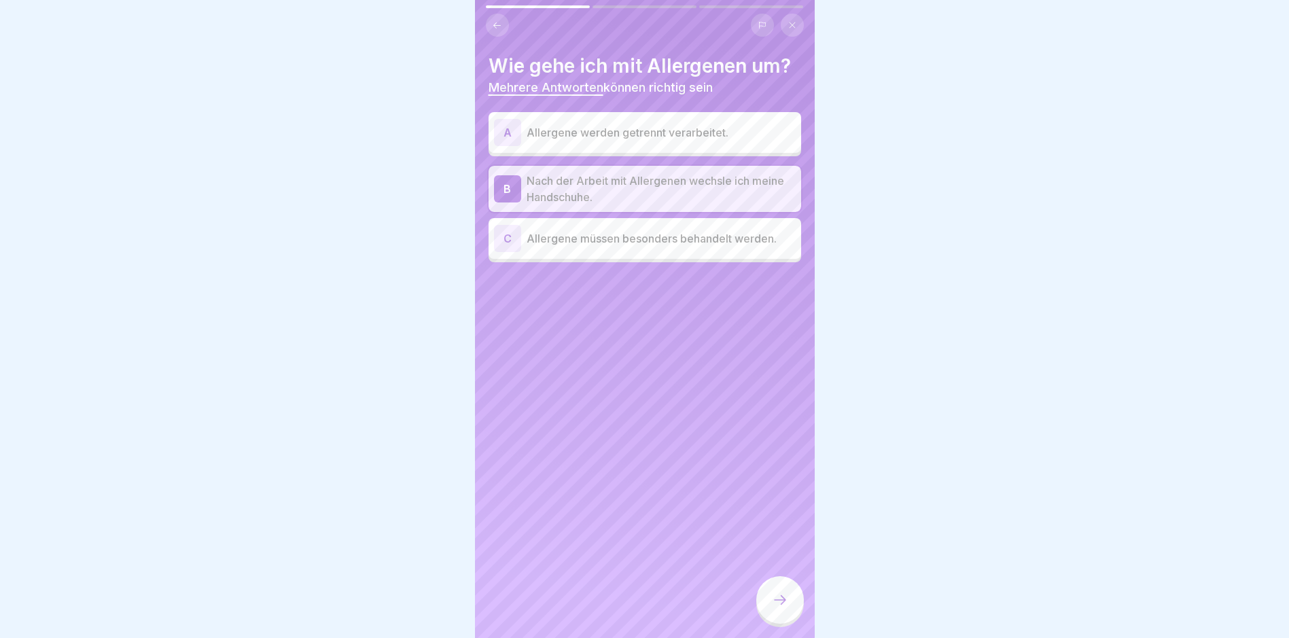
click at [672, 238] on p "Allergene müssen besonders behandelt werden." at bounding box center [661, 238] width 269 height 16
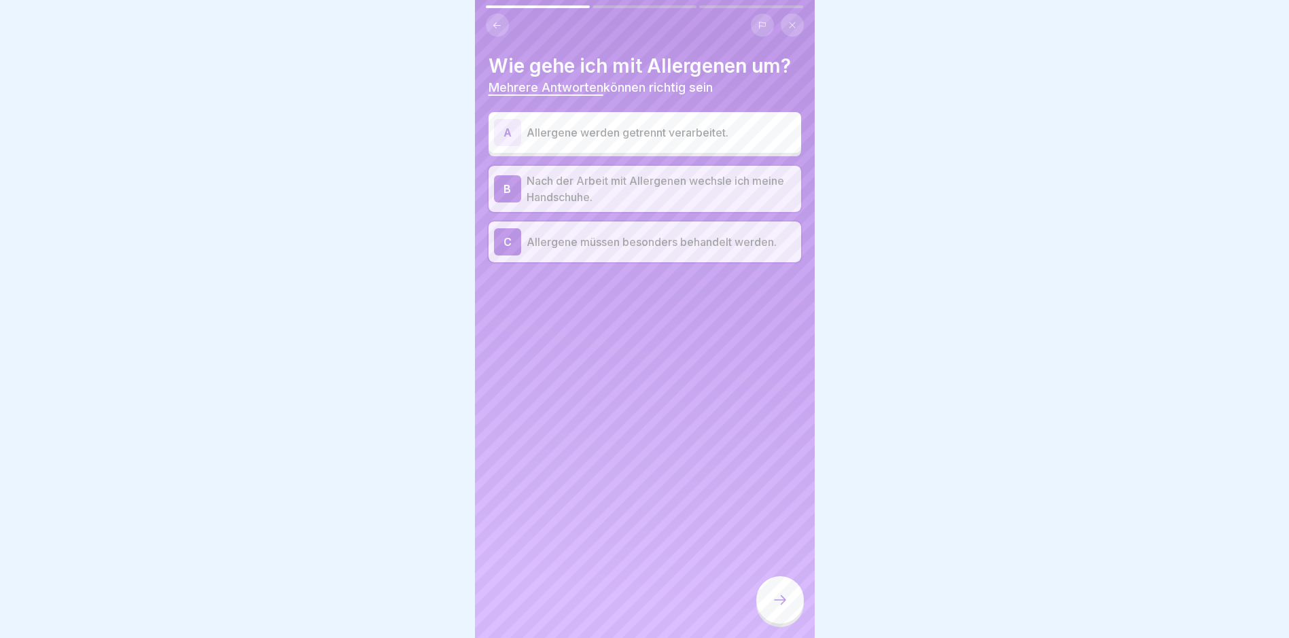
click at [777, 619] on div at bounding box center [780, 600] width 48 height 48
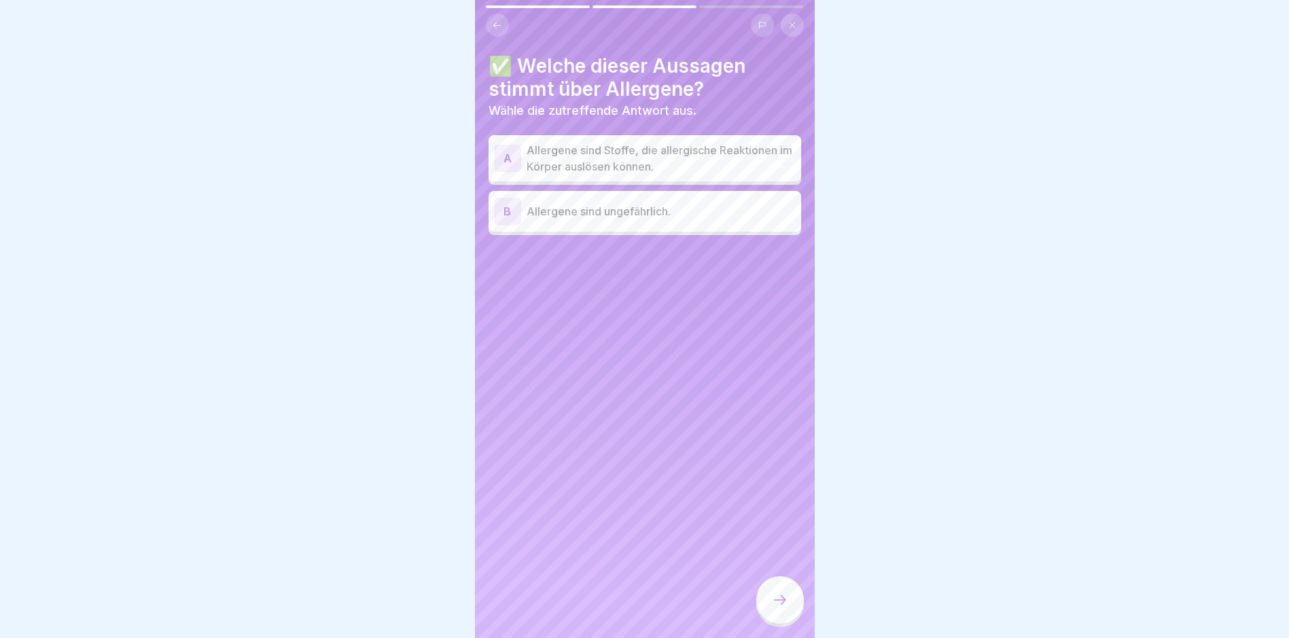
click at [641, 157] on p "Allergene sind Stoffe, die allergische Reaktionen im Körper auslösen können." at bounding box center [661, 158] width 269 height 33
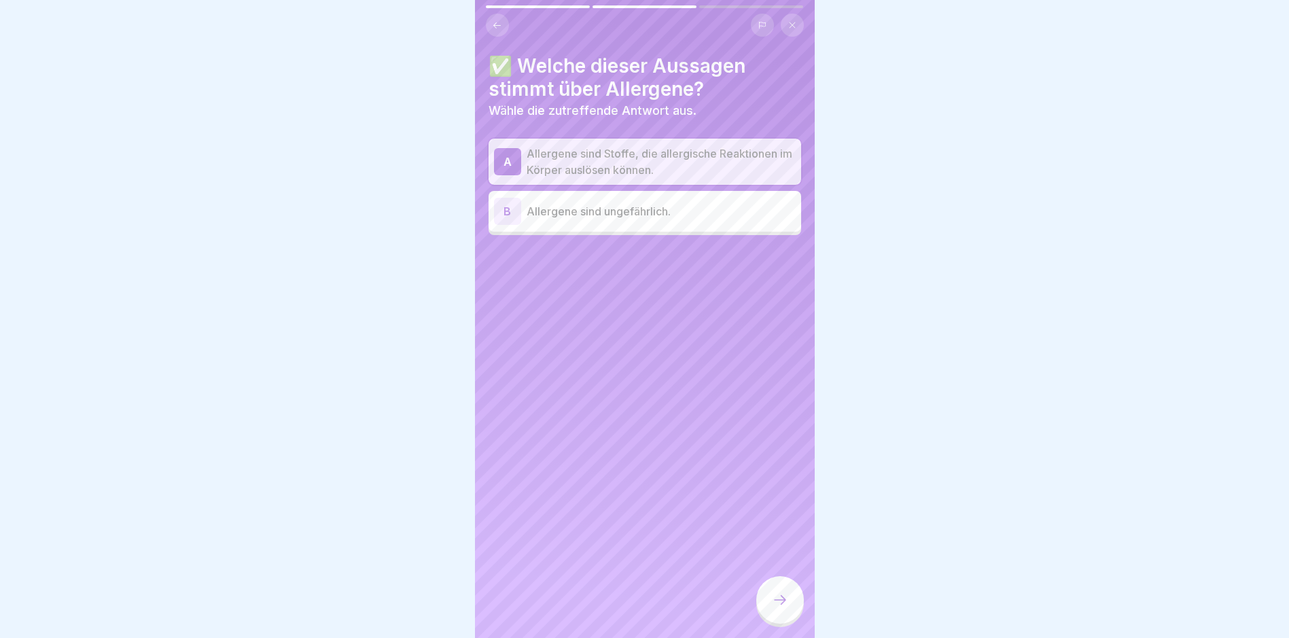
click at [779, 608] on icon at bounding box center [780, 600] width 16 height 16
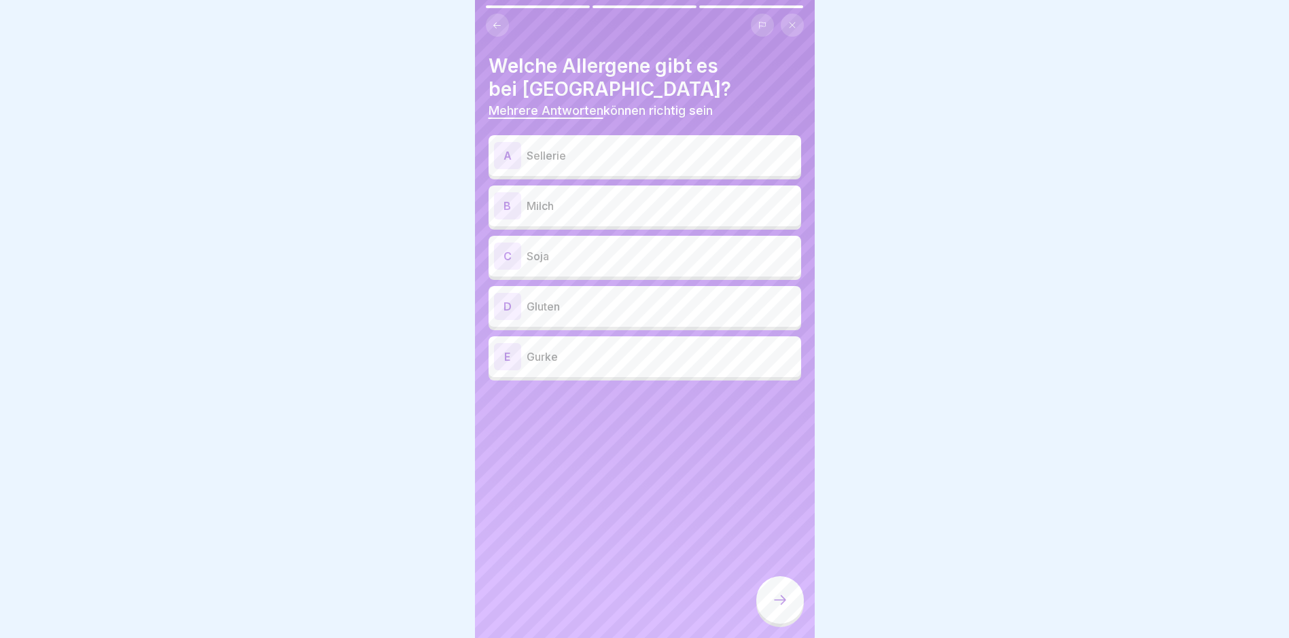
click at [567, 149] on p "Sellerie" at bounding box center [661, 155] width 269 height 16
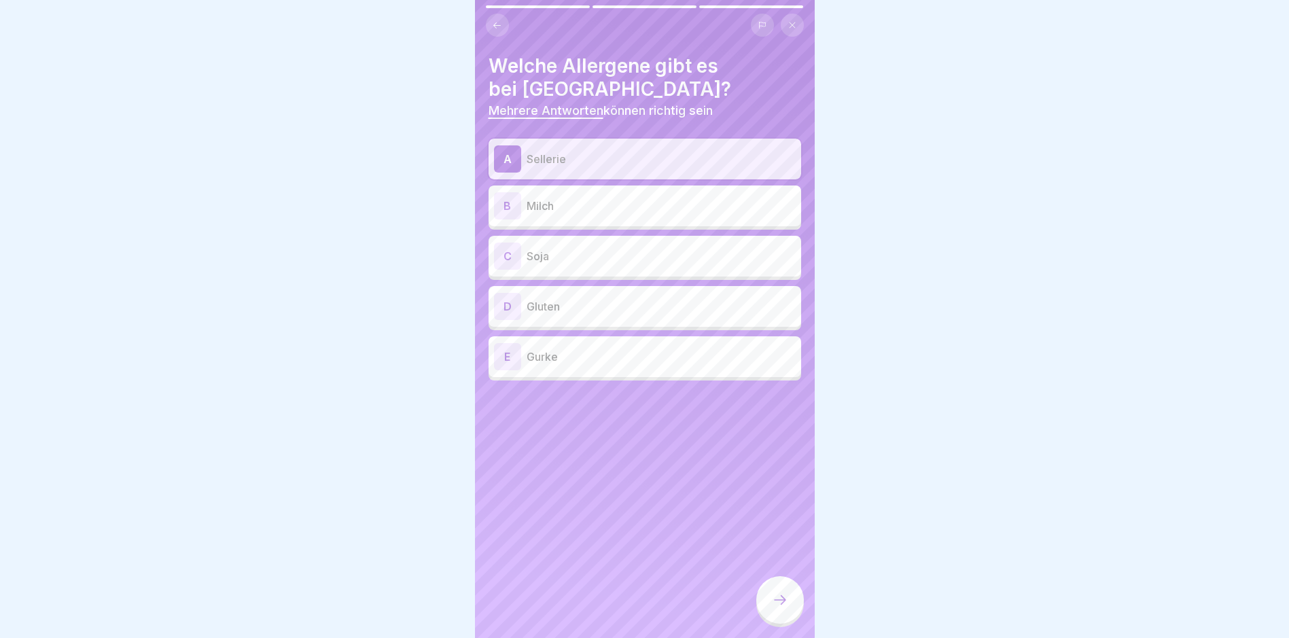
click at [575, 197] on div "B Milch" at bounding box center [645, 205] width 302 height 27
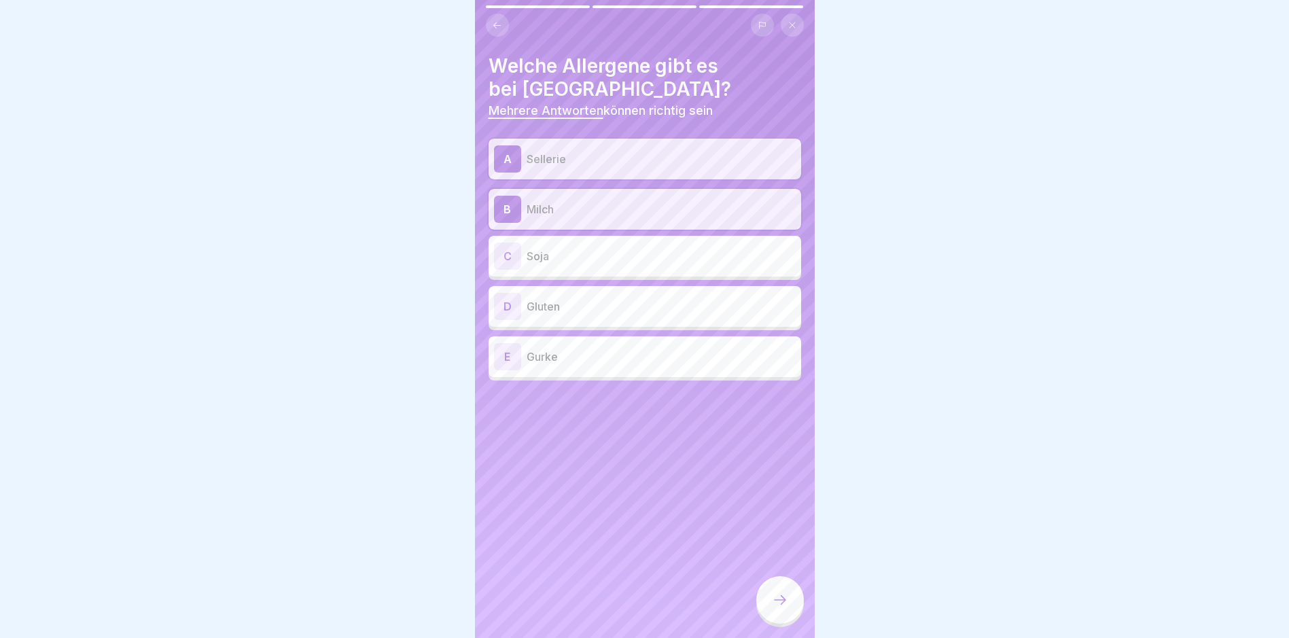
click at [582, 299] on p "Gluten" at bounding box center [661, 306] width 269 height 16
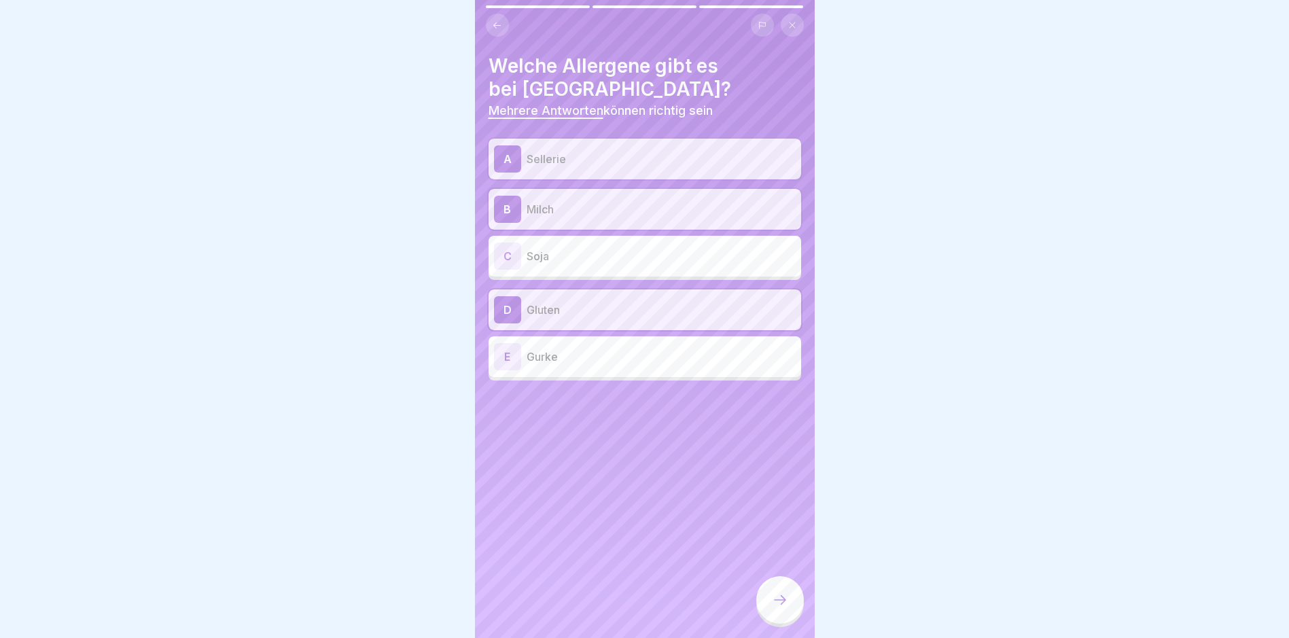
click at [775, 592] on div at bounding box center [780, 600] width 48 height 48
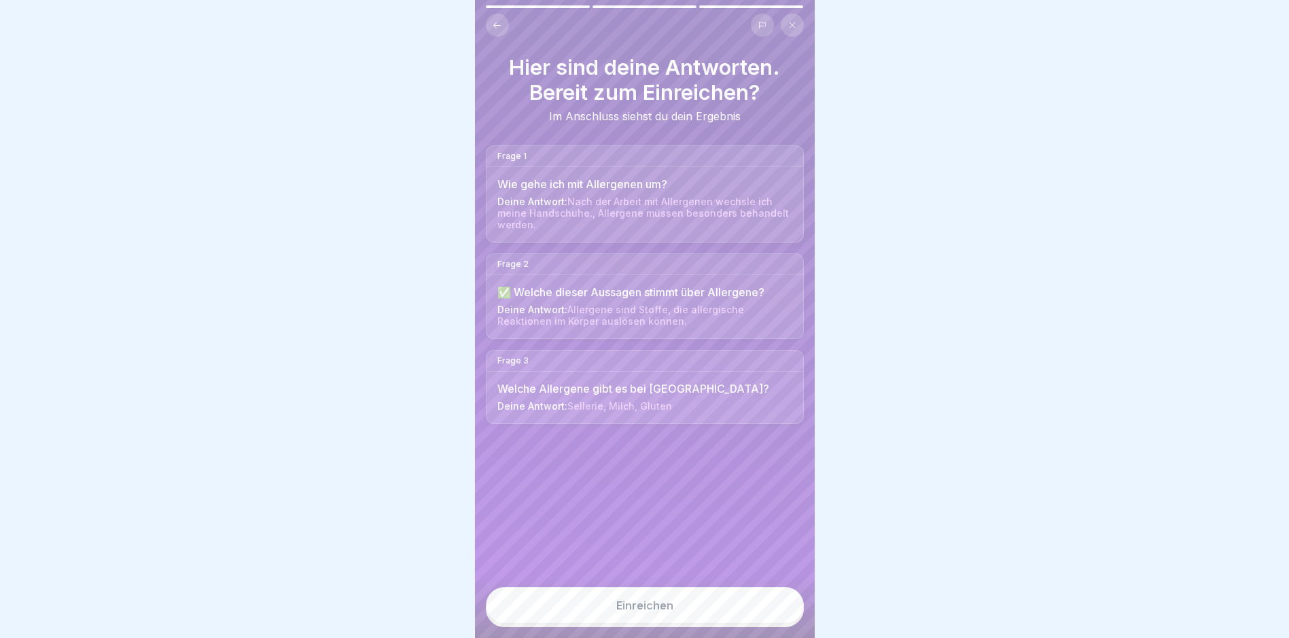
click at [770, 605] on button "Einreichen" at bounding box center [645, 605] width 318 height 37
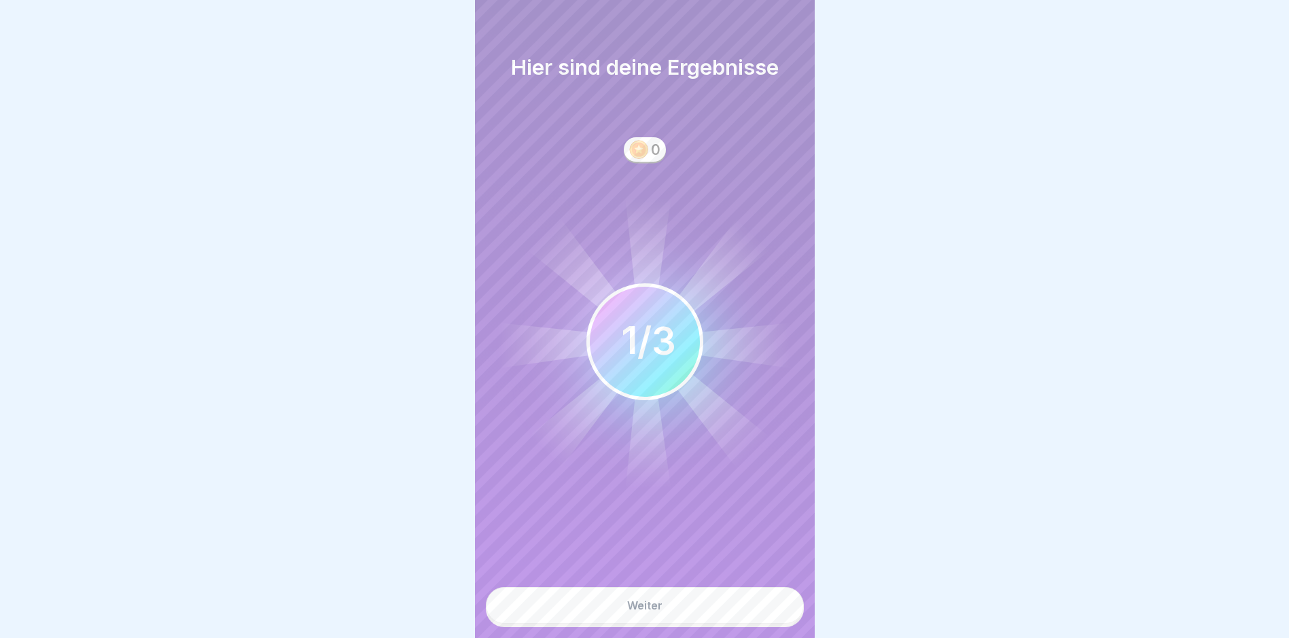
click at [702, 614] on button "Weiter" at bounding box center [645, 605] width 318 height 37
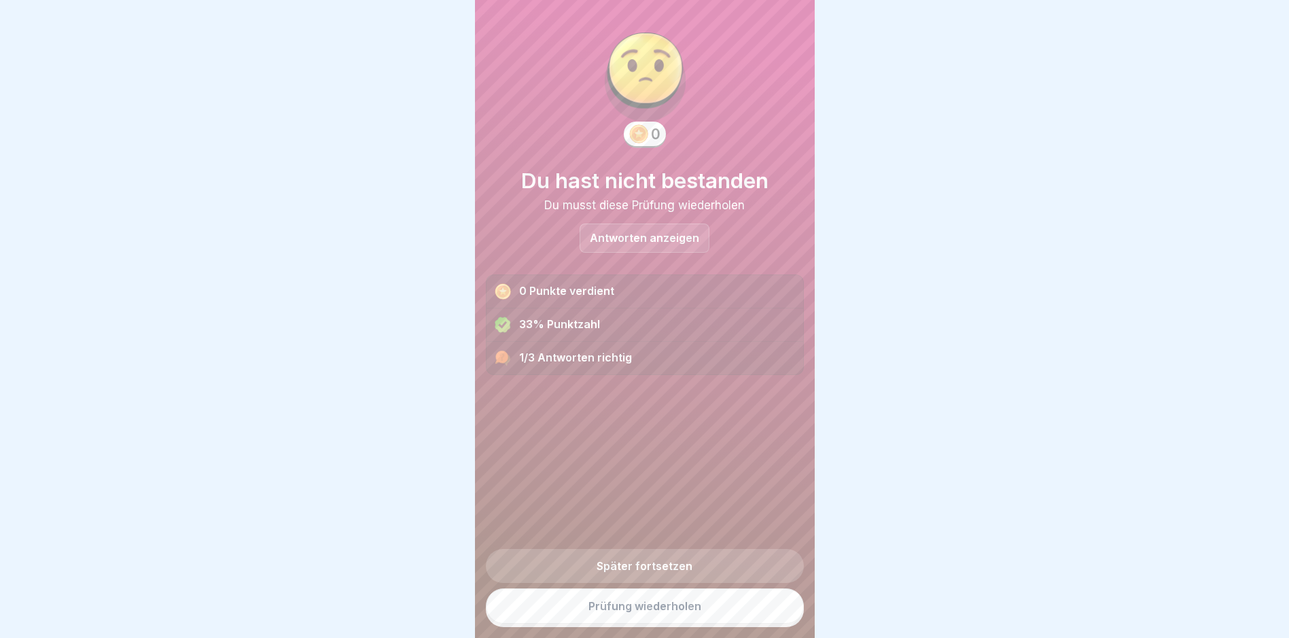
click at [700, 615] on link "Prüfung wiederholen" at bounding box center [645, 605] width 318 height 35
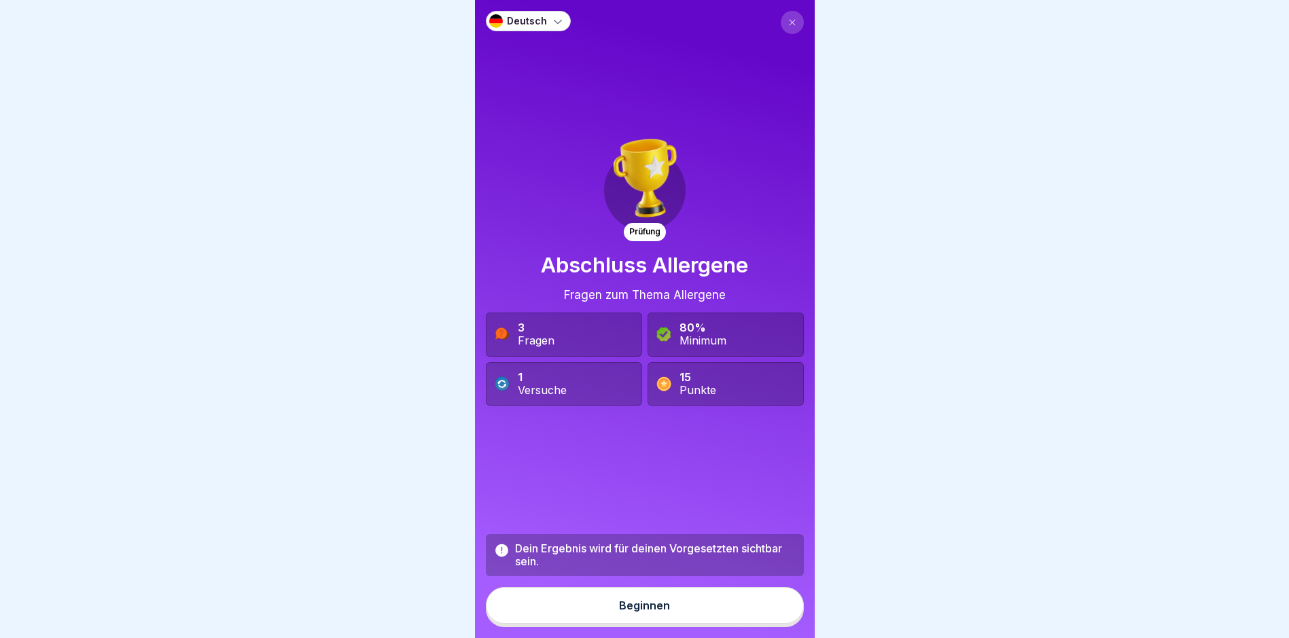
click at [694, 601] on button "Beginnen" at bounding box center [645, 605] width 318 height 37
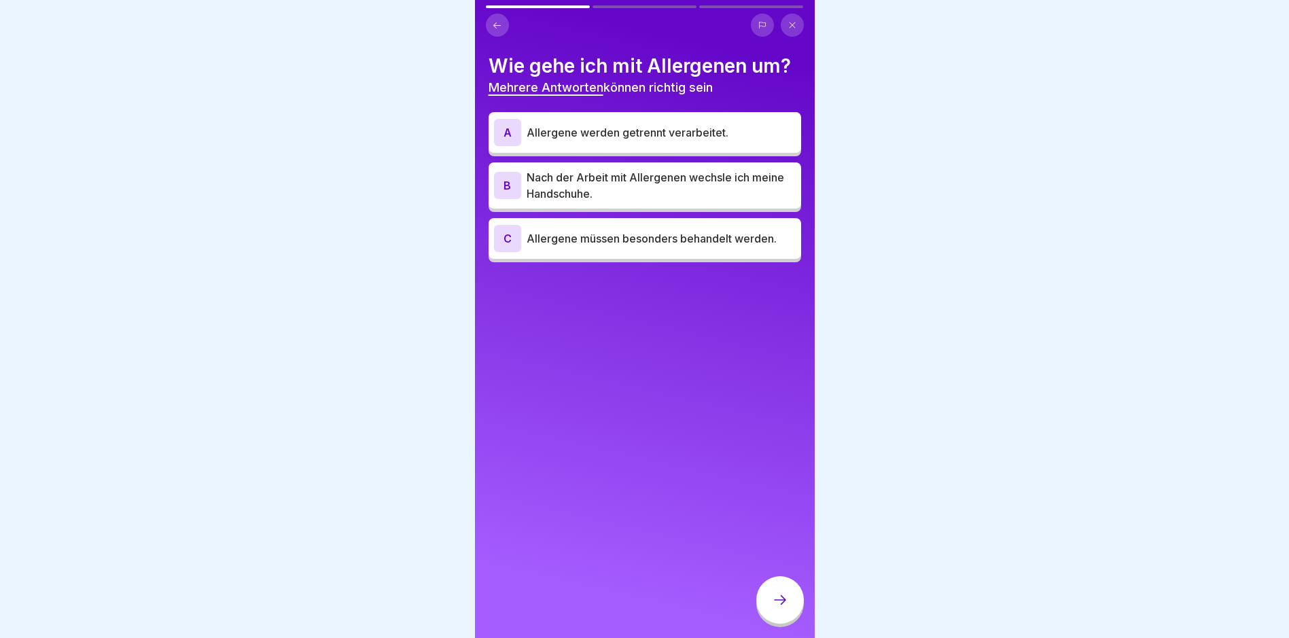
click at [562, 190] on p "Nach der Arbeit mit Allergenen wechsle ich meine Handschuhe." at bounding box center [661, 185] width 269 height 33
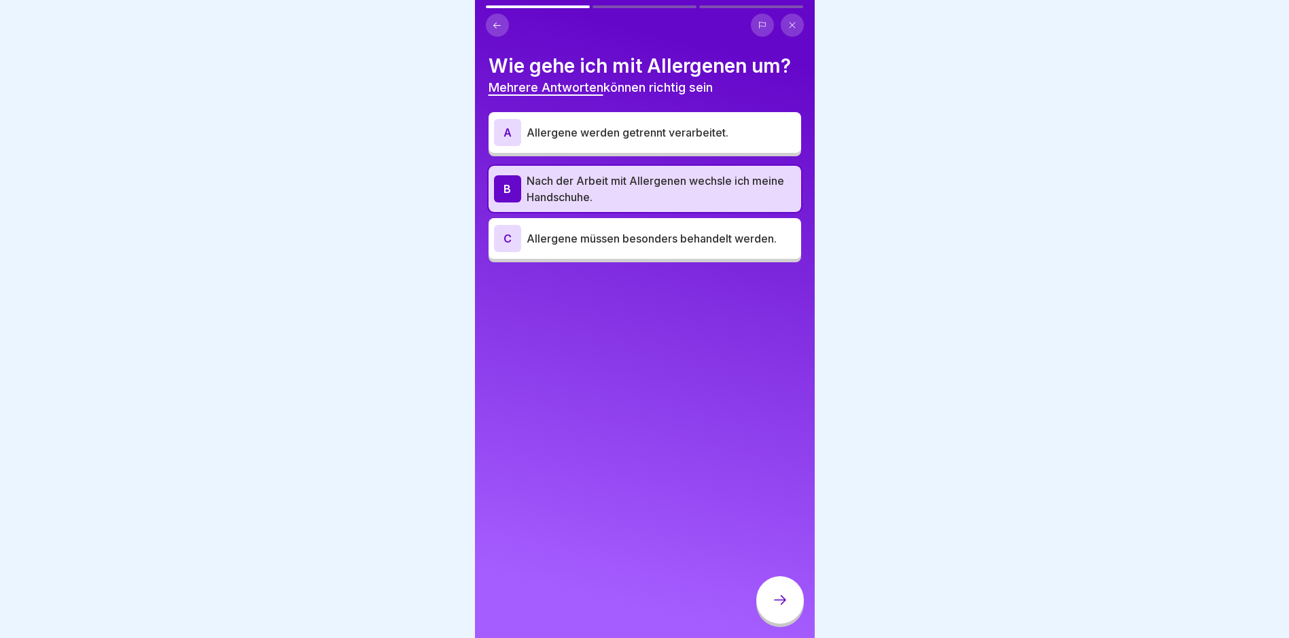
click at [771, 596] on div at bounding box center [780, 600] width 48 height 48
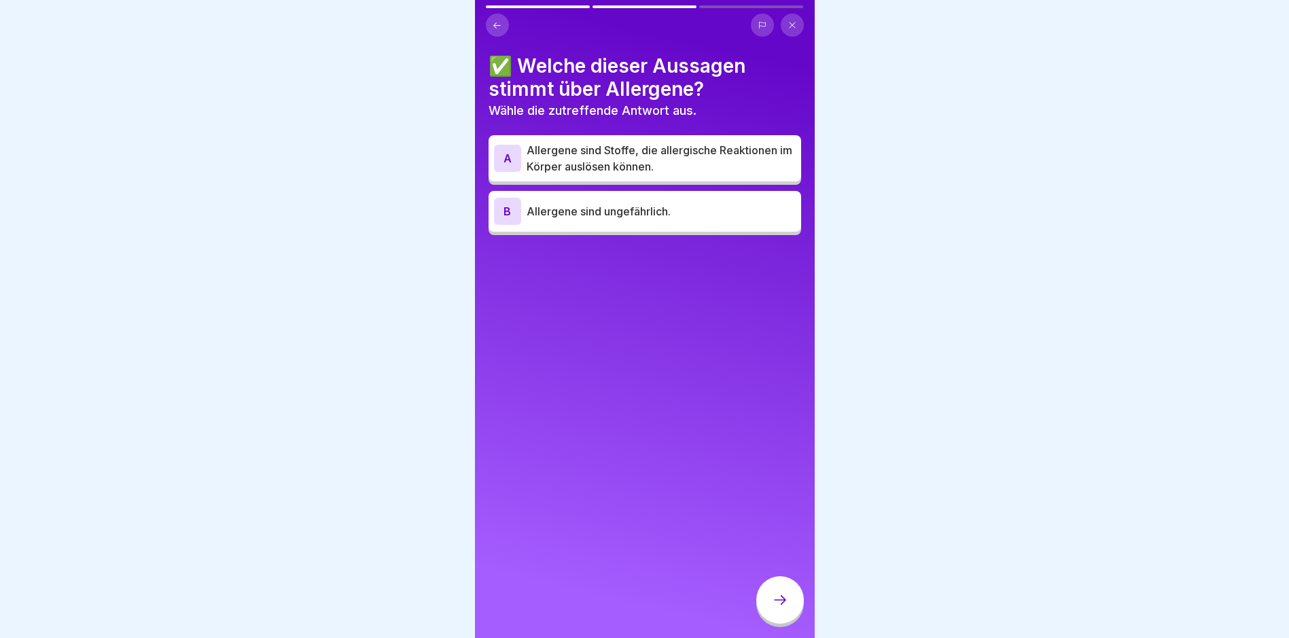
click at [503, 33] on button at bounding box center [497, 25] width 23 height 23
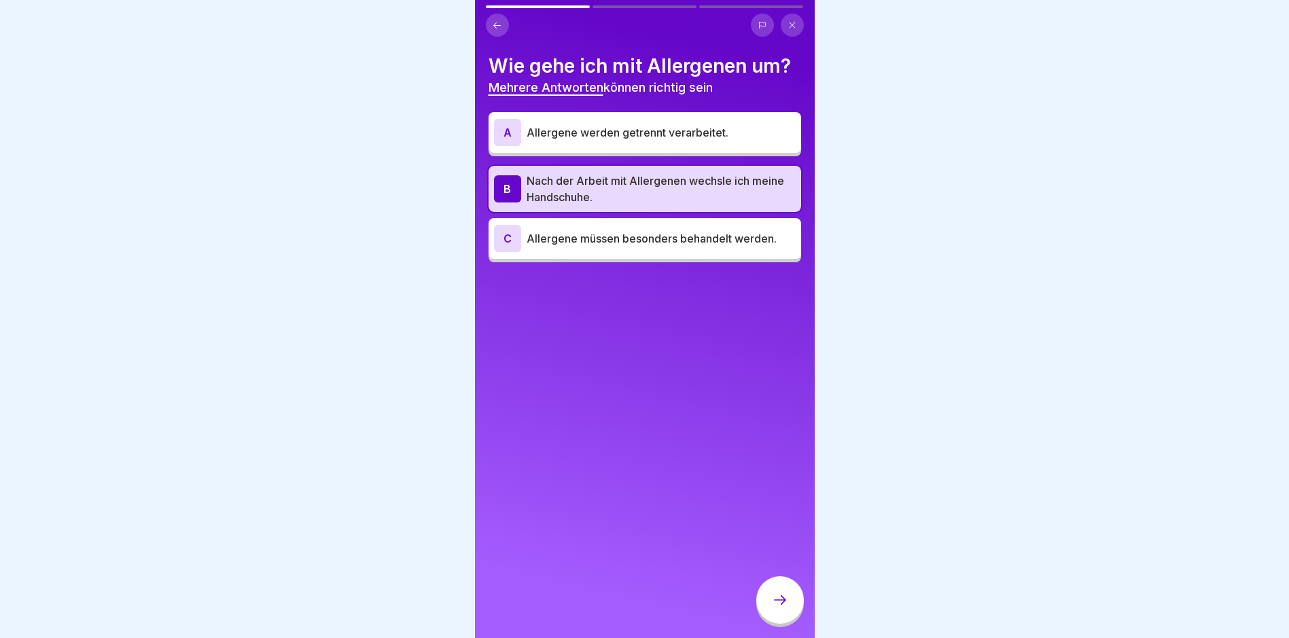
click at [603, 247] on div "C Allergene müssen besonders behandelt werden." at bounding box center [645, 238] width 302 height 27
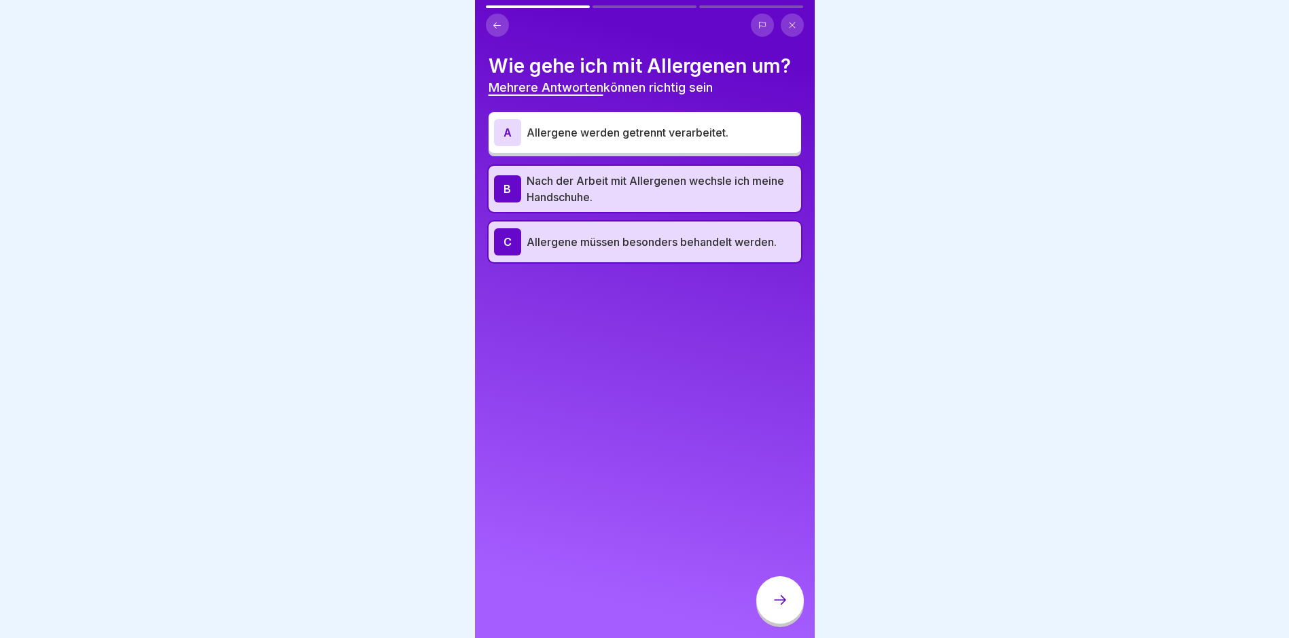
click at [550, 234] on p "Allergene müssen besonders behandelt werden." at bounding box center [661, 242] width 269 height 16
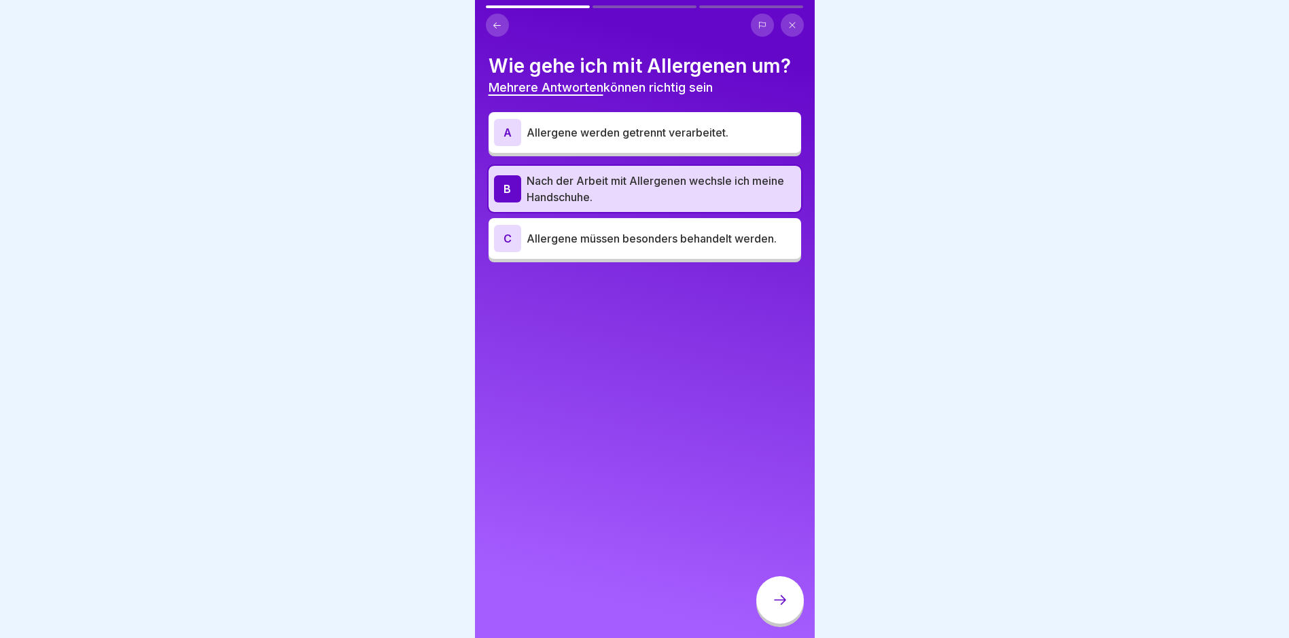
click at [782, 608] on icon at bounding box center [780, 600] width 16 height 16
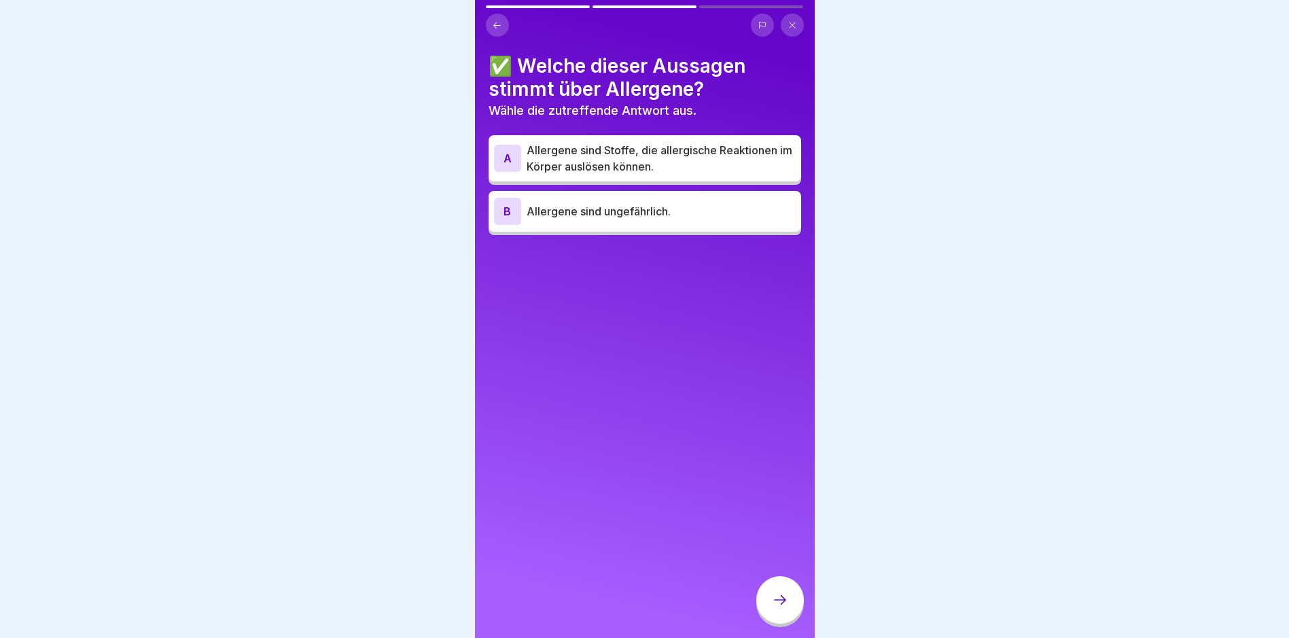
click at [493, 15] on button at bounding box center [497, 25] width 23 height 23
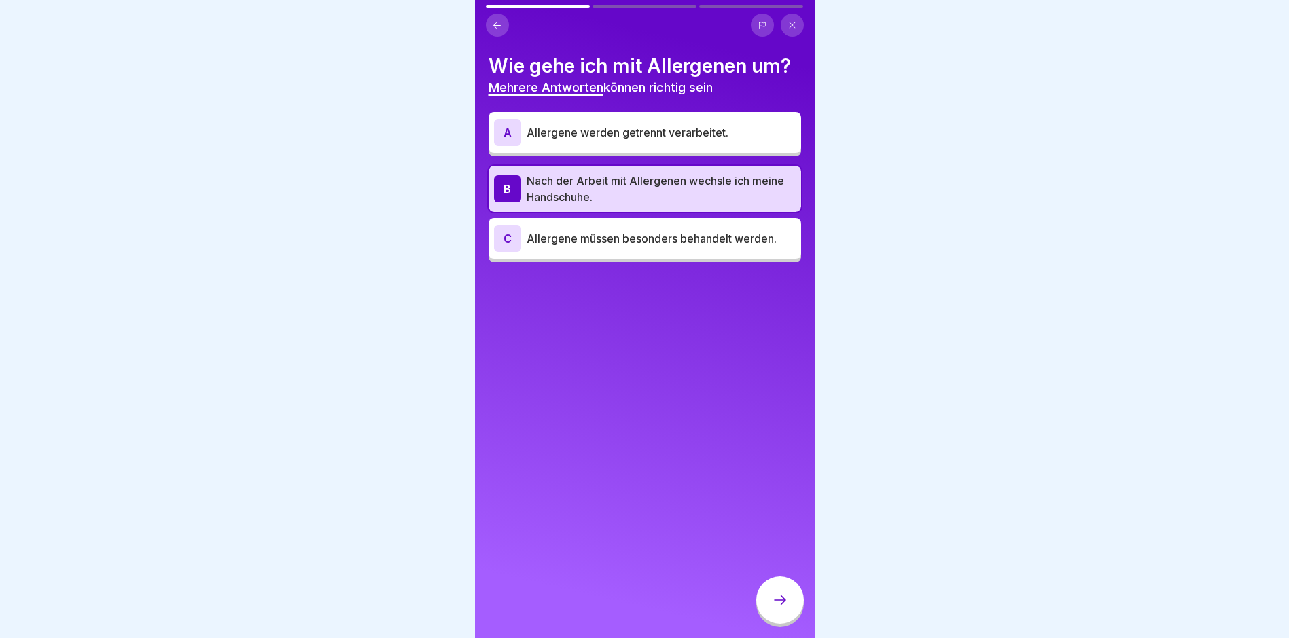
click at [575, 107] on div "Wie gehe ich mit Allergenen um? Mehrere Antworten können richtig sein A Allerge…" at bounding box center [645, 158] width 313 height 208
click at [580, 126] on p "Allergene werden getrennt verarbeitet." at bounding box center [661, 132] width 269 height 16
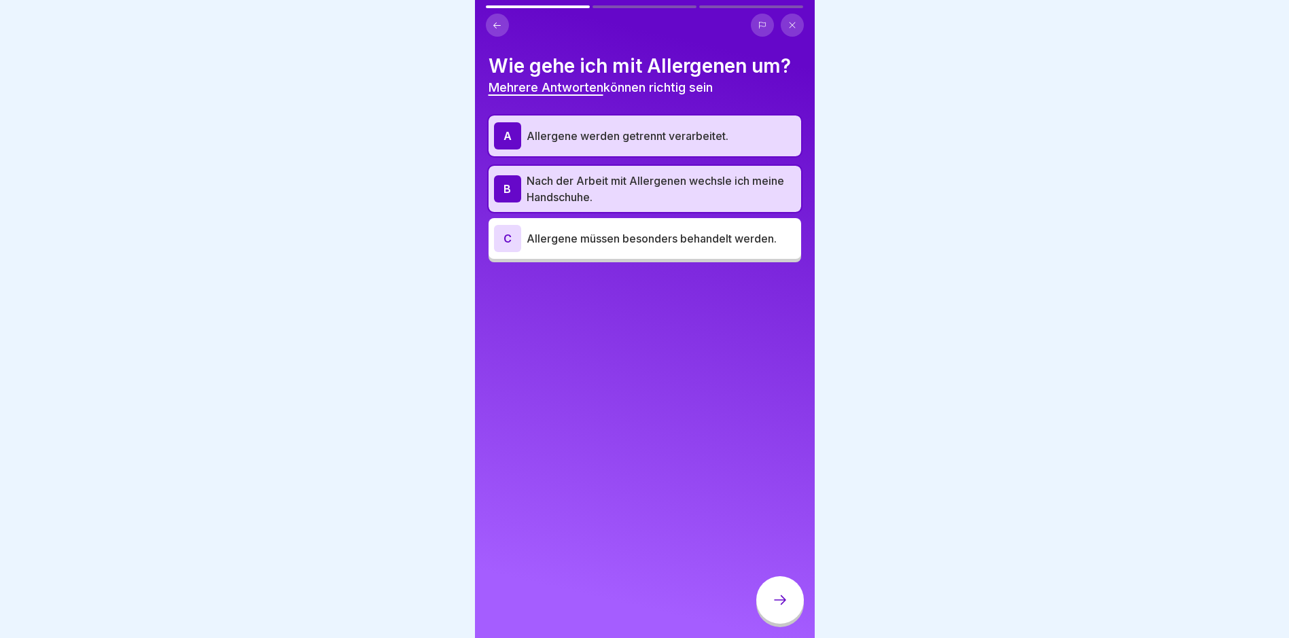
click at [779, 607] on icon at bounding box center [780, 600] width 16 height 16
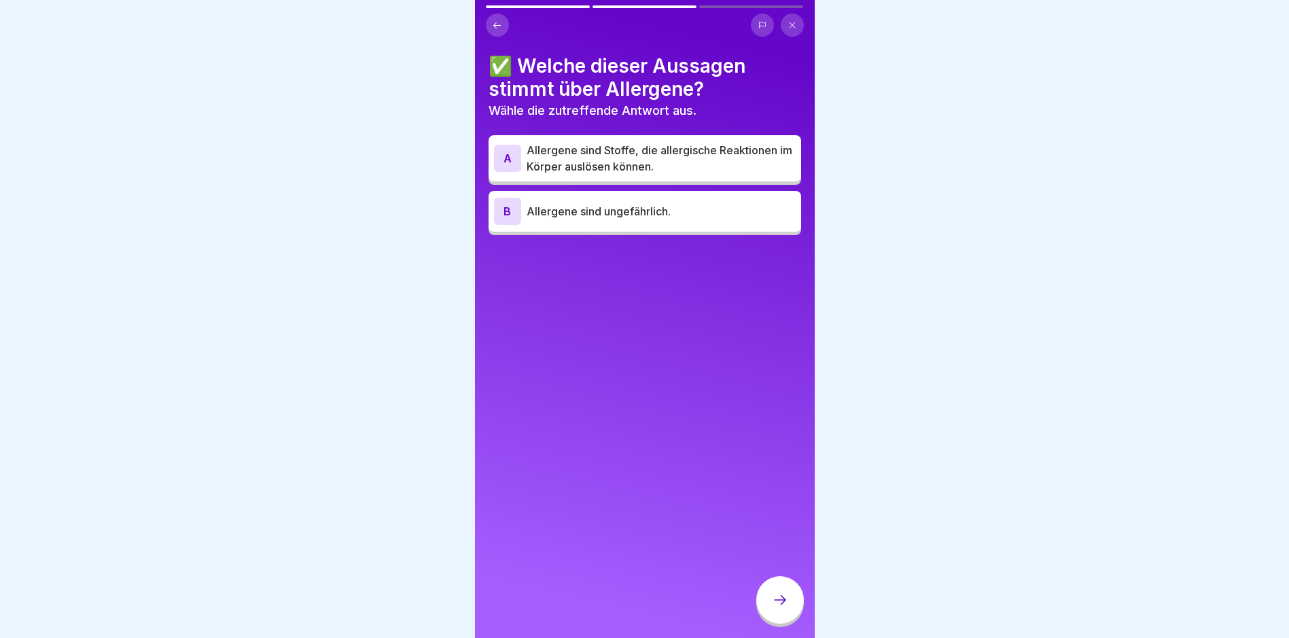
click at [582, 130] on div "✅ Welche dieser Aussagen stimmt über Allergene? Wähle die zutreffende Antwort a…" at bounding box center [645, 144] width 313 height 181
click at [594, 201] on div "B Allergene sind ungefährlich." at bounding box center [645, 211] width 302 height 27
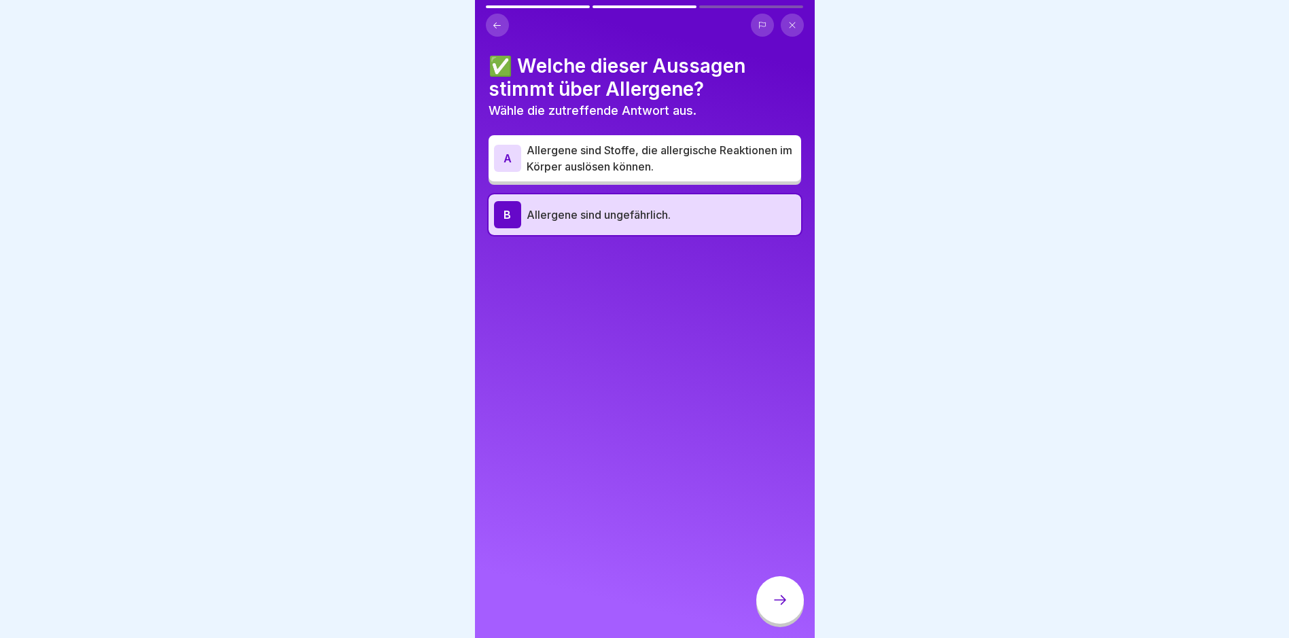
click at [584, 166] on p "Allergene sind Stoffe, die allergische Reaktionen im Körper auslösen können." at bounding box center [661, 158] width 269 height 33
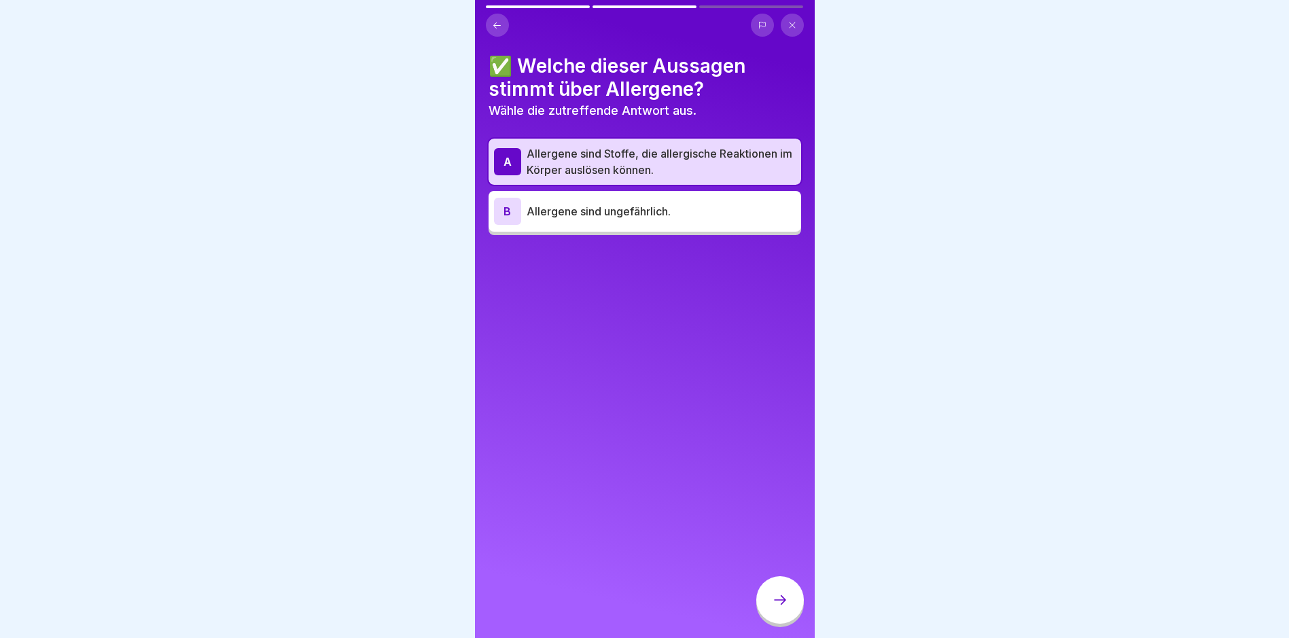
click at [791, 627] on div at bounding box center [780, 601] width 48 height 51
click at [789, 624] on div at bounding box center [780, 600] width 48 height 48
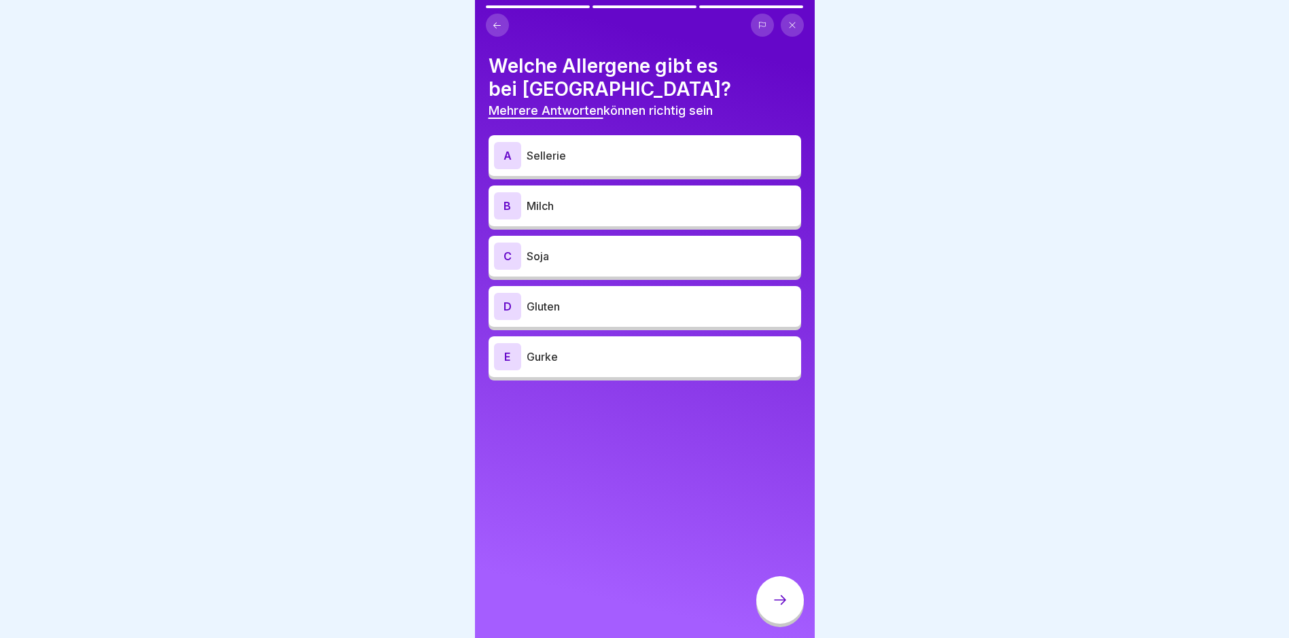
click at [546, 164] on div "A Sellerie" at bounding box center [645, 155] width 302 height 27
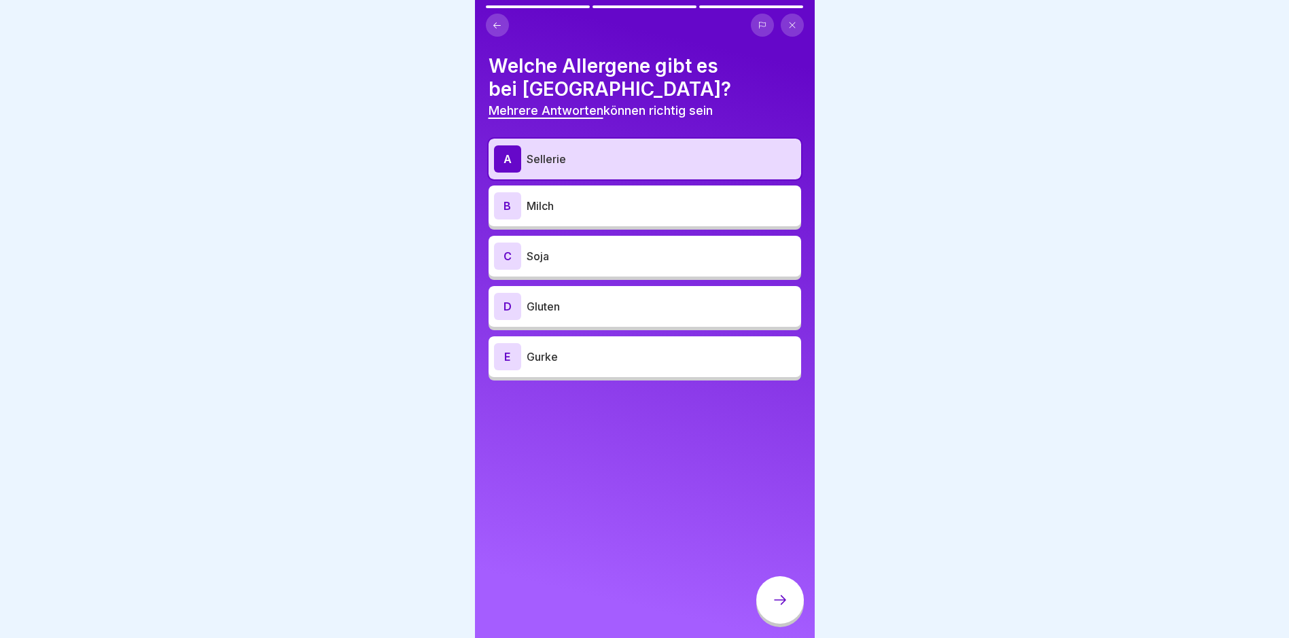
click at [562, 221] on div "B Milch" at bounding box center [645, 205] width 313 height 41
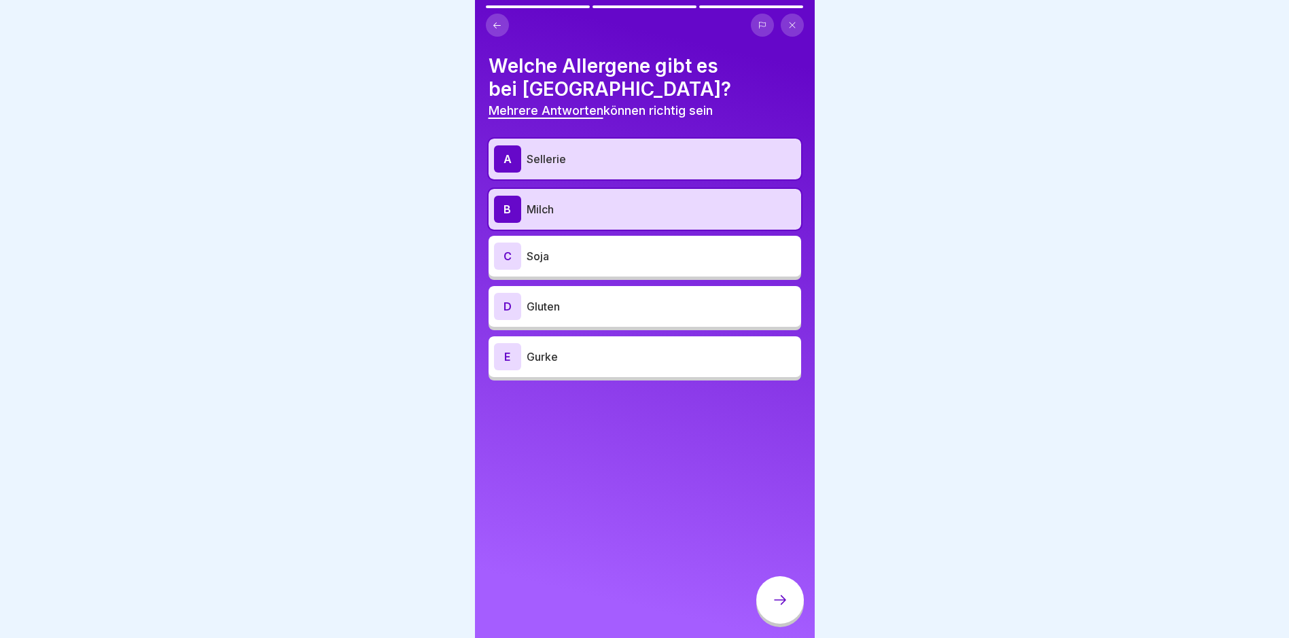
scroll to position [10, 0]
click at [565, 248] on p "Soja" at bounding box center [661, 256] width 269 height 16
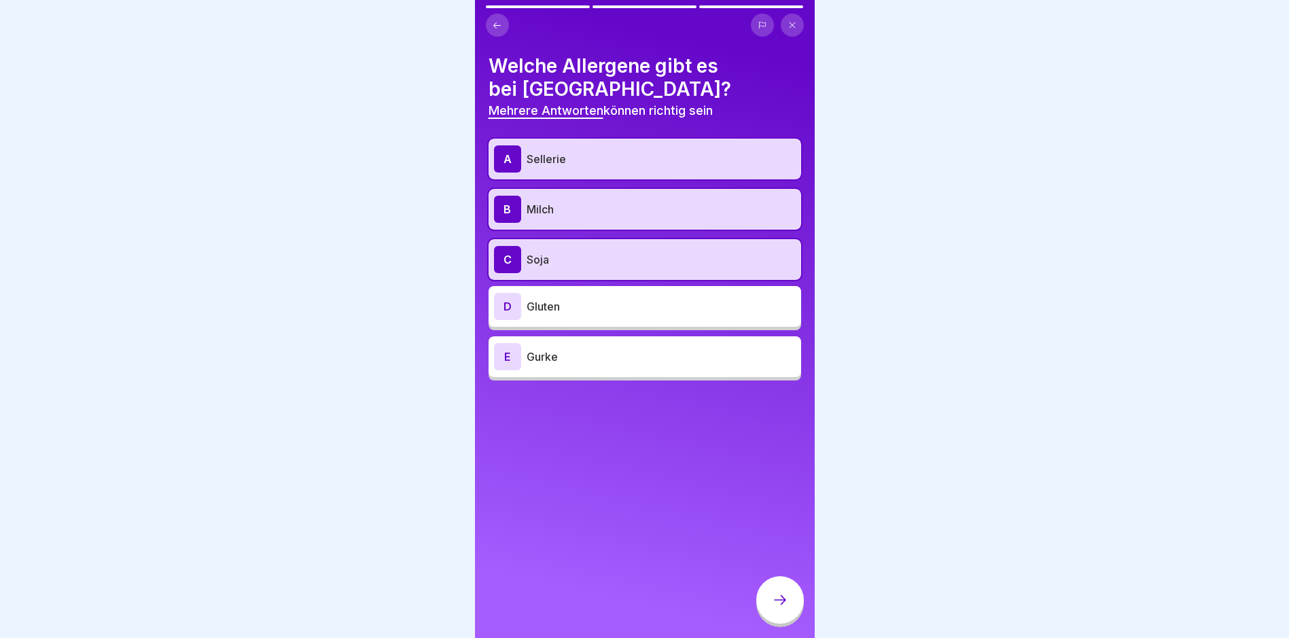
click at [570, 300] on p "Gluten" at bounding box center [661, 306] width 269 height 16
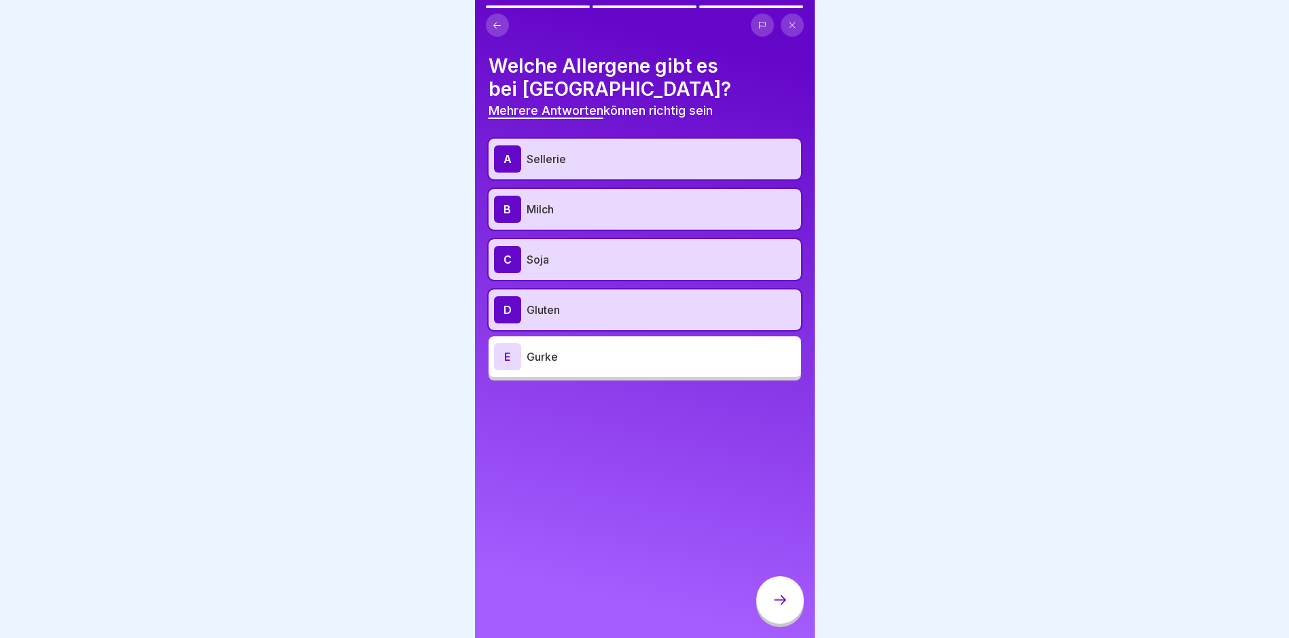
click at [781, 607] on icon at bounding box center [780, 600] width 16 height 16
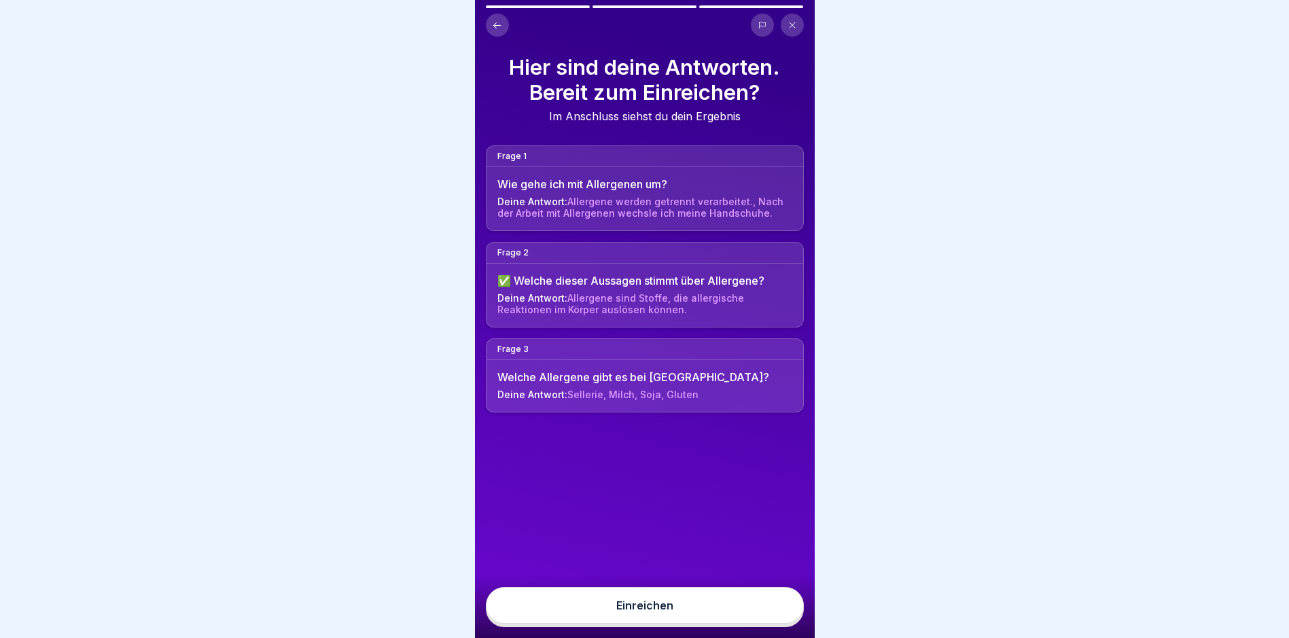
click at [754, 610] on button "Einreichen" at bounding box center [645, 605] width 318 height 37
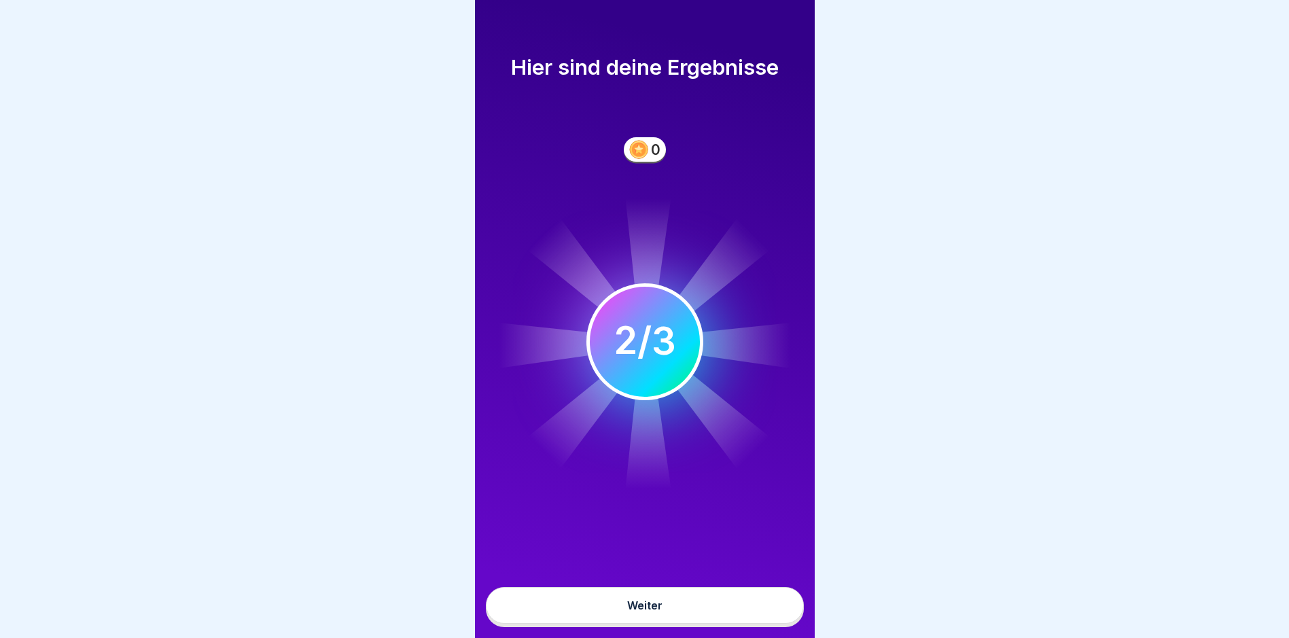
click at [751, 605] on button "Weiter" at bounding box center [645, 605] width 318 height 37
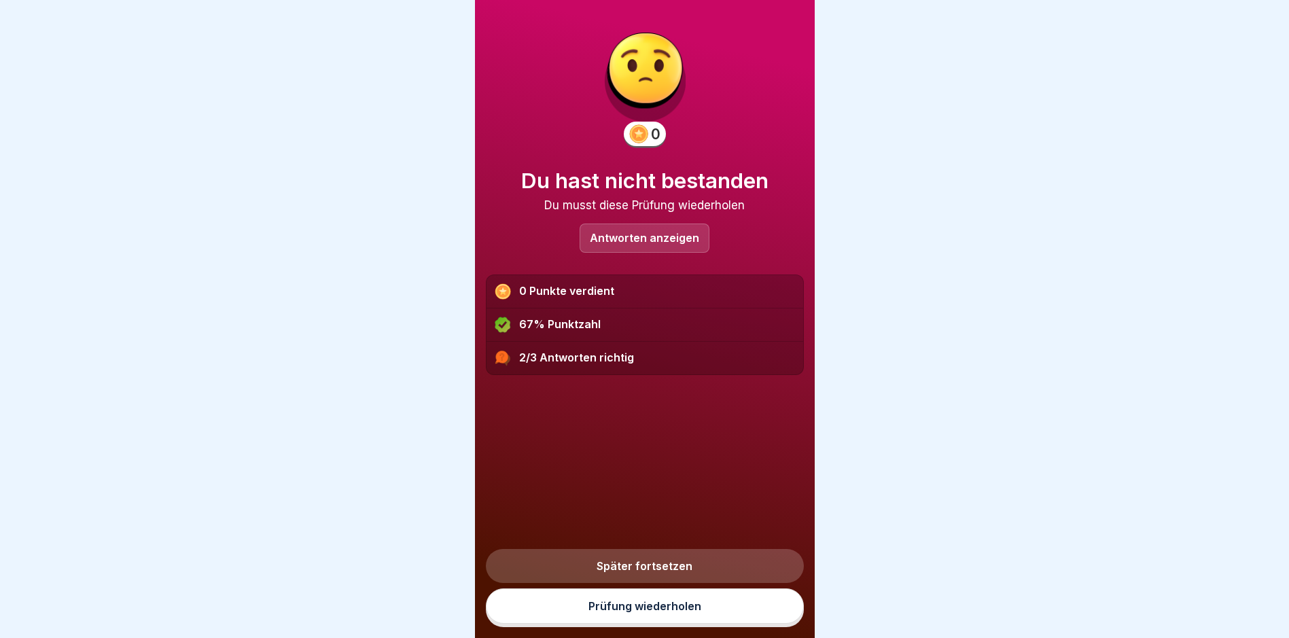
click at [726, 601] on link "Prüfung wiederholen" at bounding box center [645, 605] width 318 height 35
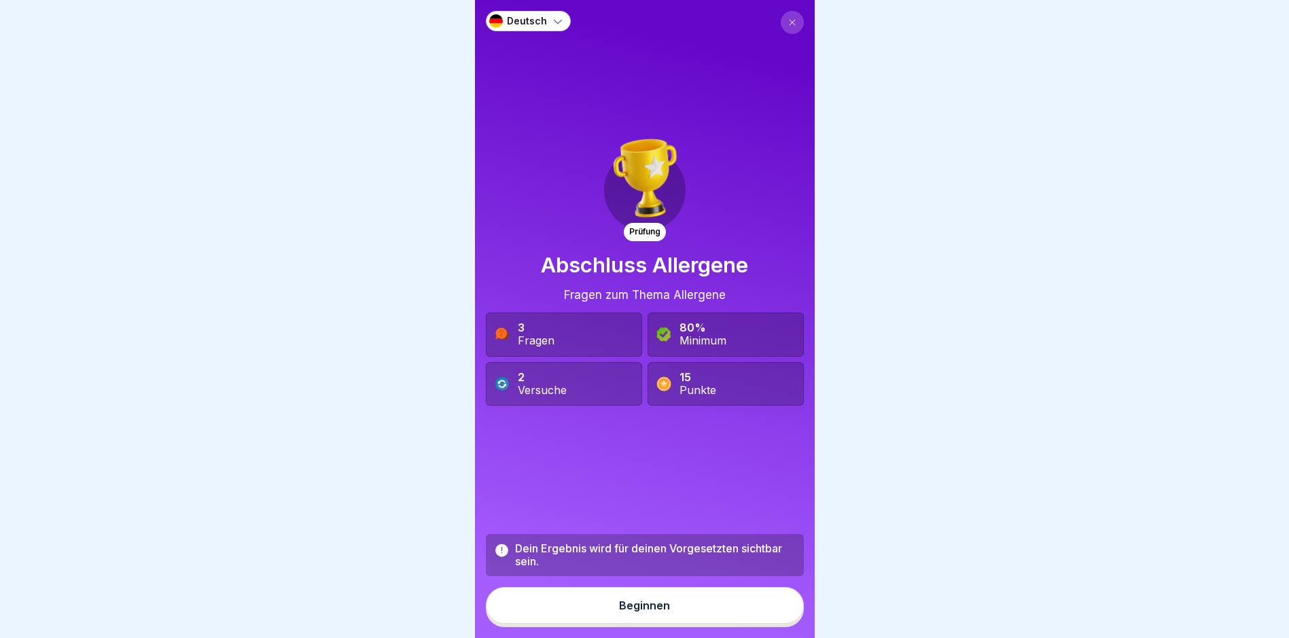
click at [661, 611] on div "Beginnen" at bounding box center [644, 605] width 51 height 12
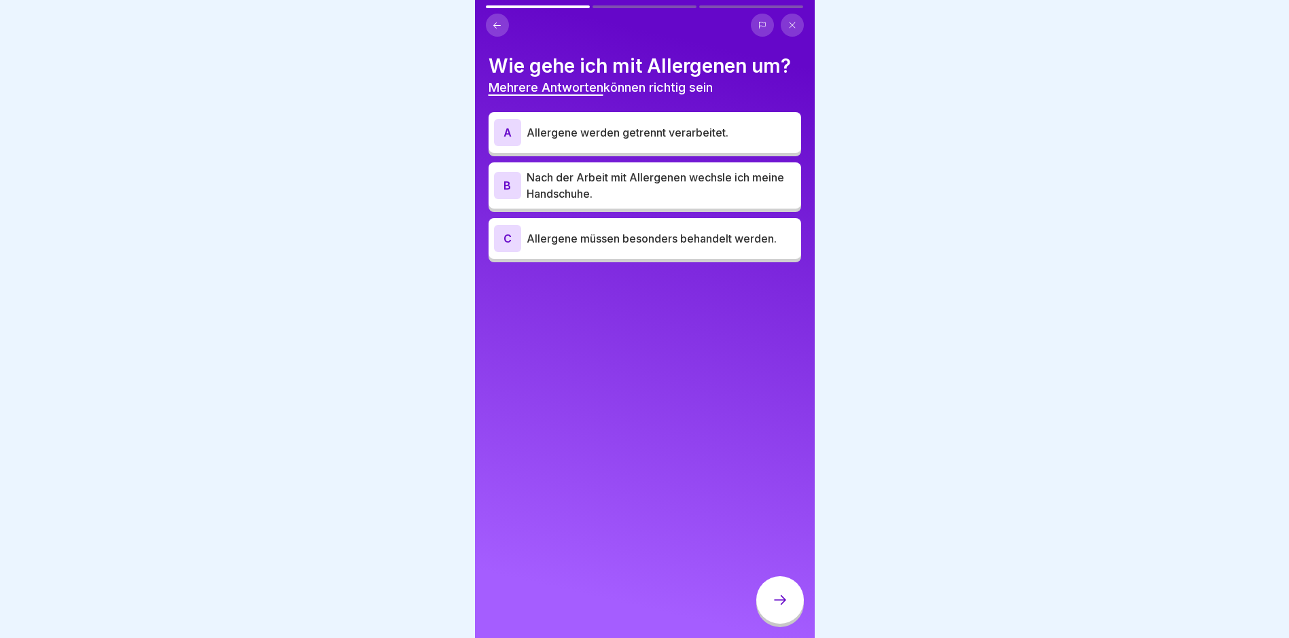
click at [612, 135] on p "Allergene werden getrennt verarbeitet." at bounding box center [661, 132] width 269 height 16
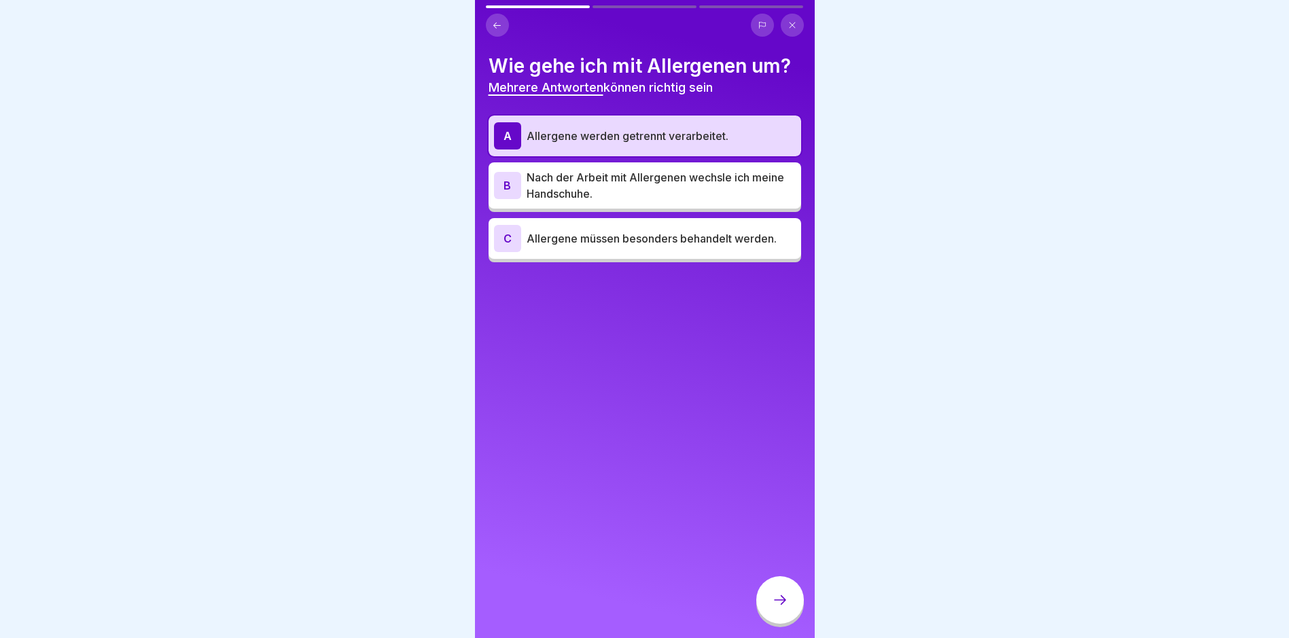
click at [610, 191] on p "Nach der Arbeit mit Allergenen wechsle ich meine Handschuhe." at bounding box center [661, 185] width 269 height 33
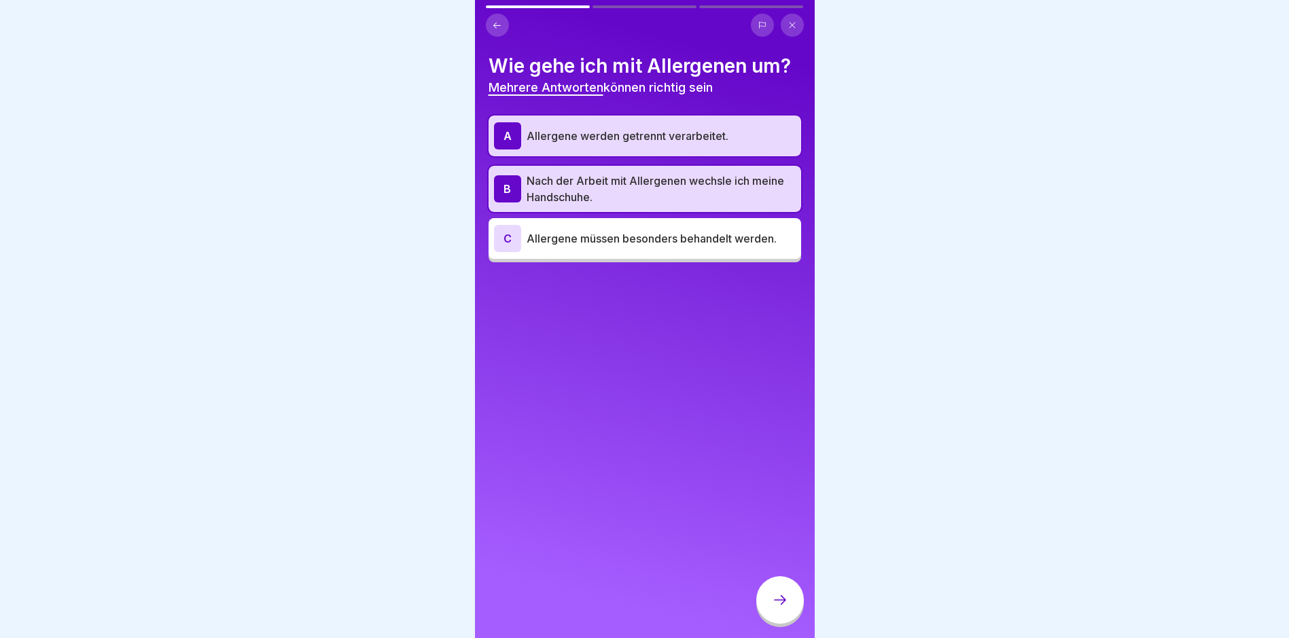
click at [617, 230] on p "Allergene müssen besonders behandelt werden." at bounding box center [661, 238] width 269 height 16
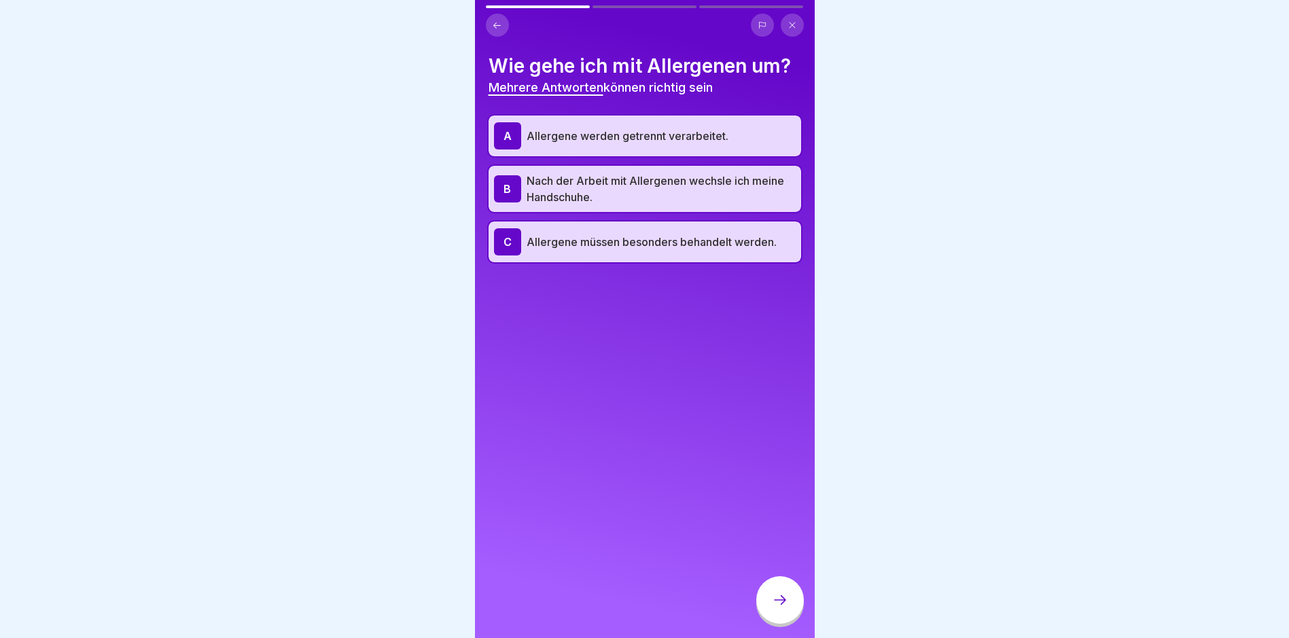
click at [772, 607] on icon at bounding box center [780, 600] width 16 height 16
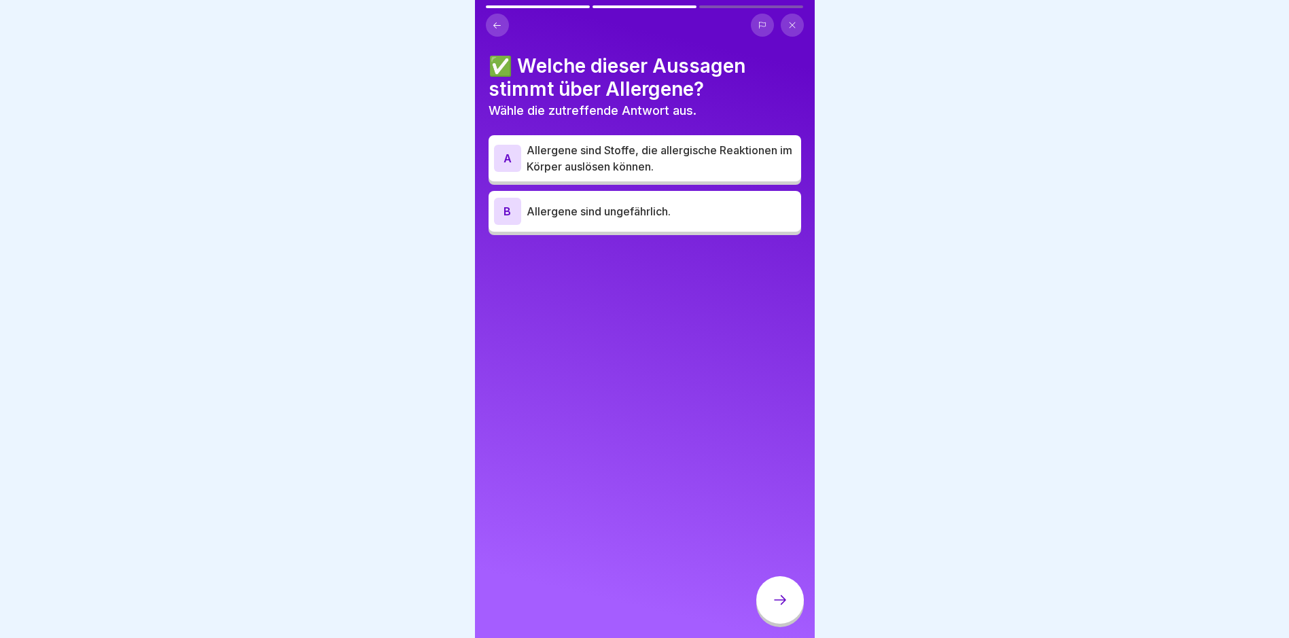
click at [633, 147] on p "Allergene sind Stoffe, die allergische Reaktionen im Körper auslösen können." at bounding box center [661, 158] width 269 height 33
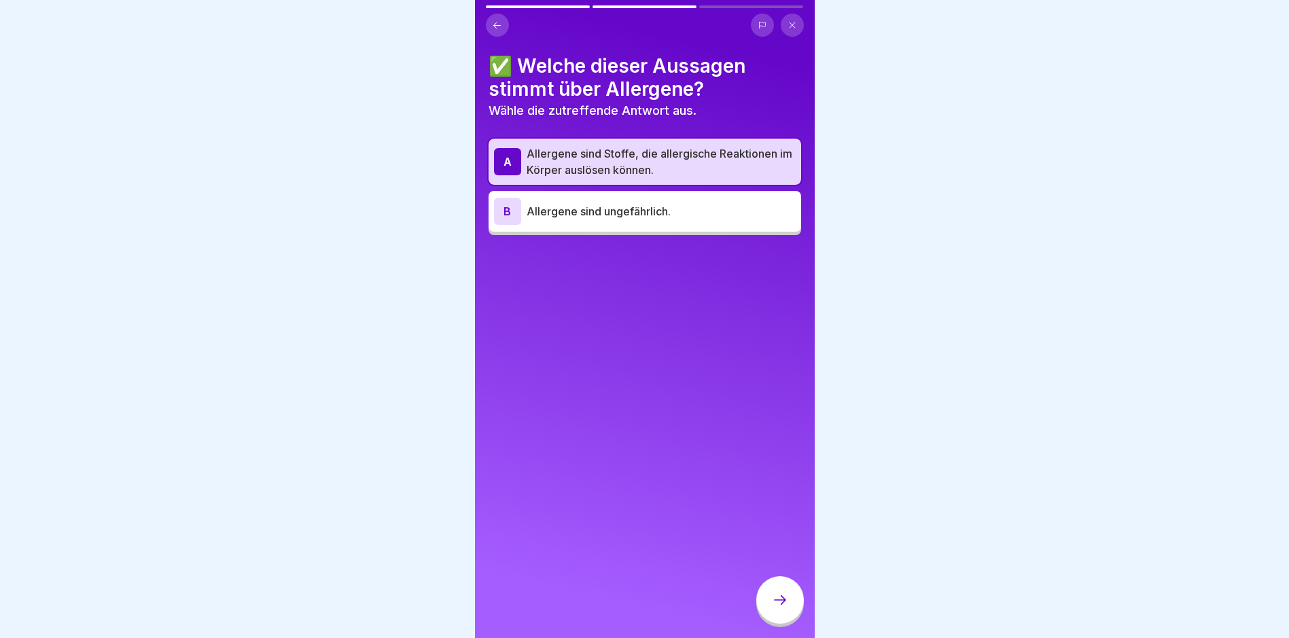
click at [782, 602] on div at bounding box center [780, 600] width 48 height 48
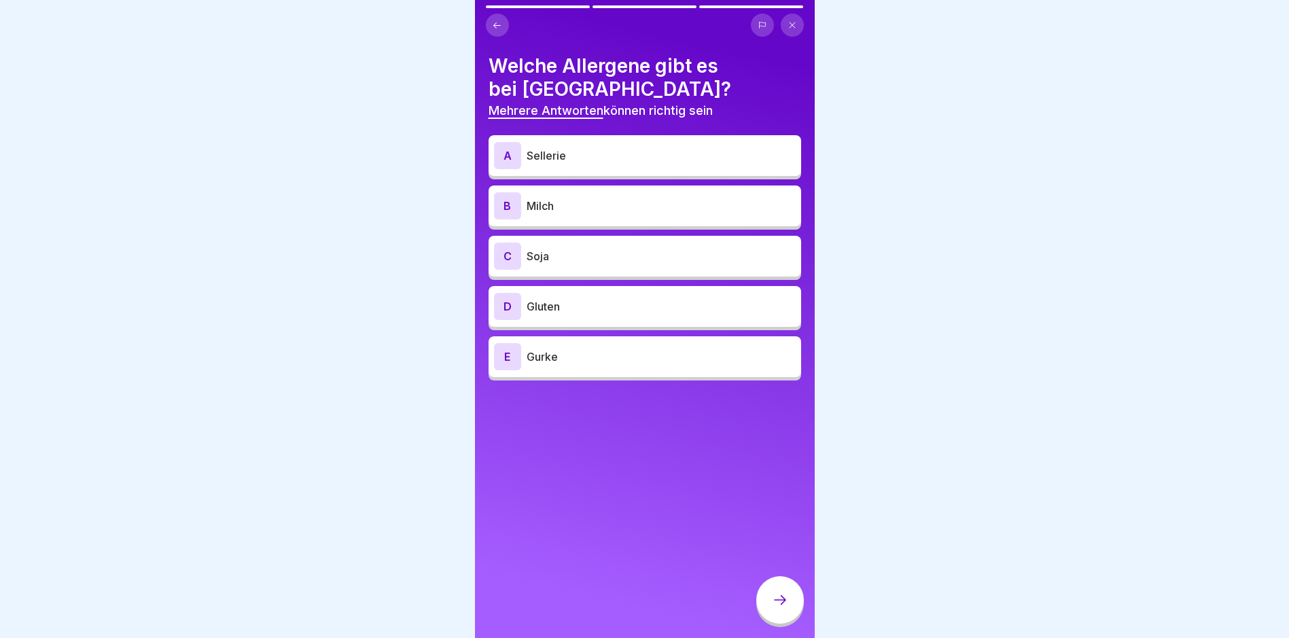
click at [574, 147] on p "Sellerie" at bounding box center [661, 155] width 269 height 16
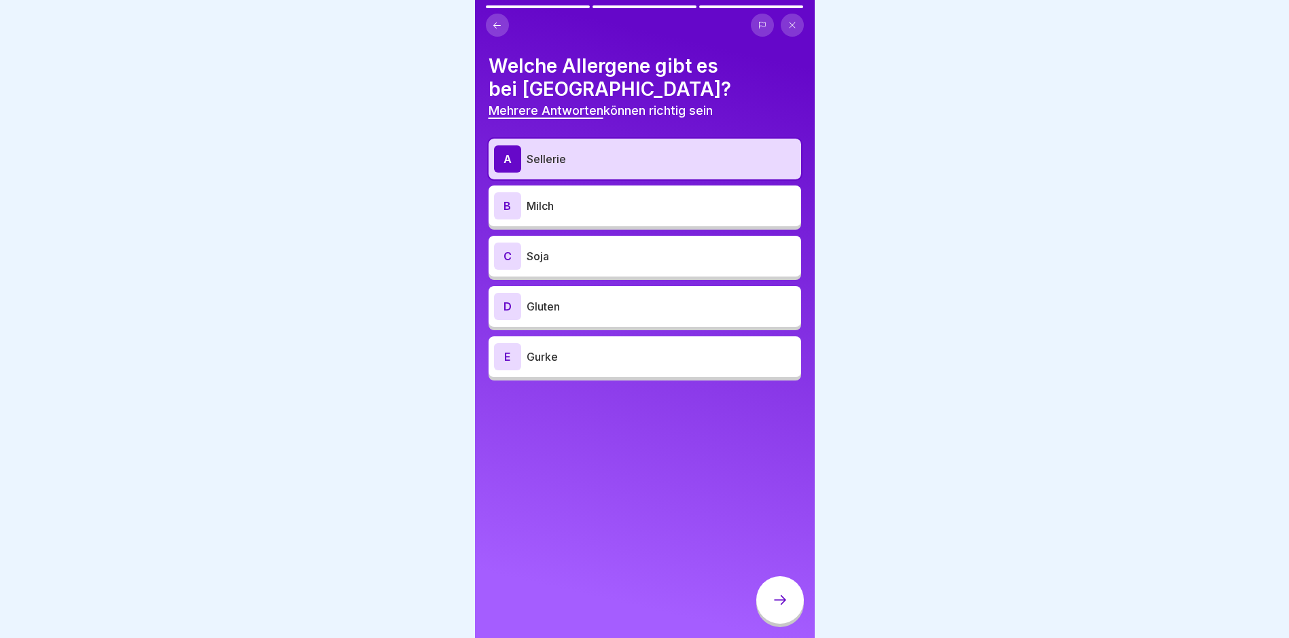
click at [569, 196] on div "B Milch" at bounding box center [645, 205] width 302 height 27
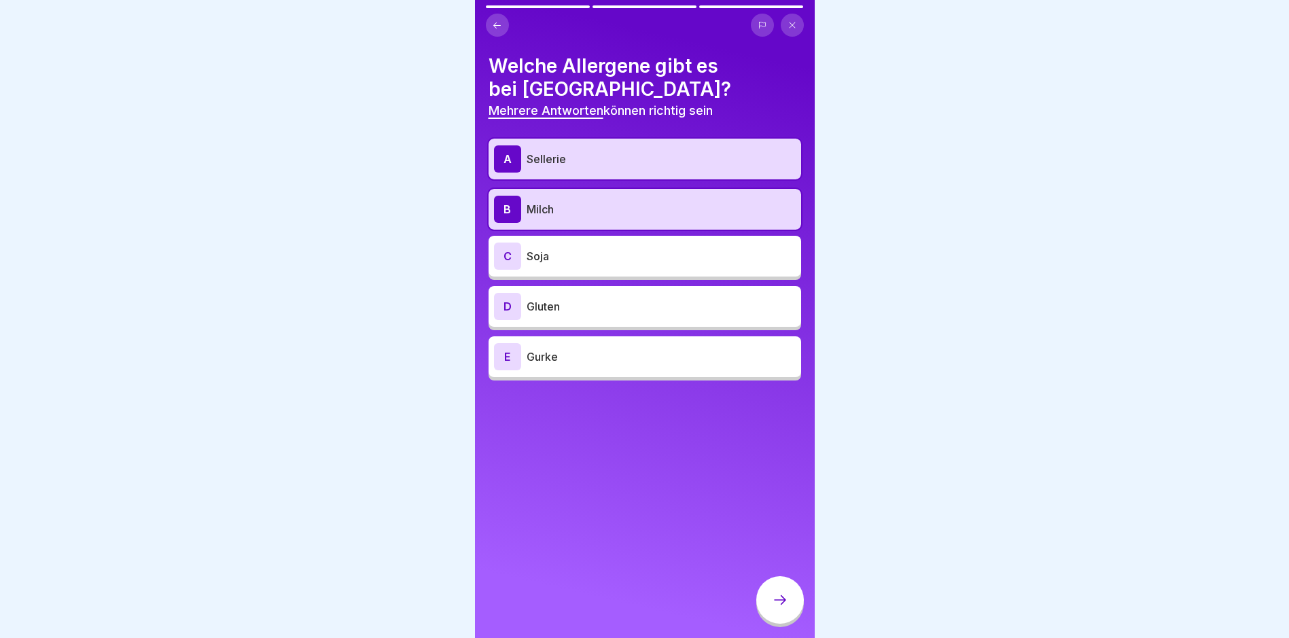
click at [573, 254] on p "Soja" at bounding box center [661, 256] width 269 height 16
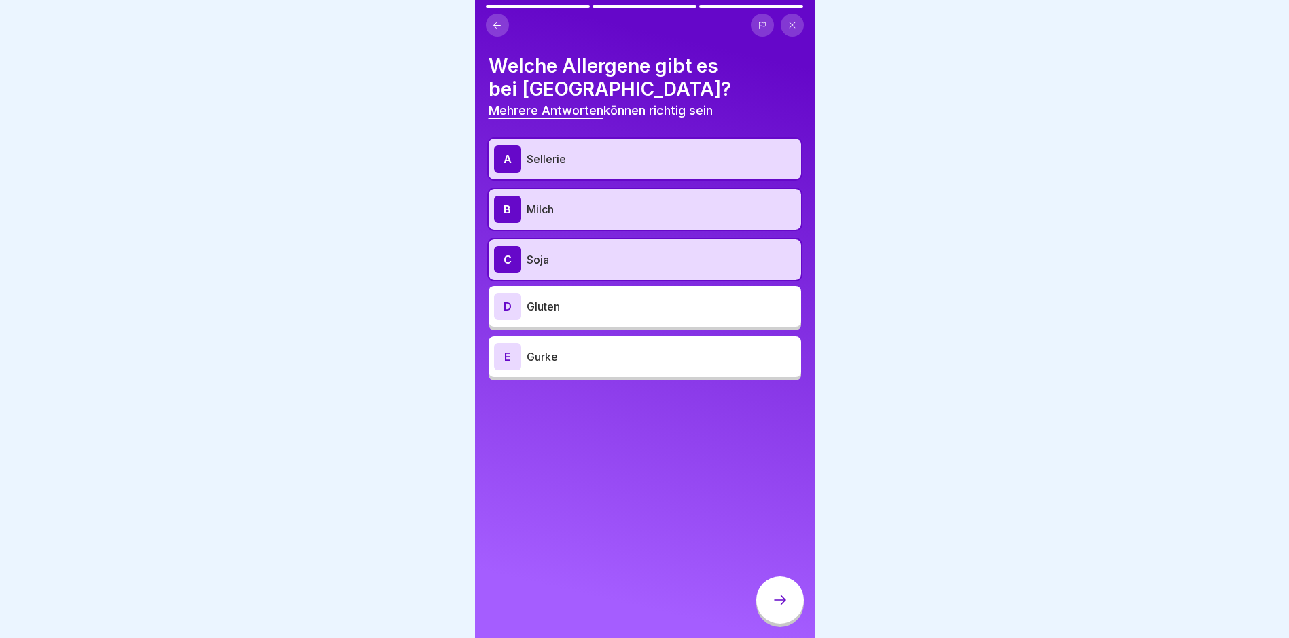
click at [592, 311] on p "Gluten" at bounding box center [661, 306] width 269 height 16
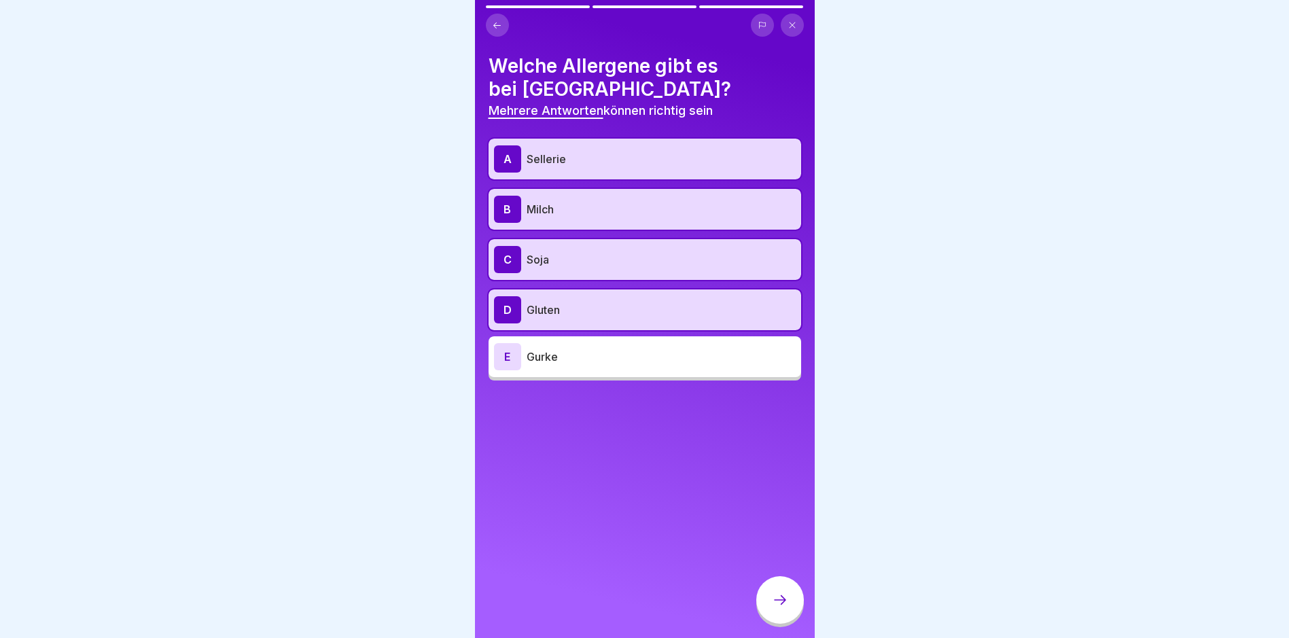
click at [760, 597] on div at bounding box center [780, 600] width 48 height 48
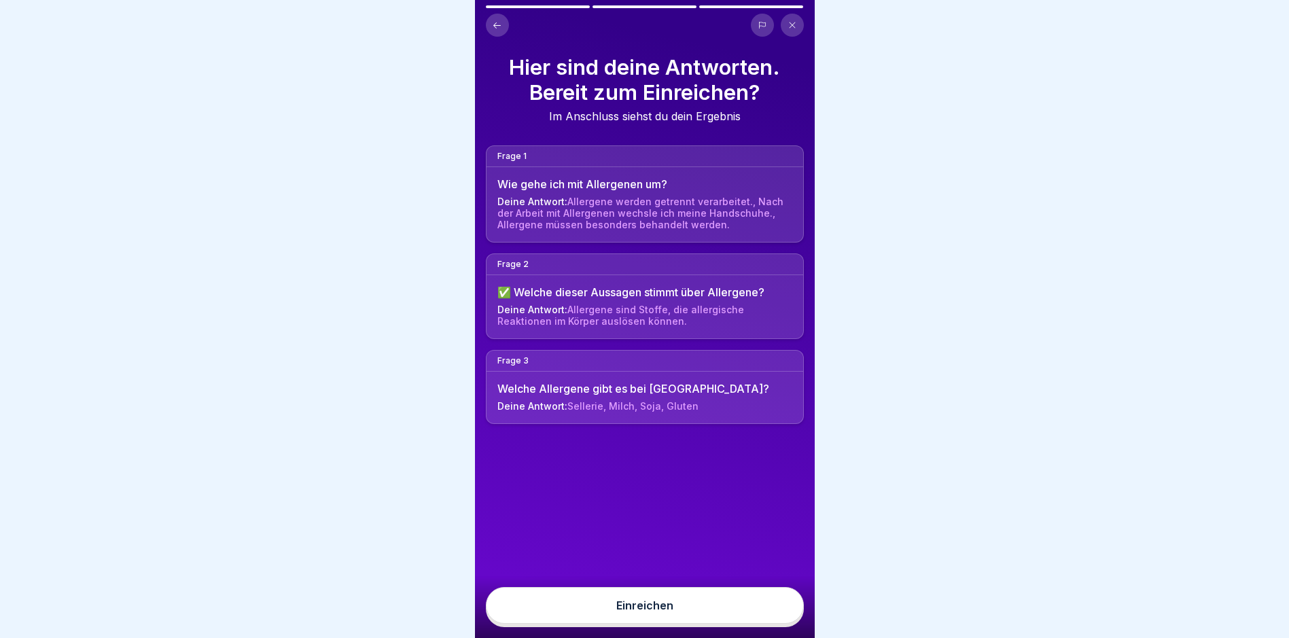
click at [737, 608] on button "Einreichen" at bounding box center [645, 605] width 318 height 37
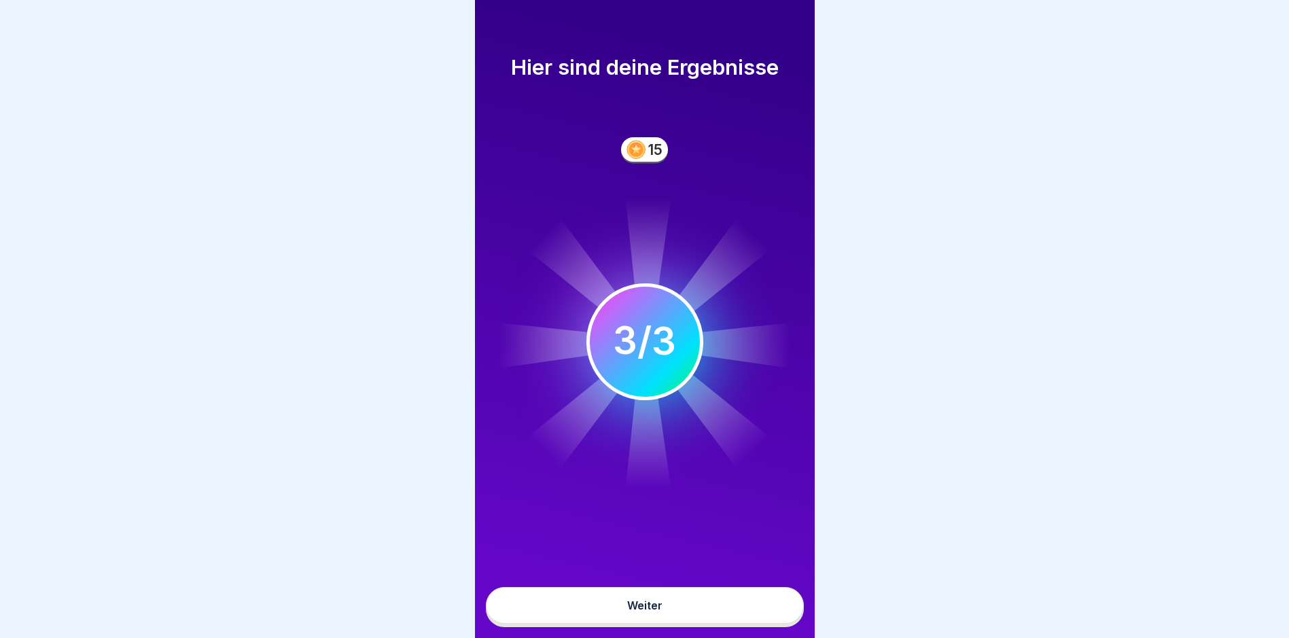
click at [702, 612] on button "Weiter" at bounding box center [645, 605] width 318 height 37
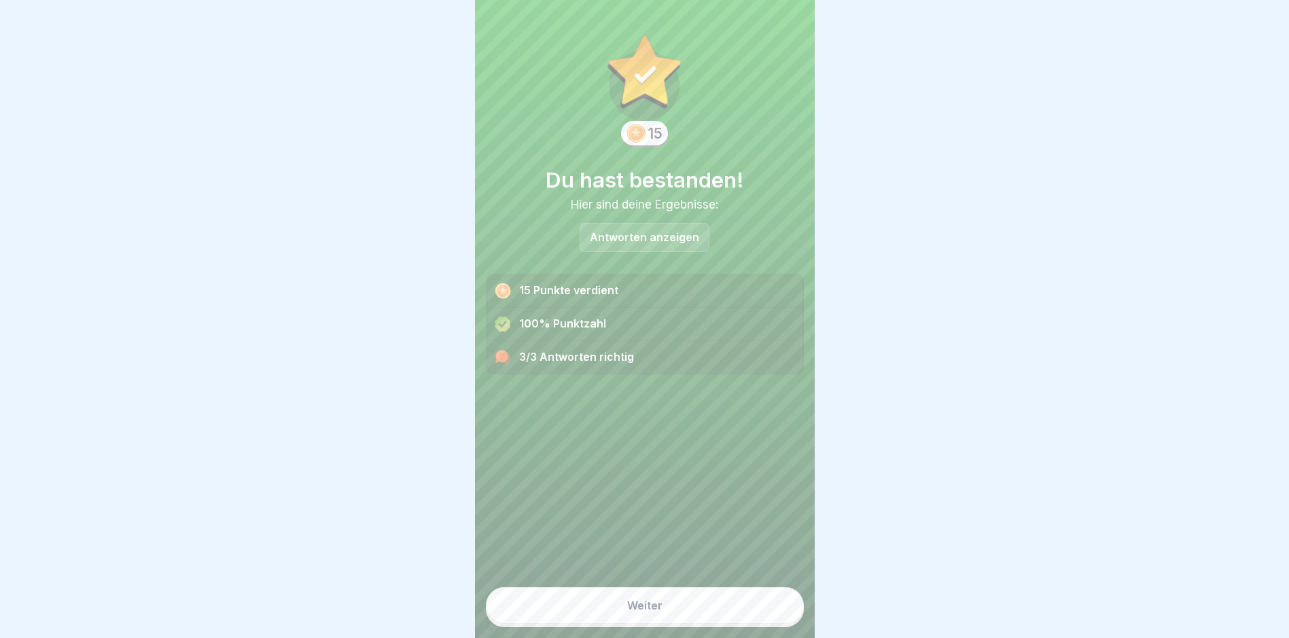
click at [702, 612] on button "Weiter" at bounding box center [645, 605] width 318 height 37
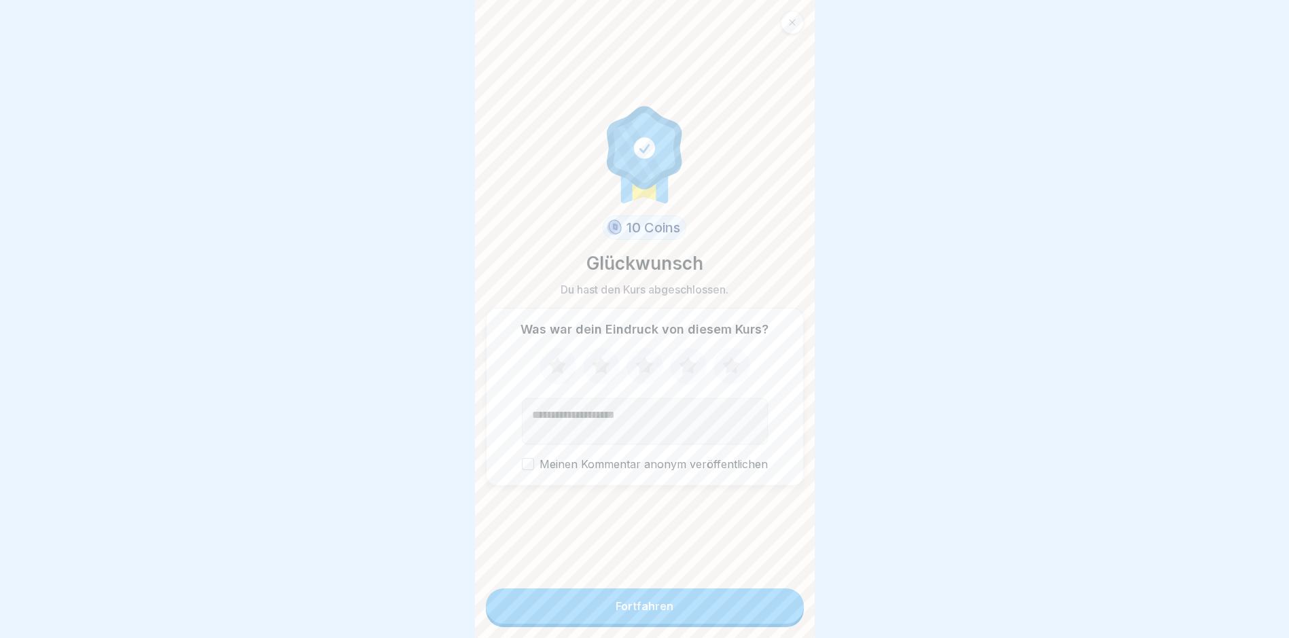
click at [702, 612] on button "Fortfahren" at bounding box center [645, 605] width 318 height 35
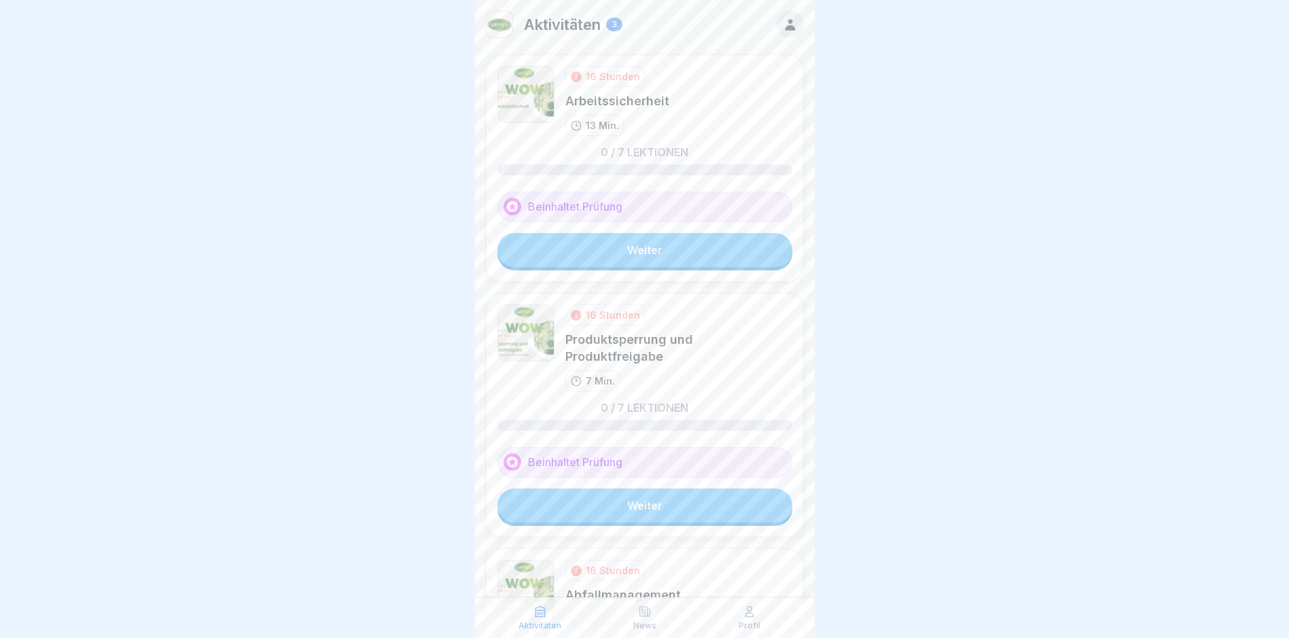
click at [651, 234] on link "Weiter" at bounding box center [644, 250] width 295 height 34
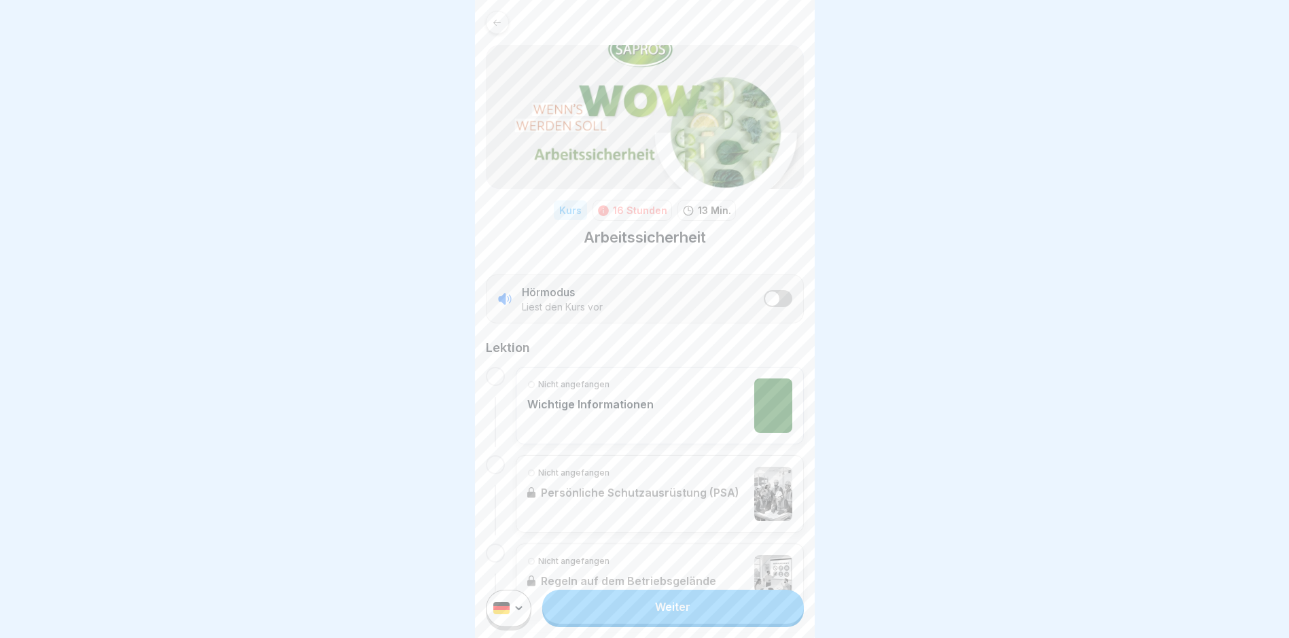
click at [729, 622] on link "Weiter" at bounding box center [672, 607] width 261 height 34
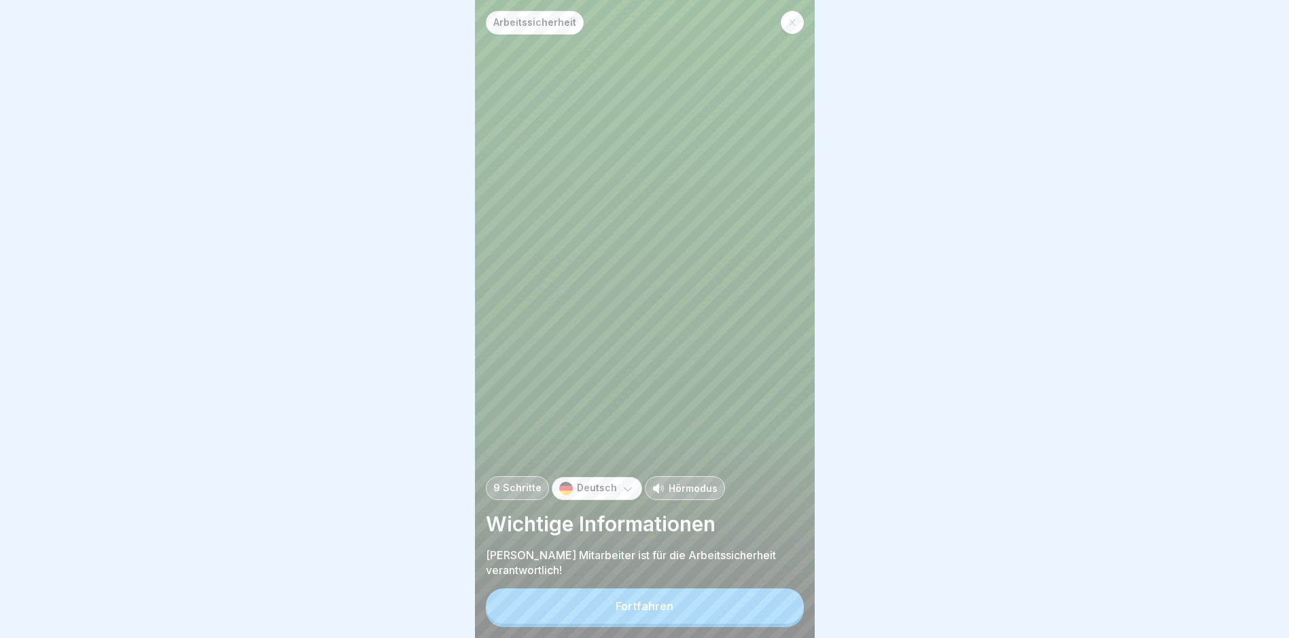
click at [612, 616] on button "Fortfahren" at bounding box center [645, 605] width 318 height 35
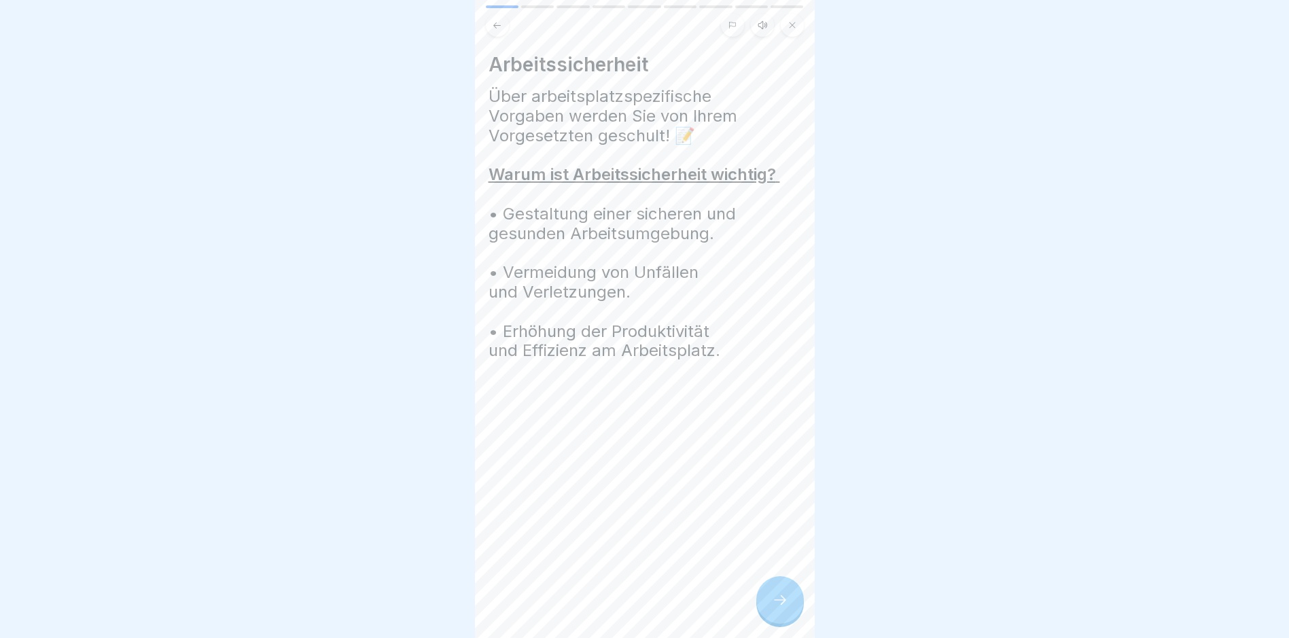
click at [766, 621] on div at bounding box center [780, 600] width 48 height 48
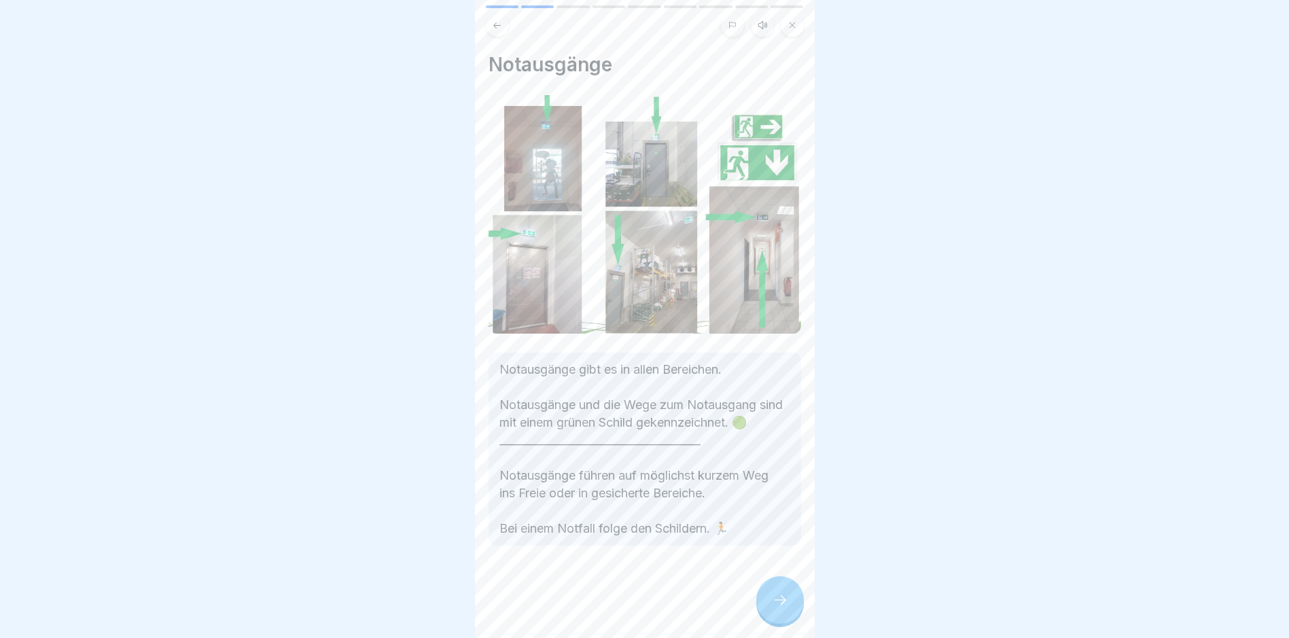
click at [766, 620] on div at bounding box center [780, 600] width 48 height 48
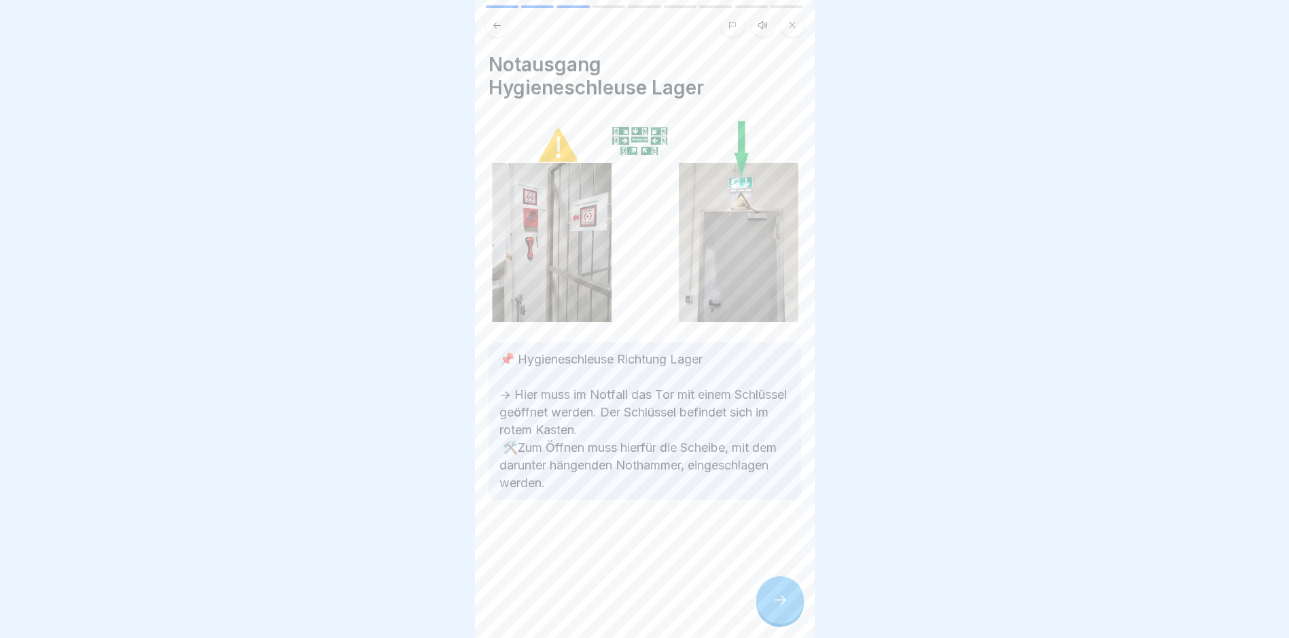
click at [766, 620] on div at bounding box center [780, 600] width 48 height 48
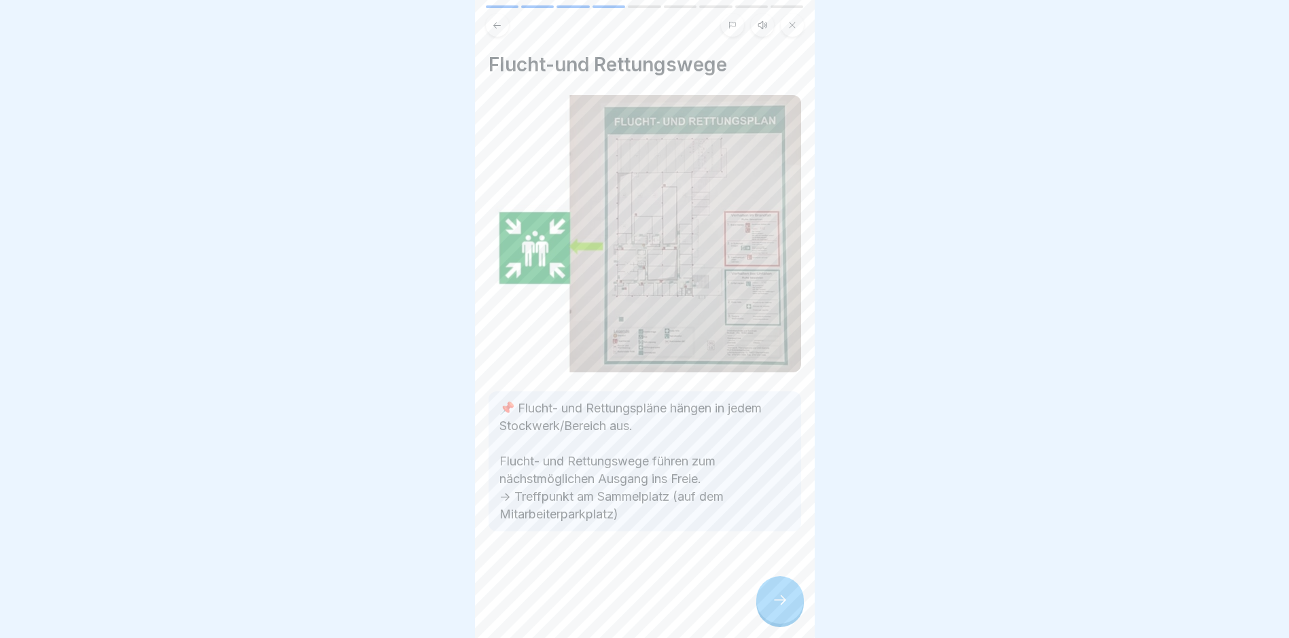
click at [766, 620] on div at bounding box center [780, 600] width 48 height 48
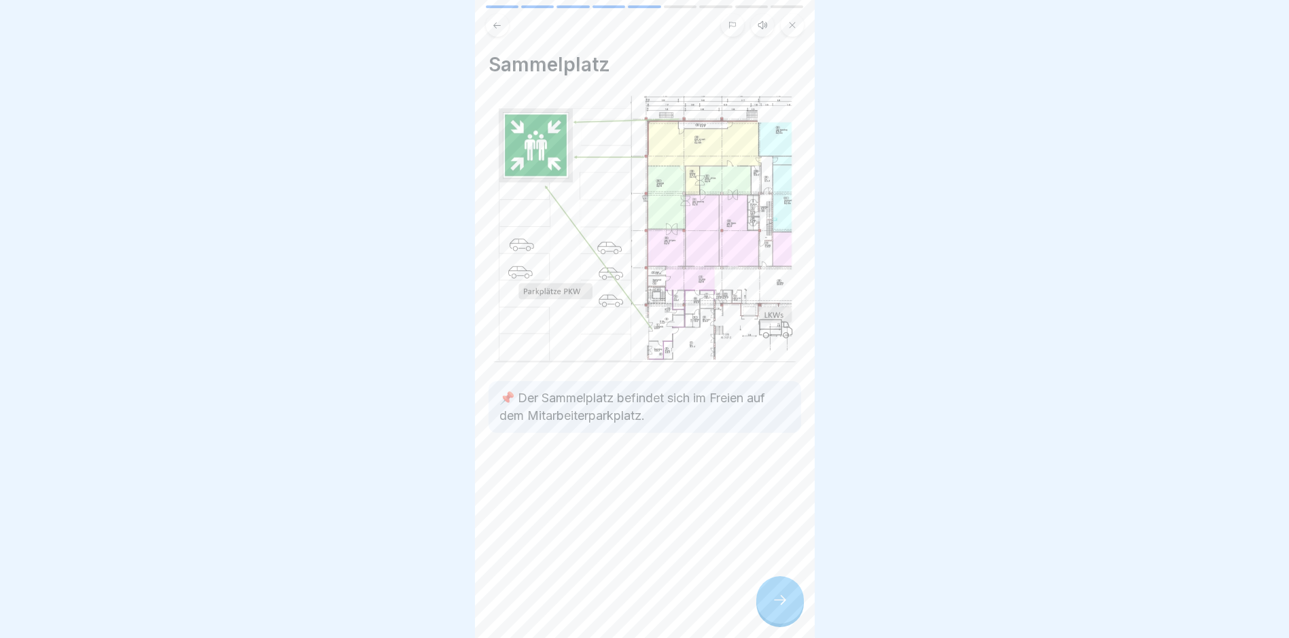
click at [768, 620] on div at bounding box center [780, 600] width 48 height 48
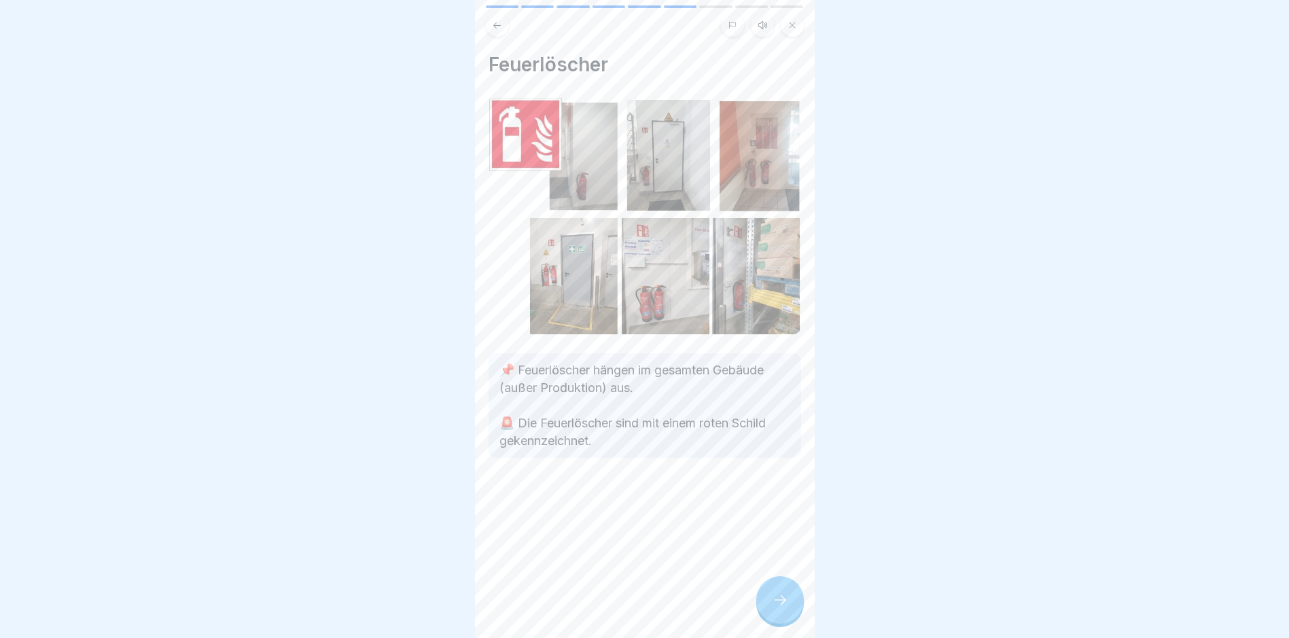
click at [768, 620] on div at bounding box center [780, 600] width 48 height 48
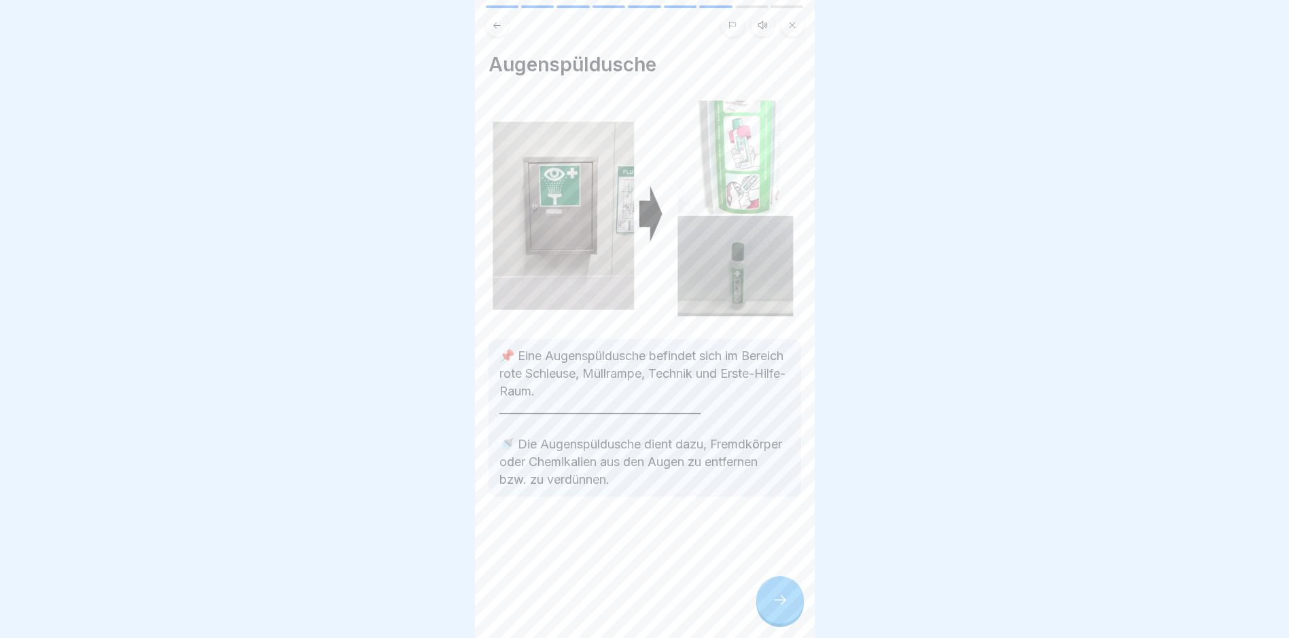
click at [768, 620] on div at bounding box center [780, 600] width 48 height 48
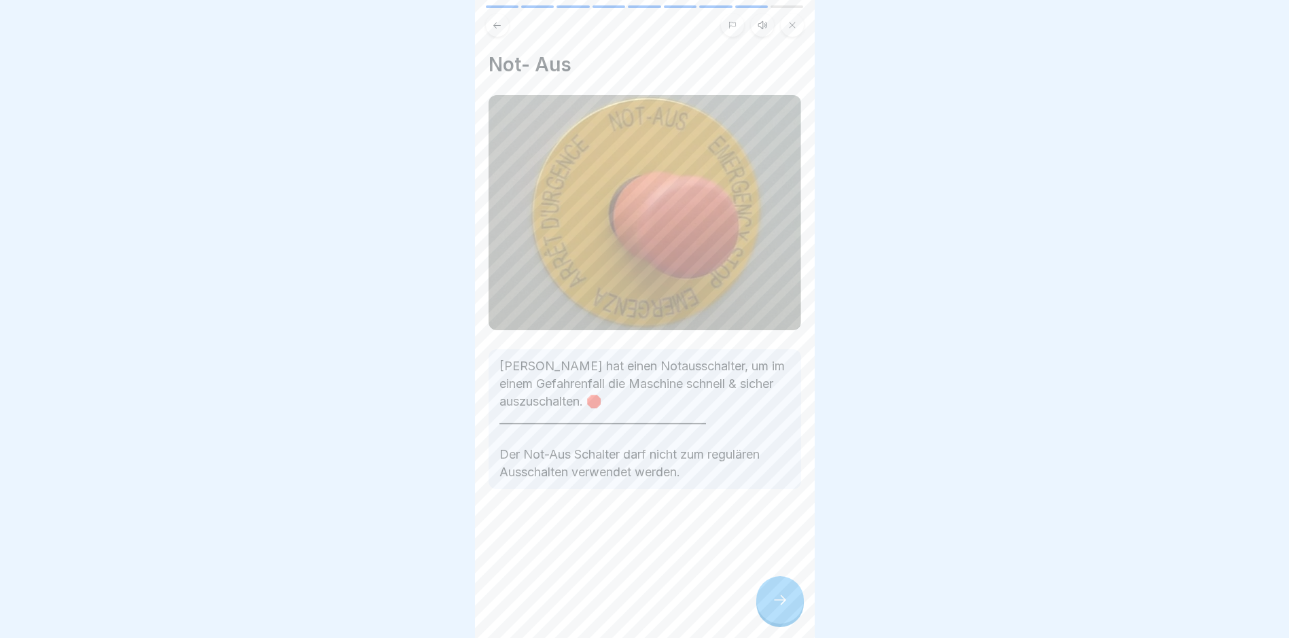
click at [768, 620] on div at bounding box center [780, 600] width 48 height 48
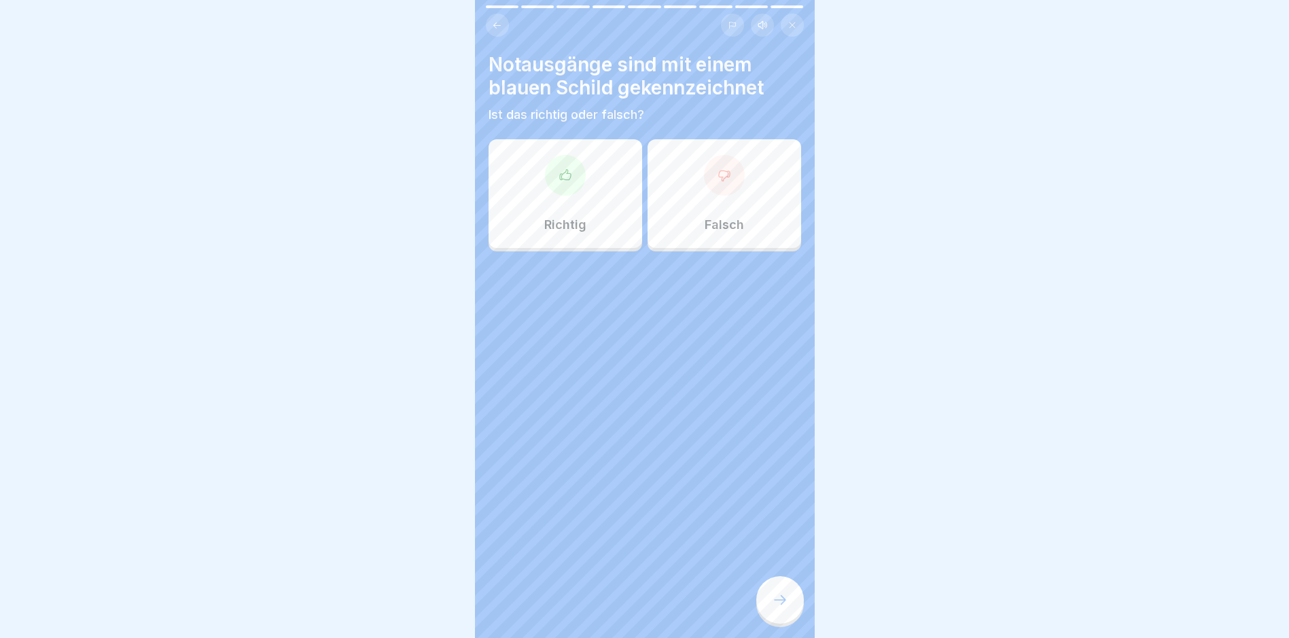
click at [586, 196] on div "Richtig" at bounding box center [566, 193] width 154 height 109
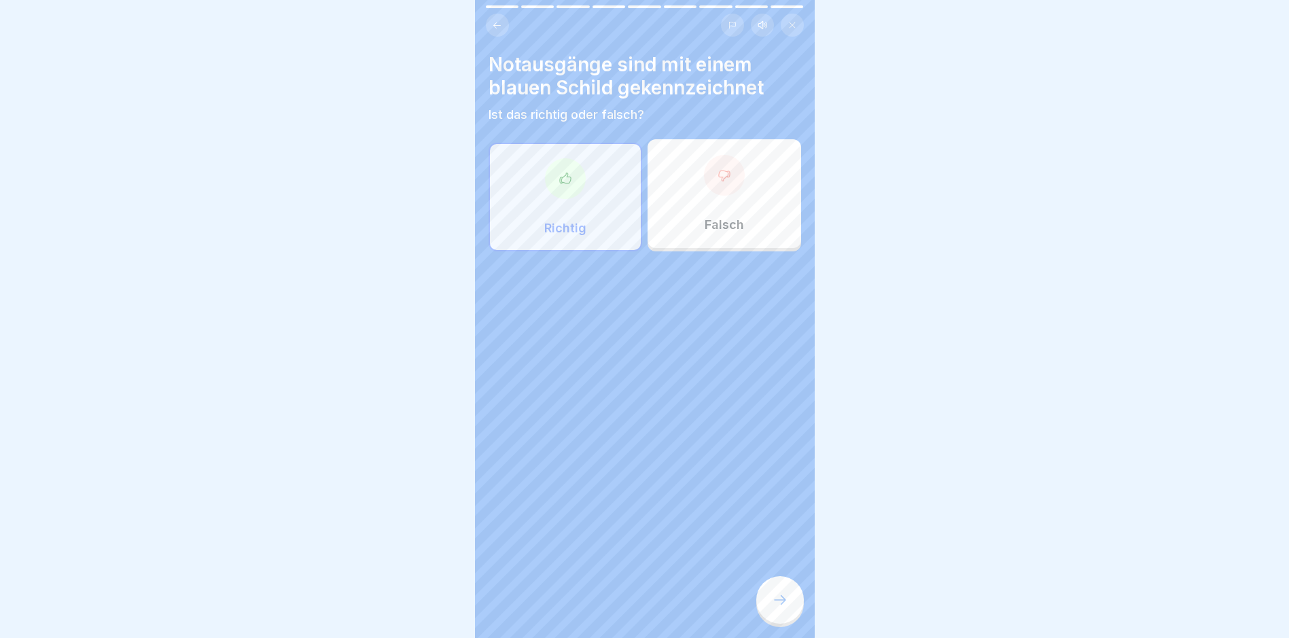
click at [776, 608] on icon at bounding box center [780, 600] width 16 height 16
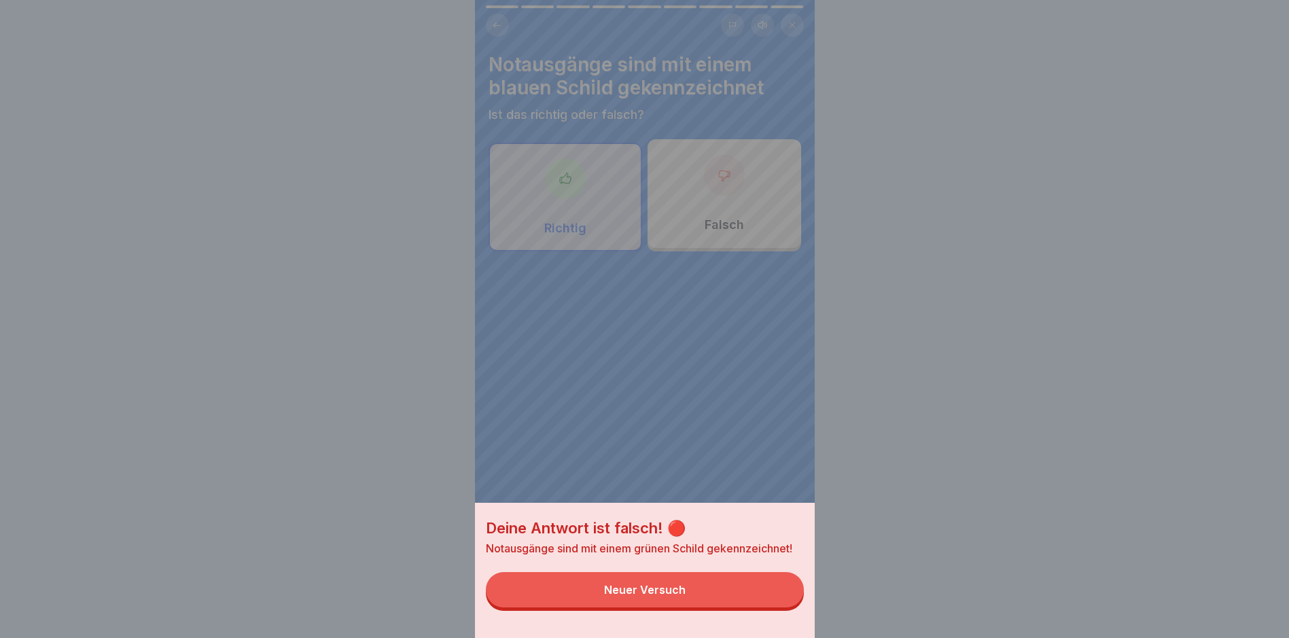
click at [751, 607] on button "Neuer Versuch" at bounding box center [645, 589] width 318 height 35
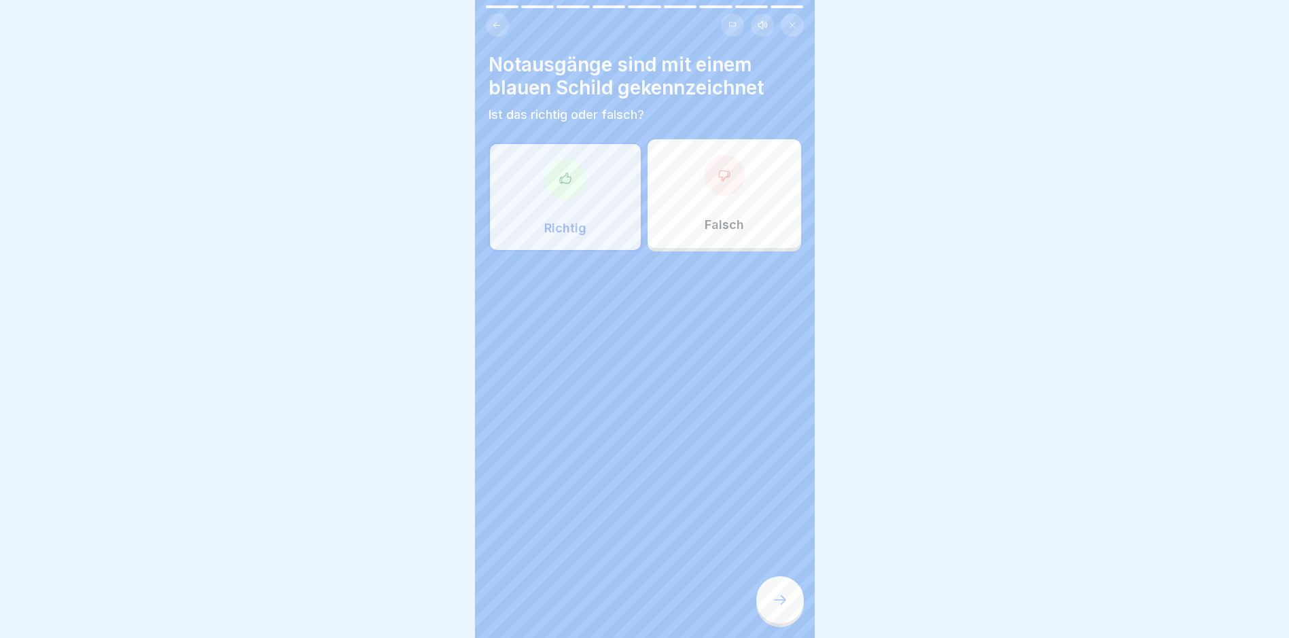
click at [730, 216] on div "Falsch" at bounding box center [724, 193] width 154 height 109
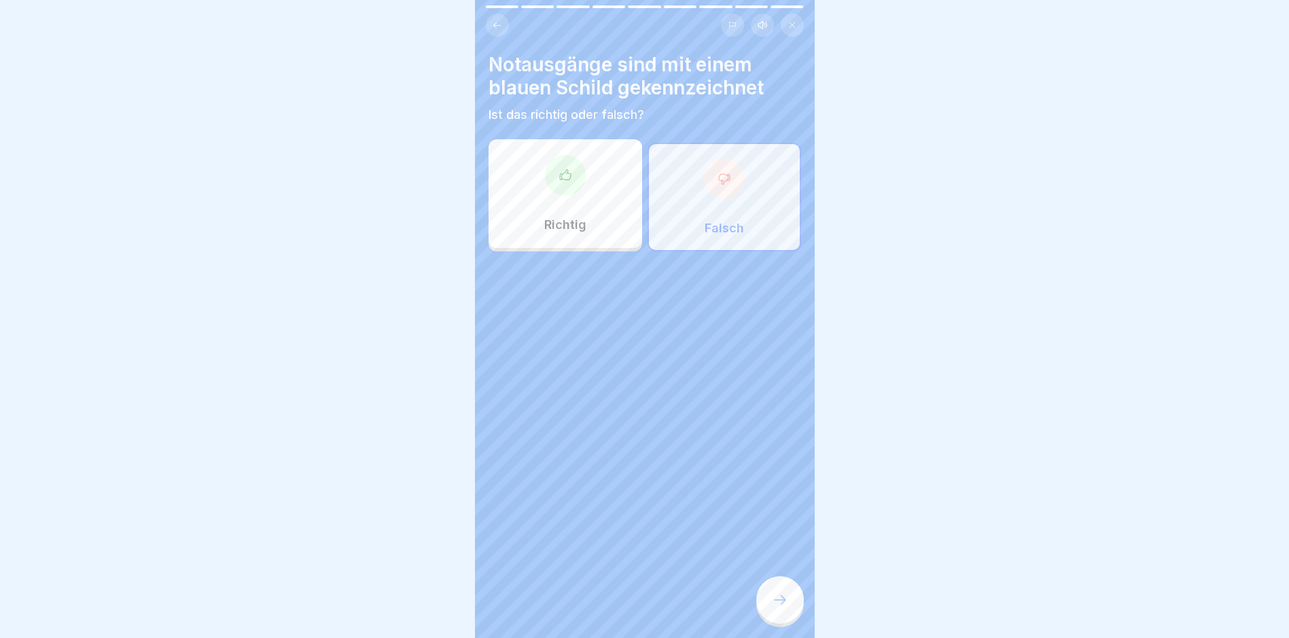
click at [774, 584] on div "Notausgänge sind mit einem blauen Schild gekennzeichnet Ist das richtig oder fa…" at bounding box center [645, 319] width 340 height 638
click at [774, 597] on div at bounding box center [780, 600] width 48 height 48
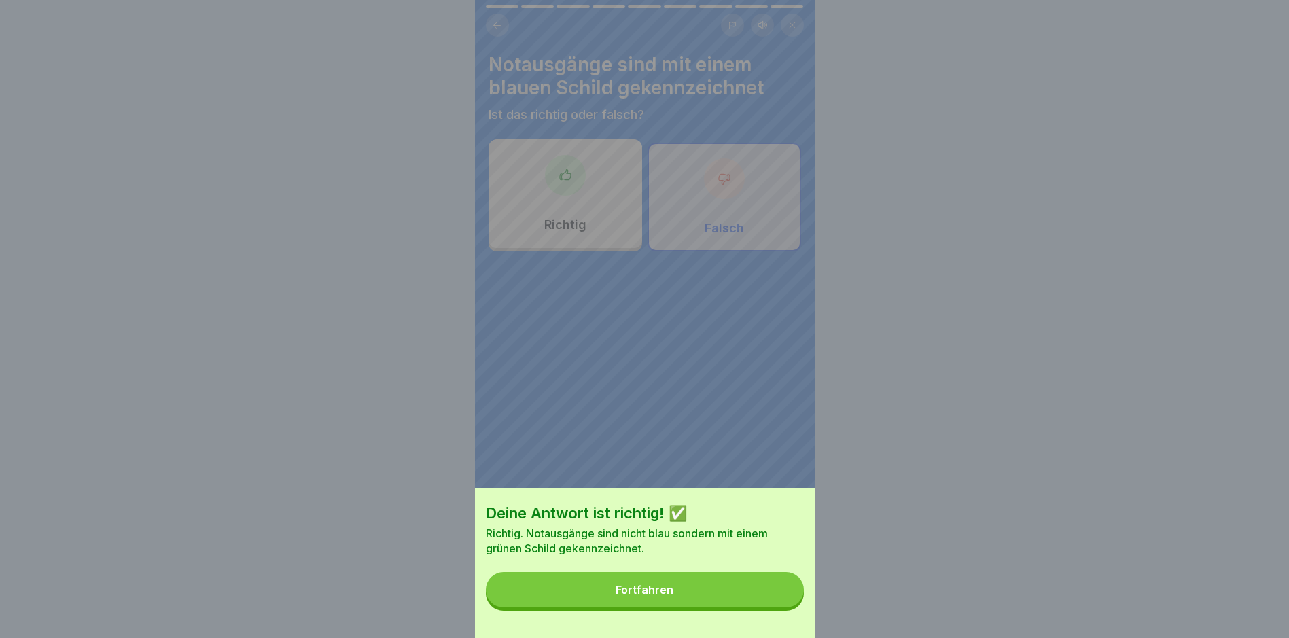
click at [773, 597] on button "Fortfahren" at bounding box center [645, 589] width 318 height 35
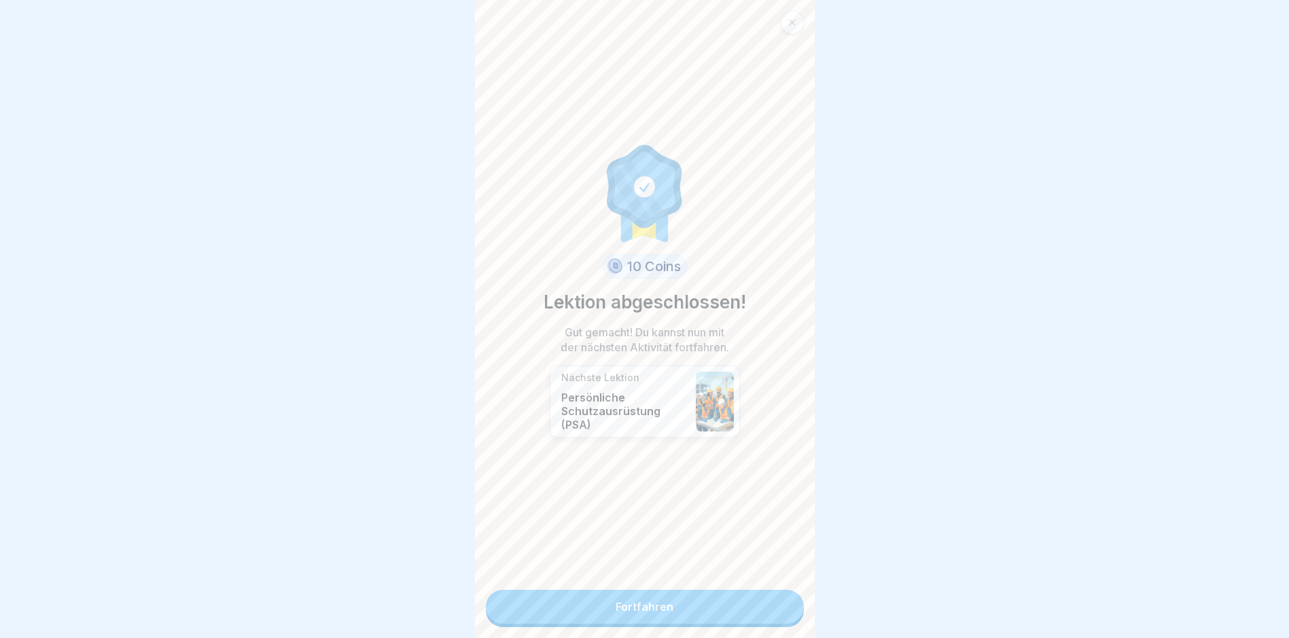
click at [772, 598] on link "Fortfahren" at bounding box center [645, 607] width 318 height 34
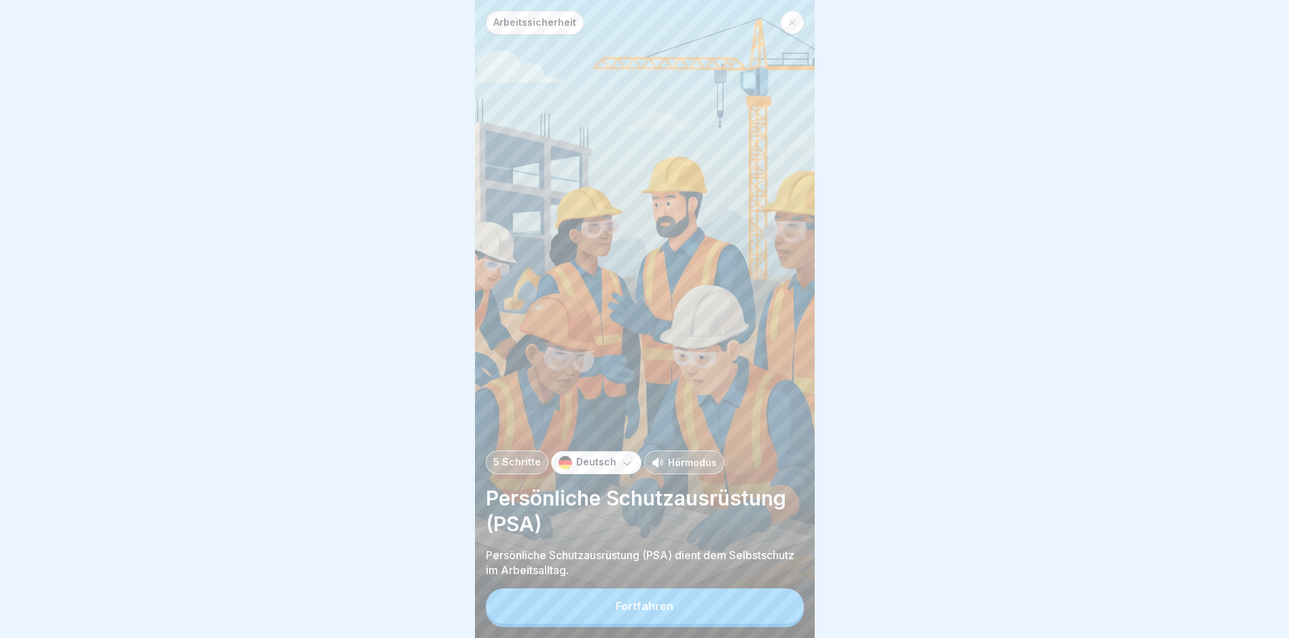
click at [771, 599] on div "Fortfahren" at bounding box center [645, 607] width 318 height 39
click at [749, 603] on button "Fortfahren" at bounding box center [645, 605] width 318 height 35
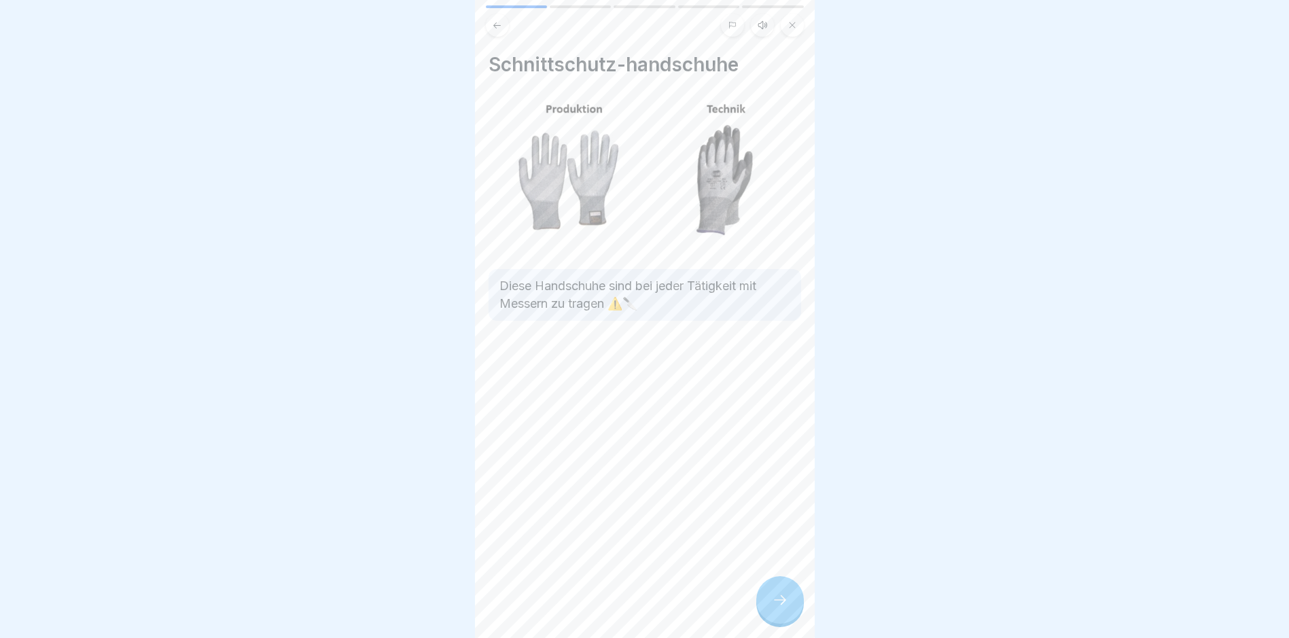
click at [775, 606] on icon at bounding box center [780, 600] width 16 height 16
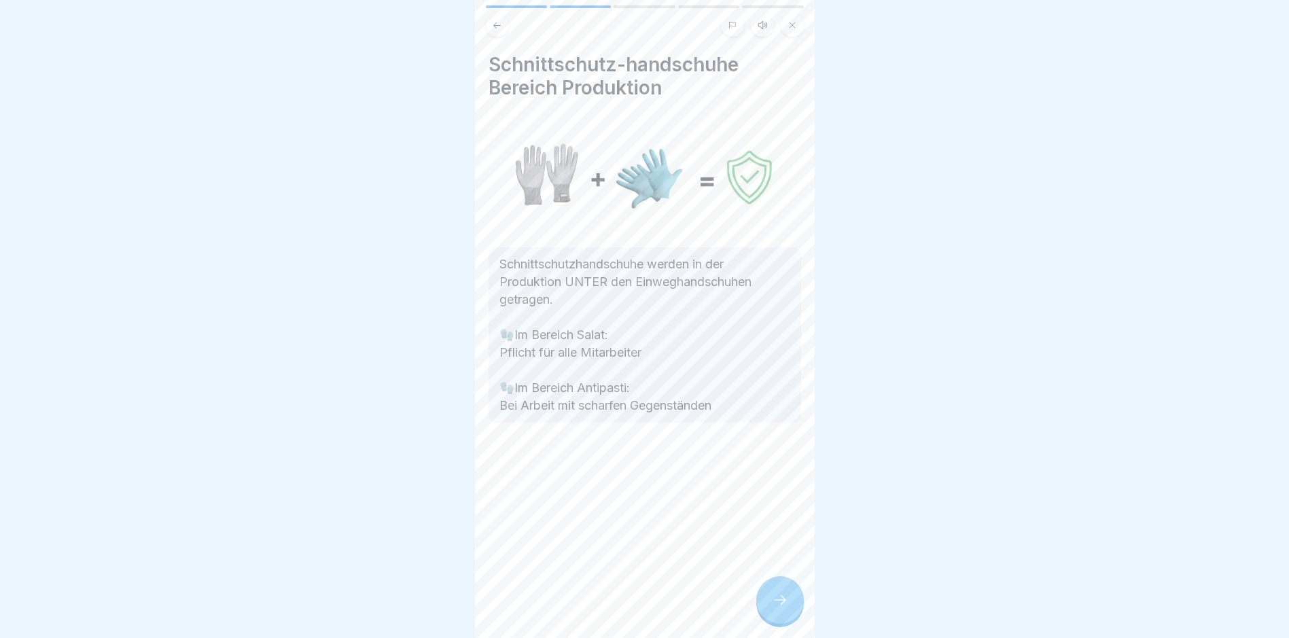
click at [775, 606] on icon at bounding box center [780, 600] width 16 height 16
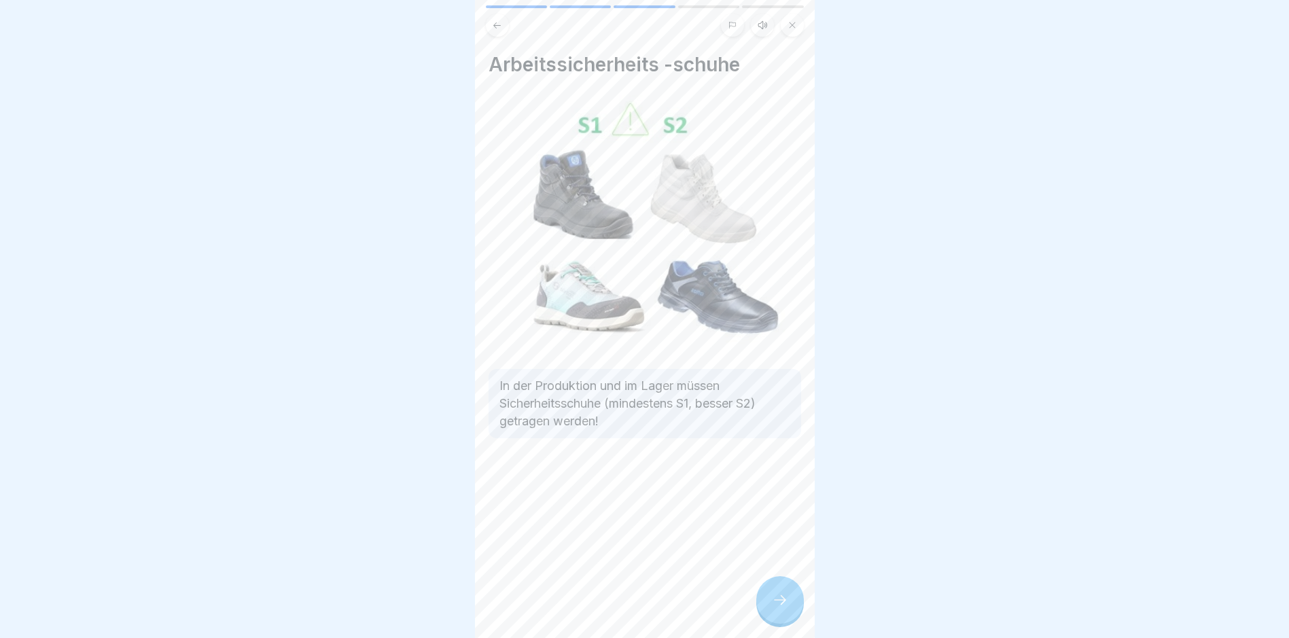
click at [775, 606] on icon at bounding box center [780, 600] width 16 height 16
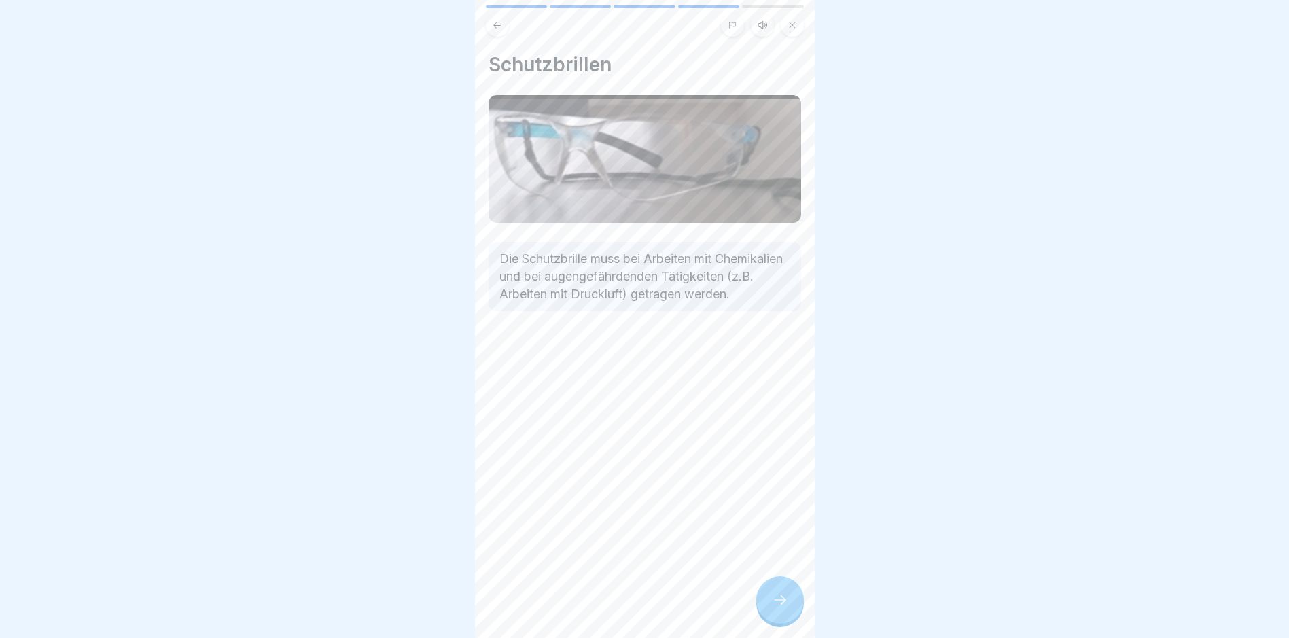
click at [775, 606] on icon at bounding box center [780, 600] width 16 height 16
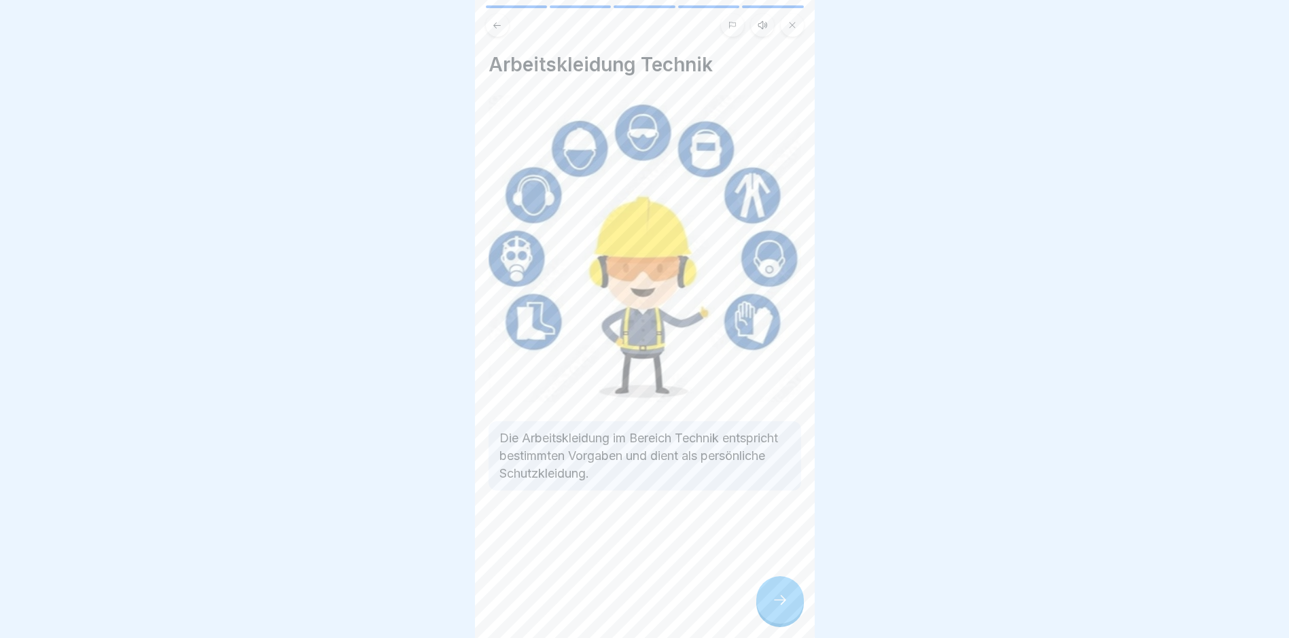
click at [775, 606] on icon at bounding box center [780, 600] width 16 height 16
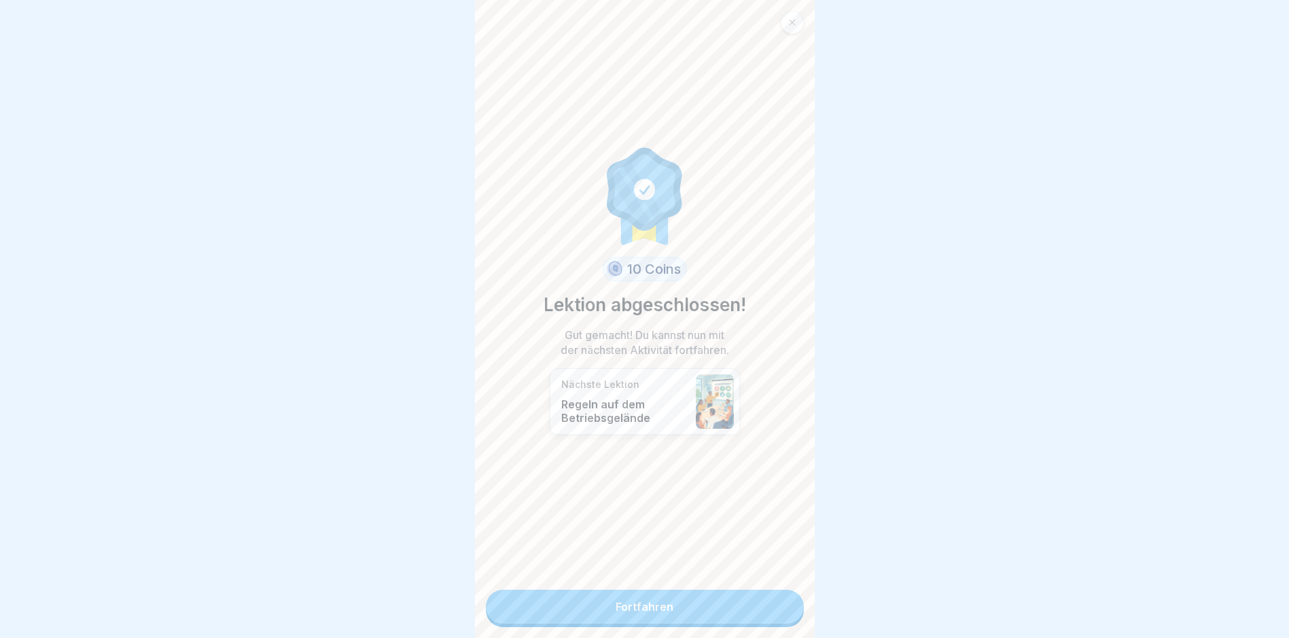
click at [775, 606] on link "Fortfahren" at bounding box center [645, 607] width 318 height 34
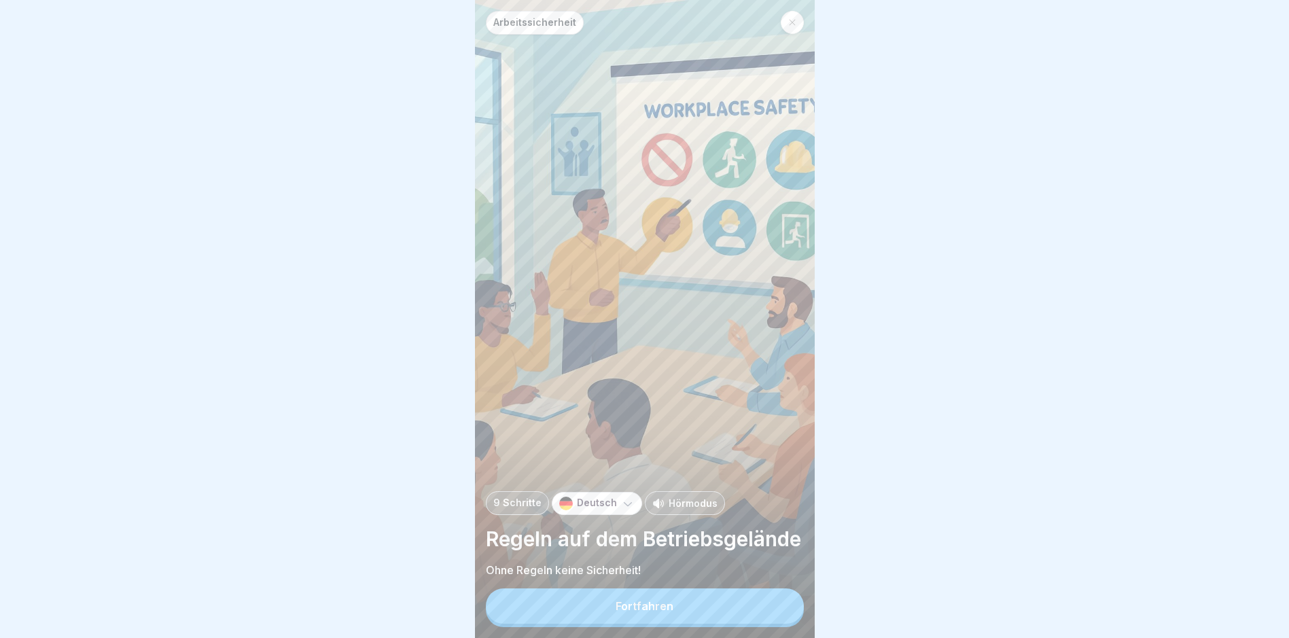
click at [775, 606] on button "Fortfahren" at bounding box center [645, 605] width 318 height 35
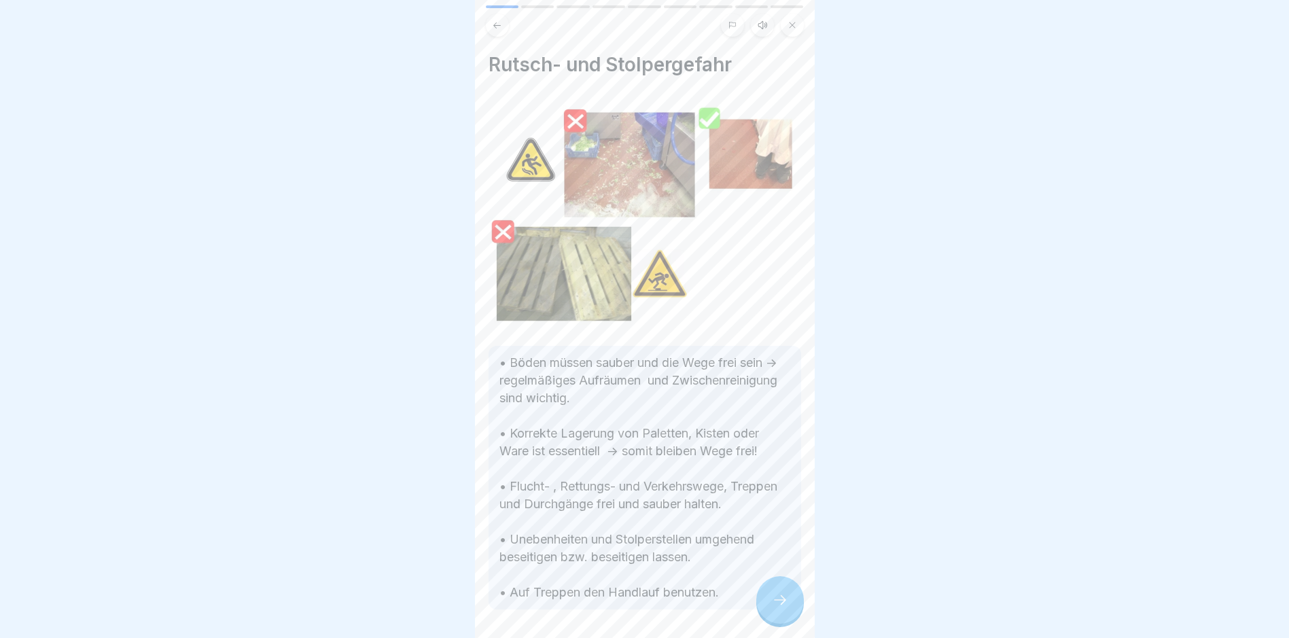
click at [775, 606] on icon at bounding box center [780, 600] width 16 height 16
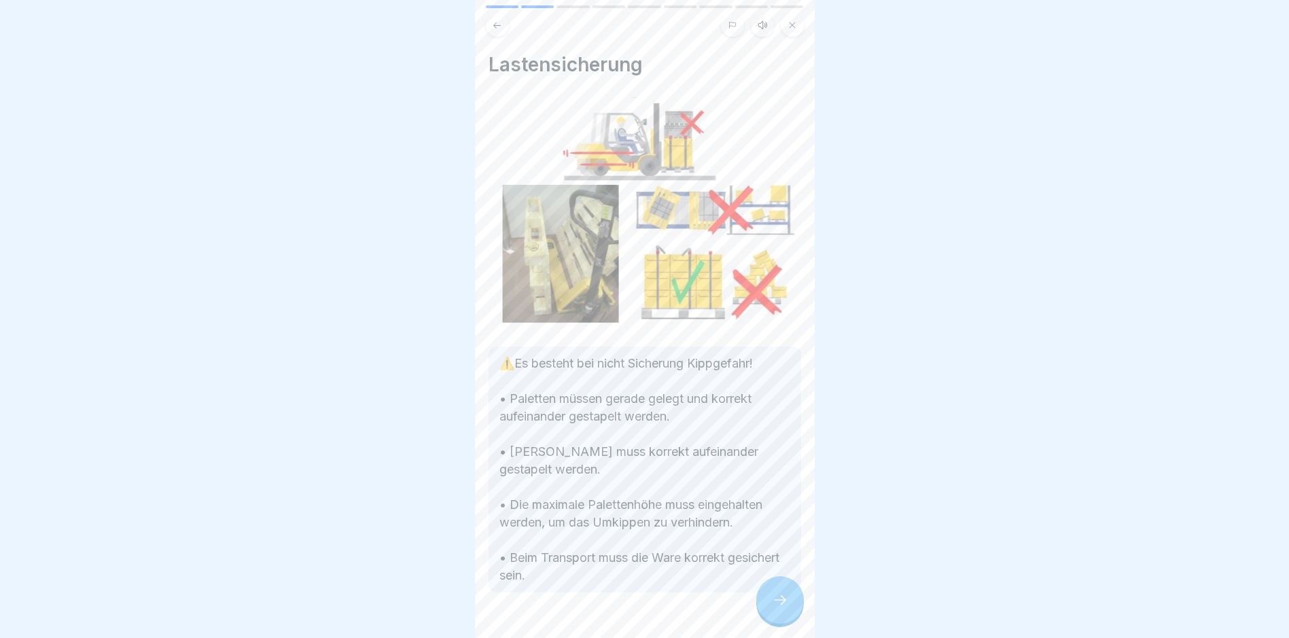
click at [775, 606] on icon at bounding box center [780, 600] width 16 height 16
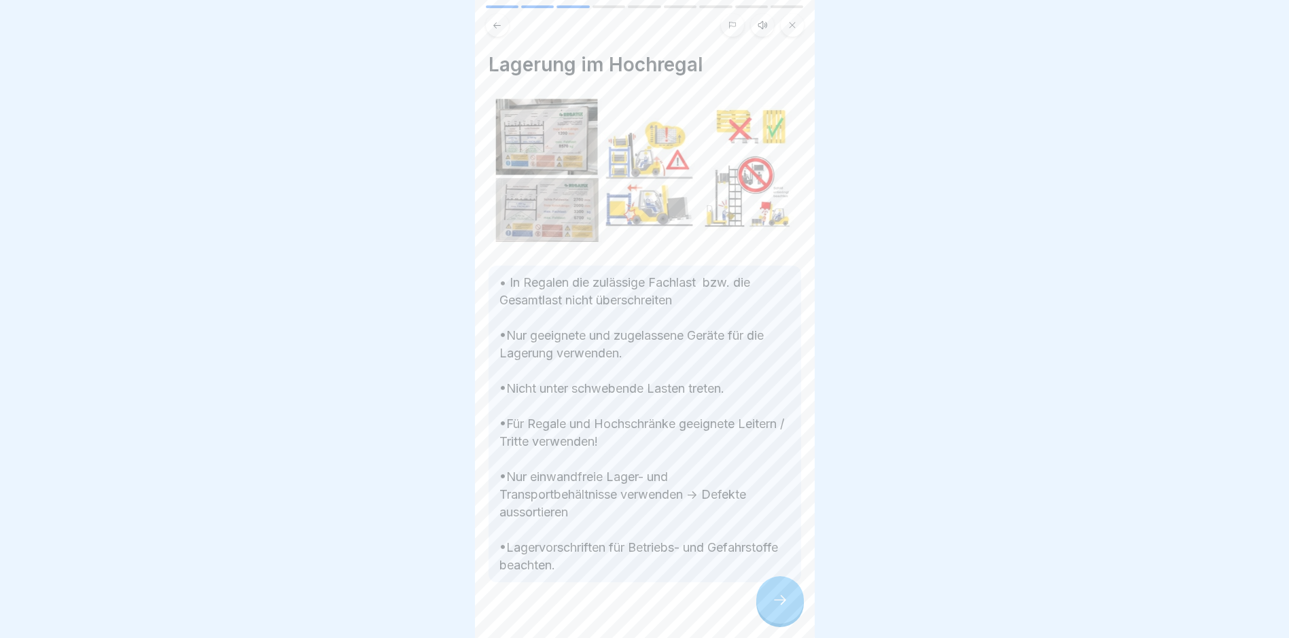
click at [775, 606] on icon at bounding box center [780, 600] width 16 height 16
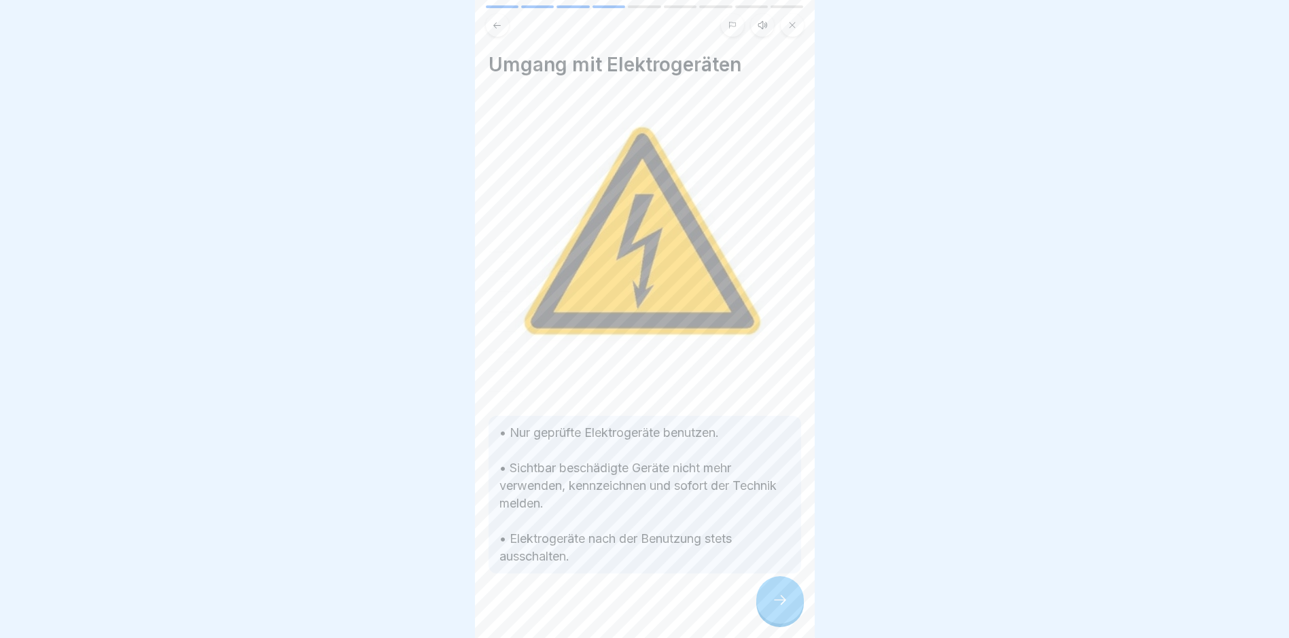
click at [775, 606] on icon at bounding box center [780, 600] width 16 height 16
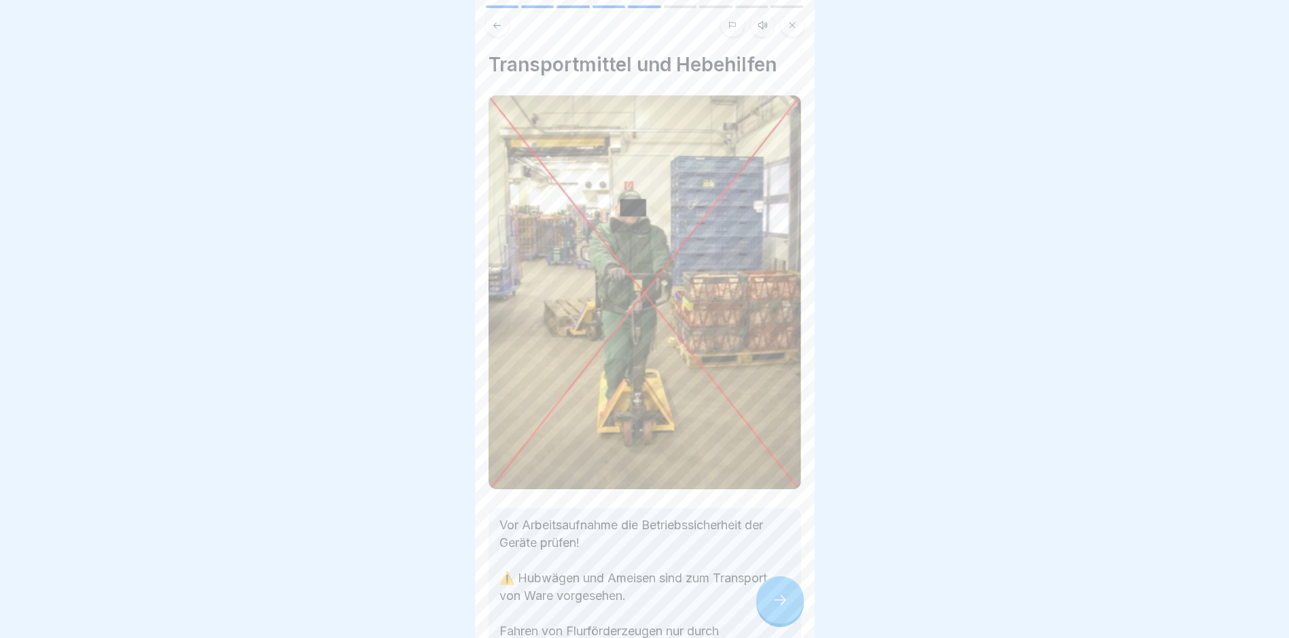
click at [775, 606] on icon at bounding box center [780, 600] width 16 height 16
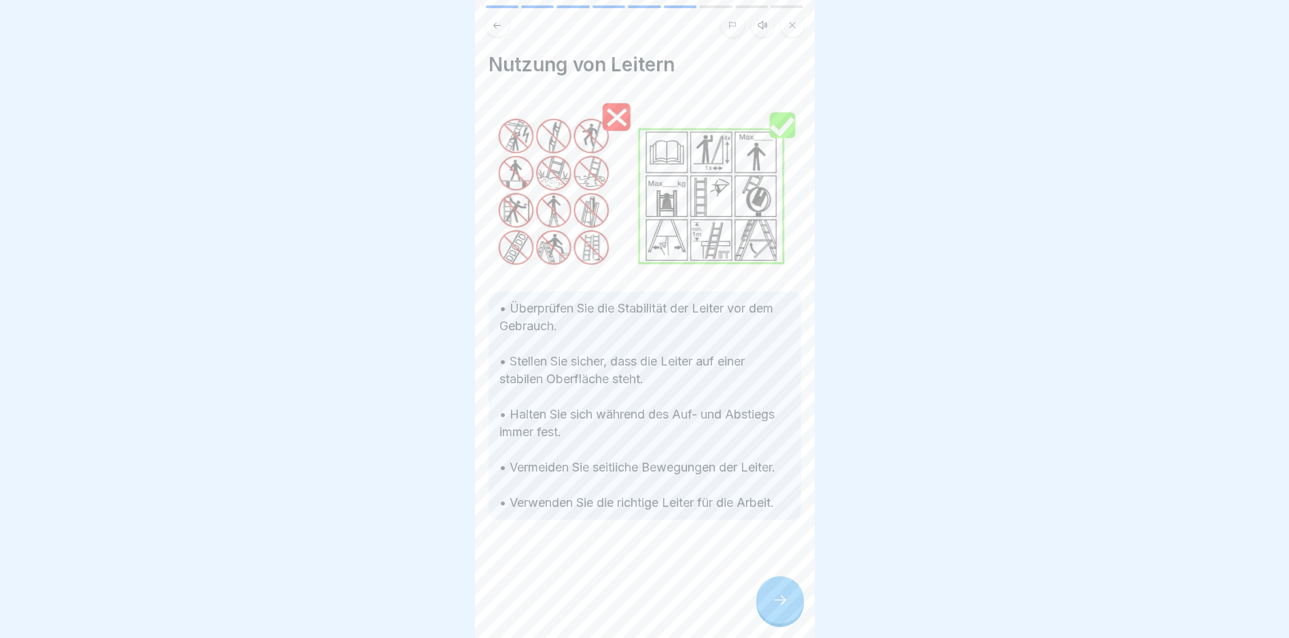
click at [775, 606] on icon at bounding box center [780, 600] width 16 height 16
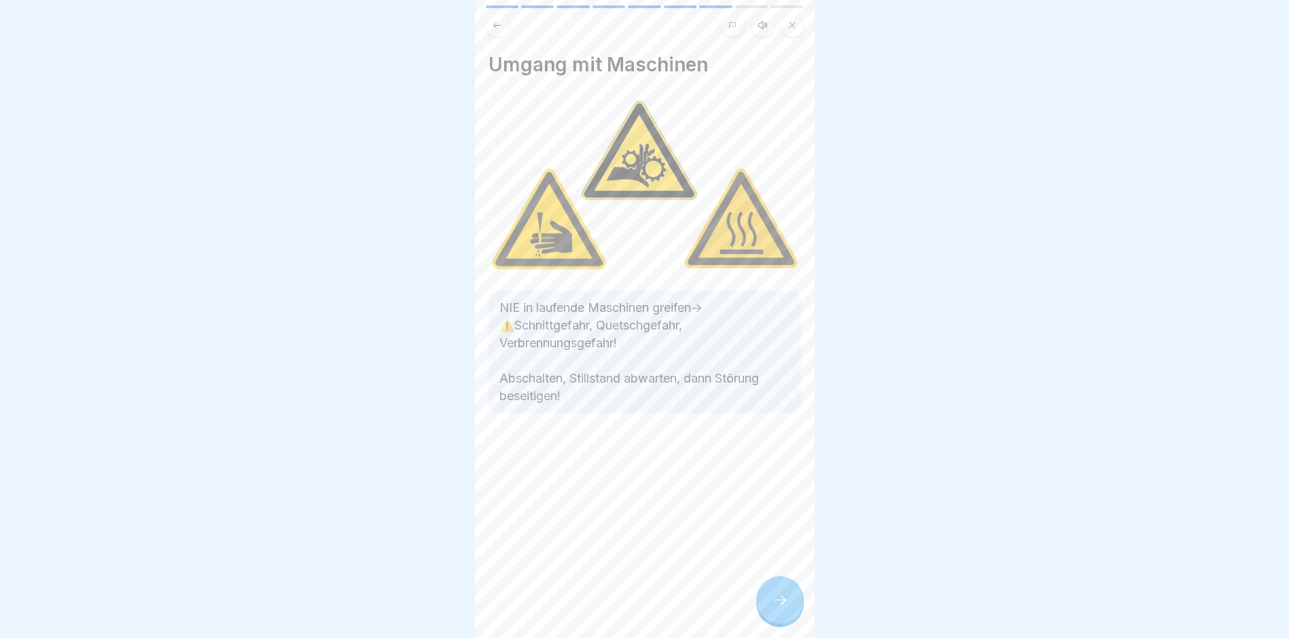
click at [775, 605] on icon at bounding box center [780, 600] width 16 height 16
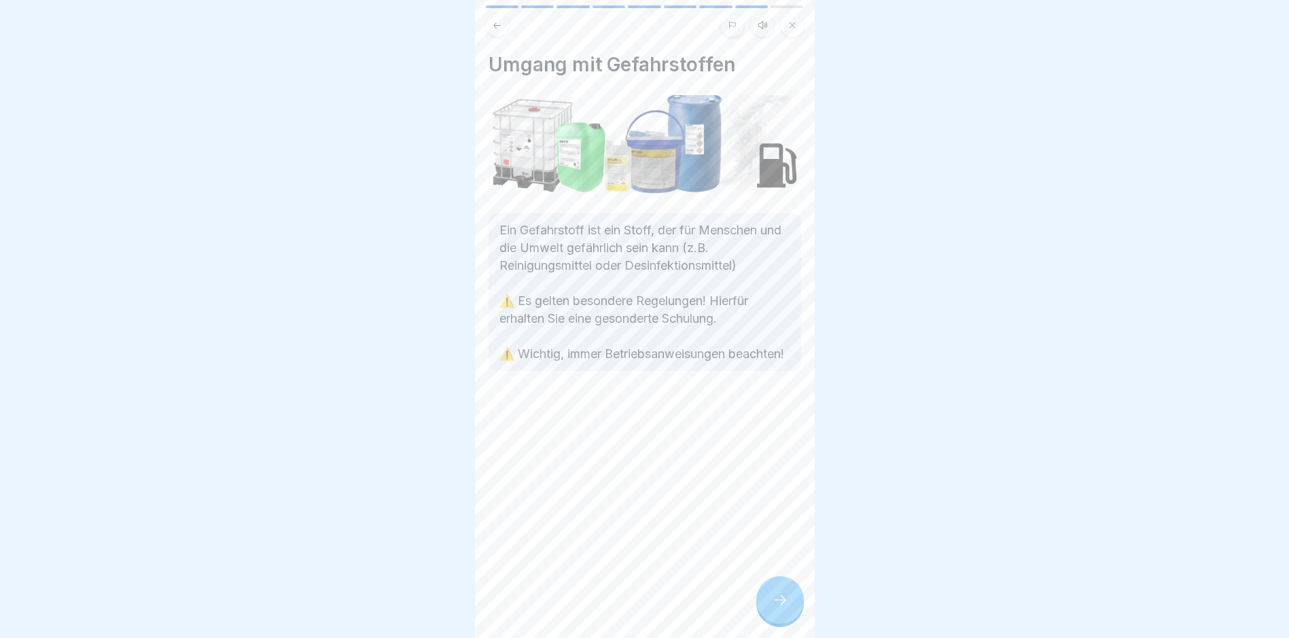
click at [775, 605] on icon at bounding box center [780, 600] width 16 height 16
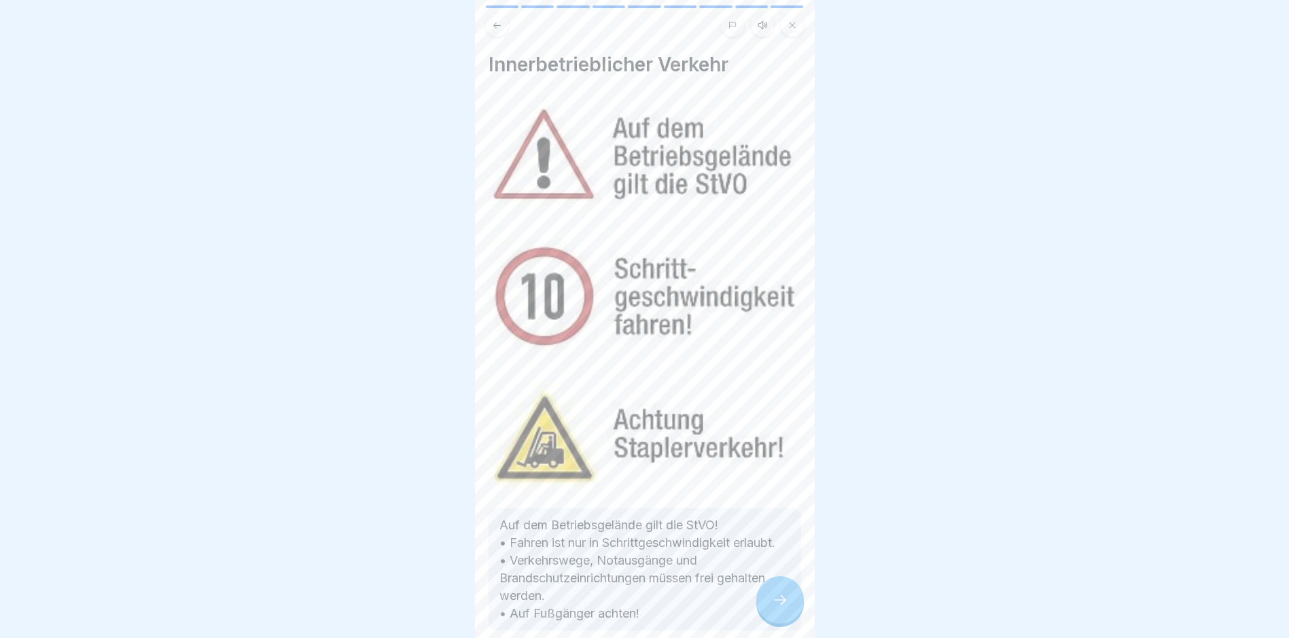
click at [775, 605] on icon at bounding box center [780, 600] width 16 height 16
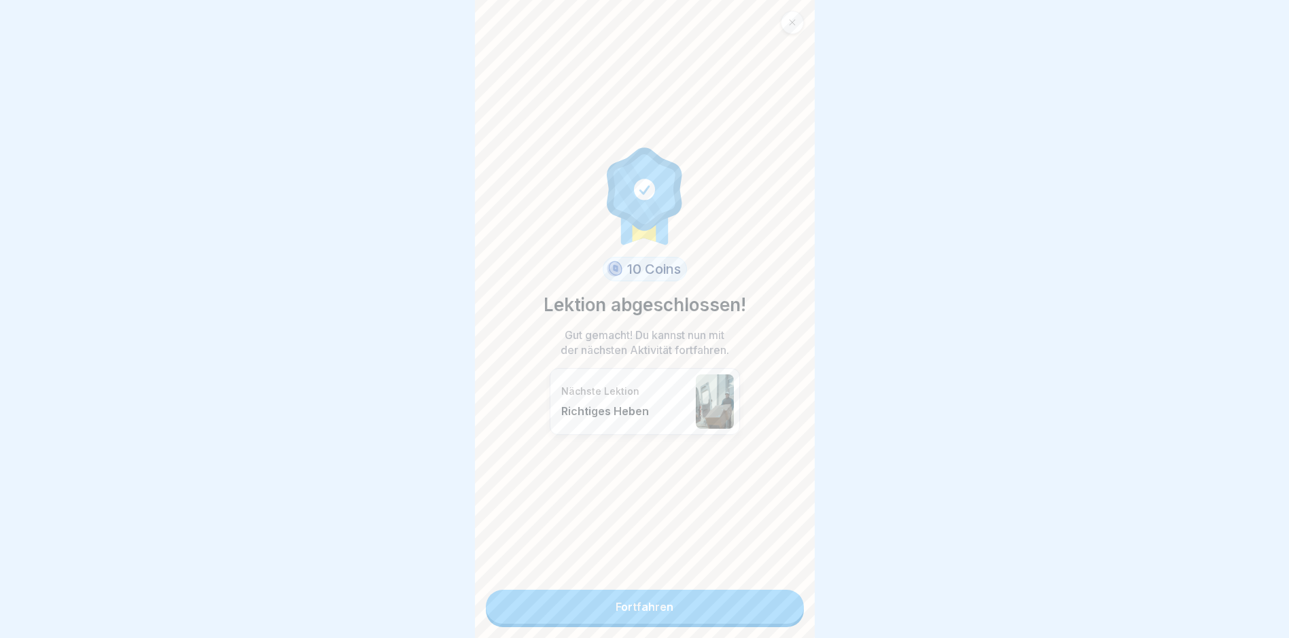
click at [745, 607] on link "Fortfahren" at bounding box center [645, 607] width 318 height 34
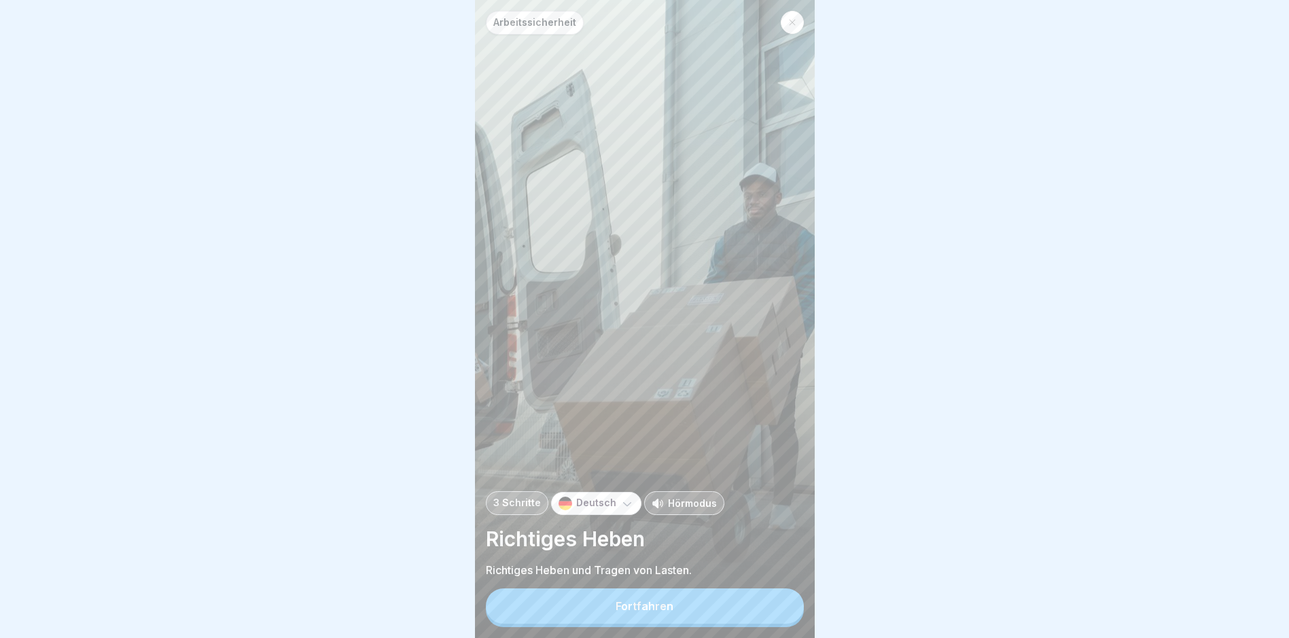
click at [757, 607] on button "Fortfahren" at bounding box center [645, 605] width 318 height 35
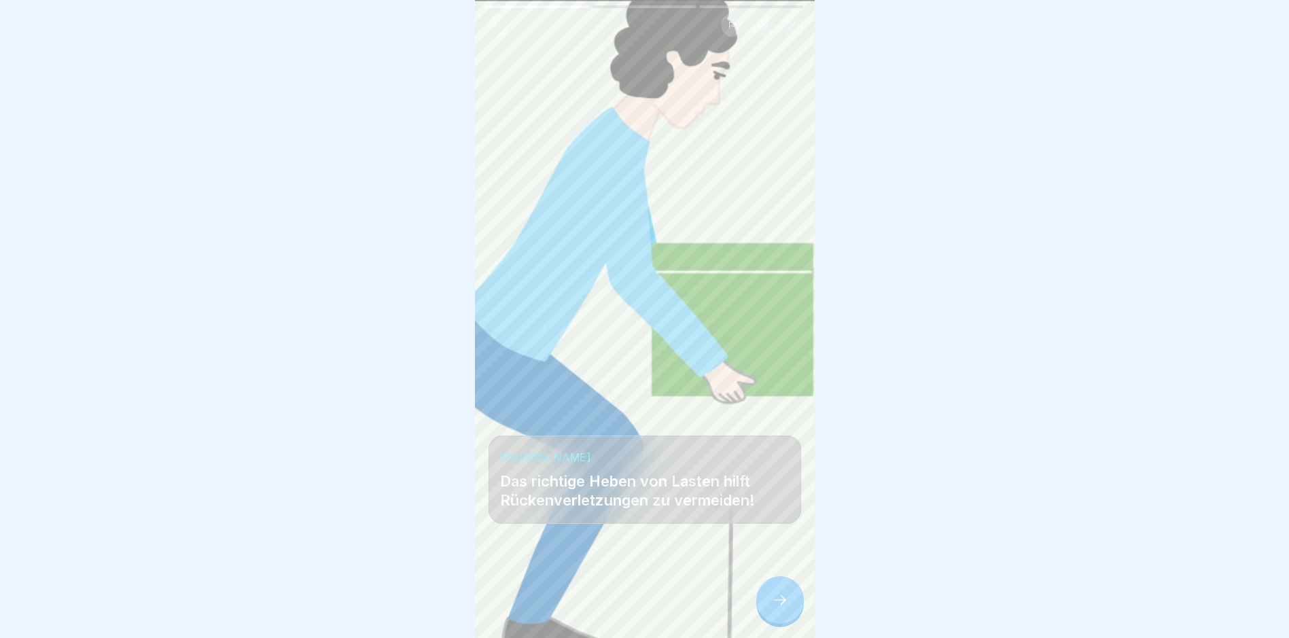
click at [775, 608] on icon at bounding box center [780, 600] width 16 height 16
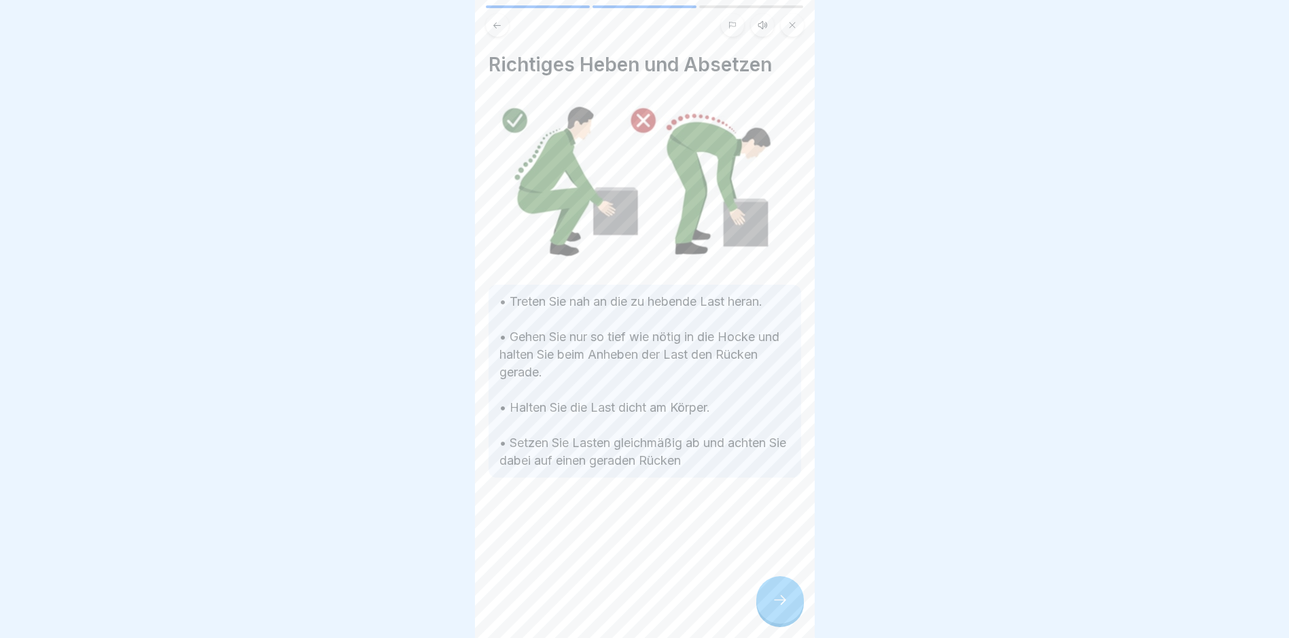
click at [775, 608] on icon at bounding box center [780, 600] width 16 height 16
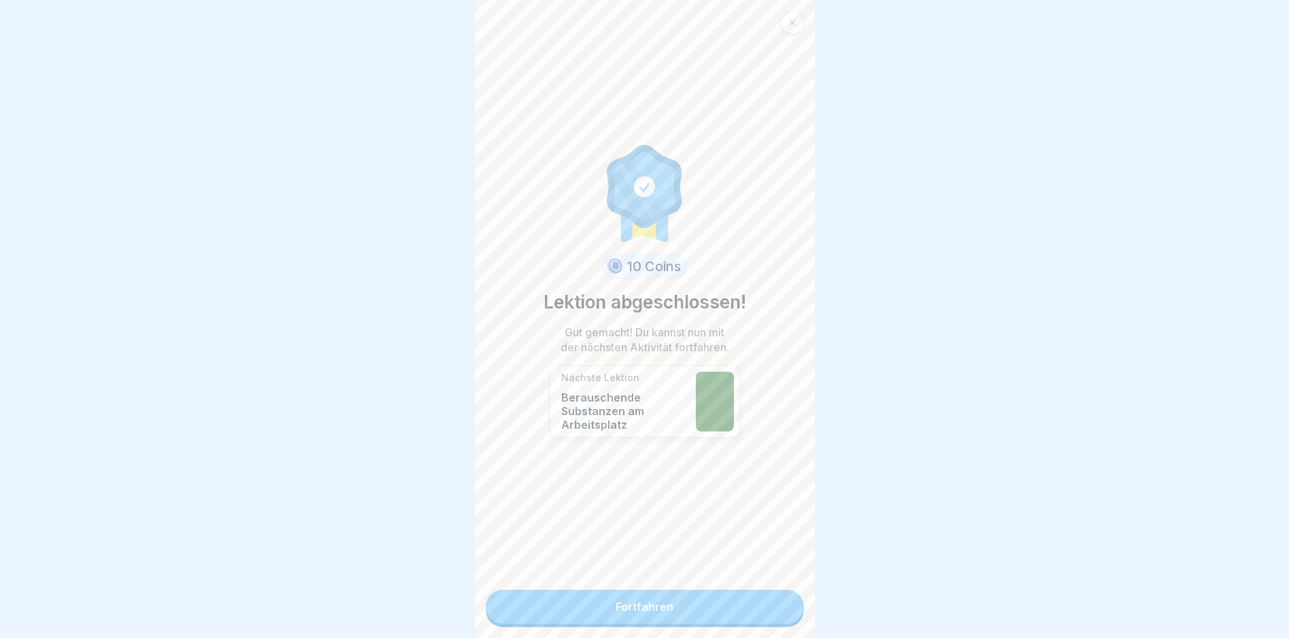
click at [773, 608] on link "Fortfahren" at bounding box center [645, 607] width 318 height 34
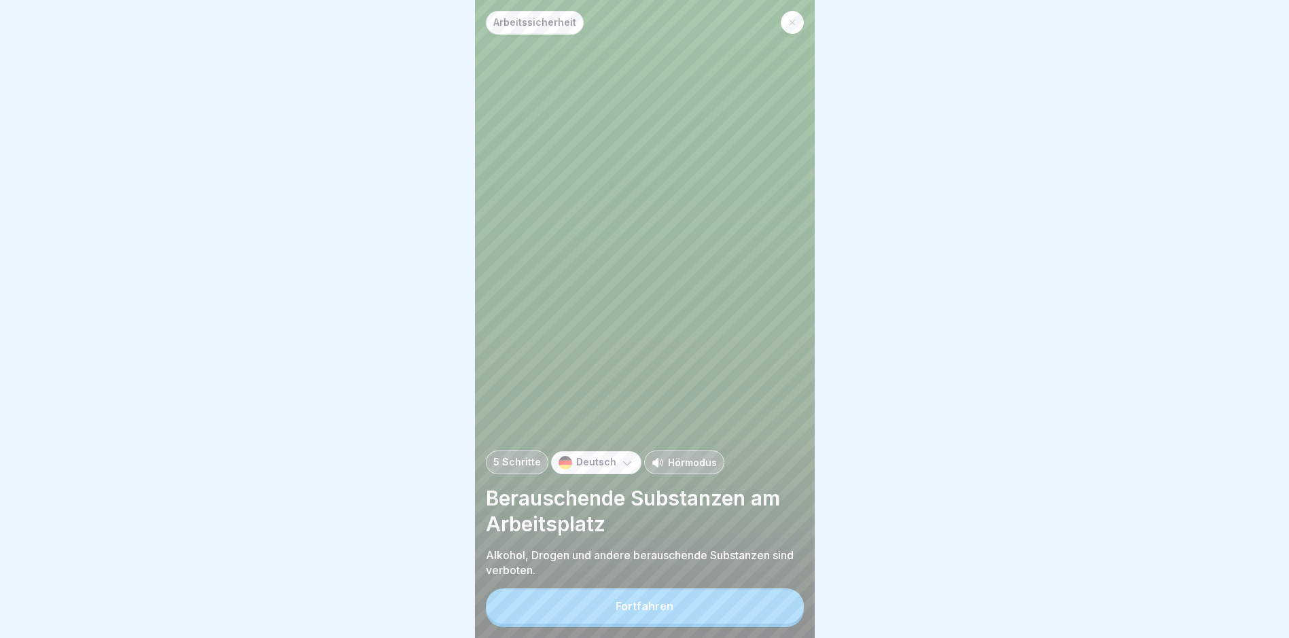
click at [743, 607] on button "Fortfahren" at bounding box center [645, 605] width 318 height 35
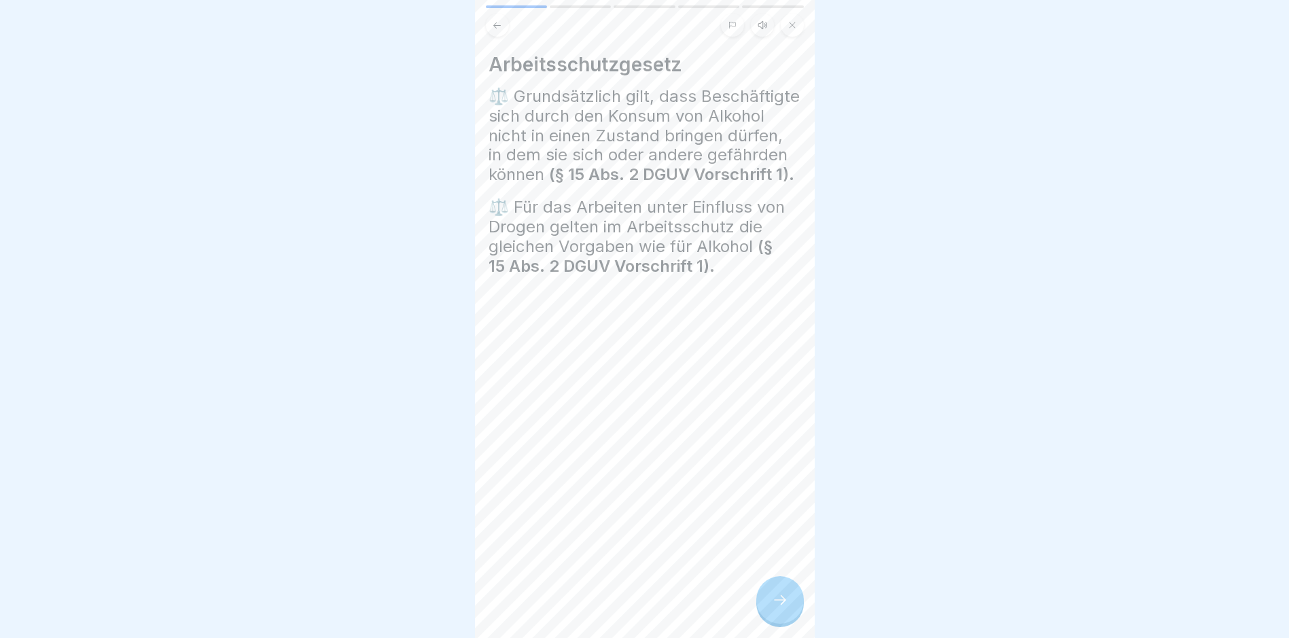
click at [775, 605] on icon at bounding box center [780, 600] width 16 height 16
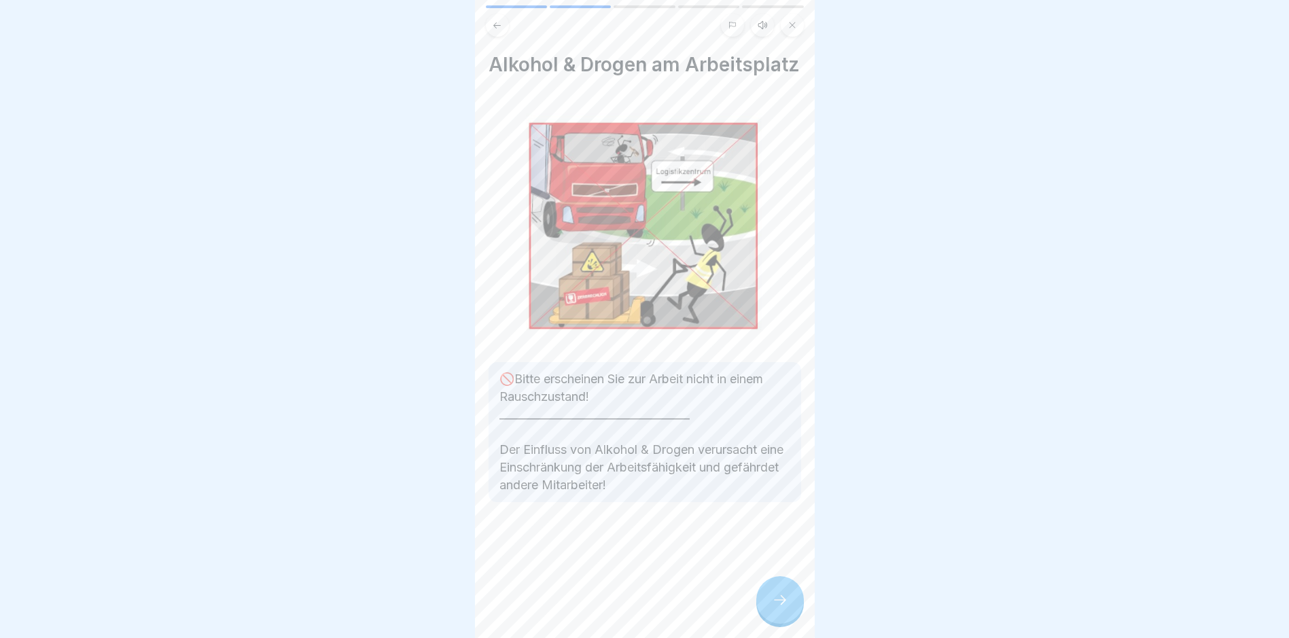
click at [732, 604] on div "Alkohol & Drogen am Arbeitsplatz 🚫Bitte erscheinen Sie zur Arbeit nicht in eine…" at bounding box center [645, 319] width 340 height 638
click at [766, 605] on div at bounding box center [780, 600] width 48 height 48
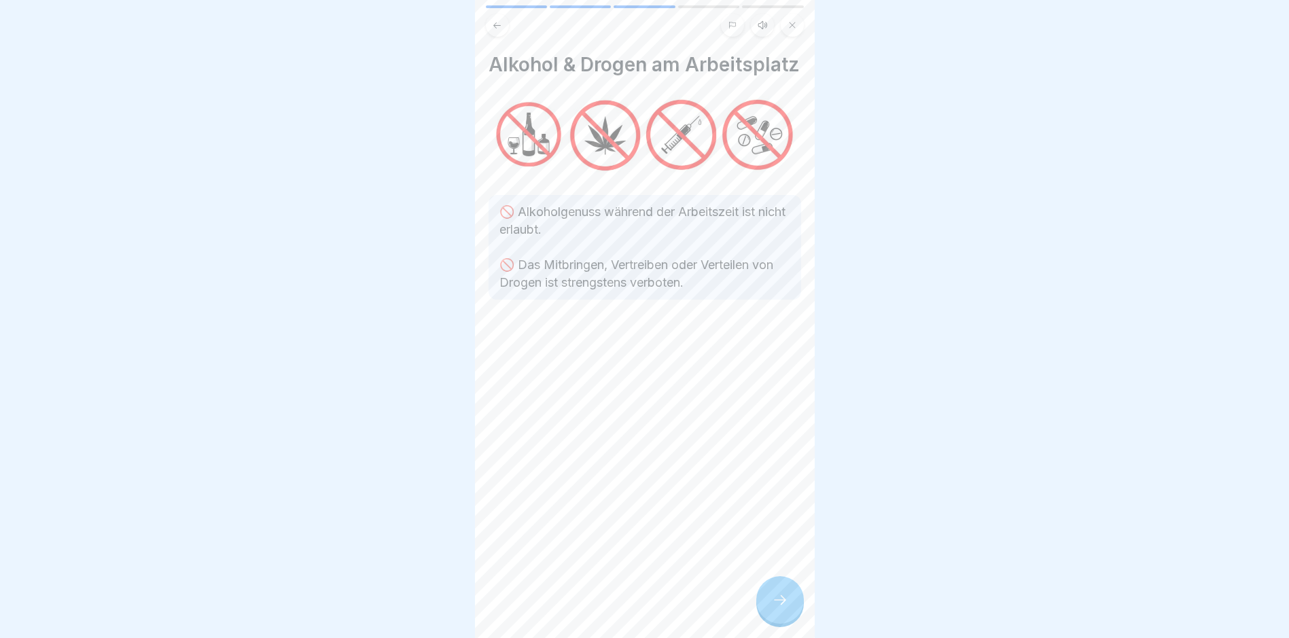
click at [766, 605] on div at bounding box center [780, 600] width 48 height 48
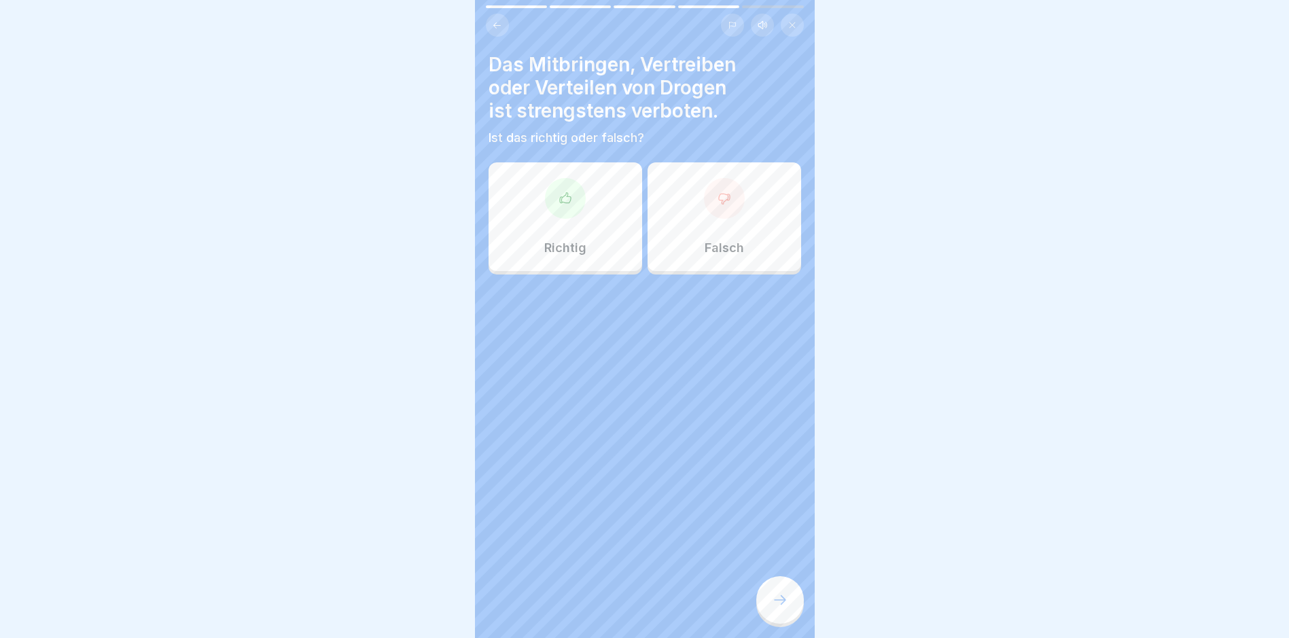
click at [766, 605] on div at bounding box center [780, 600] width 48 height 48
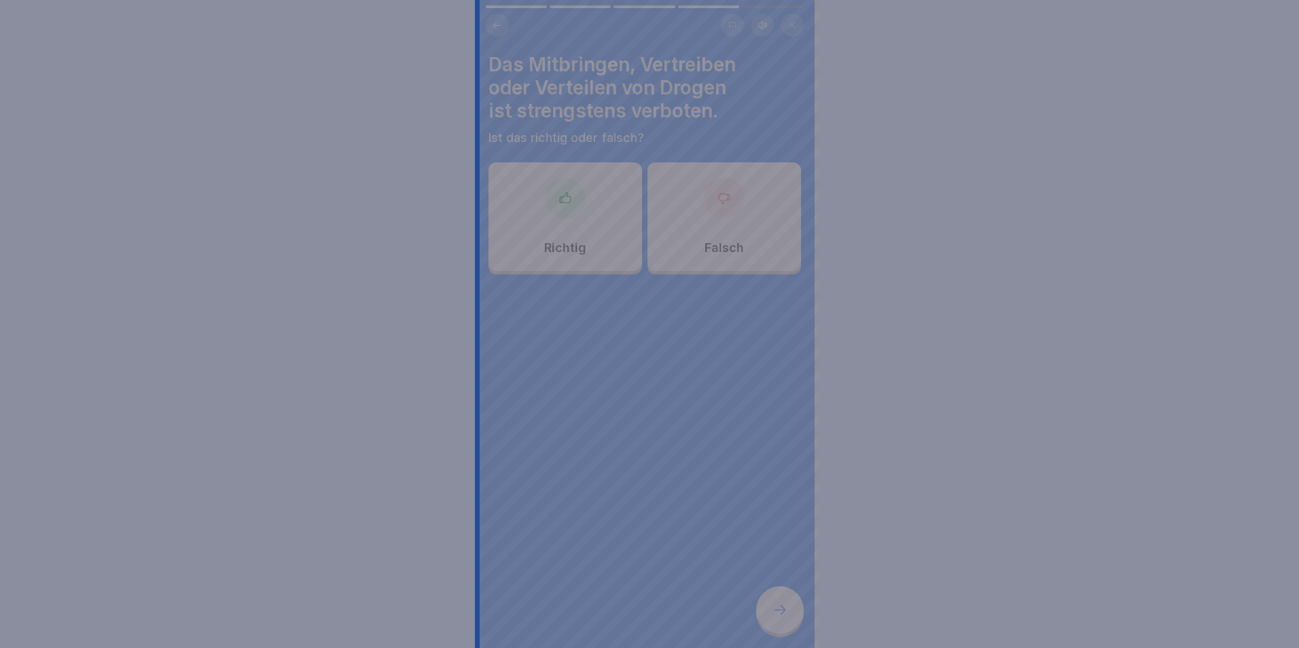
click at [766, 605] on div at bounding box center [649, 324] width 1299 height 648
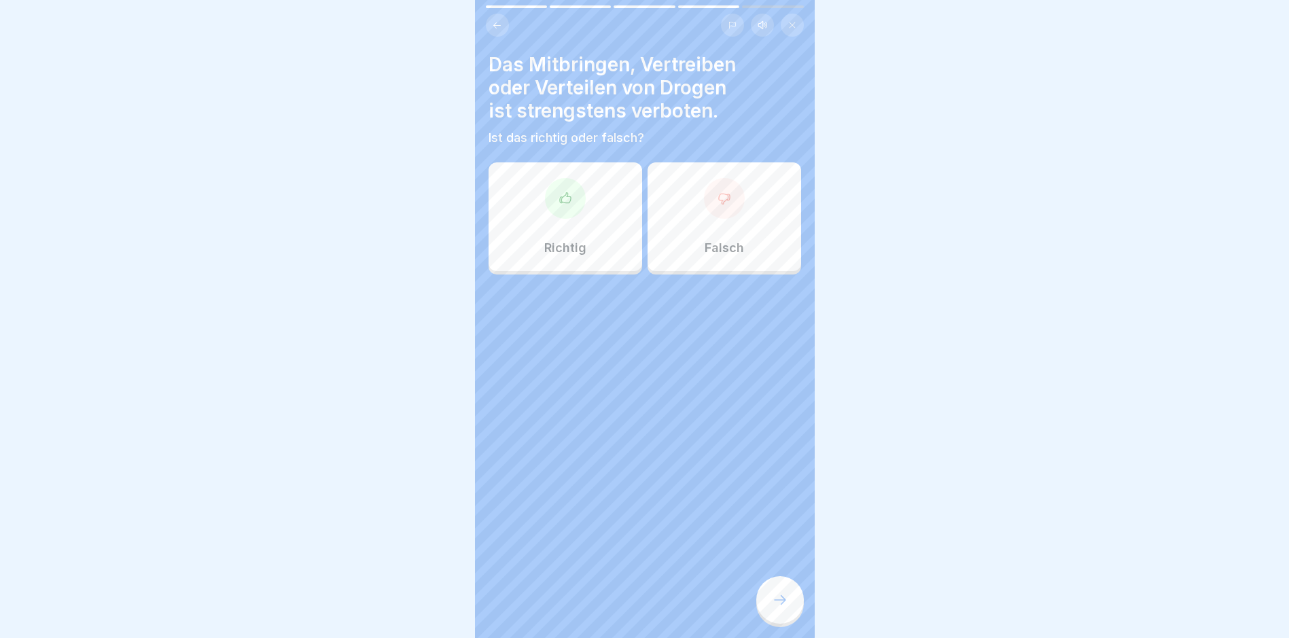
click at [586, 228] on div "Richtig" at bounding box center [566, 216] width 154 height 109
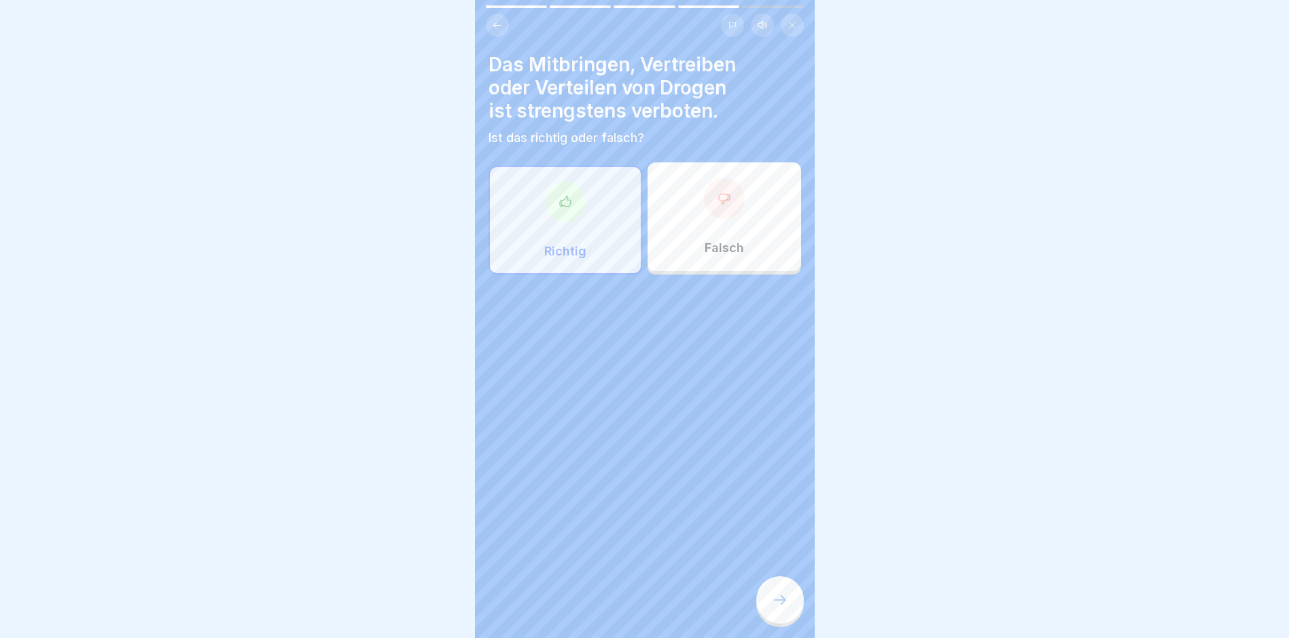
click at [785, 608] on icon at bounding box center [780, 600] width 16 height 16
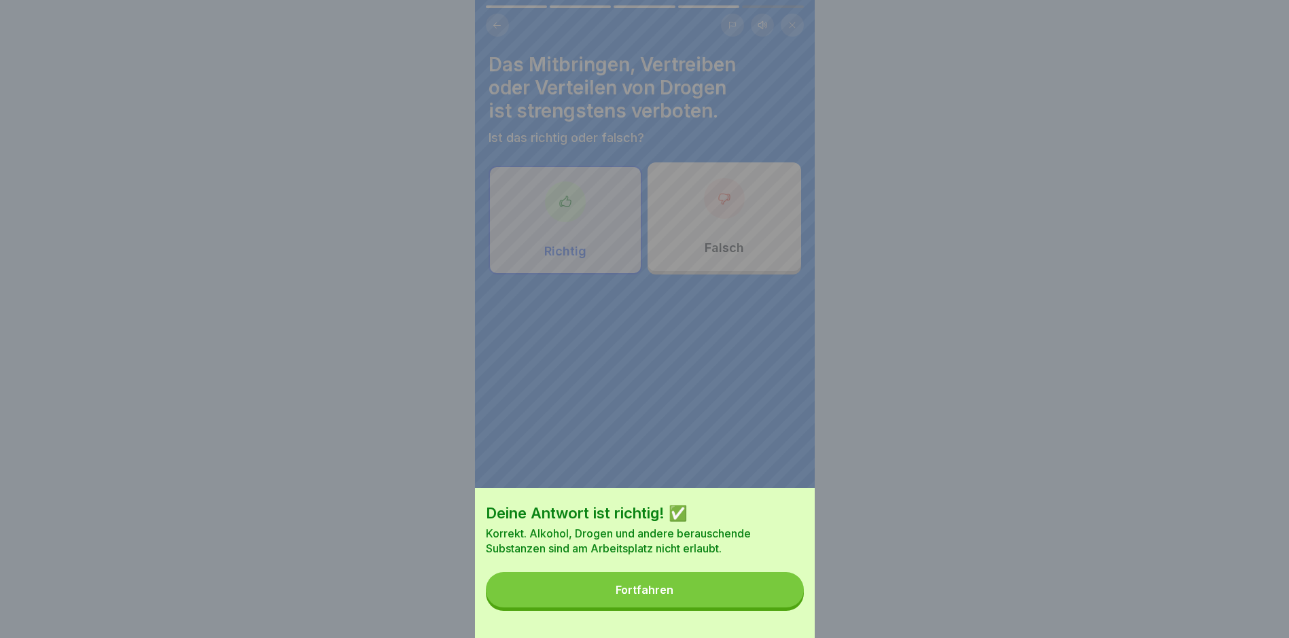
click at [708, 621] on div "Deine Antwort ist richtig! ✅ Korrekt. Alkohol, Drogen und andere berauschende S…" at bounding box center [645, 563] width 340 height 150
click at [705, 605] on button "Fortfahren" at bounding box center [645, 589] width 318 height 35
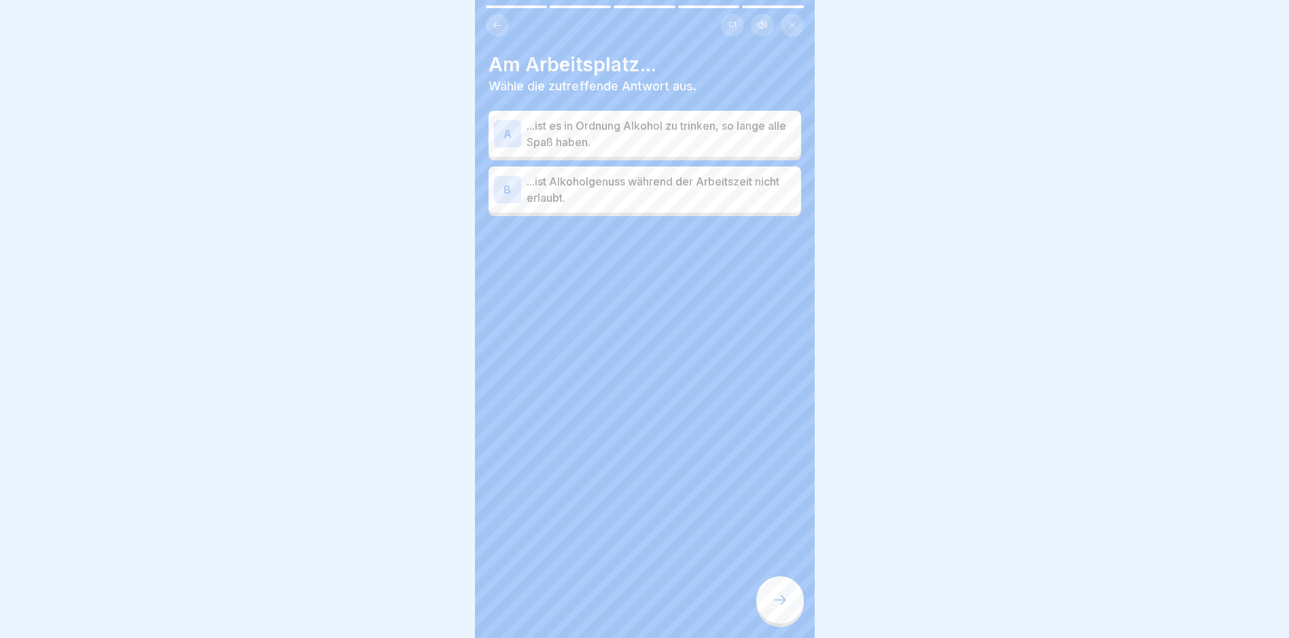
click at [647, 207] on div "B ...ist Alkoholgenuss während der Arbeitszeit nicht erlaubt." at bounding box center [645, 189] width 313 height 46
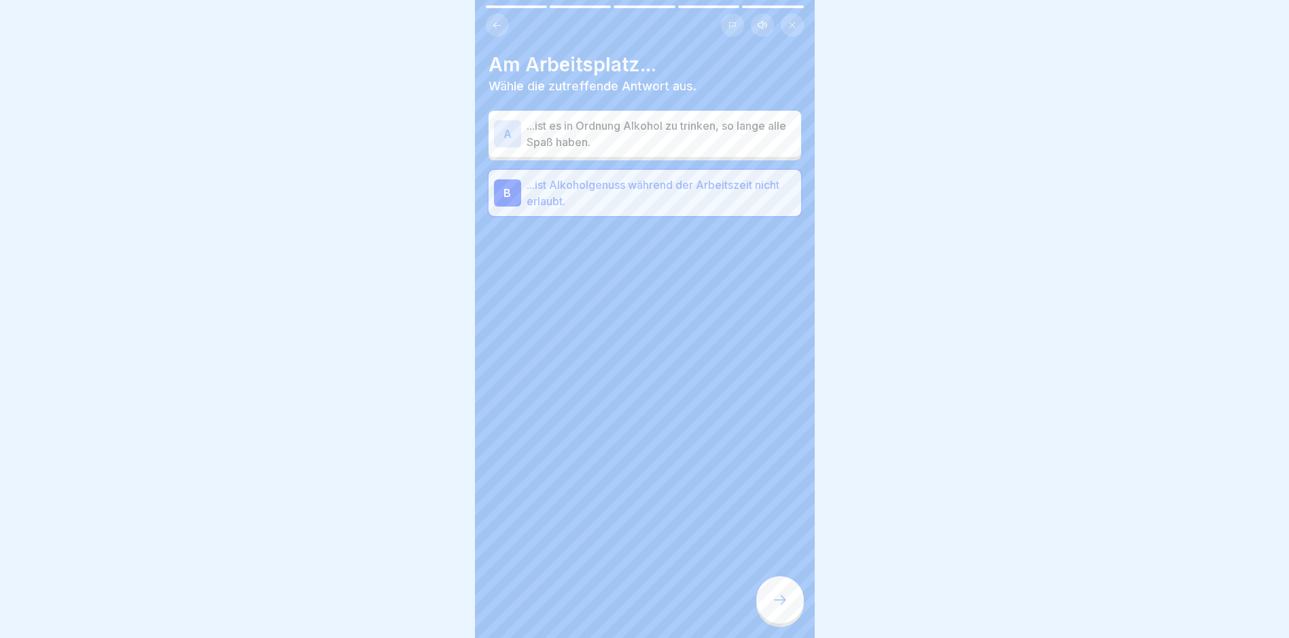
click at [791, 603] on div at bounding box center [780, 600] width 48 height 48
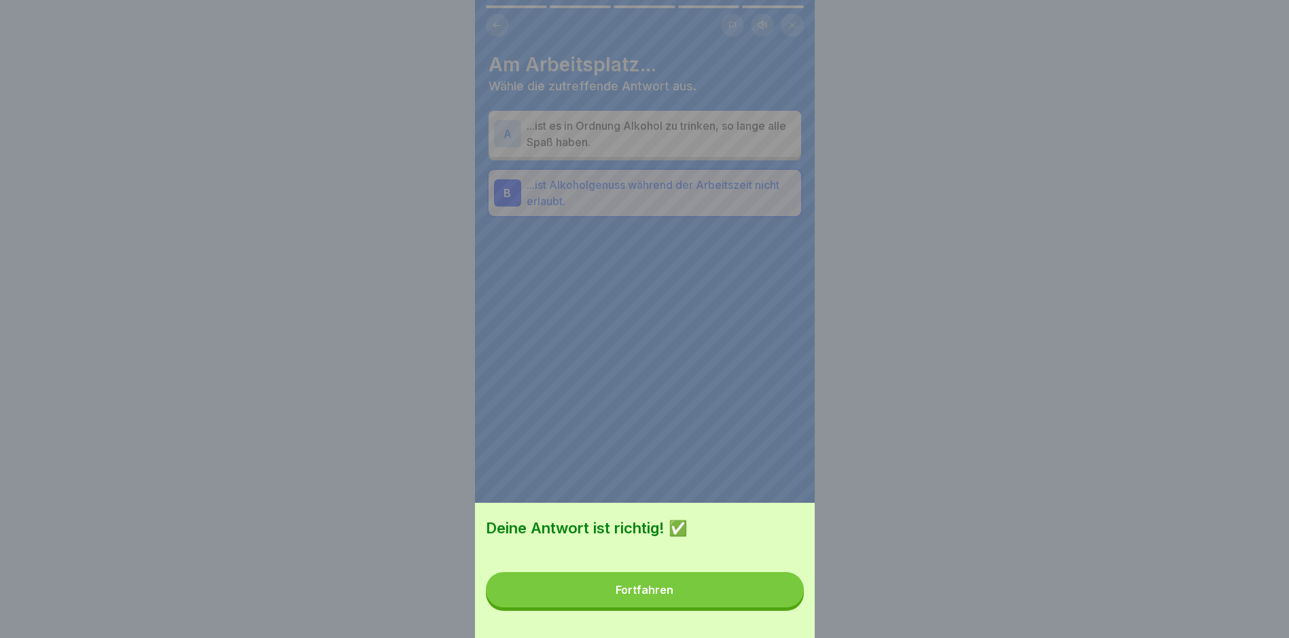
click at [688, 594] on button "Fortfahren" at bounding box center [645, 589] width 318 height 35
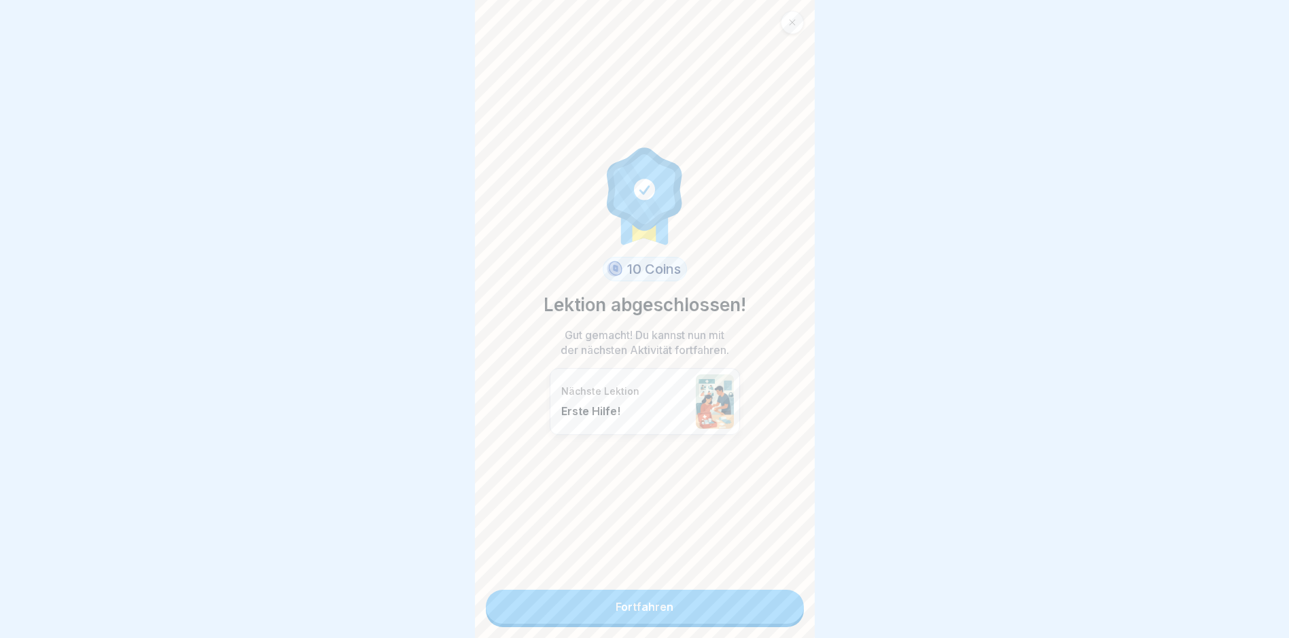
click at [722, 596] on link "Fortfahren" at bounding box center [645, 607] width 318 height 34
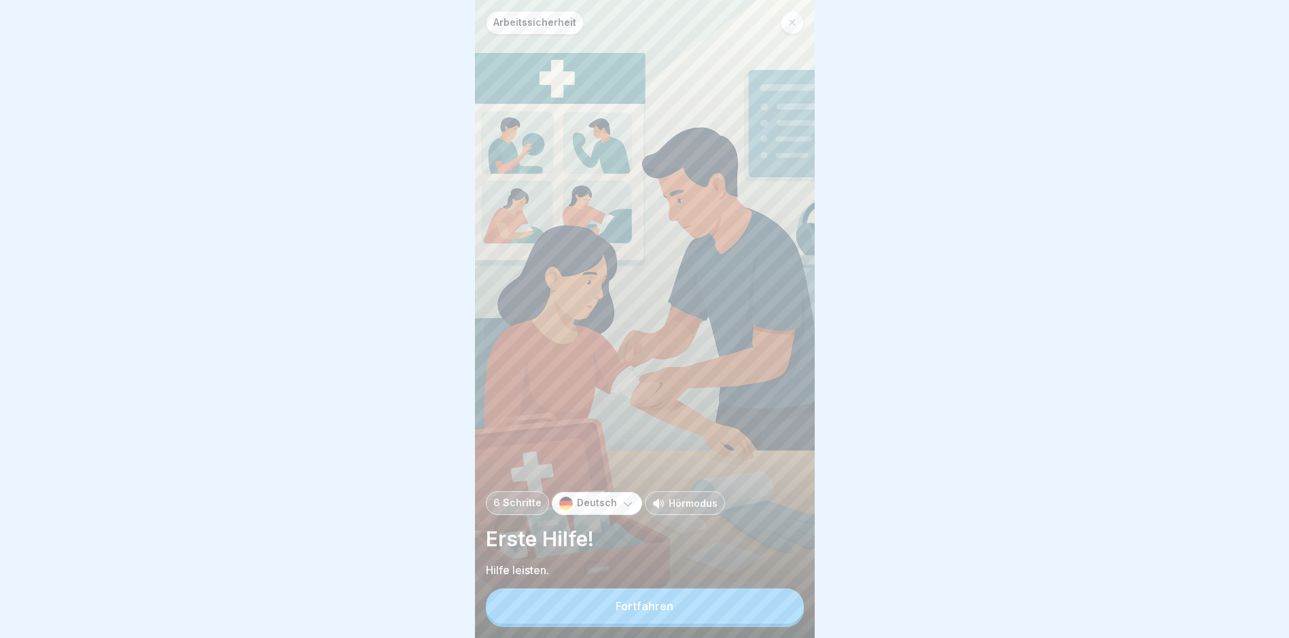
click at [722, 596] on div "Arbeitssicherheit 6 Schritte Deutsch Hörmodus Erste Hilfe! Hilfe leisten. Fortf…" at bounding box center [645, 319] width 340 height 638
click at [722, 603] on button "Fortfahren" at bounding box center [645, 605] width 318 height 35
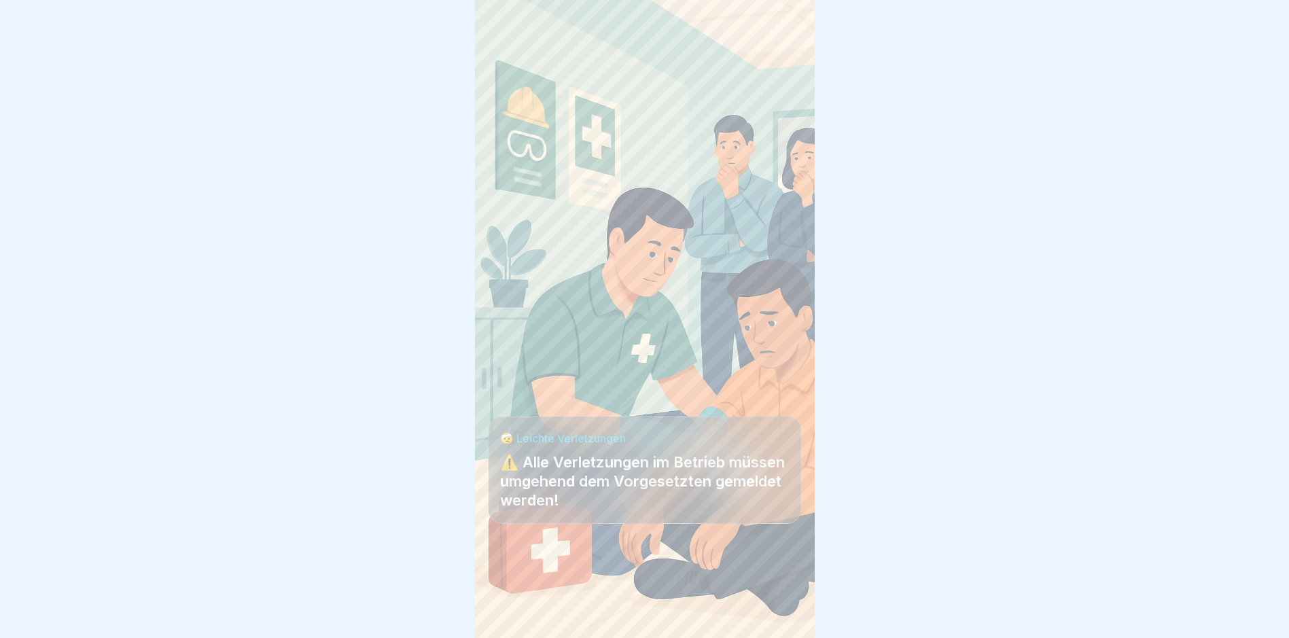
click at [722, 607] on div at bounding box center [645, 597] width 313 height 82
click at [751, 607] on div at bounding box center [645, 597] width 313 height 82
click at [766, 608] on div at bounding box center [780, 600] width 48 height 48
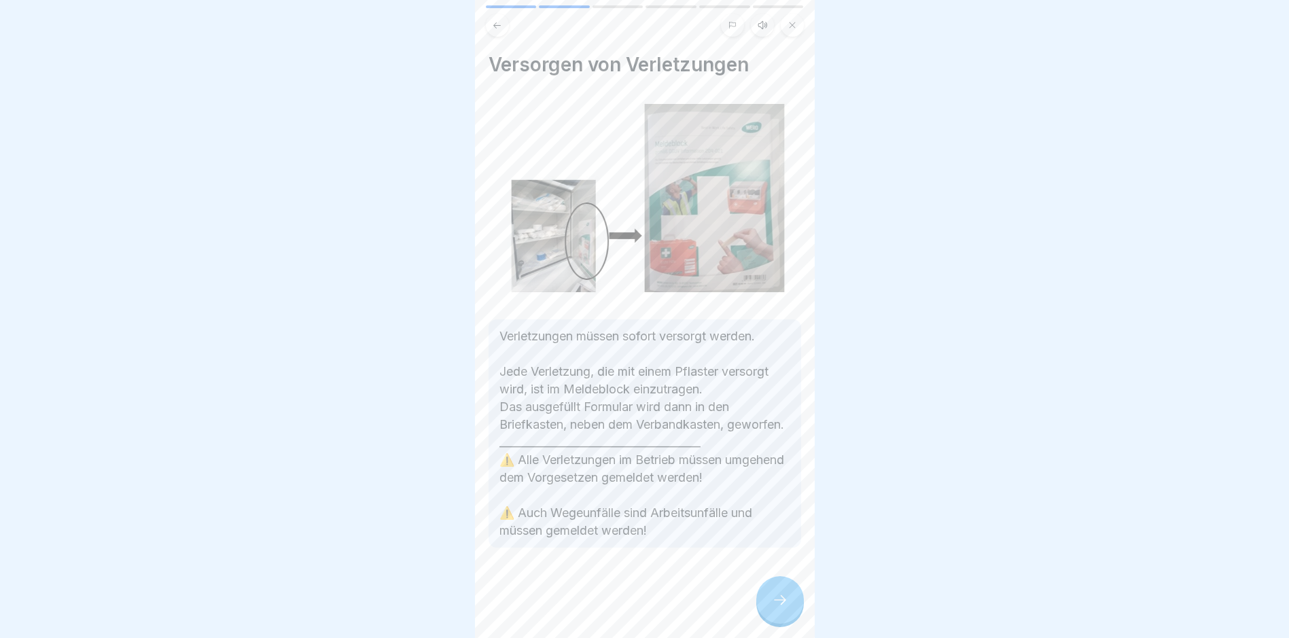
click at [766, 608] on div at bounding box center [780, 600] width 48 height 48
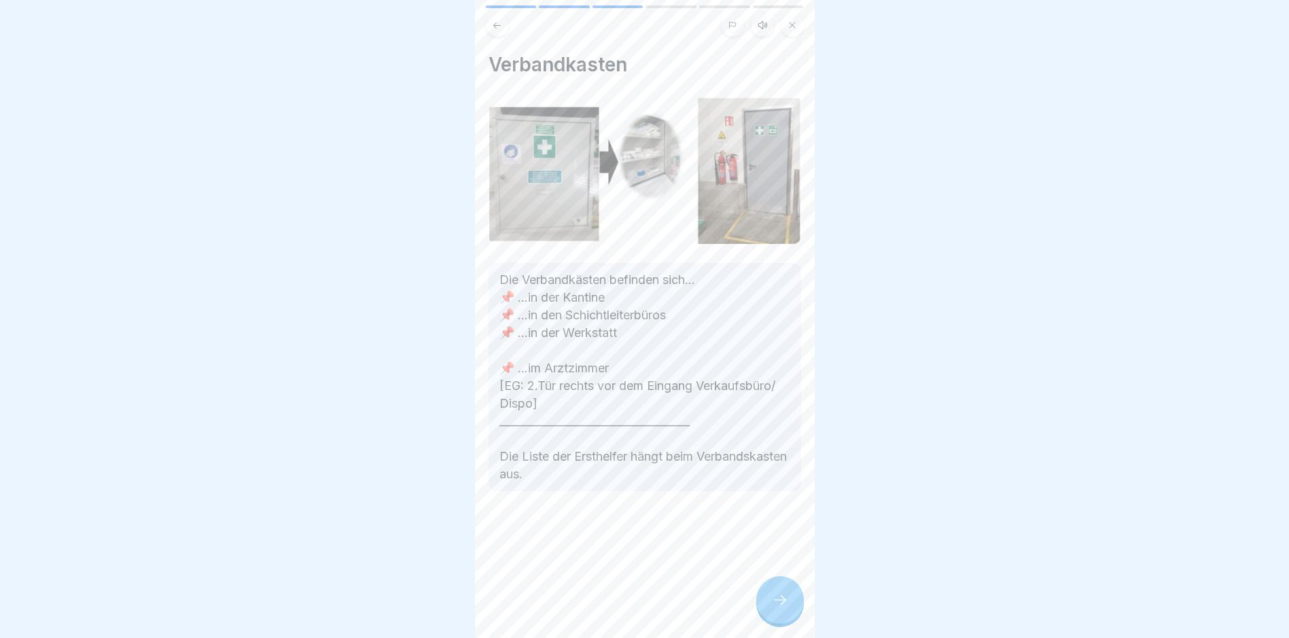
click at [766, 602] on div at bounding box center [780, 600] width 48 height 48
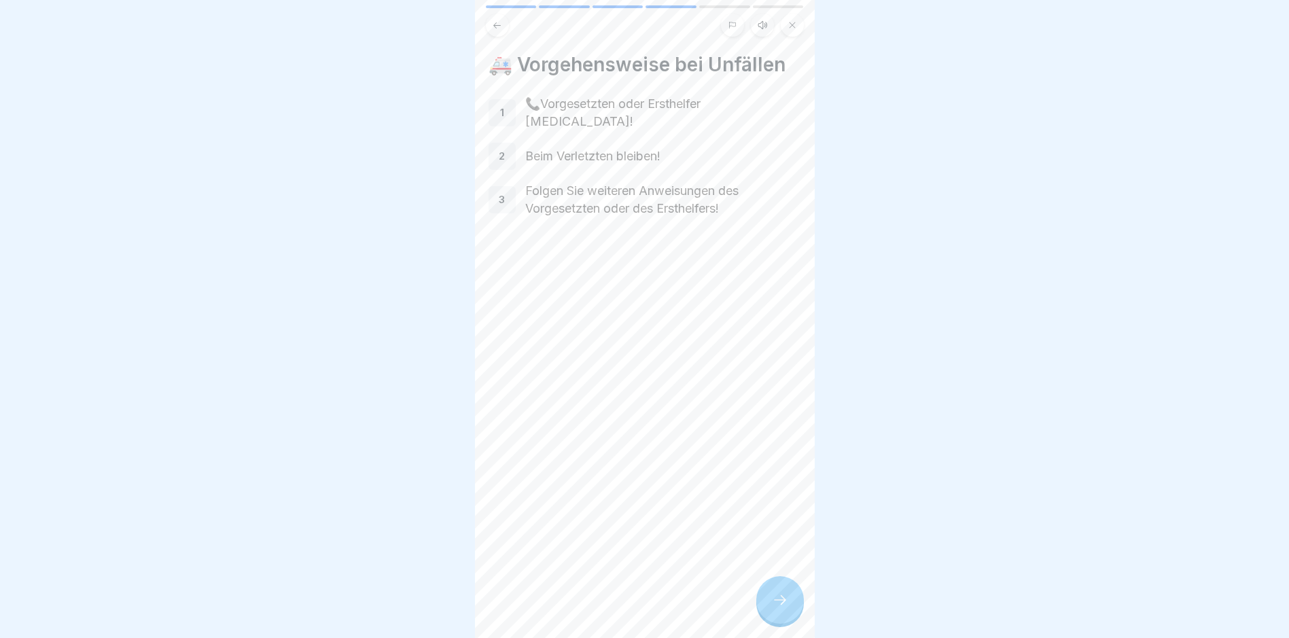
click at [768, 603] on div at bounding box center [780, 600] width 48 height 48
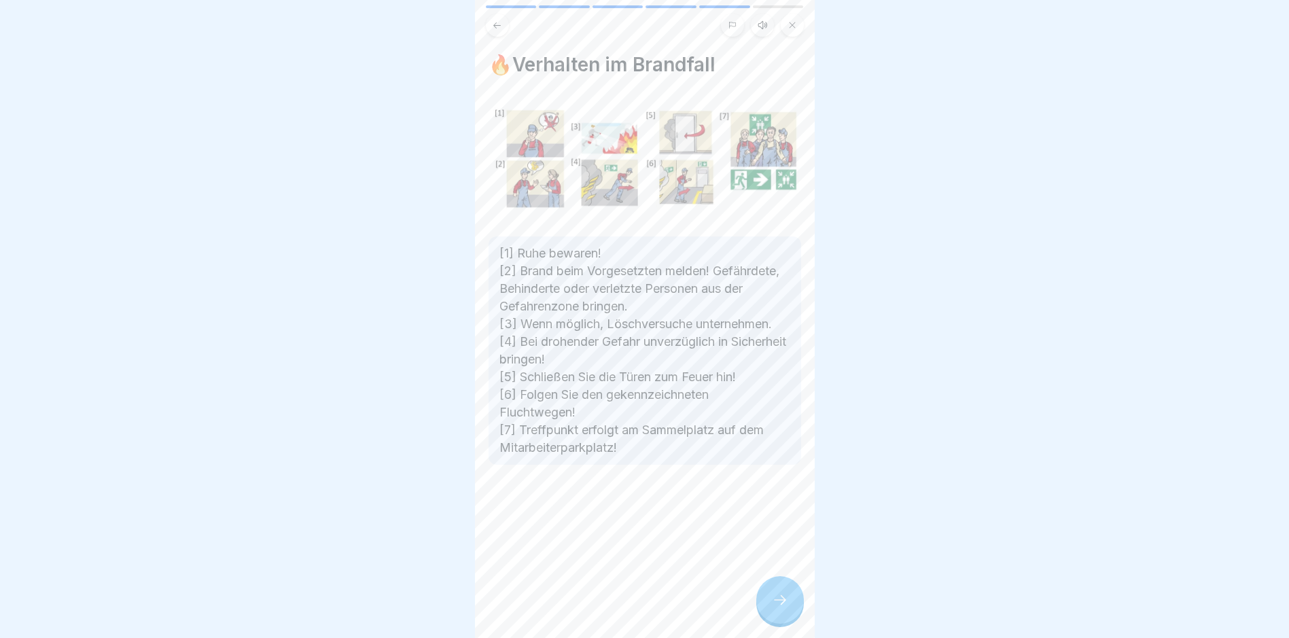
click at [768, 603] on div at bounding box center [780, 600] width 48 height 48
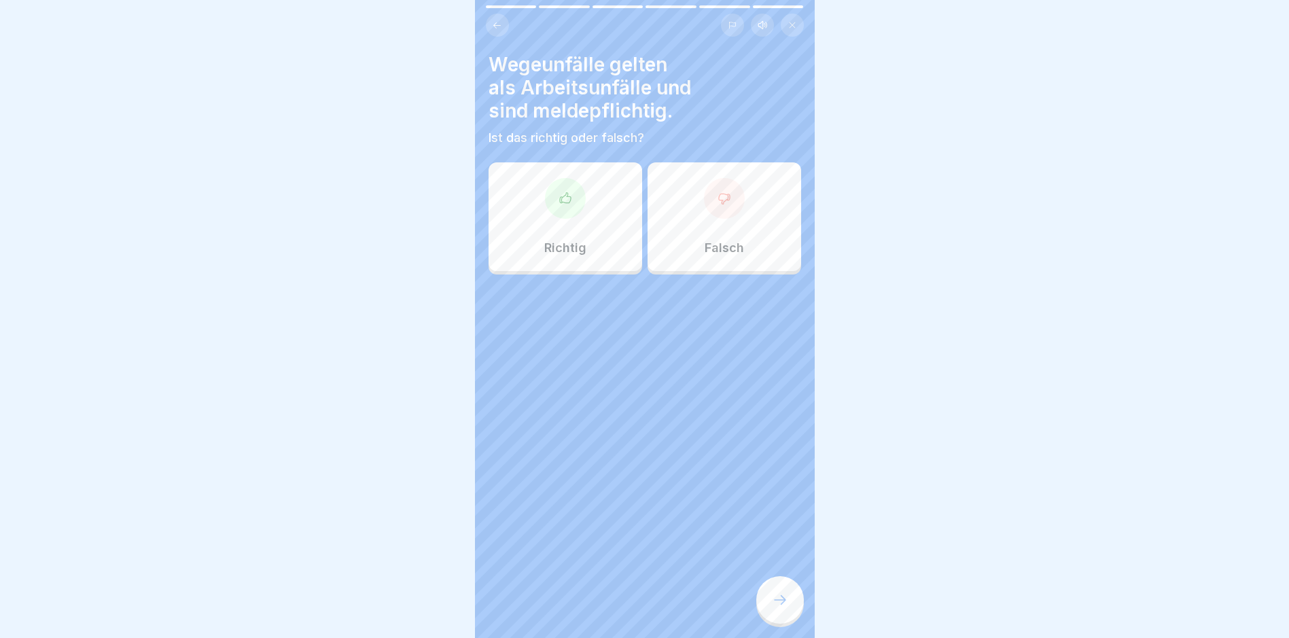
drag, startPoint x: 768, startPoint y: 603, endPoint x: 665, endPoint y: 437, distance: 195.3
click at [665, 437] on div "Arbeitssicherheit 6 Schritte Deutsch Hörmodus Erste Hilfe! Hilfe leisten. Fortf…" at bounding box center [645, 319] width 340 height 638
click at [665, 437] on div "Wegeunfälle gelten als Arbeitsunfälle und sind meldepflichtig. Ist das richtig …" at bounding box center [645, 319] width 340 height 638
click at [552, 207] on div at bounding box center [565, 198] width 41 height 41
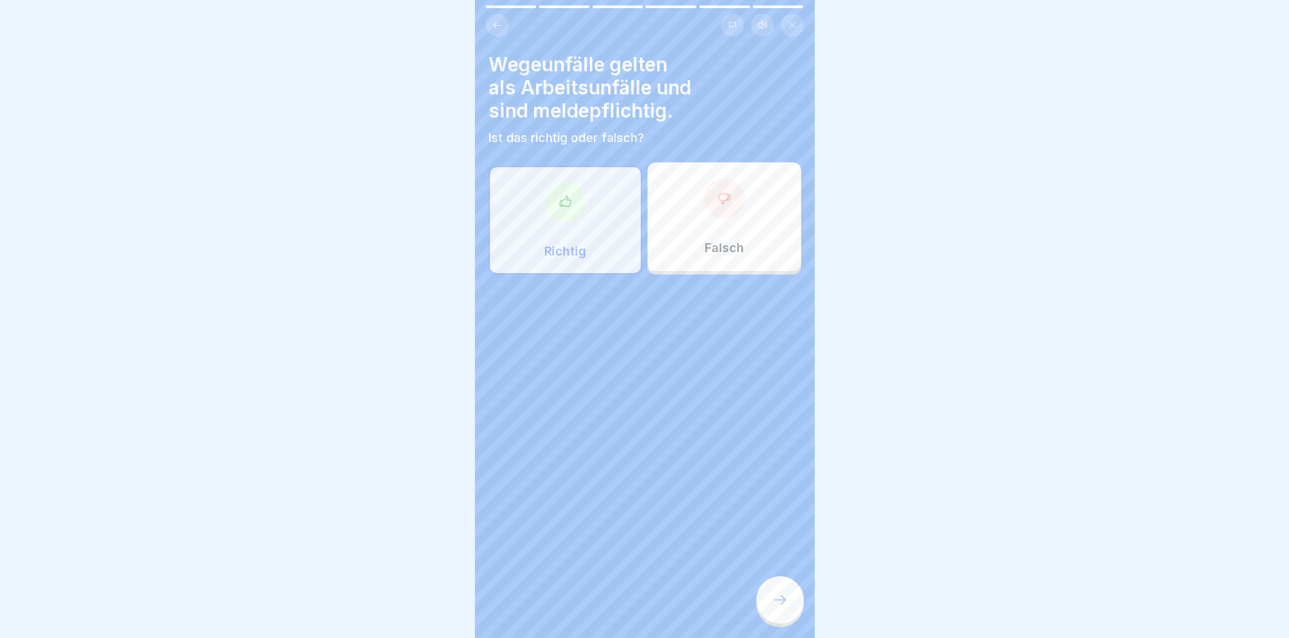
click at [785, 607] on icon at bounding box center [780, 600] width 16 height 16
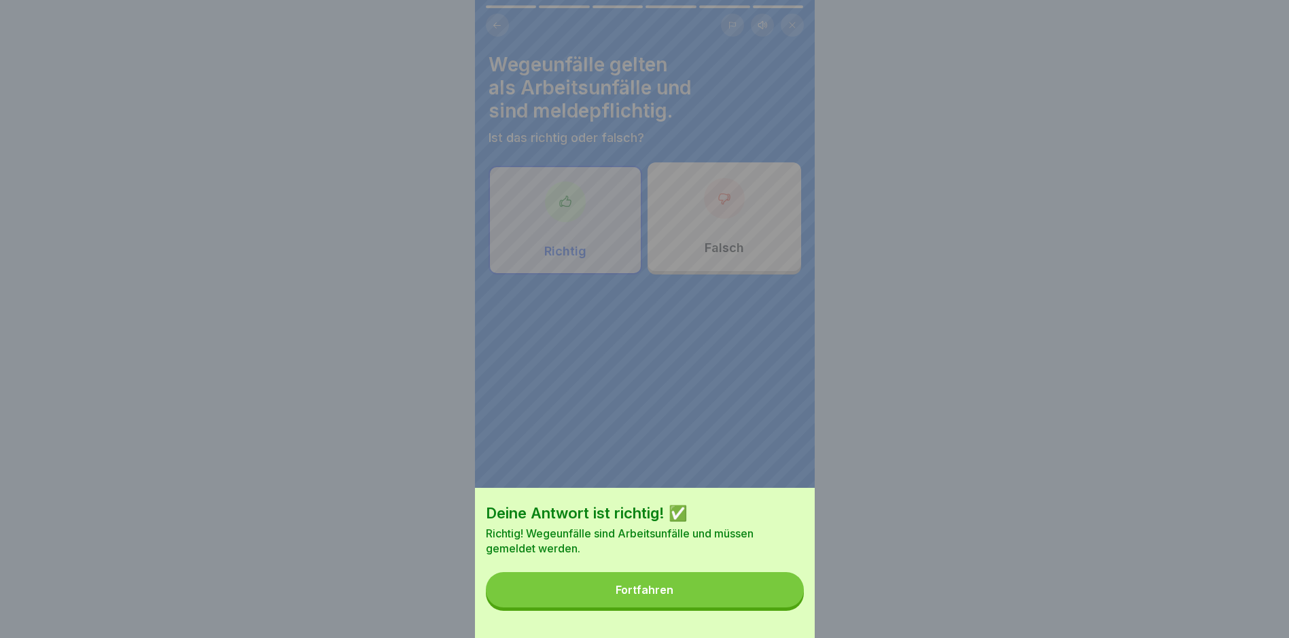
click at [753, 599] on button "Fortfahren" at bounding box center [645, 589] width 318 height 35
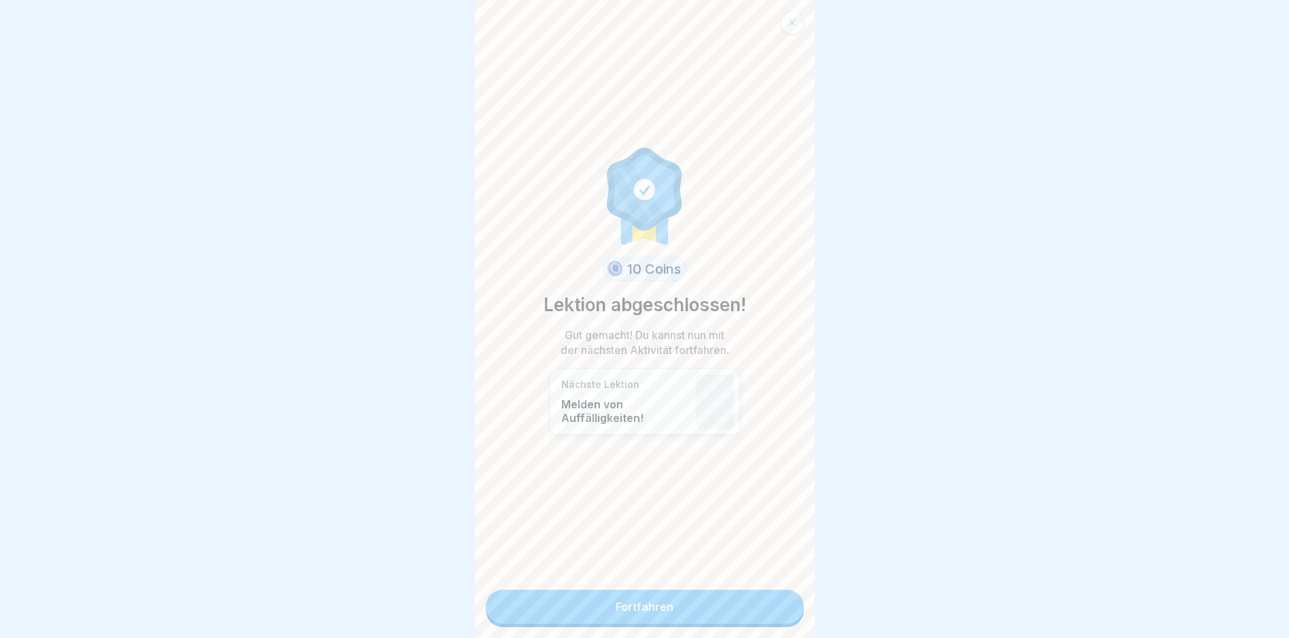
click at [706, 614] on link "Fortfahren" at bounding box center [645, 607] width 318 height 34
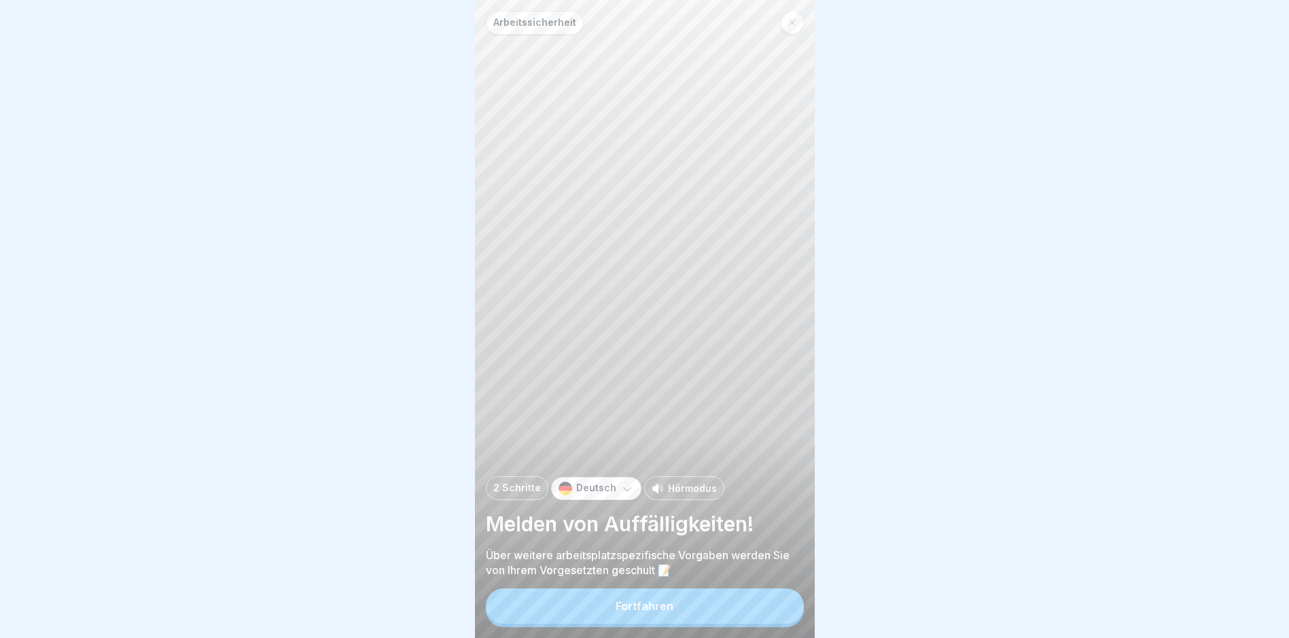
click at [626, 612] on div "Fortfahren" at bounding box center [645, 606] width 58 height 12
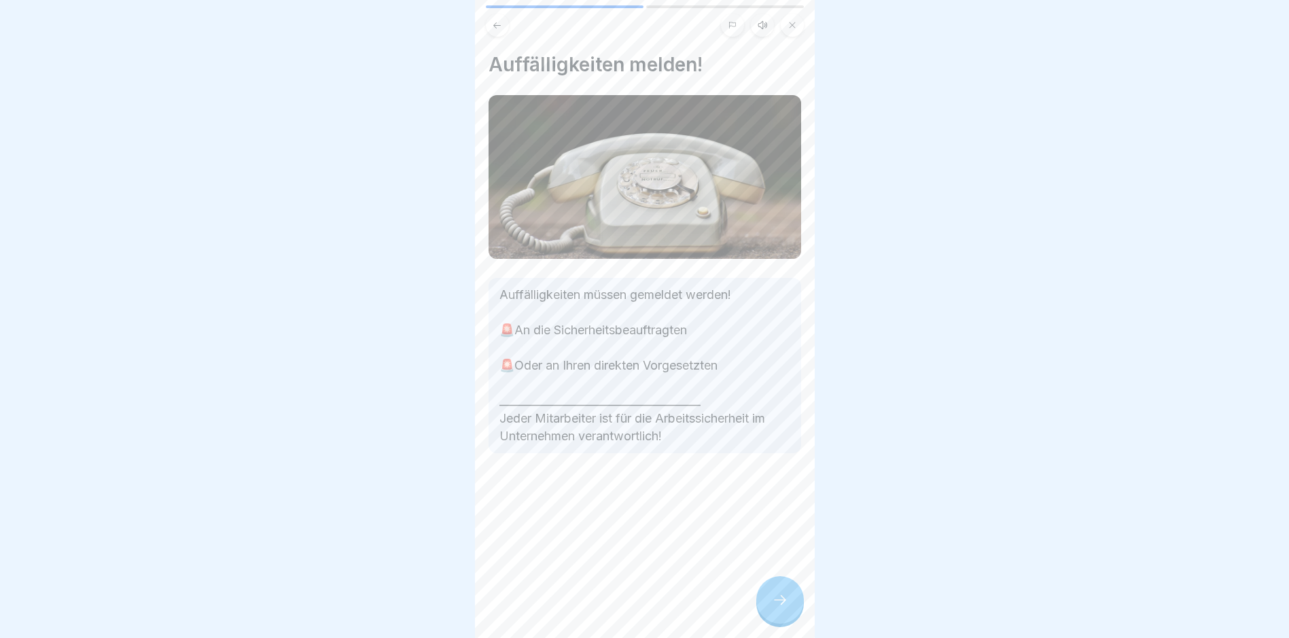
click at [791, 634] on div "Auffälligkeiten melden! Auffälligkeiten müssen gemeldet werden! 🚨An die Sicherh…" at bounding box center [645, 319] width 340 height 638
click at [789, 619] on div at bounding box center [780, 600] width 48 height 48
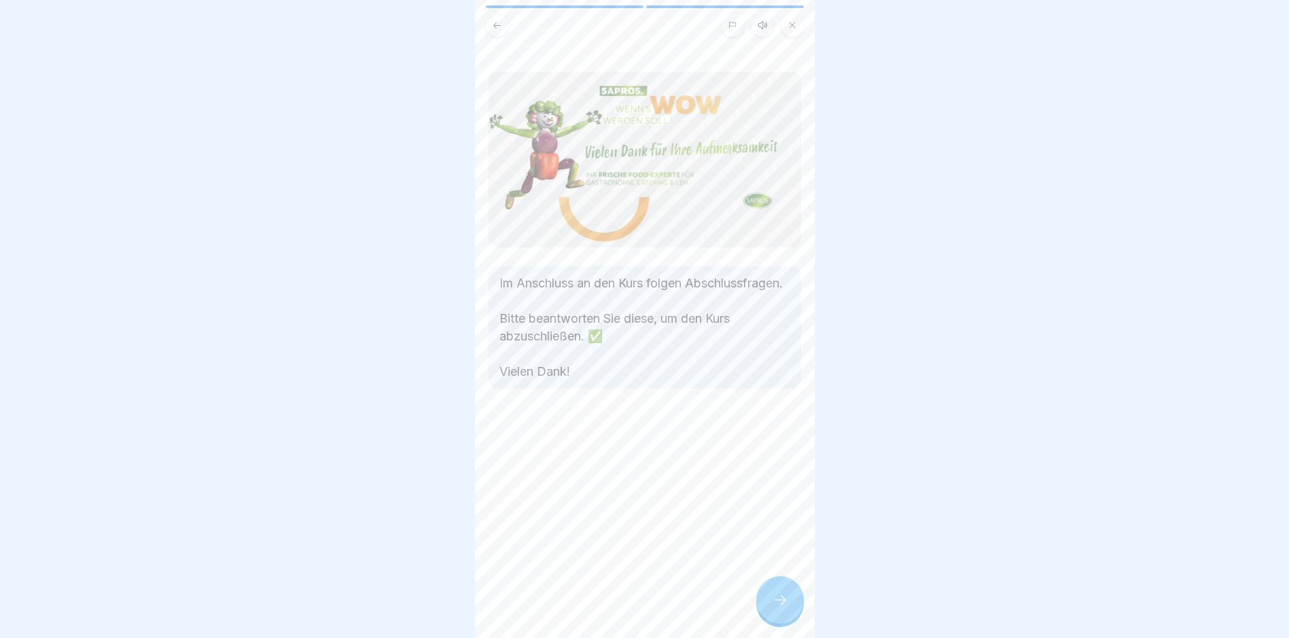
click at [789, 619] on div at bounding box center [780, 600] width 48 height 48
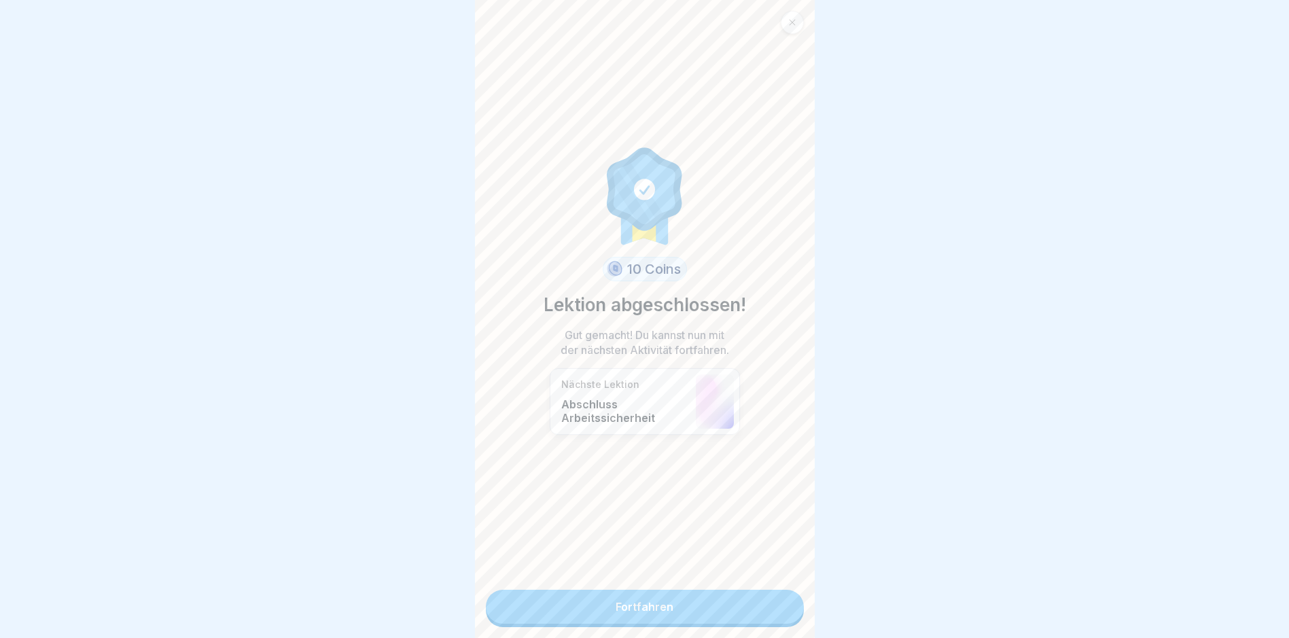
click at [789, 619] on link "Fortfahren" at bounding box center [645, 607] width 318 height 34
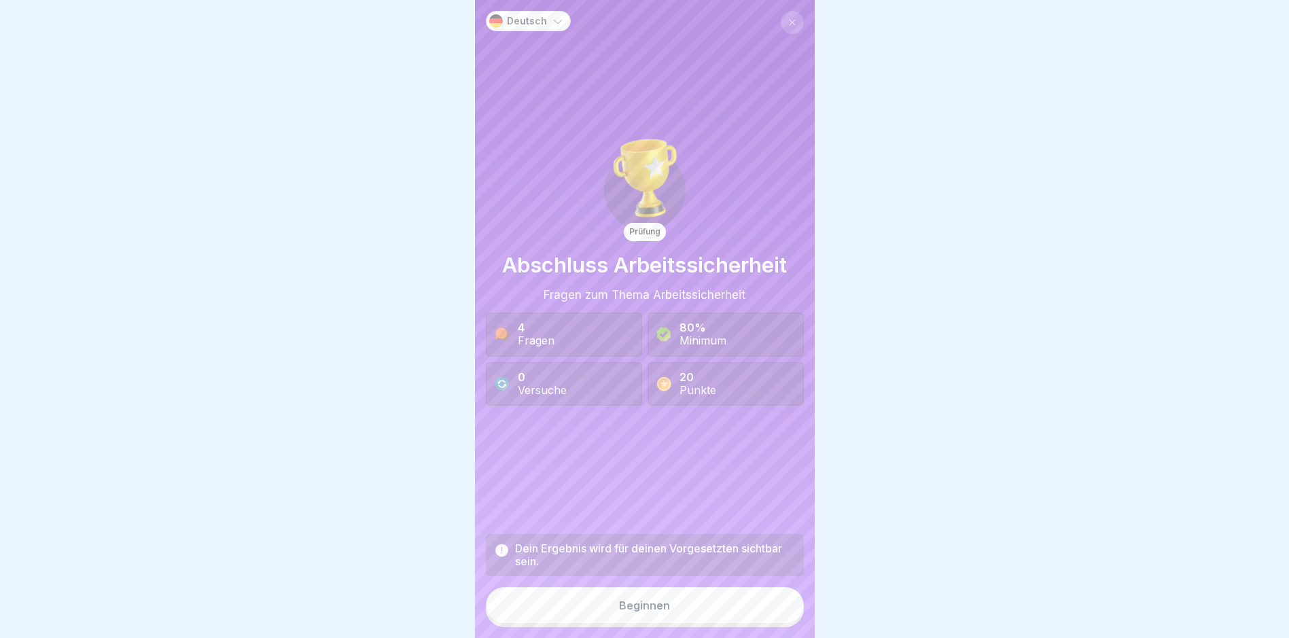
click at [767, 619] on button "Beginnen" at bounding box center [645, 605] width 318 height 37
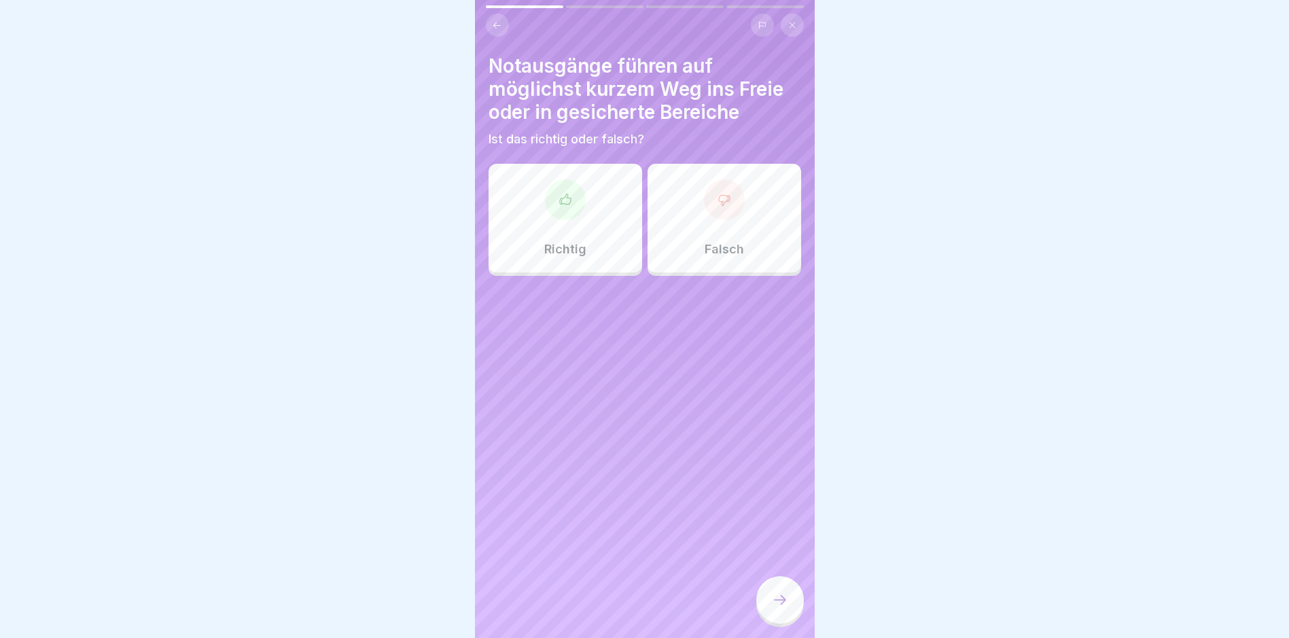
click at [594, 224] on div "Richtig" at bounding box center [566, 218] width 154 height 109
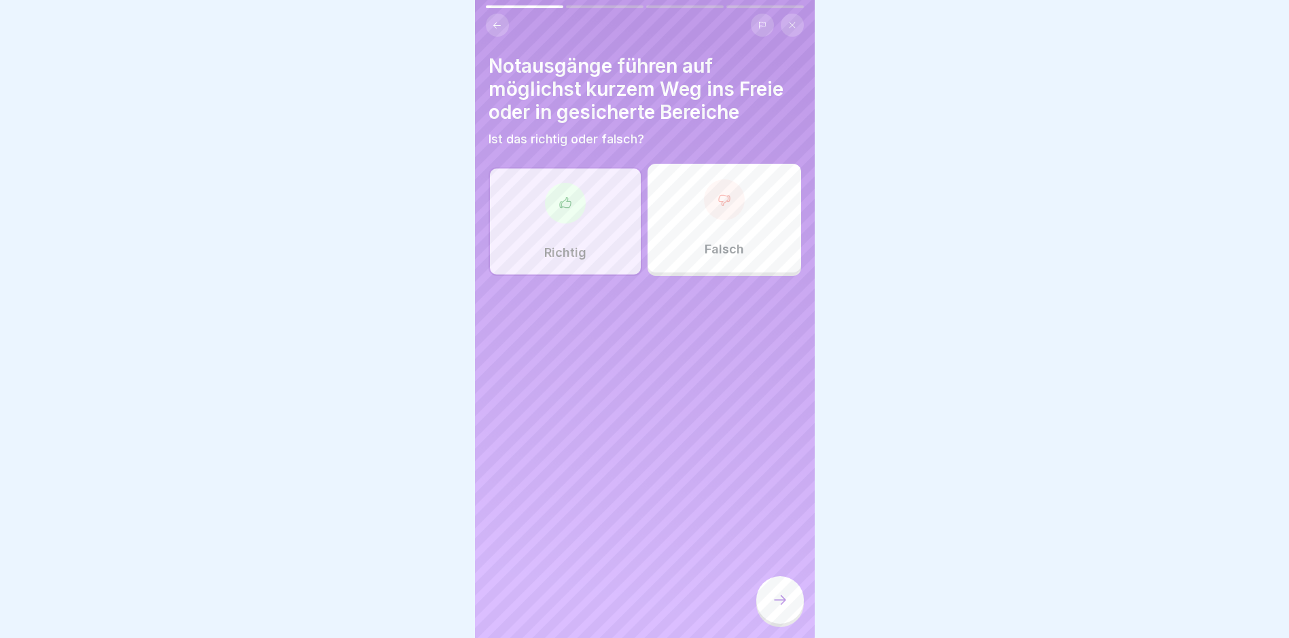
click at [797, 617] on div at bounding box center [780, 600] width 48 height 48
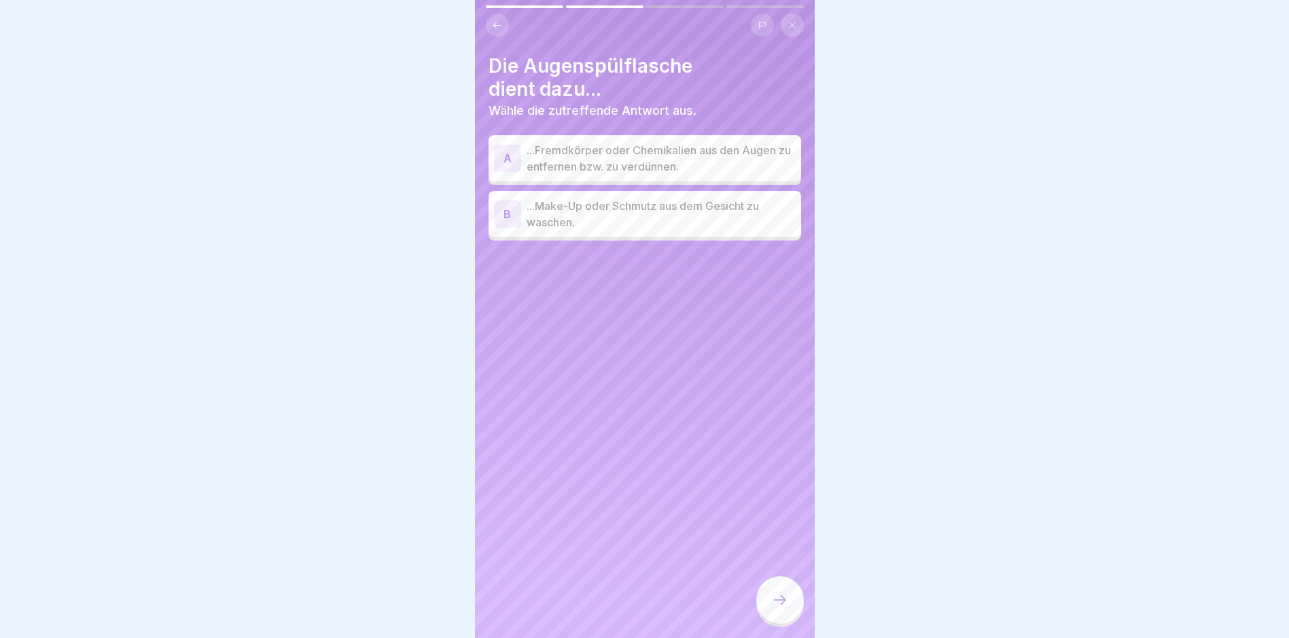
click at [575, 168] on p "...Fremdkörper oder Chemikalien aus den Augen zu entfernen bzw. zu verdünnen." at bounding box center [661, 158] width 269 height 33
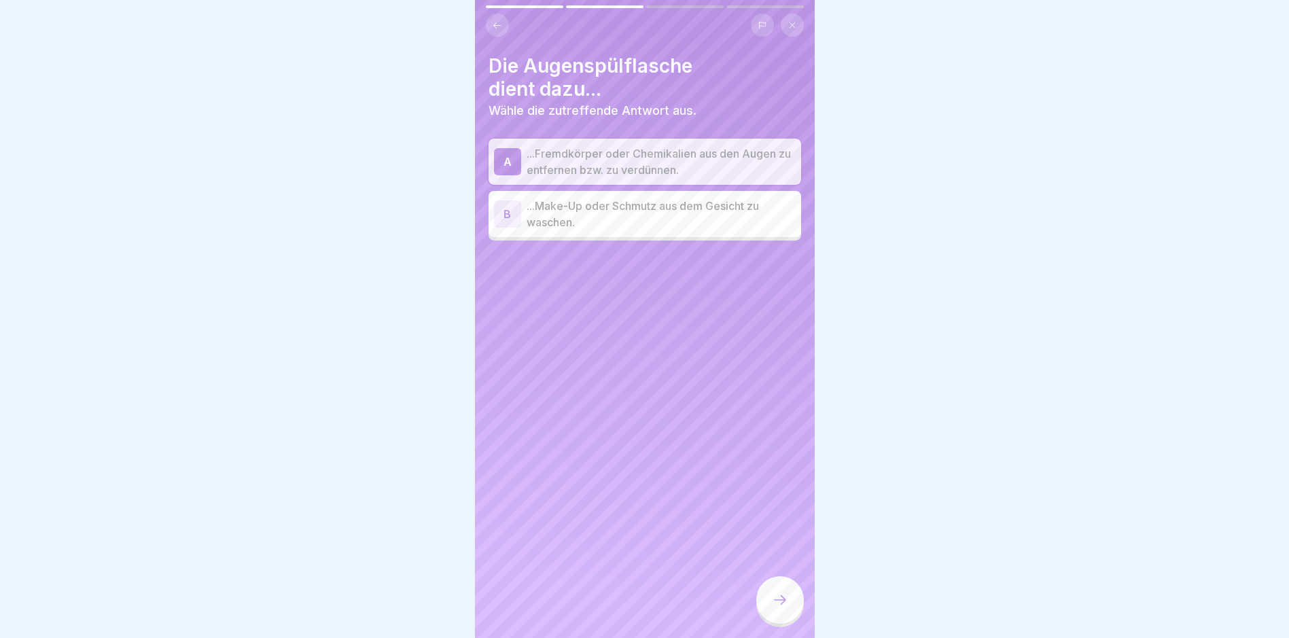
click at [777, 608] on icon at bounding box center [780, 600] width 16 height 16
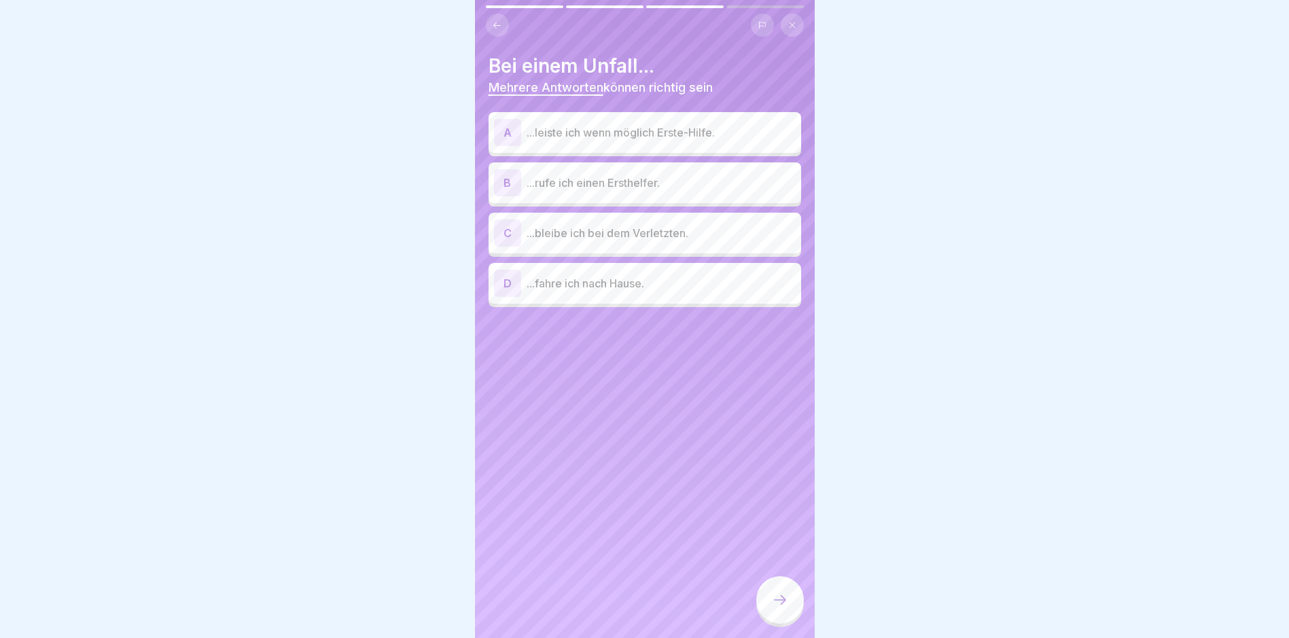
click at [633, 137] on p "...leiste ich wenn möglich Erste-Hilfe." at bounding box center [661, 132] width 269 height 16
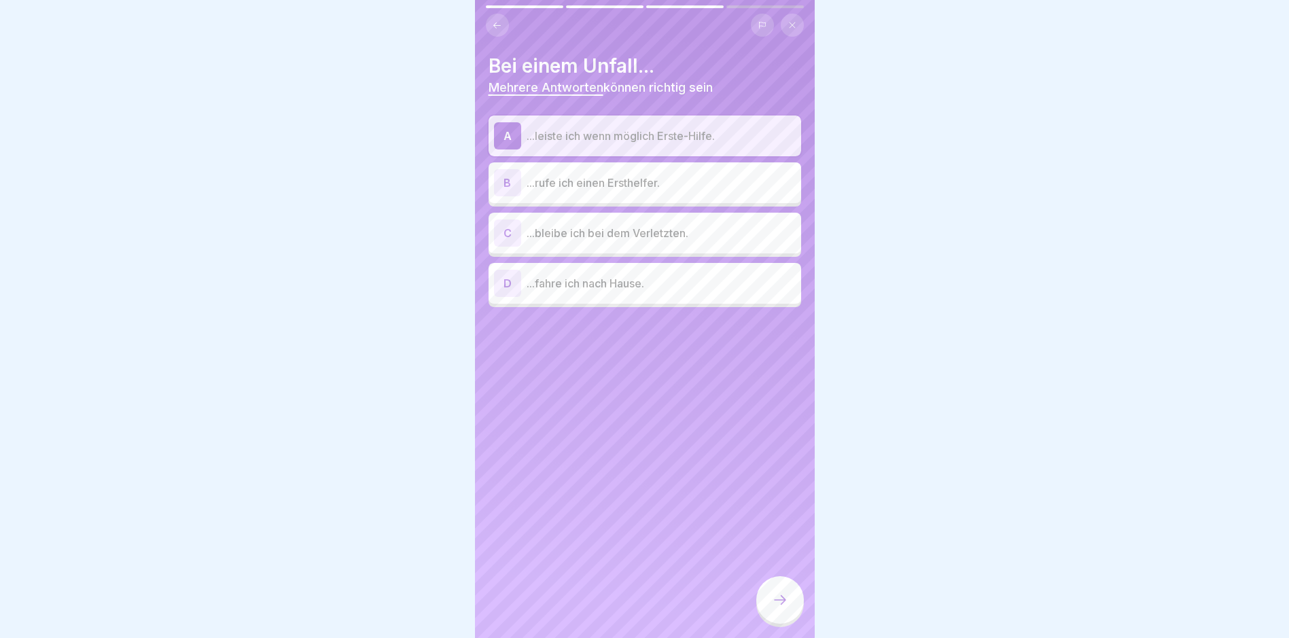
click at [634, 185] on p "...rufe ich einen Ersthelfer." at bounding box center [661, 183] width 269 height 16
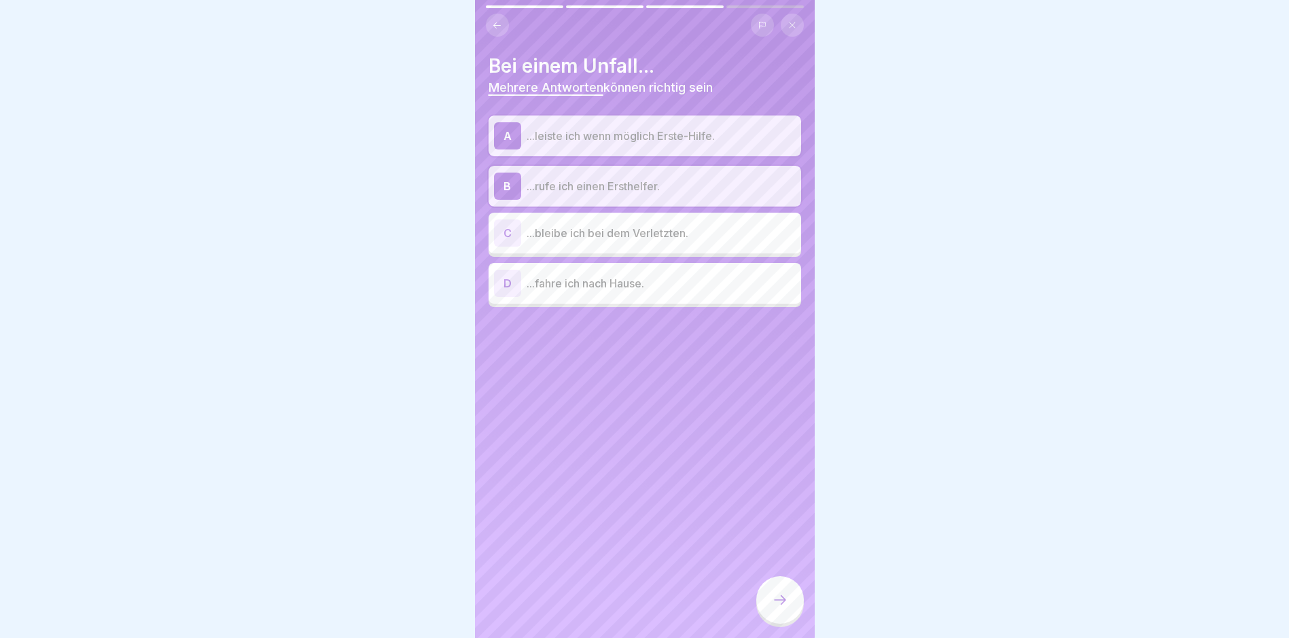
click at [660, 243] on div "C ...bleibe ich bei dem Verletzten." at bounding box center [645, 232] width 302 height 27
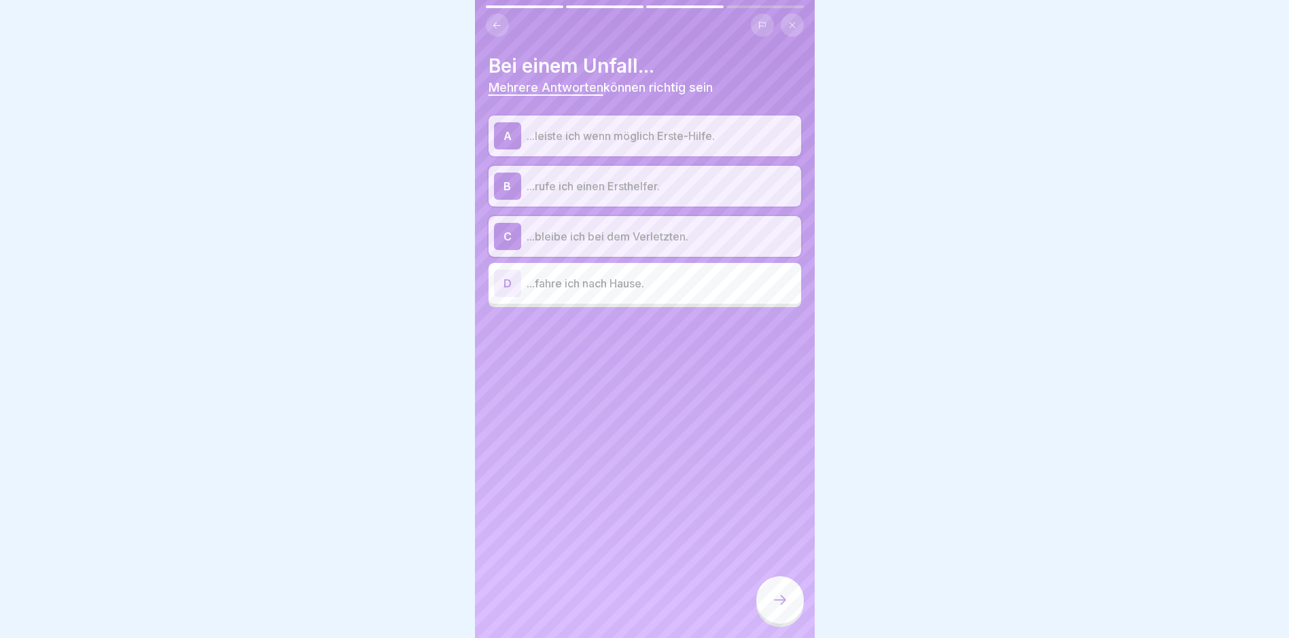
click at [779, 596] on div at bounding box center [780, 600] width 48 height 48
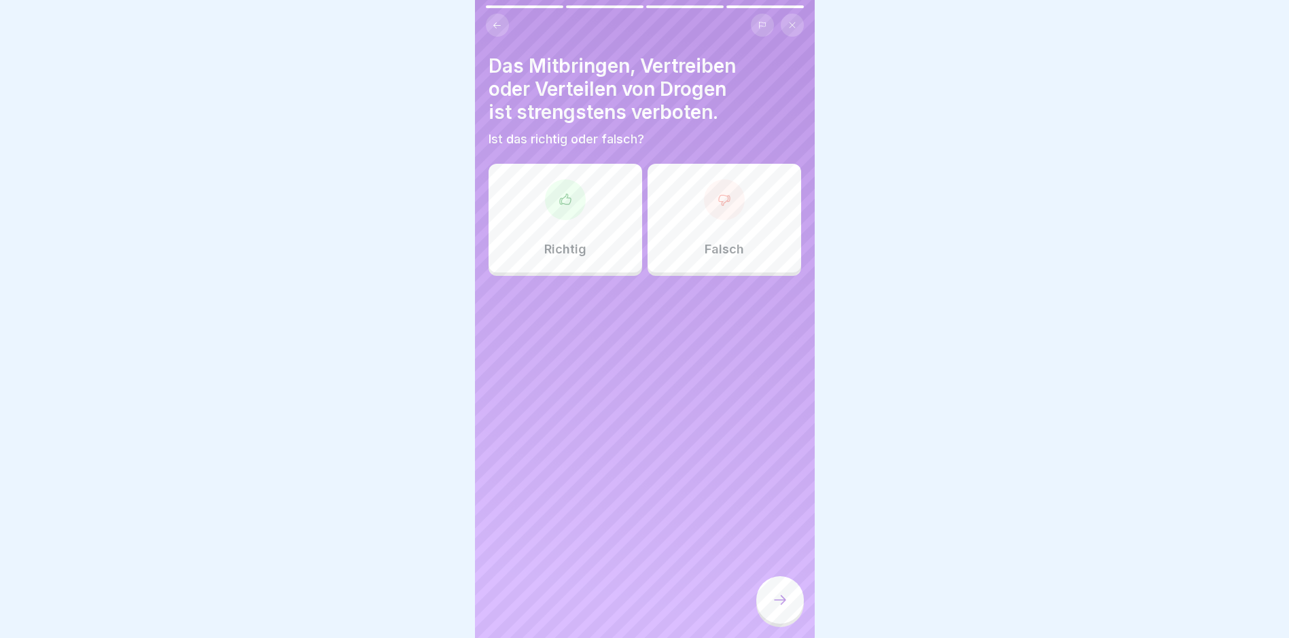
drag, startPoint x: 779, startPoint y: 595, endPoint x: 578, endPoint y: 414, distance: 270.8
click at [564, 423] on div "Deutsch Prüfung Abschluss Arbeitssicherheit Fragen zum Thema Arbeitssicherheit …" at bounding box center [645, 319] width 340 height 638
click at [579, 414] on div "Das Mitbringen, Vertreiben oder Verteilen von Drogen ist strengstens verboten. …" at bounding box center [645, 319] width 340 height 638
click at [570, 226] on div "Richtig" at bounding box center [566, 218] width 154 height 109
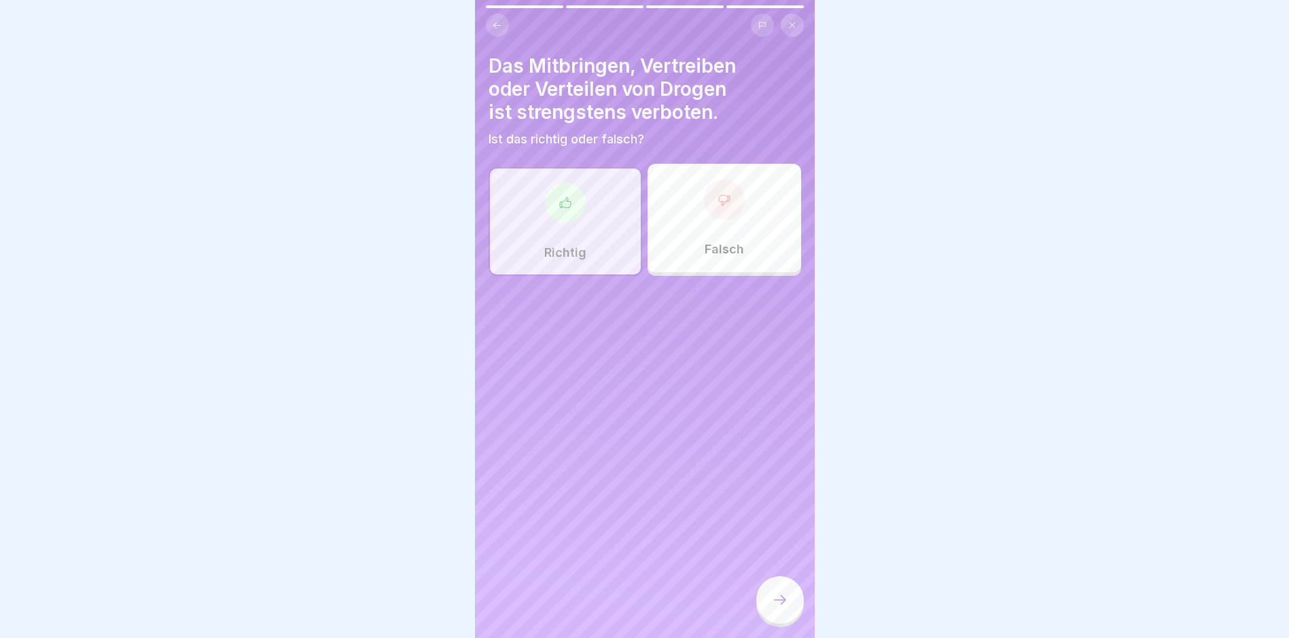
click at [775, 608] on icon at bounding box center [780, 600] width 16 height 16
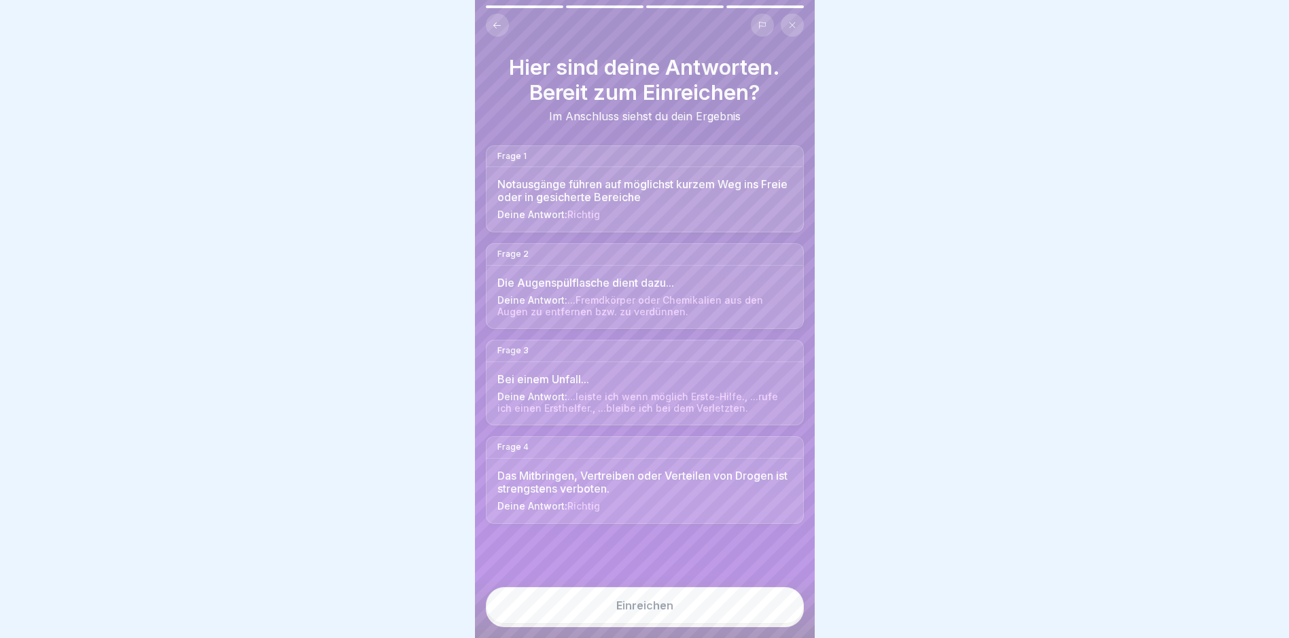
click at [728, 610] on button "Einreichen" at bounding box center [645, 605] width 318 height 37
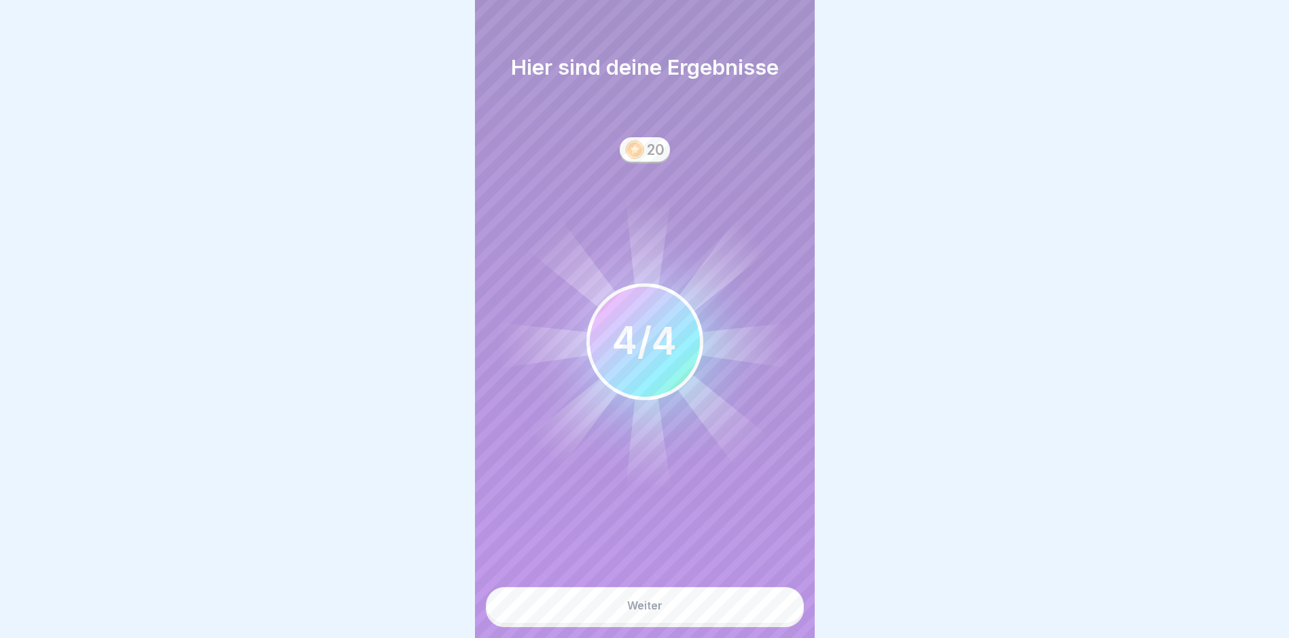
click at [725, 614] on button "Weiter" at bounding box center [645, 605] width 318 height 37
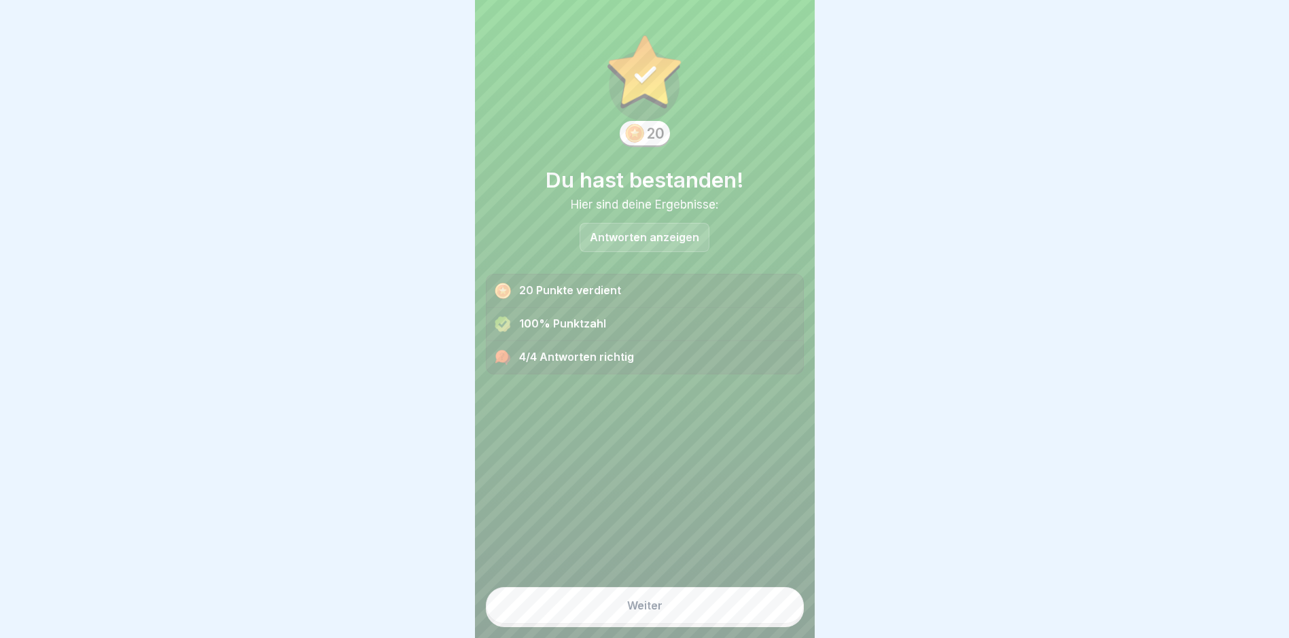
click at [724, 614] on button "Weiter" at bounding box center [645, 605] width 318 height 37
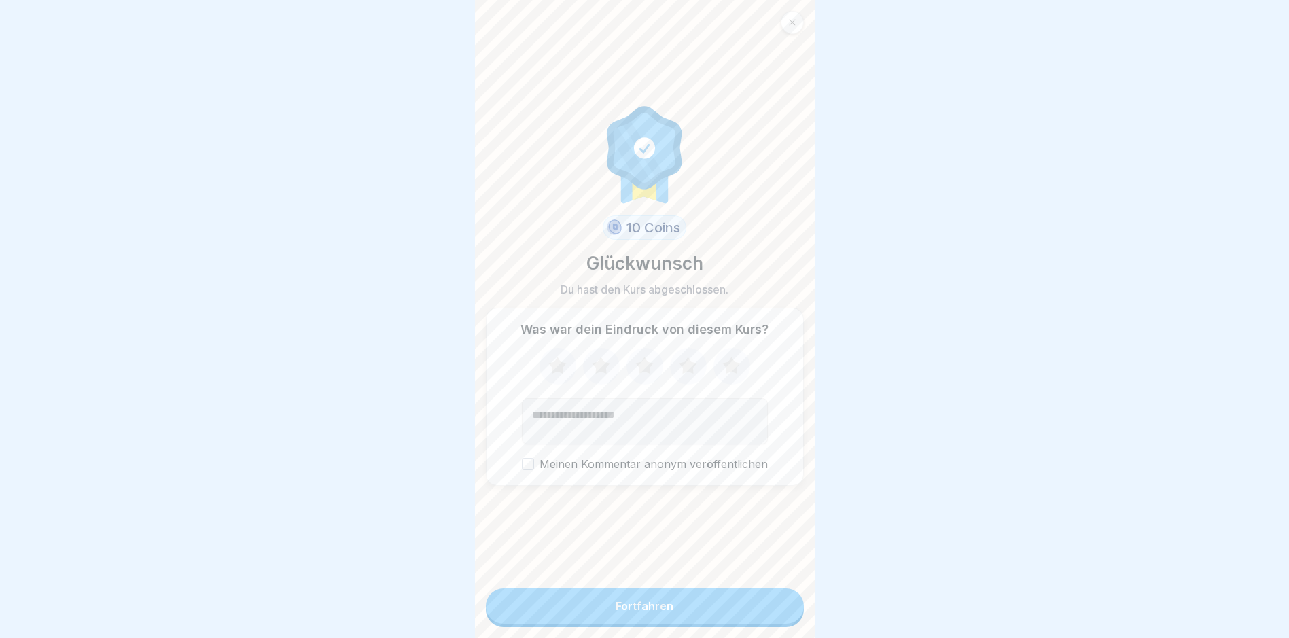
click at [724, 614] on button "Fortfahren" at bounding box center [645, 605] width 318 height 35
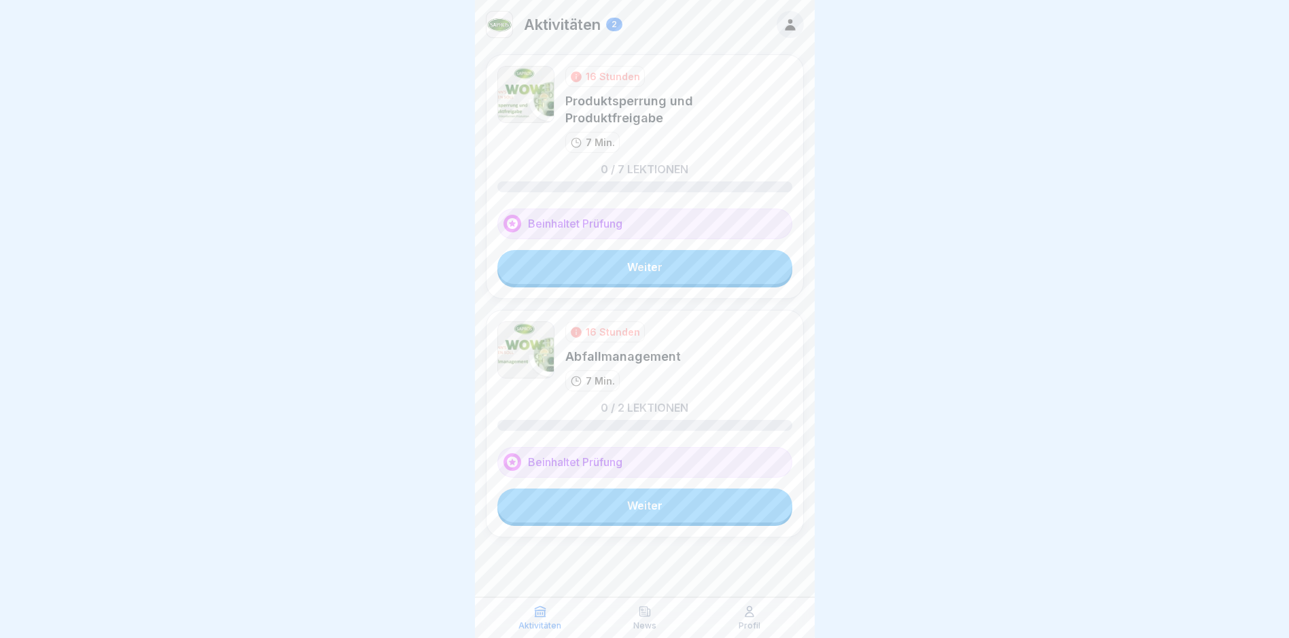
click at [667, 250] on link "Weiter" at bounding box center [644, 267] width 295 height 34
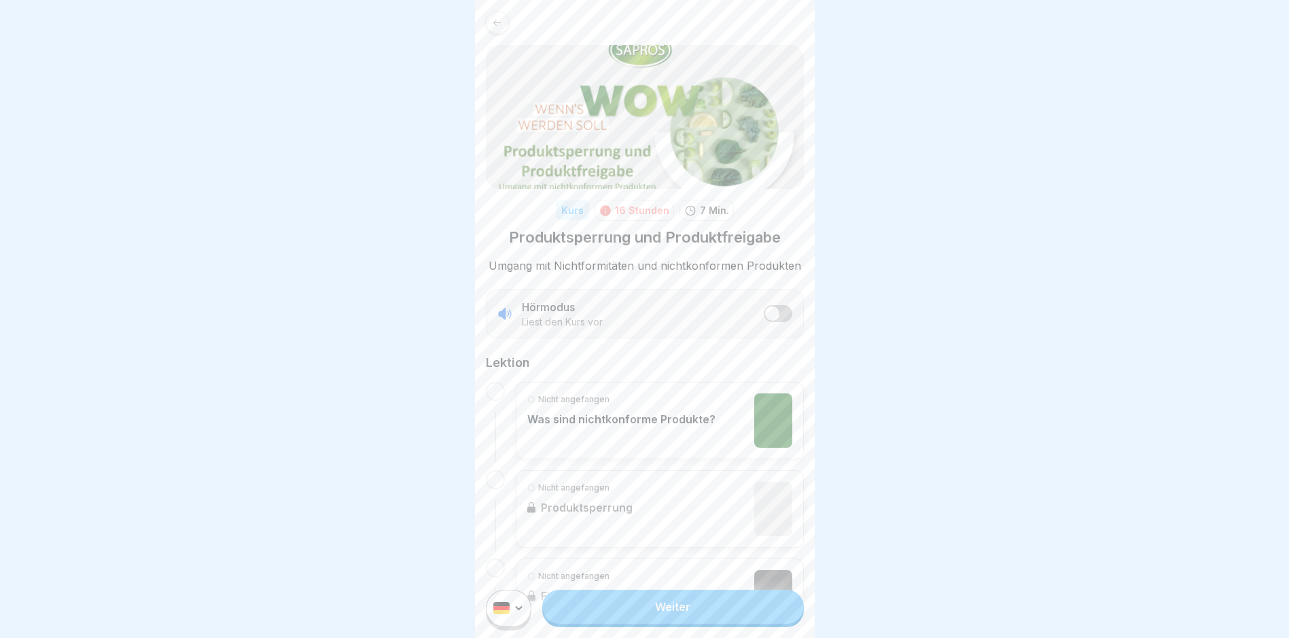
click at [656, 617] on link "Weiter" at bounding box center [672, 607] width 261 height 34
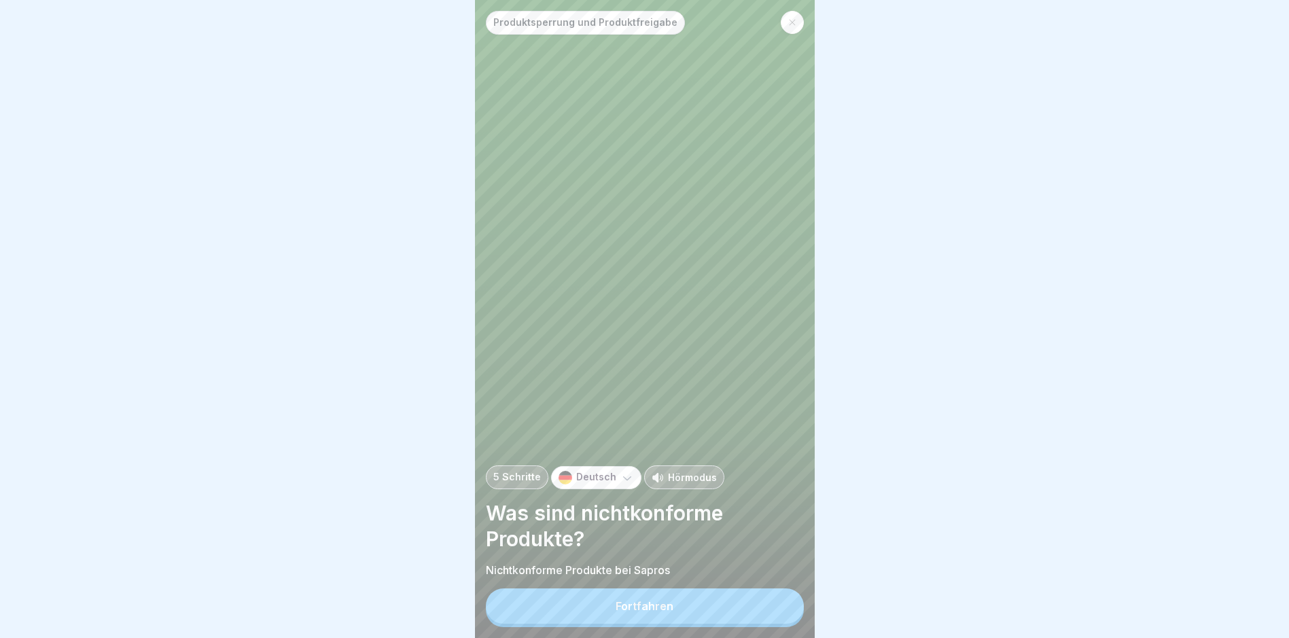
click at [643, 624] on button "Fortfahren" at bounding box center [645, 605] width 318 height 35
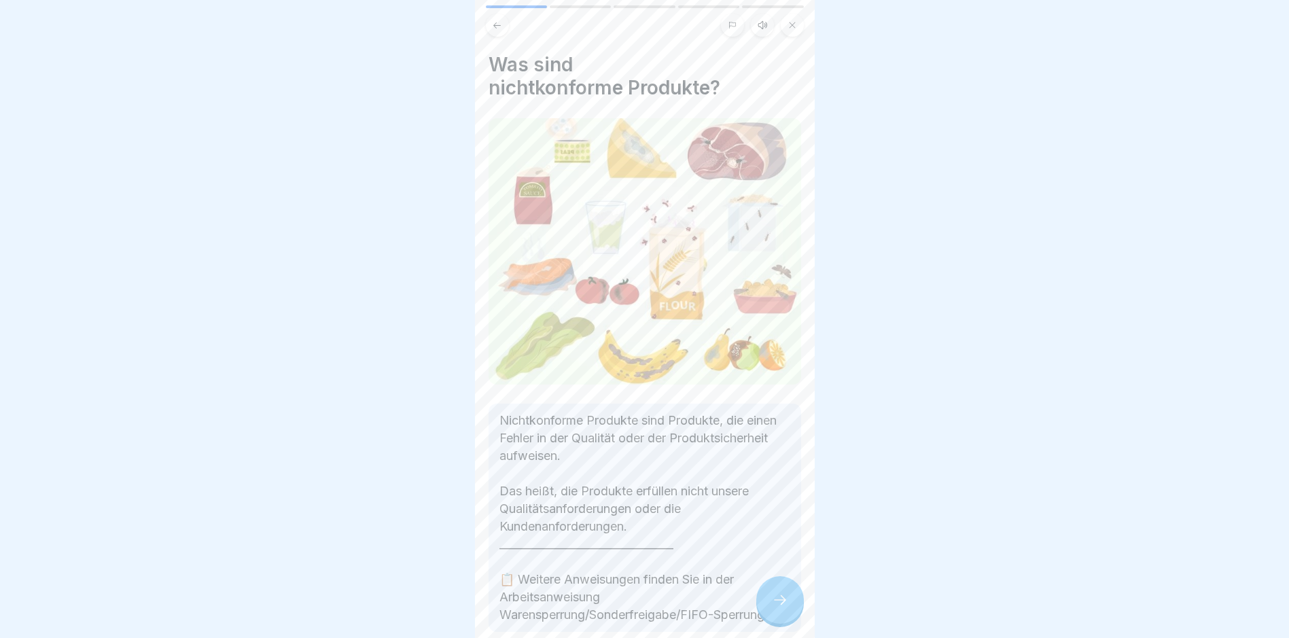
click at [778, 607] on icon at bounding box center [780, 600] width 16 height 16
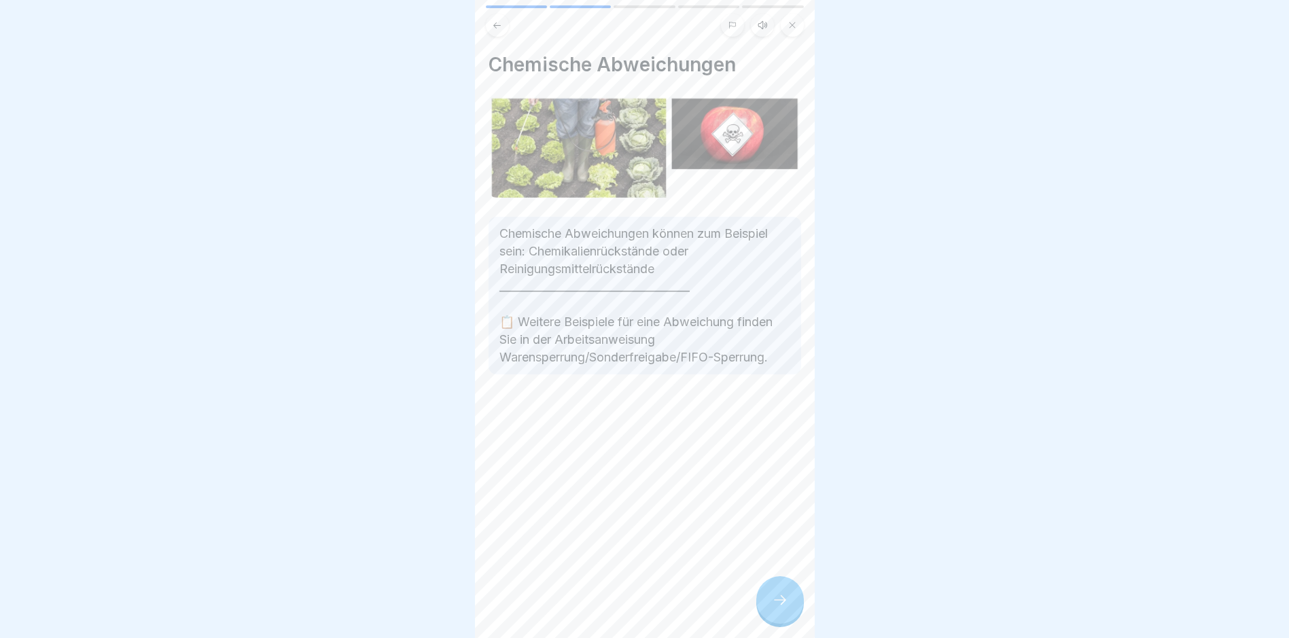
click at [778, 607] on icon at bounding box center [780, 600] width 16 height 16
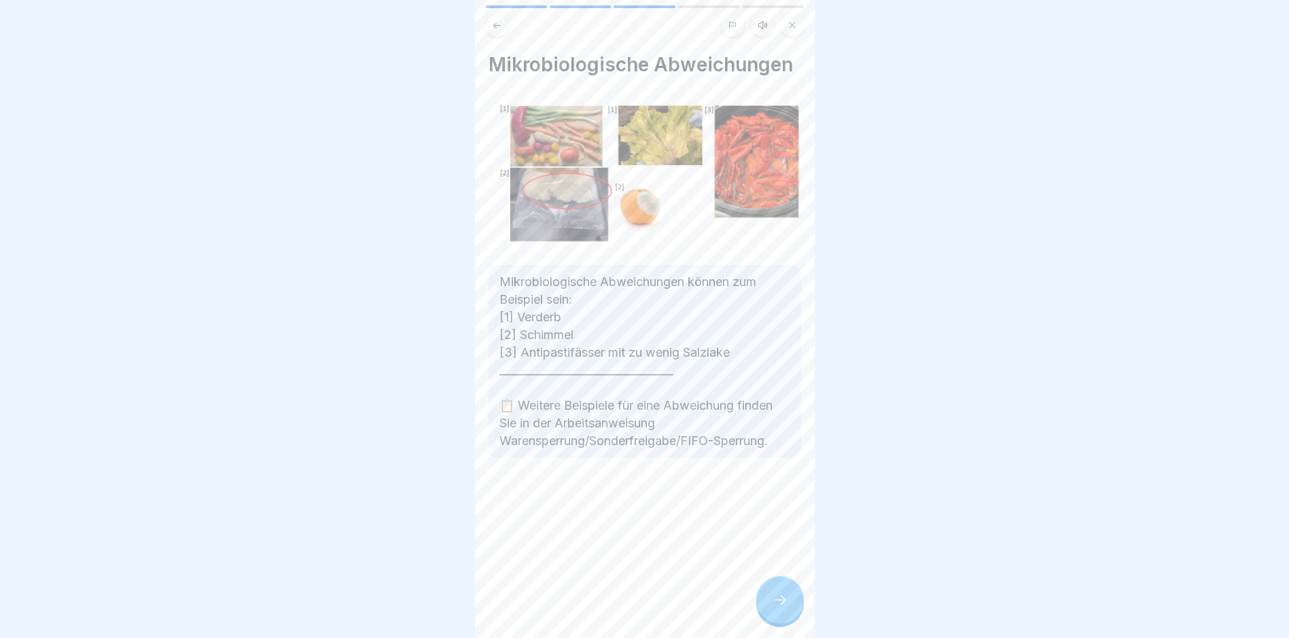
click at [778, 607] on icon at bounding box center [780, 600] width 16 height 16
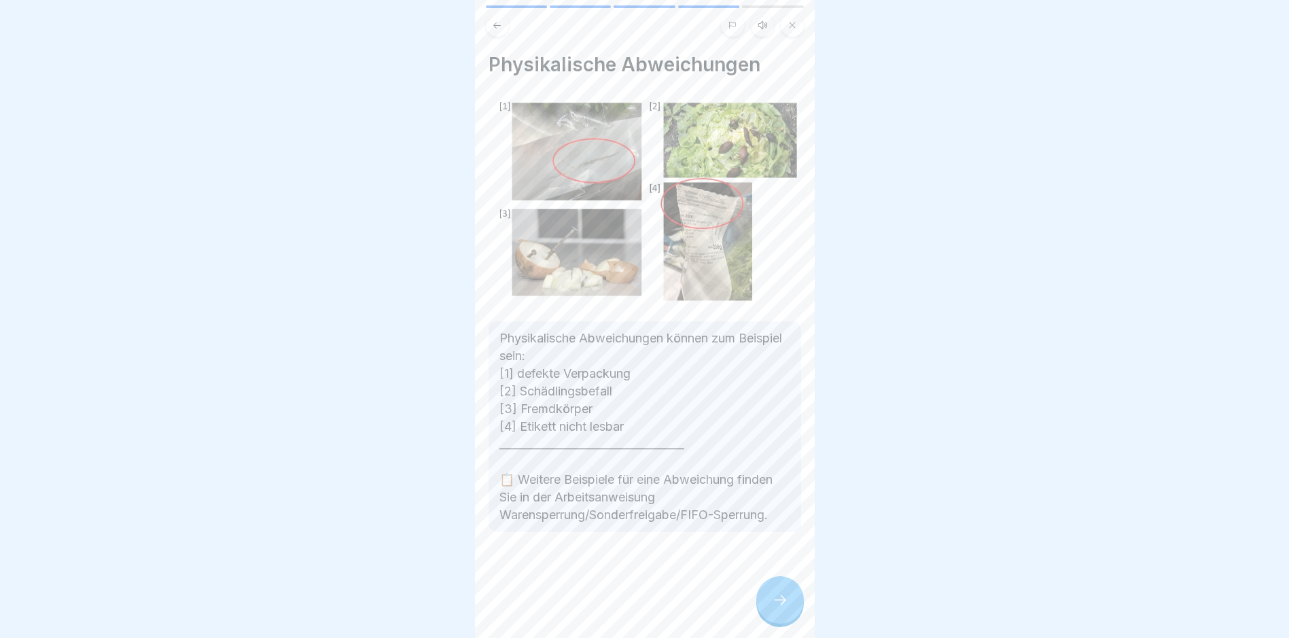
click at [778, 607] on icon at bounding box center [780, 600] width 16 height 16
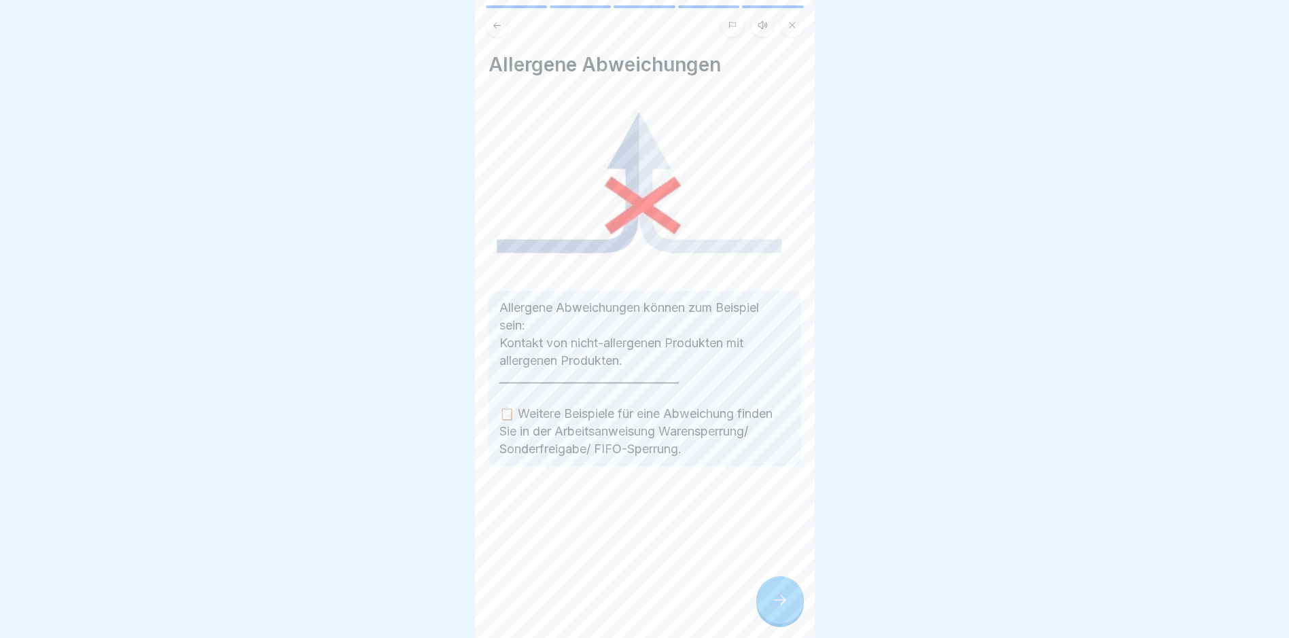
click at [778, 607] on icon at bounding box center [780, 600] width 16 height 16
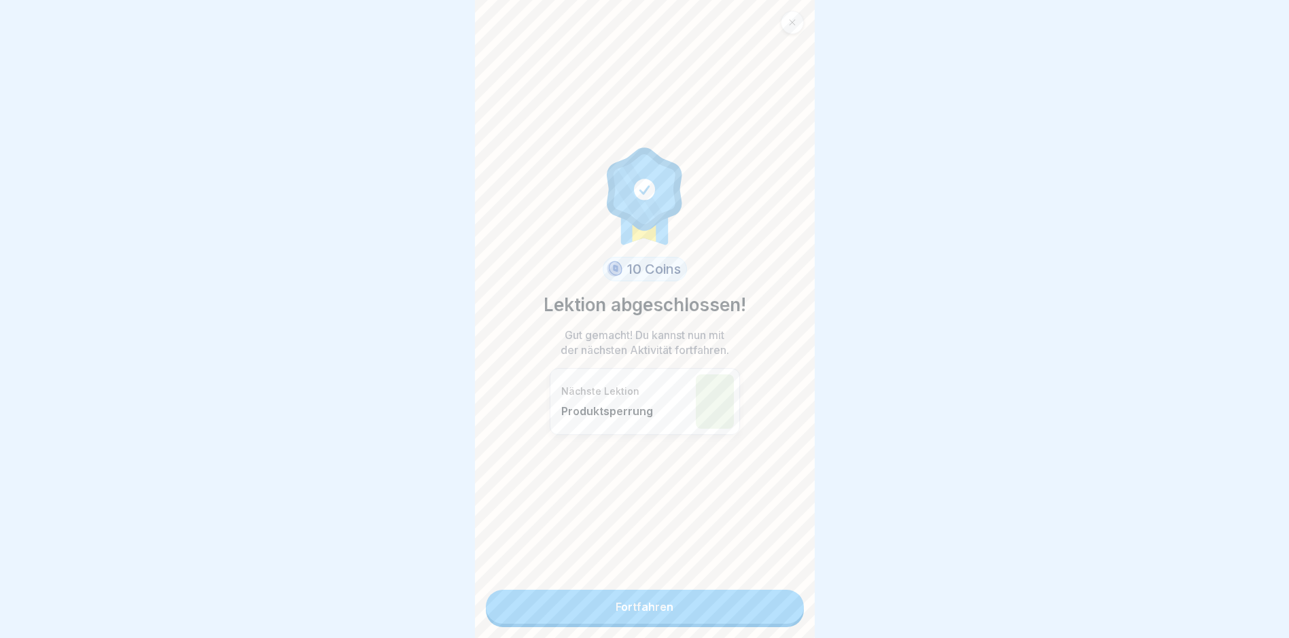
click at [730, 607] on link "Fortfahren" at bounding box center [645, 607] width 318 height 34
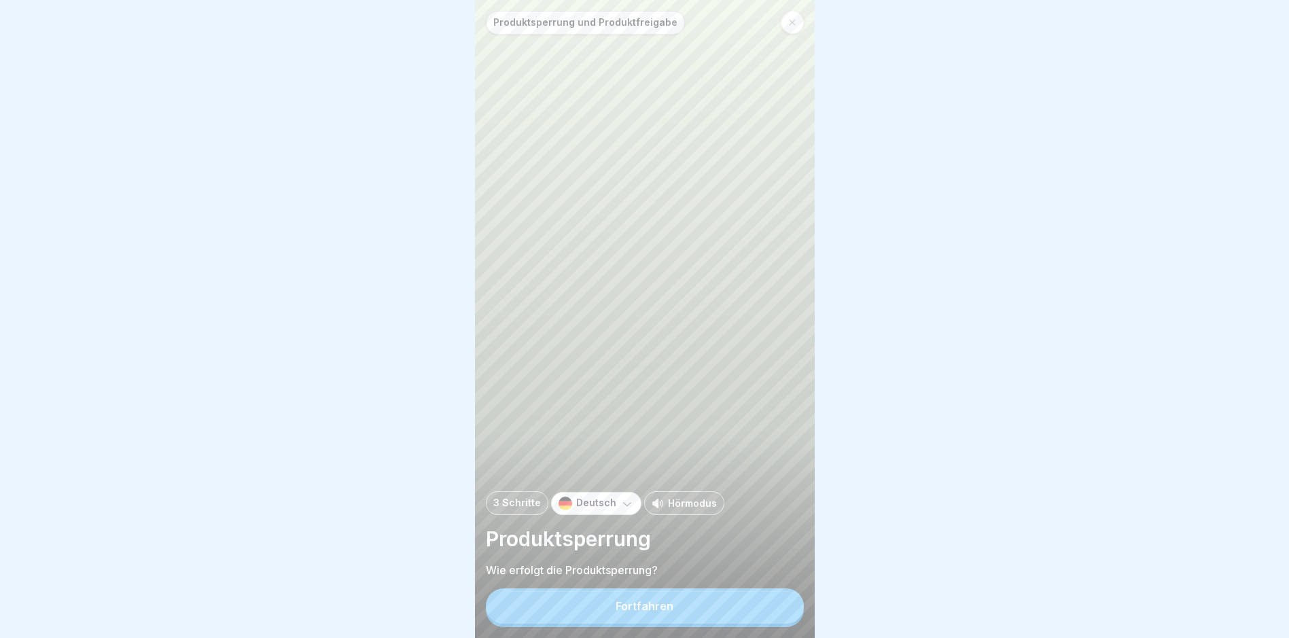
click at [705, 621] on button "Fortfahren" at bounding box center [645, 605] width 318 height 35
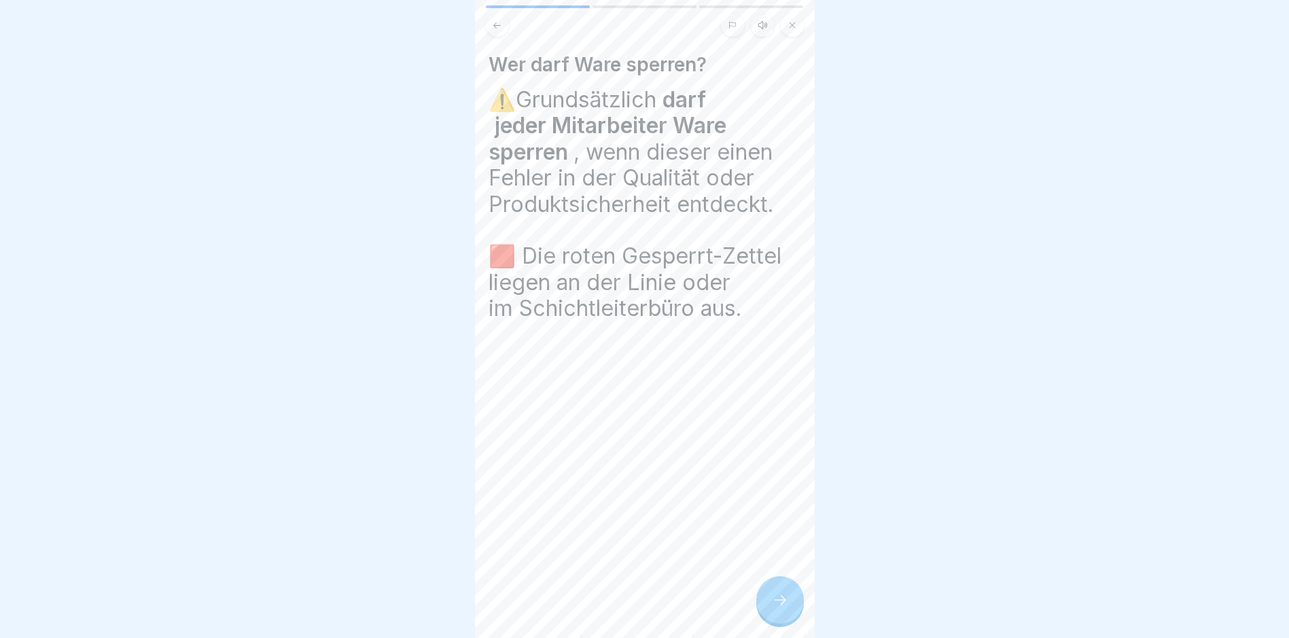
click at [783, 608] on icon at bounding box center [780, 600] width 16 height 16
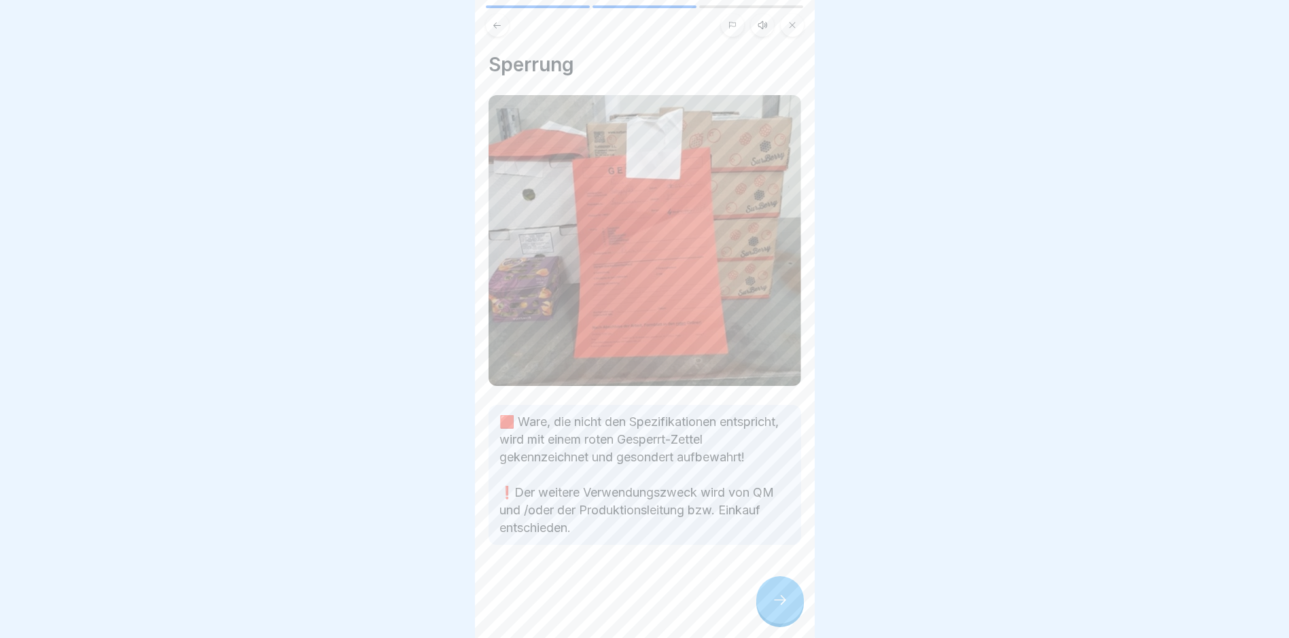
click at [783, 605] on icon at bounding box center [780, 600] width 12 height 10
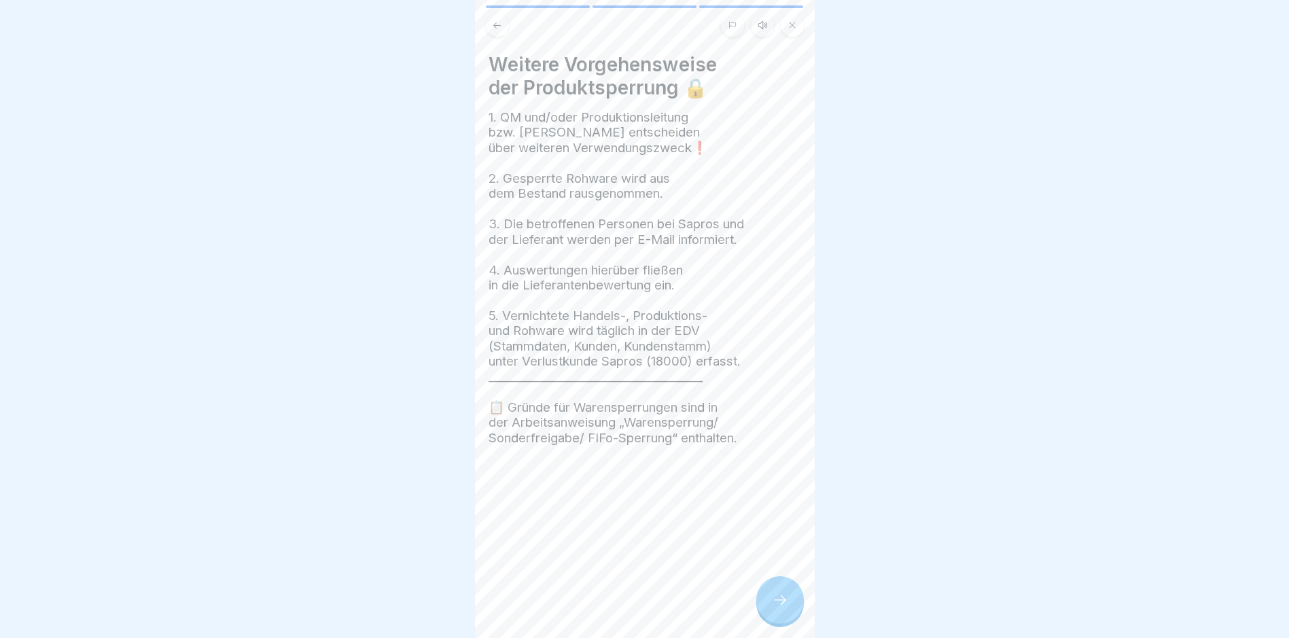
click at [783, 605] on icon at bounding box center [780, 600] width 12 height 10
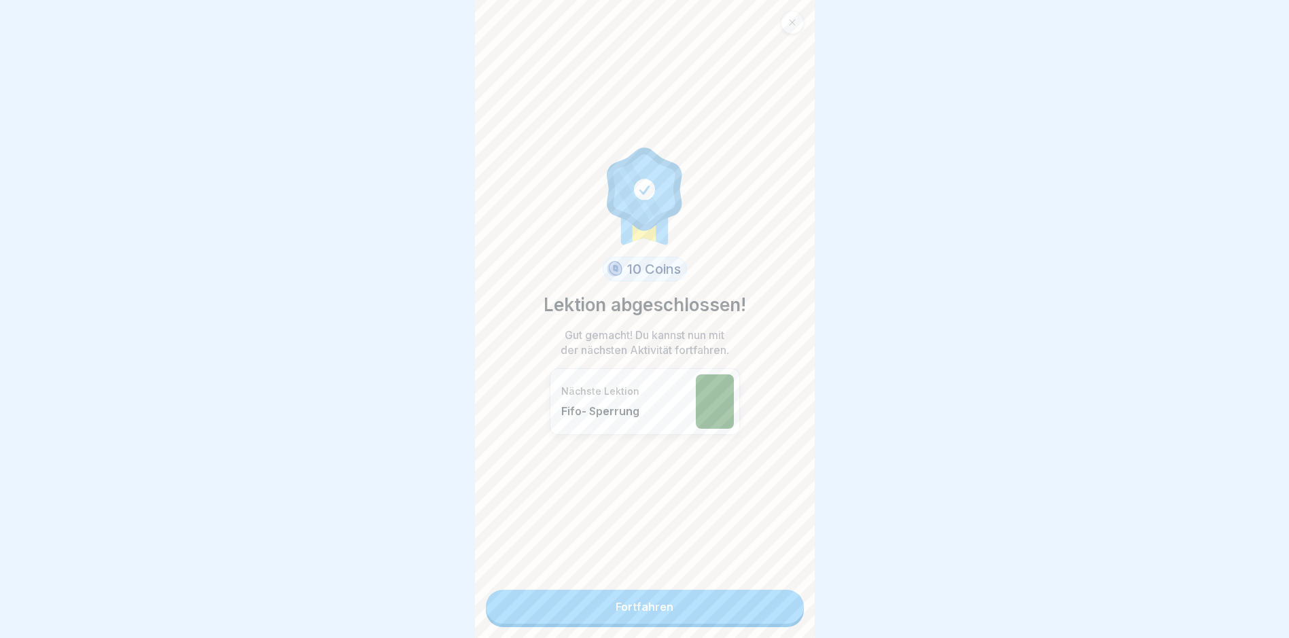
click at [783, 613] on link "Fortfahren" at bounding box center [645, 607] width 318 height 34
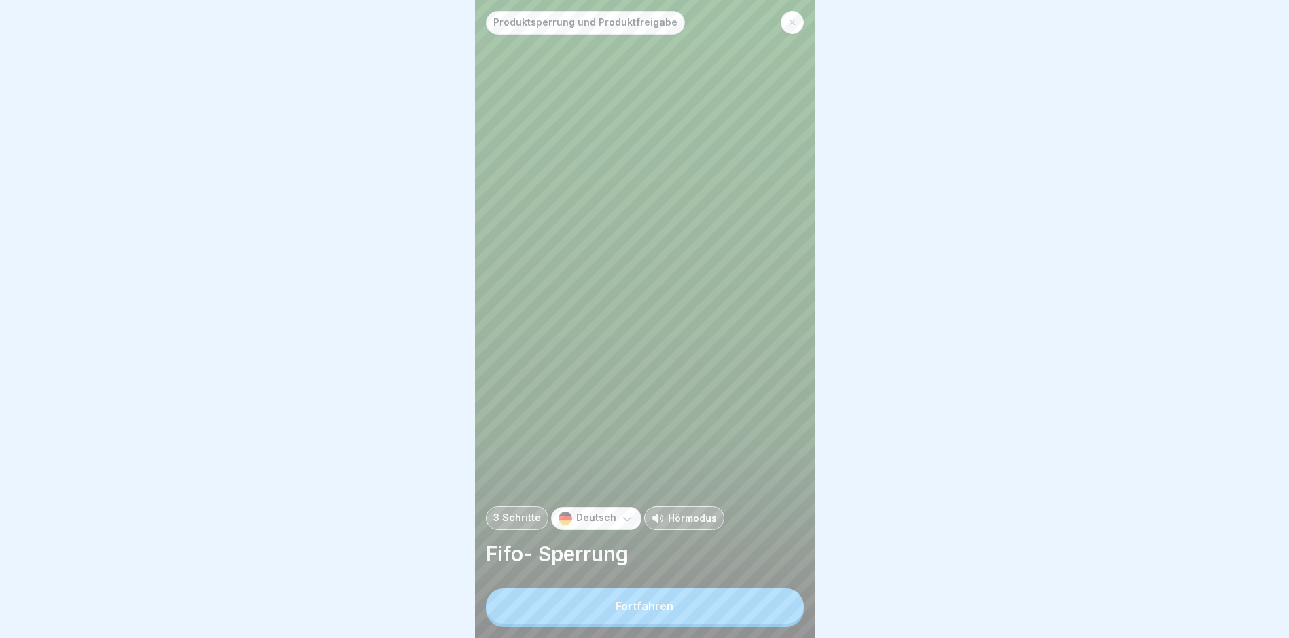
click at [745, 613] on button "Fortfahren" at bounding box center [645, 605] width 318 height 35
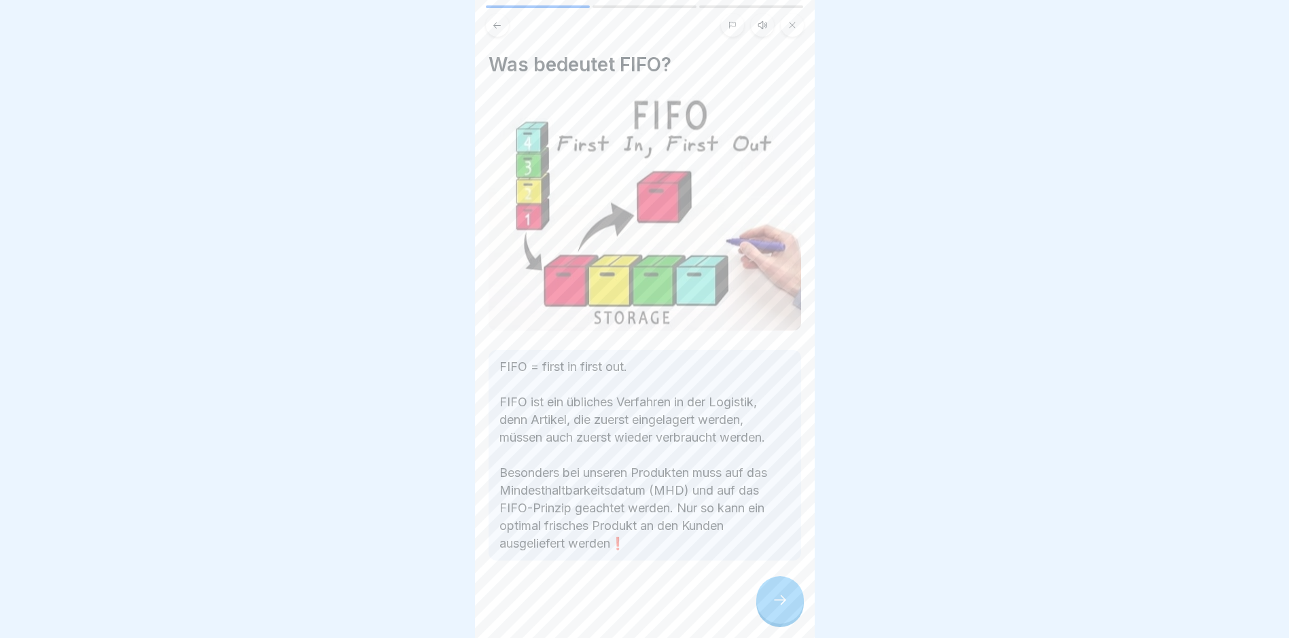
click at [784, 605] on icon at bounding box center [780, 600] width 12 height 10
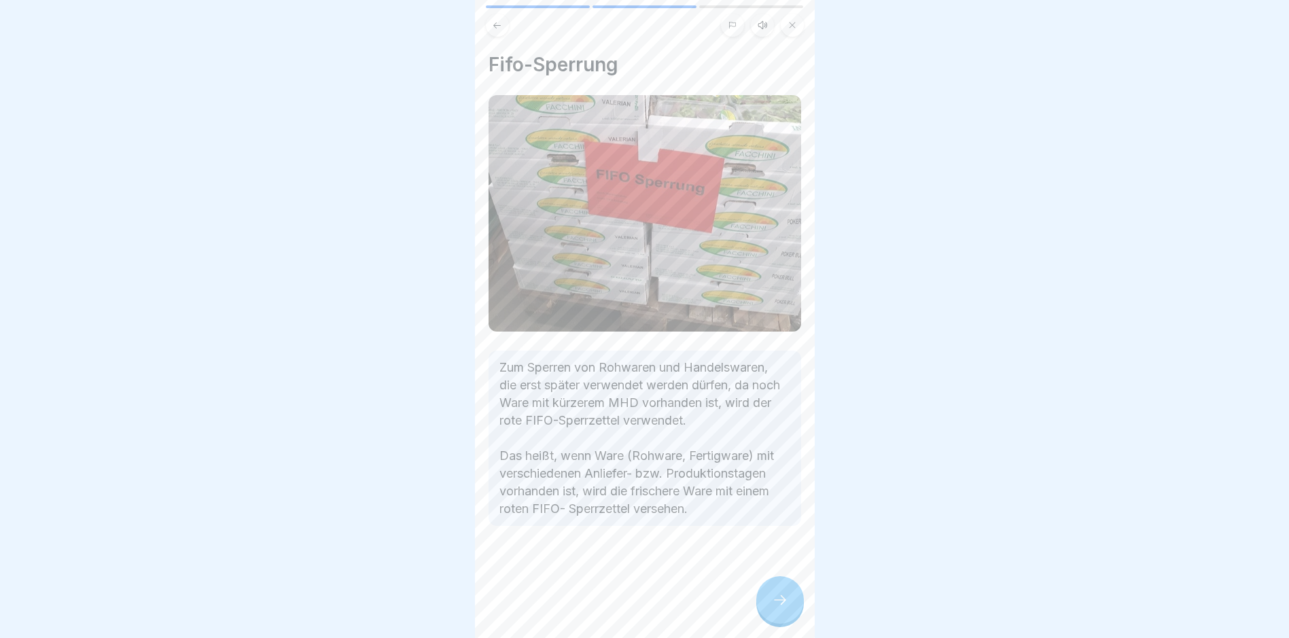
click at [784, 605] on icon at bounding box center [780, 600] width 12 height 10
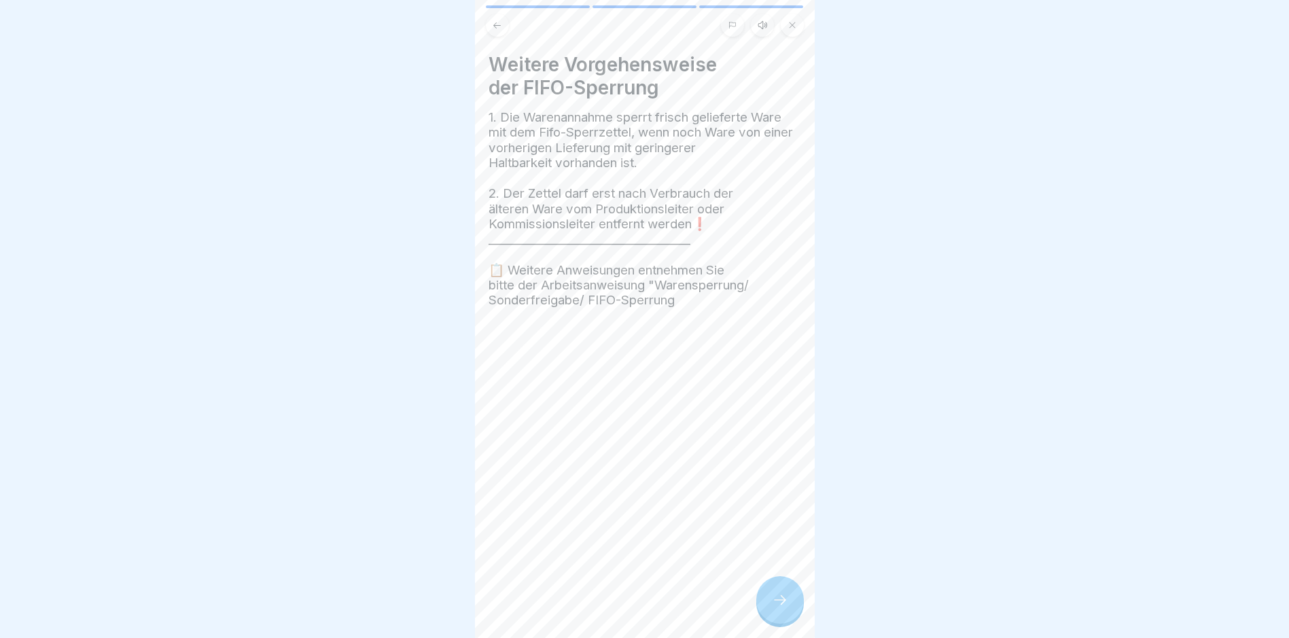
click at [784, 605] on icon at bounding box center [780, 600] width 12 height 10
click at [825, 611] on link "Fortfahren" at bounding box center [984, 607] width 318 height 34
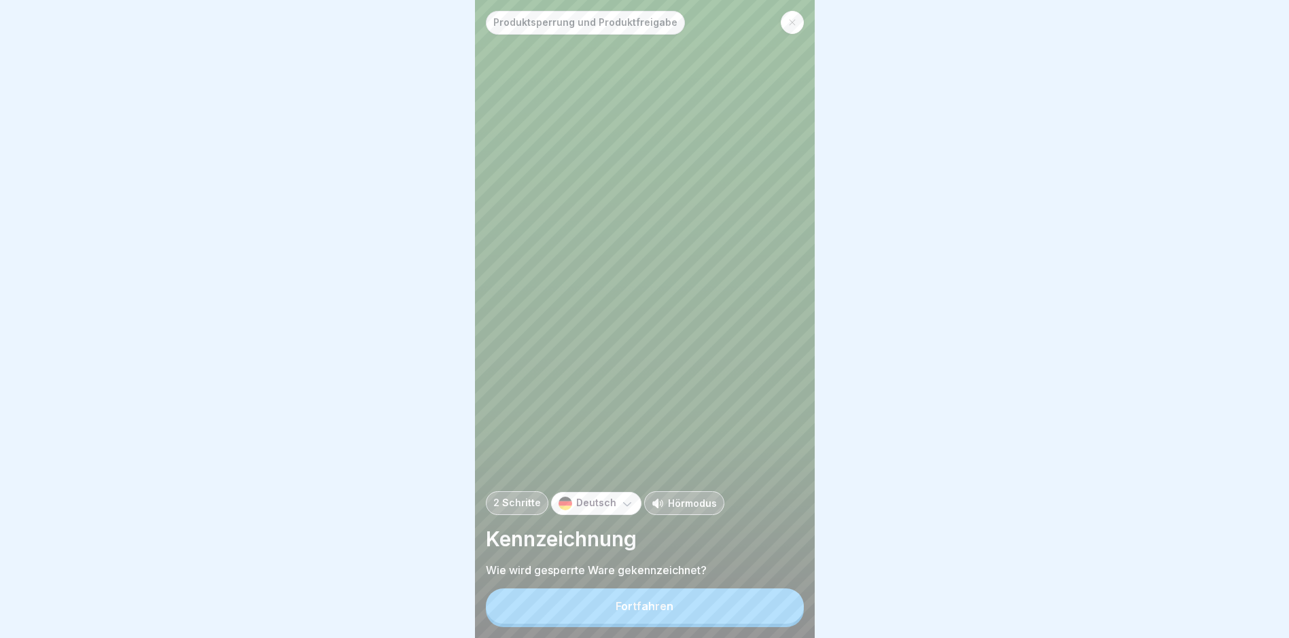
click at [770, 611] on button "Fortfahren" at bounding box center [645, 605] width 318 height 35
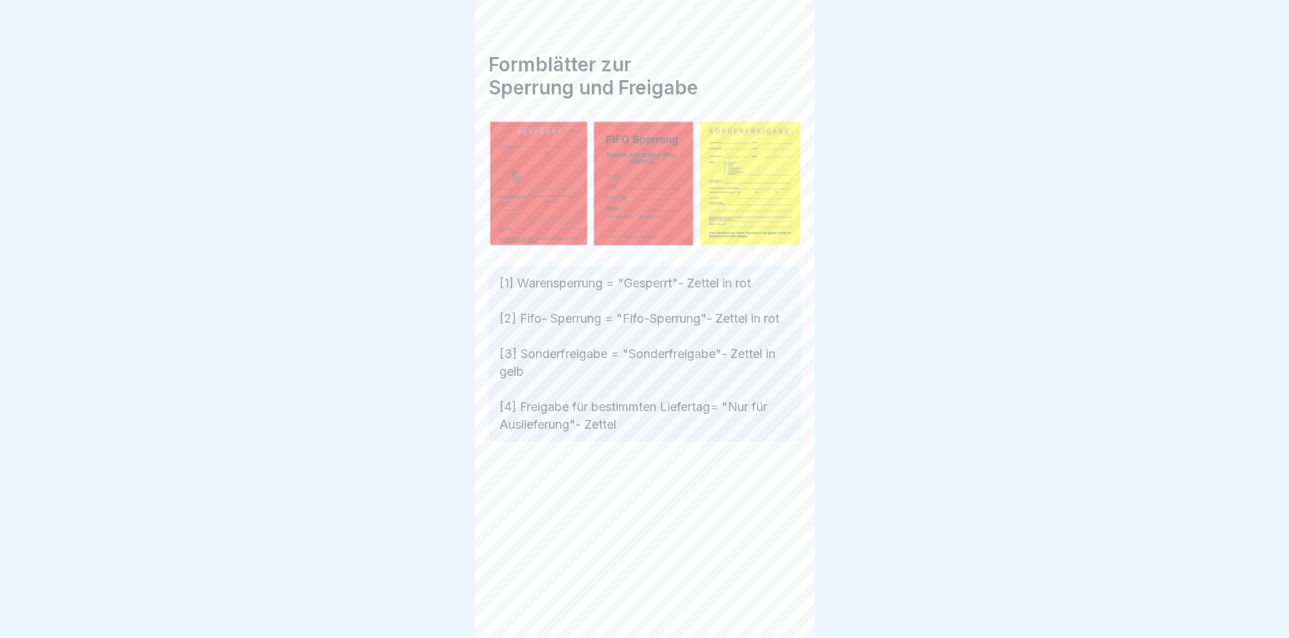
click at [770, 611] on div "Formblätter zur Sperrung und Freigabe [1] Warensperrung = "Gesperrt"- Zettel in…" at bounding box center [645, 319] width 340 height 638
click at [770, 611] on div "Produktsperrung und Produktfreigabe 2 Schritte Deutsch Hörmodus Kennzeichnung W…" at bounding box center [645, 319] width 340 height 638
click at [770, 611] on div at bounding box center [780, 600] width 48 height 48
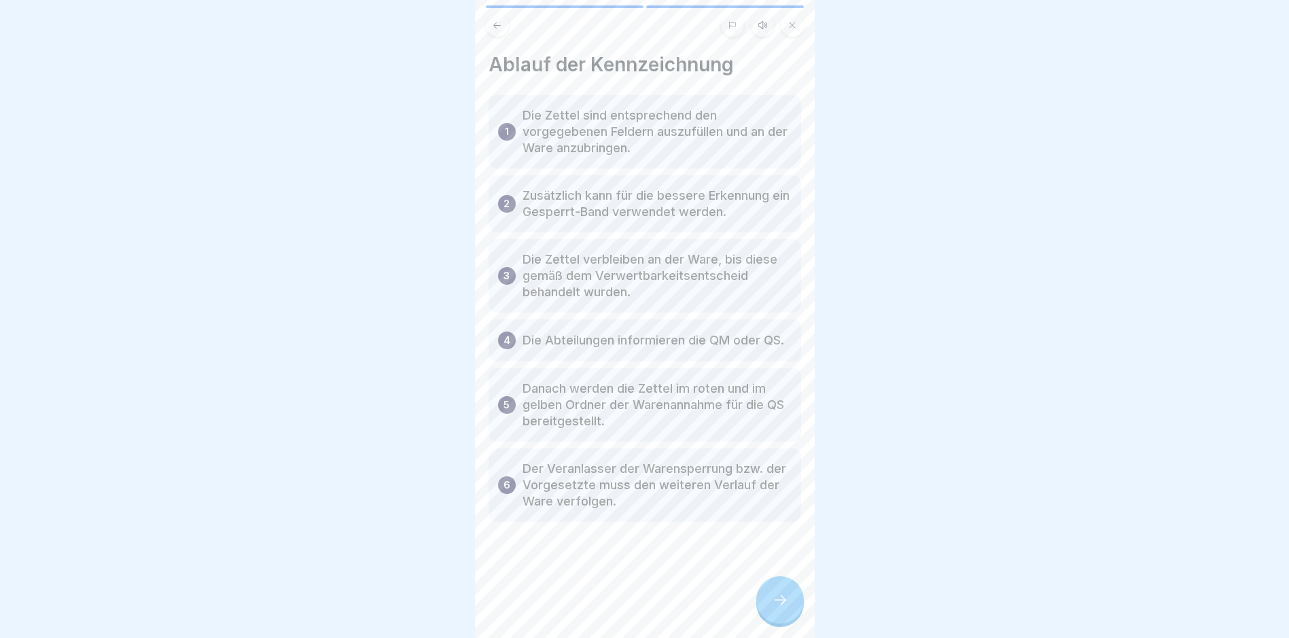
click at [770, 611] on div at bounding box center [780, 600] width 48 height 48
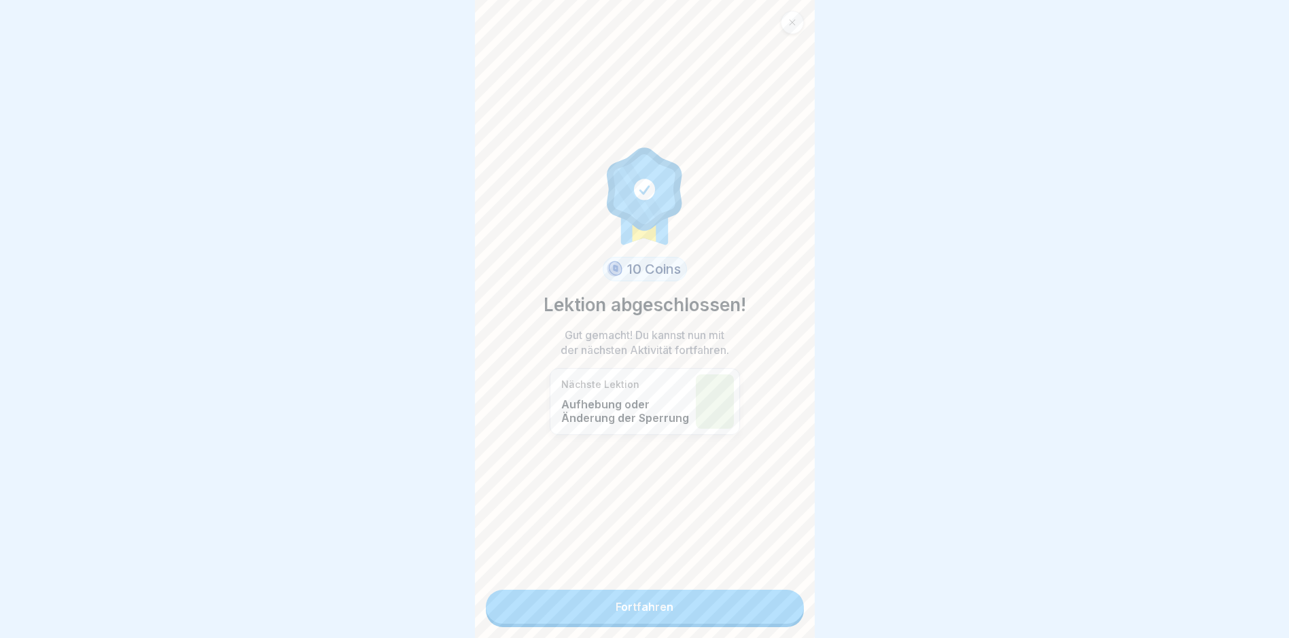
click at [770, 611] on link "Fortfahren" at bounding box center [645, 607] width 318 height 34
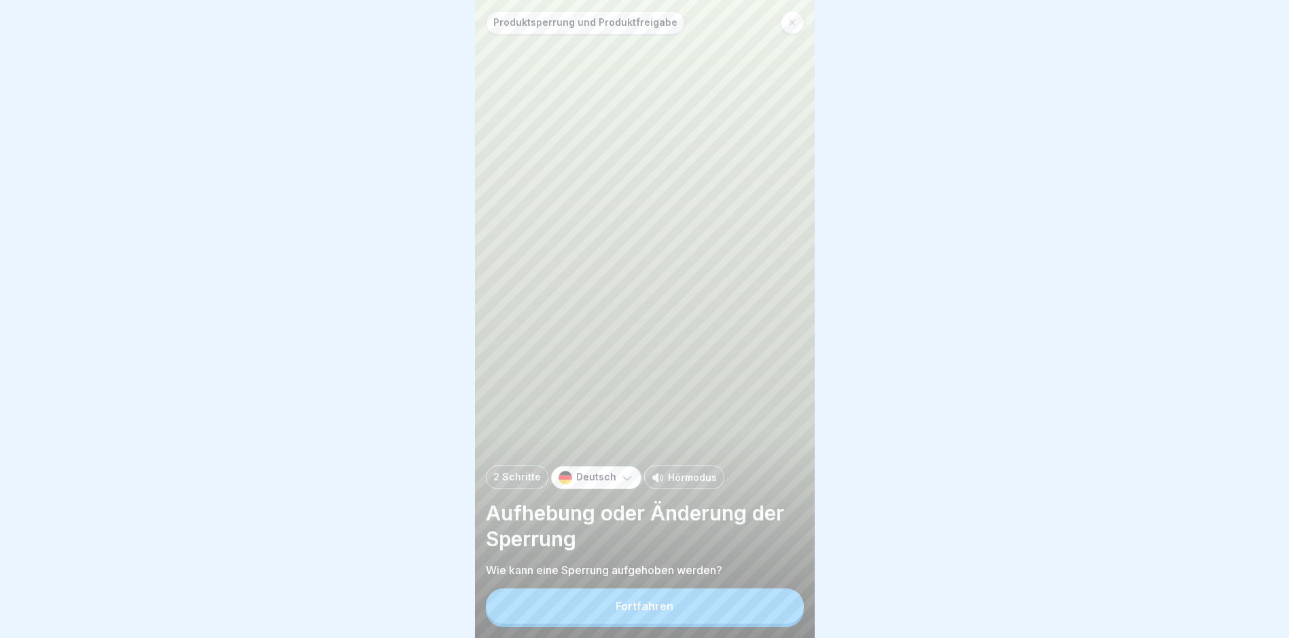
click at [770, 611] on button "Fortfahren" at bounding box center [645, 605] width 318 height 35
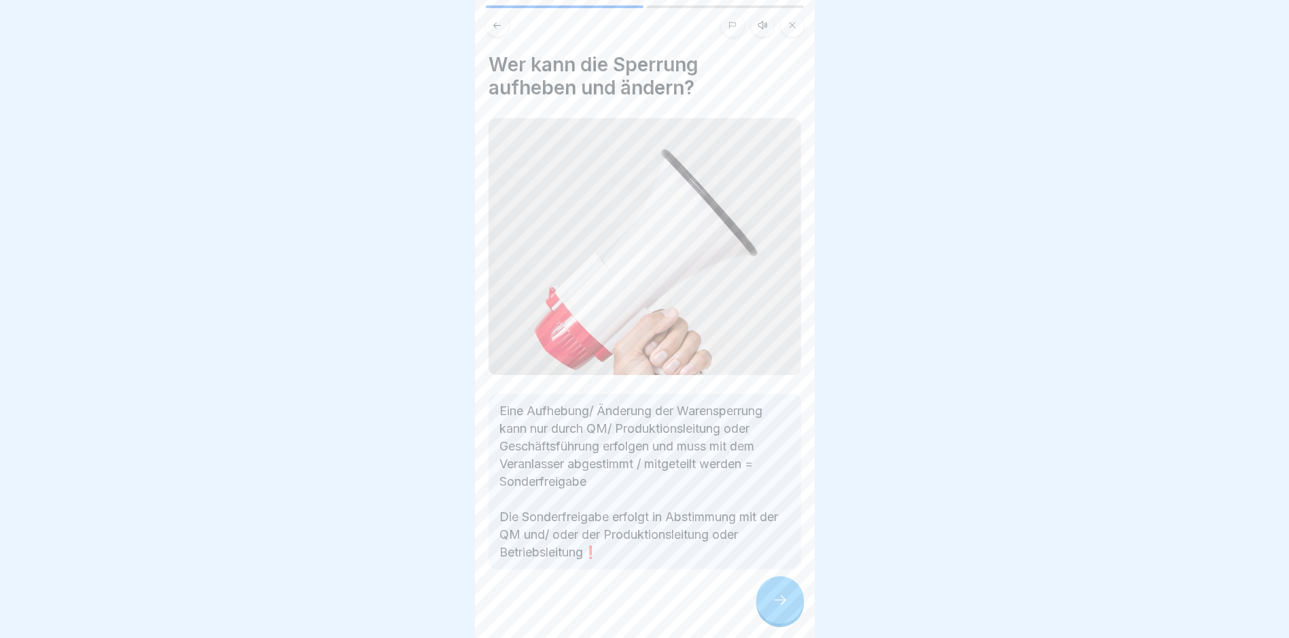
click at [770, 611] on div at bounding box center [645, 610] width 313 height 82
click at [770, 611] on div at bounding box center [780, 600] width 48 height 48
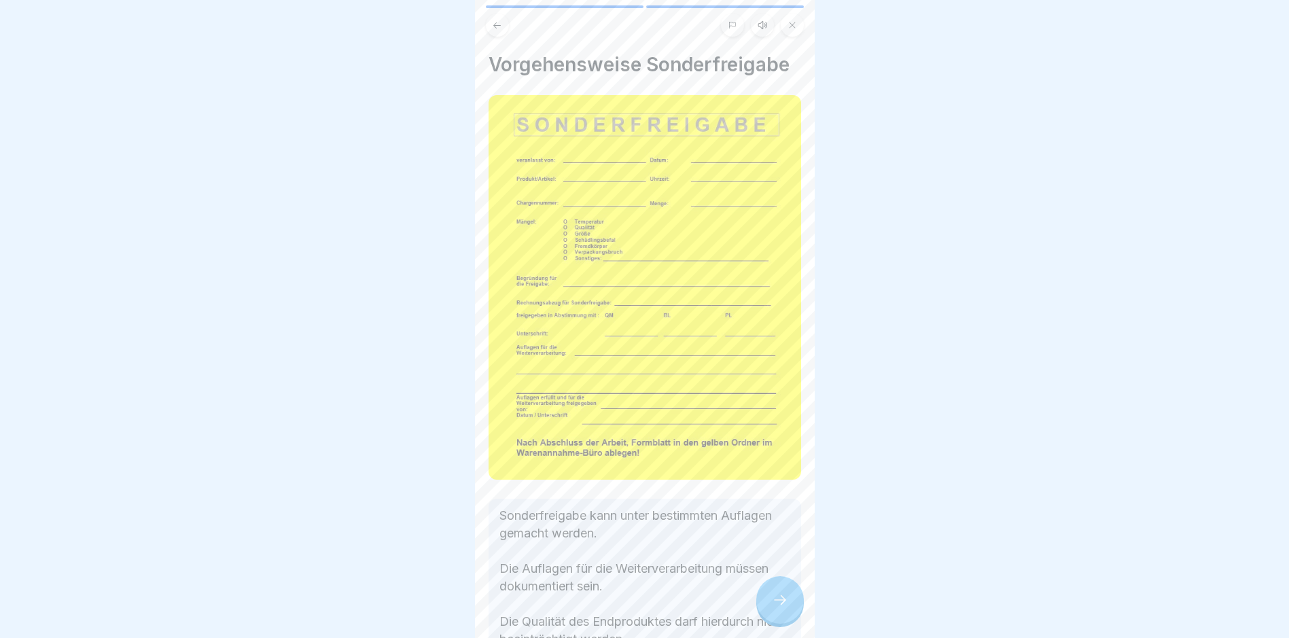
click at [770, 611] on div at bounding box center [780, 600] width 48 height 48
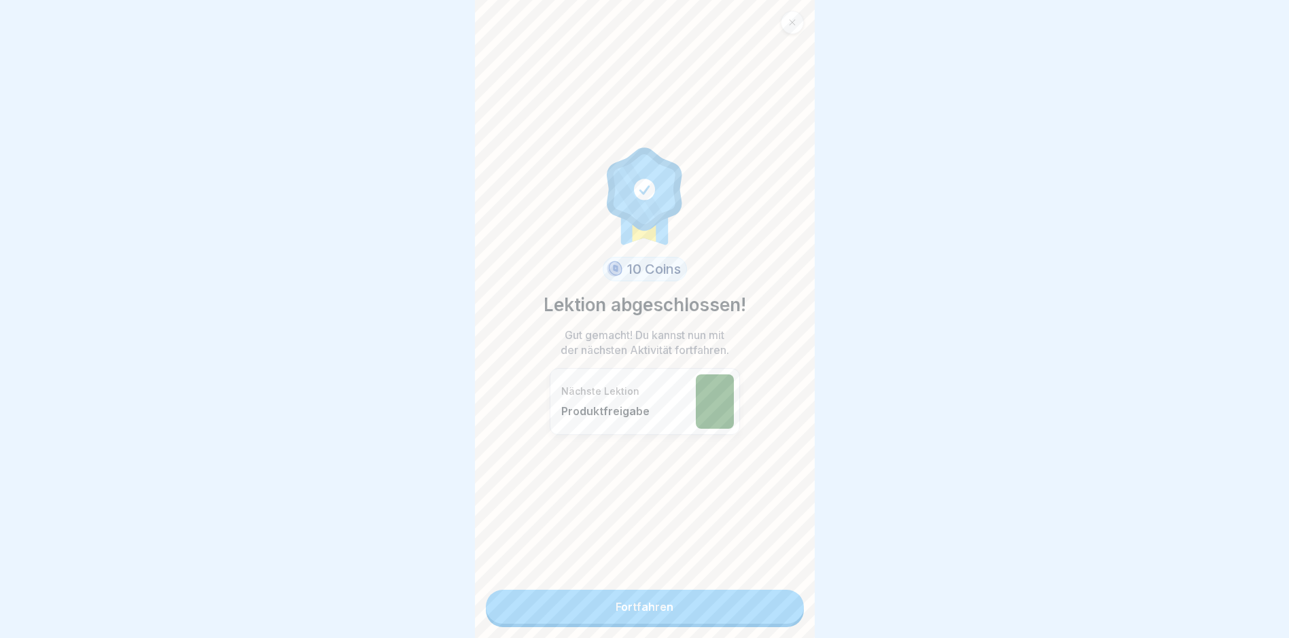
click at [770, 611] on link "Fortfahren" at bounding box center [645, 607] width 318 height 34
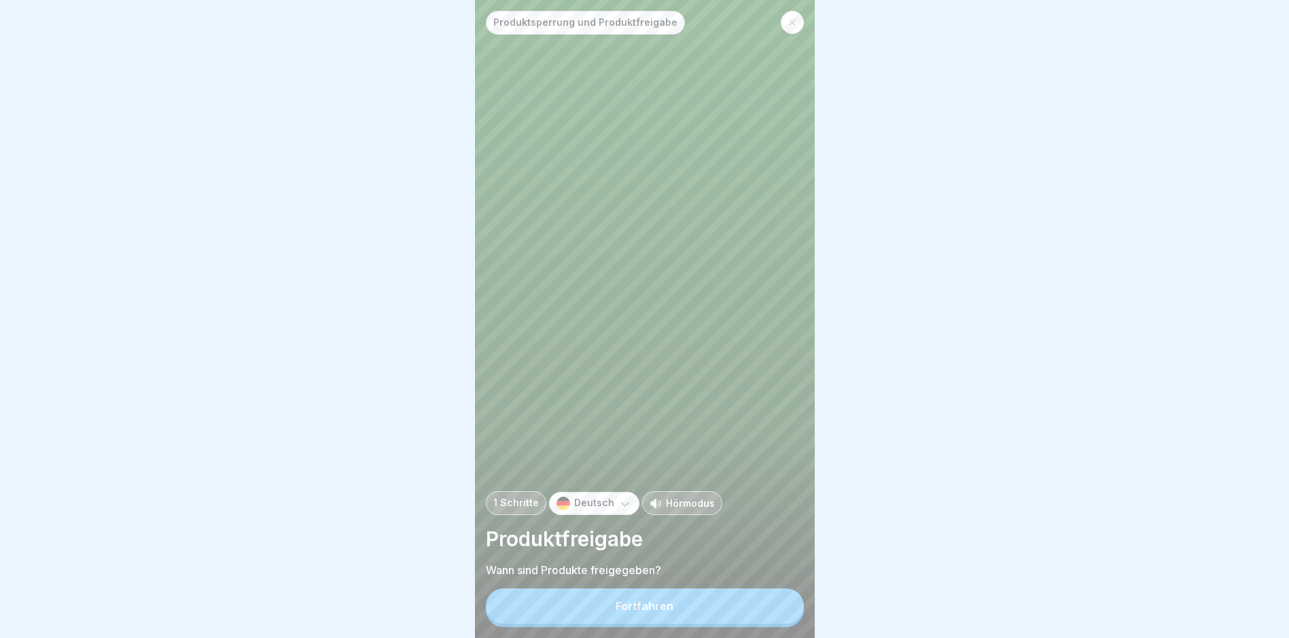
click at [770, 611] on button "Fortfahren" at bounding box center [645, 605] width 318 height 35
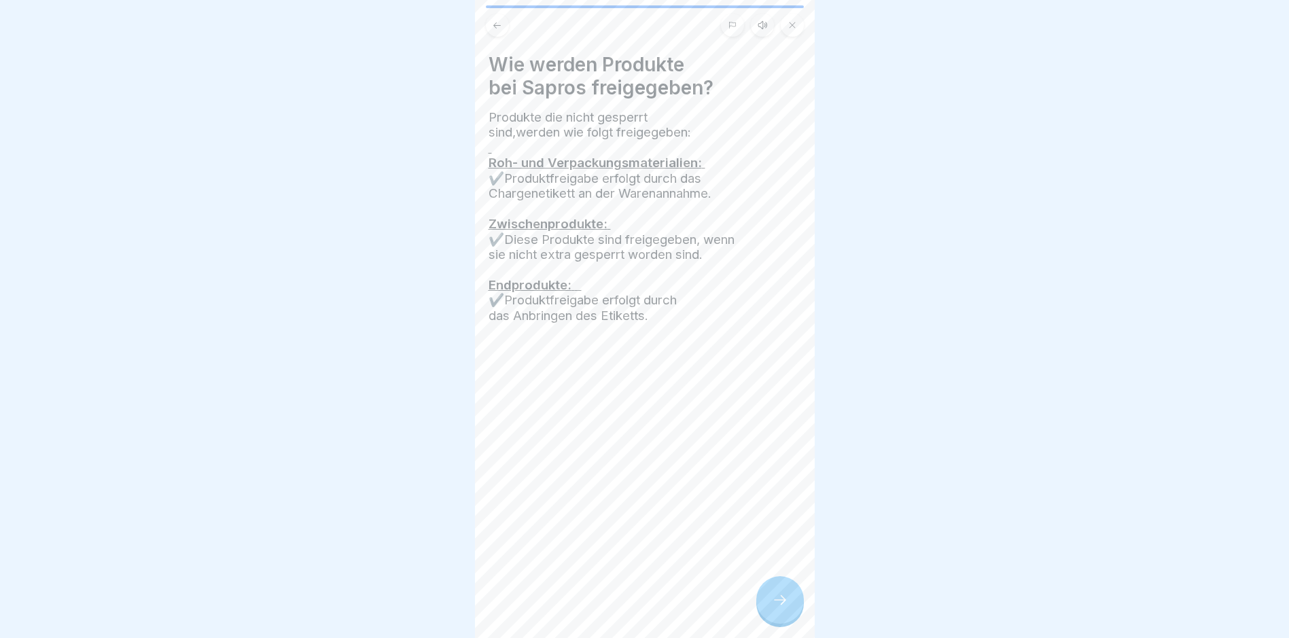
click at [770, 611] on div at bounding box center [780, 600] width 48 height 48
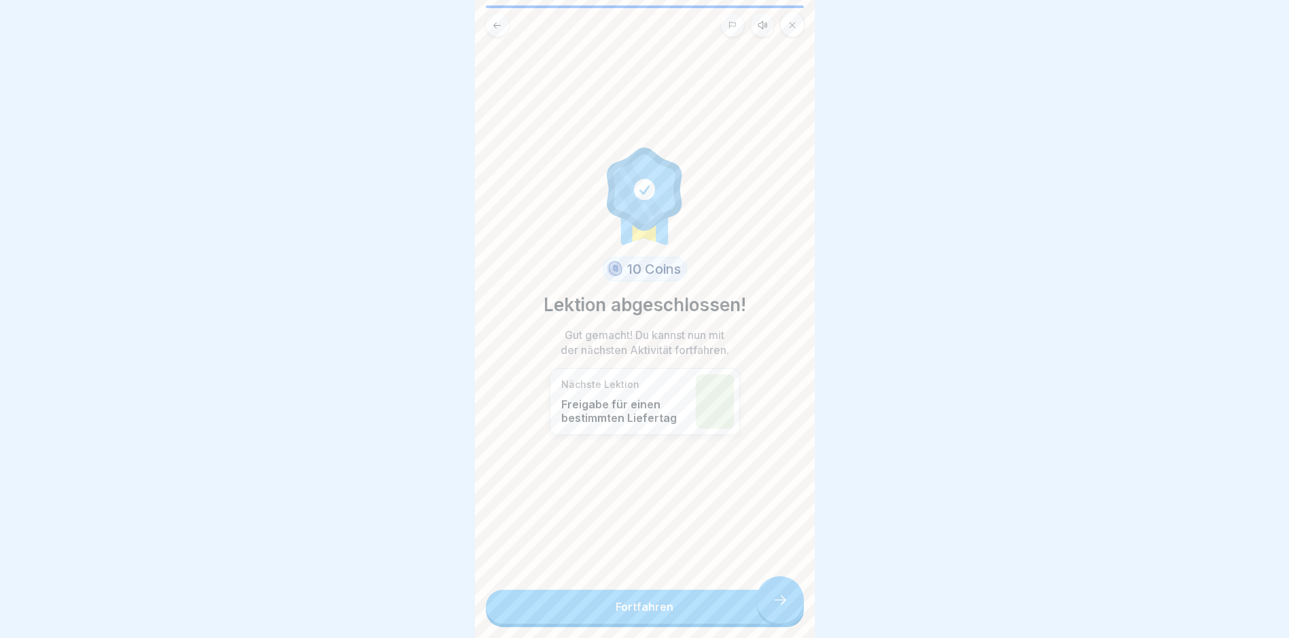
click at [770, 611] on link "Fortfahren" at bounding box center [645, 607] width 318 height 34
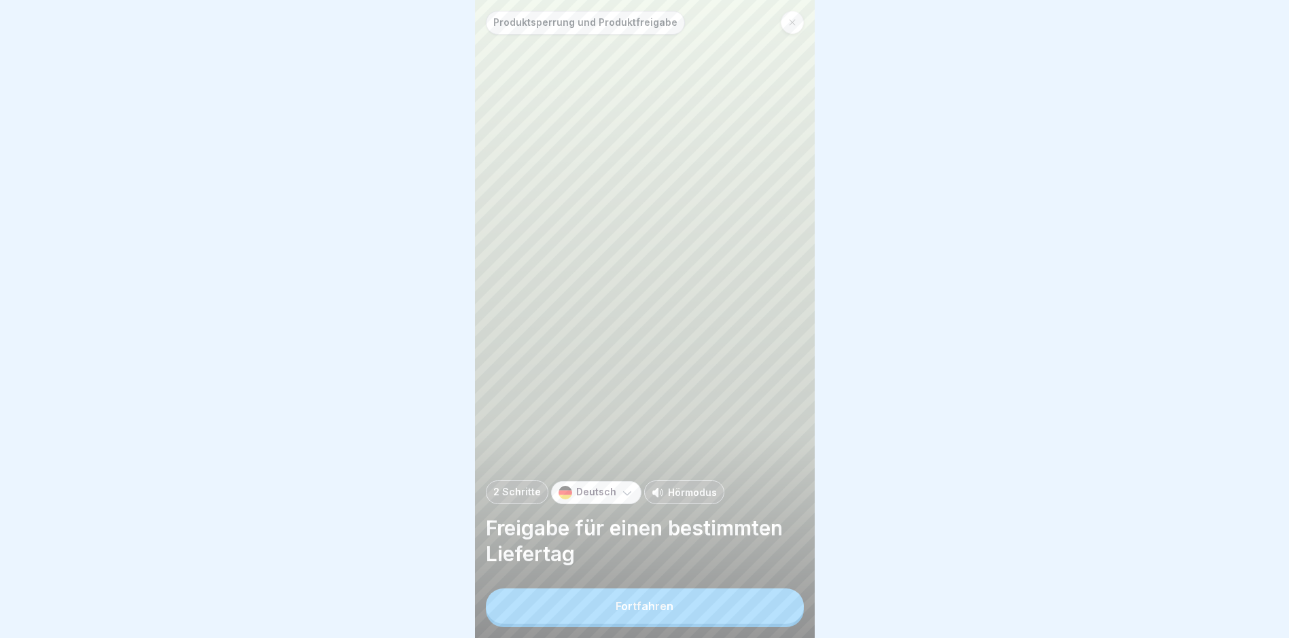
click at [766, 611] on button "Fortfahren" at bounding box center [645, 605] width 318 height 35
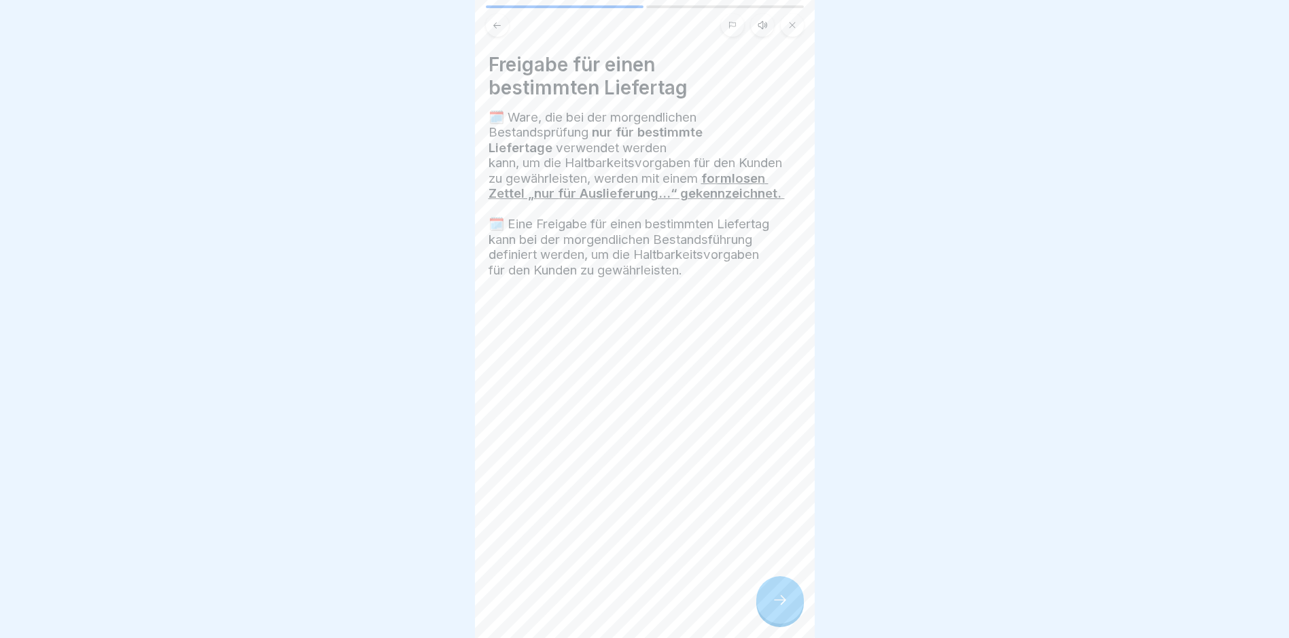
click at [766, 611] on div at bounding box center [780, 600] width 48 height 48
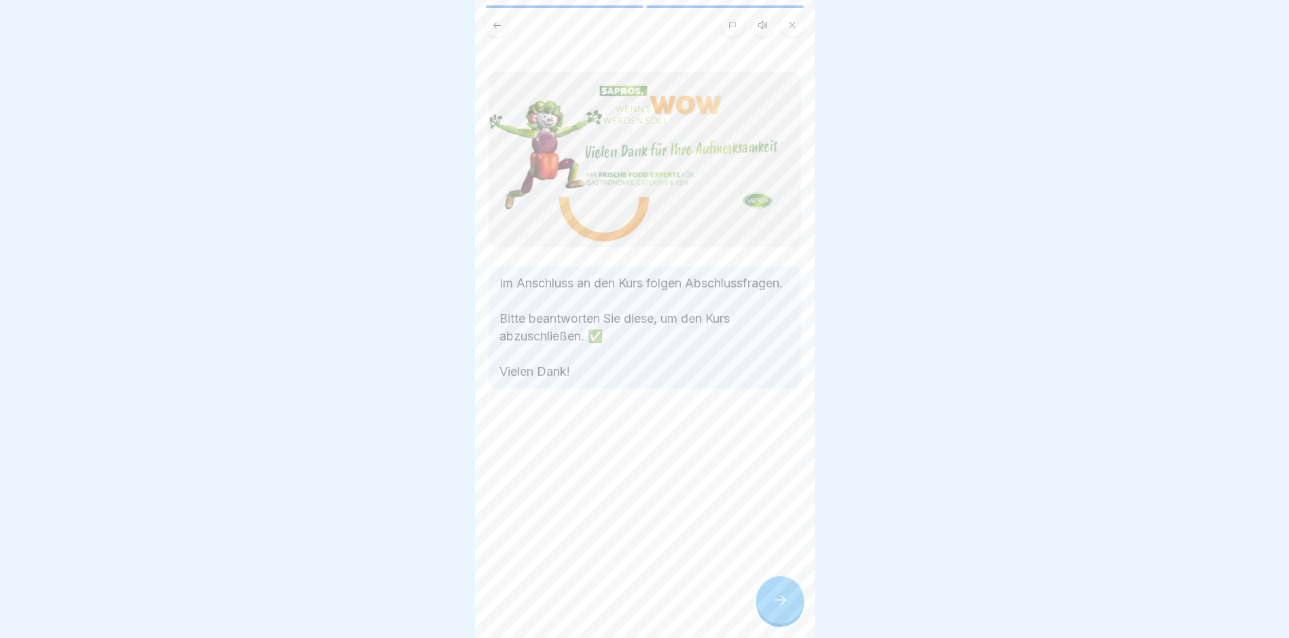
click at [490, 31] on button at bounding box center [497, 25] width 23 height 23
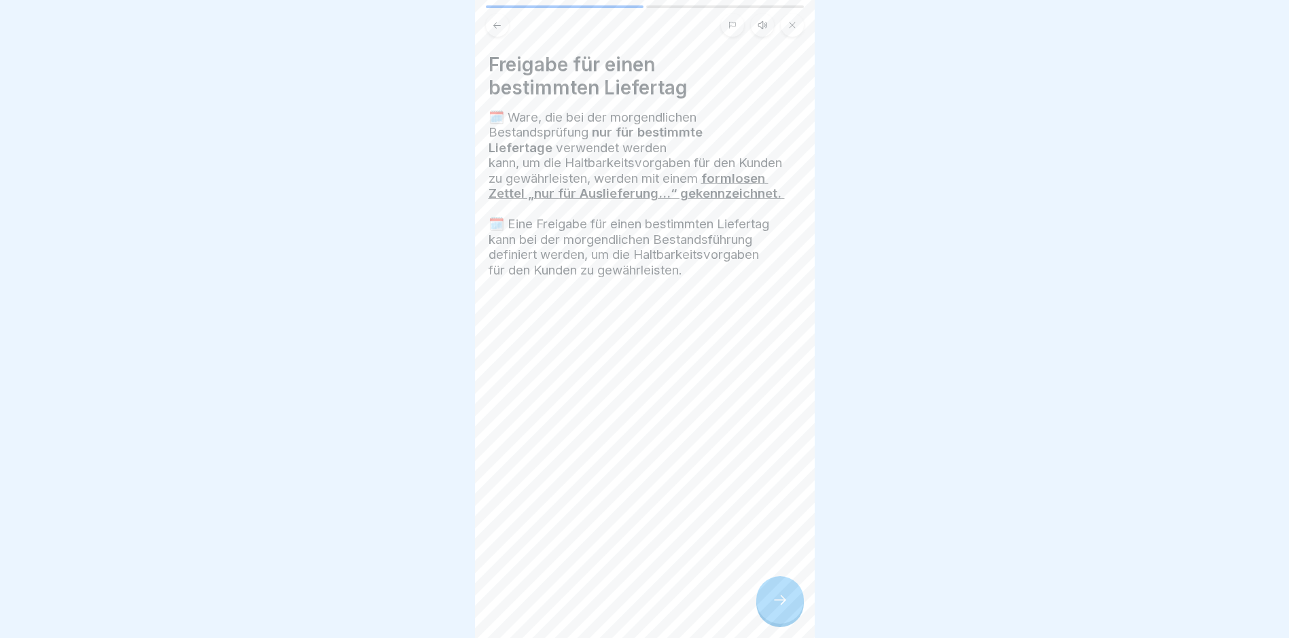
click at [790, 600] on div at bounding box center [780, 600] width 48 height 48
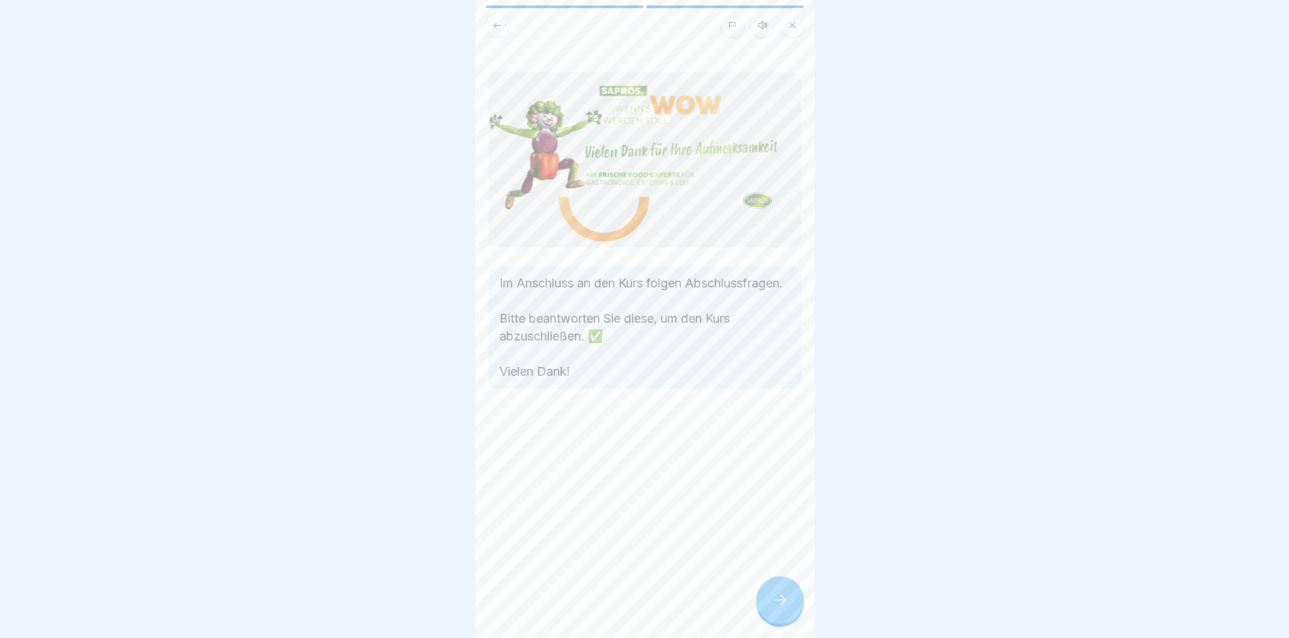
click at [790, 599] on div at bounding box center [780, 600] width 48 height 48
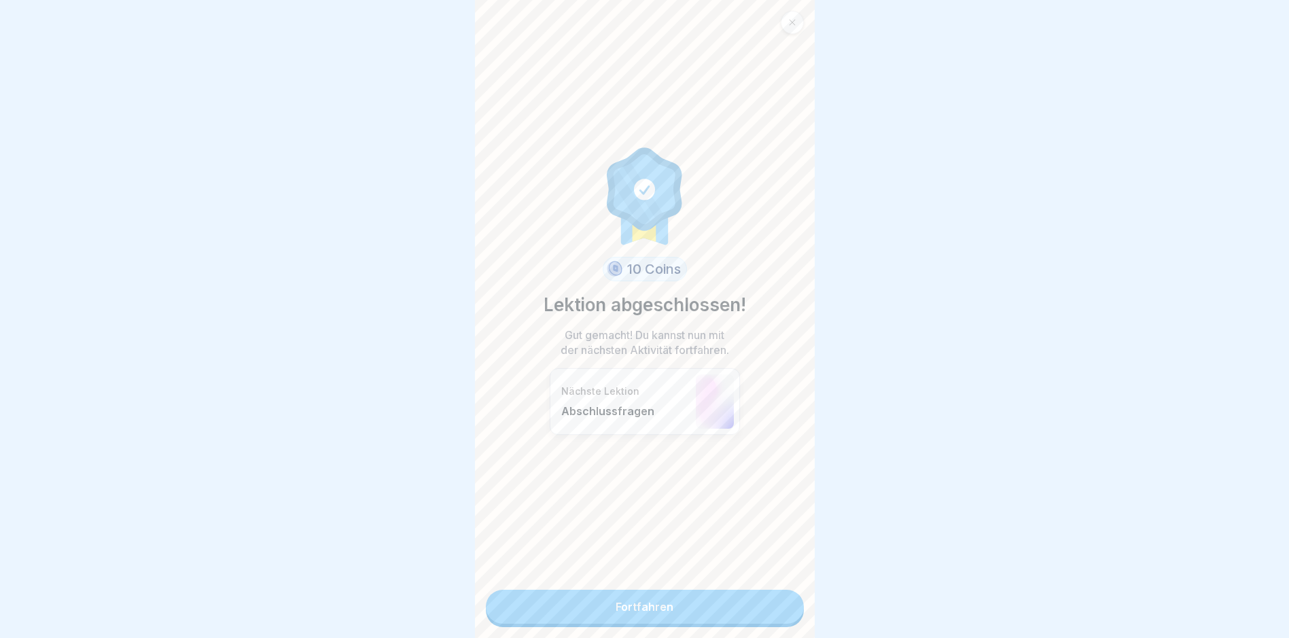
click at [751, 604] on link "Fortfahren" at bounding box center [645, 607] width 318 height 34
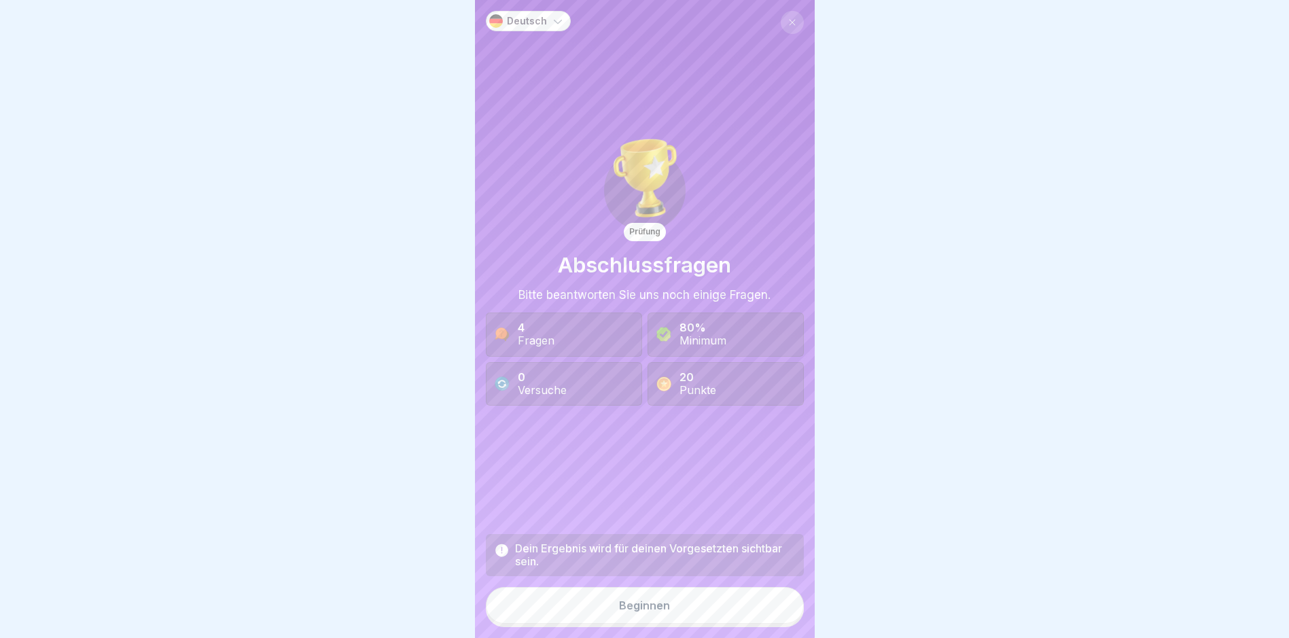
click at [764, 598] on div "Dein Ergebnis wird für deinen Vorgesetzten sichtbar sein. Beginnen" at bounding box center [645, 580] width 318 height 93
click at [744, 605] on button "Beginnen" at bounding box center [645, 605] width 318 height 37
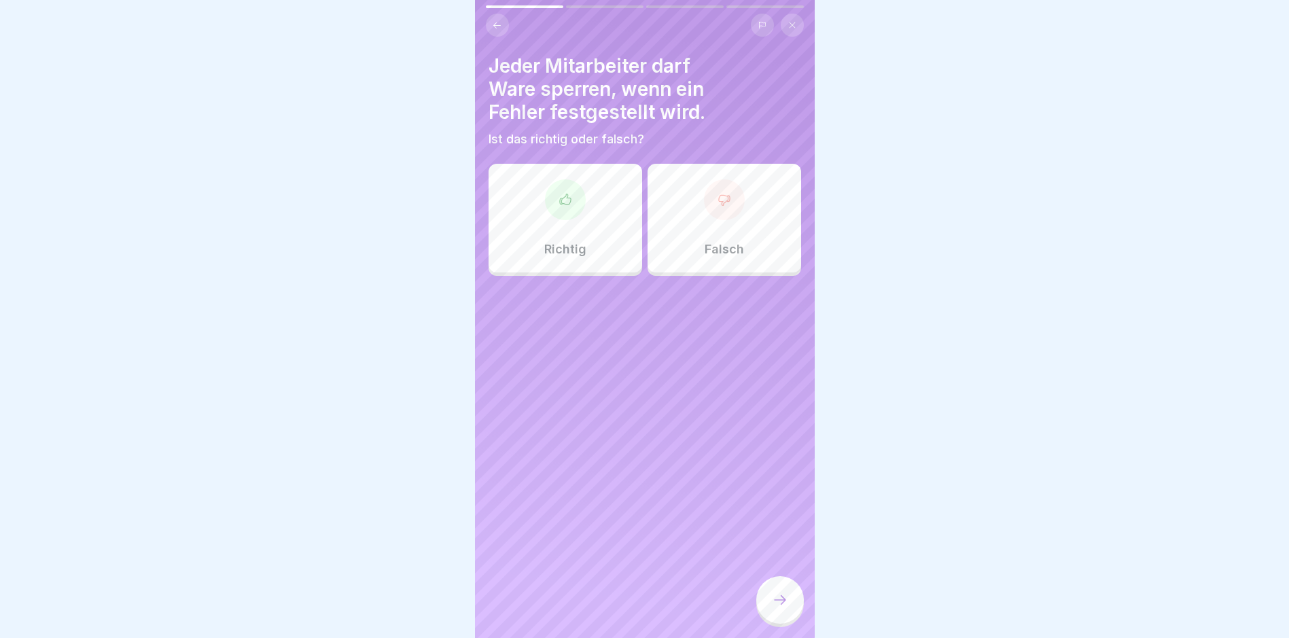
click at [686, 228] on div "Falsch" at bounding box center [724, 218] width 154 height 109
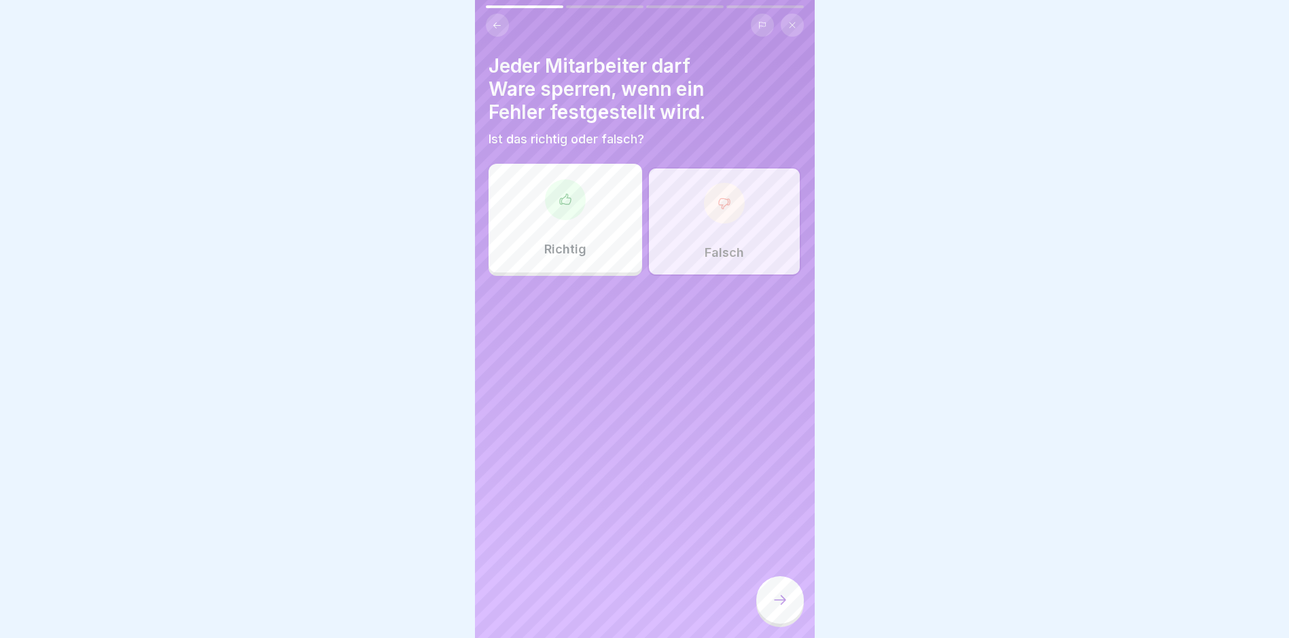
click at [777, 608] on icon at bounding box center [780, 600] width 16 height 16
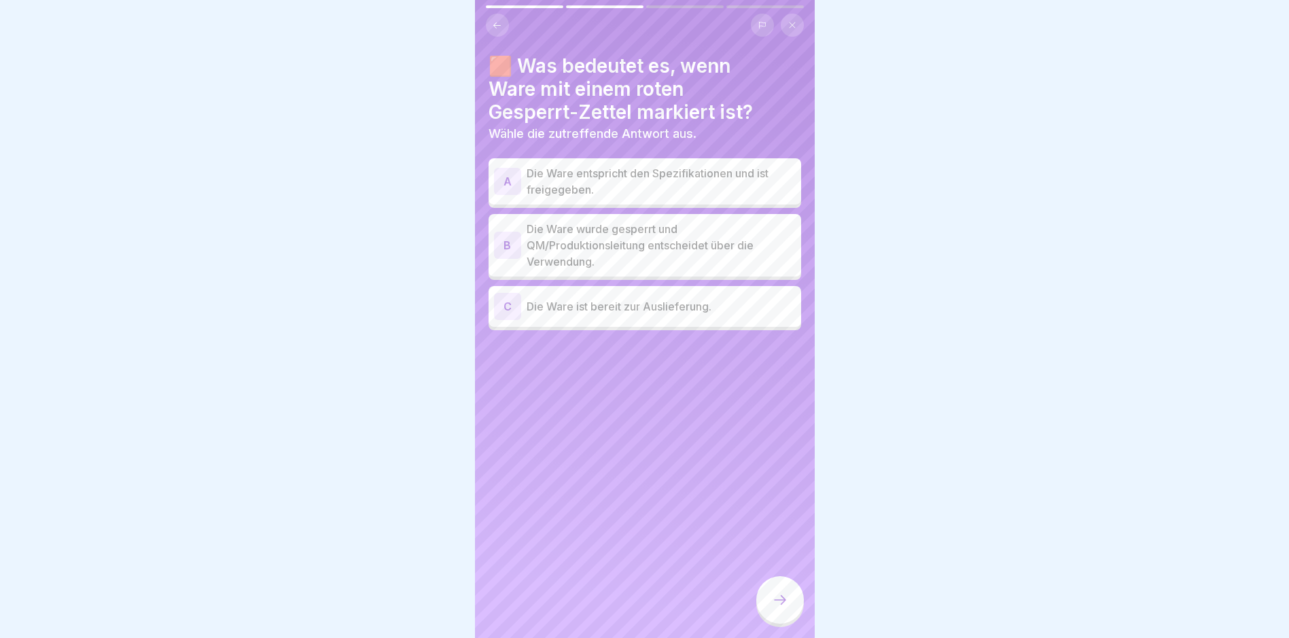
click at [612, 252] on p "Die Ware wurde gesperrt und QM/Produktionsleitung entscheidet über die Verwendu…" at bounding box center [661, 245] width 269 height 49
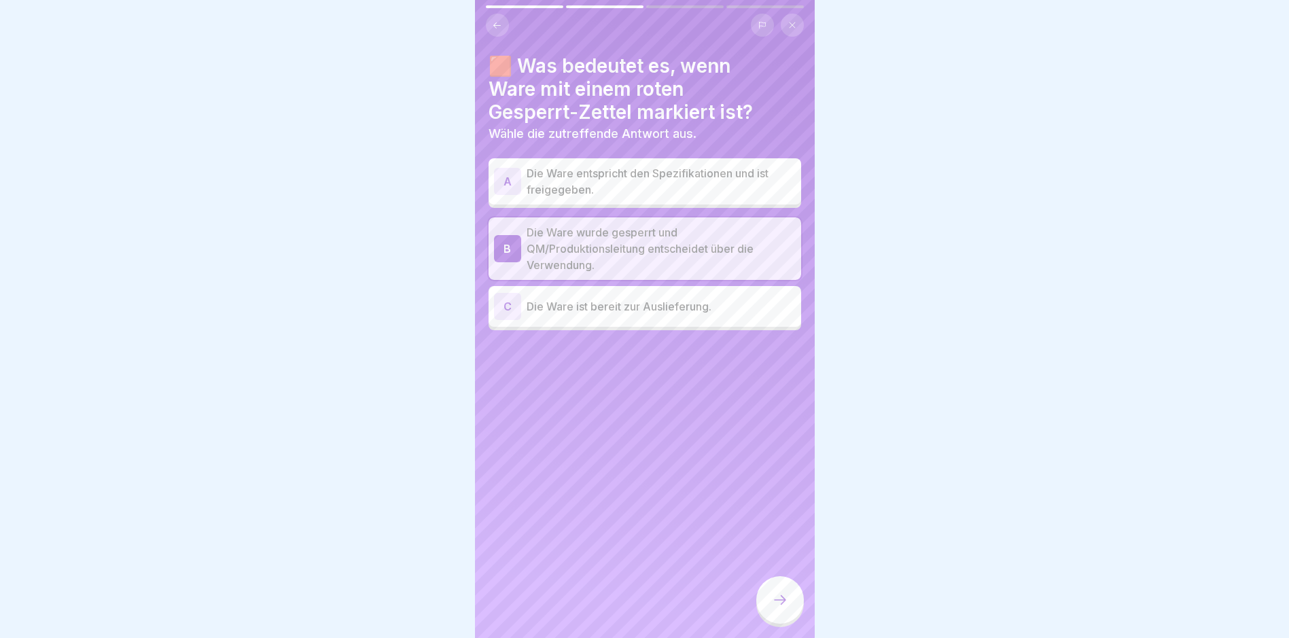
click at [779, 603] on icon at bounding box center [780, 600] width 16 height 16
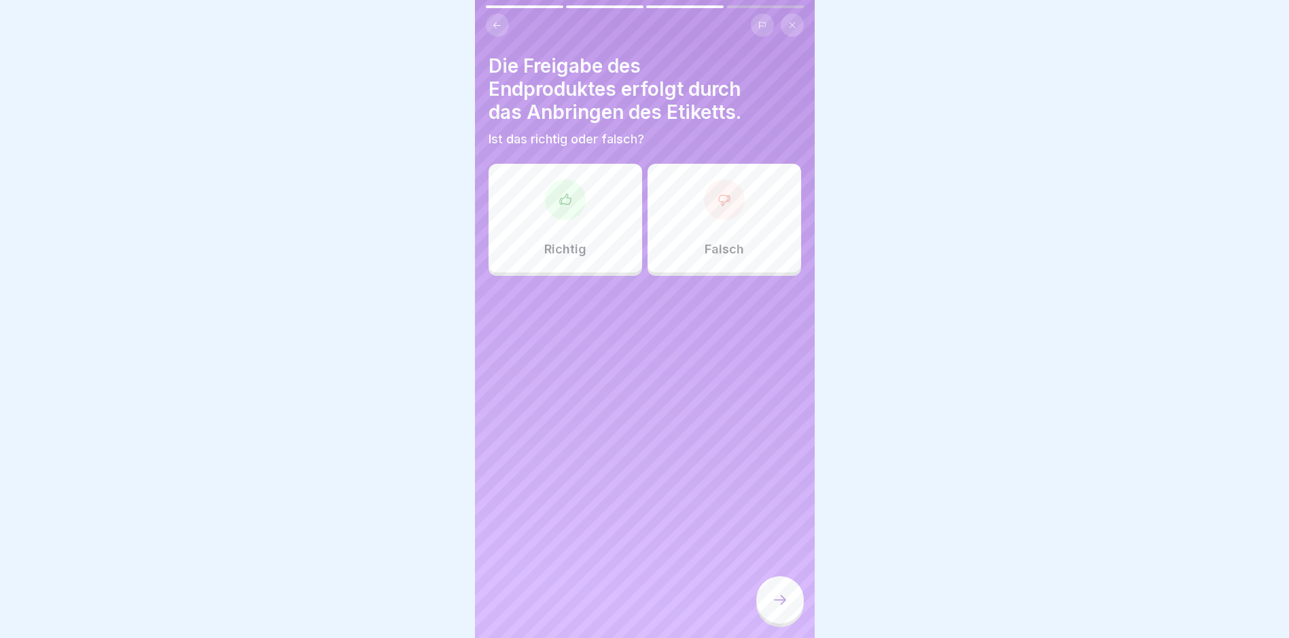
click at [668, 210] on div "Falsch" at bounding box center [724, 218] width 154 height 109
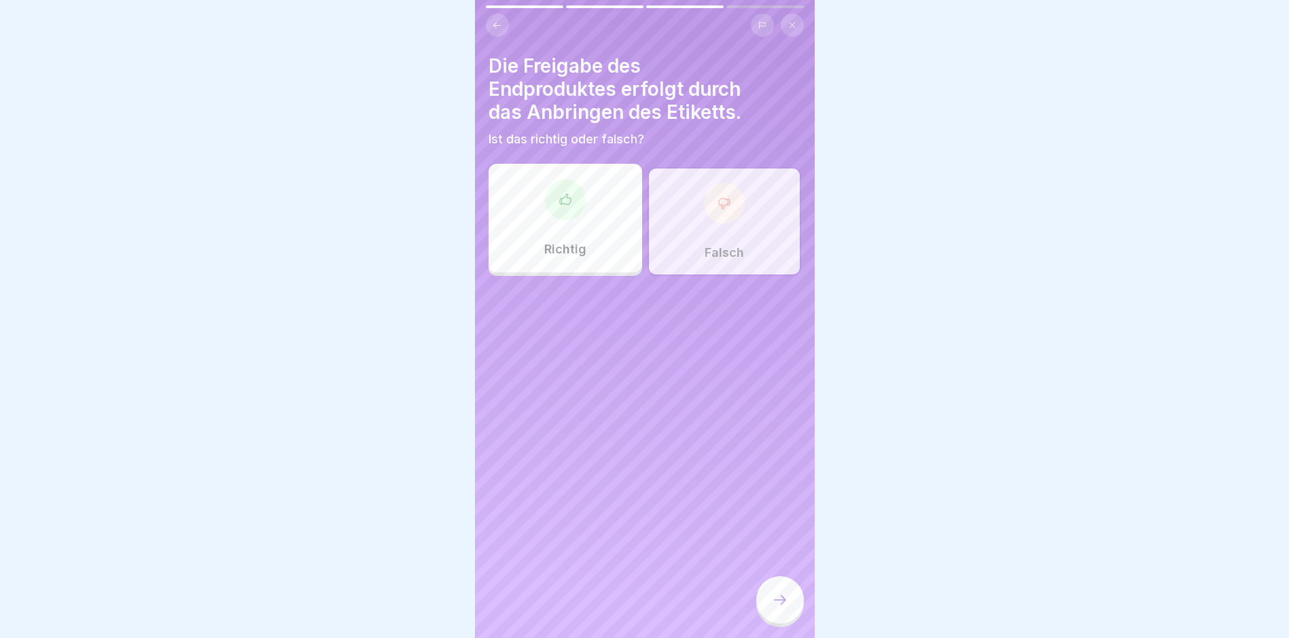
click at [787, 608] on icon at bounding box center [780, 600] width 16 height 16
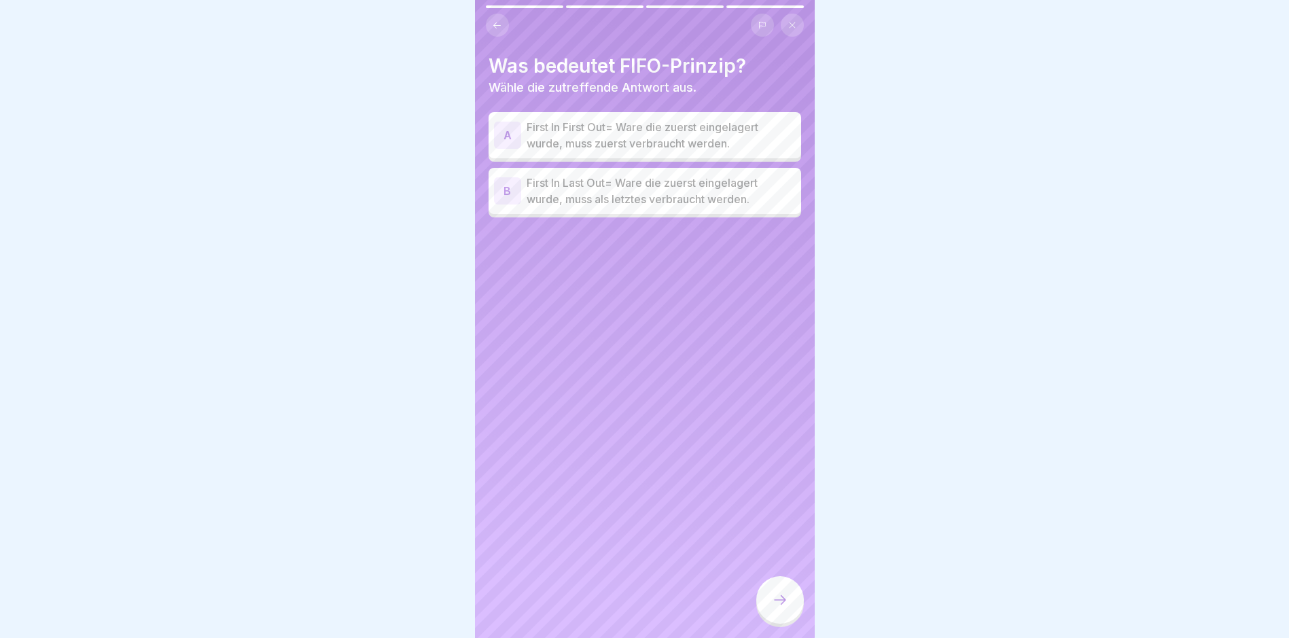
click at [640, 133] on p "First In First Out= Ware die zuerst eingelagert wurde, muss zuerst verbraucht w…" at bounding box center [661, 135] width 269 height 33
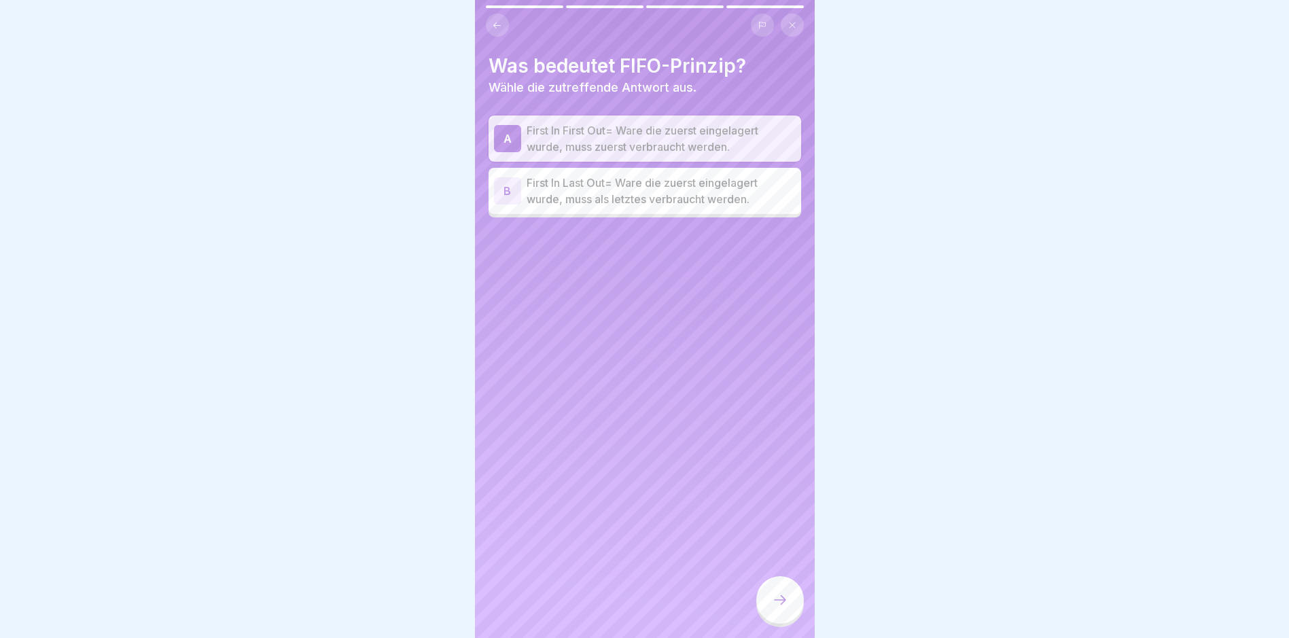
click at [786, 608] on icon at bounding box center [780, 600] width 16 height 16
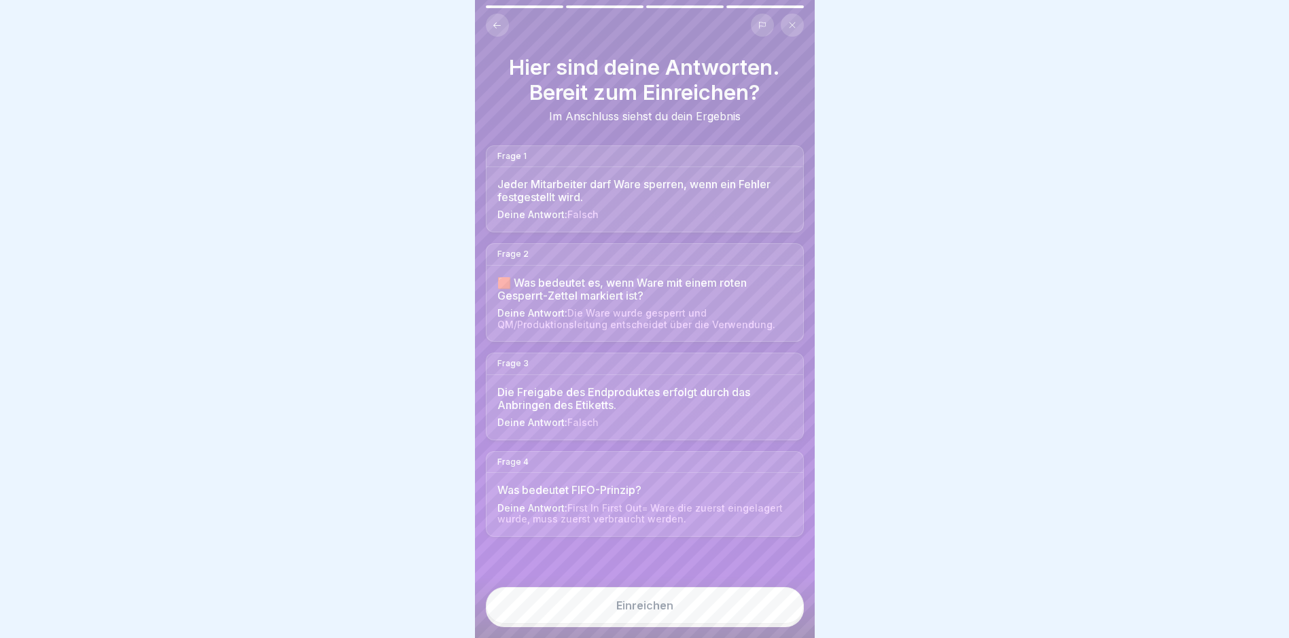
click at [760, 615] on button "Einreichen" at bounding box center [645, 605] width 318 height 37
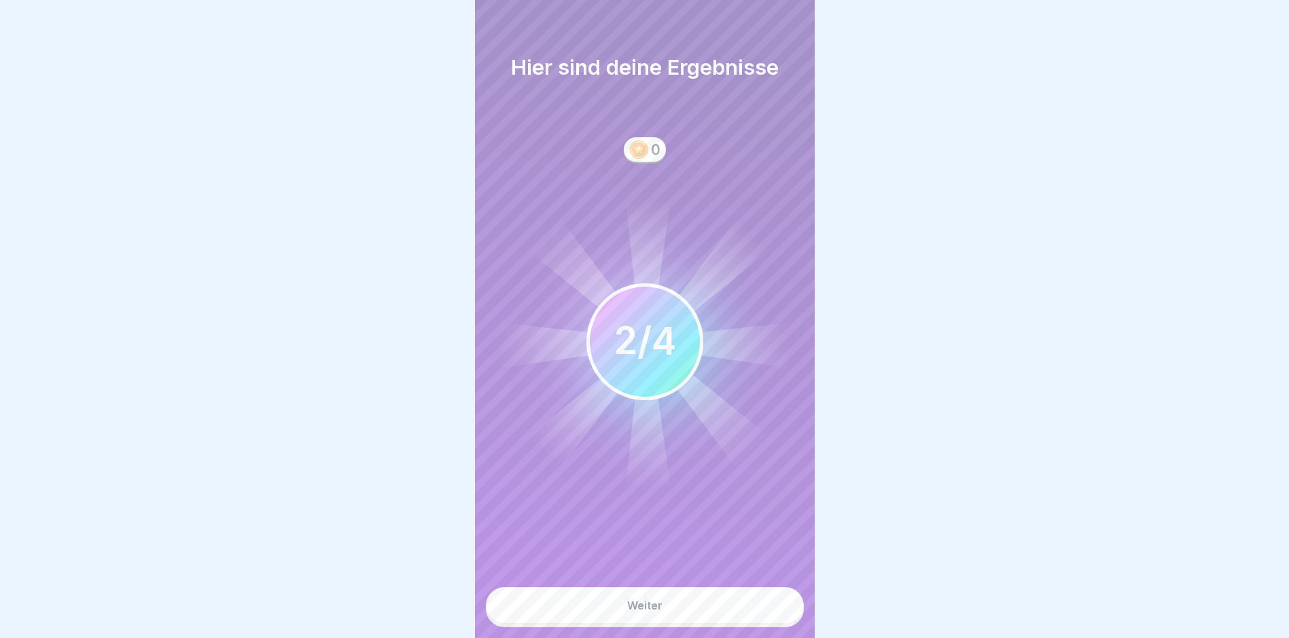
click at [759, 615] on button "Weiter" at bounding box center [645, 605] width 318 height 37
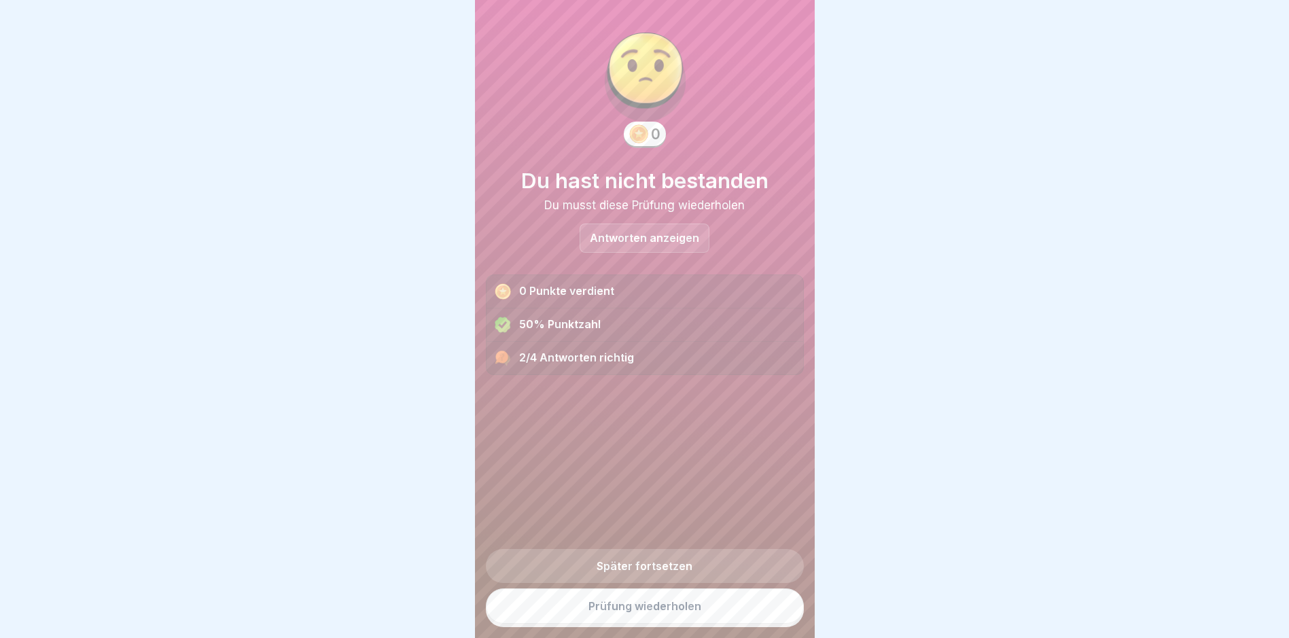
click at [759, 615] on link "Prüfung wiederholen" at bounding box center [645, 605] width 318 height 35
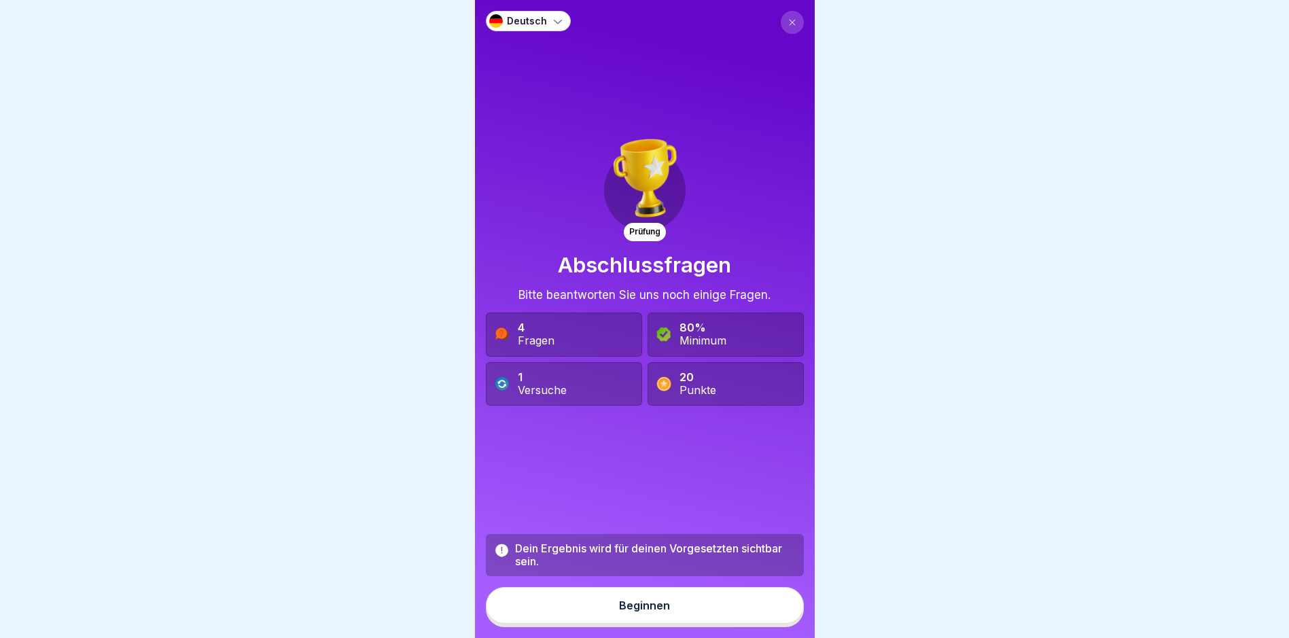
click at [758, 614] on button "Beginnen" at bounding box center [645, 605] width 318 height 37
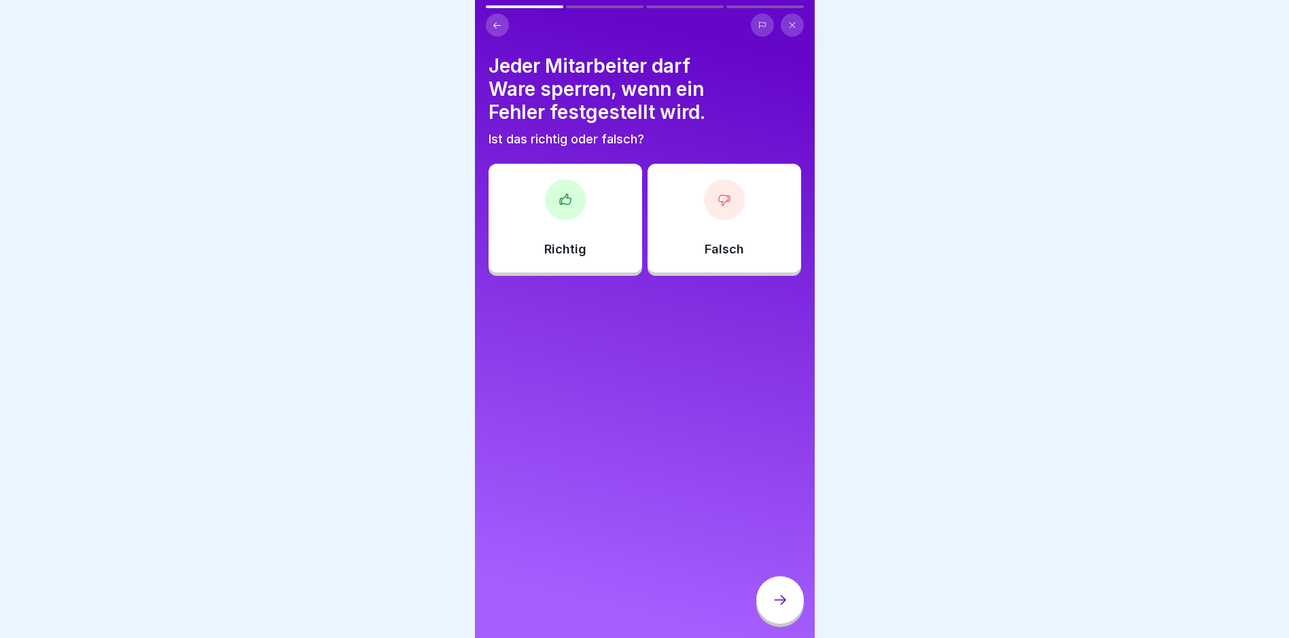
click at [585, 226] on div "Richtig" at bounding box center [566, 218] width 154 height 109
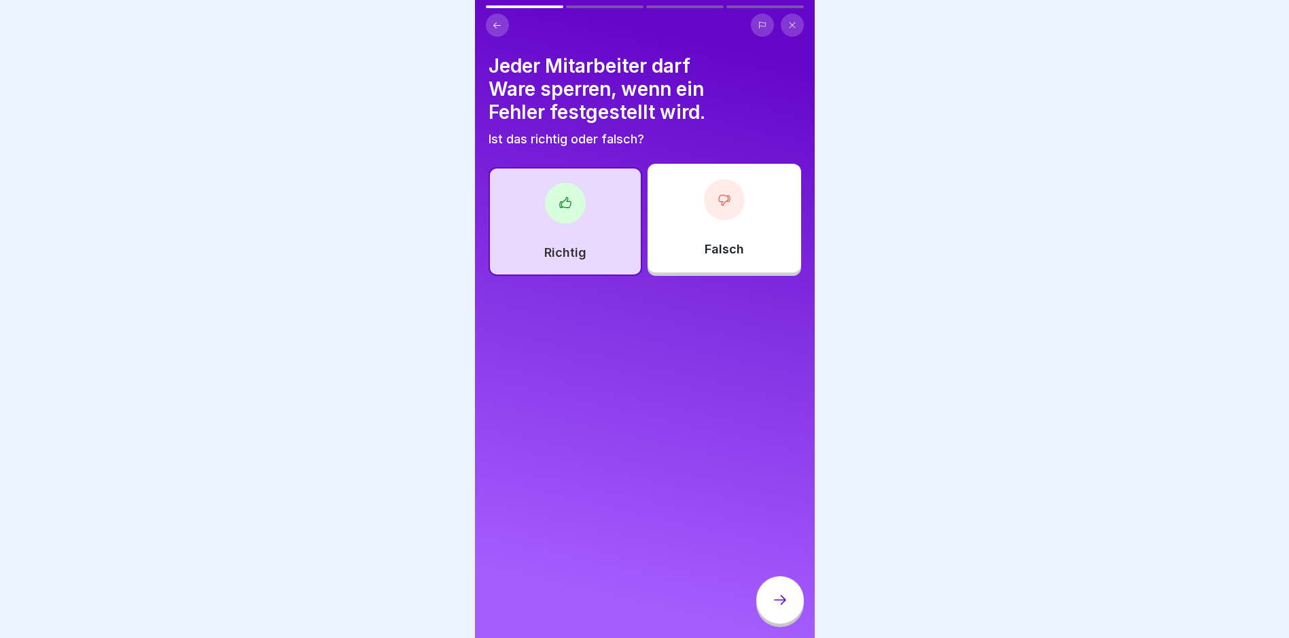
click at [774, 598] on div at bounding box center [780, 600] width 48 height 48
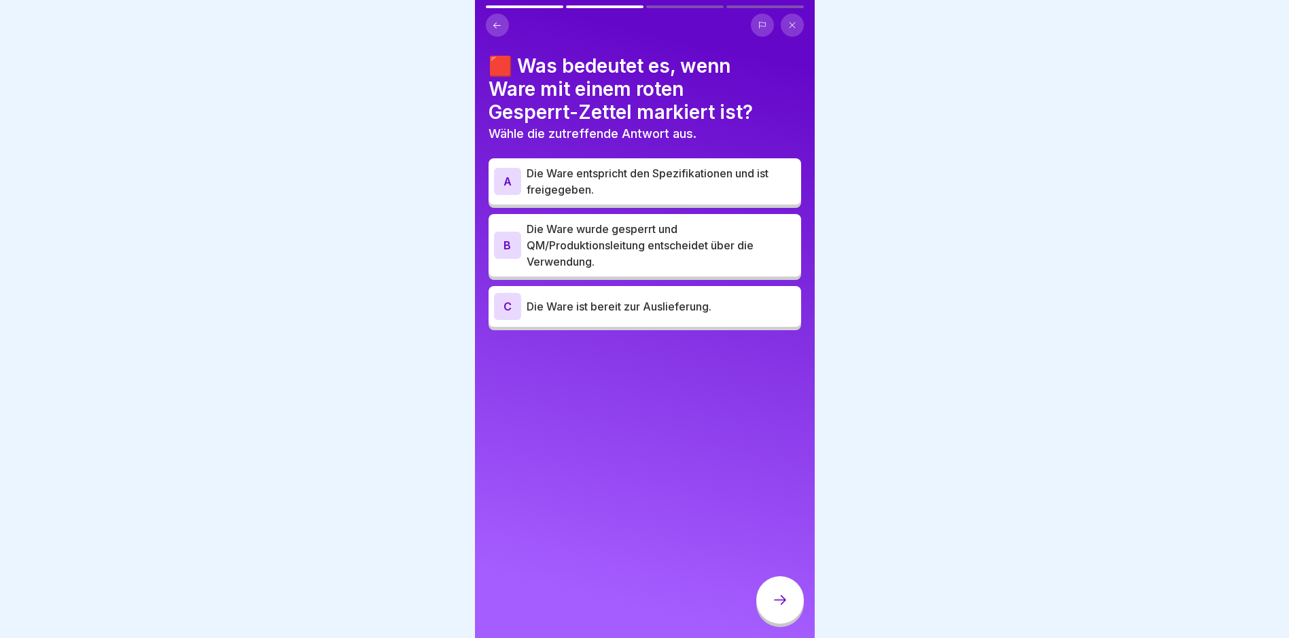
click at [583, 232] on p "Die Ware wurde gesperrt und QM/Produktionsleitung entscheidet über die Verwendu…" at bounding box center [661, 245] width 269 height 49
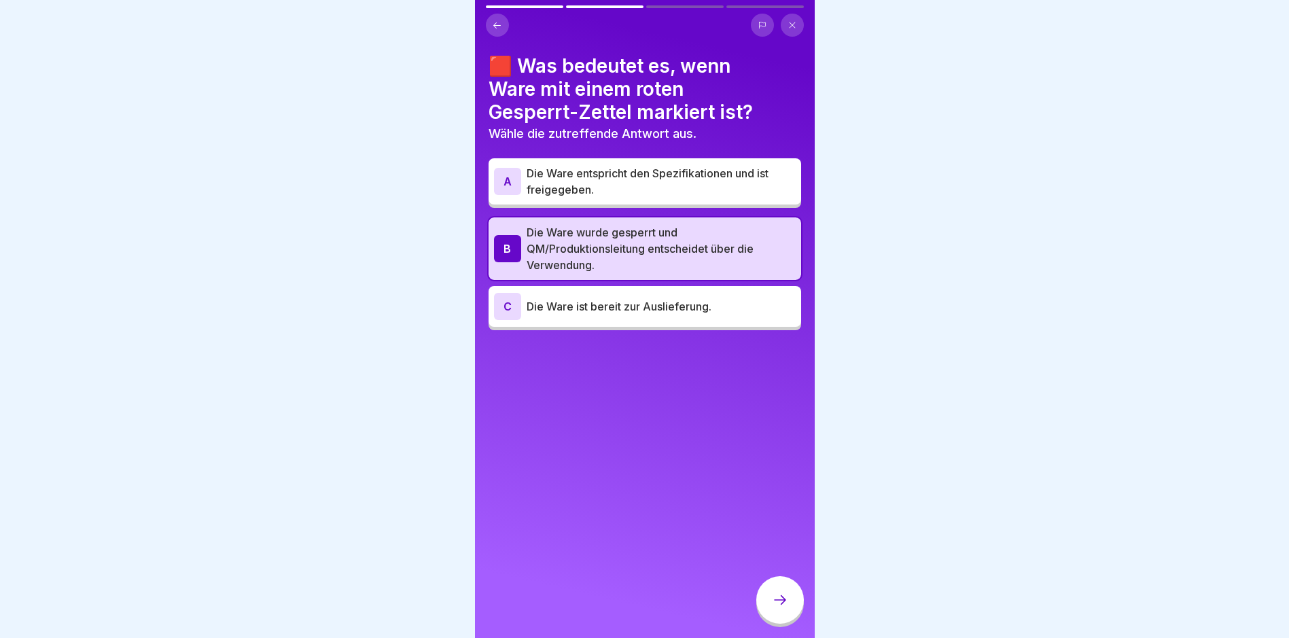
scroll to position [10, 0]
click at [783, 599] on icon at bounding box center [780, 600] width 16 height 16
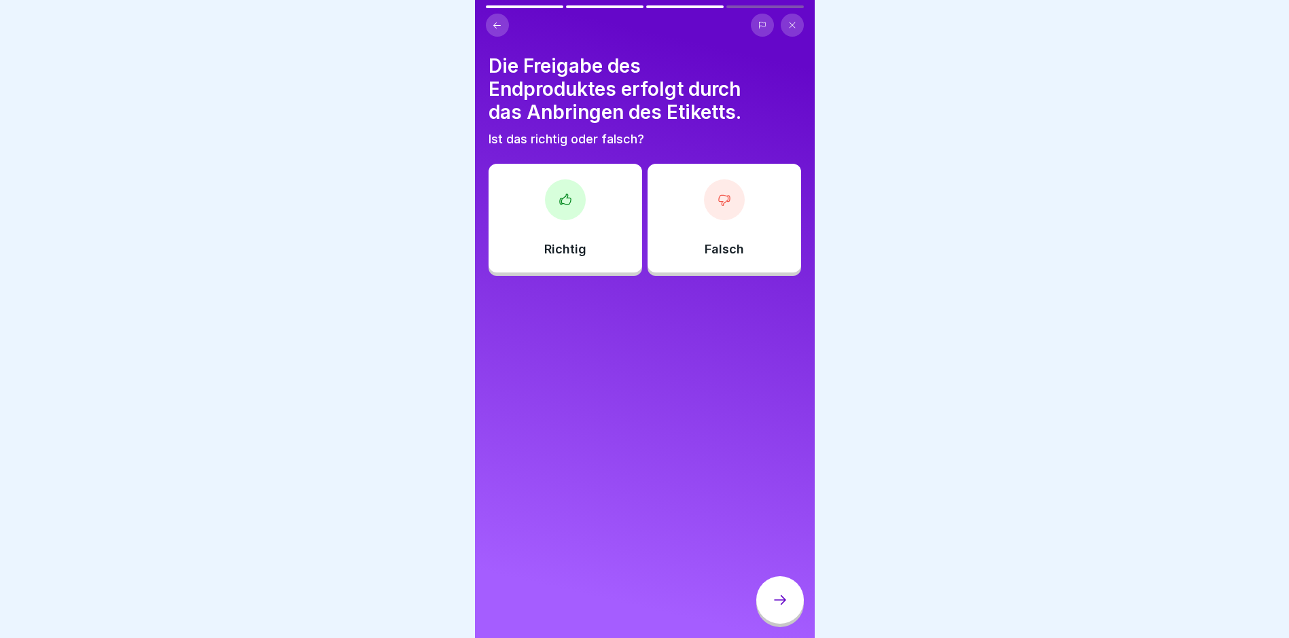
click at [607, 199] on div "Richtig" at bounding box center [566, 218] width 154 height 109
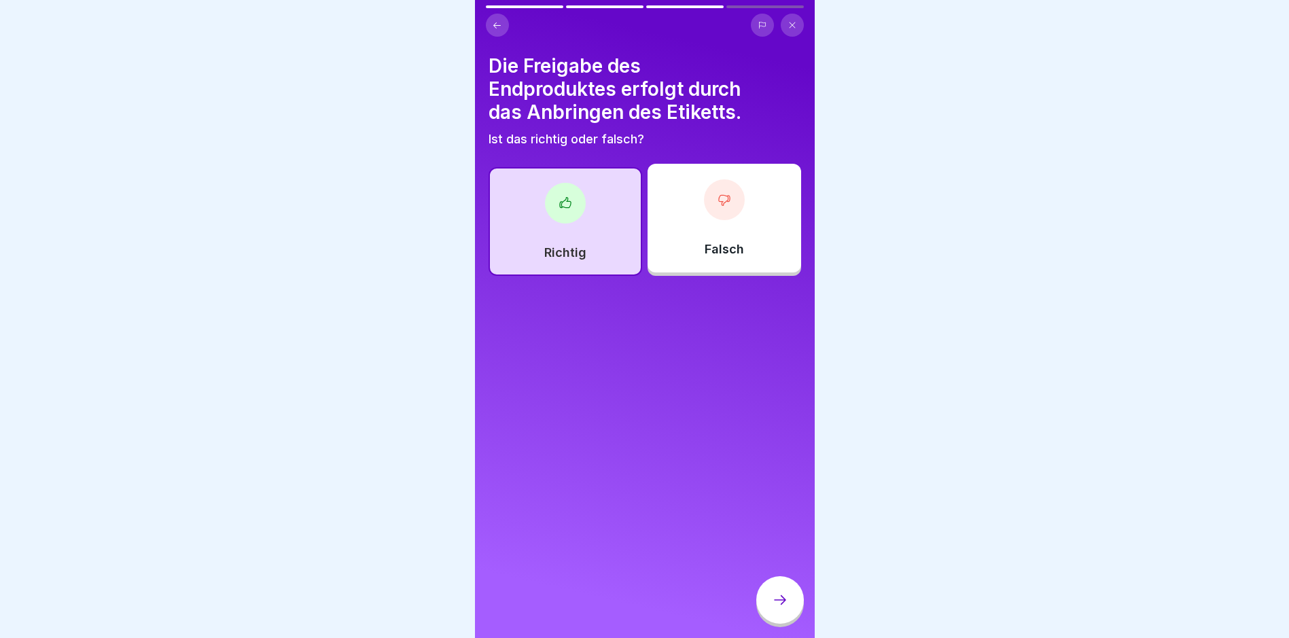
click at [781, 606] on icon at bounding box center [780, 600] width 16 height 16
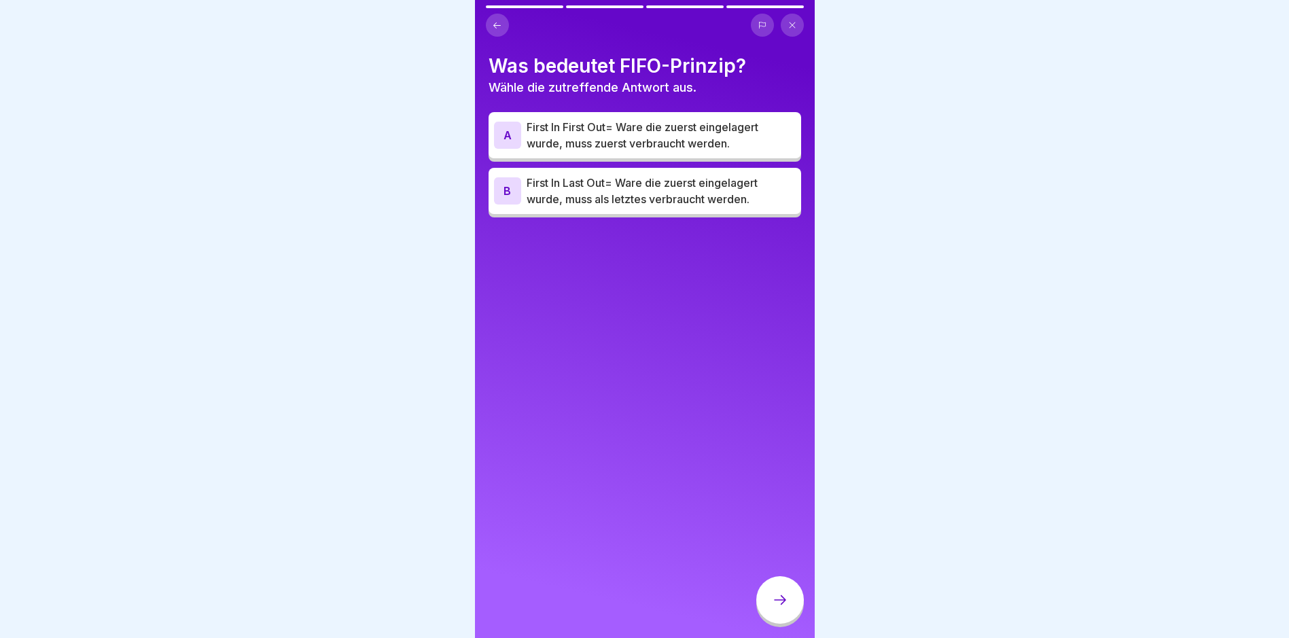
click at [617, 119] on p "First In First Out= Ware die zuerst eingelagert wurde, muss zuerst verbraucht w…" at bounding box center [661, 135] width 269 height 33
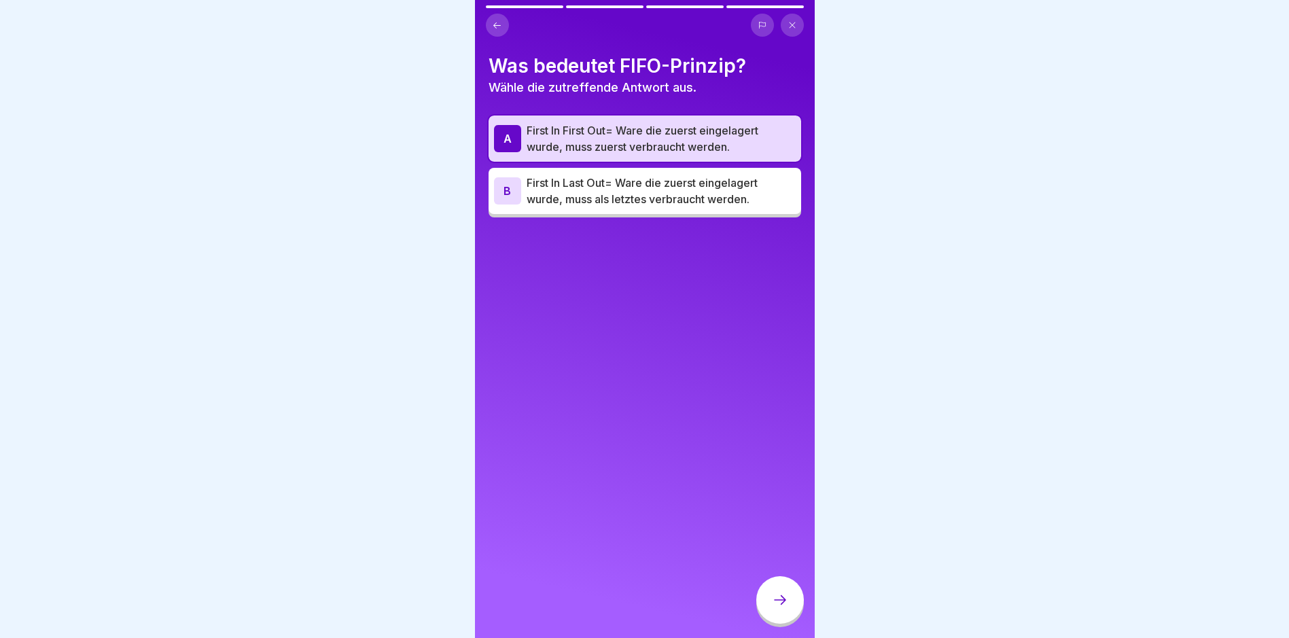
click at [767, 592] on div at bounding box center [780, 600] width 48 height 48
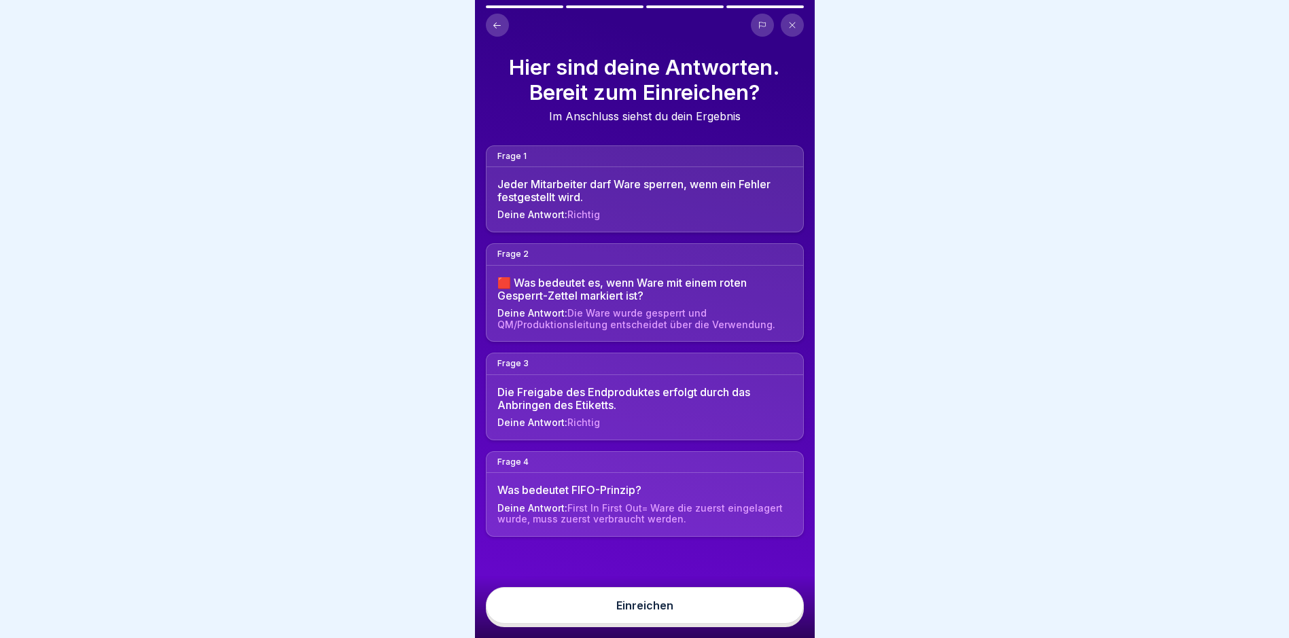
click at [766, 592] on button "Einreichen" at bounding box center [645, 605] width 318 height 37
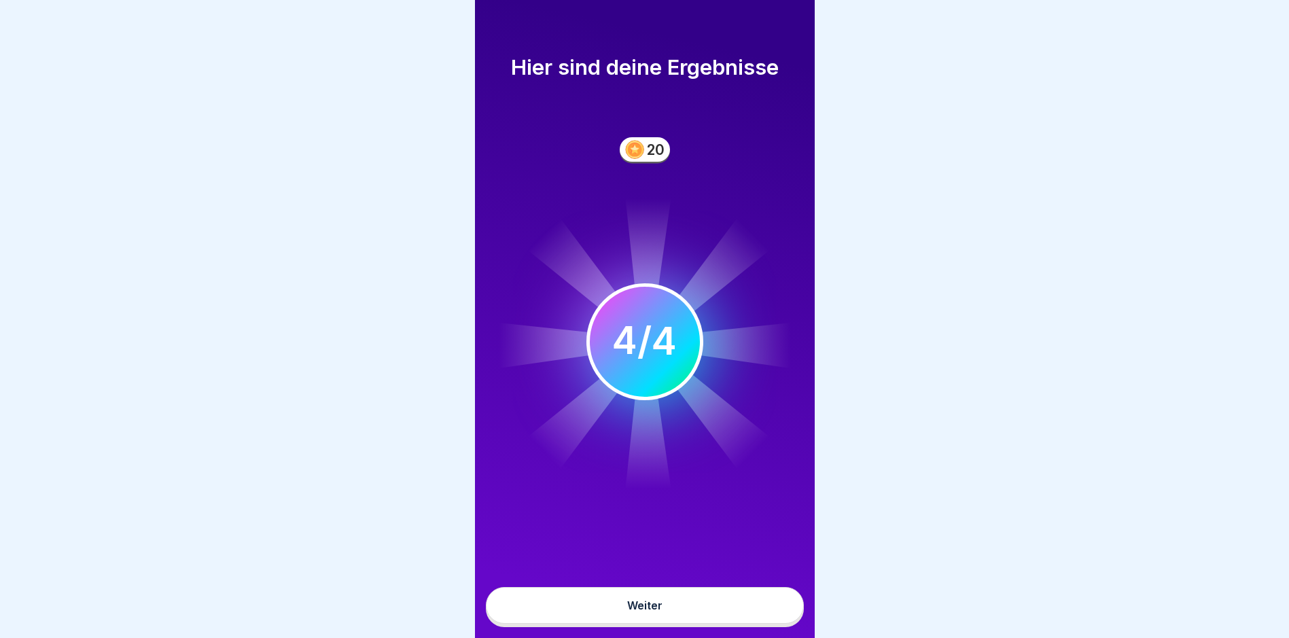
click at [754, 596] on button "Weiter" at bounding box center [645, 605] width 318 height 37
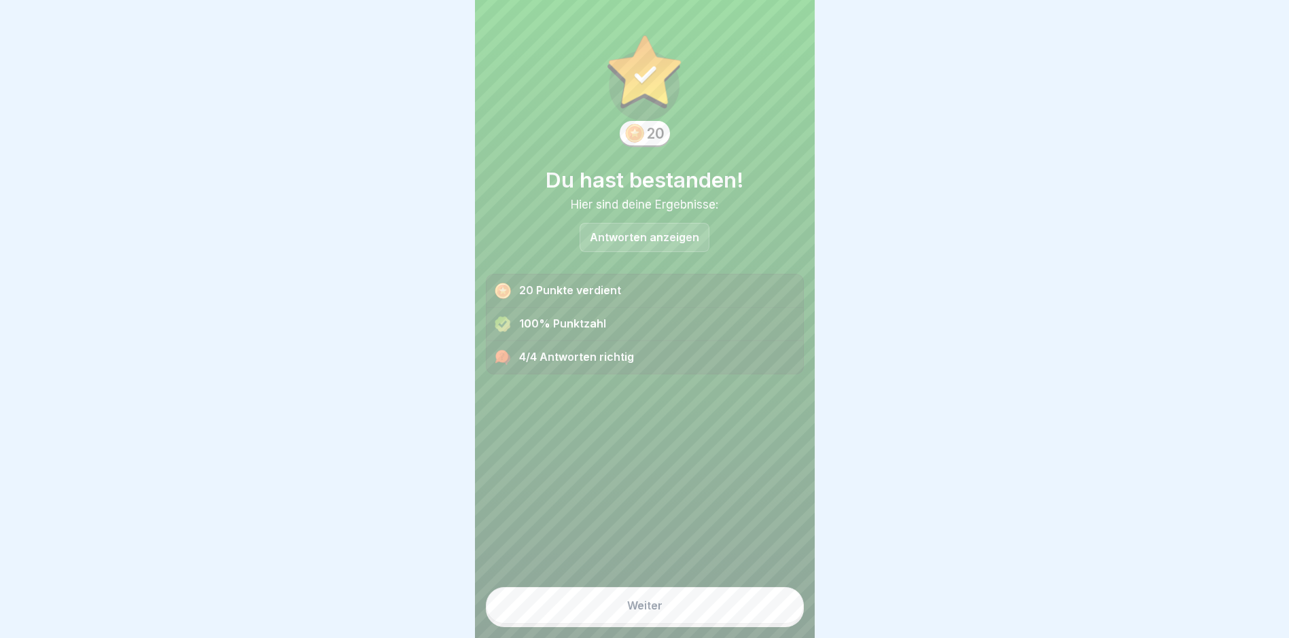
click at [752, 596] on button "Weiter" at bounding box center [645, 605] width 318 height 37
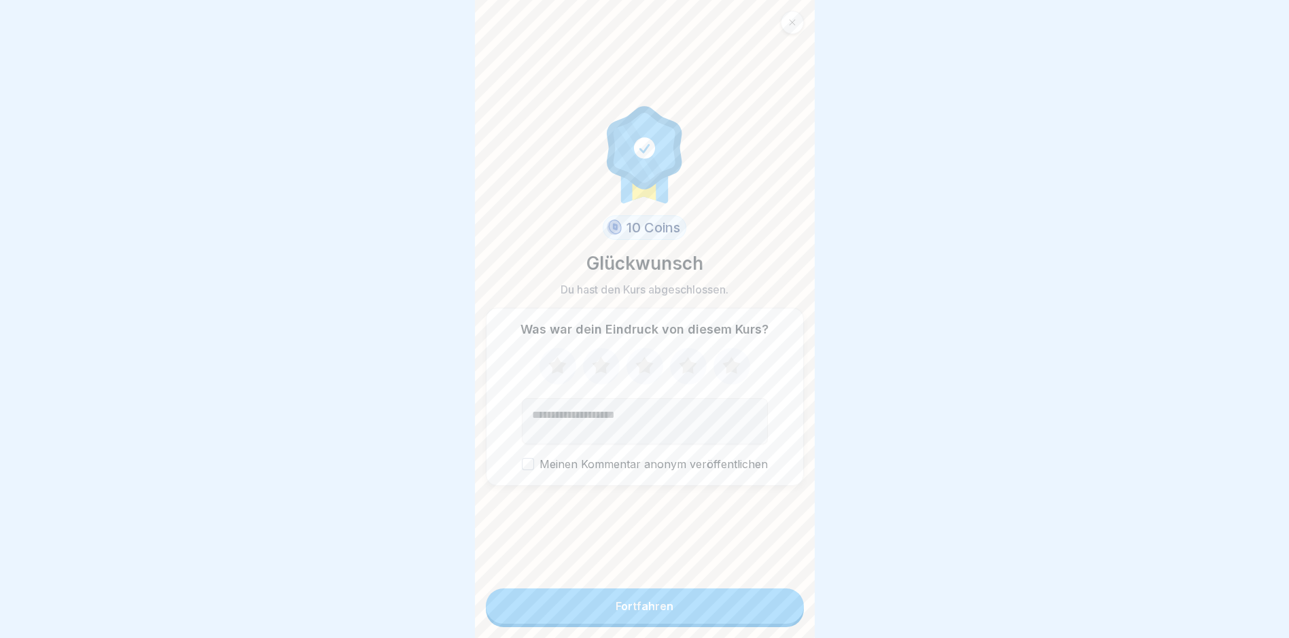
click at [748, 596] on button "Fortfahren" at bounding box center [645, 605] width 318 height 35
click at [742, 602] on button "Fortfahren" at bounding box center [645, 605] width 318 height 35
click at [660, 604] on div "Fortfahren" at bounding box center [645, 606] width 58 height 12
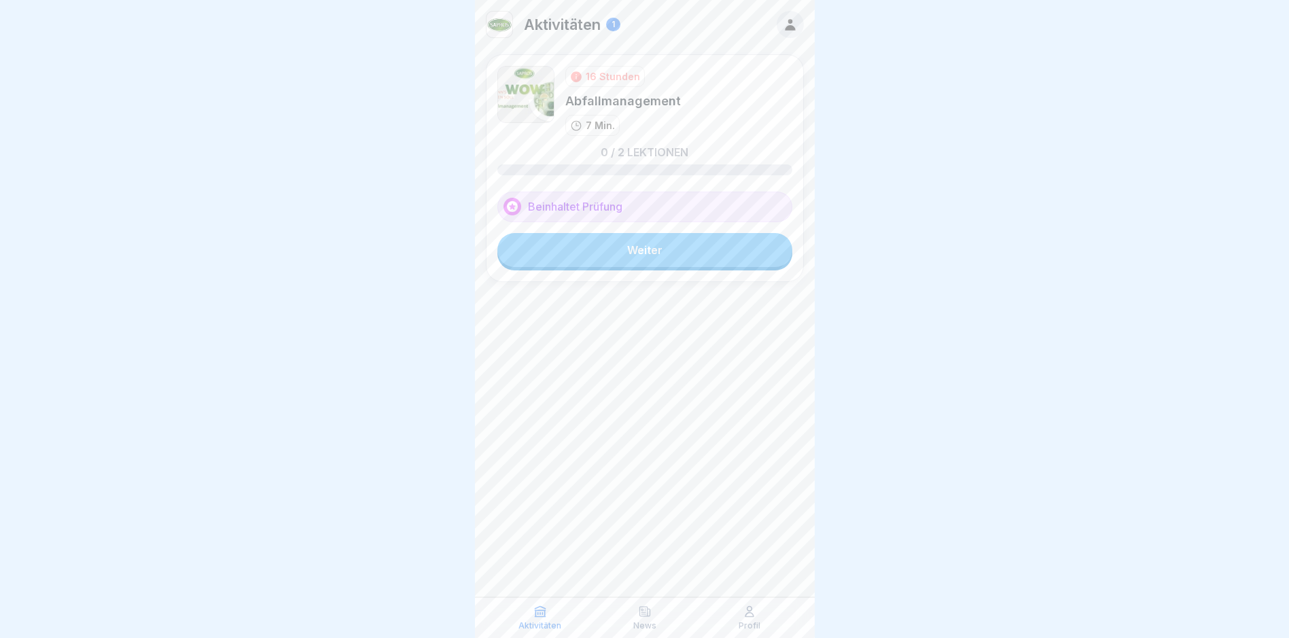
click at [649, 238] on link "Weiter" at bounding box center [644, 250] width 295 height 34
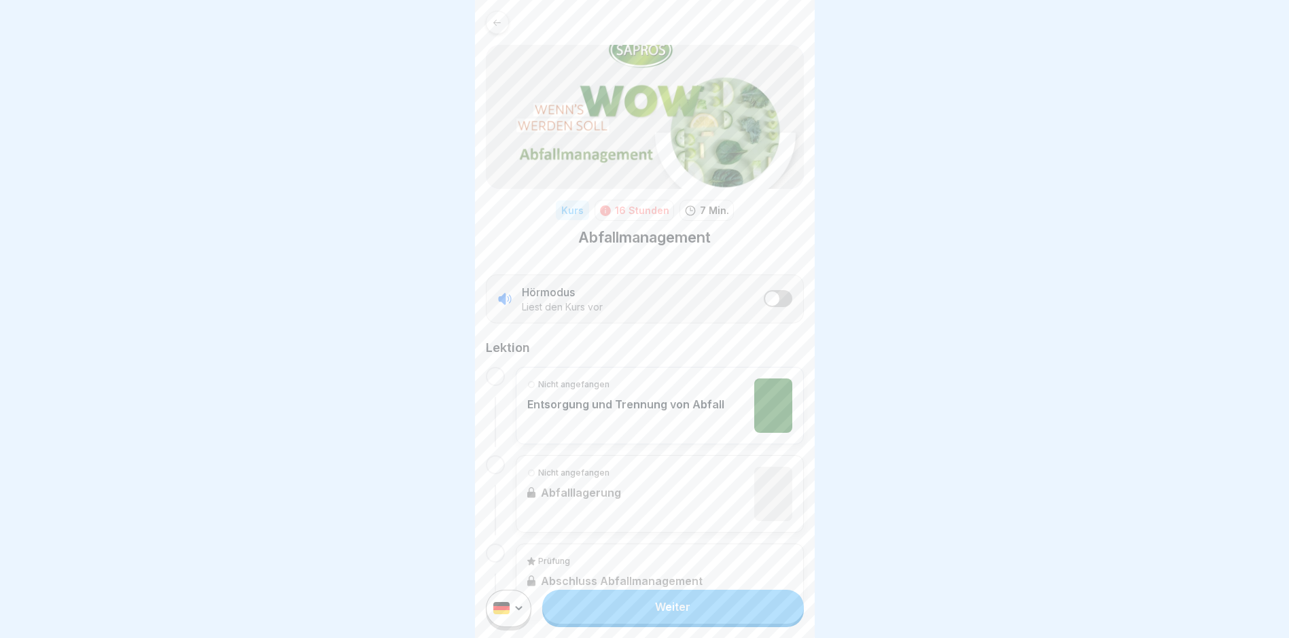
click at [674, 613] on link "Weiter" at bounding box center [672, 607] width 261 height 34
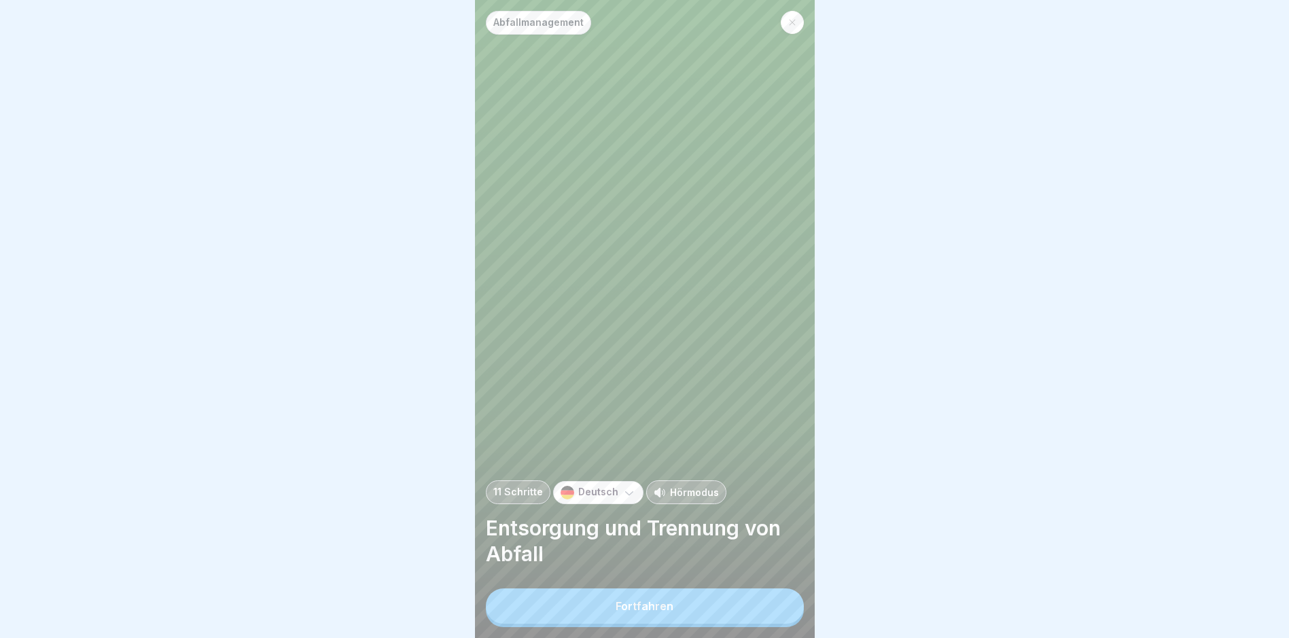
click at [677, 613] on button "Fortfahren" at bounding box center [645, 605] width 318 height 35
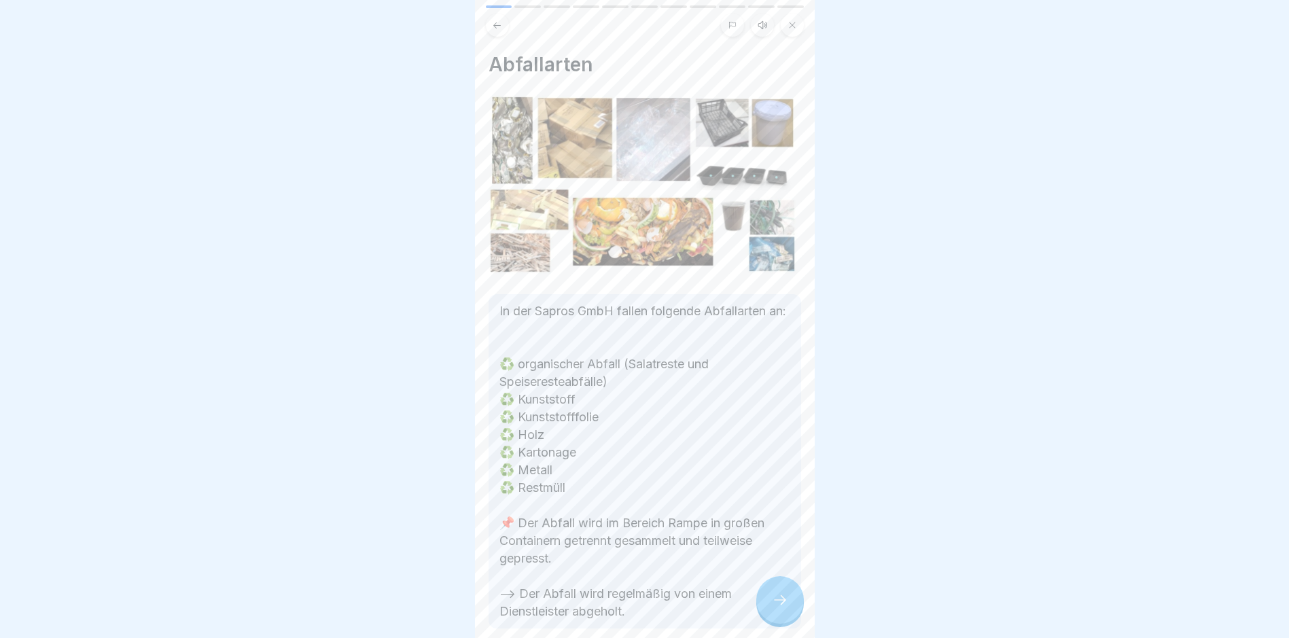
click at [775, 608] on icon at bounding box center [780, 600] width 16 height 16
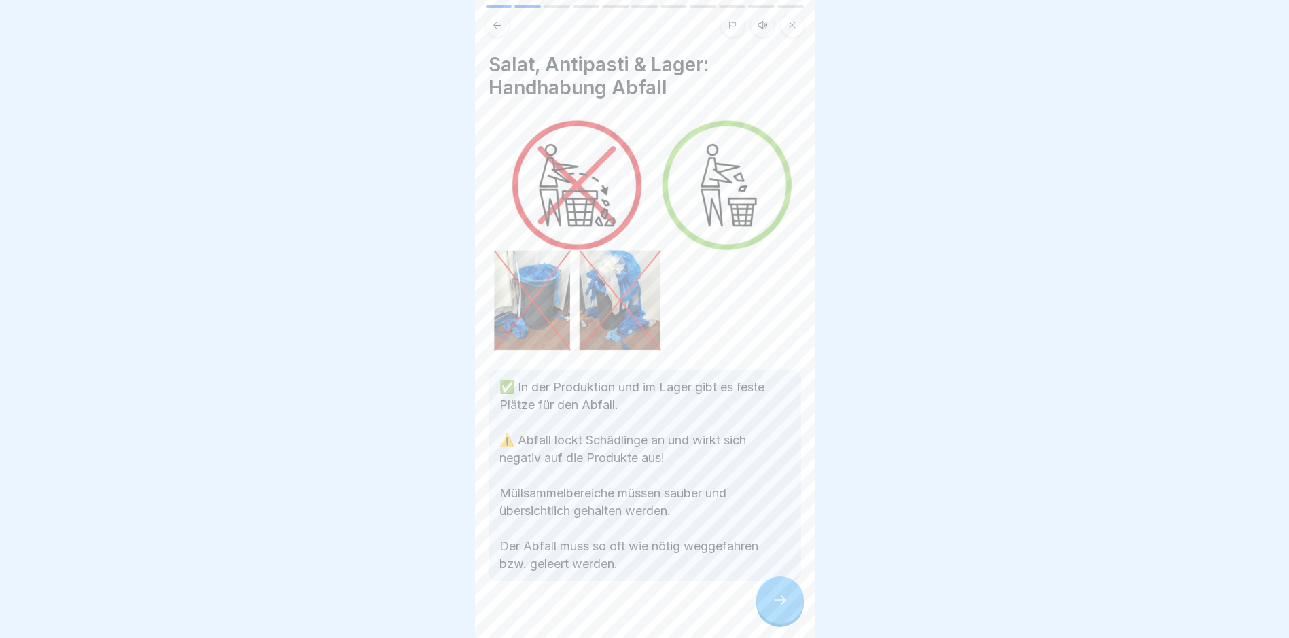
click at [775, 608] on icon at bounding box center [780, 600] width 16 height 16
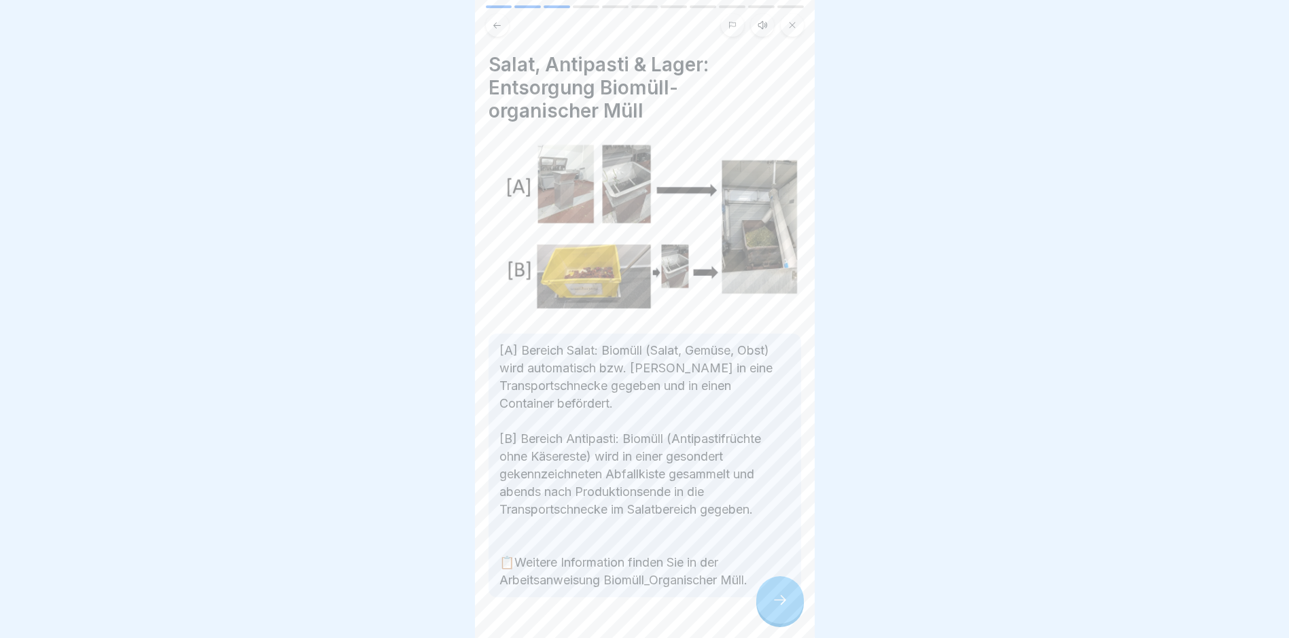
click at [775, 608] on icon at bounding box center [780, 600] width 16 height 16
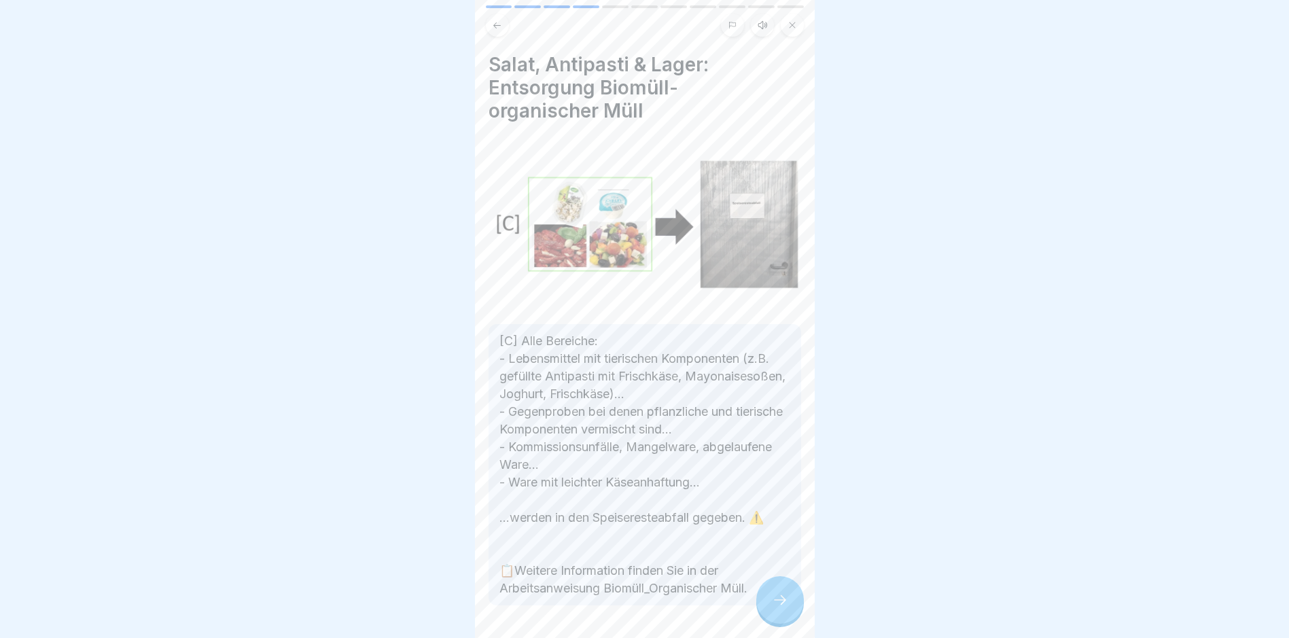
click at [775, 608] on icon at bounding box center [780, 600] width 16 height 16
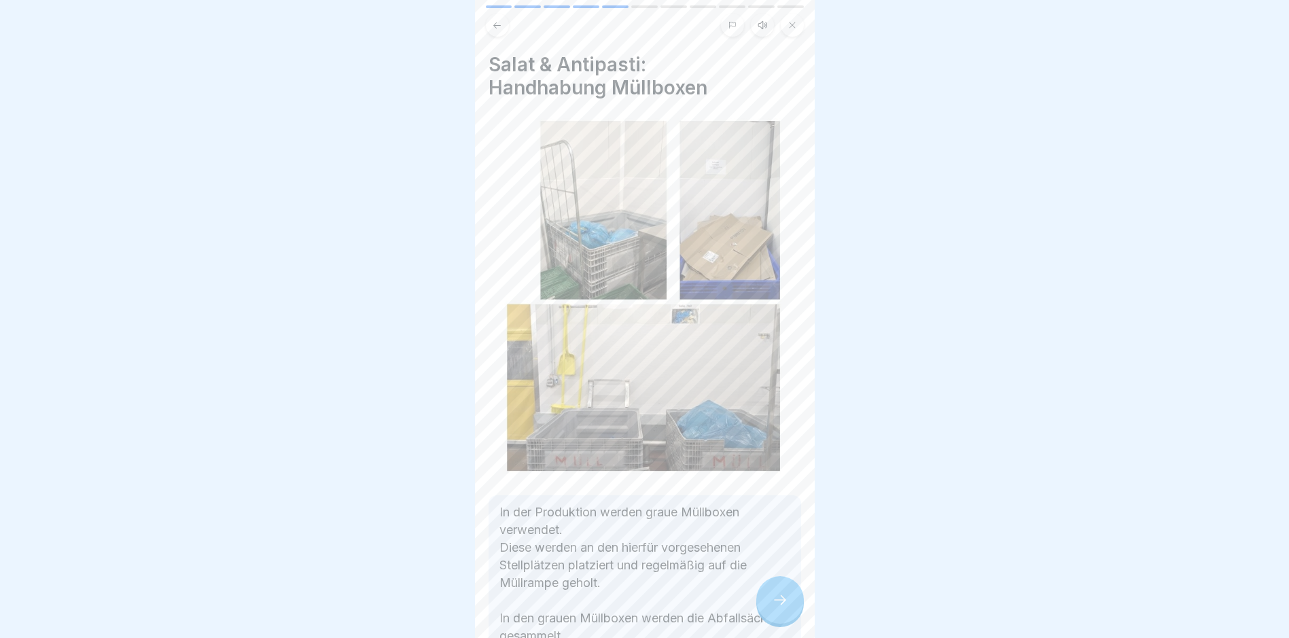
click at [775, 608] on icon at bounding box center [780, 600] width 16 height 16
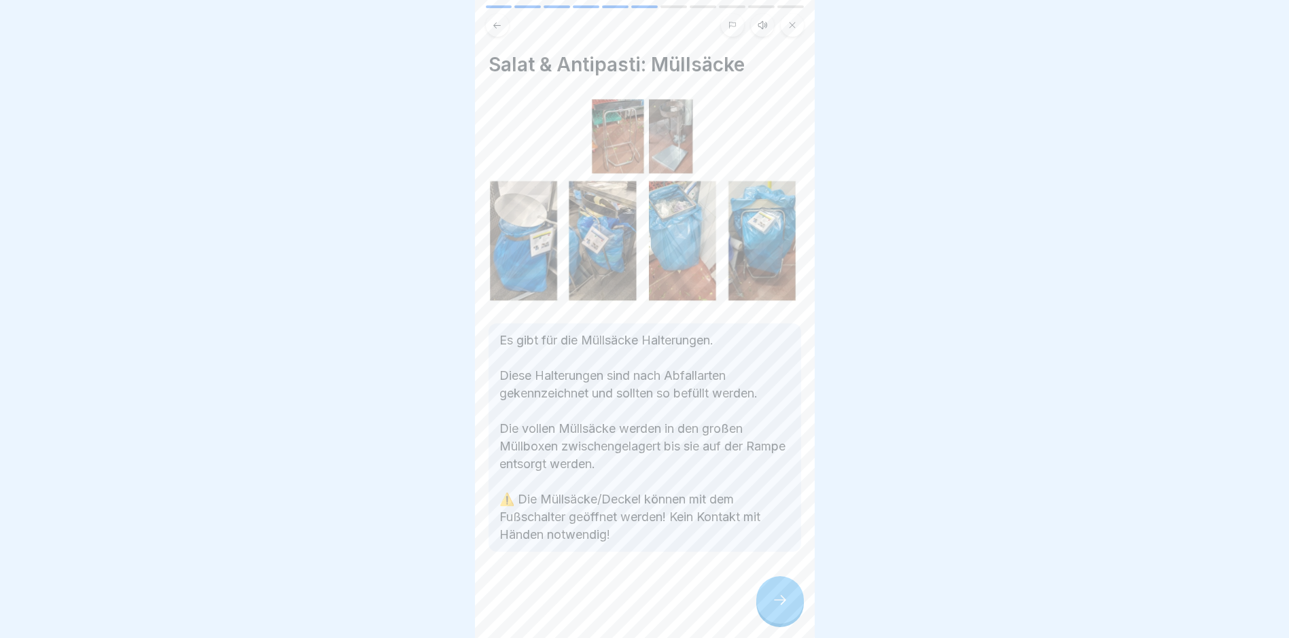
click at [775, 608] on icon at bounding box center [780, 600] width 16 height 16
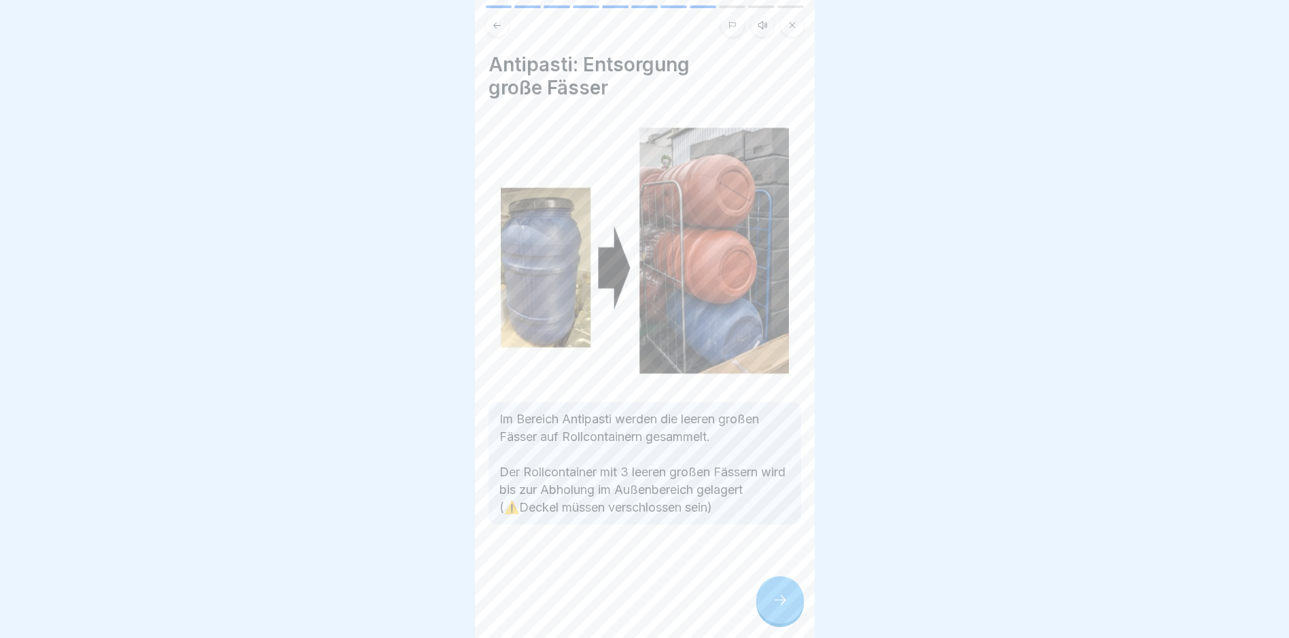
click at [775, 608] on icon at bounding box center [780, 600] width 16 height 16
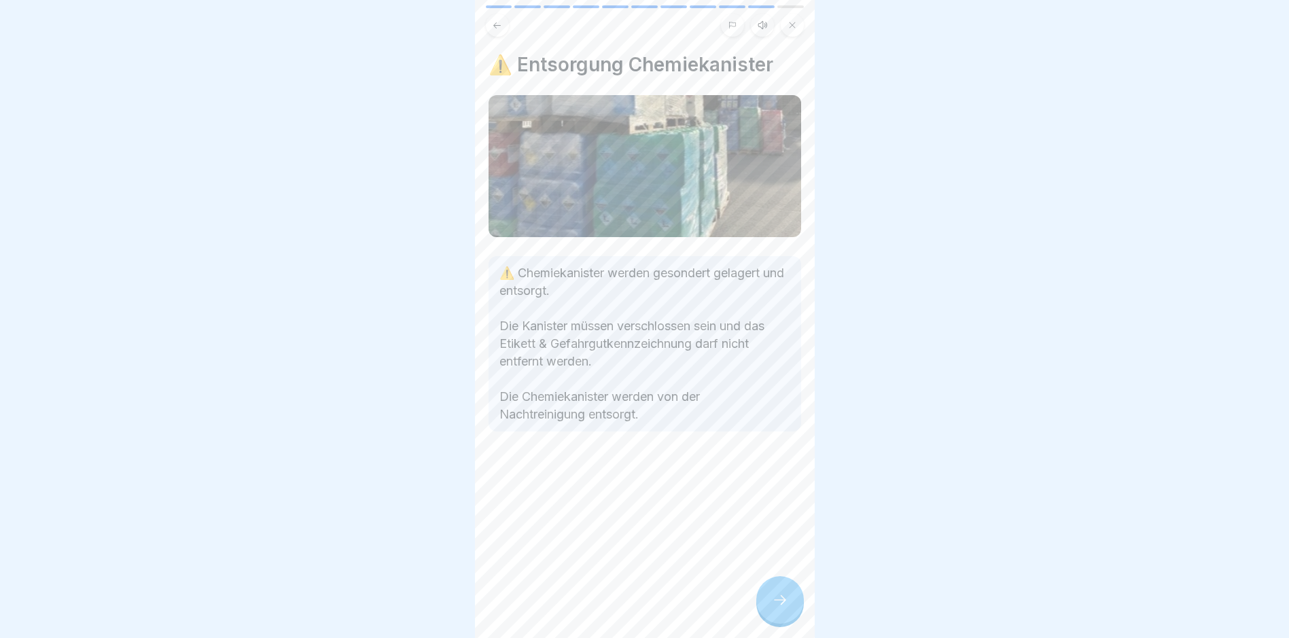
click at [775, 608] on icon at bounding box center [780, 600] width 16 height 16
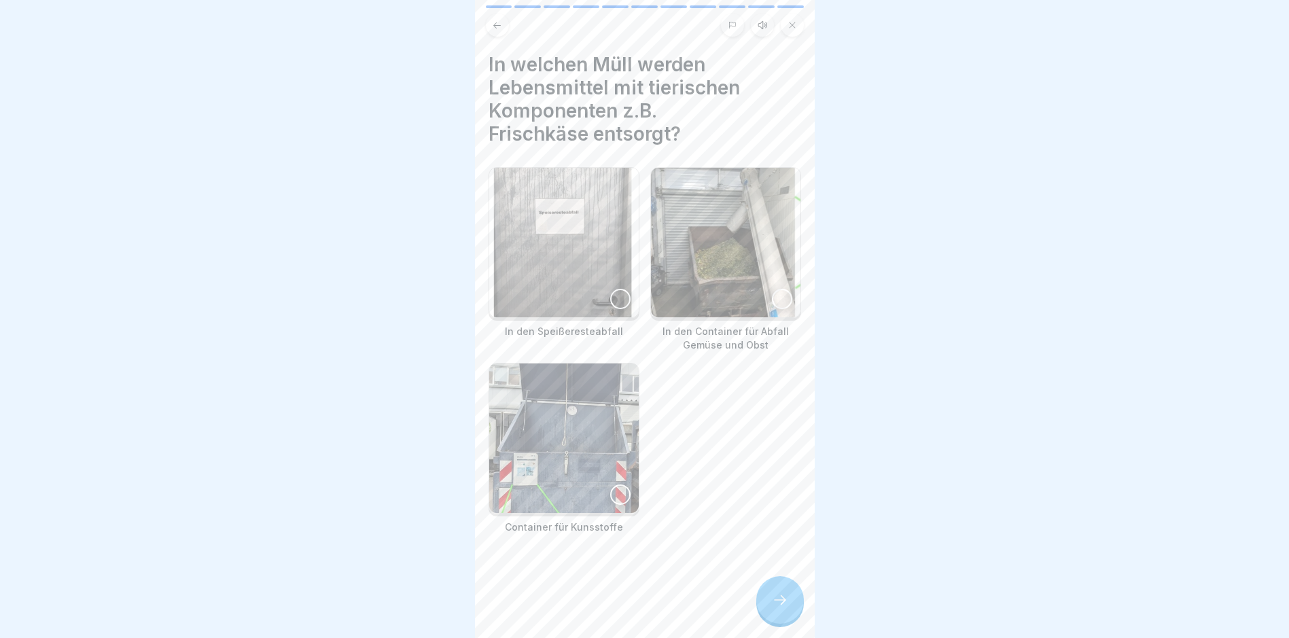
click at [775, 608] on icon at bounding box center [780, 600] width 16 height 16
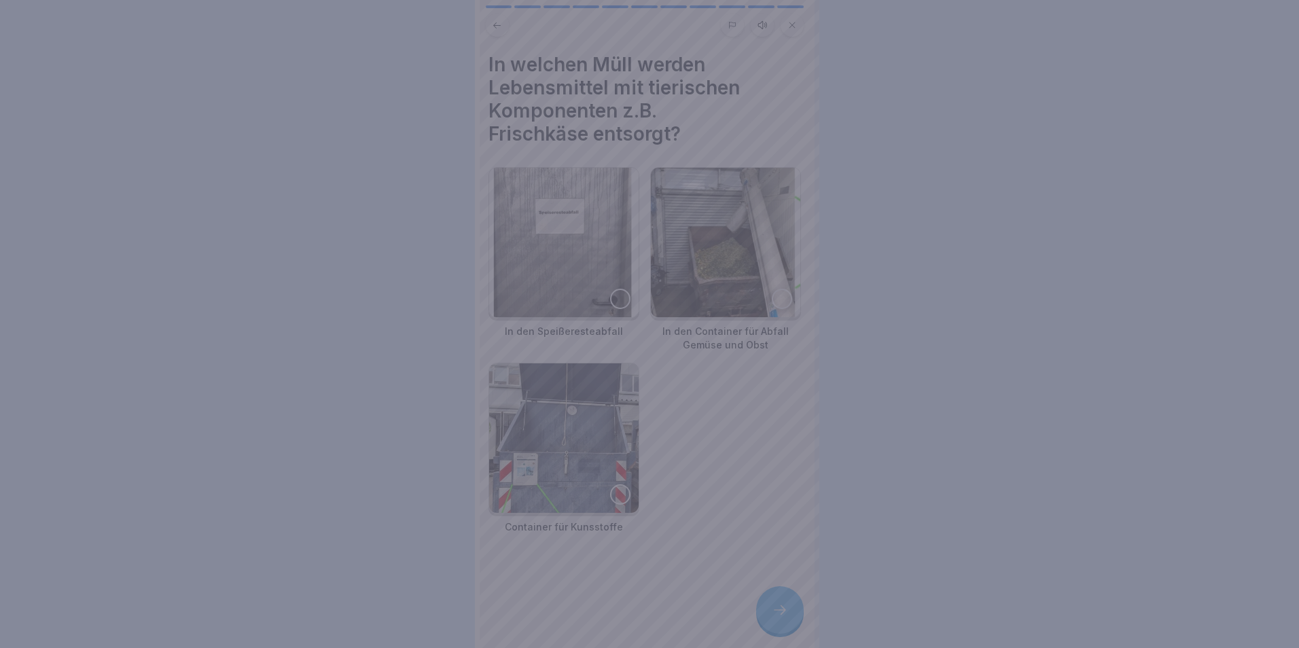
click at [775, 608] on div at bounding box center [649, 324] width 1299 height 648
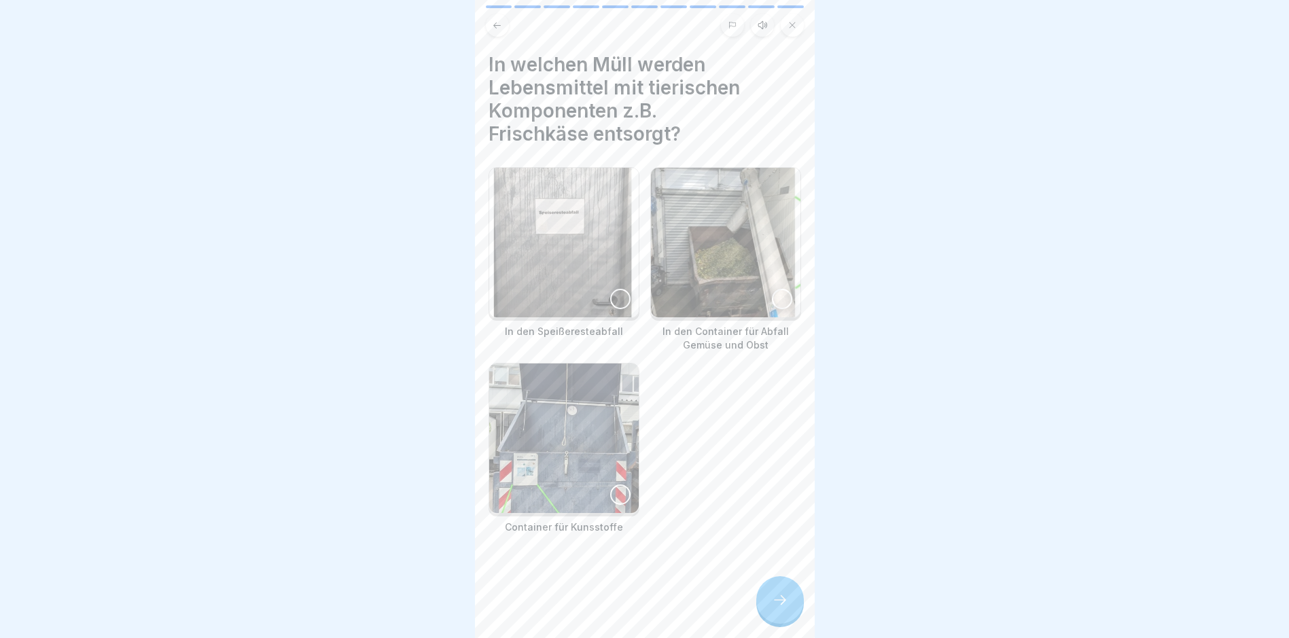
click at [675, 499] on div "In den Speißeresteabfall In den Container für Abfall Gemüse und Obst Container …" at bounding box center [645, 350] width 313 height 367
click at [613, 292] on div at bounding box center [620, 299] width 20 height 20
click at [784, 599] on div at bounding box center [780, 600] width 48 height 48
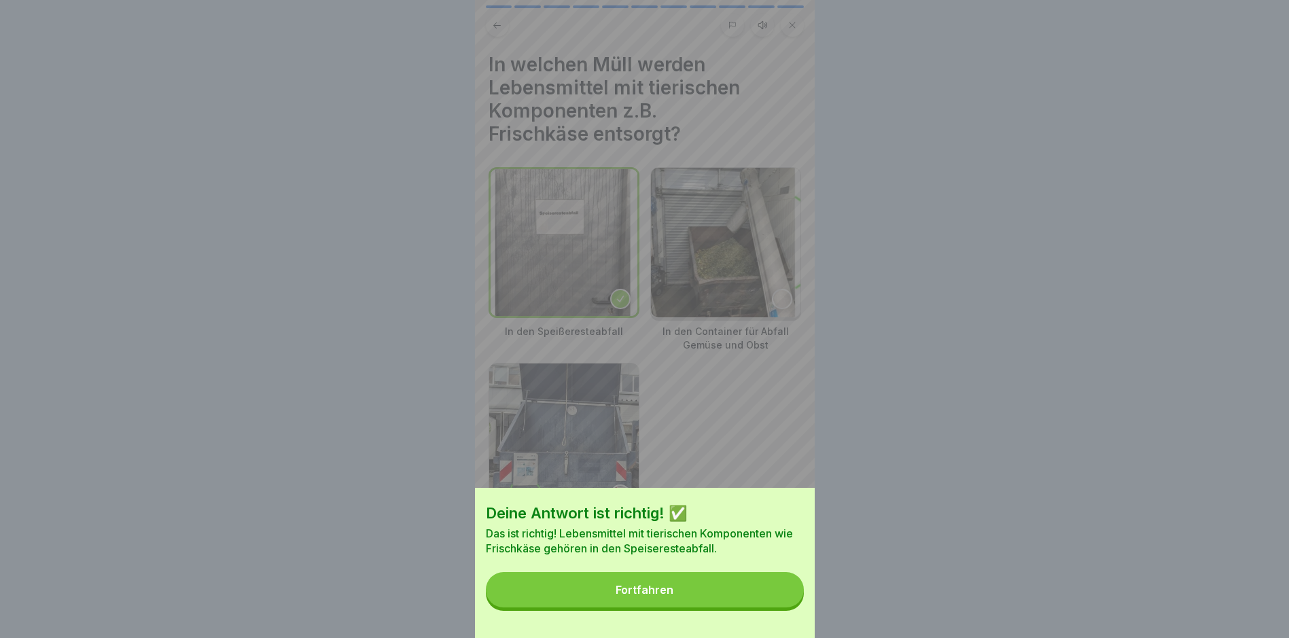
click at [768, 605] on button "Fortfahren" at bounding box center [645, 589] width 318 height 35
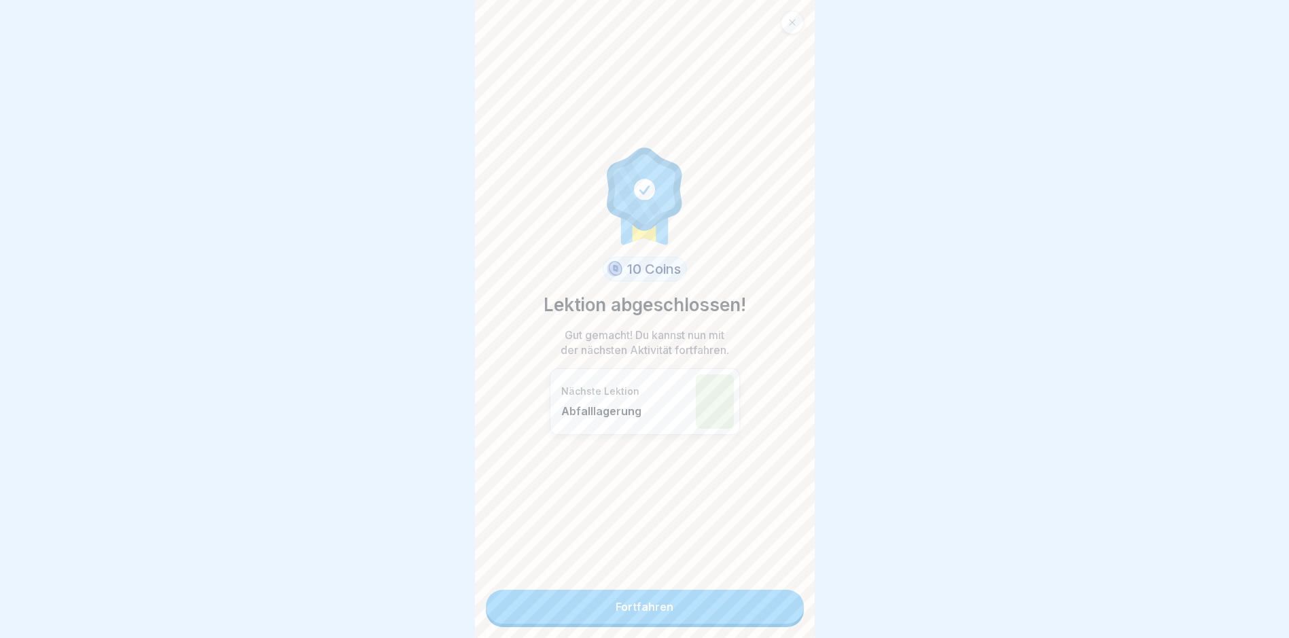
click at [756, 607] on link "Fortfahren" at bounding box center [645, 607] width 318 height 34
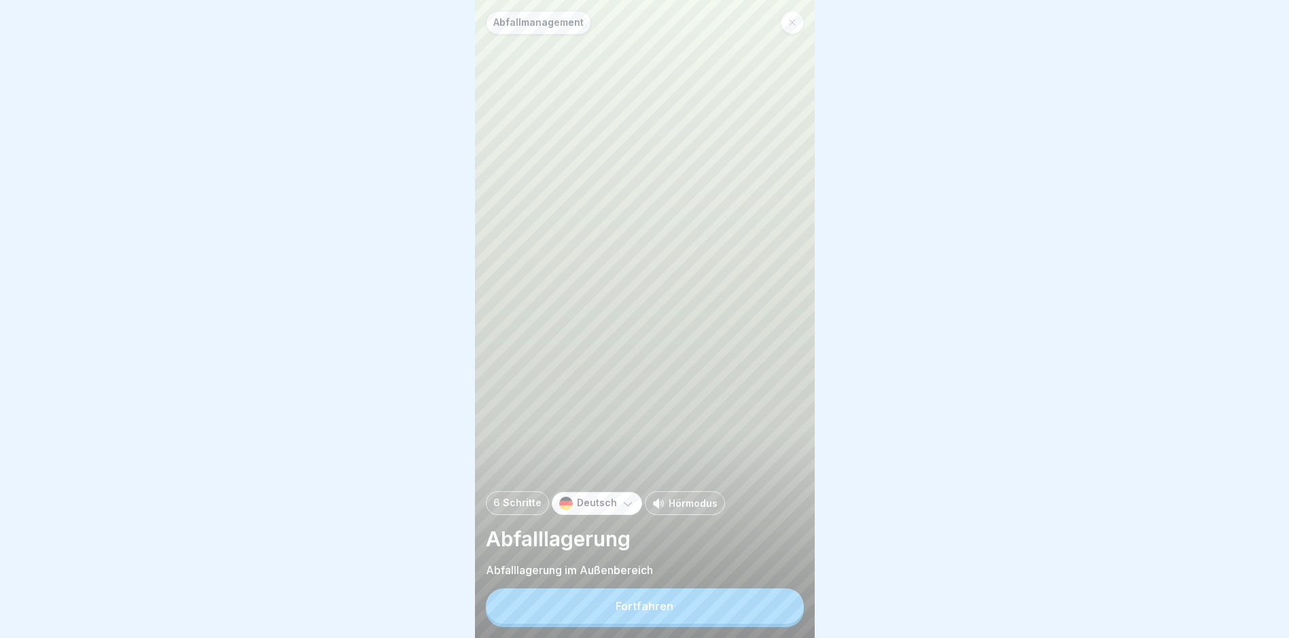
click at [756, 607] on button "Fortfahren" at bounding box center [645, 605] width 318 height 35
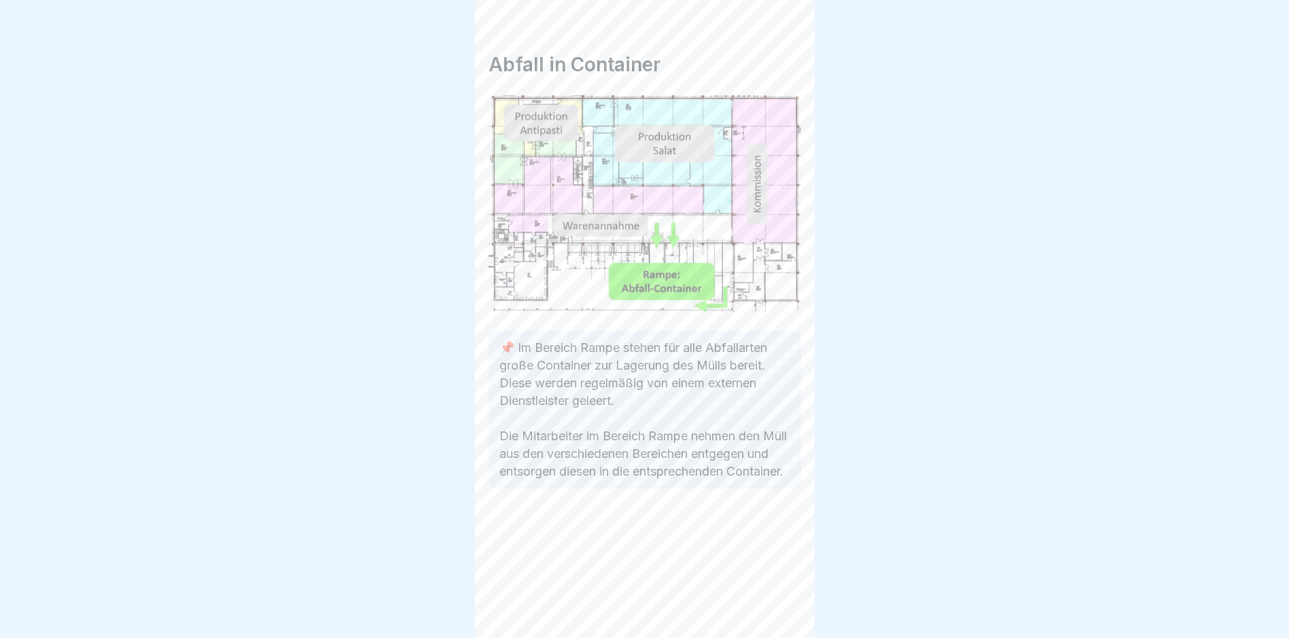
click at [756, 607] on div "Abfall in Container 📌 Im Bereich Rampe stehen für alle Abfallarten große Contai…" at bounding box center [645, 319] width 340 height 638
click at [775, 605] on icon at bounding box center [780, 600] width 16 height 16
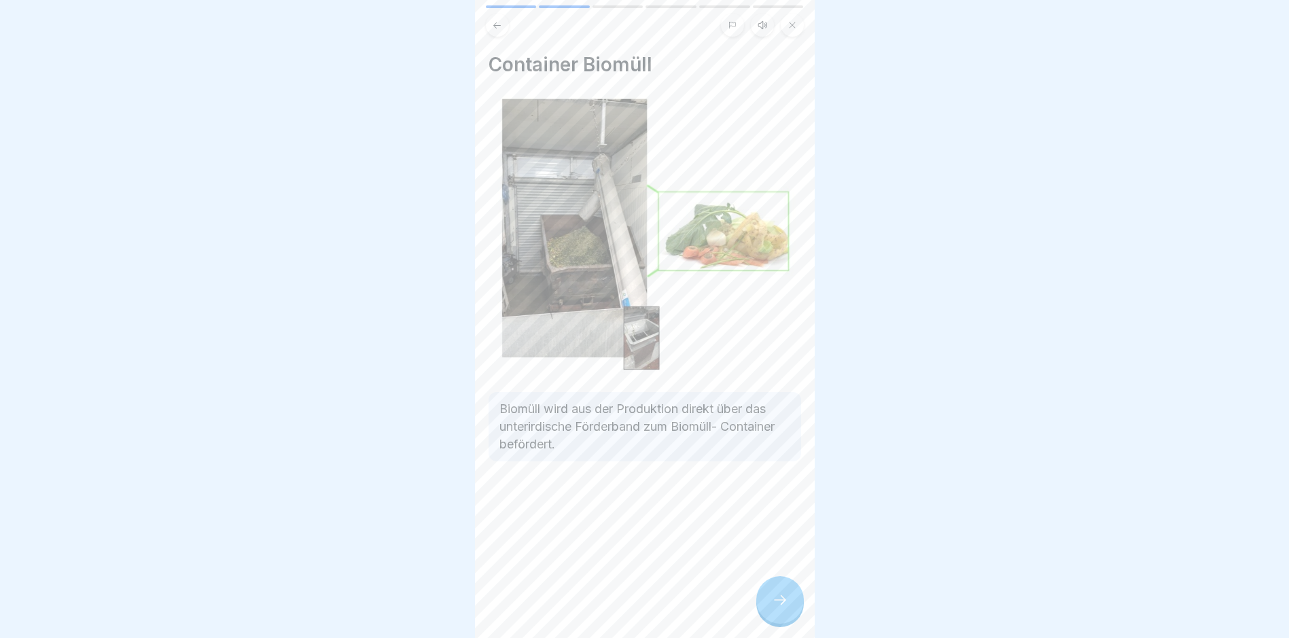
click at [775, 605] on icon at bounding box center [780, 600] width 16 height 16
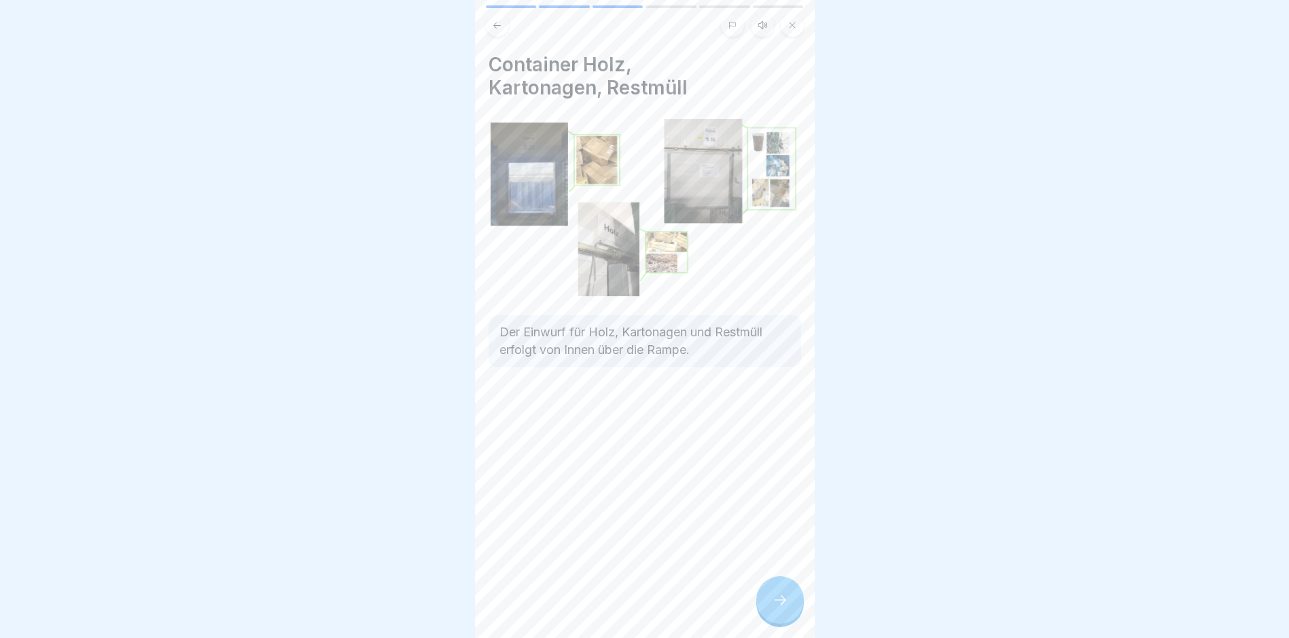
click at [775, 605] on icon at bounding box center [780, 600] width 16 height 16
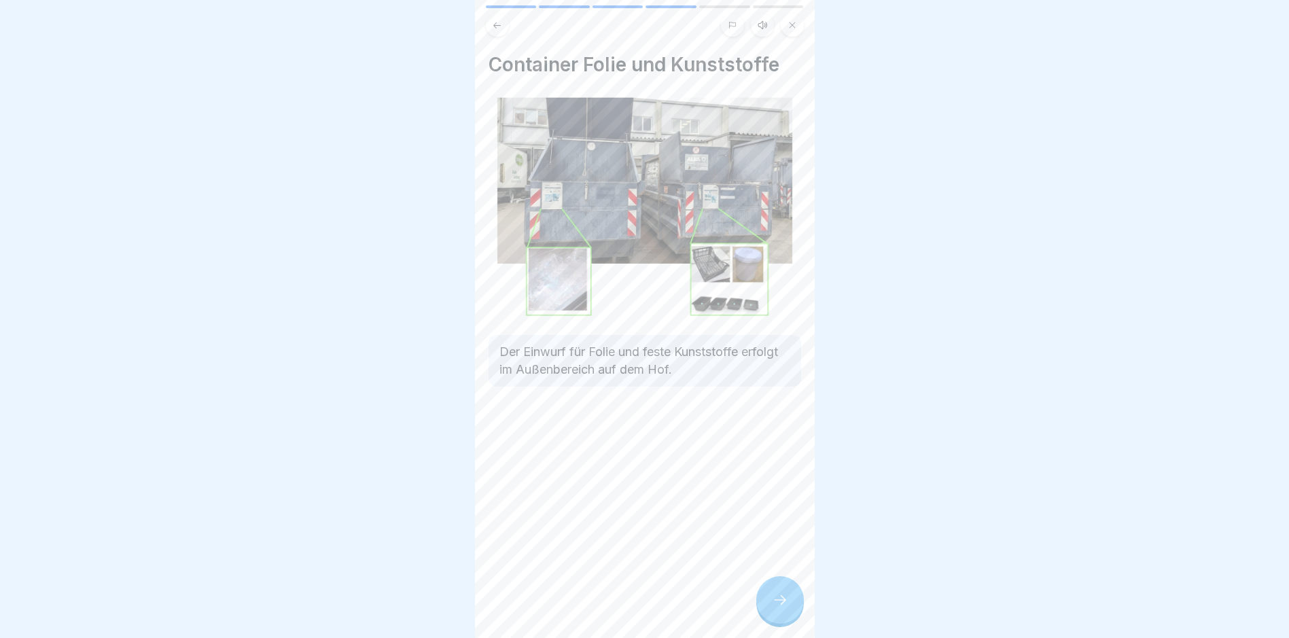
click at [775, 605] on icon at bounding box center [780, 600] width 16 height 16
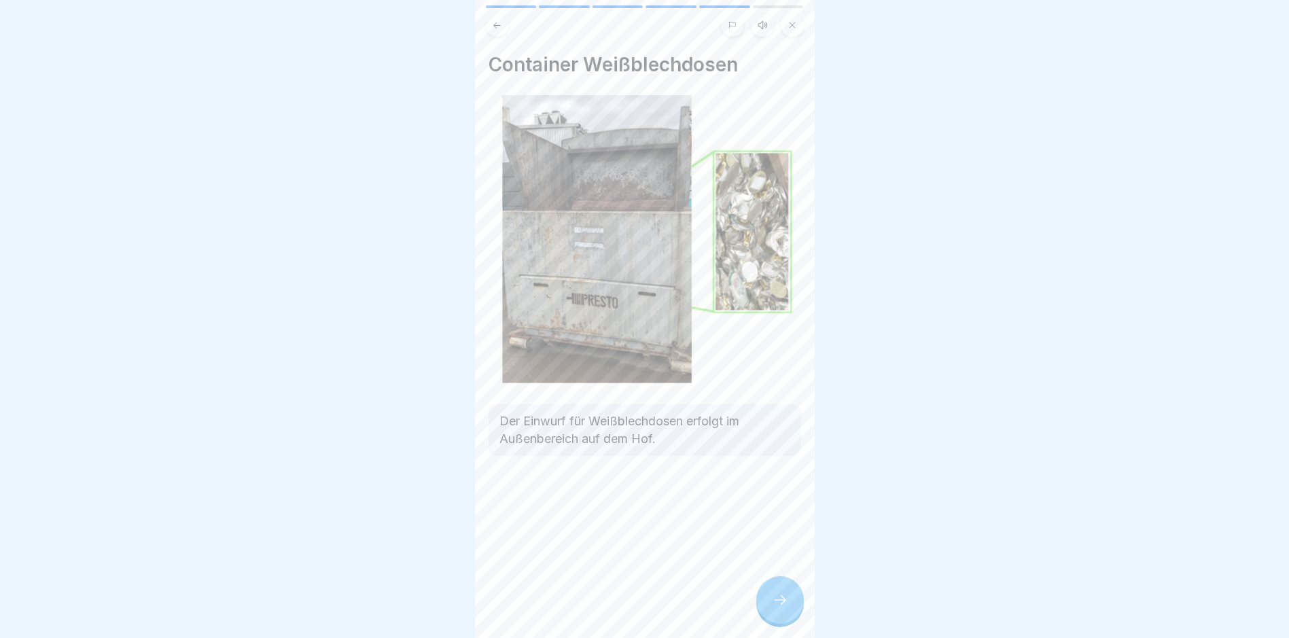
click at [775, 605] on icon at bounding box center [780, 600] width 16 height 16
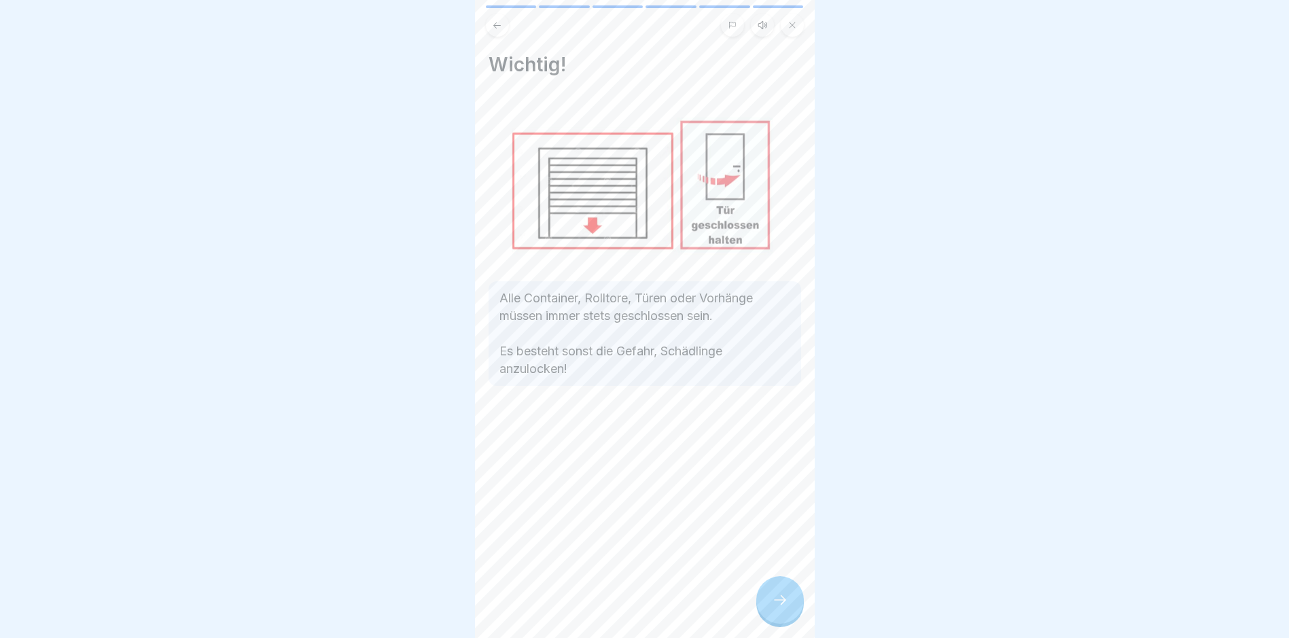
click at [780, 605] on icon at bounding box center [780, 600] width 16 height 16
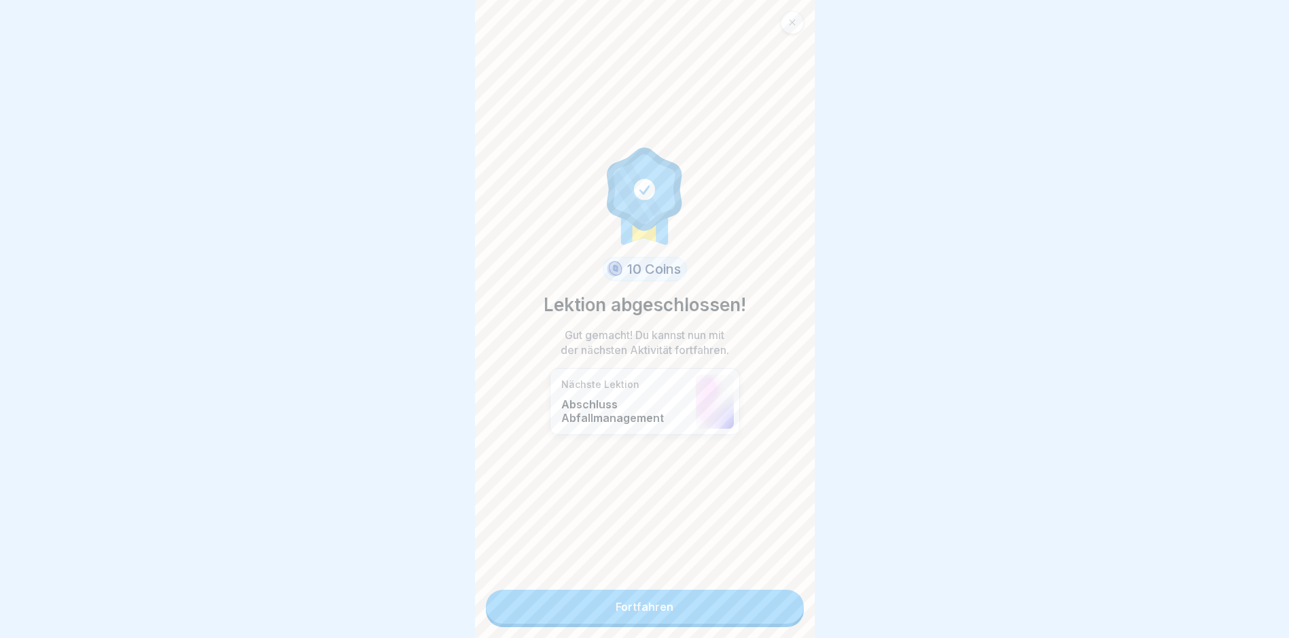
click at [754, 608] on link "Fortfahren" at bounding box center [645, 607] width 318 height 34
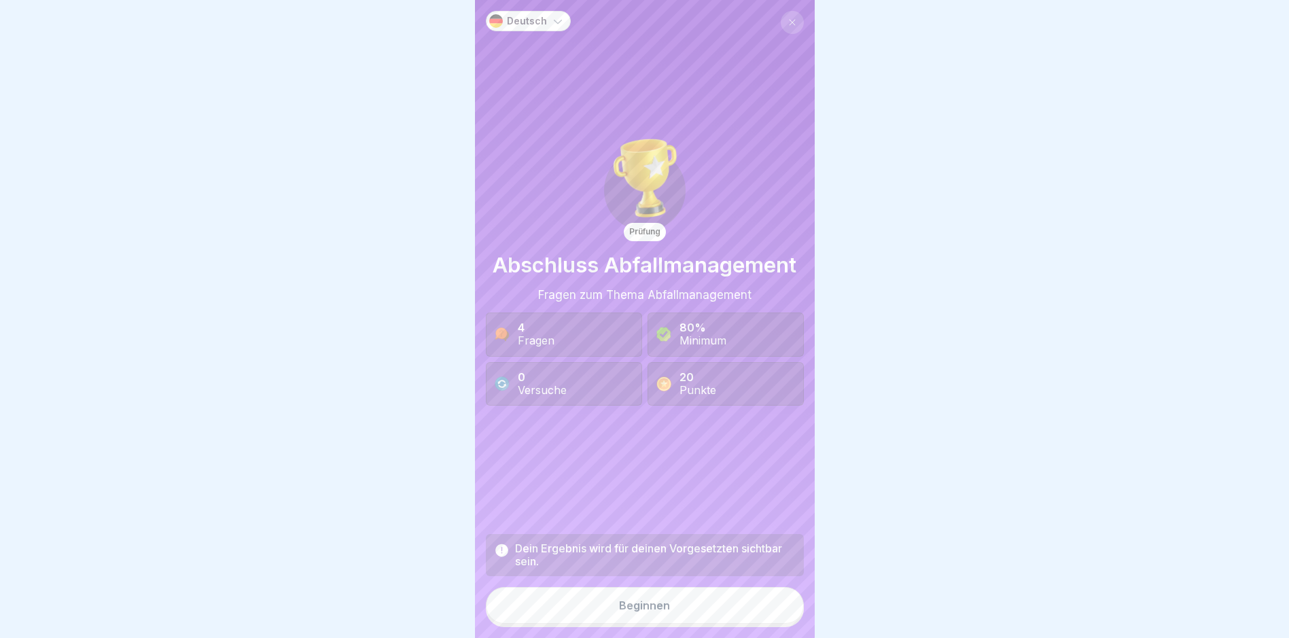
click at [724, 611] on button "Beginnen" at bounding box center [645, 605] width 318 height 37
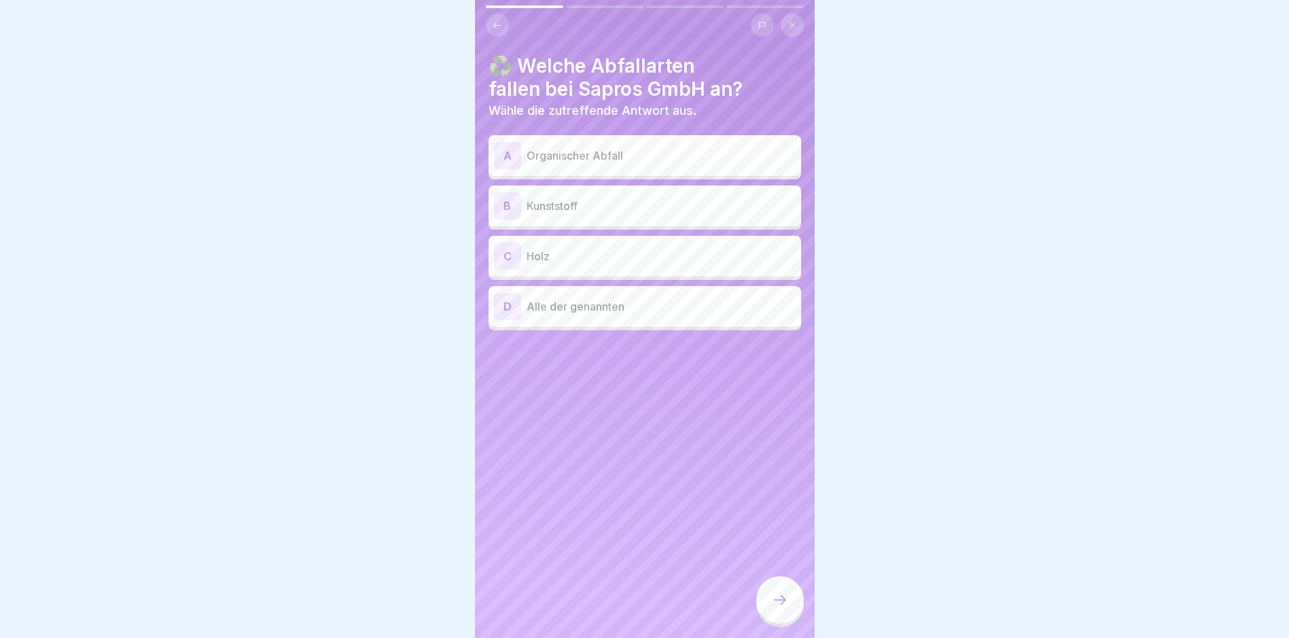
click at [582, 220] on div "B Kunststoff" at bounding box center [645, 205] width 313 height 41
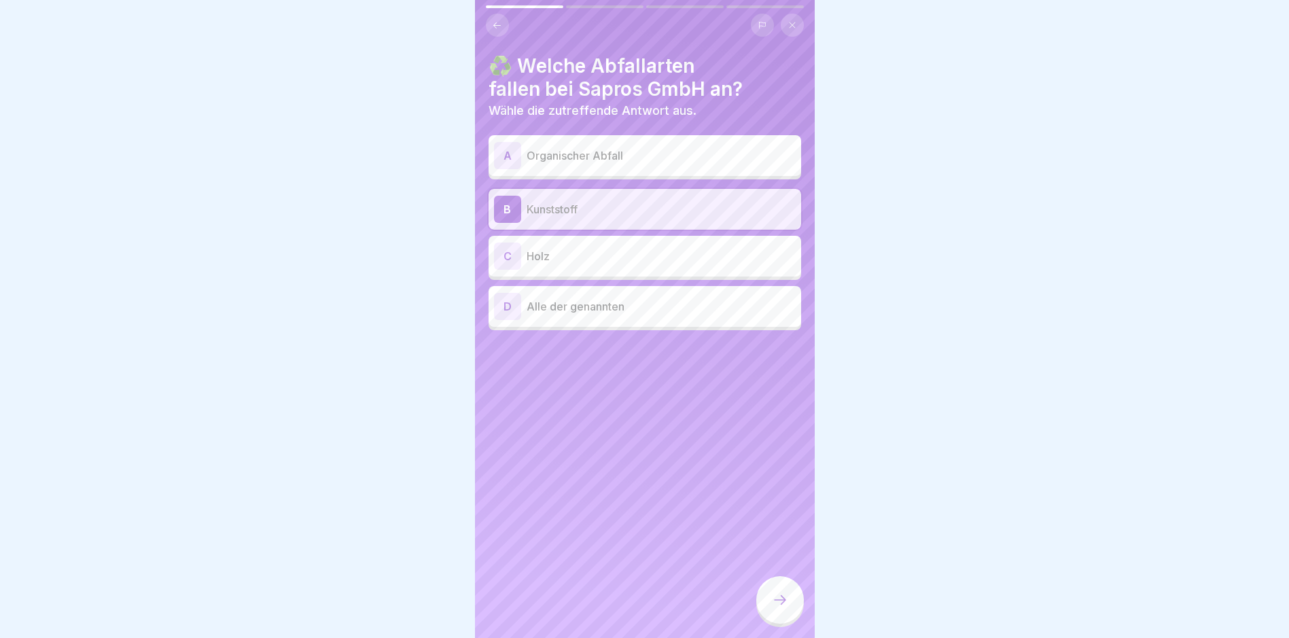
click at [591, 268] on div "C Holz" at bounding box center [645, 256] width 302 height 27
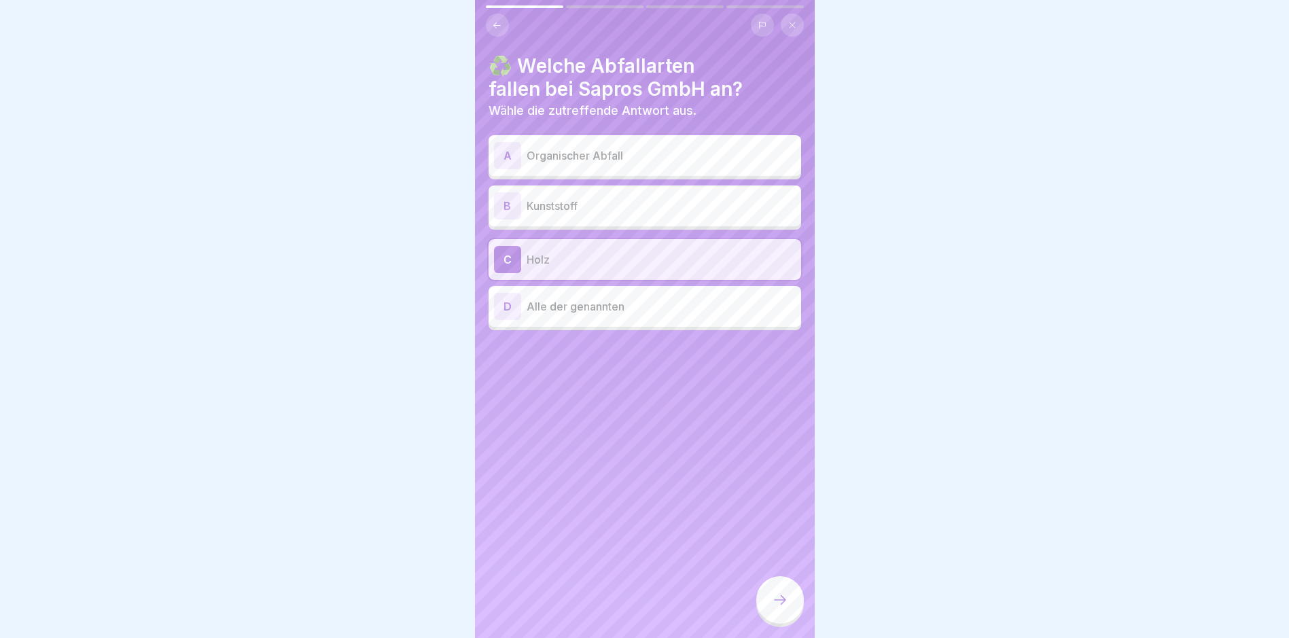
click at [602, 304] on p "Alle der genannten" at bounding box center [661, 306] width 269 height 16
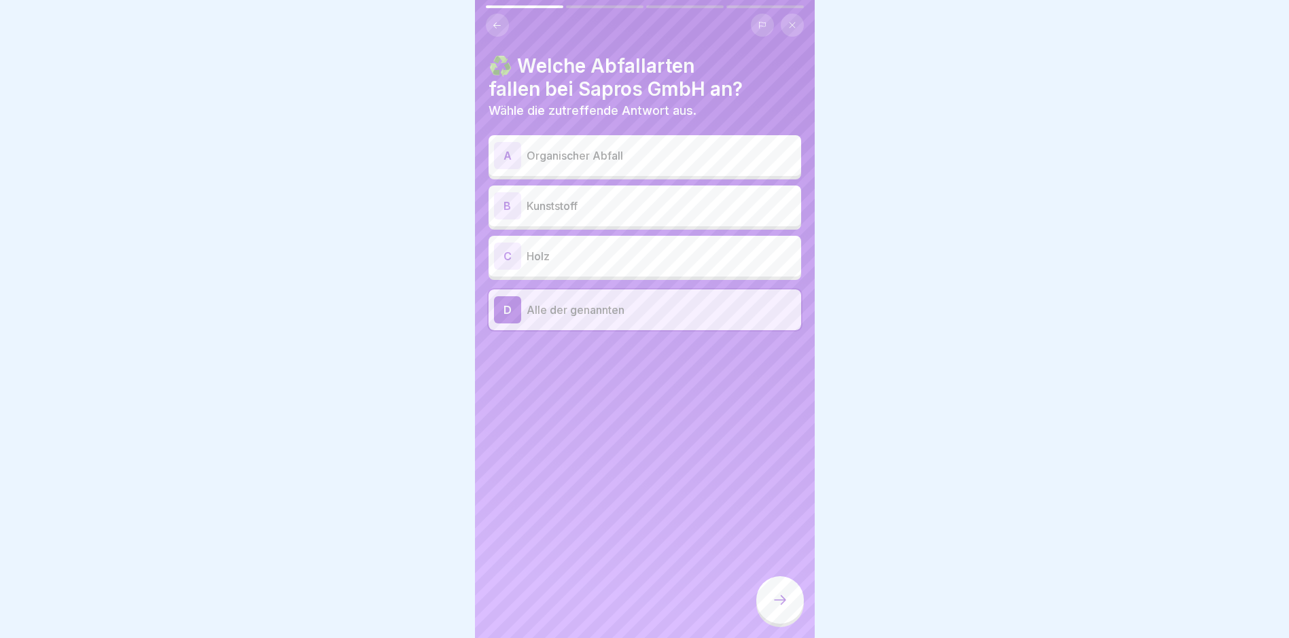
click at [580, 266] on div "C Holz" at bounding box center [645, 256] width 302 height 27
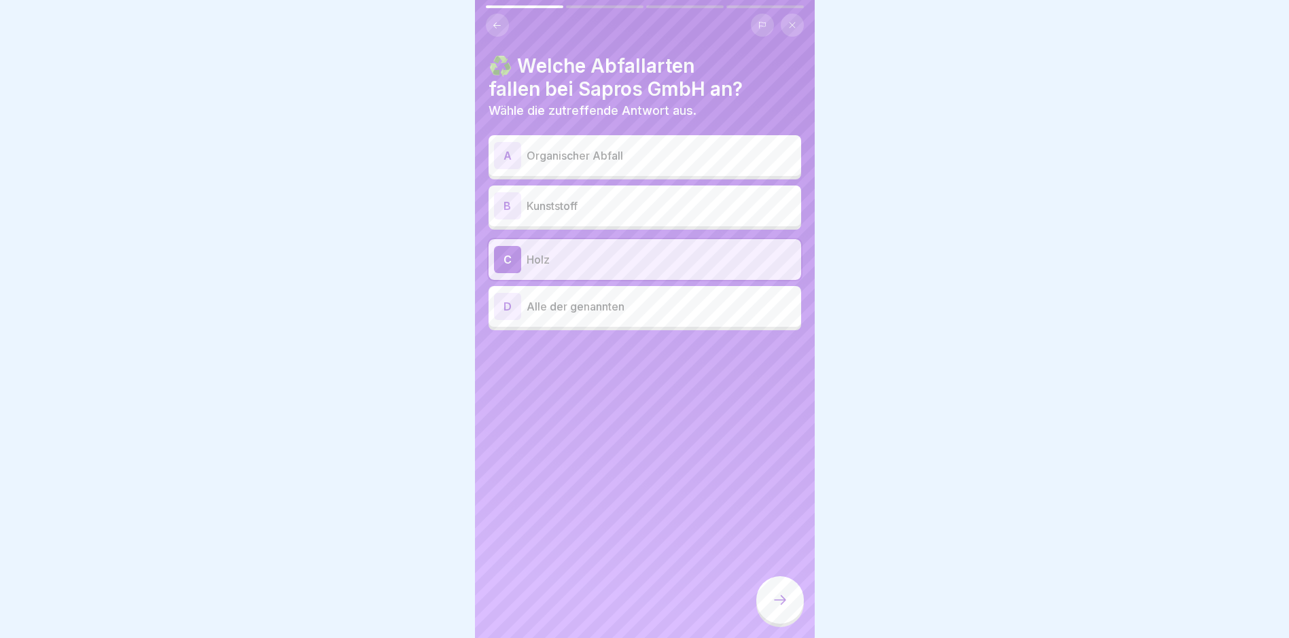
click at [576, 194] on div "B Kunststoff" at bounding box center [645, 205] width 302 height 27
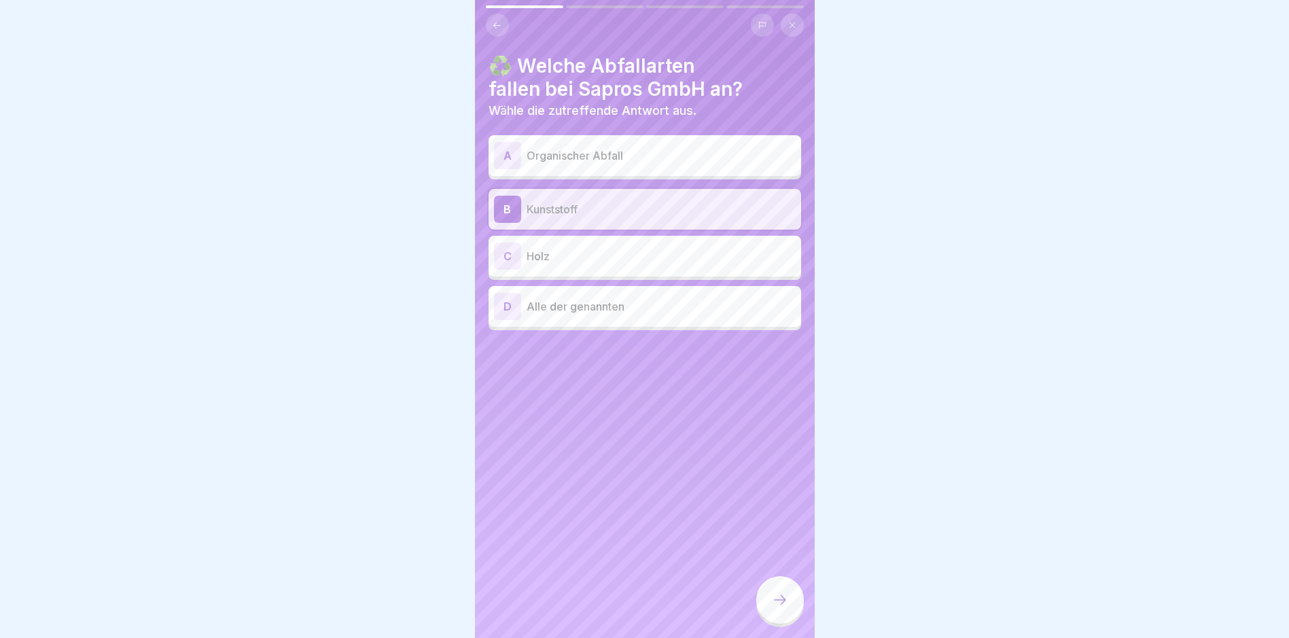
click at [599, 330] on div "♻️ Welche Abfallarten fallen bei Sapros GmbH an? Wähle die zutreffende Antwort …" at bounding box center [645, 319] width 340 height 638
click at [595, 310] on p "Alle der genannten" at bounding box center [661, 306] width 269 height 16
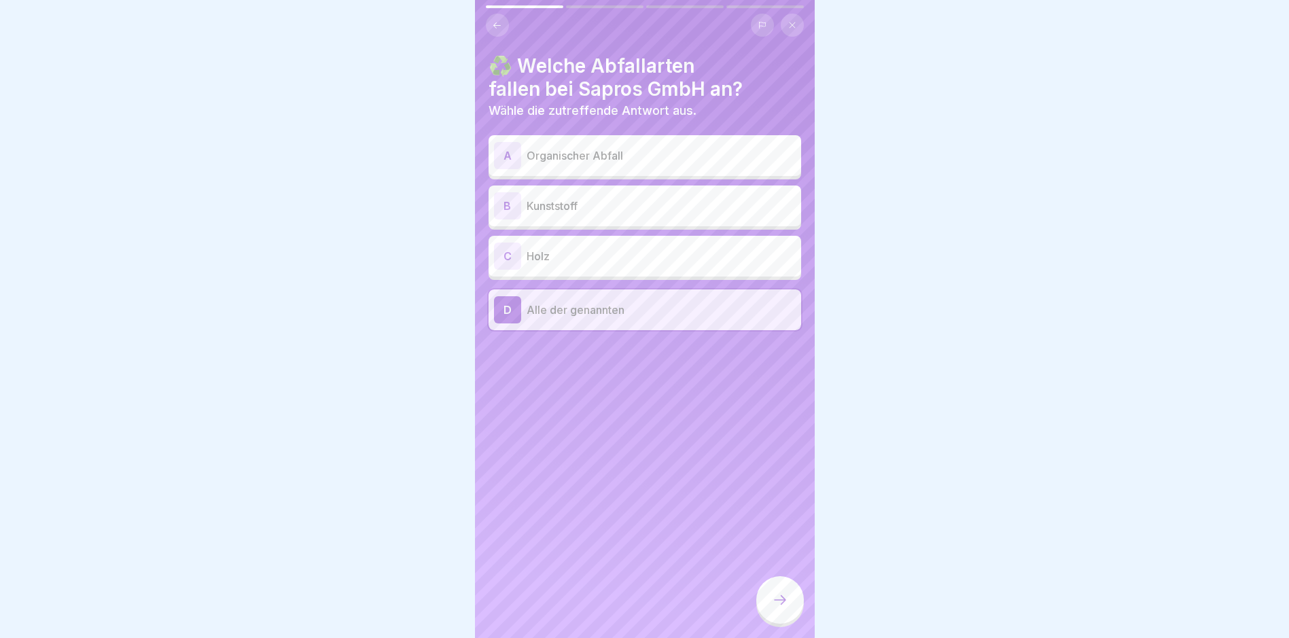
click at [776, 603] on div at bounding box center [780, 600] width 48 height 48
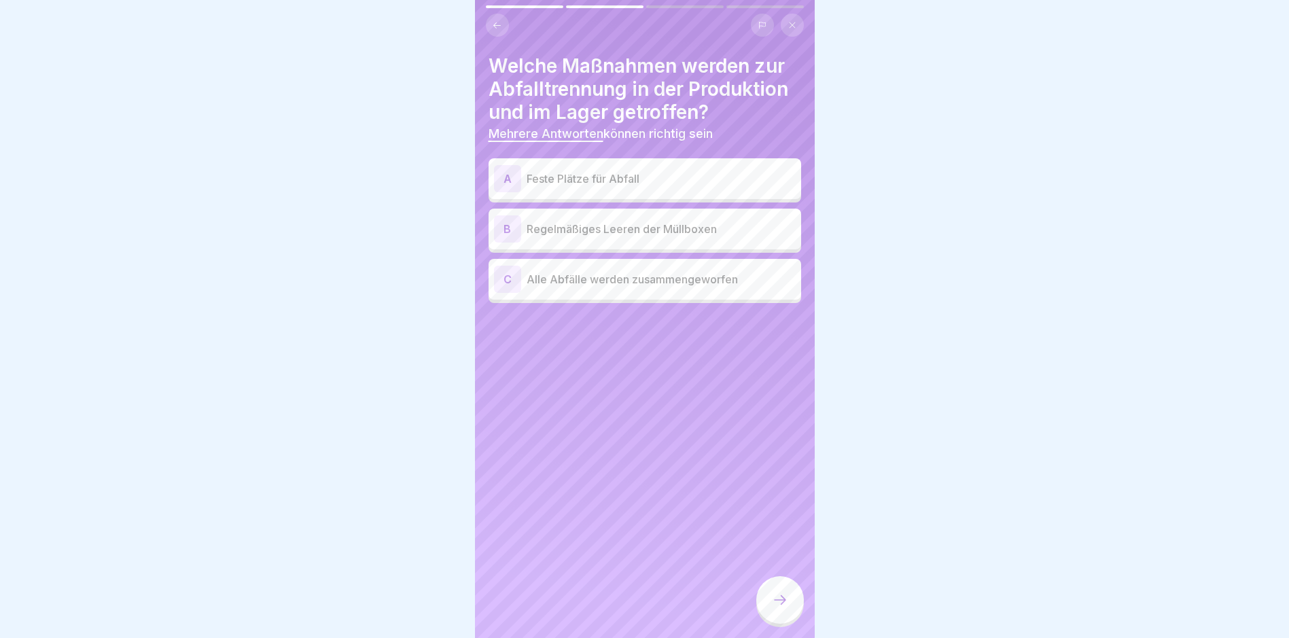
click at [614, 189] on div "A Feste Plätze für Abfall" at bounding box center [645, 178] width 302 height 27
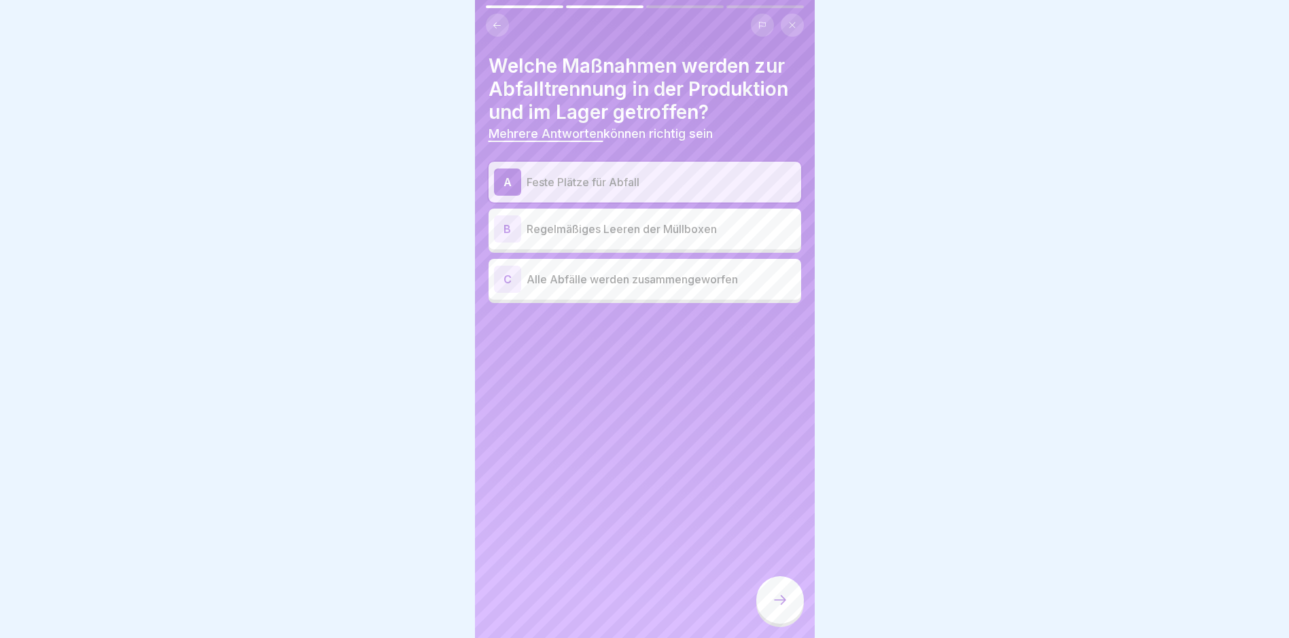
click at [628, 227] on p "Regelmäßiges Leeren der Müllboxen" at bounding box center [661, 229] width 269 height 16
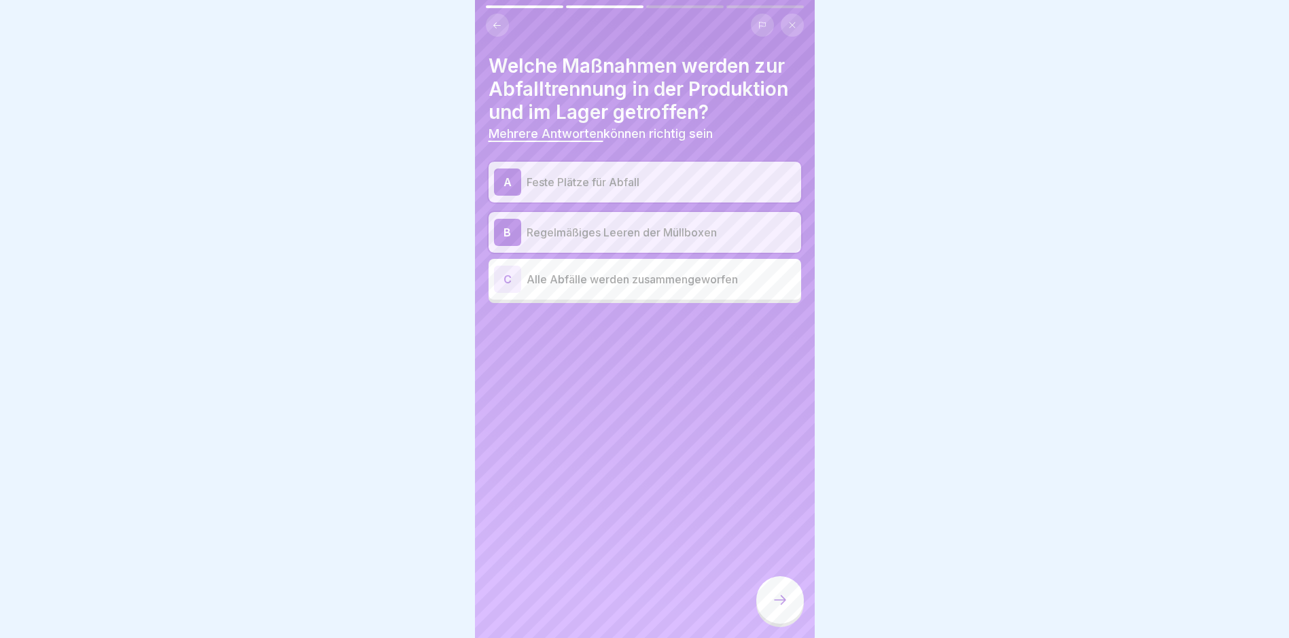
click at [775, 608] on icon at bounding box center [780, 600] width 16 height 16
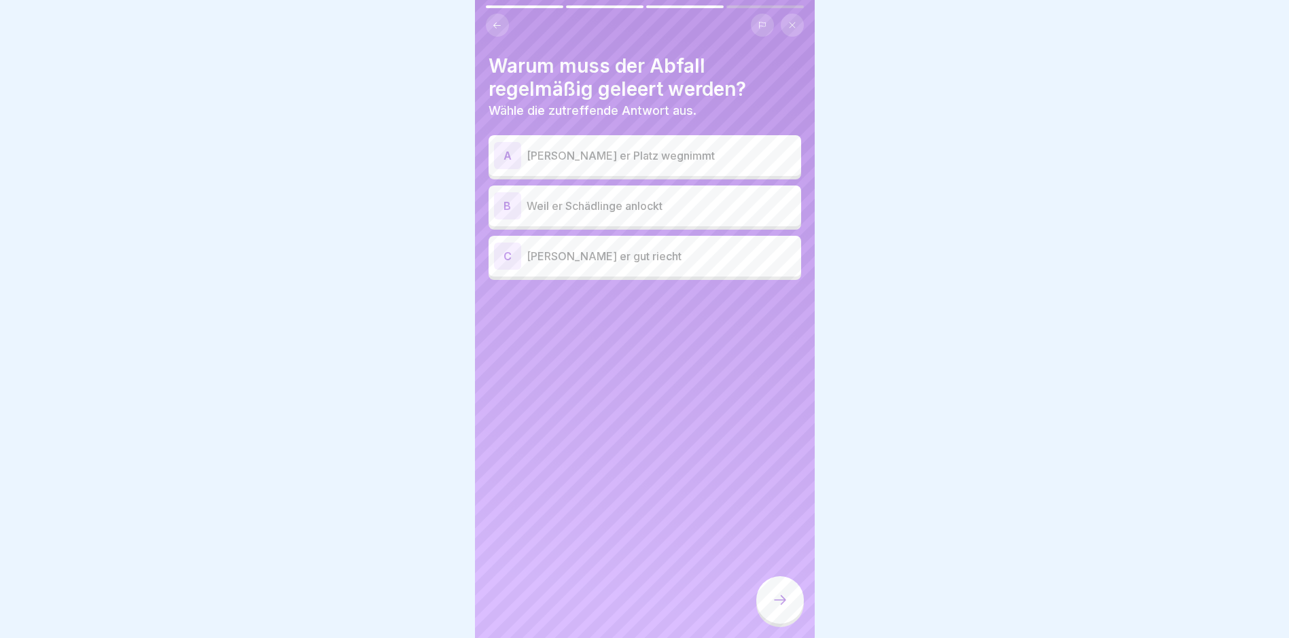
click at [638, 198] on p "Weil er Schädlinge anlockt" at bounding box center [661, 206] width 269 height 16
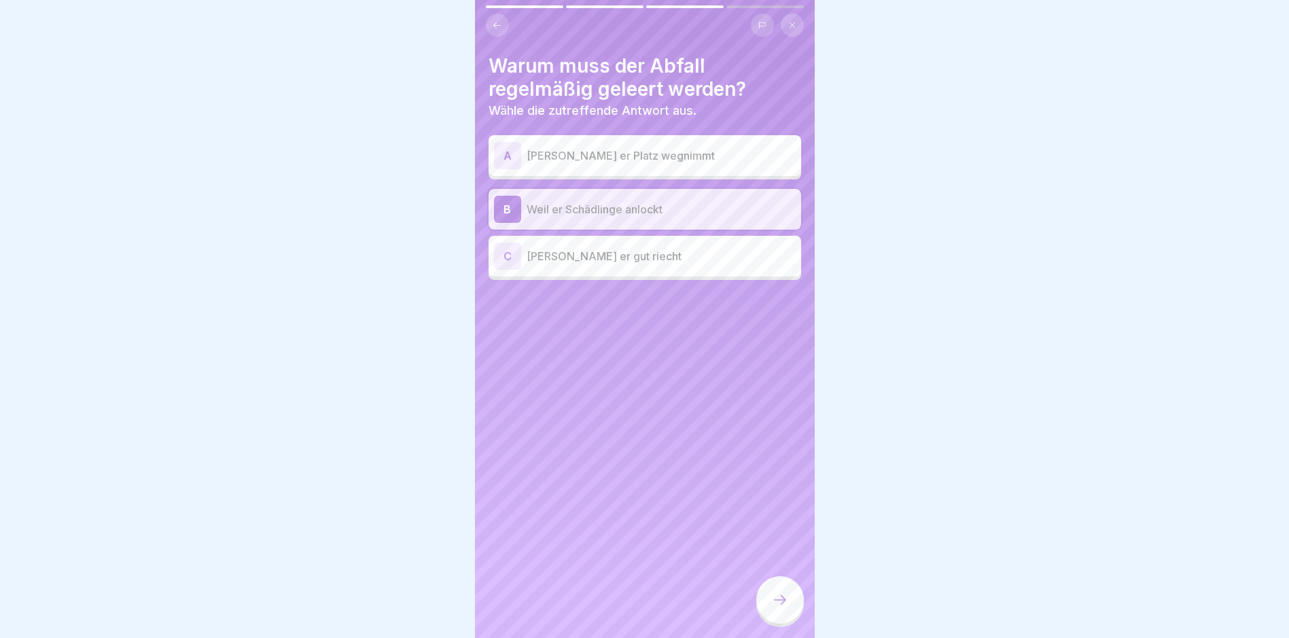
click at [763, 627] on div at bounding box center [780, 601] width 48 height 51
click at [768, 619] on div at bounding box center [780, 600] width 48 height 48
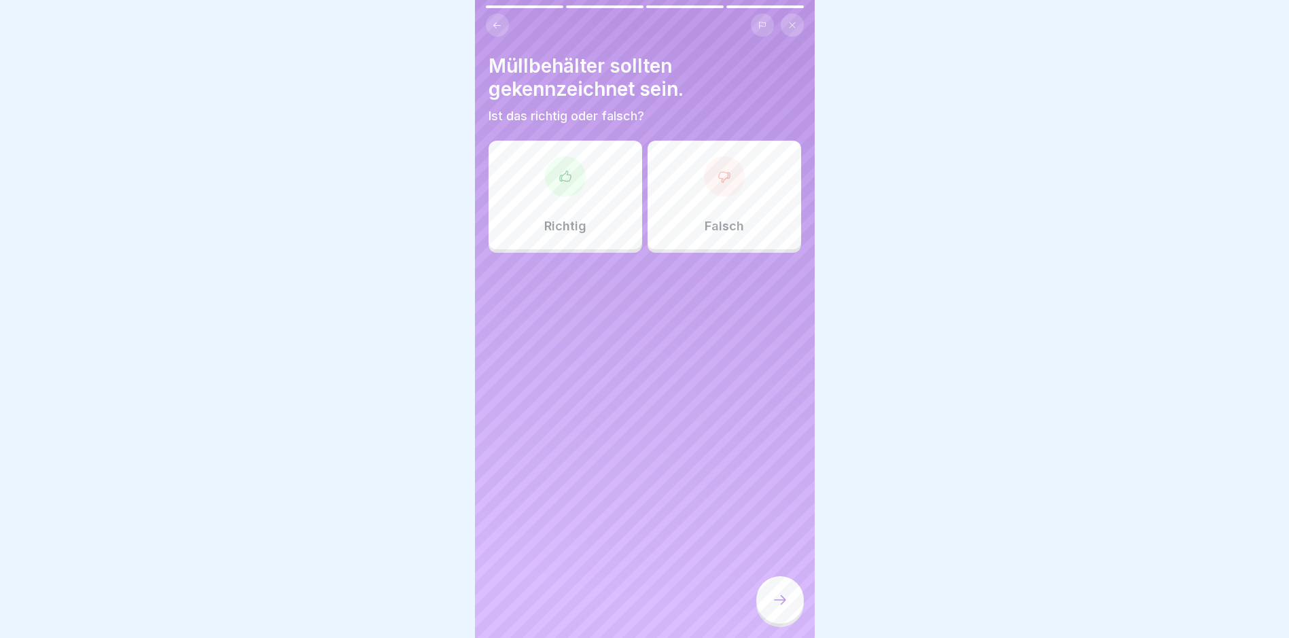
click at [610, 199] on div "Richtig" at bounding box center [566, 195] width 154 height 109
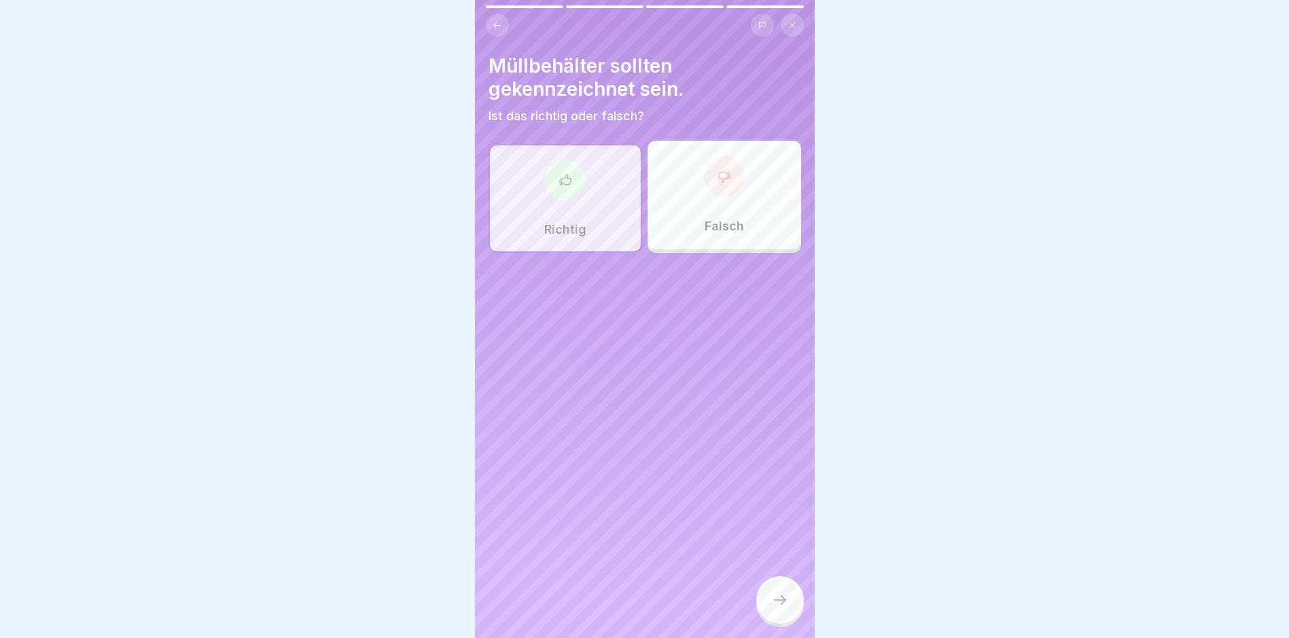
click at [773, 608] on icon at bounding box center [780, 600] width 16 height 16
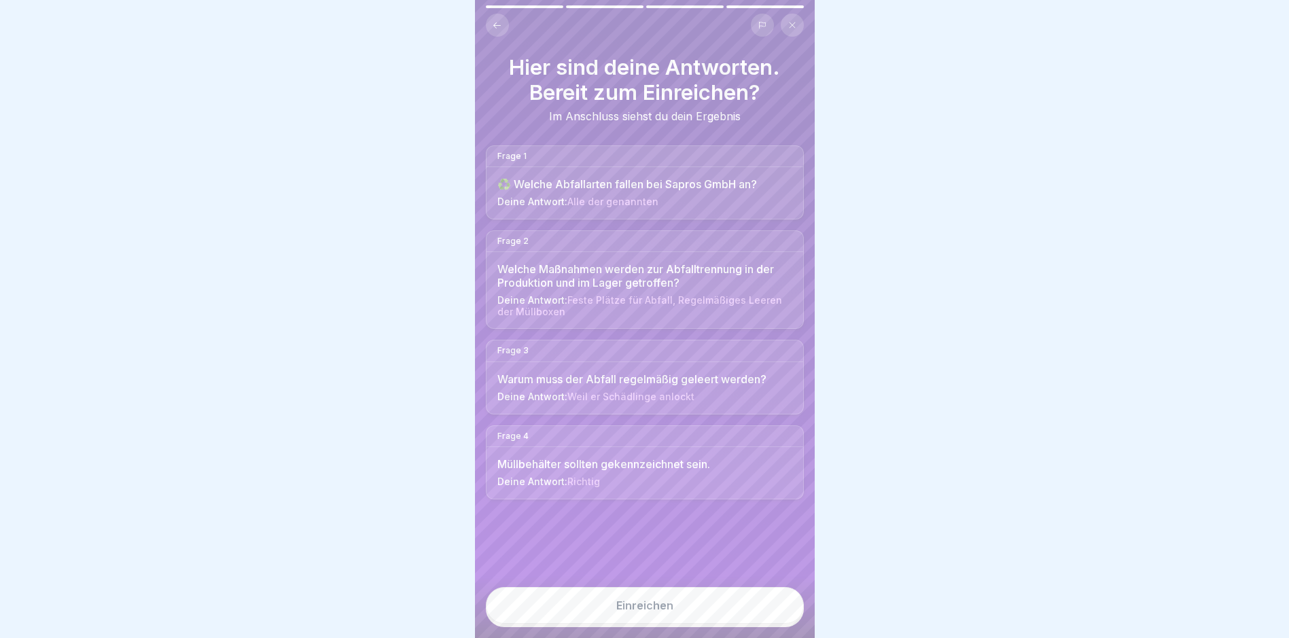
click at [773, 618] on button "Einreichen" at bounding box center [645, 605] width 318 height 37
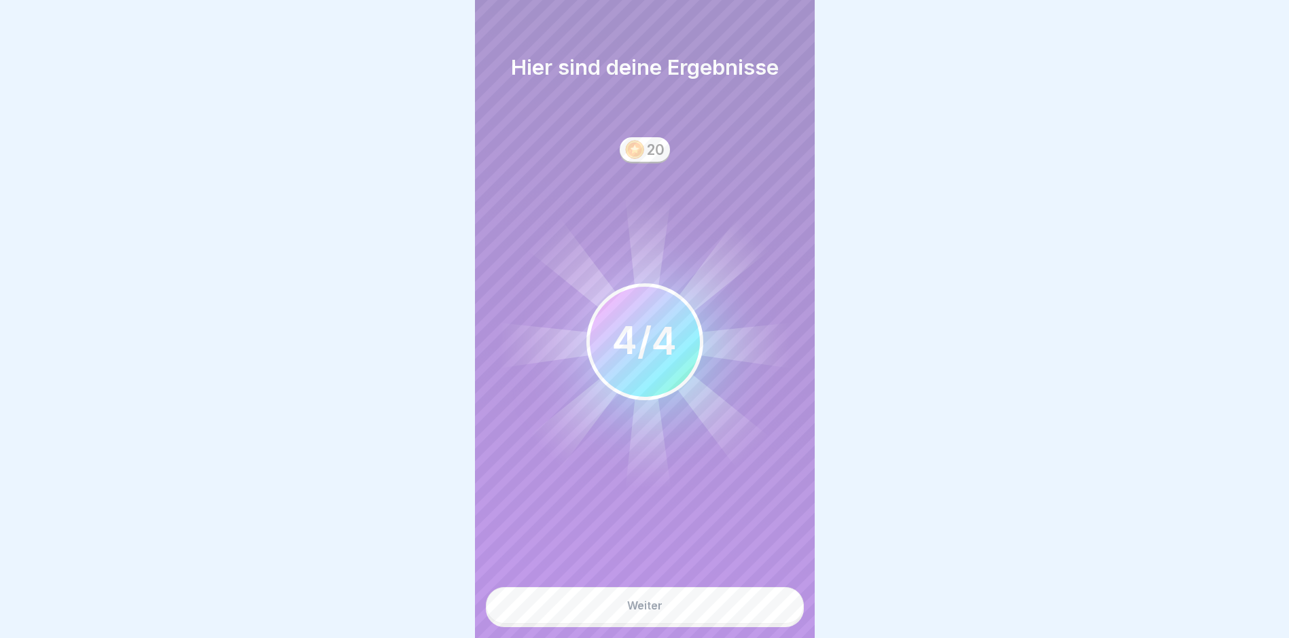
click at [735, 621] on button "Weiter" at bounding box center [645, 605] width 318 height 37
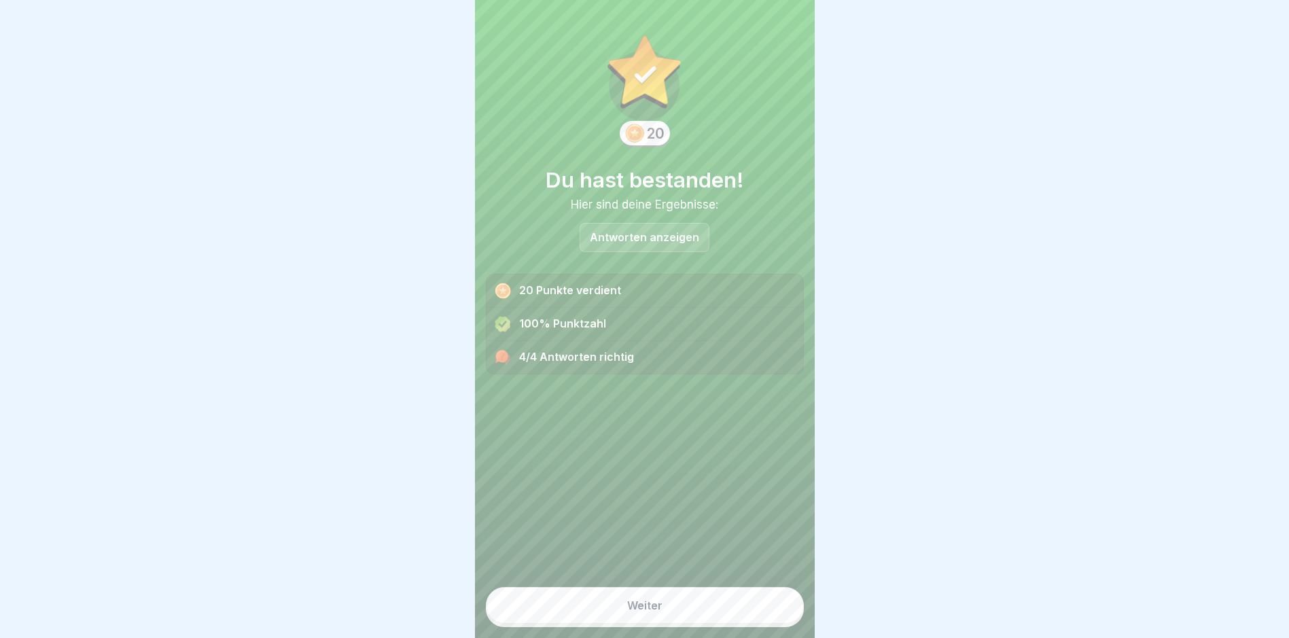
click at [735, 621] on button "Weiter" at bounding box center [645, 605] width 318 height 37
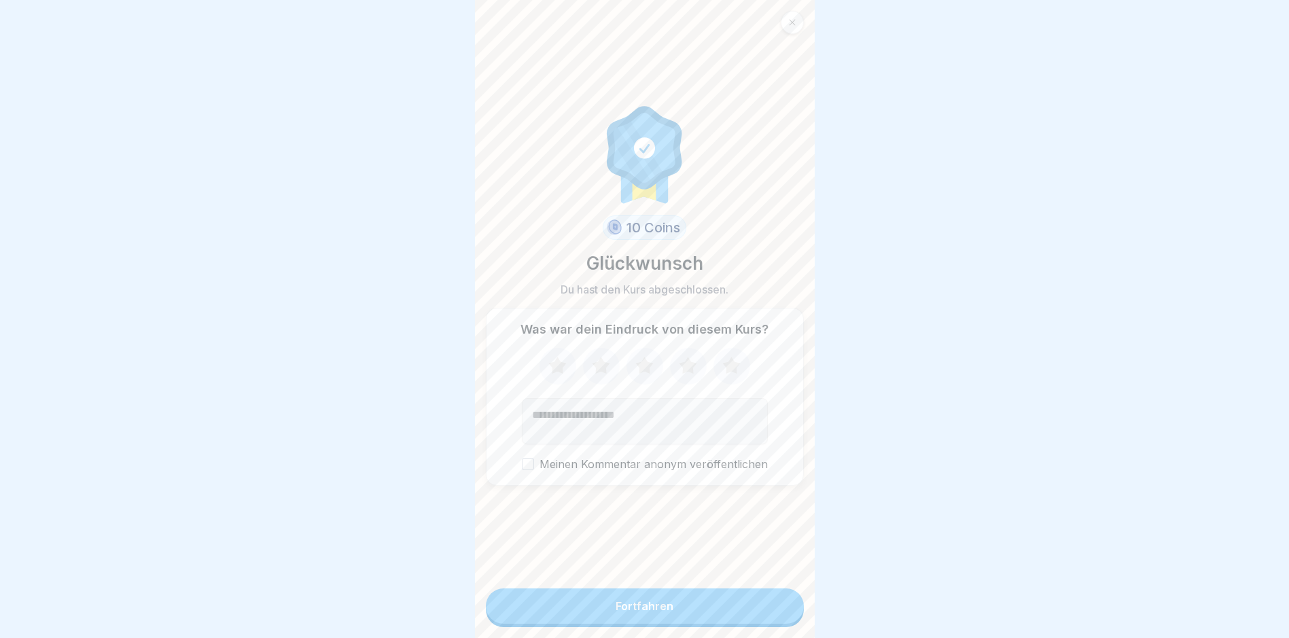
click at [734, 620] on button "Fortfahren" at bounding box center [645, 605] width 318 height 35
